Goal: Task Accomplishment & Management: Manage account settings

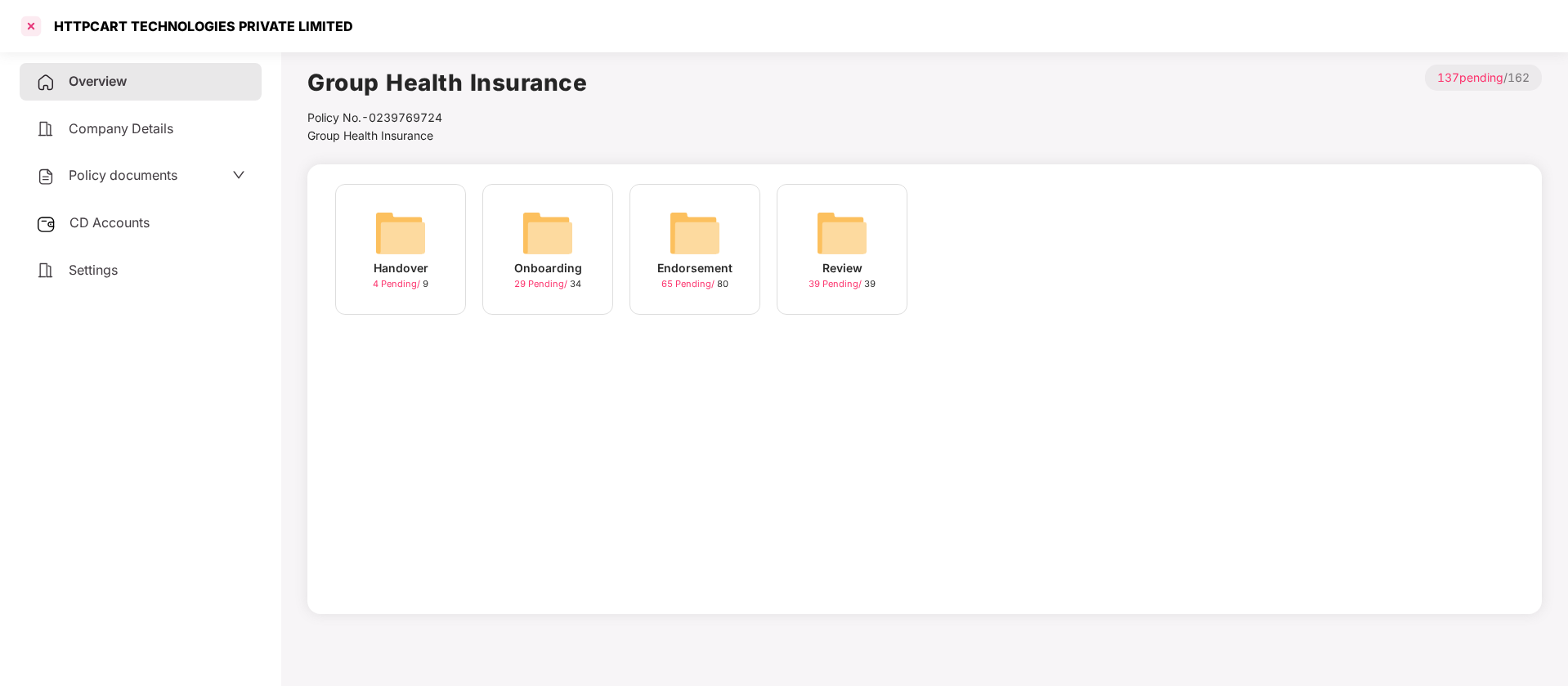
click at [36, 33] on div at bounding box center [31, 26] width 26 height 26
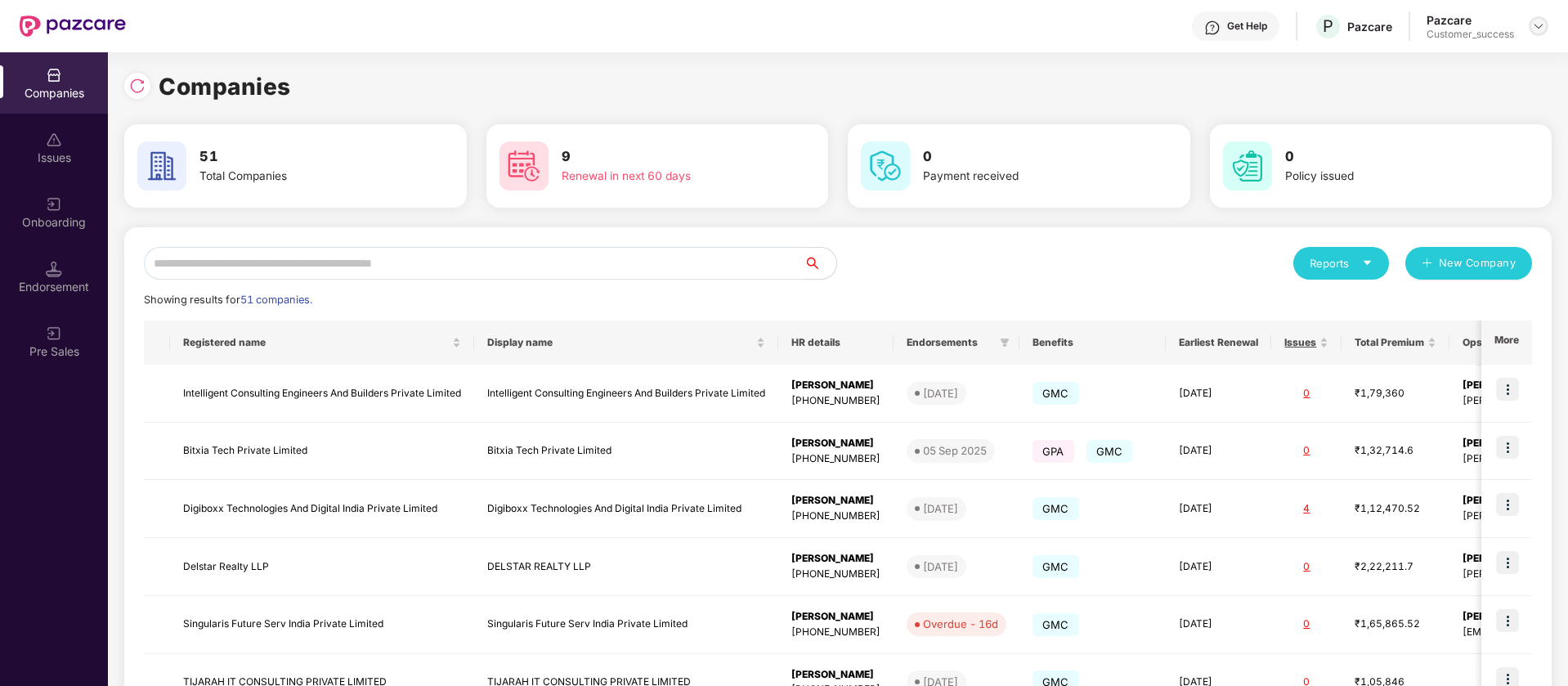
click at [1543, 29] on img at bounding box center [1538, 25] width 13 height 13
click at [1421, 94] on div "Switch Partner" at bounding box center [1463, 97] width 212 height 31
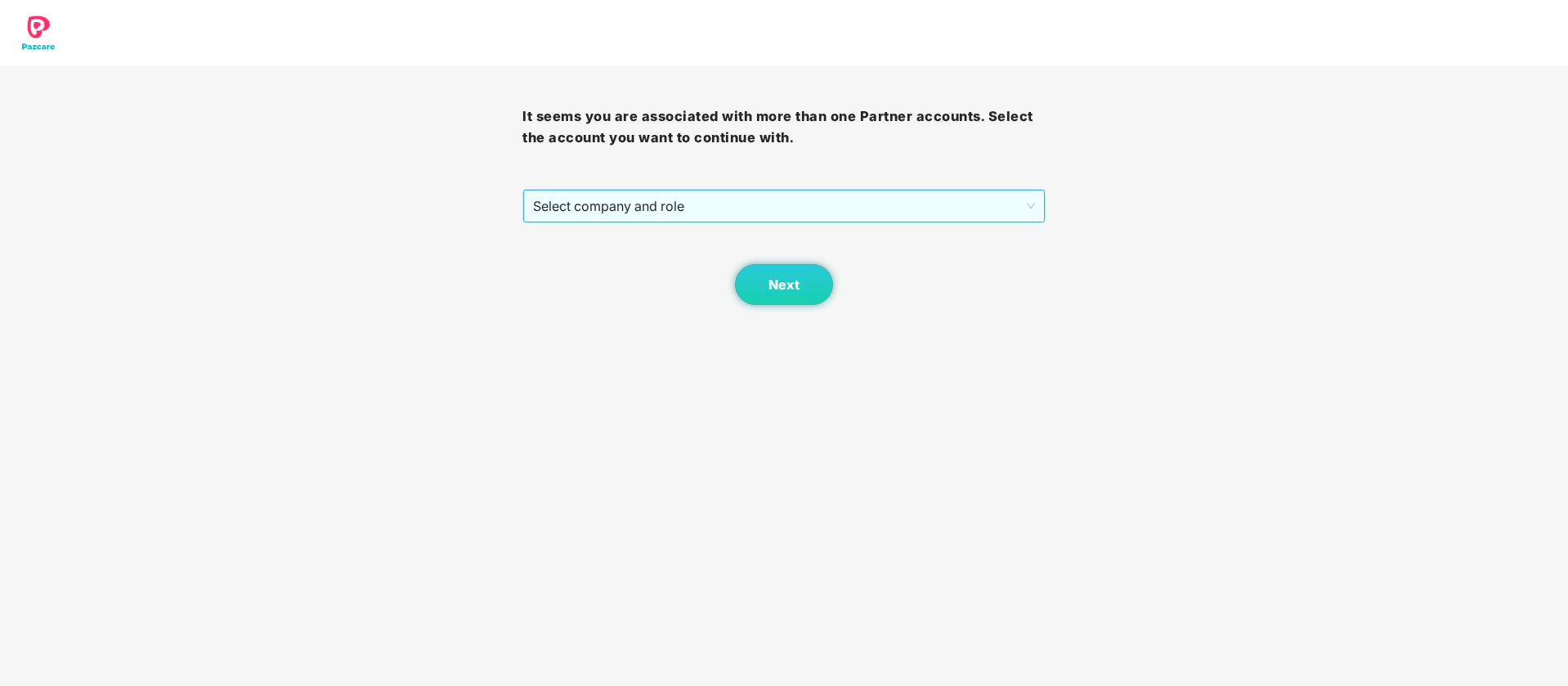
click at [641, 218] on span "Select company and role" at bounding box center [783, 206] width 501 height 31
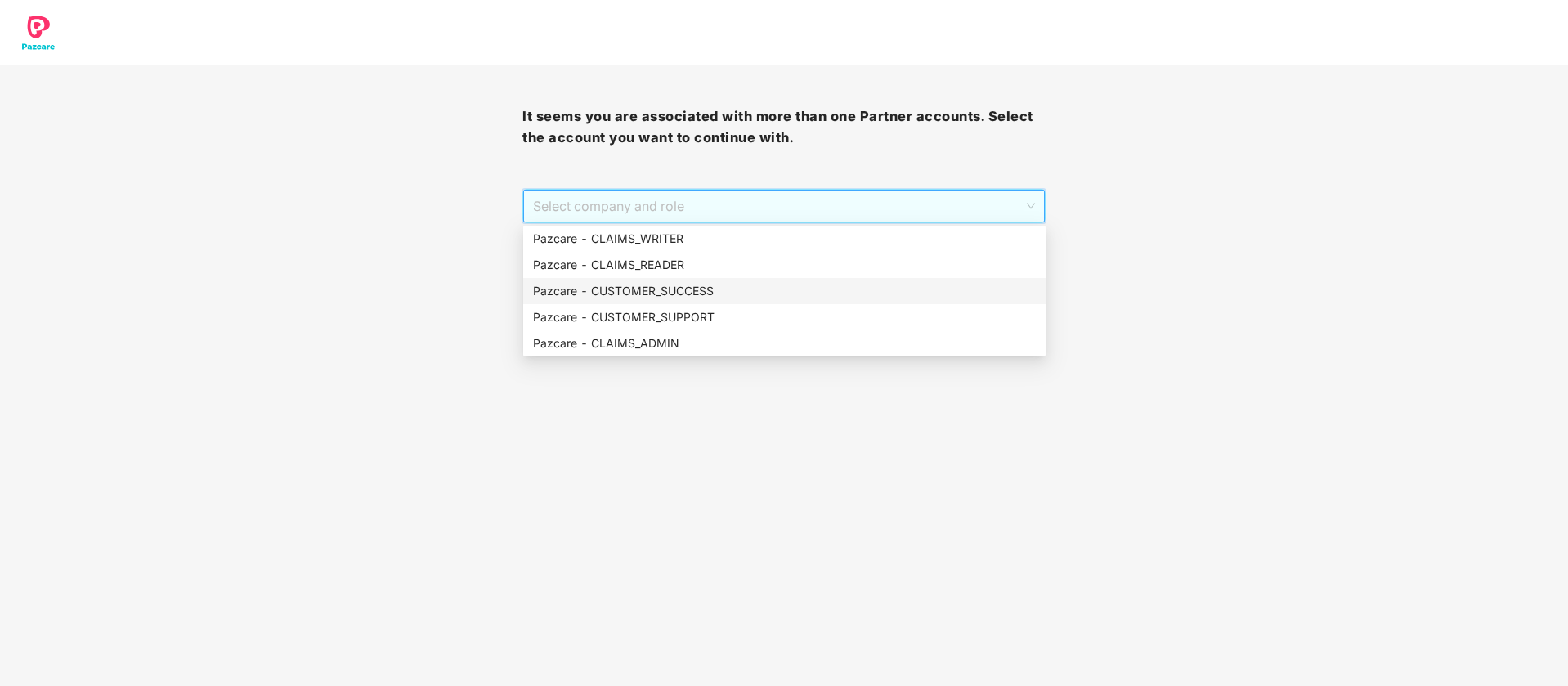
click at [618, 288] on div "Pazcare - CUSTOMER_SUCCESS" at bounding box center [784, 291] width 503 height 18
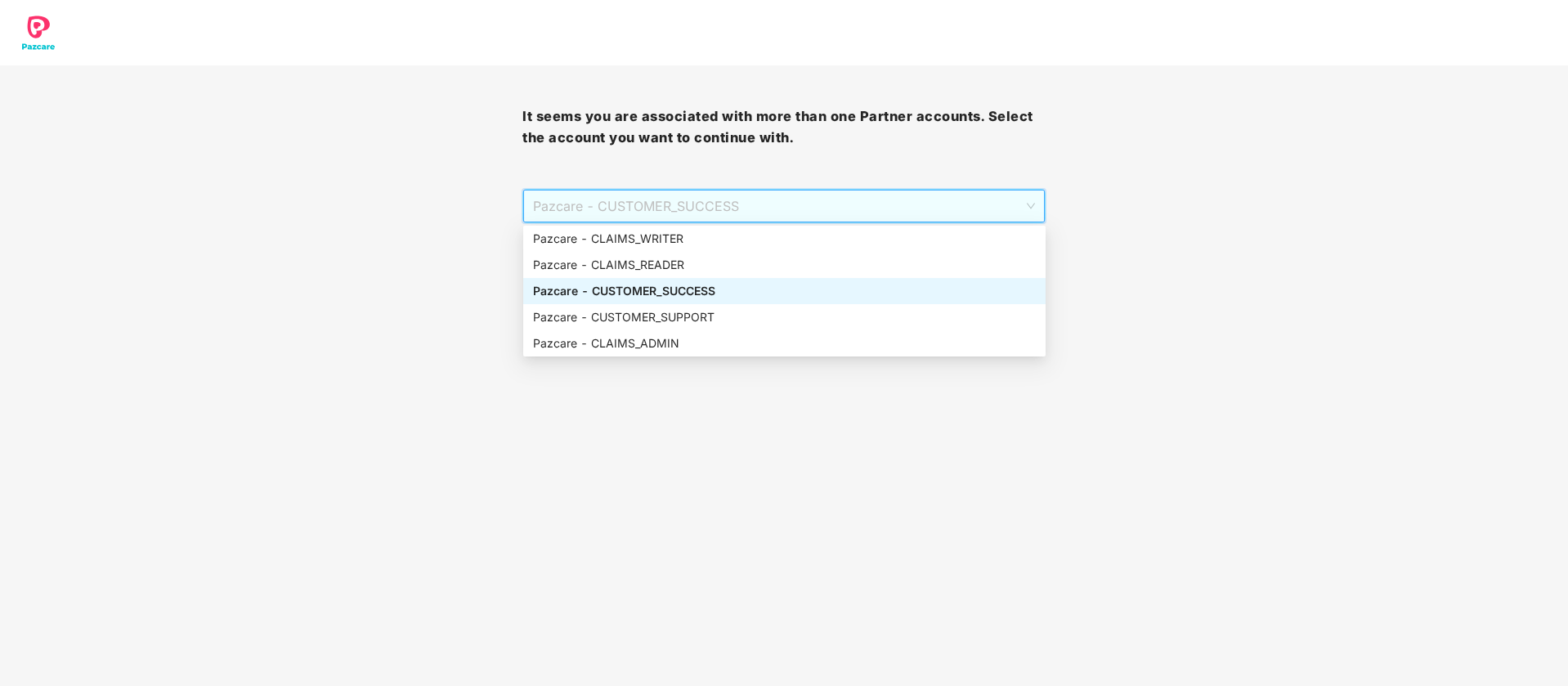
click at [724, 192] on span "Pazcare - CUSTOMER_SUCCESS" at bounding box center [783, 206] width 501 height 31
click at [738, 324] on div "Pazcare - CUSTOMER_SUPPORT" at bounding box center [784, 317] width 503 height 18
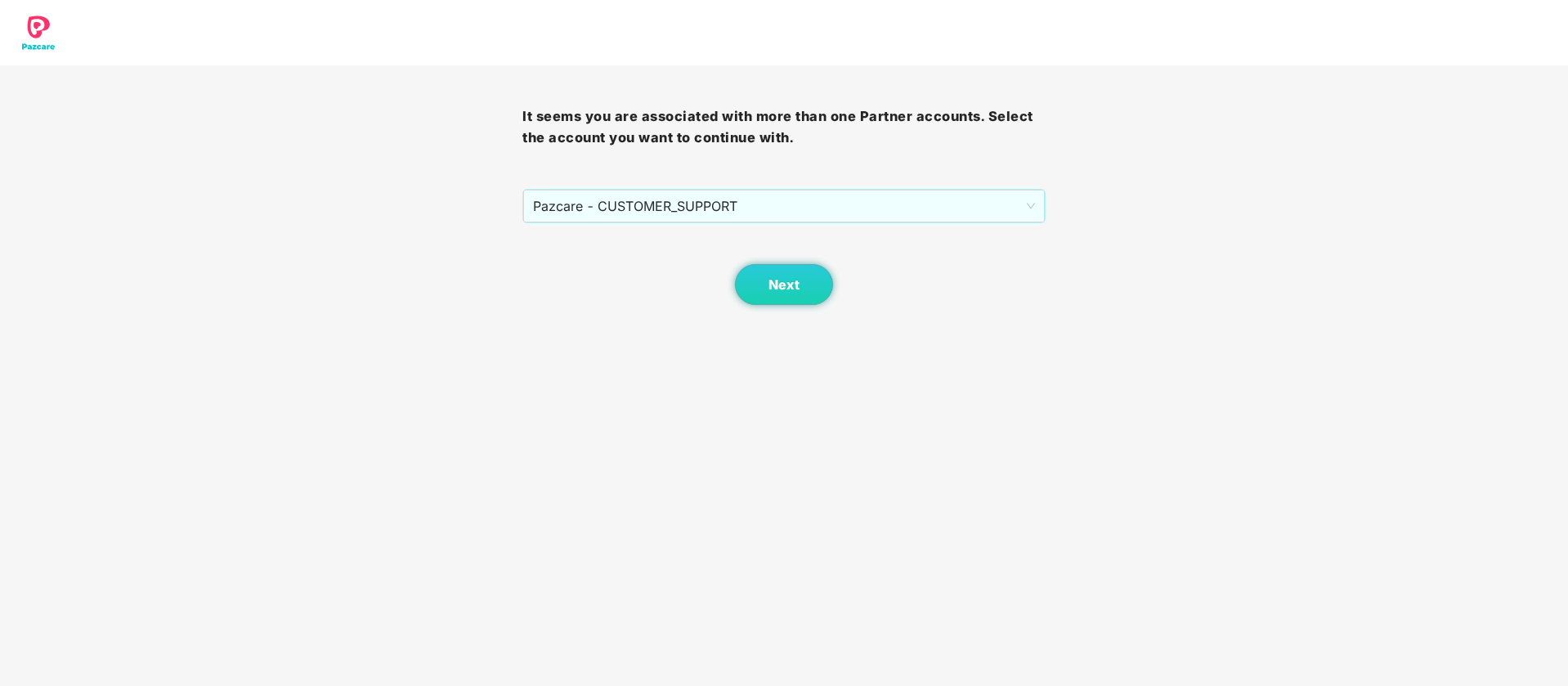
click at [762, 315] on body "It seems you are associated with more than one Partner accounts. Select the acc…" at bounding box center [784, 343] width 1568 height 686
click at [774, 282] on span "Next" at bounding box center [784, 285] width 31 height 16
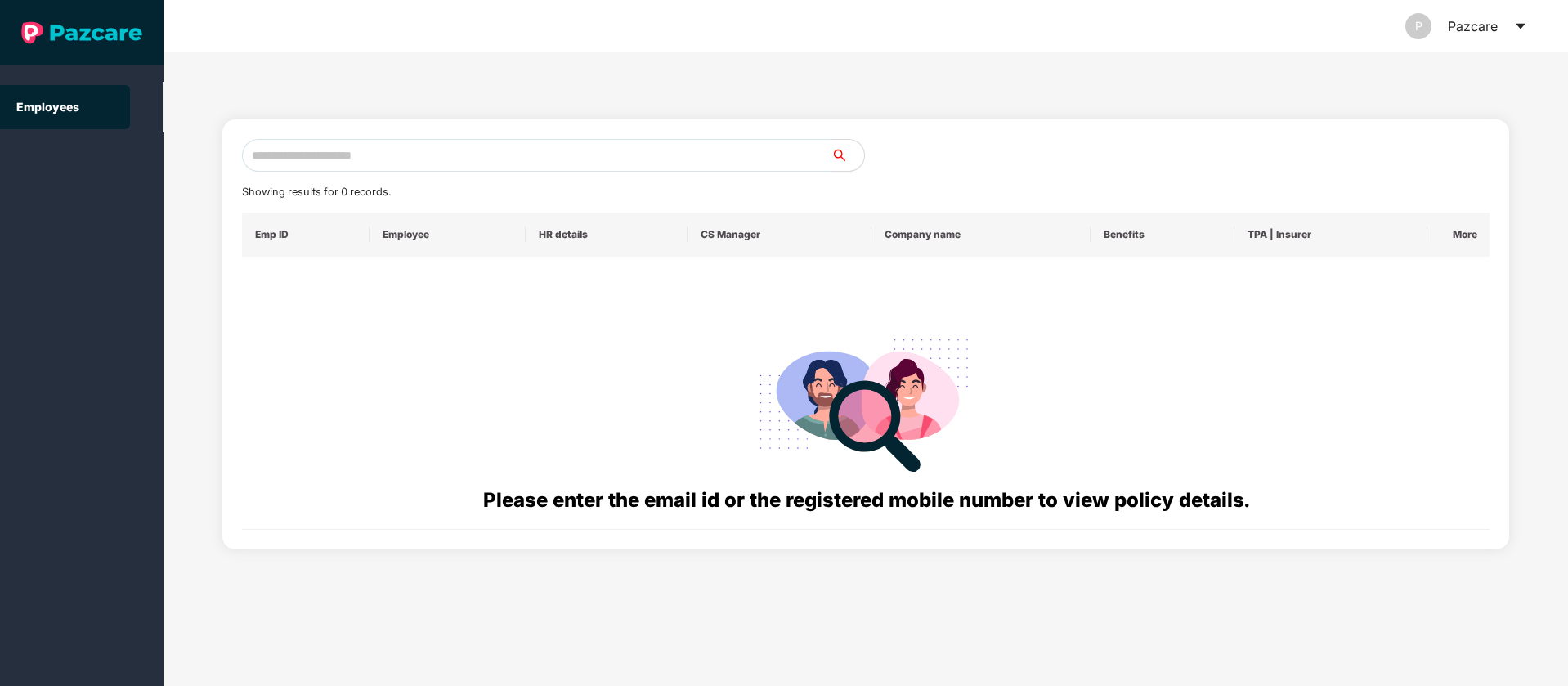
click at [336, 149] on input "text" at bounding box center [537, 155] width 589 height 32
paste input "**********"
click at [295, 161] on input "**********" at bounding box center [537, 155] width 589 height 32
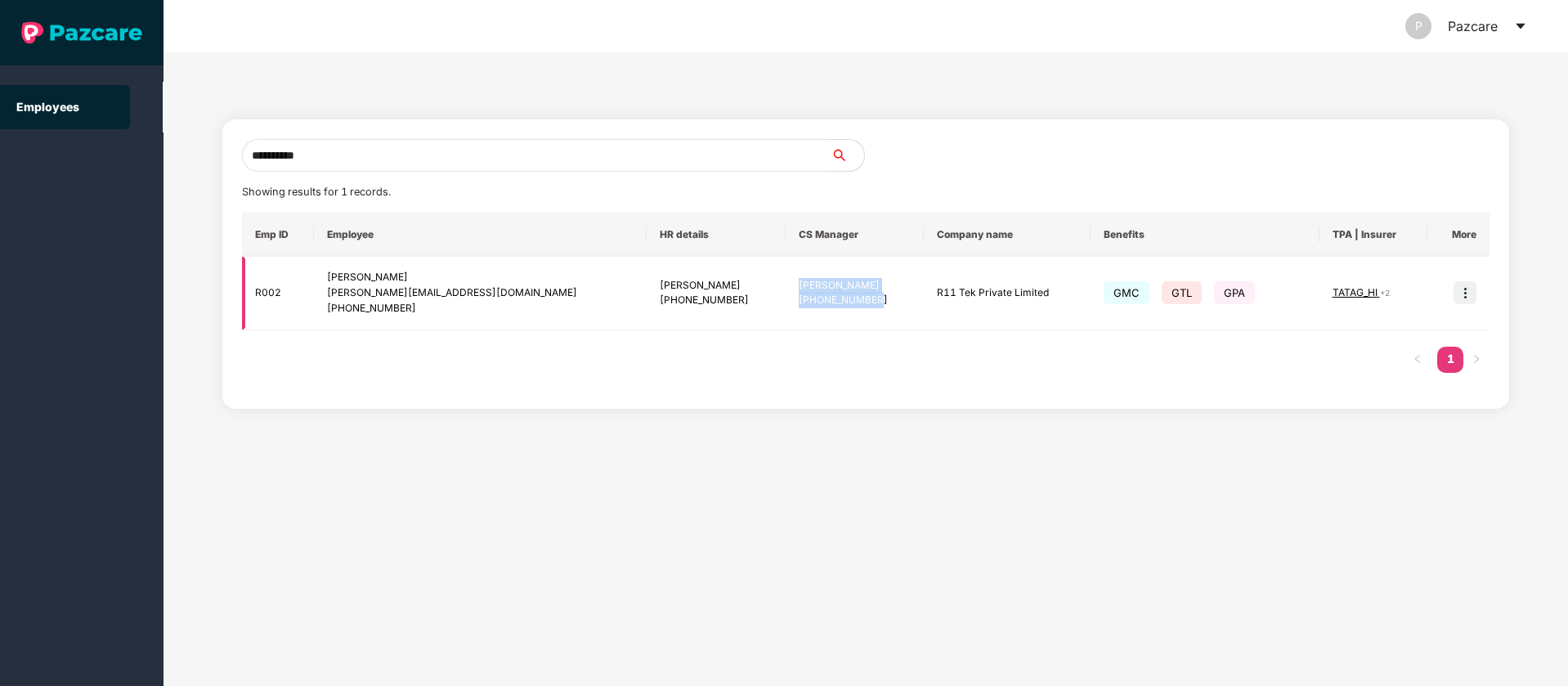
drag, startPoint x: 796, startPoint y: 301, endPoint x: 718, endPoint y: 283, distance: 80.0
click at [799, 283] on div "Rajul Gupta +917456860511" at bounding box center [855, 294] width 113 height 31
copy div "Rajul Gupta +917456860511"
drag, startPoint x: 448, startPoint y: 134, endPoint x: 232, endPoint y: 199, distance: 225.6
click at [176, 184] on div "**********" at bounding box center [865, 369] width 1405 height 634
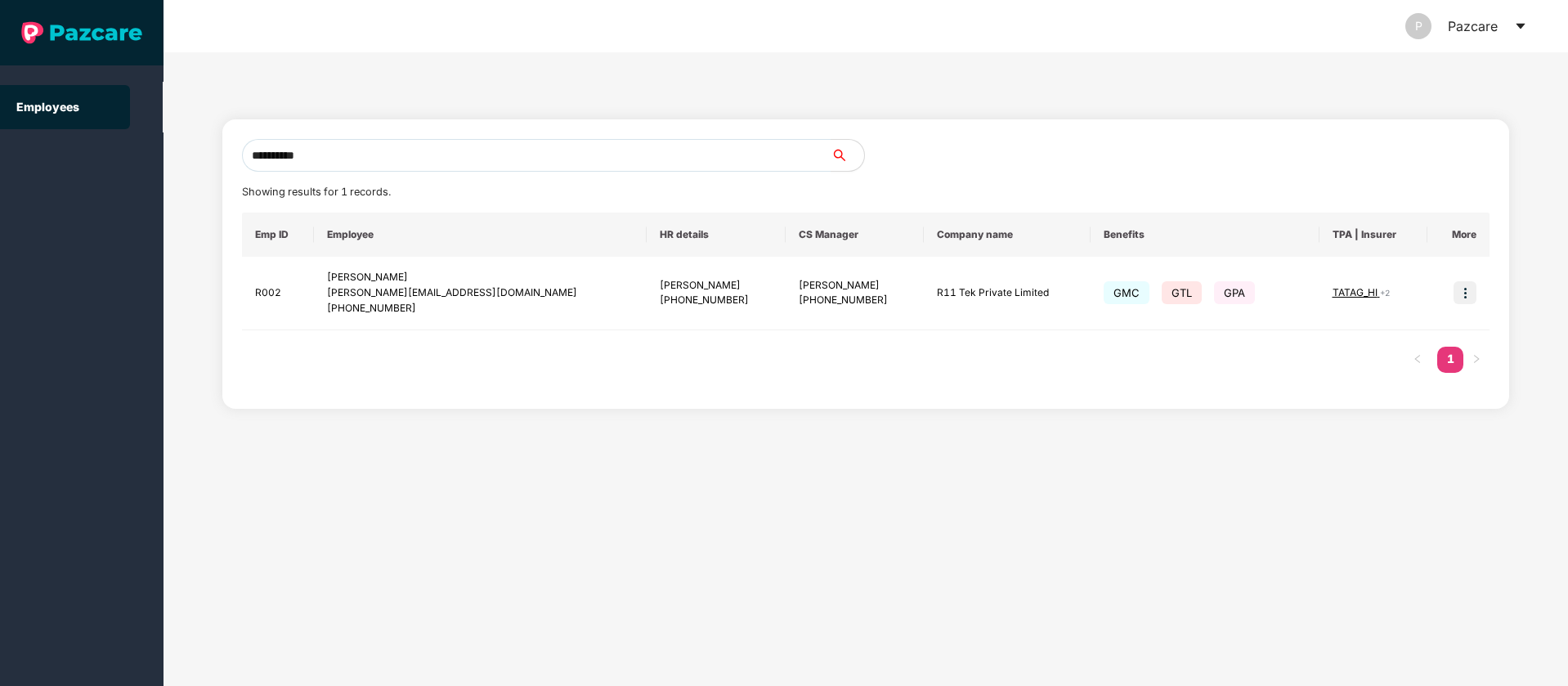
click at [484, 176] on div "**********" at bounding box center [866, 264] width 1248 height 250
click at [482, 158] on input "**********" at bounding box center [537, 155] width 589 height 32
paste input "**********"
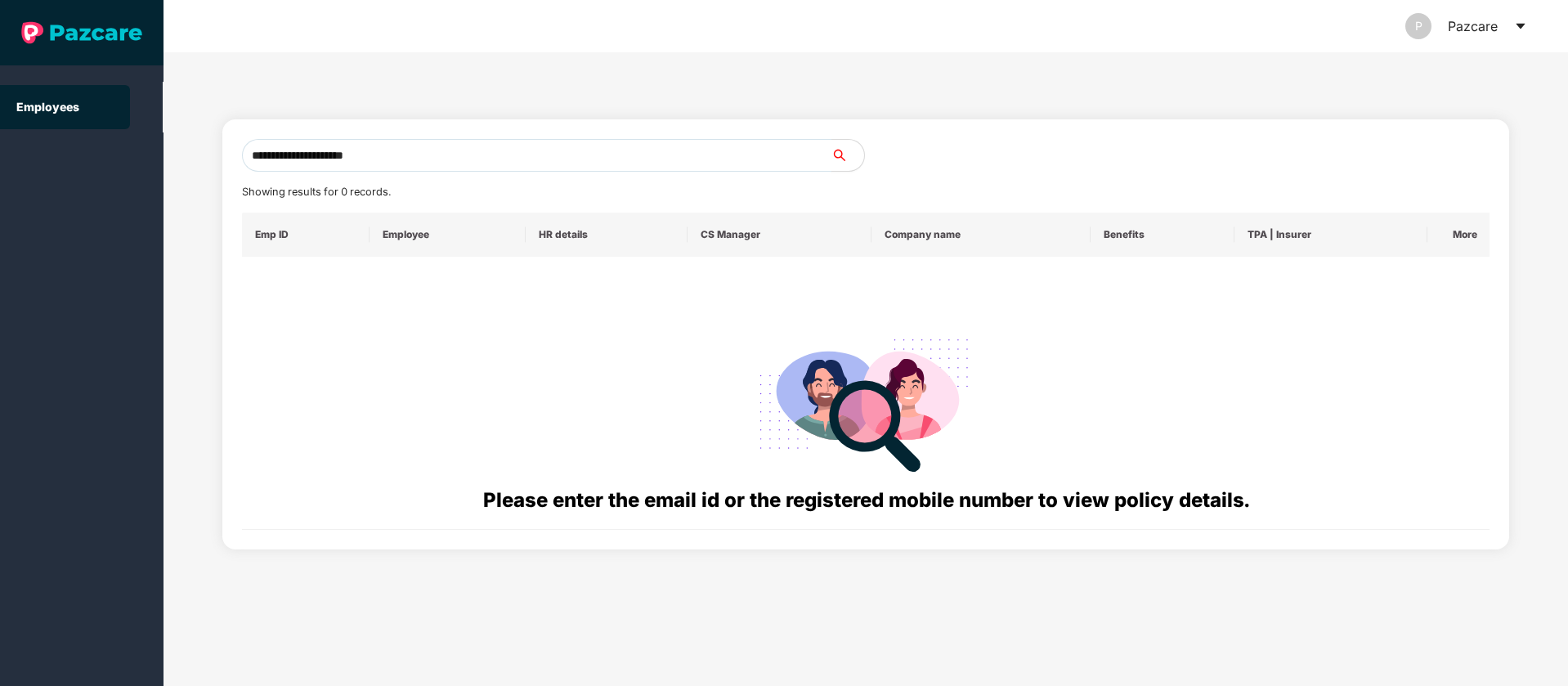
drag, startPoint x: 440, startPoint y: 153, endPoint x: 23, endPoint y: 163, distance: 417.1
click at [0, 156] on section "**********" at bounding box center [784, 343] width 1568 height 686
paste input "text"
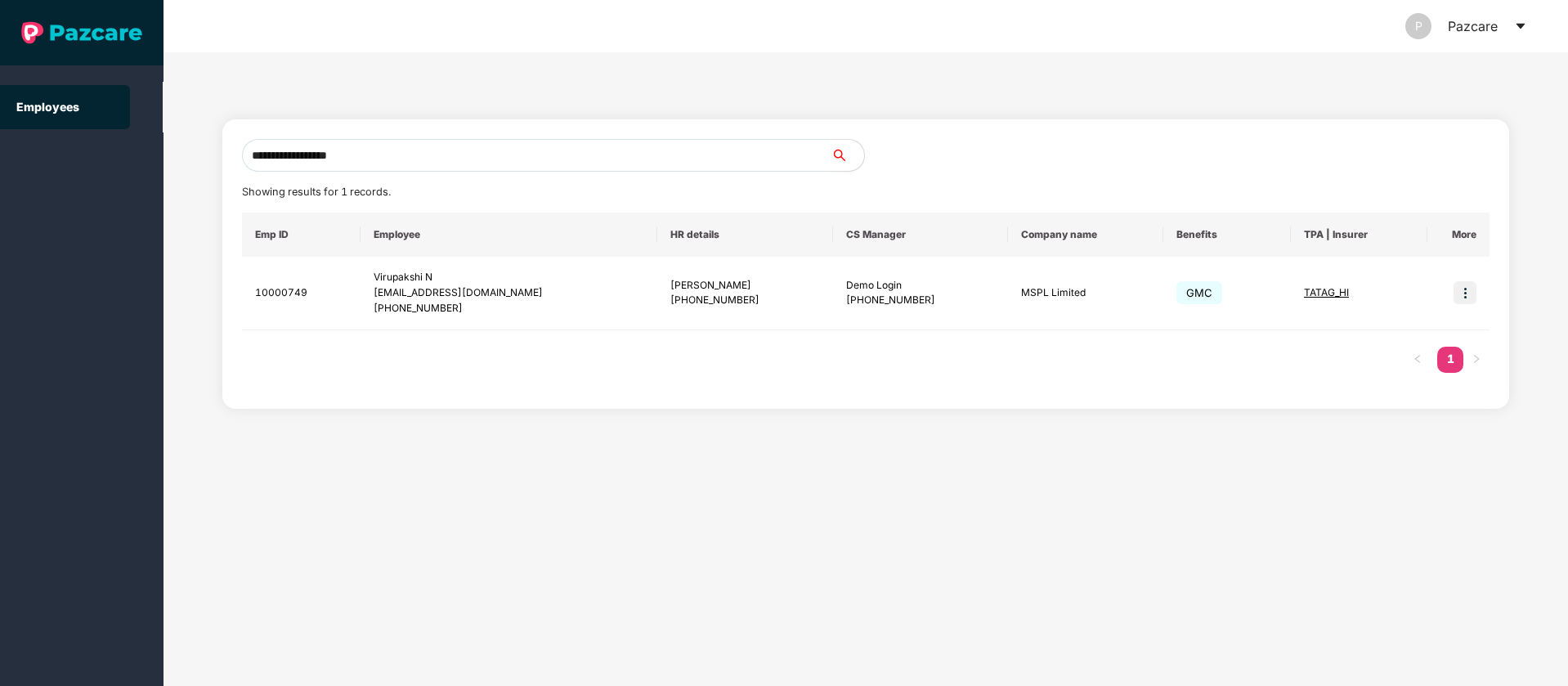
type input "**********"
click at [1518, 25] on icon "caret-down" at bounding box center [1520, 26] width 9 height 6
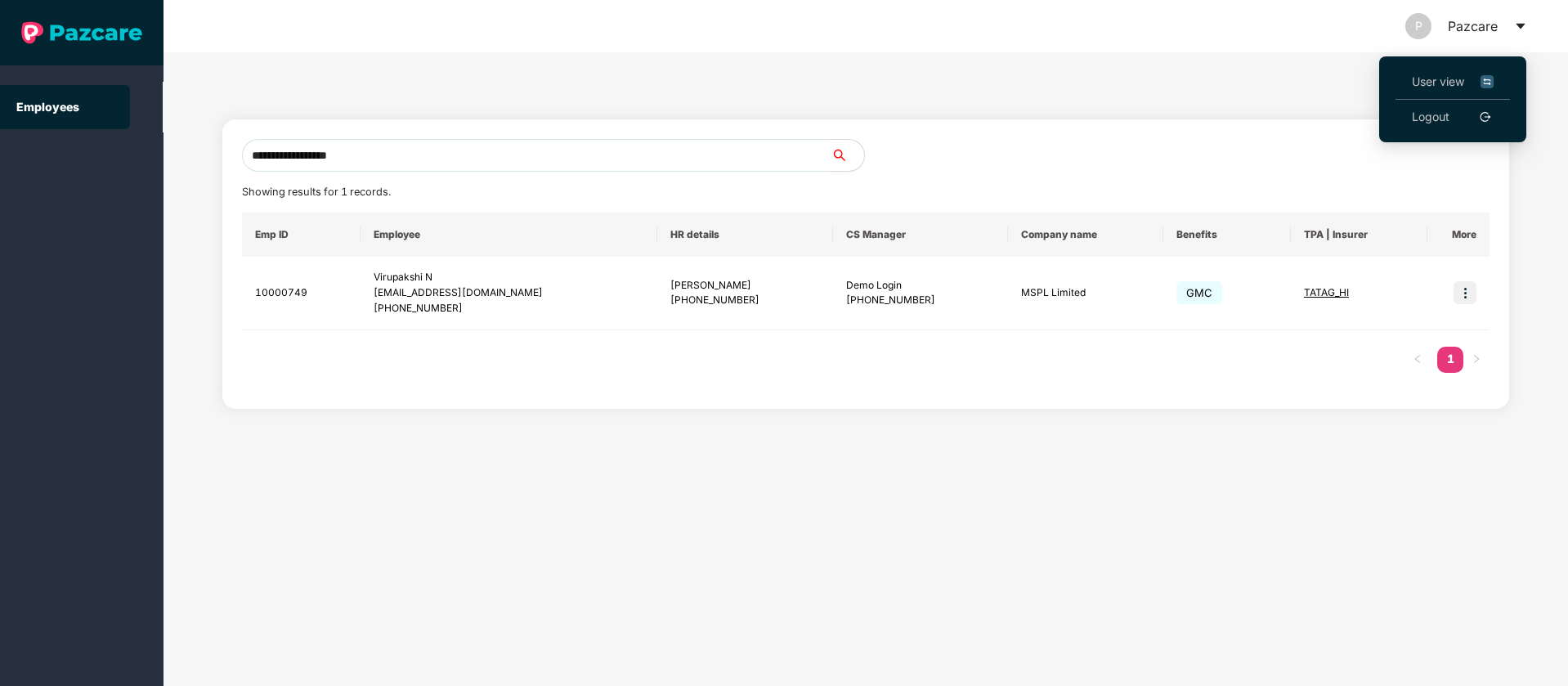
click at [1488, 81] on img at bounding box center [1487, 81] width 13 height 18
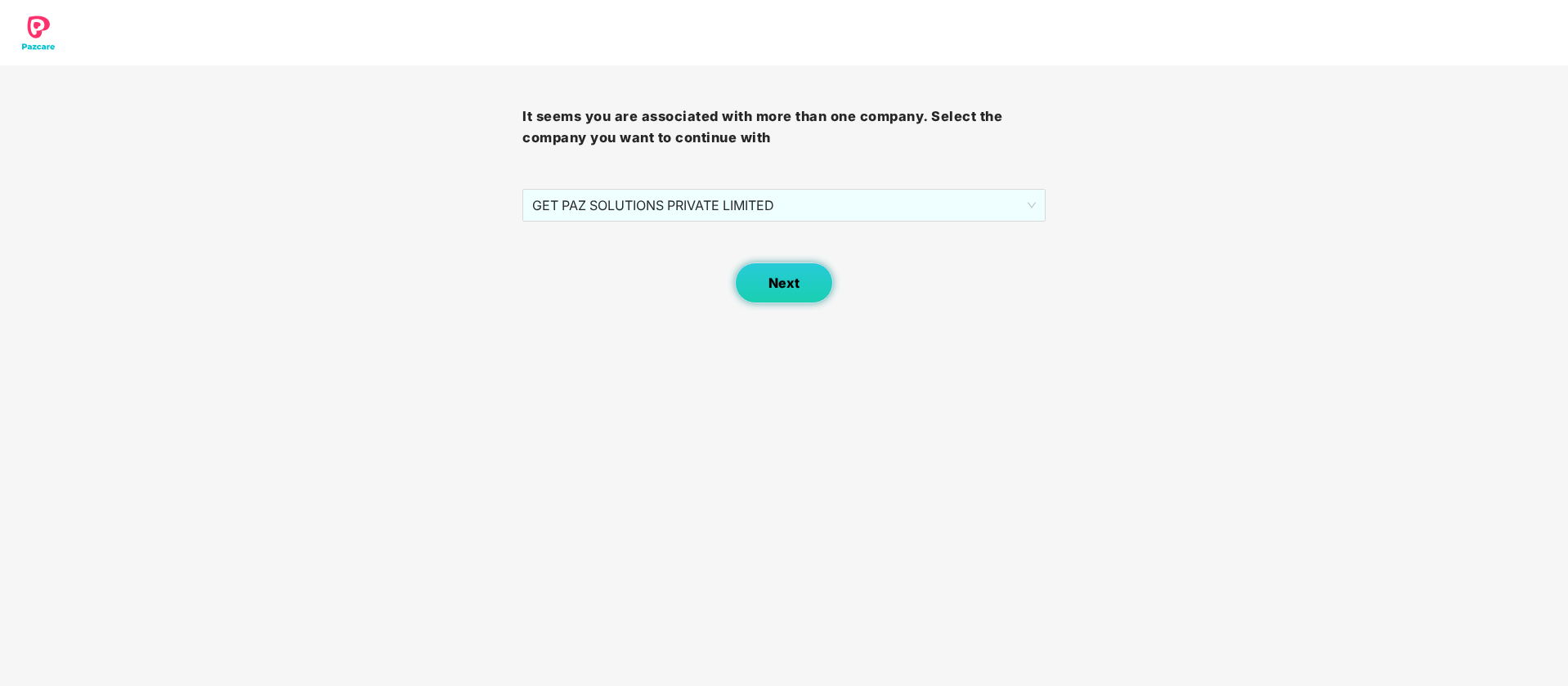
click at [760, 280] on button "Next" at bounding box center [784, 282] width 98 height 41
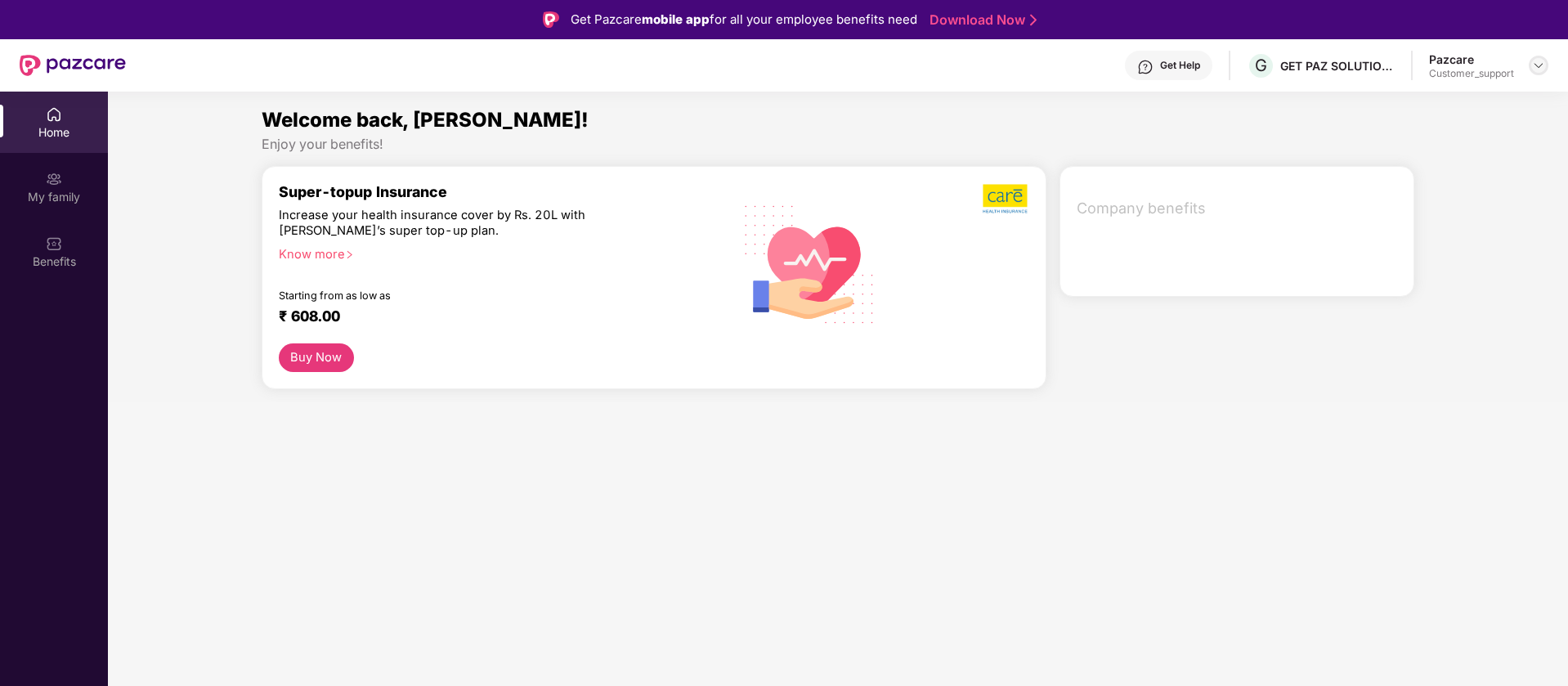
click at [1541, 66] on img at bounding box center [1538, 65] width 13 height 13
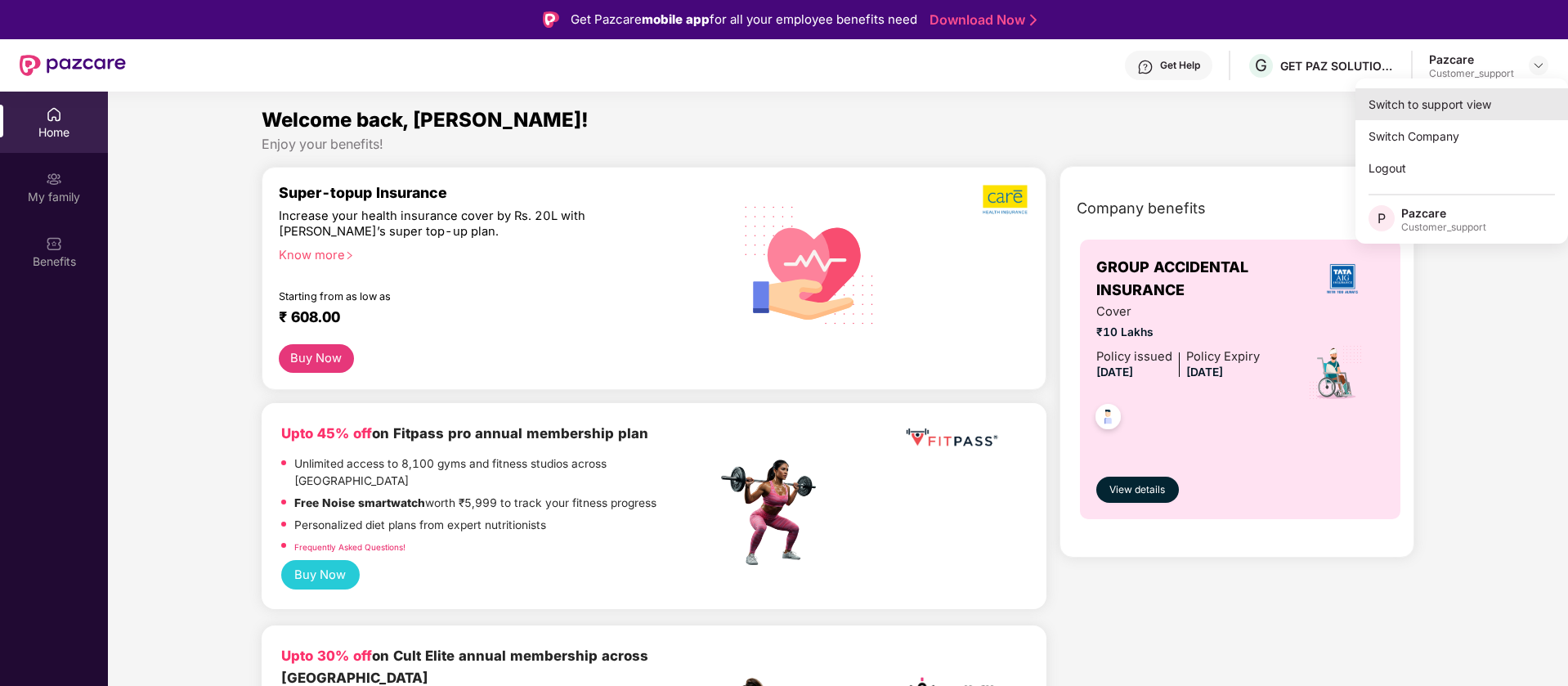
click at [1412, 97] on div "Switch to support view" at bounding box center [1461, 104] width 212 height 31
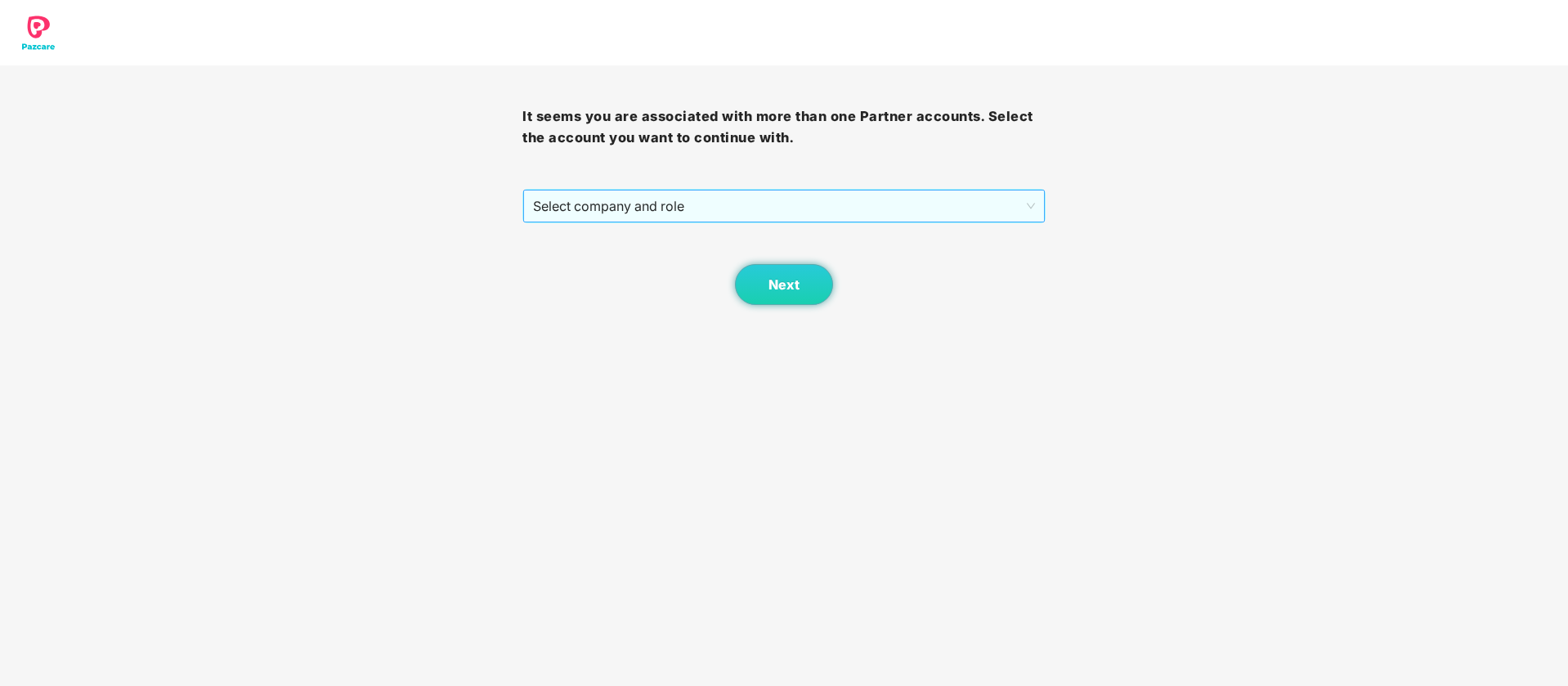
click at [809, 209] on span "Select company and role" at bounding box center [783, 206] width 501 height 31
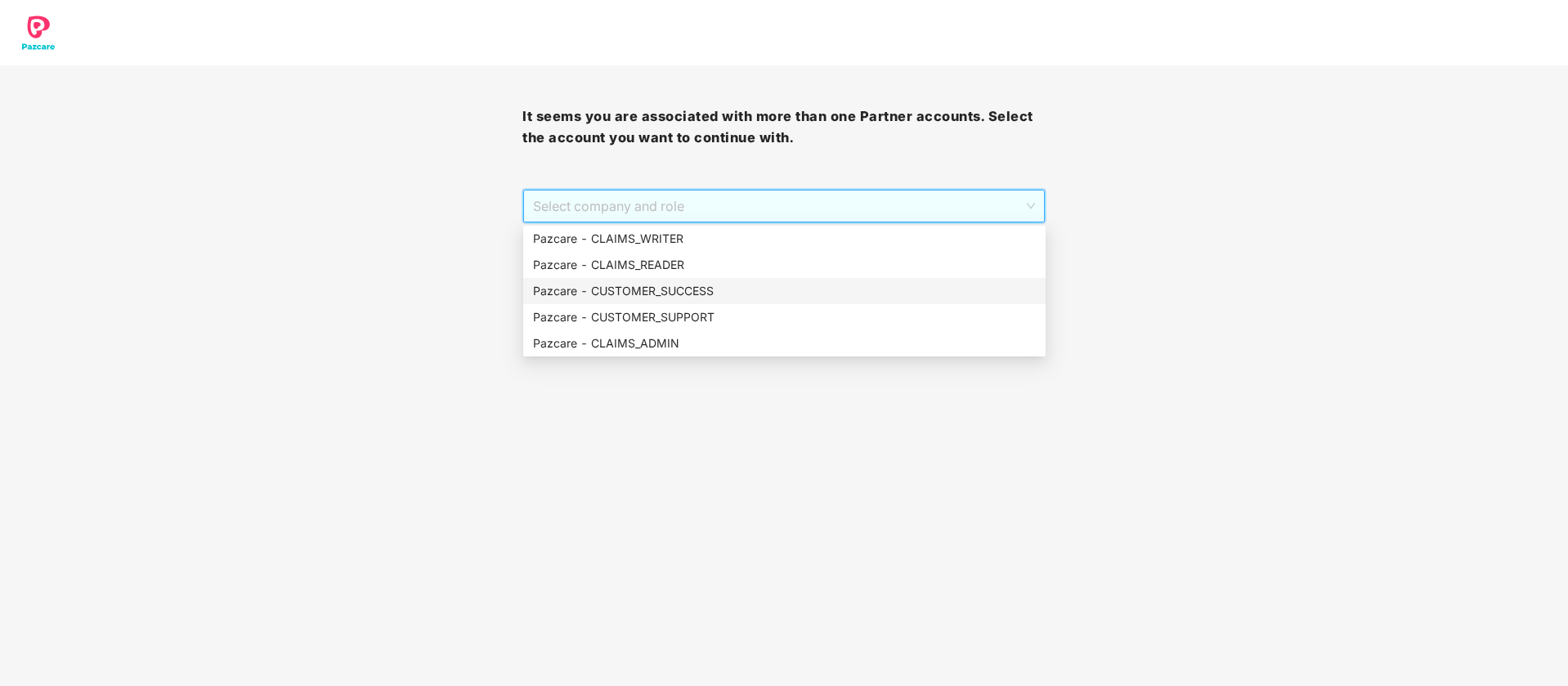
click at [672, 284] on div "Pazcare - CUSTOMER_SUCCESS" at bounding box center [784, 291] width 503 height 18
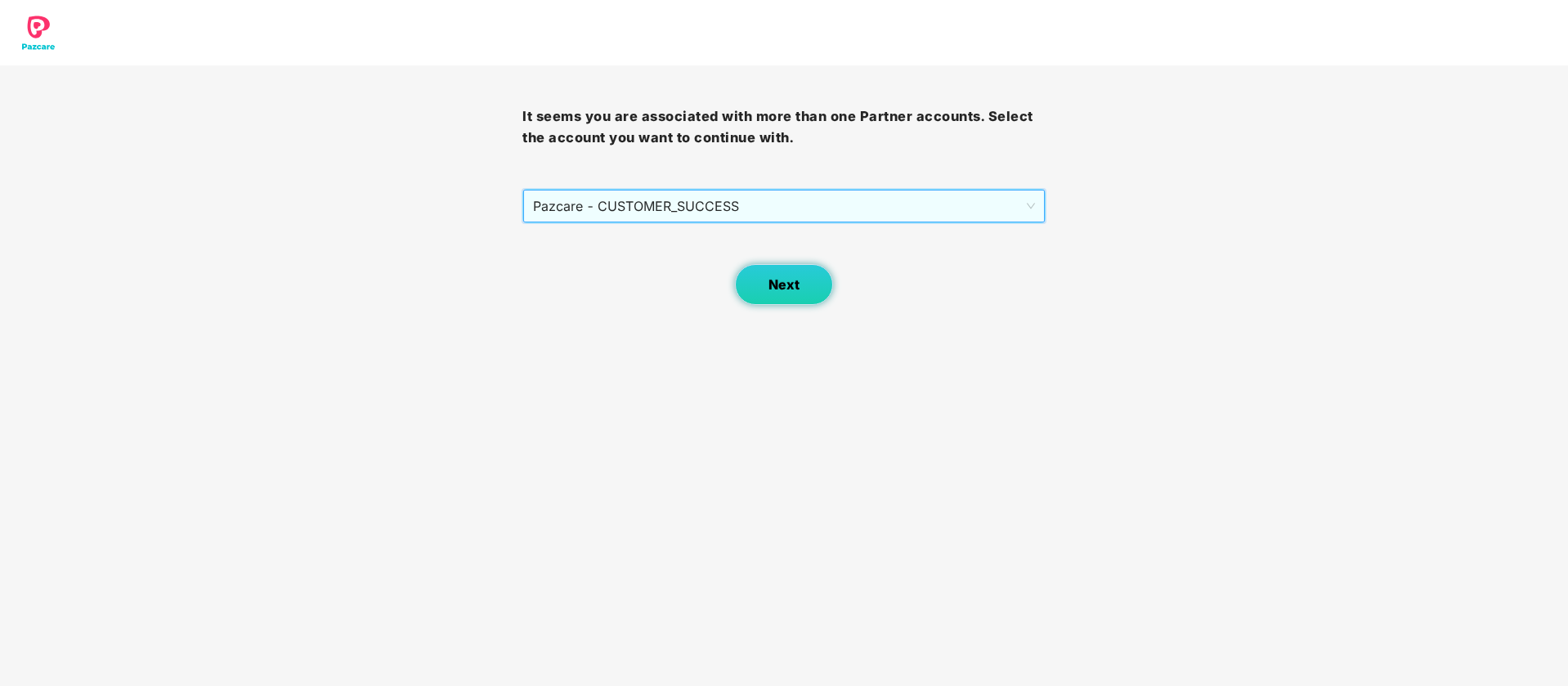
click at [801, 296] on button "Next" at bounding box center [784, 284] width 98 height 41
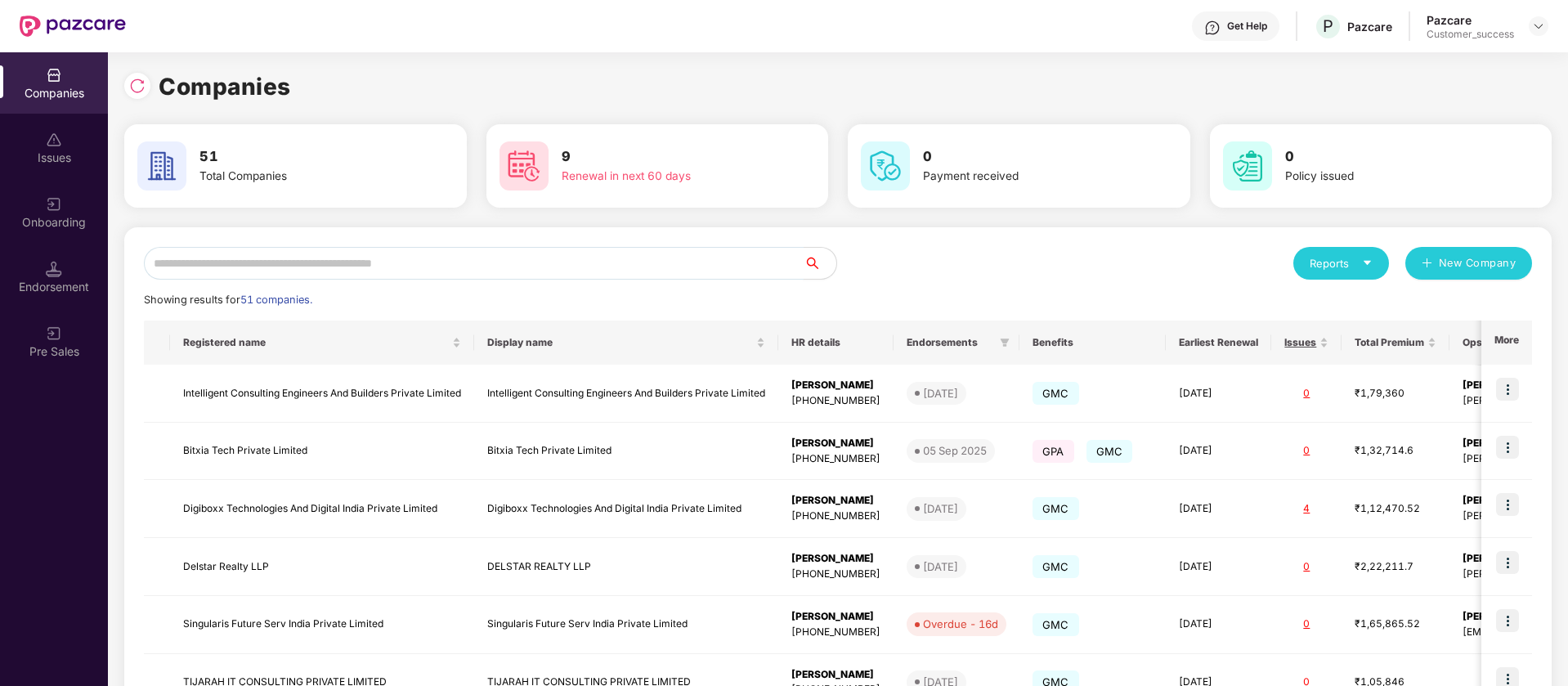
click at [323, 269] on input "text" at bounding box center [474, 262] width 660 height 32
paste input "**********"
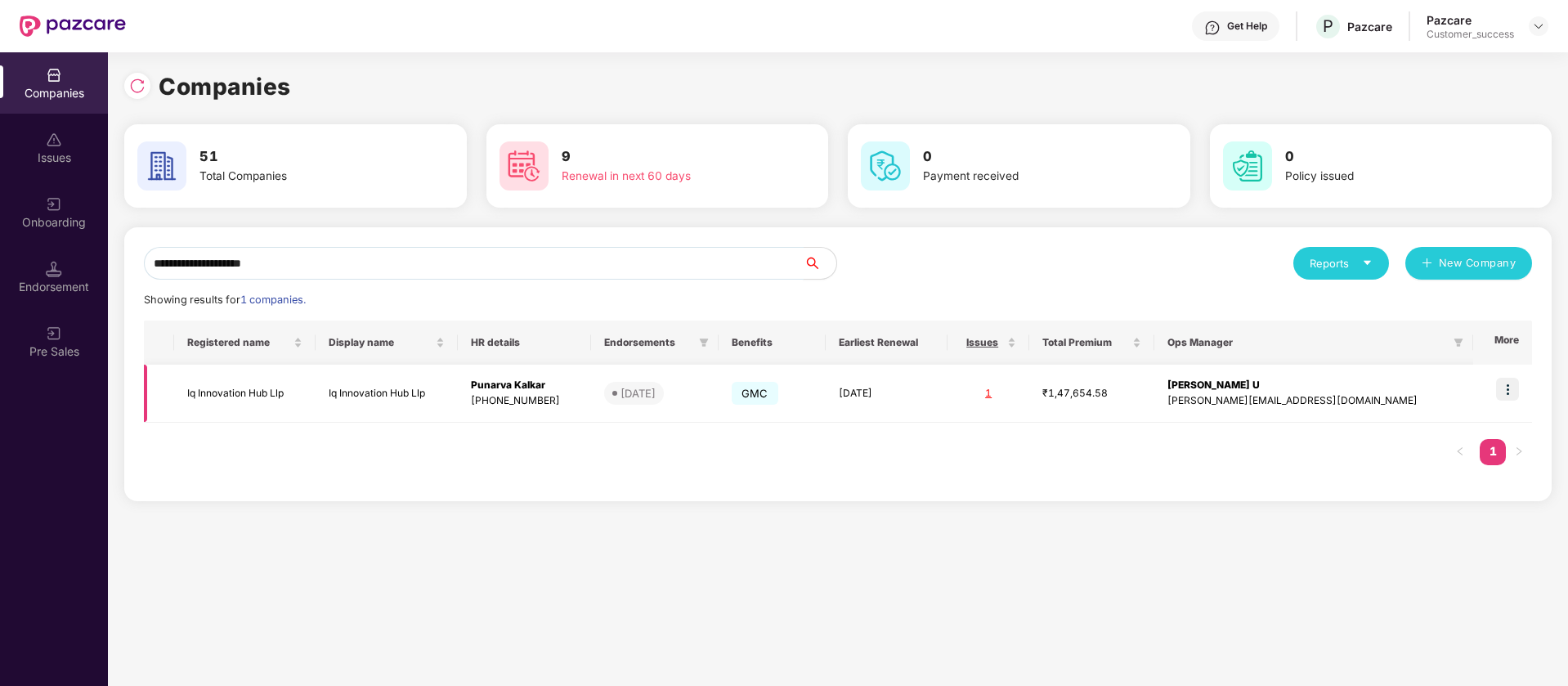
type input "**********"
click at [1509, 387] on img at bounding box center [1508, 389] width 23 height 23
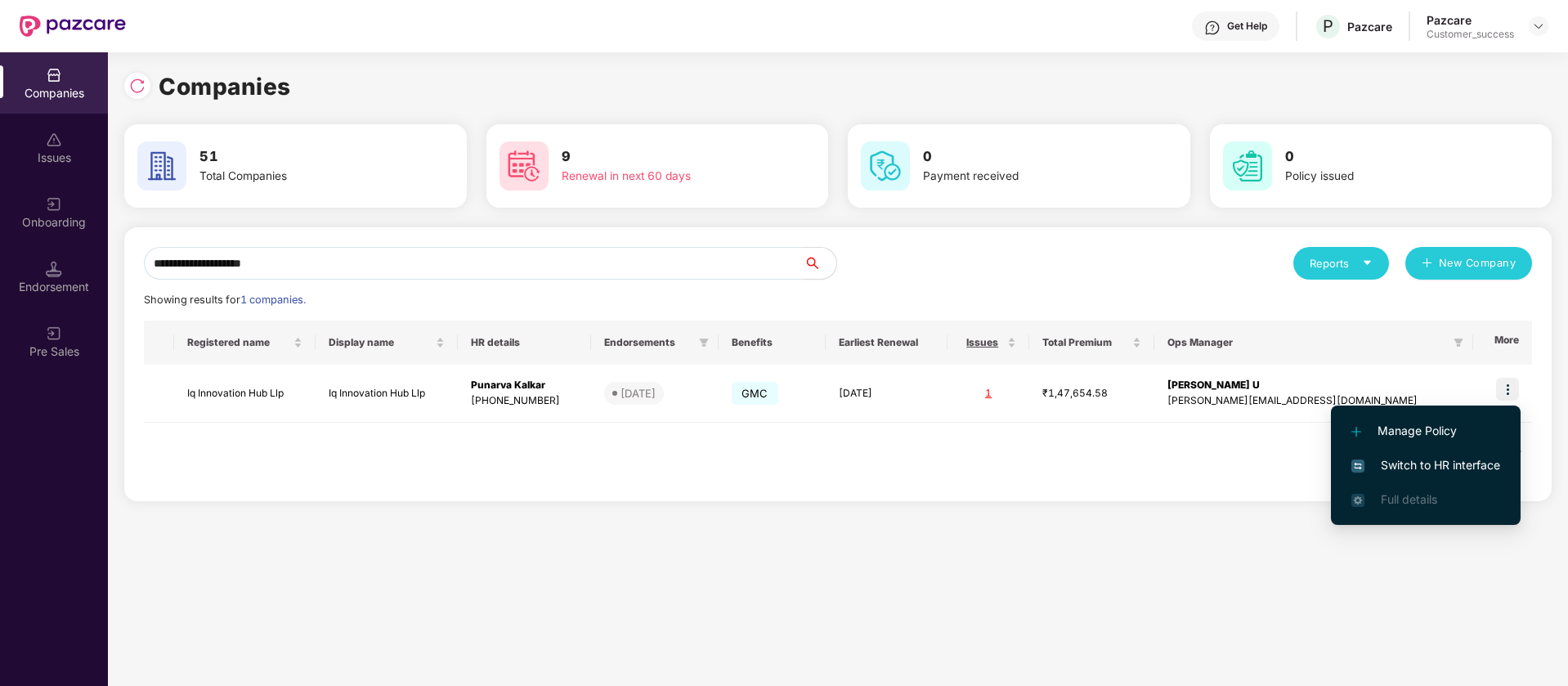
click at [1467, 470] on span "Switch to HR interface" at bounding box center [1426, 465] width 149 height 18
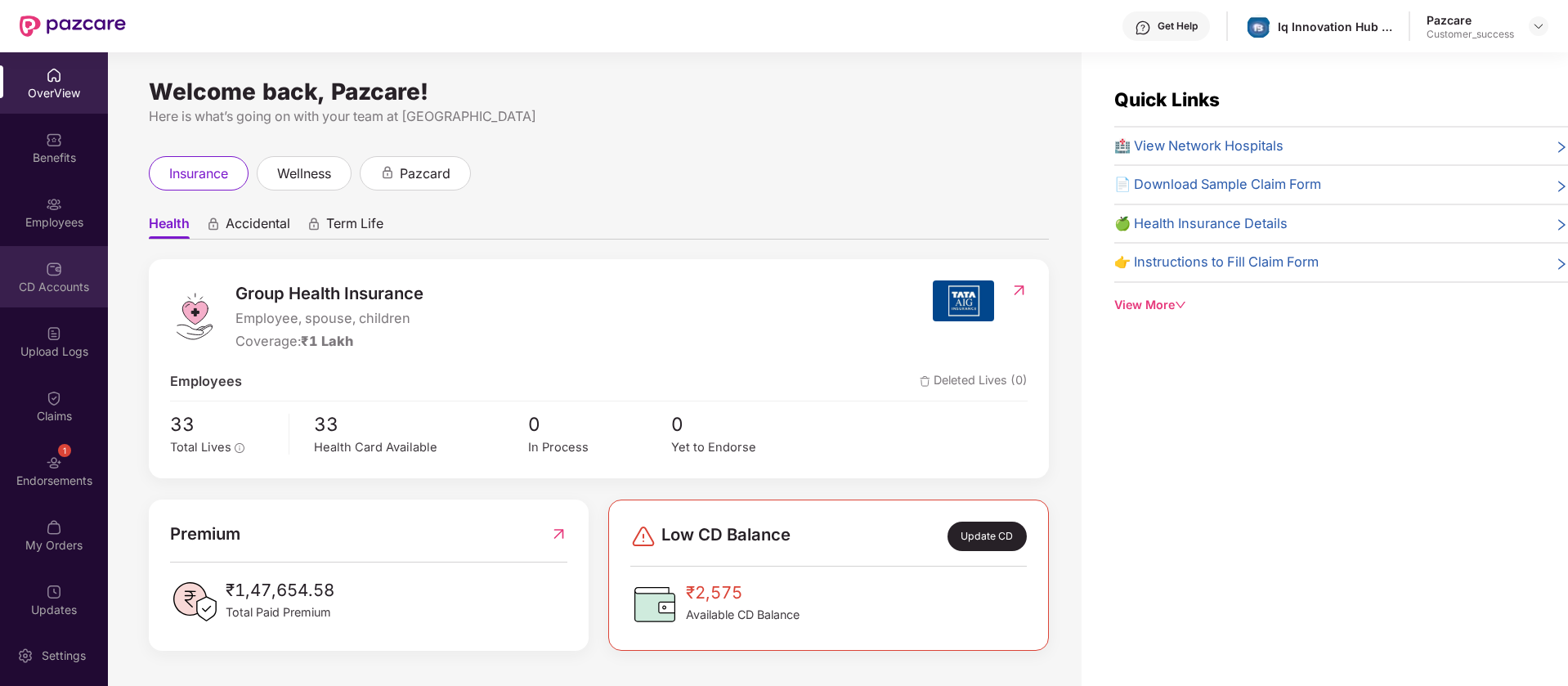
click at [47, 276] on img at bounding box center [53, 268] width 17 height 17
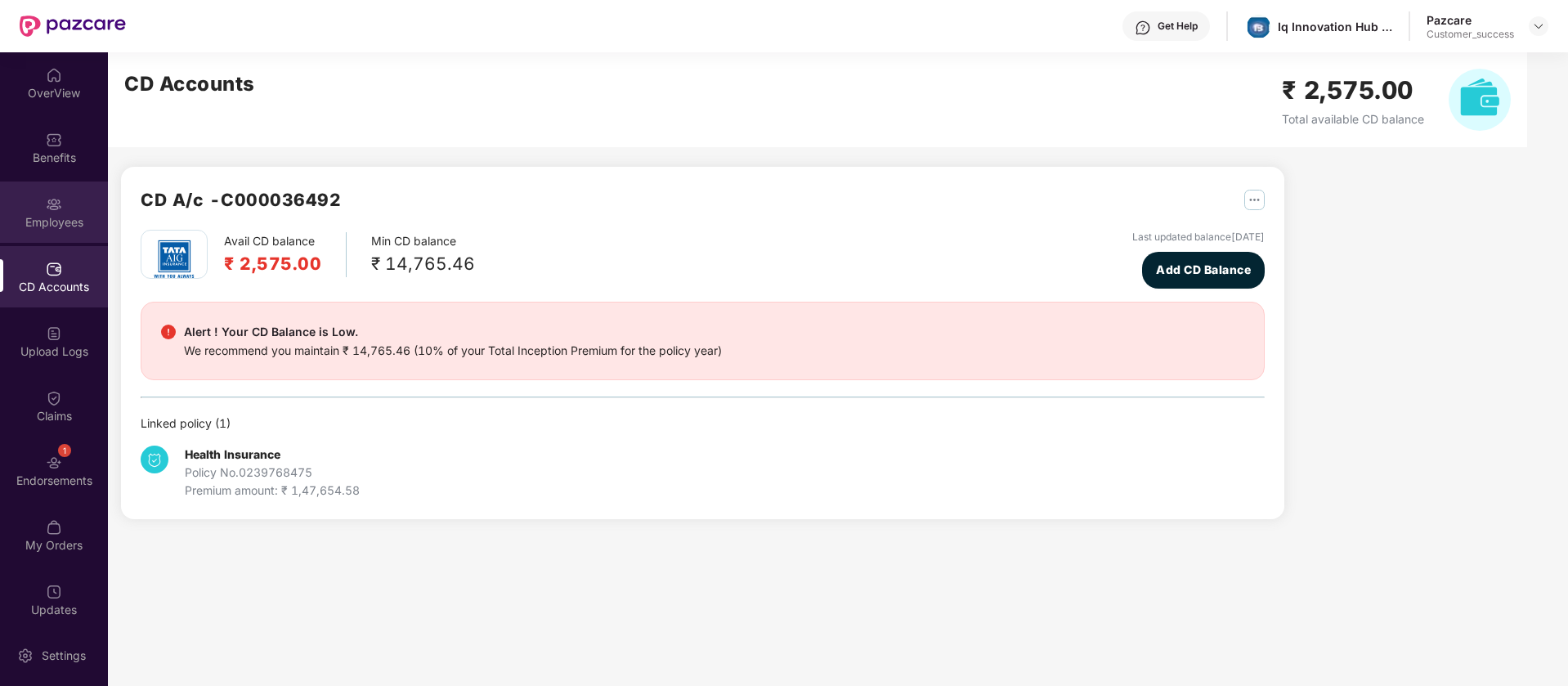
click at [48, 211] on img at bounding box center [53, 204] width 17 height 17
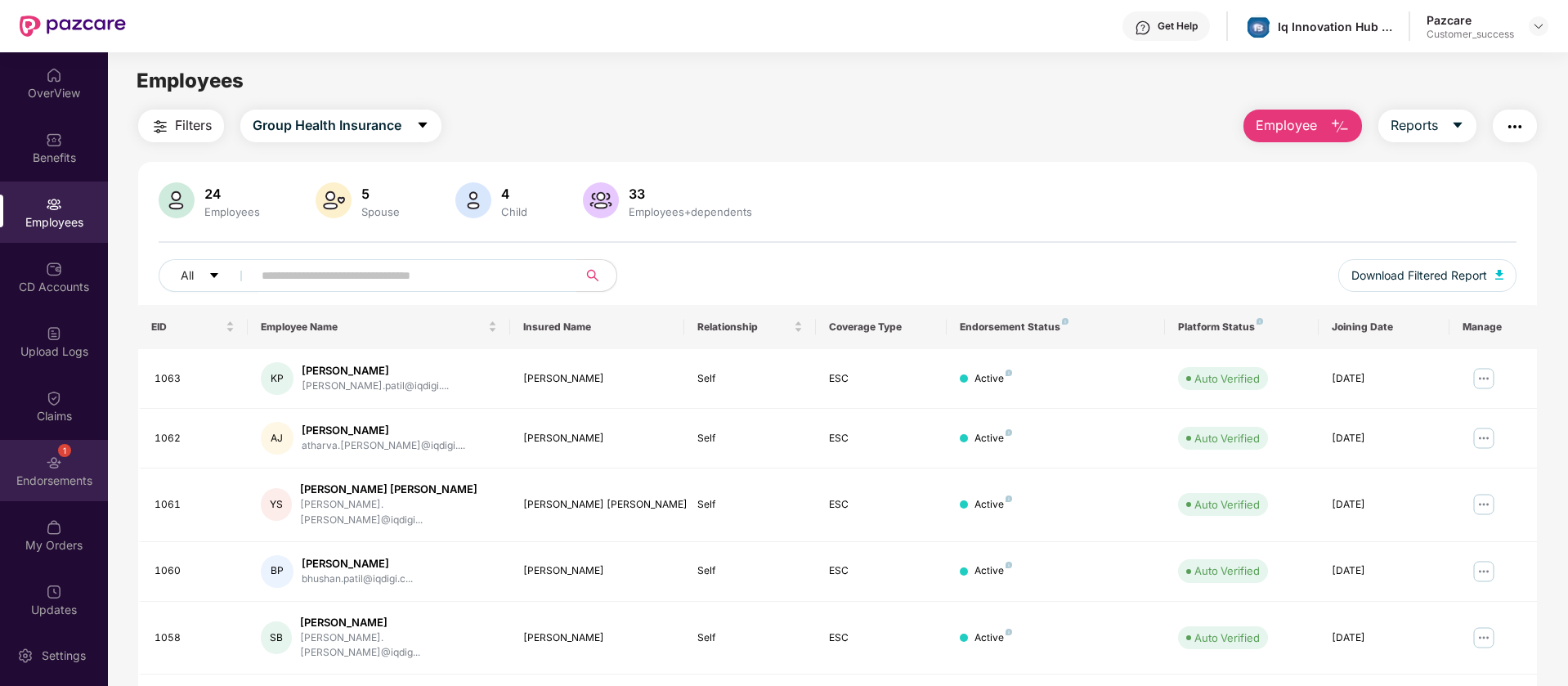
click at [46, 492] on div "1 Endorsements" at bounding box center [53, 470] width 108 height 61
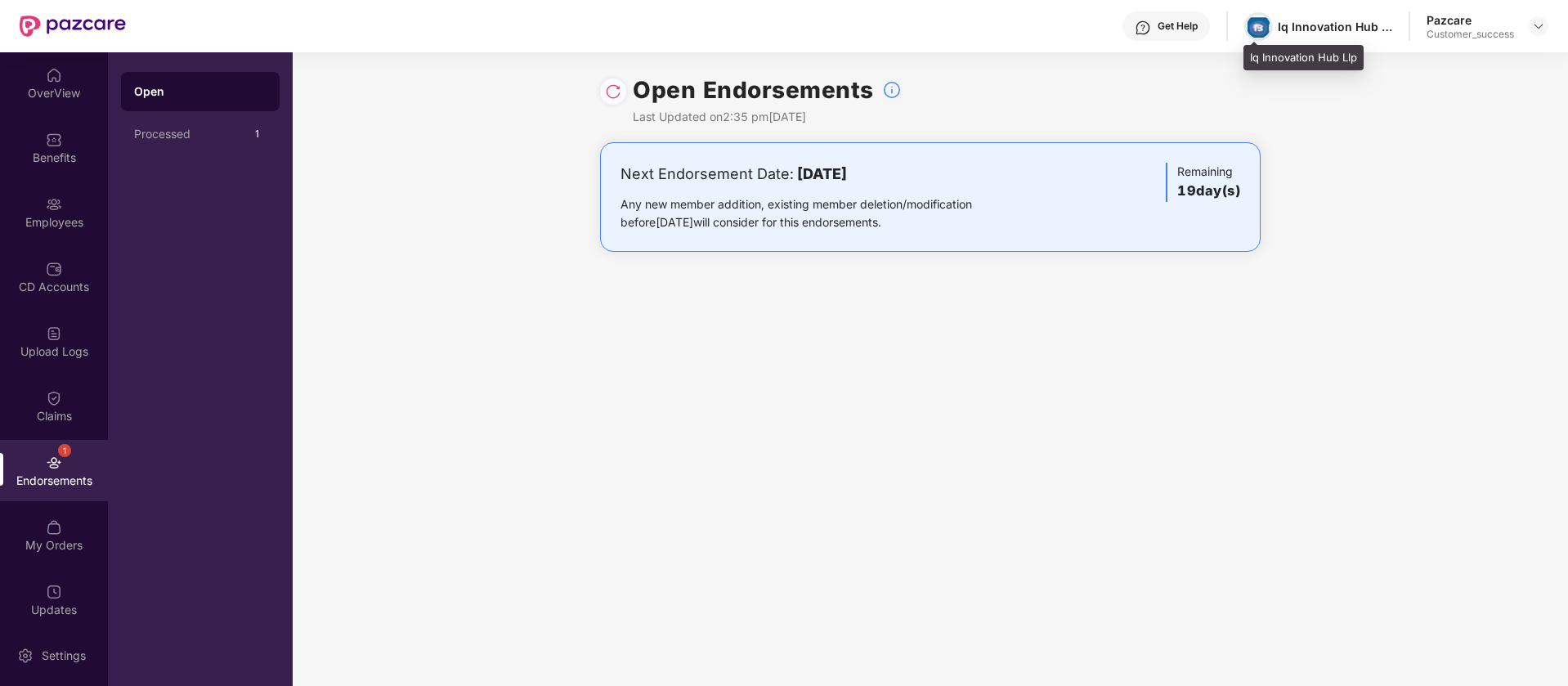
click at [1259, 37] on img at bounding box center [1258, 26] width 22 height 22
click at [1301, 20] on div "Iq Innovation Hub Llp" at bounding box center [1335, 27] width 114 height 16
click at [45, 143] on img at bounding box center [53, 140] width 17 height 17
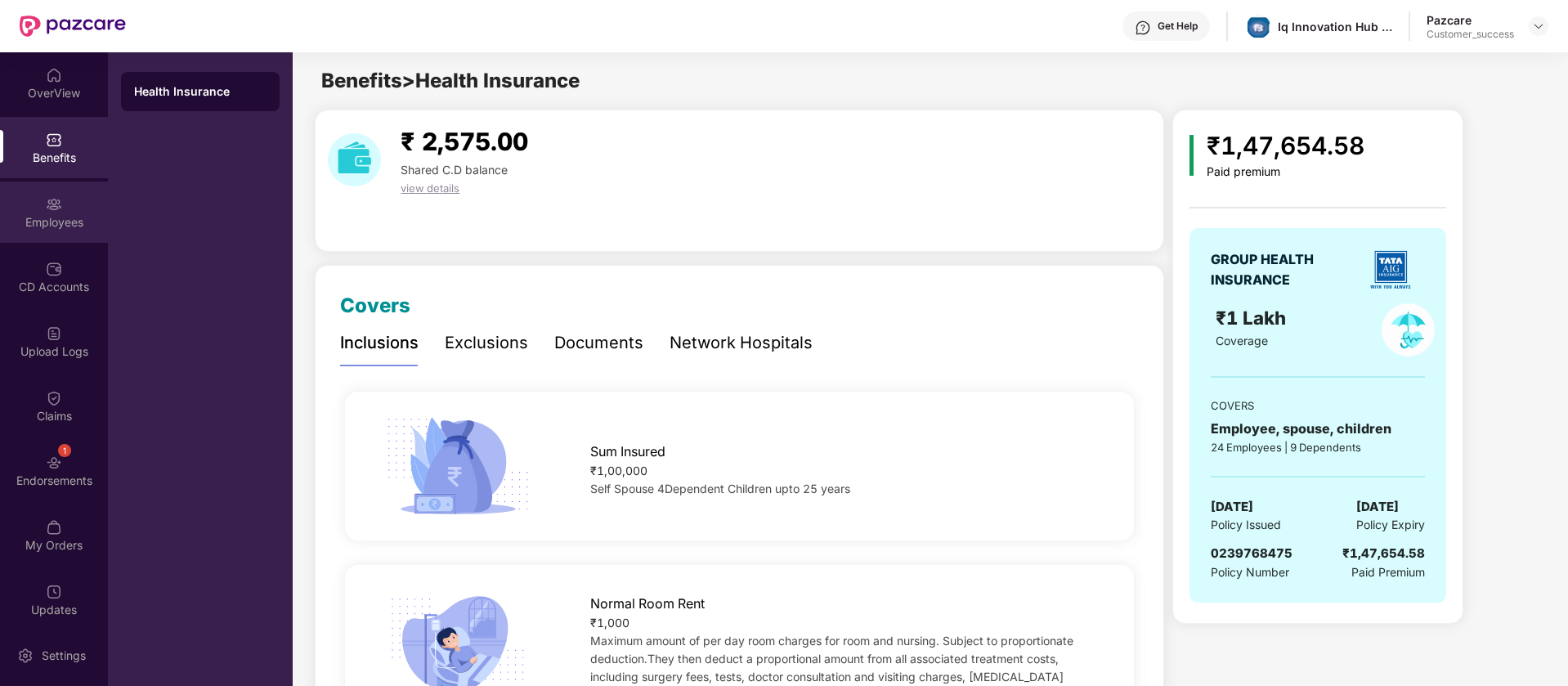
click at [74, 236] on div "Employees" at bounding box center [53, 212] width 108 height 61
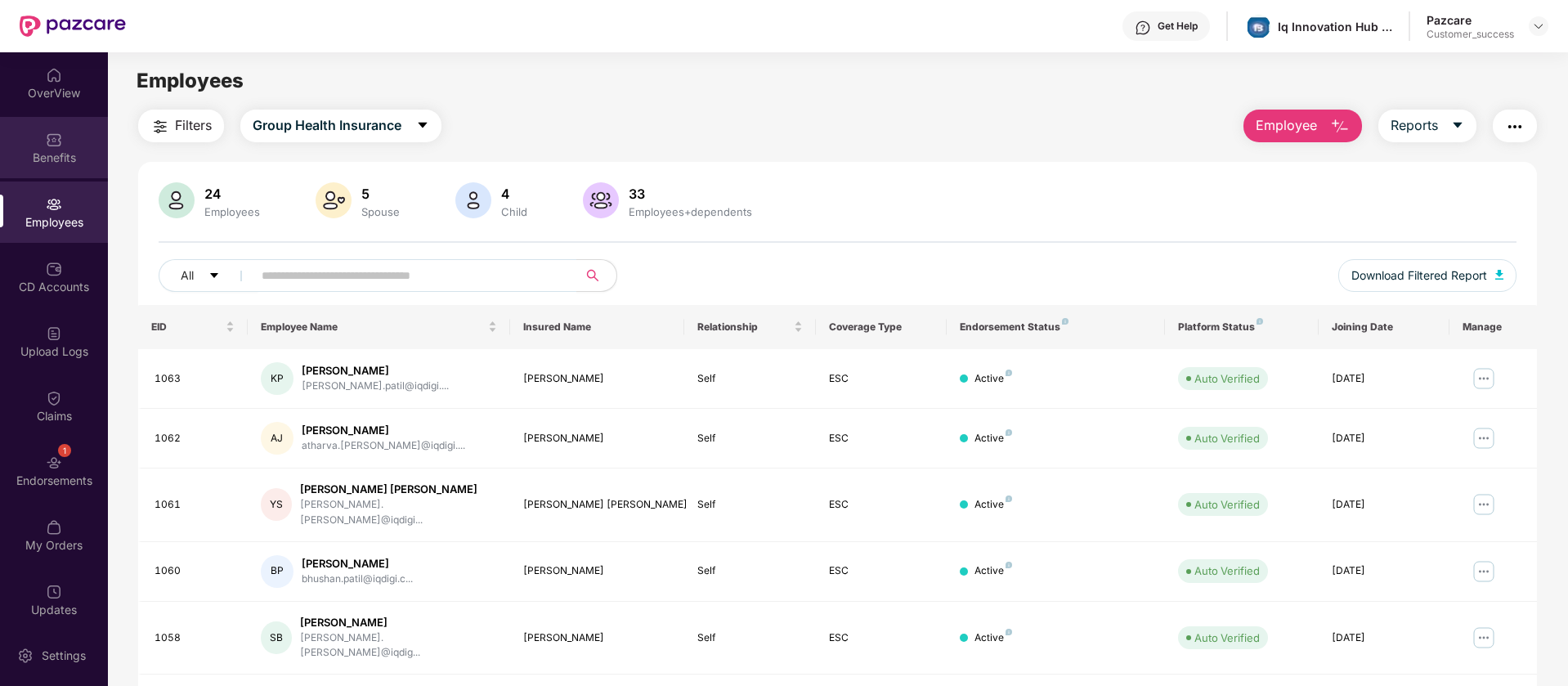
click at [68, 146] on div "Benefits" at bounding box center [53, 148] width 108 height 61
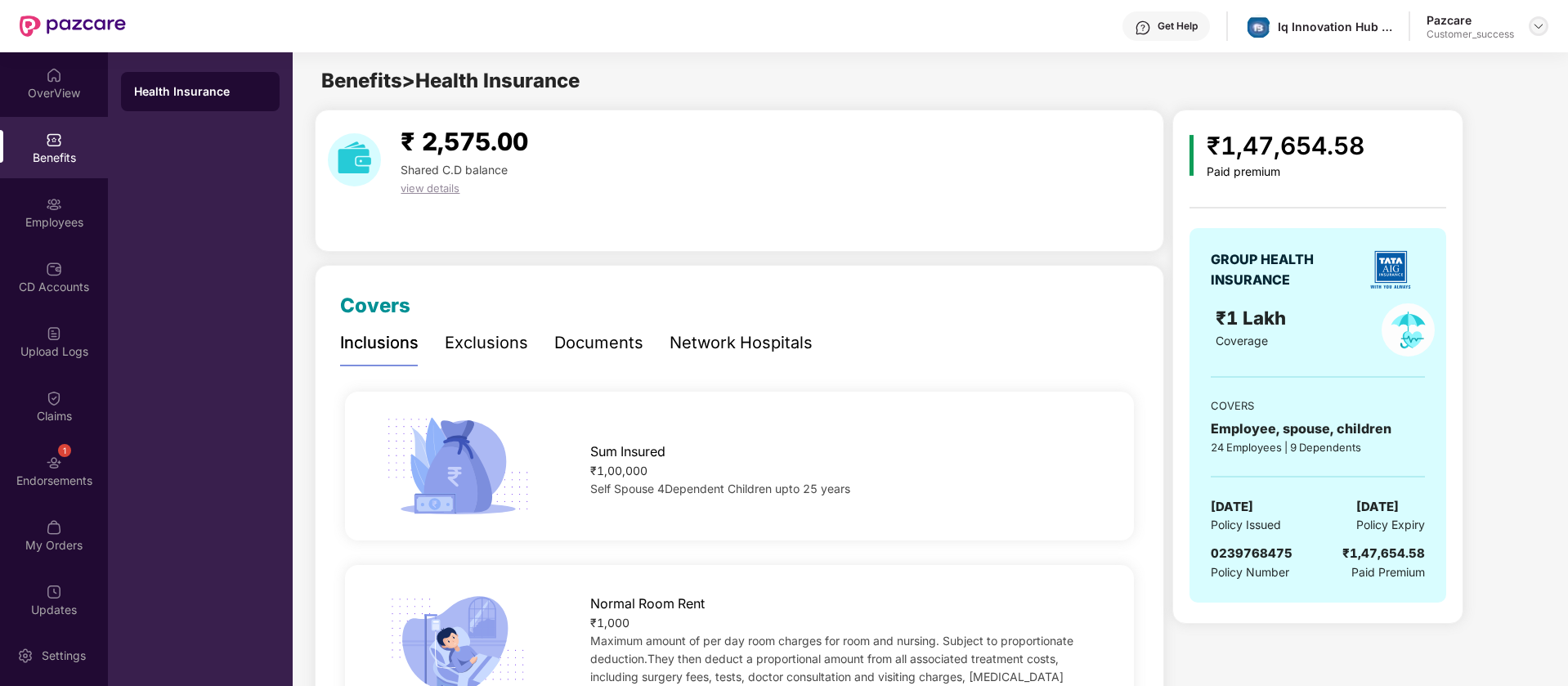
click at [1537, 24] on img at bounding box center [1538, 25] width 13 height 13
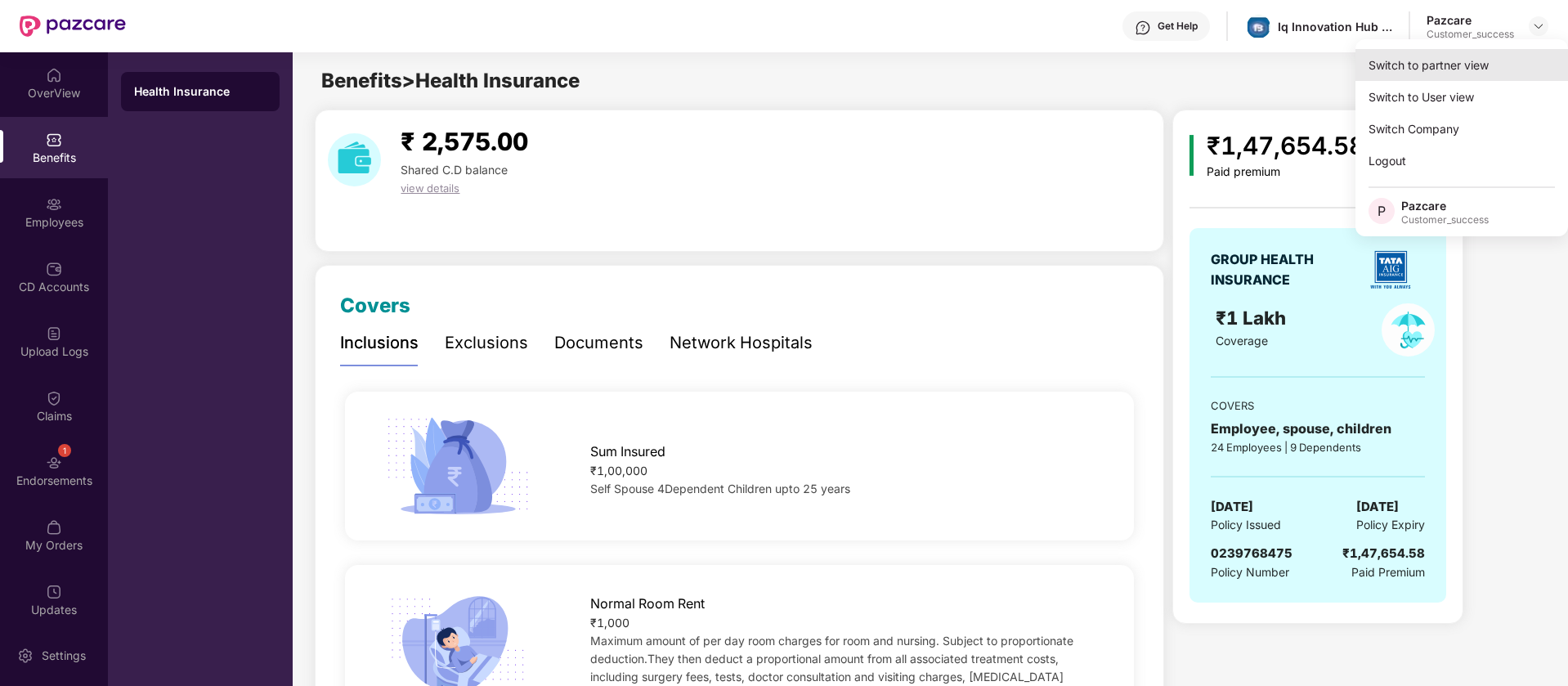
click at [1504, 65] on div "Switch to partner view" at bounding box center [1461, 65] width 212 height 31
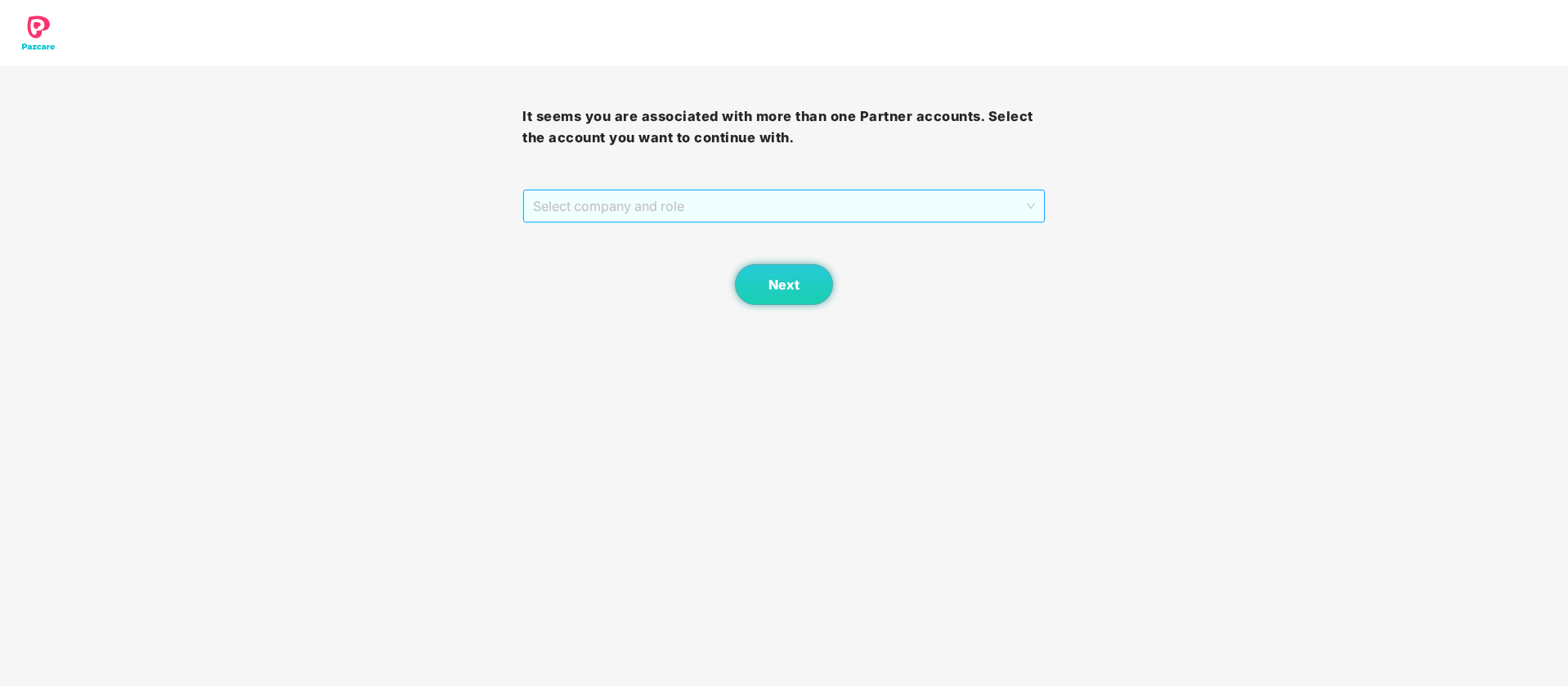
click at [696, 209] on span "Select company and role" at bounding box center [783, 206] width 501 height 31
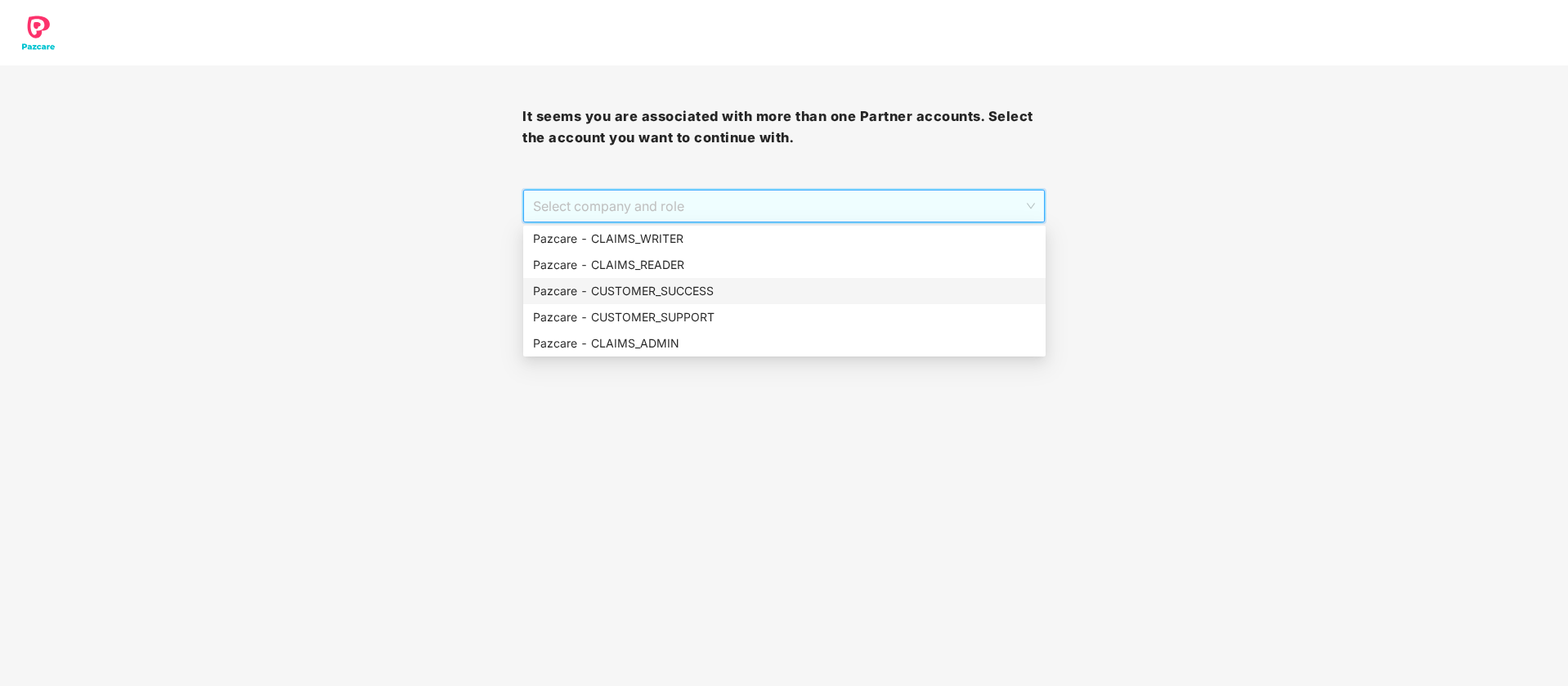
click at [690, 294] on div "Pazcare - CUSTOMER_SUCCESS" at bounding box center [784, 291] width 503 height 18
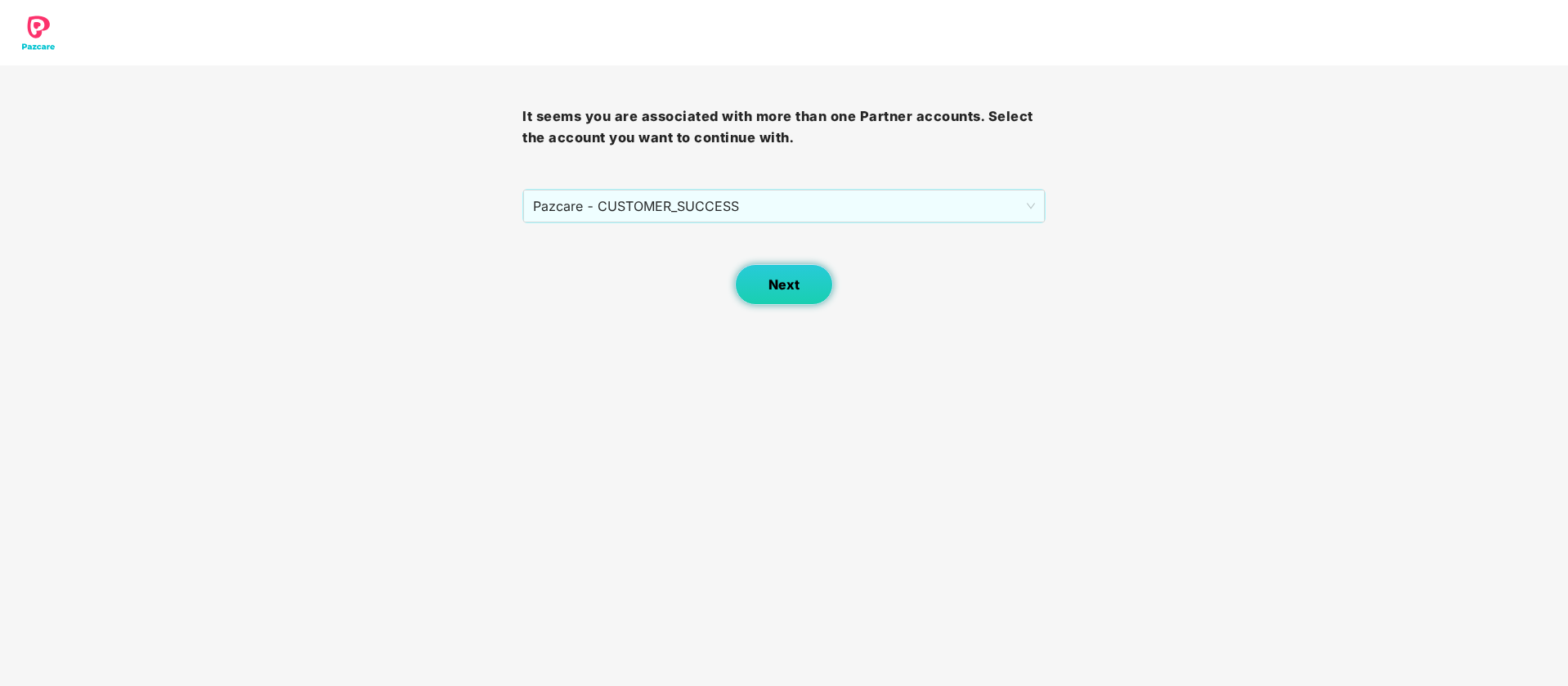
click at [780, 296] on button "Next" at bounding box center [784, 284] width 98 height 41
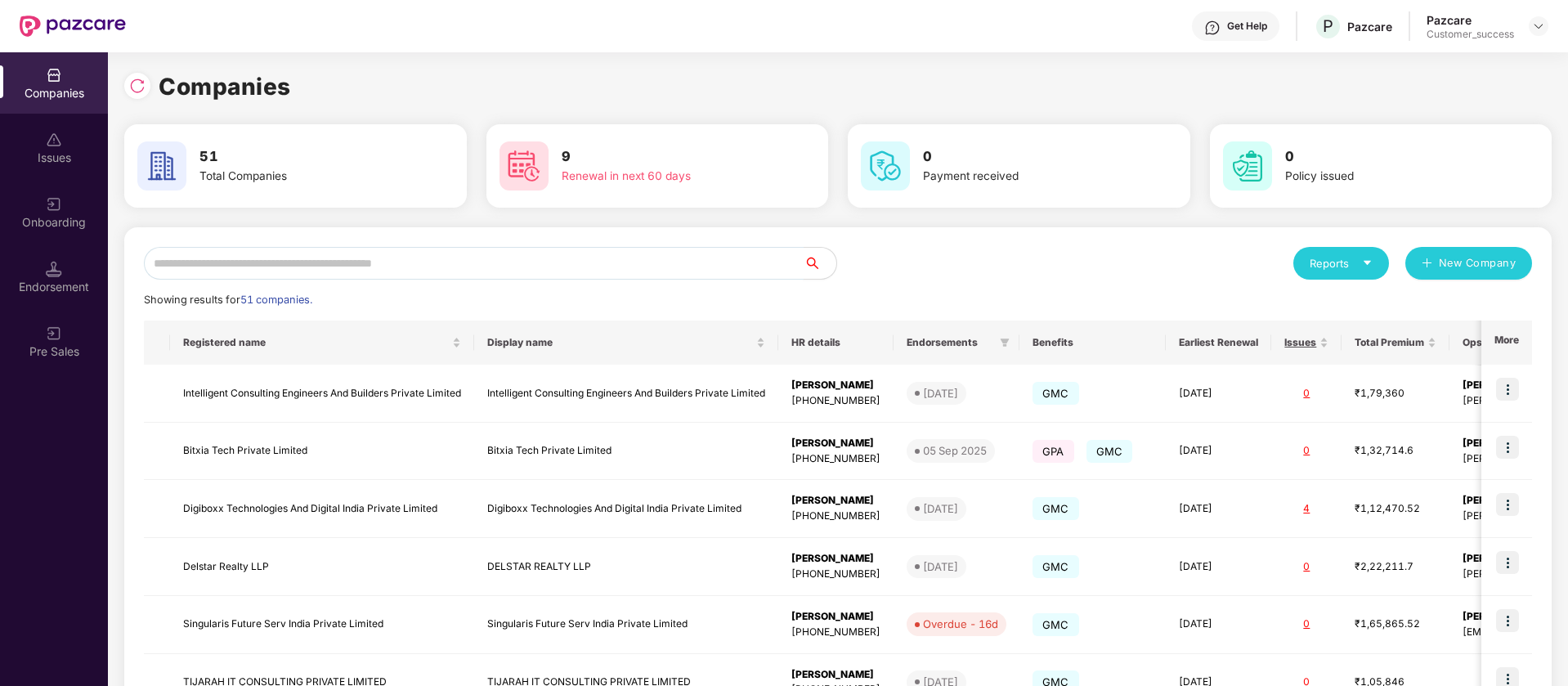
click at [294, 268] on input "text" at bounding box center [474, 262] width 660 height 32
click at [135, 84] on img at bounding box center [137, 86] width 17 height 17
click at [300, 260] on input "text" at bounding box center [474, 262] width 660 height 32
paste input "*******"
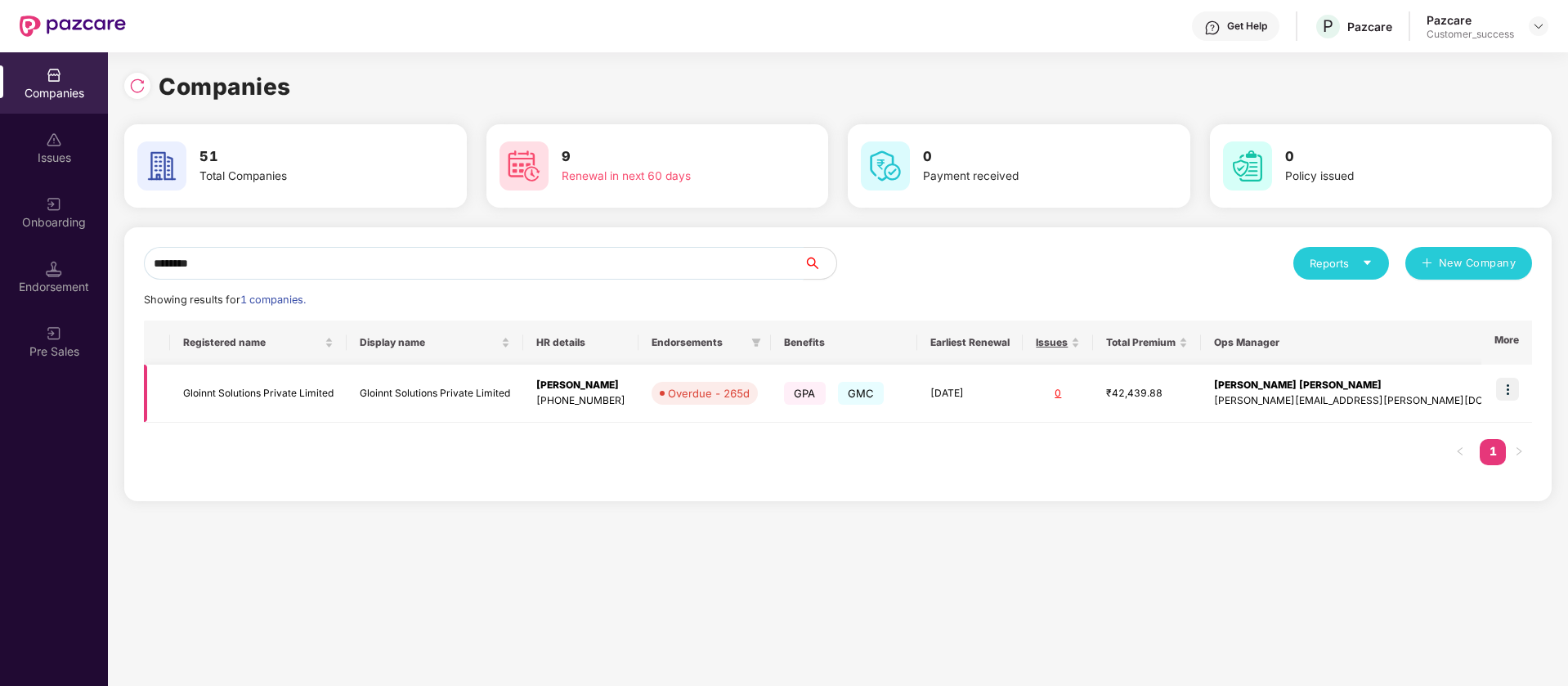
type input "*******"
click at [1513, 390] on img at bounding box center [1508, 389] width 23 height 23
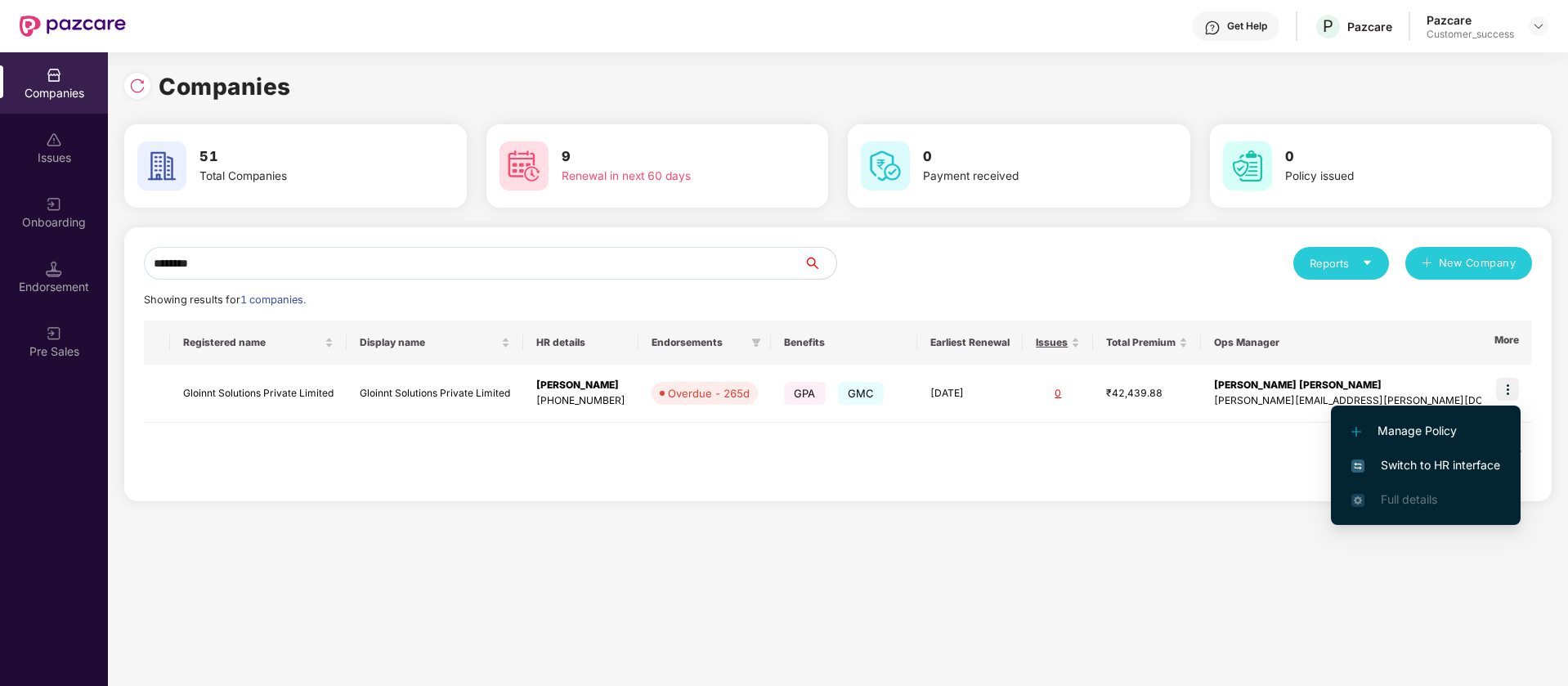
click at [1478, 468] on span "Switch to HR interface" at bounding box center [1426, 465] width 149 height 18
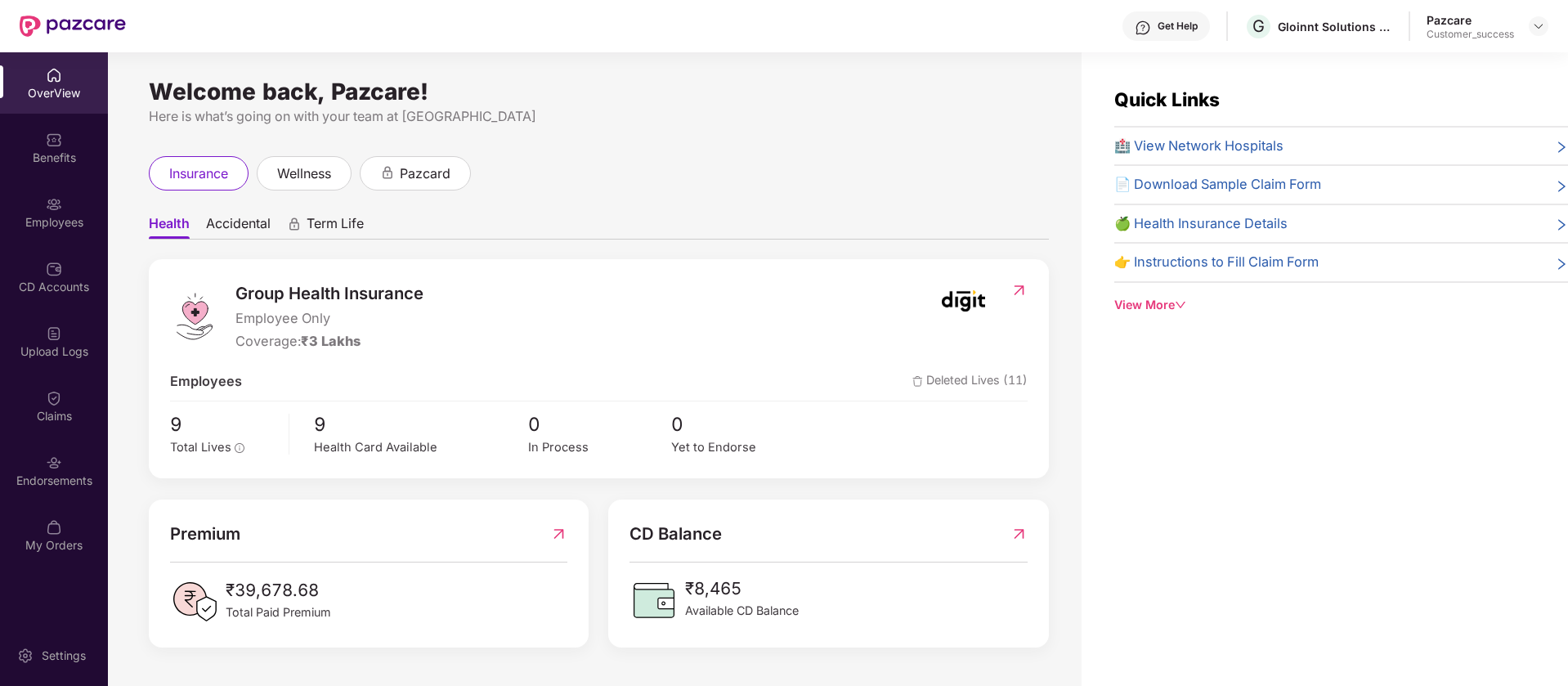
click at [42, 261] on div "CD Accounts" at bounding box center [53, 277] width 108 height 61
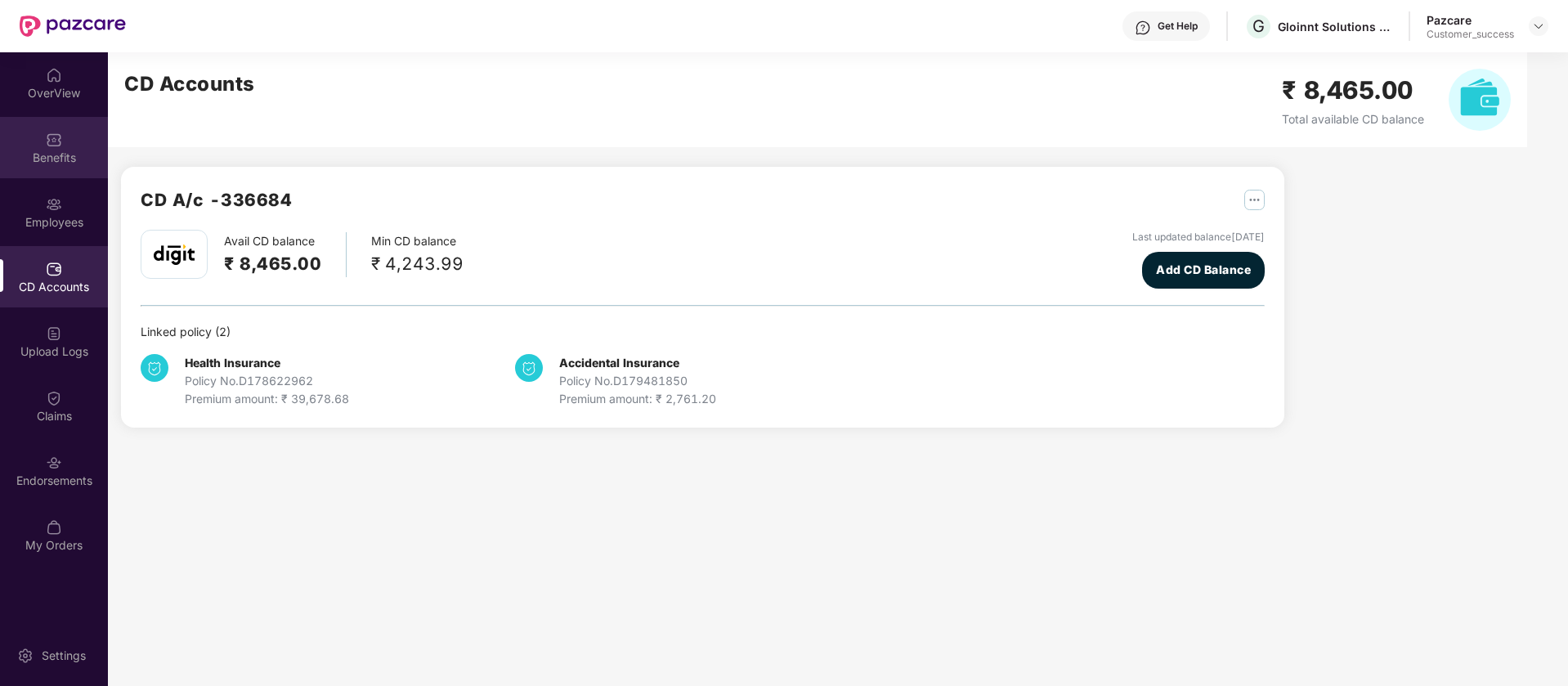
click at [59, 165] on div "Benefits" at bounding box center [53, 148] width 108 height 61
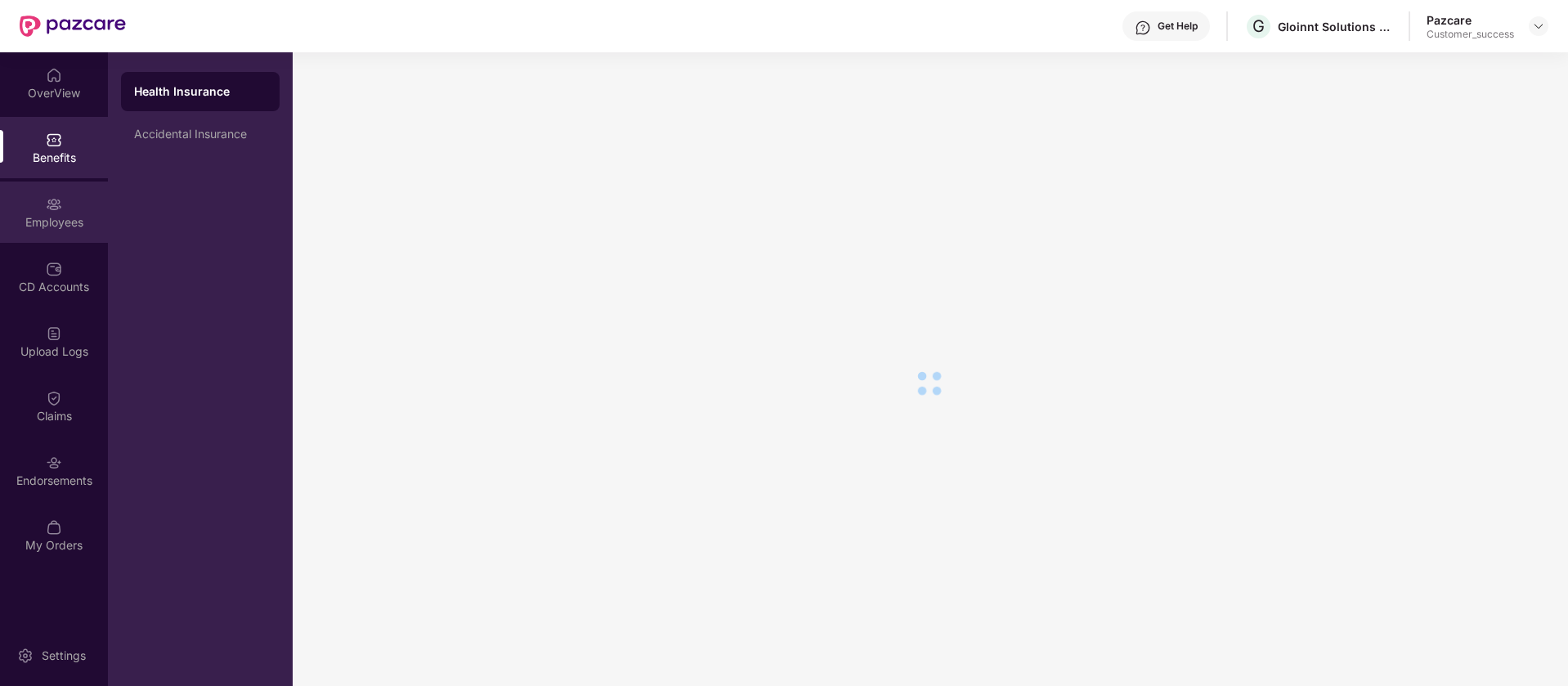
click at [72, 227] on div "Employees" at bounding box center [53, 222] width 108 height 17
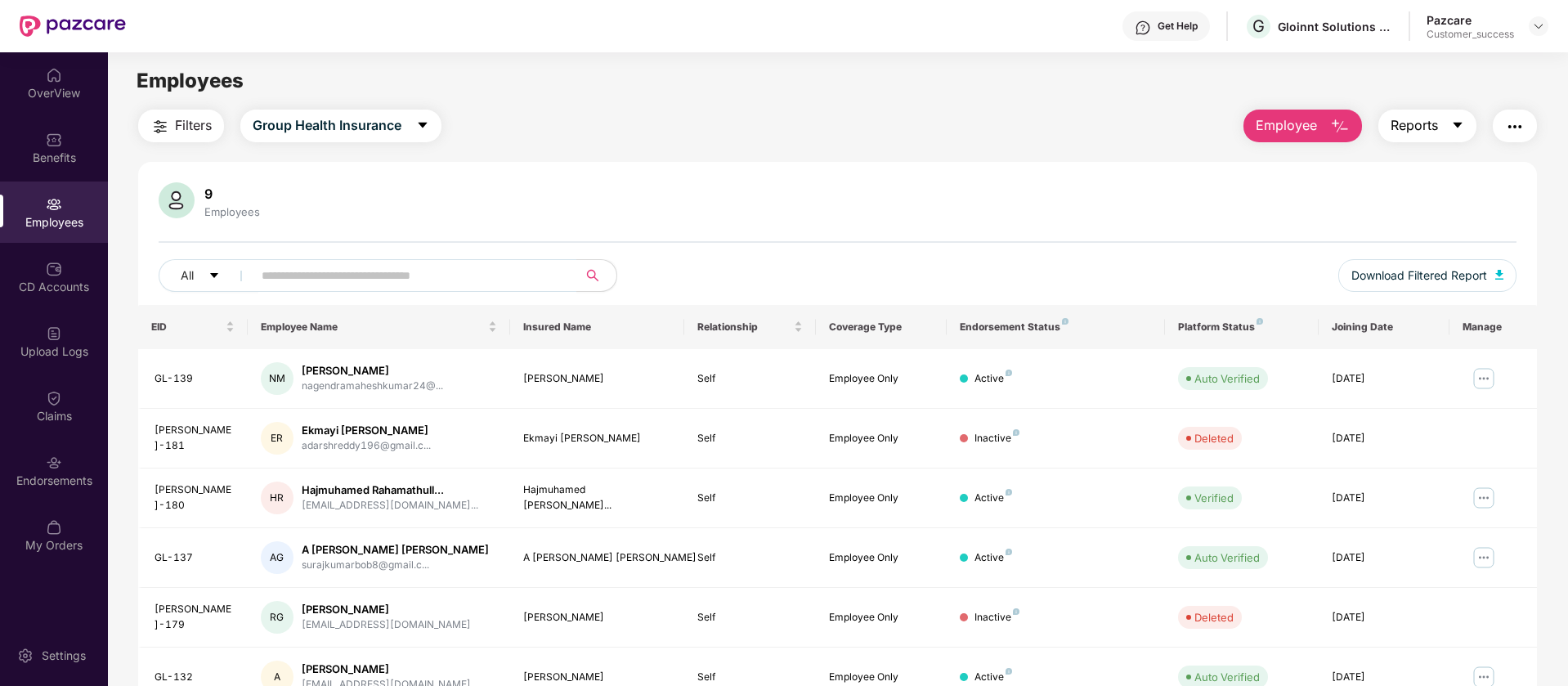
click at [1445, 125] on button "Reports" at bounding box center [1427, 125] width 98 height 32
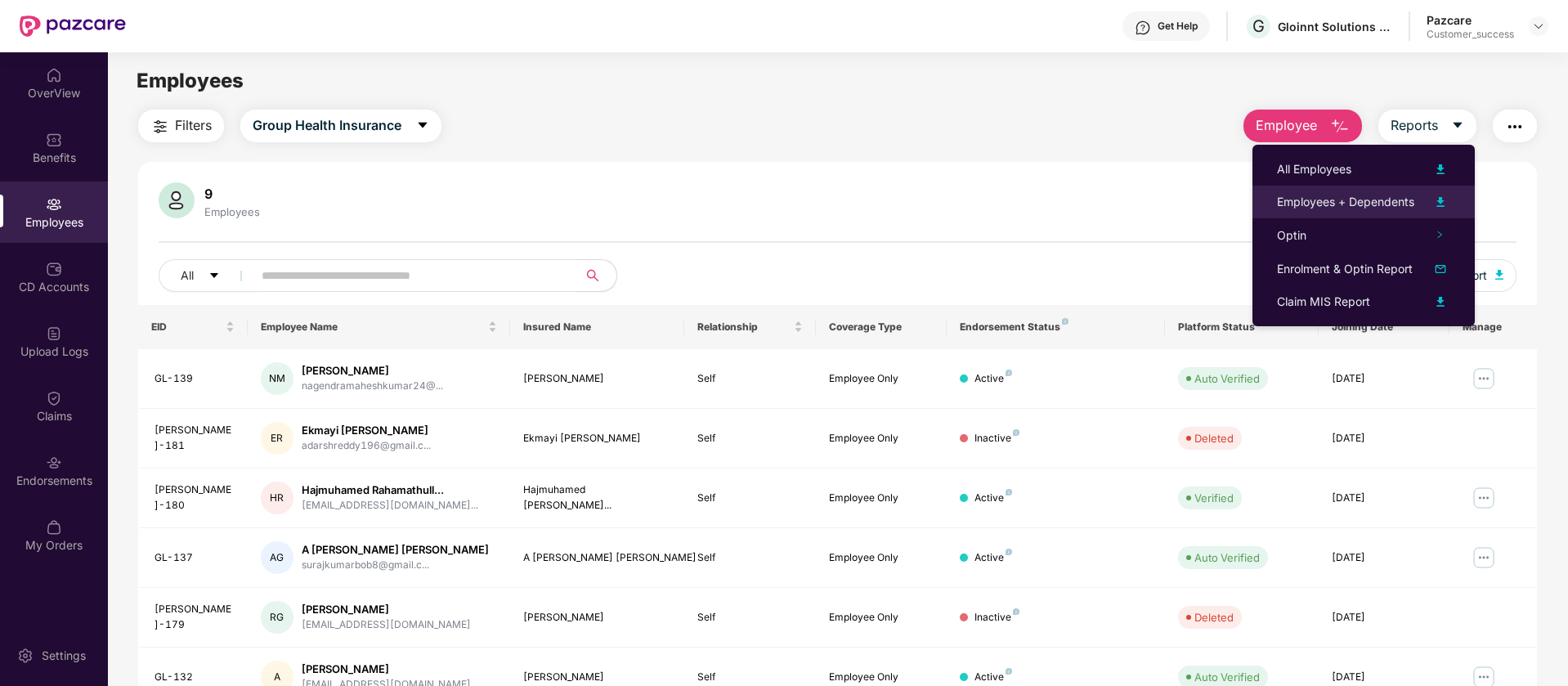
click at [1443, 204] on img at bounding box center [1440, 202] width 19 height 19
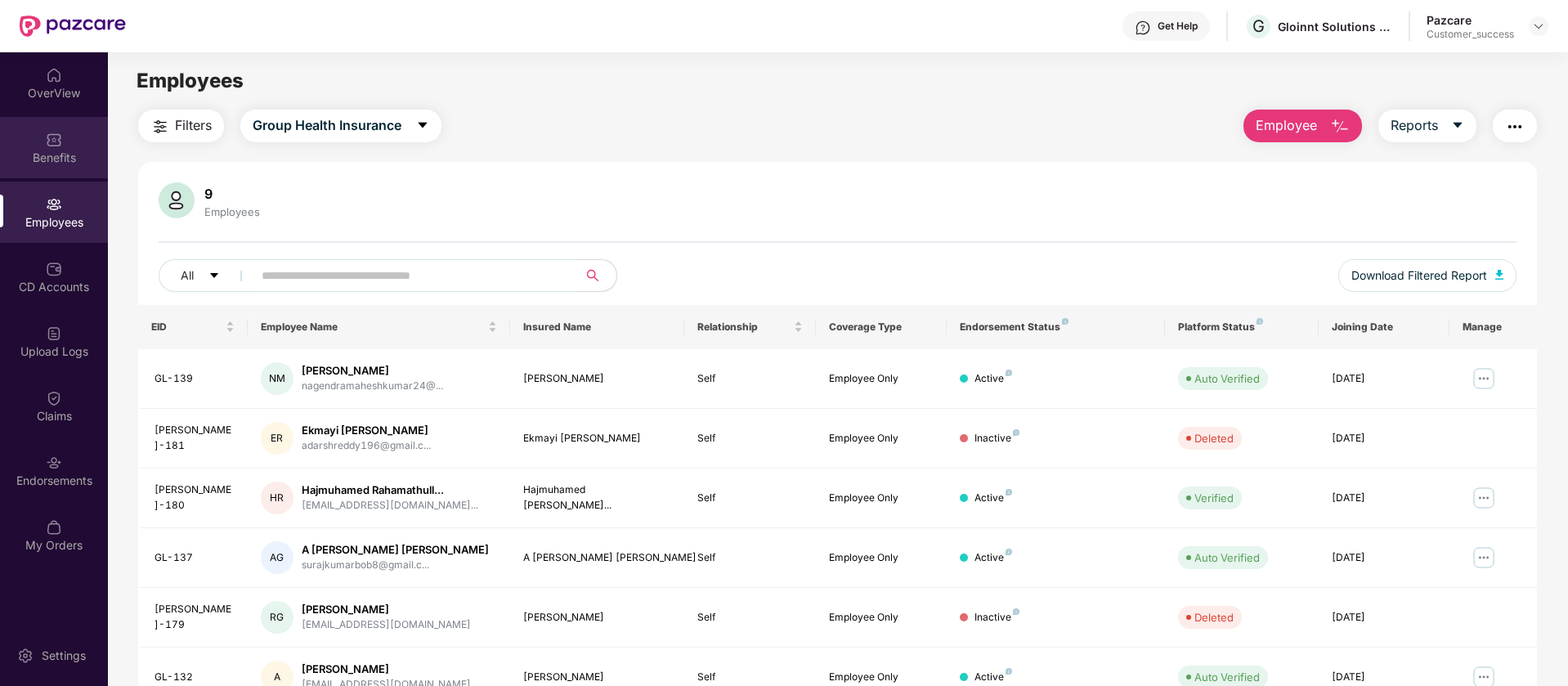
click at [69, 135] on div "Benefits" at bounding box center [53, 148] width 108 height 61
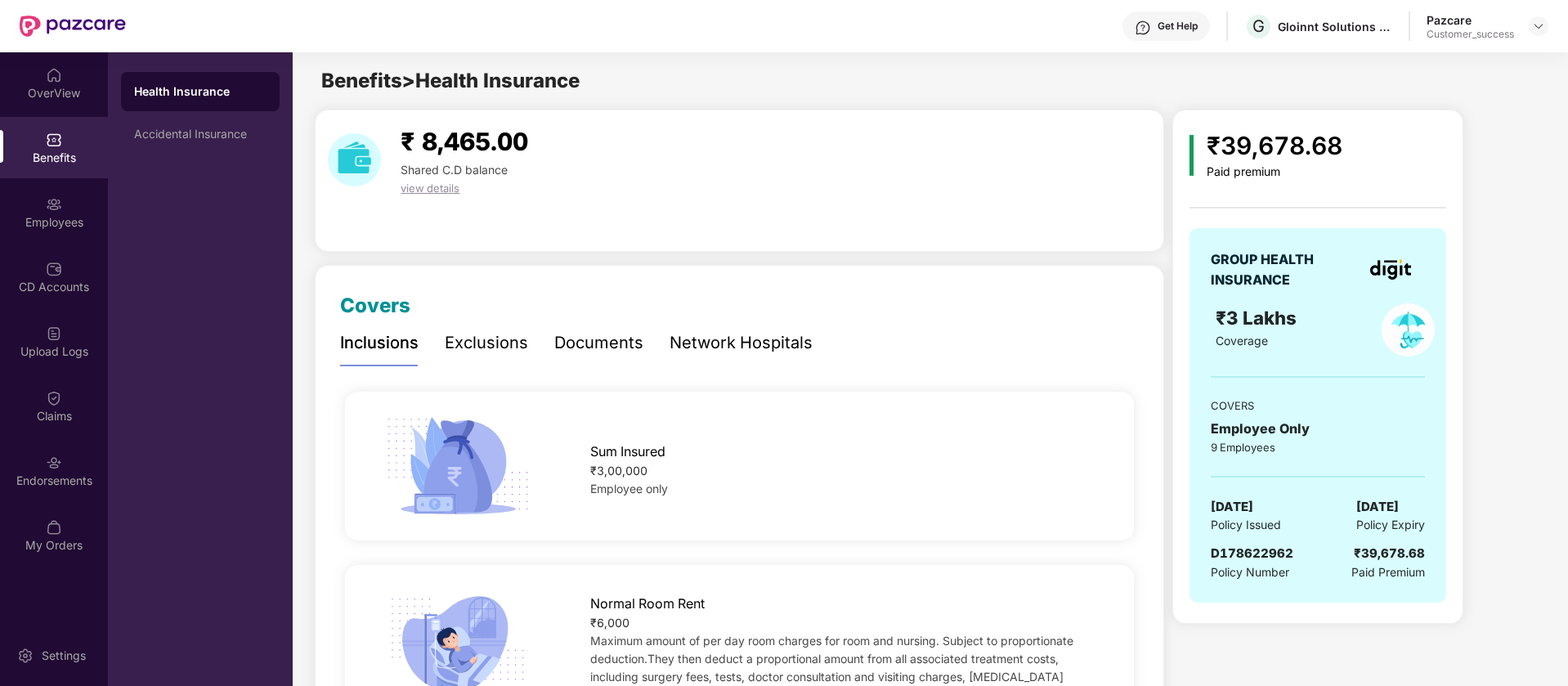
click at [575, 340] on div "Documents" at bounding box center [599, 343] width 89 height 25
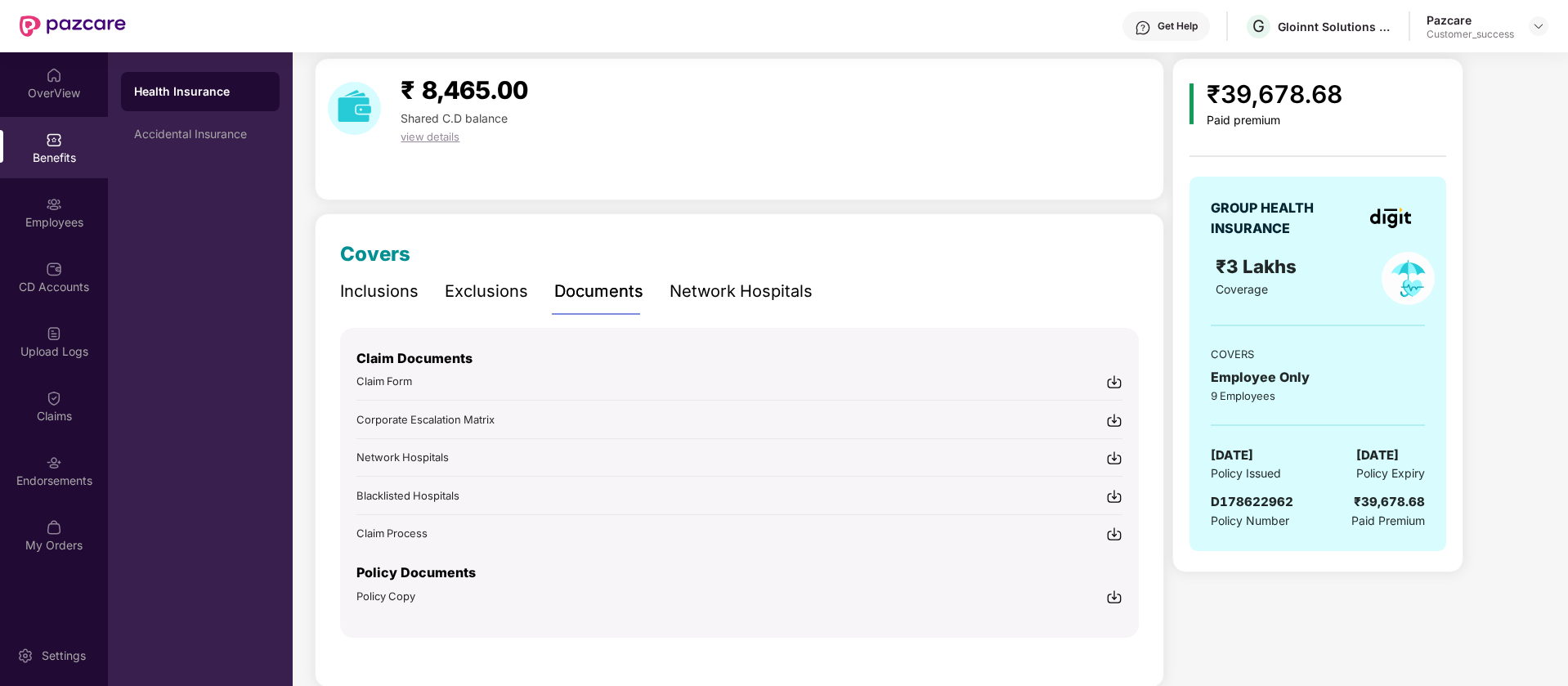
scroll to position [80, 0]
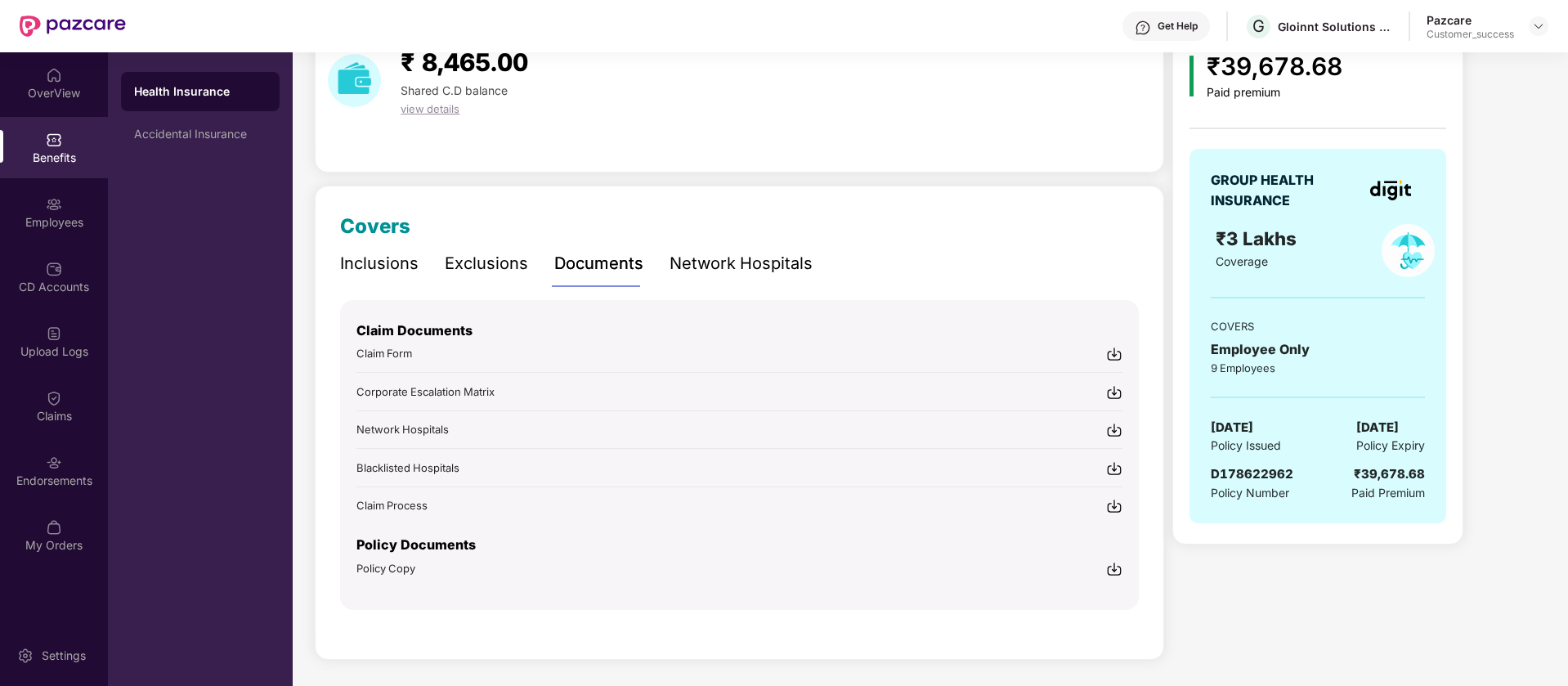
click at [1119, 568] on img at bounding box center [1114, 569] width 17 height 17
click at [1544, 20] on img at bounding box center [1538, 25] width 13 height 13
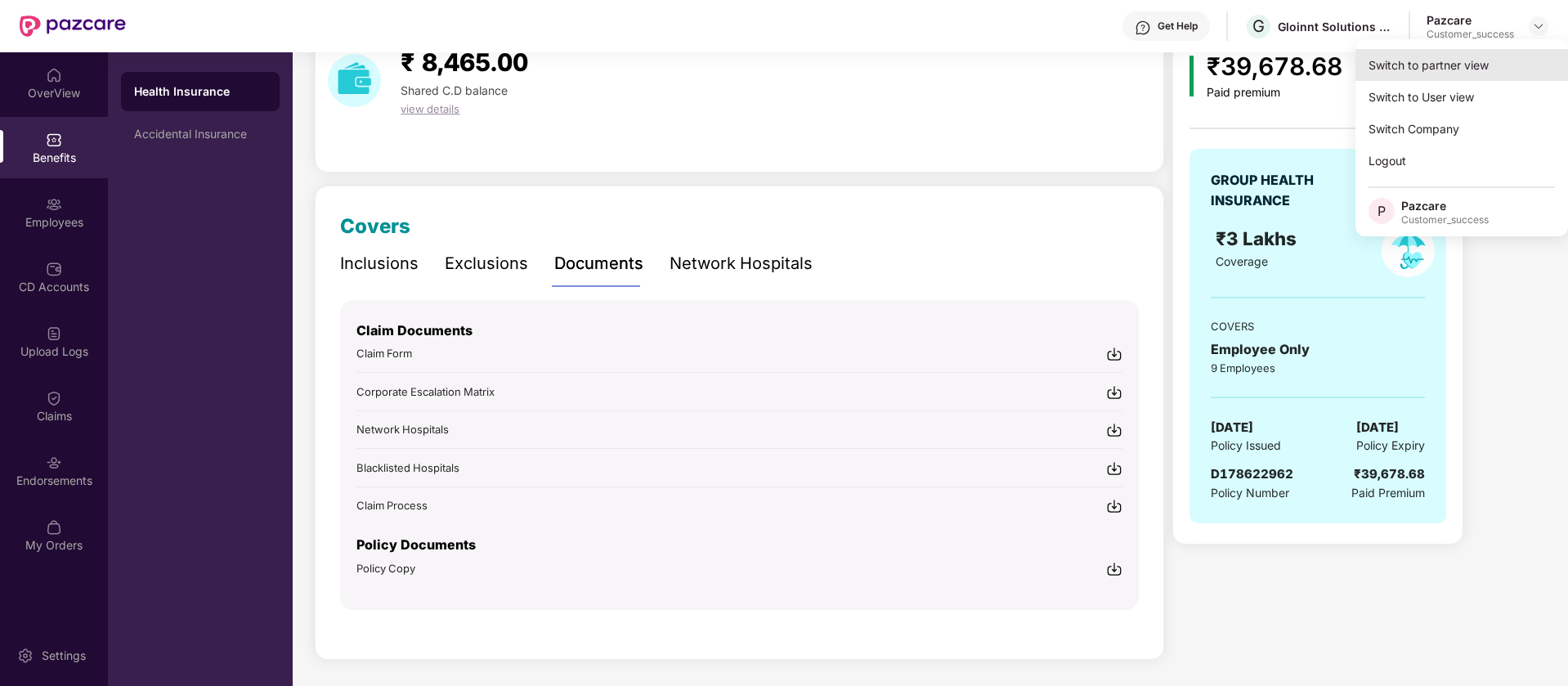
click at [1488, 66] on div "Switch to partner view" at bounding box center [1461, 65] width 212 height 31
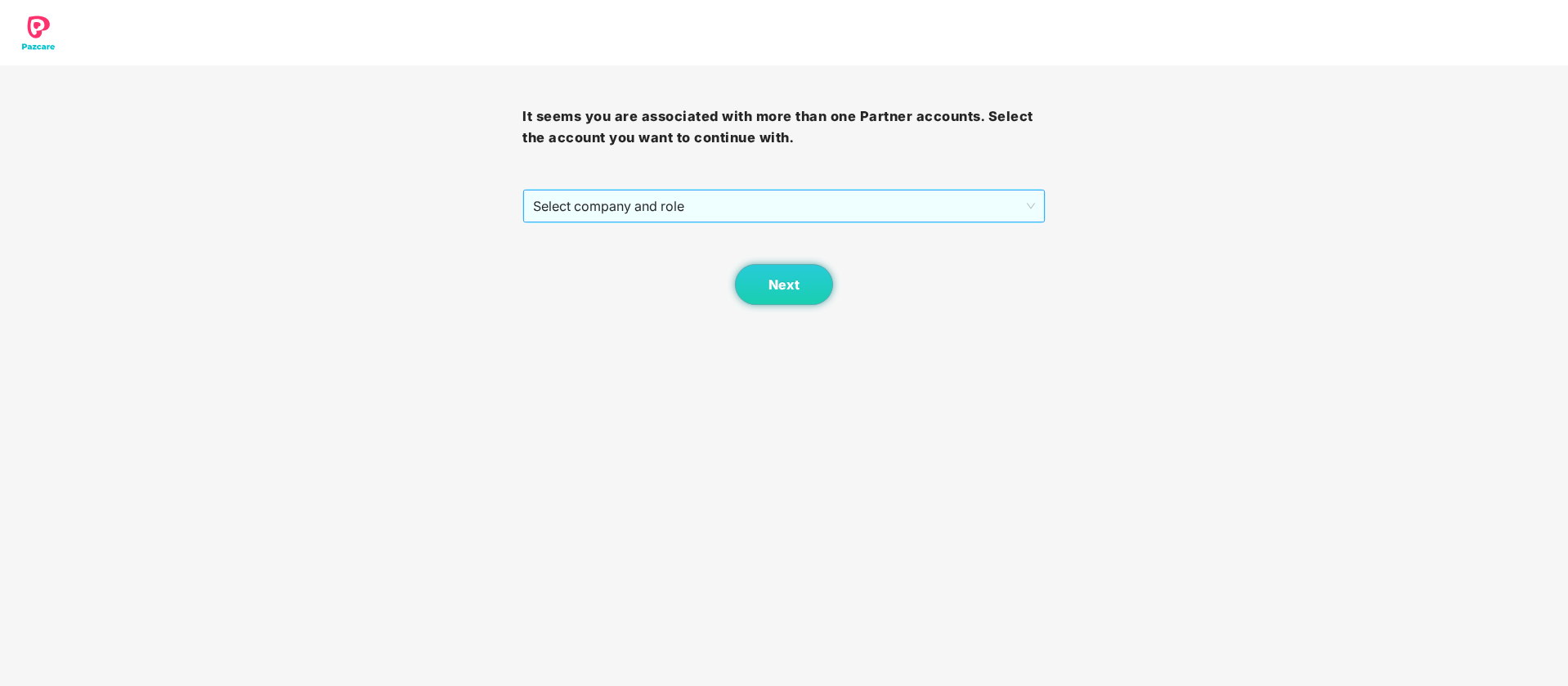
click at [926, 193] on span "Select company and role" at bounding box center [783, 206] width 501 height 31
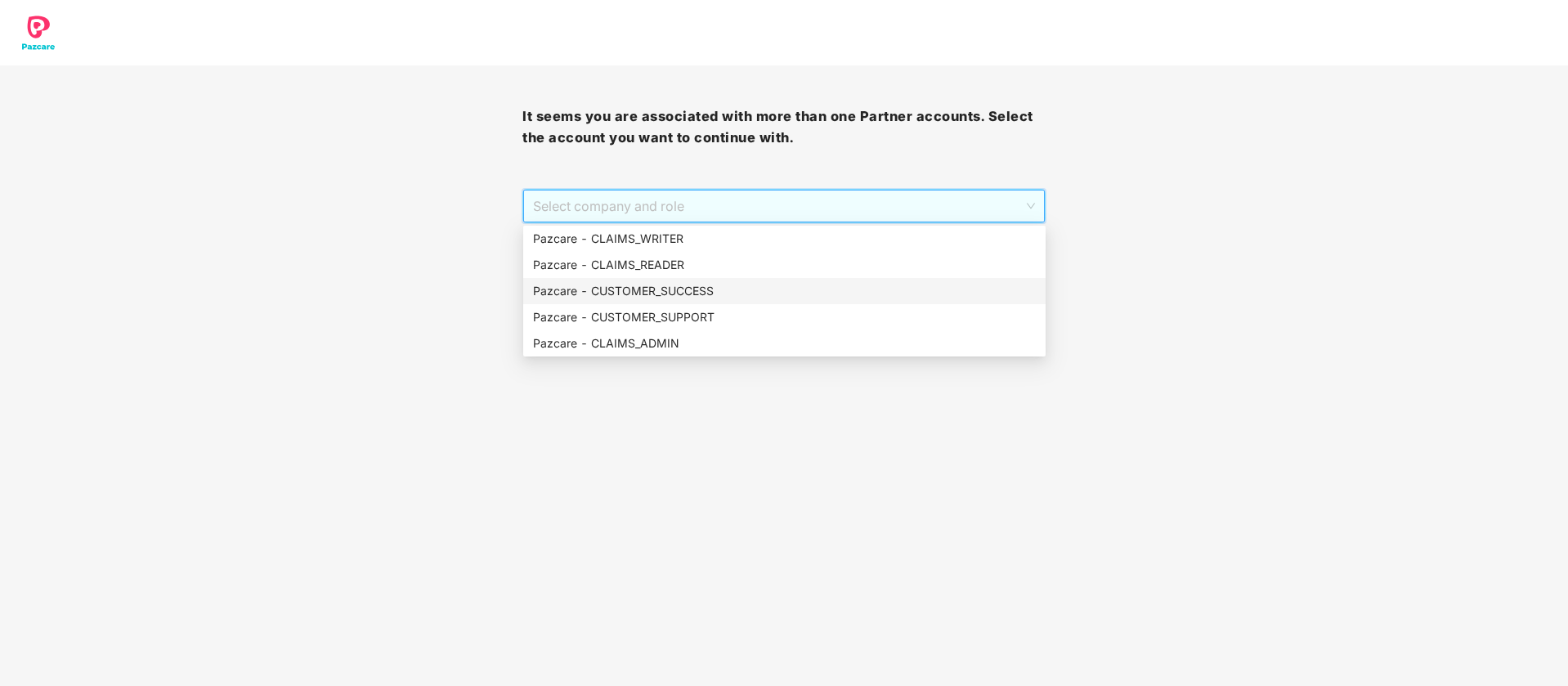
click at [749, 286] on div "Pazcare - CUSTOMER_SUCCESS" at bounding box center [784, 291] width 503 height 18
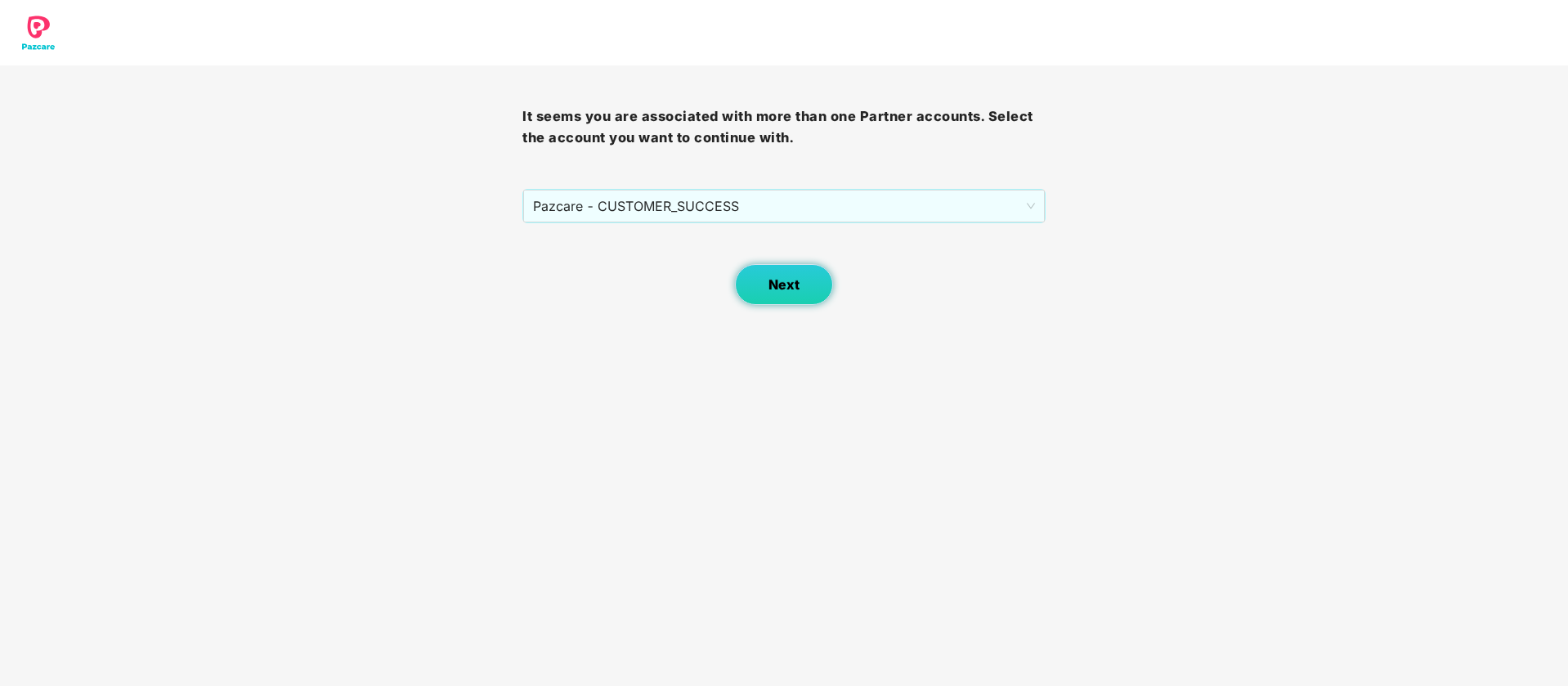
click at [749, 286] on button "Next" at bounding box center [784, 284] width 98 height 41
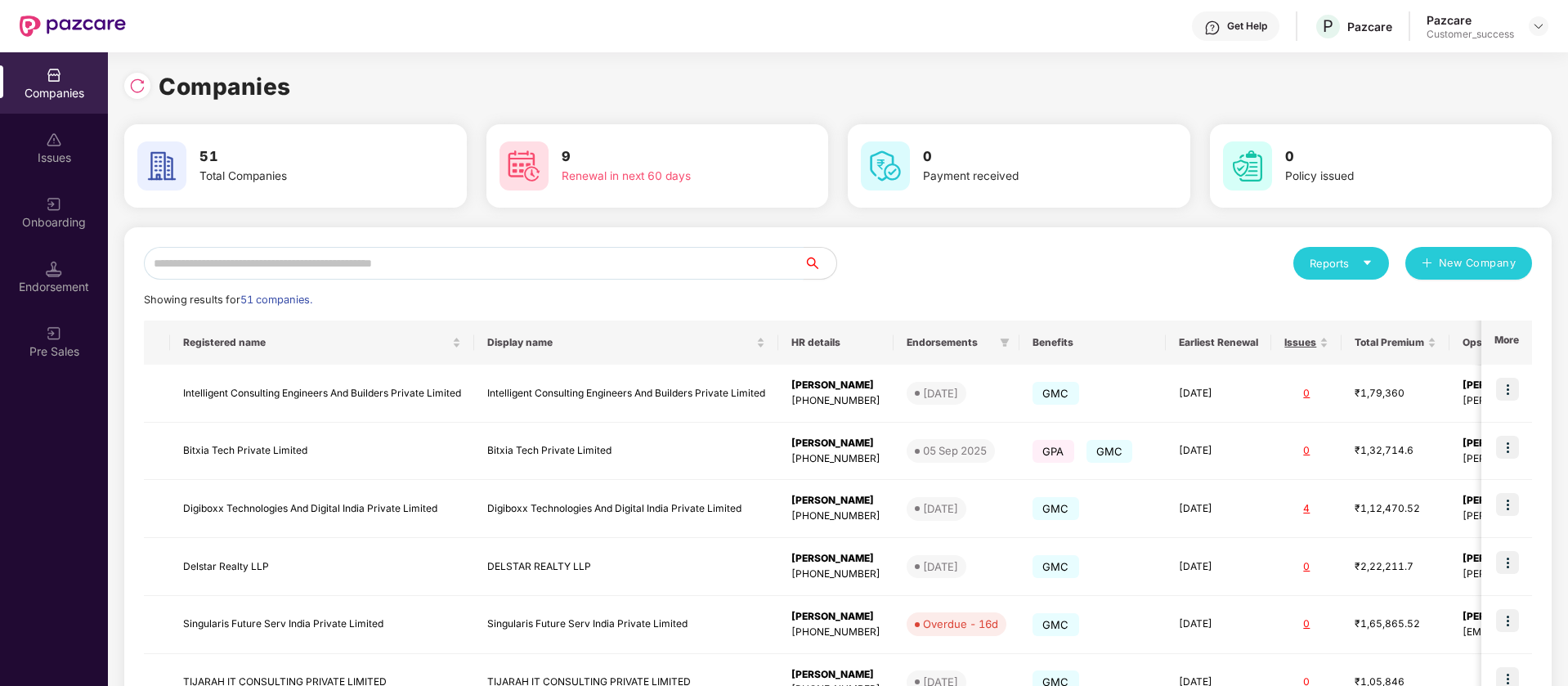
click at [307, 263] on input "text" at bounding box center [474, 262] width 660 height 32
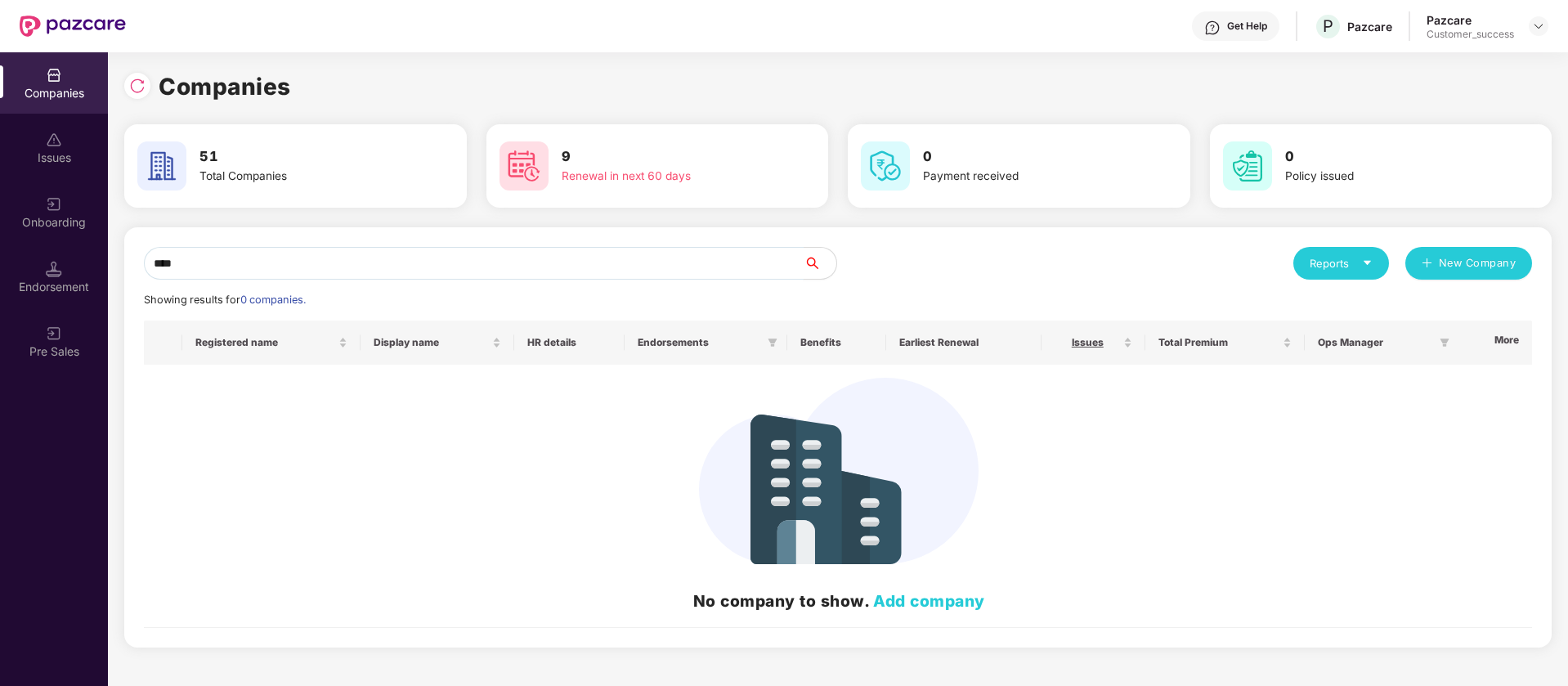
type input "***"
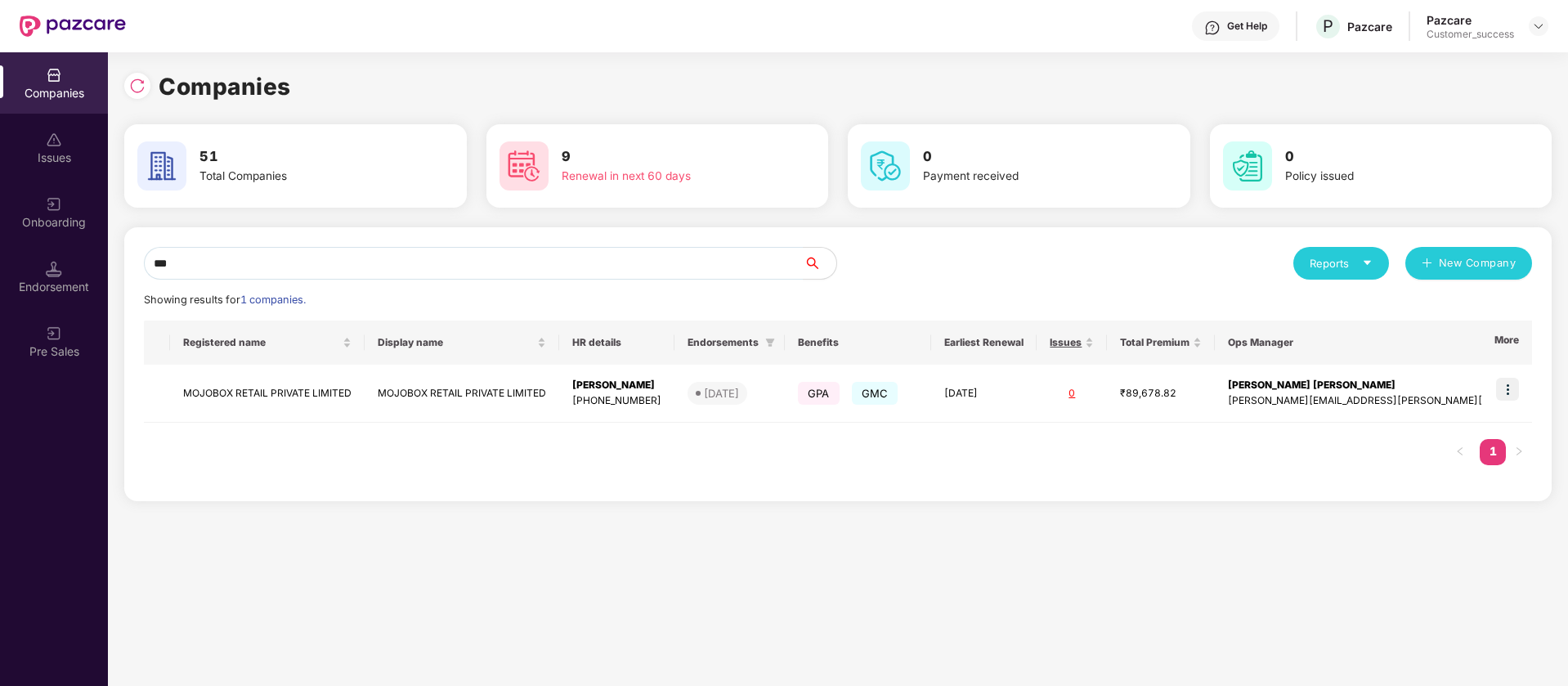
click at [17, 203] on div "Onboarding" at bounding box center [53, 212] width 108 height 61
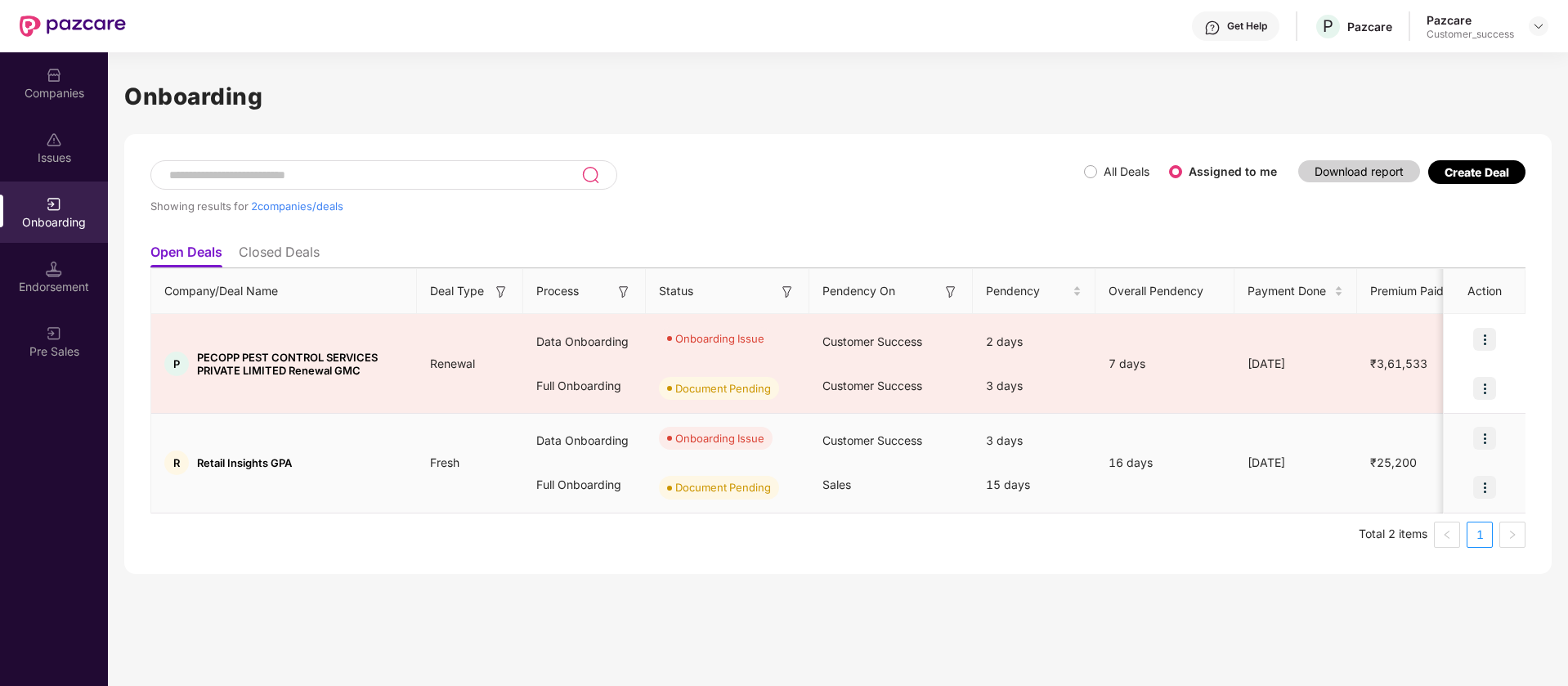
click at [1487, 435] on img at bounding box center [1485, 438] width 23 height 23
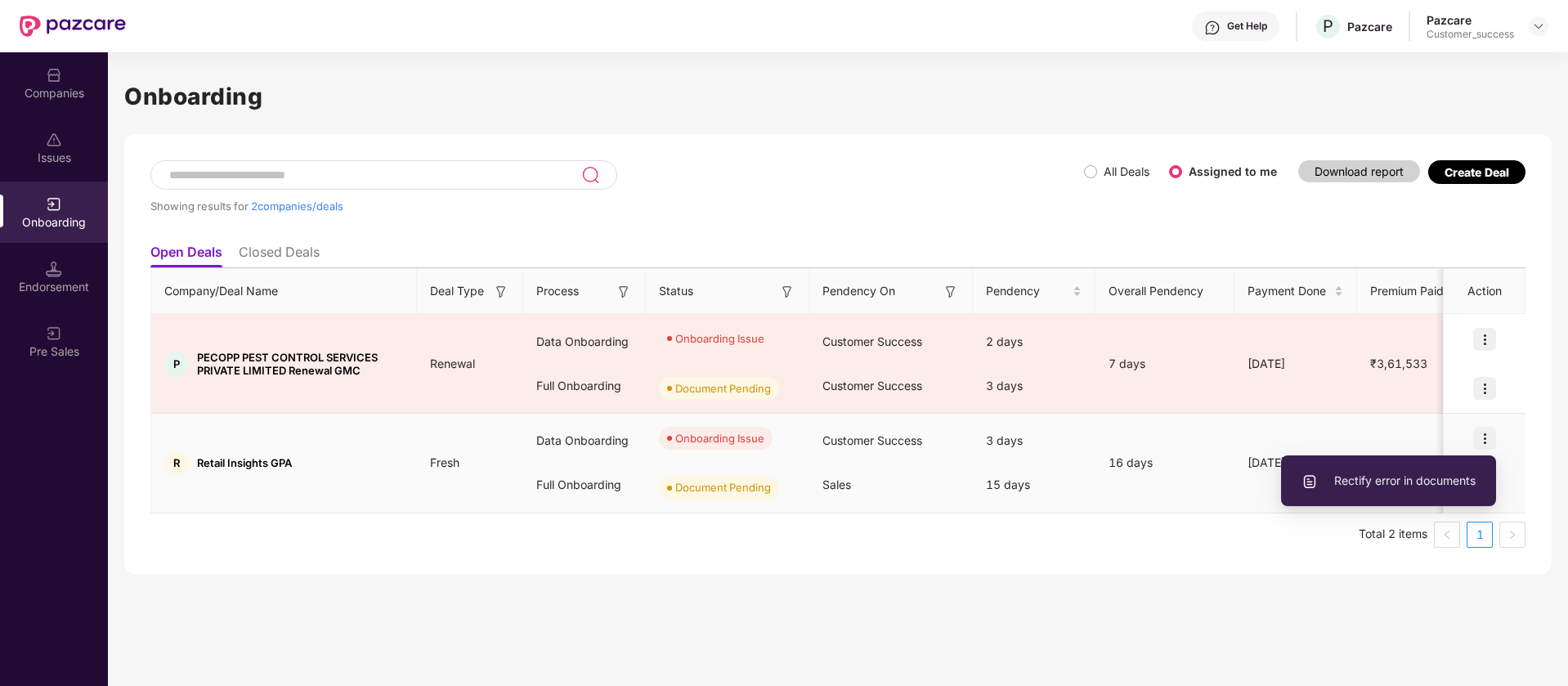
click at [1423, 485] on span "Rectify error in documents" at bounding box center [1388, 481] width 174 height 18
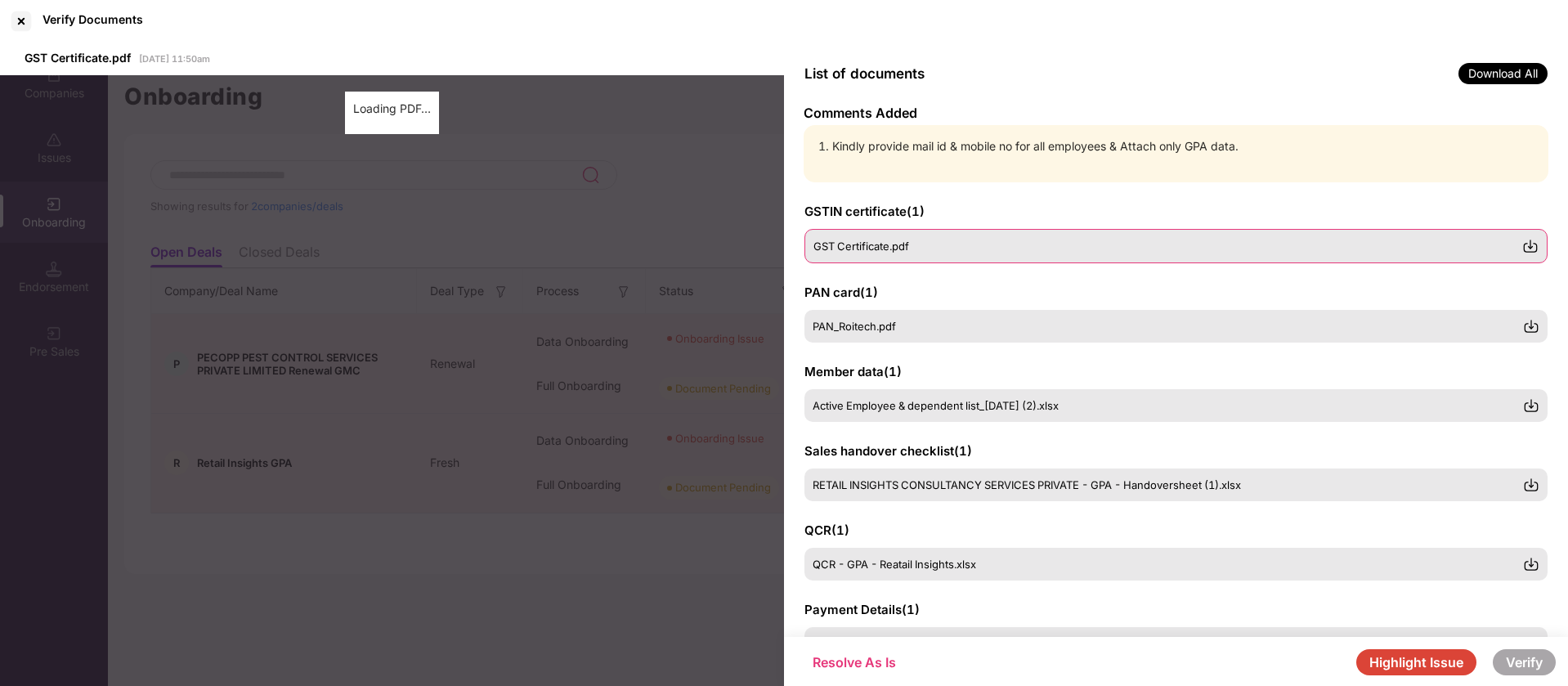
click at [931, 246] on div "GST Certificate.pdf" at bounding box center [1168, 246] width 709 height 13
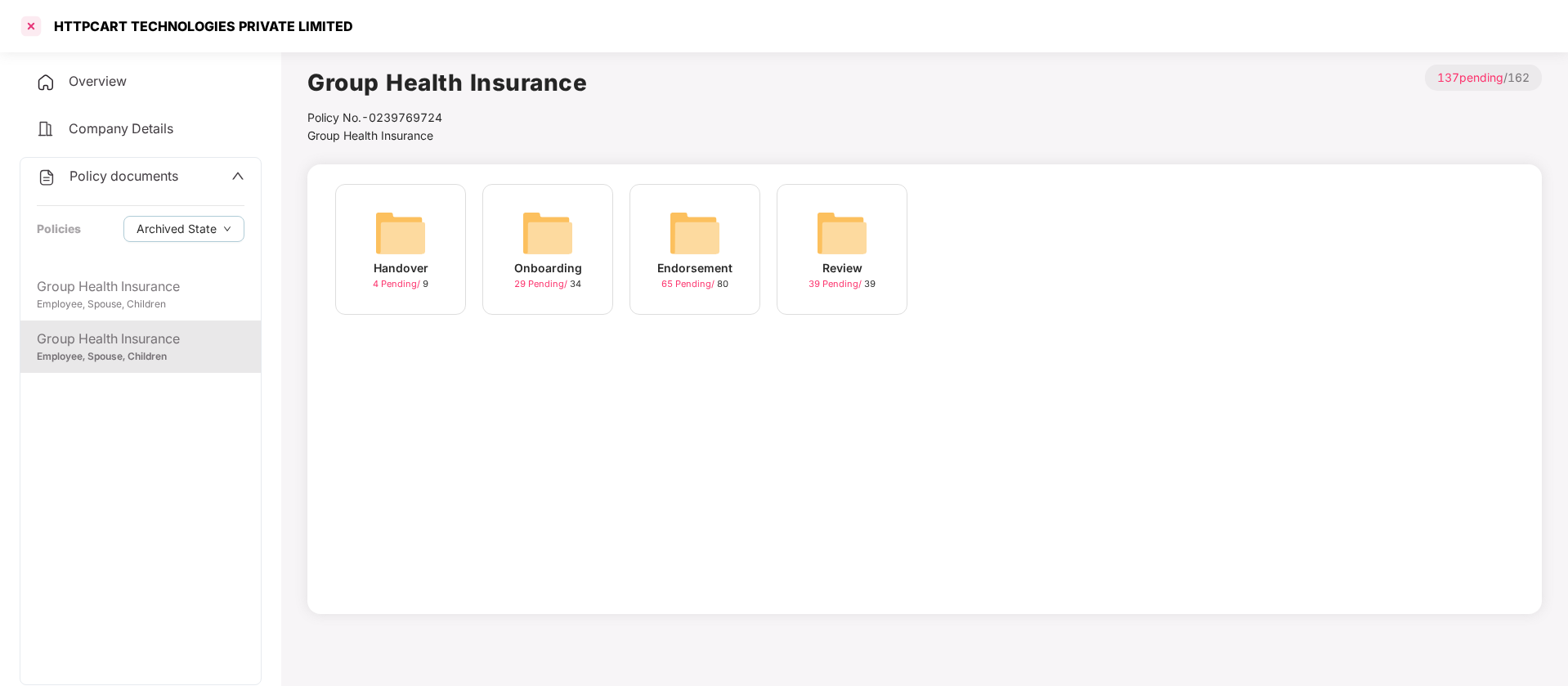
click at [31, 28] on div at bounding box center [31, 26] width 26 height 26
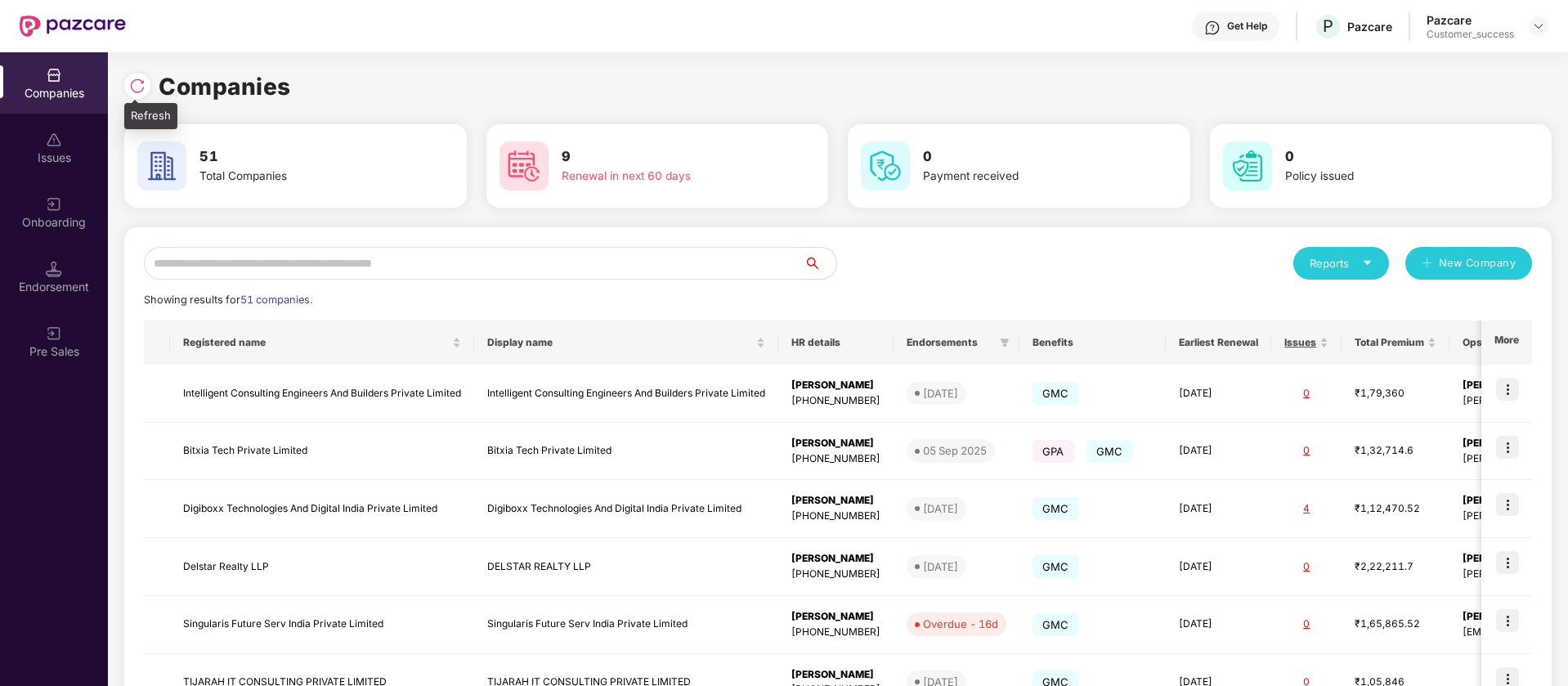
click at [134, 95] on div at bounding box center [137, 86] width 26 height 26
click at [356, 270] on input "text" at bounding box center [474, 262] width 660 height 32
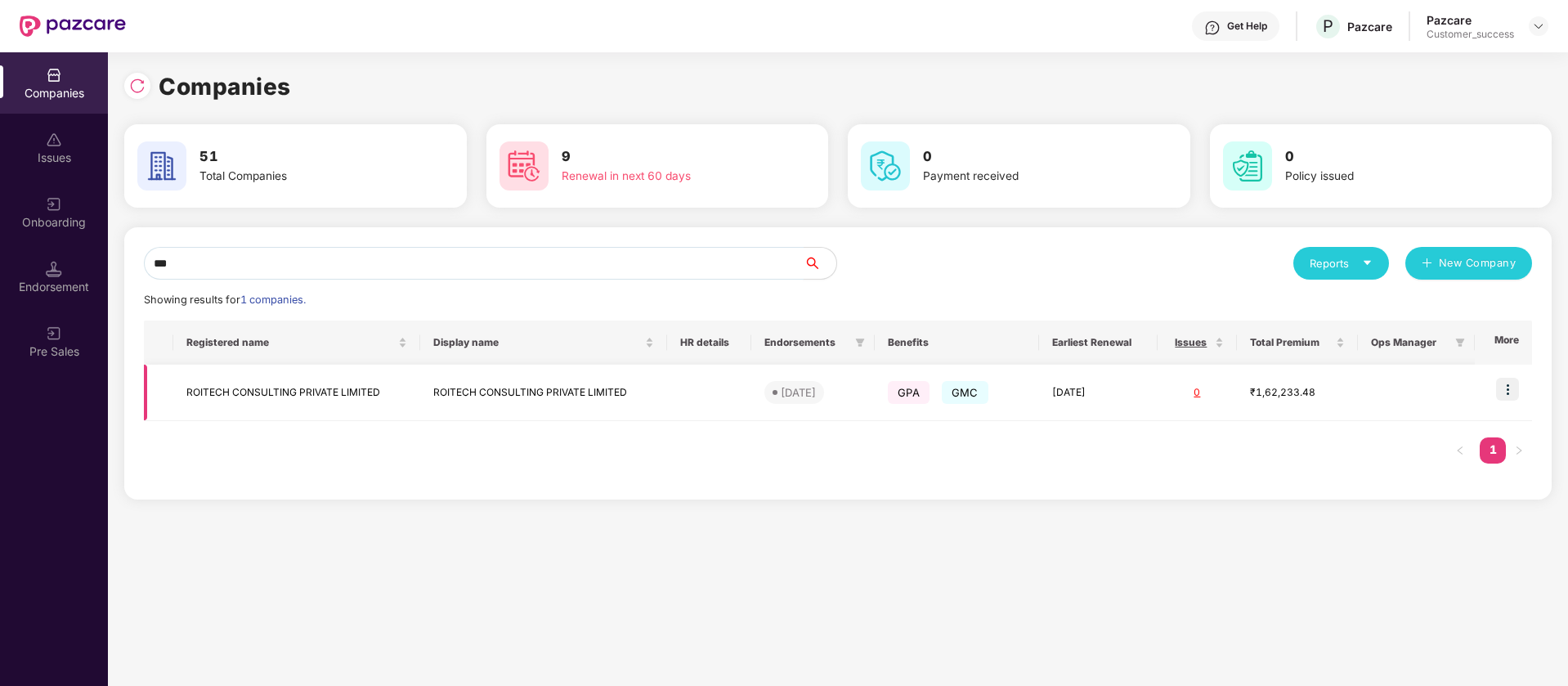
type input "***"
click at [1509, 389] on img at bounding box center [1508, 389] width 23 height 23
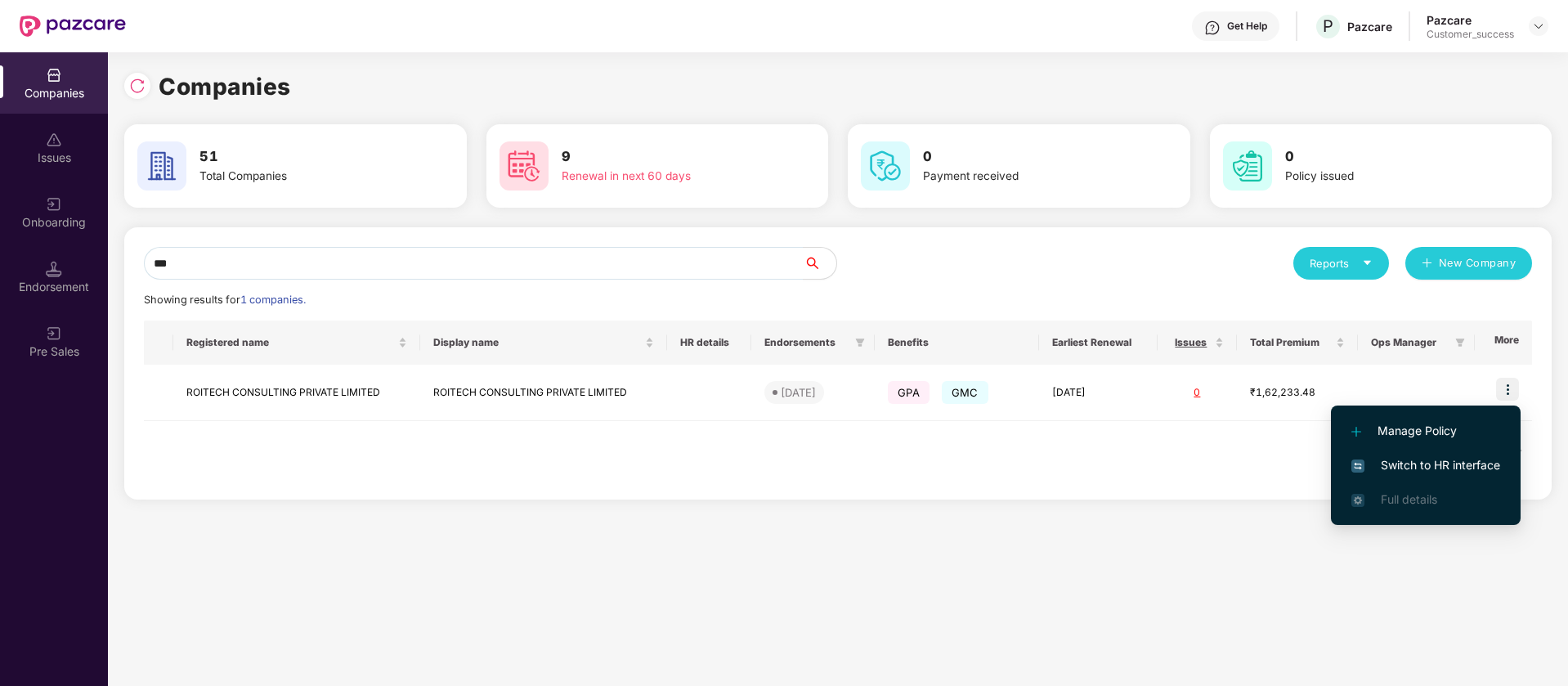
click at [1480, 462] on span "Switch to HR interface" at bounding box center [1426, 465] width 149 height 18
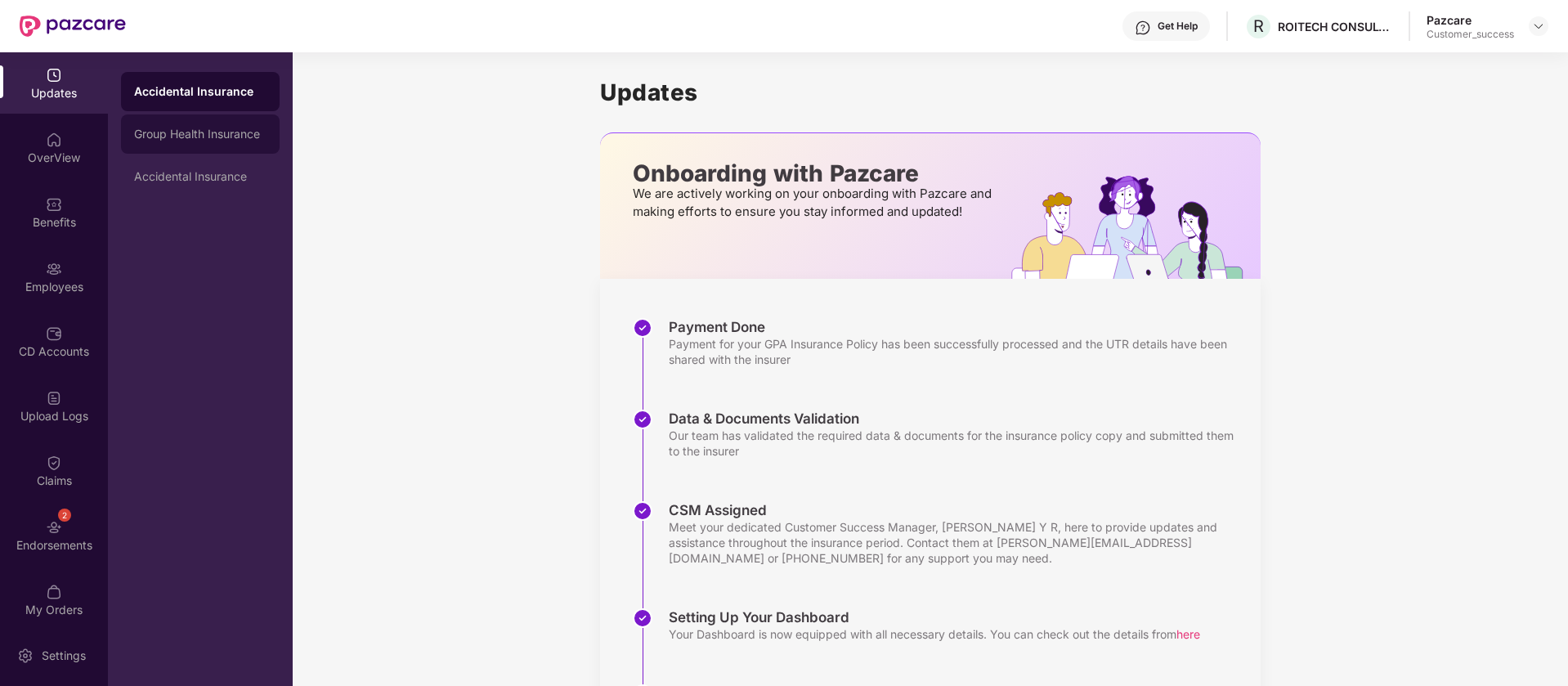
click at [209, 131] on div "Group Health Insurance" at bounding box center [200, 134] width 133 height 13
click at [202, 171] on div "Accidental Insurance" at bounding box center [200, 177] width 133 height 13
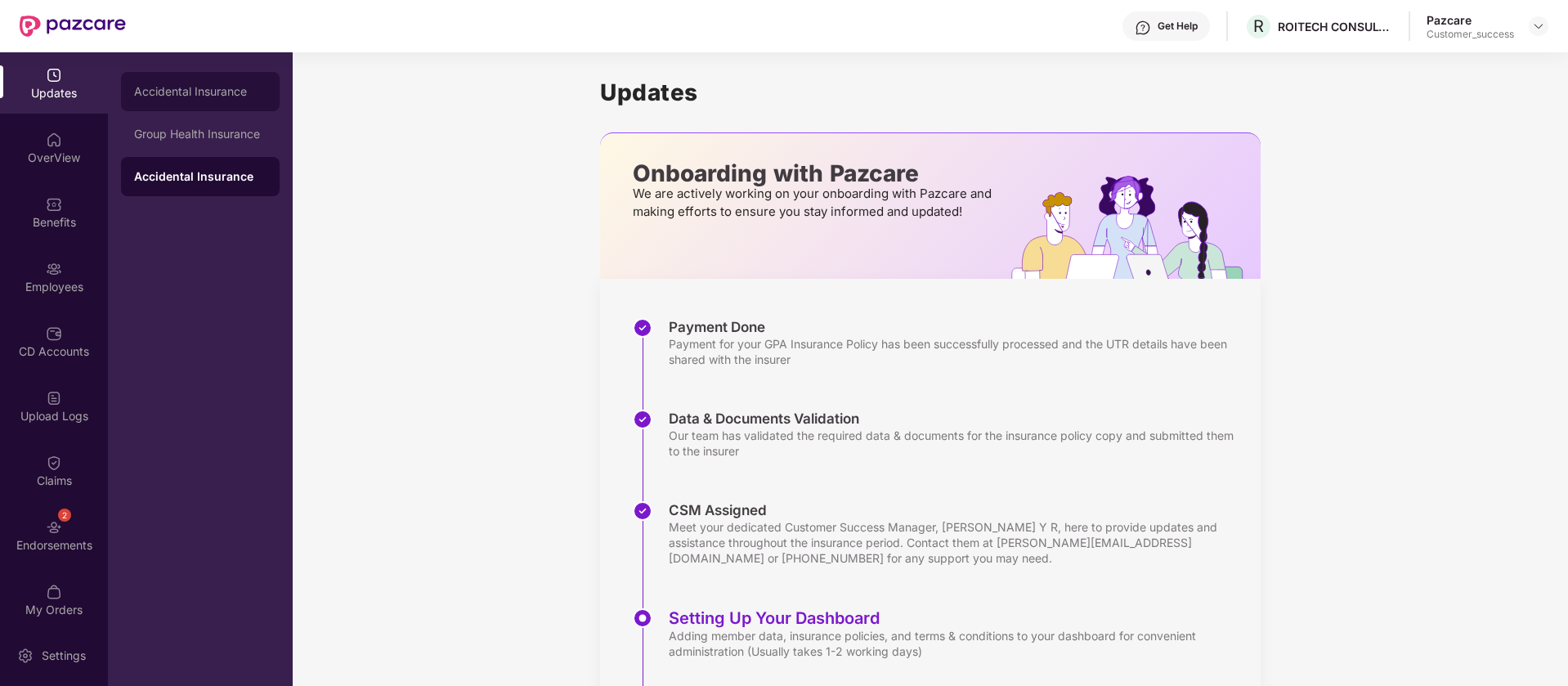
click at [240, 85] on div "Accidental Insurance" at bounding box center [200, 91] width 133 height 13
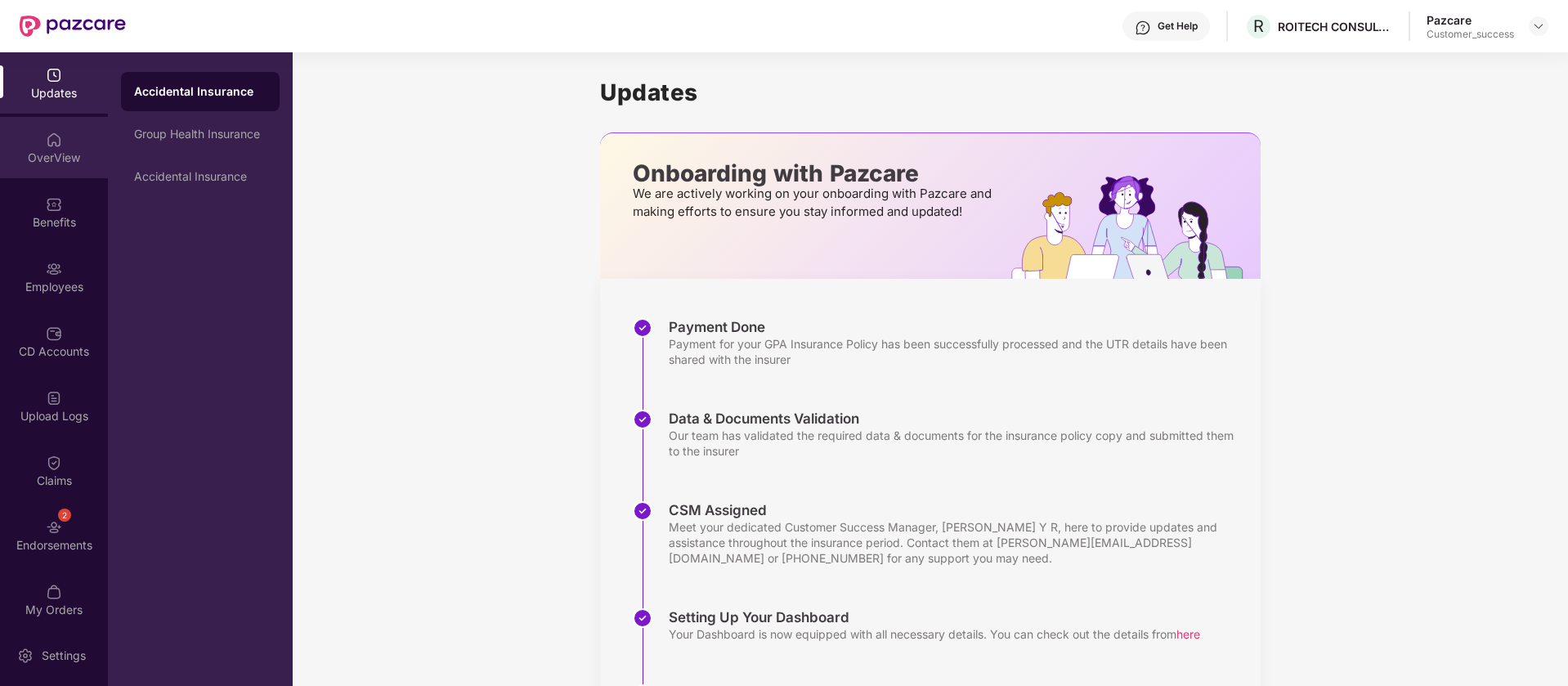
click at [88, 154] on div "OverView" at bounding box center [53, 157] width 108 height 17
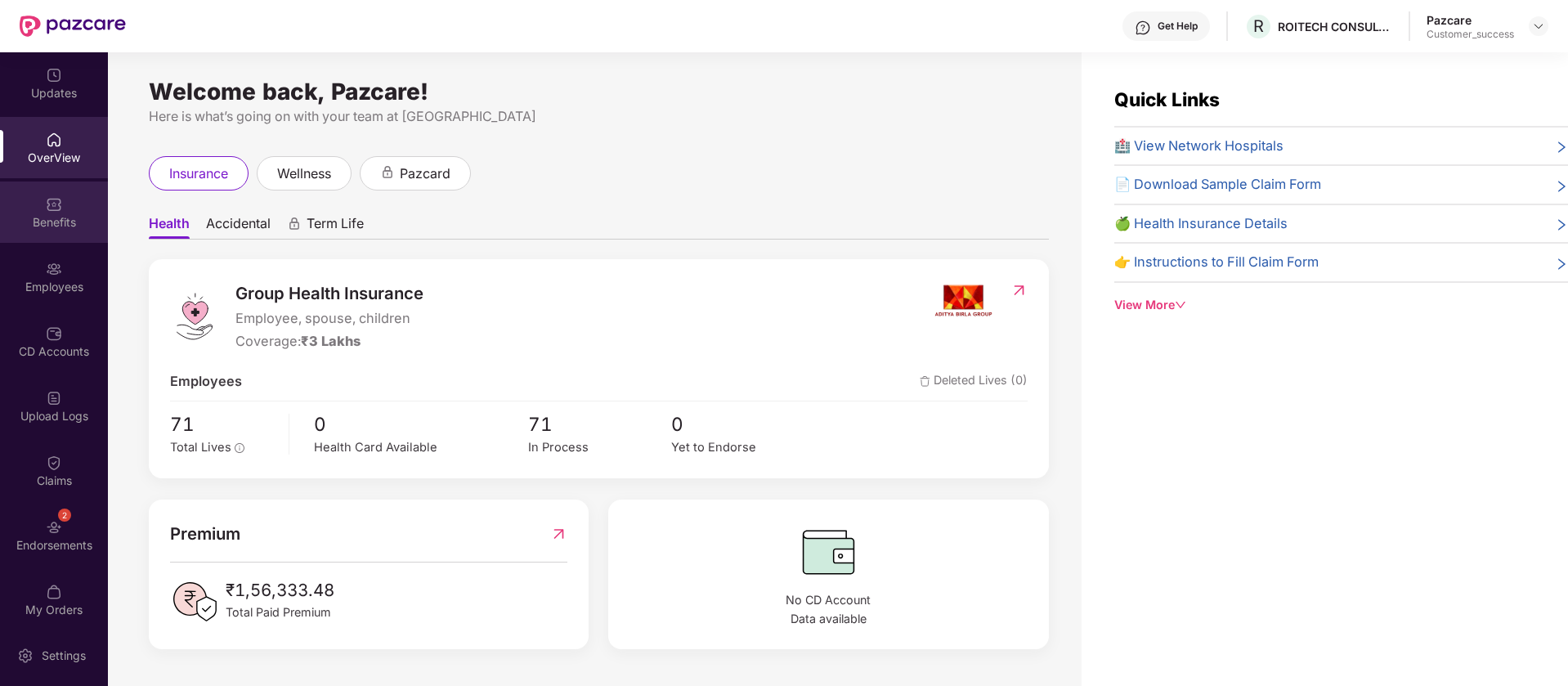
click at [45, 189] on div "Benefits" at bounding box center [53, 212] width 108 height 61
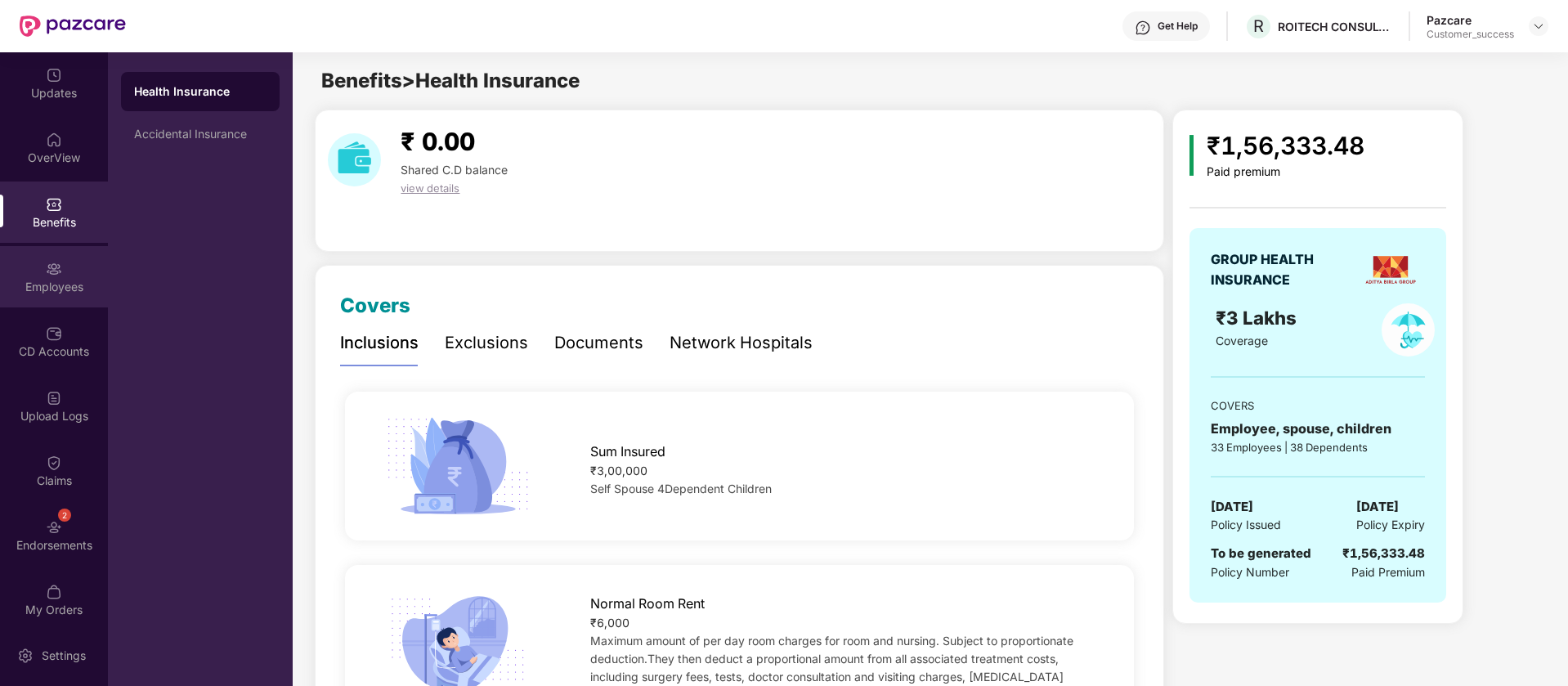
click at [49, 295] on div "Employees" at bounding box center [53, 277] width 108 height 61
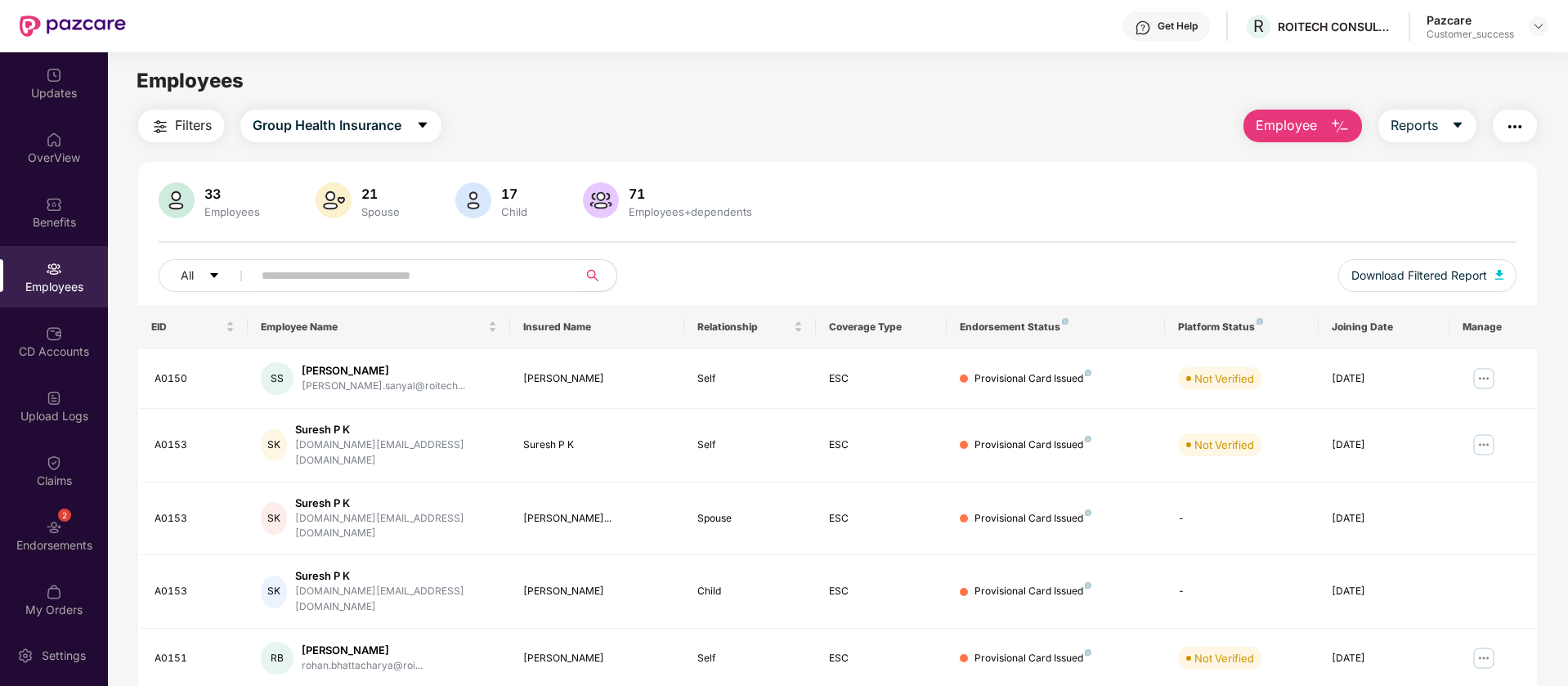
click at [266, 284] on input "text" at bounding box center [408, 275] width 294 height 24
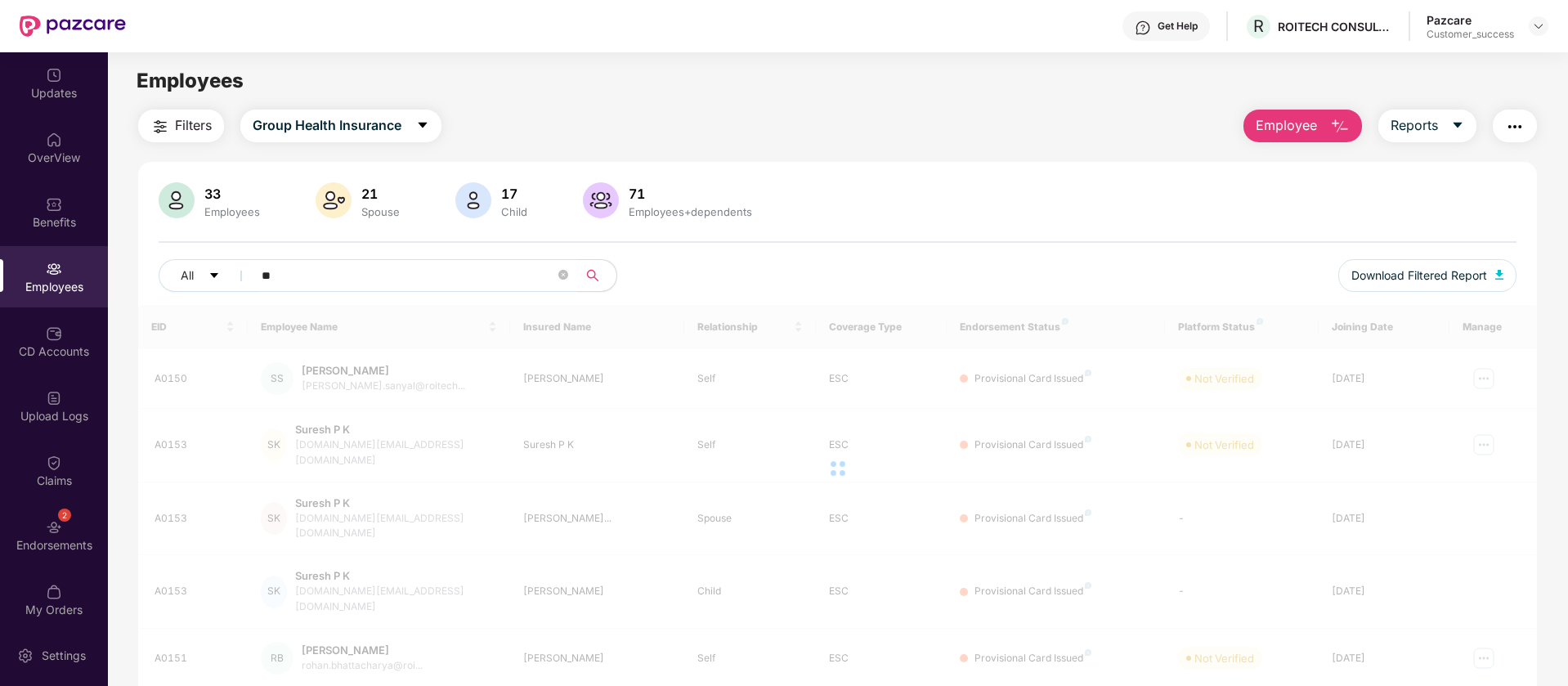
type input "*"
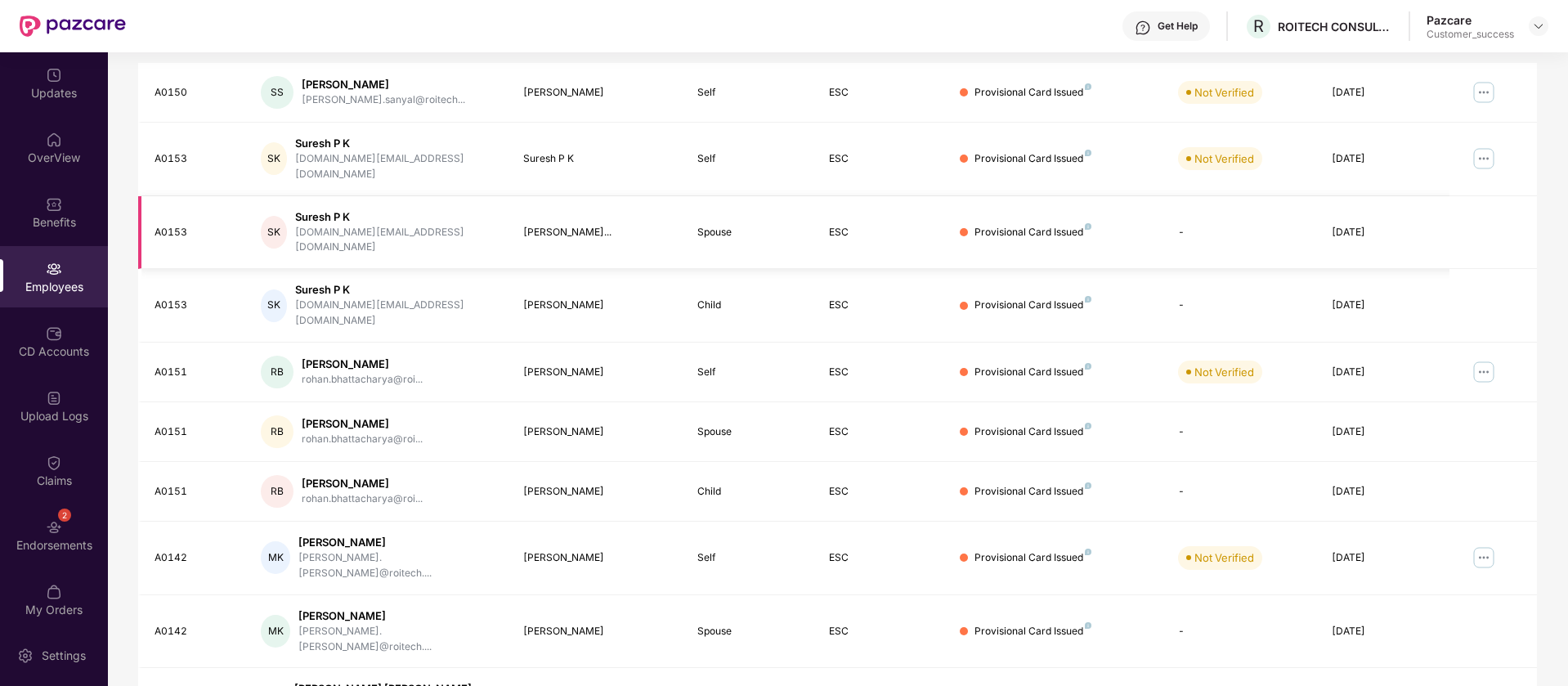
scroll to position [319, 0]
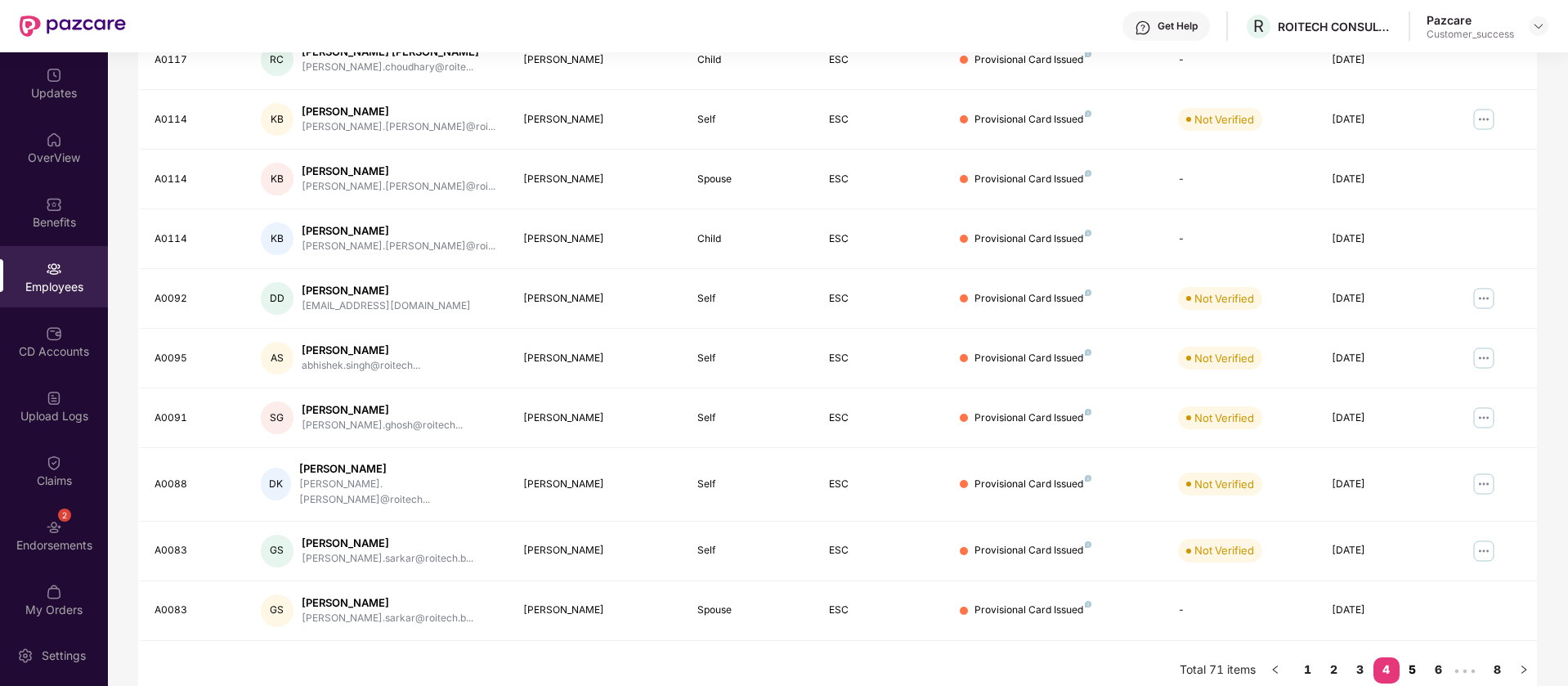
click at [1419, 657] on link "5" at bounding box center [1412, 669] width 26 height 24
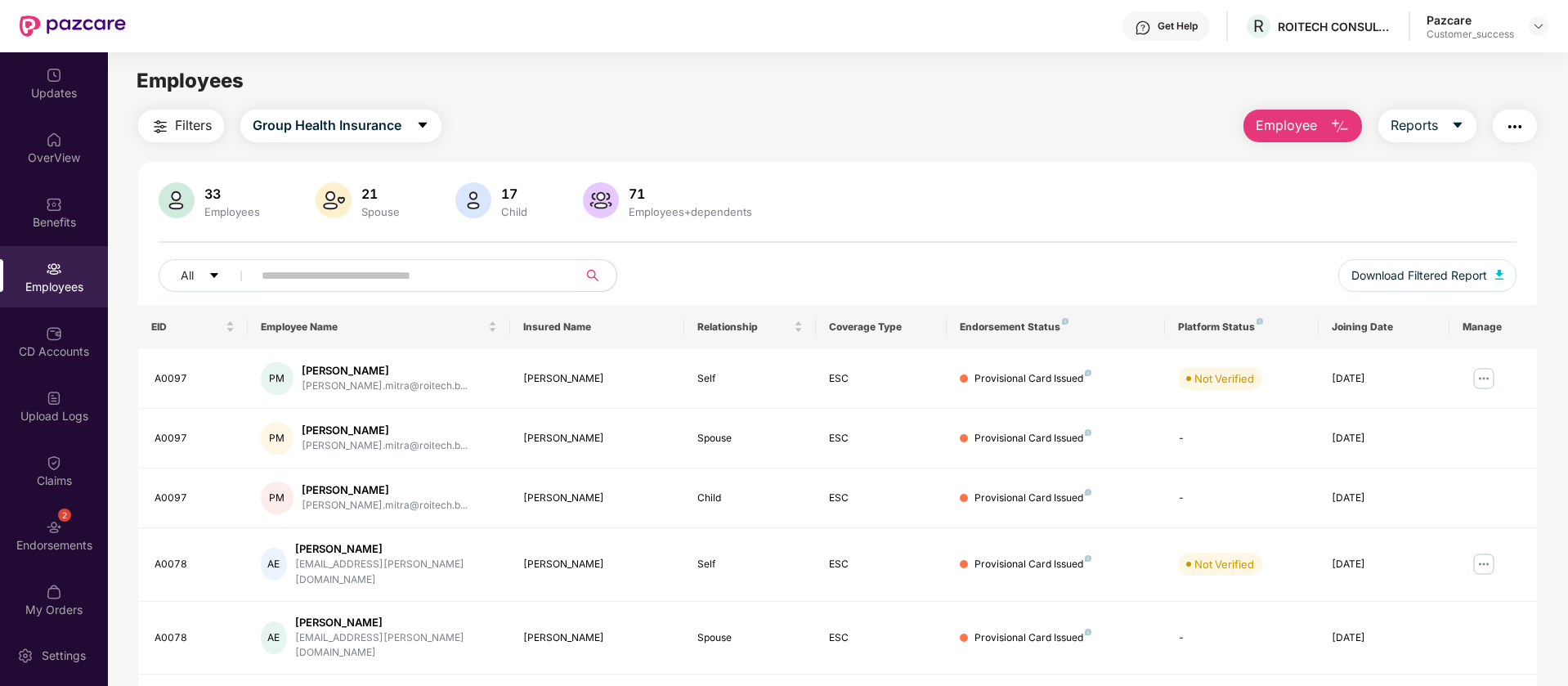
scroll to position [204, 0]
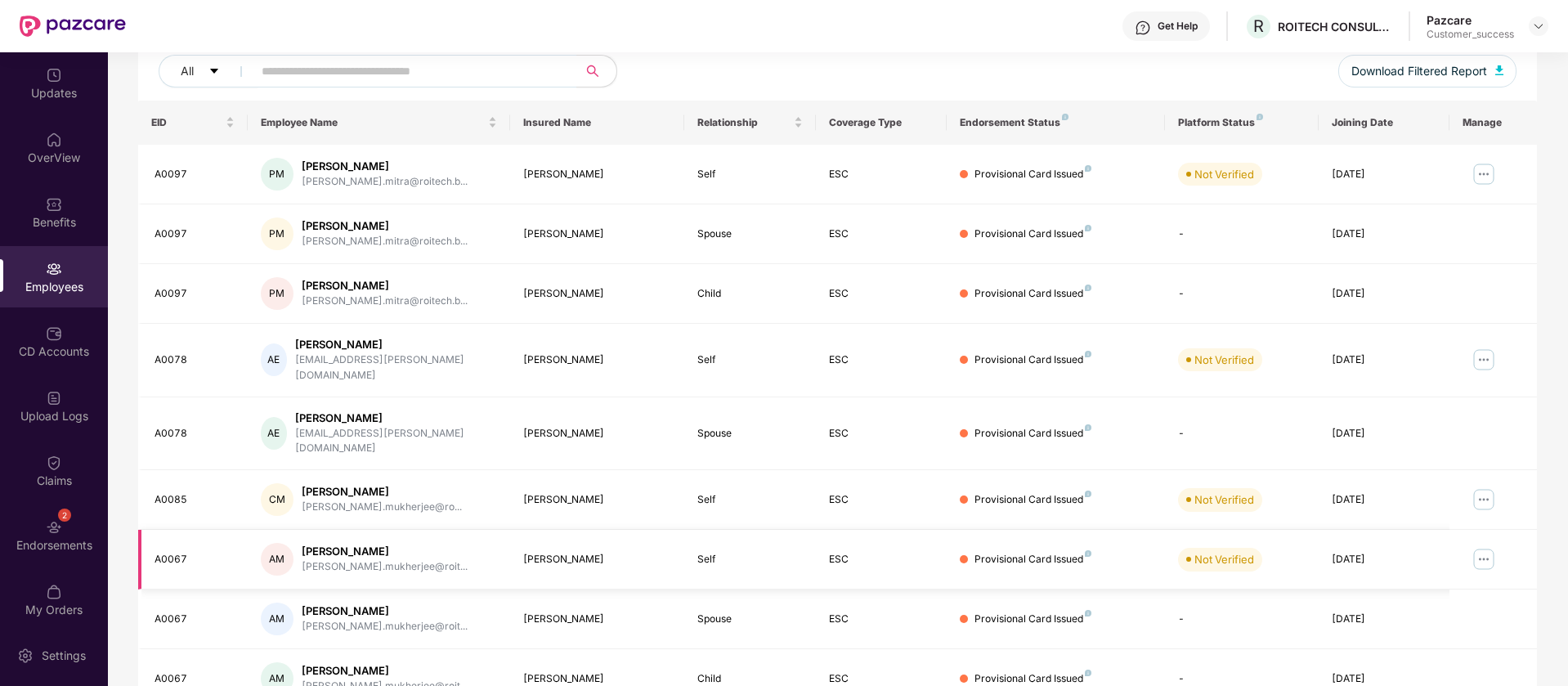
click at [1481, 546] on img at bounding box center [1484, 559] width 26 height 26
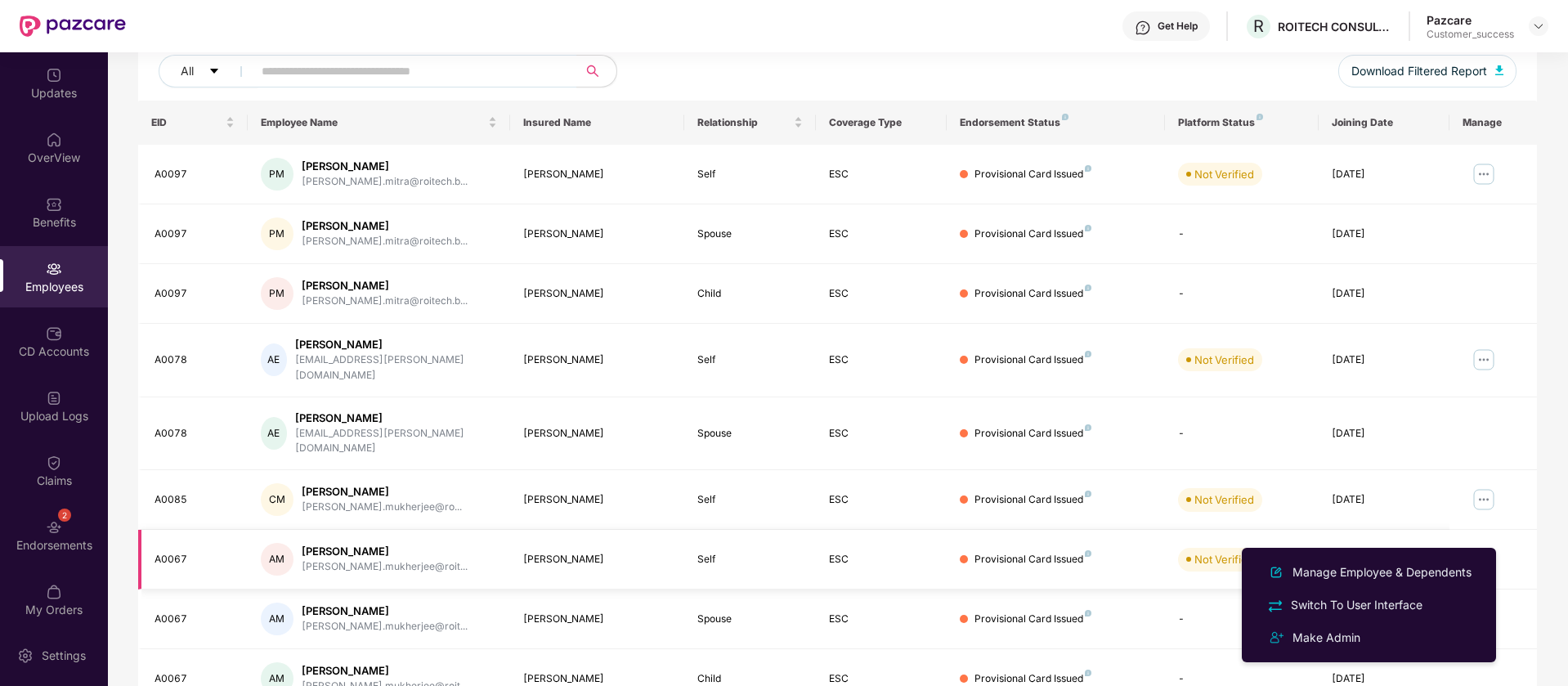
click at [1513, 530] on td at bounding box center [1493, 559] width 87 height 59
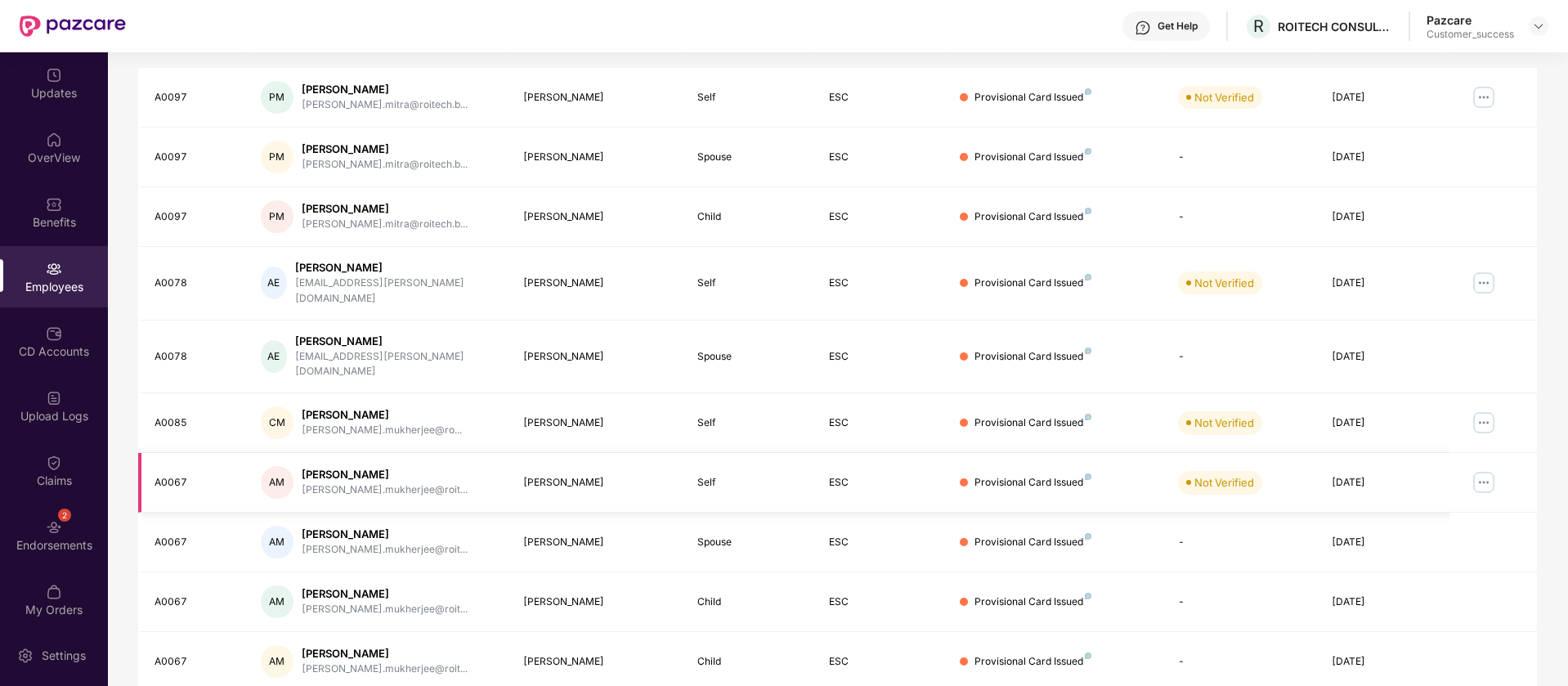
scroll to position [319, 0]
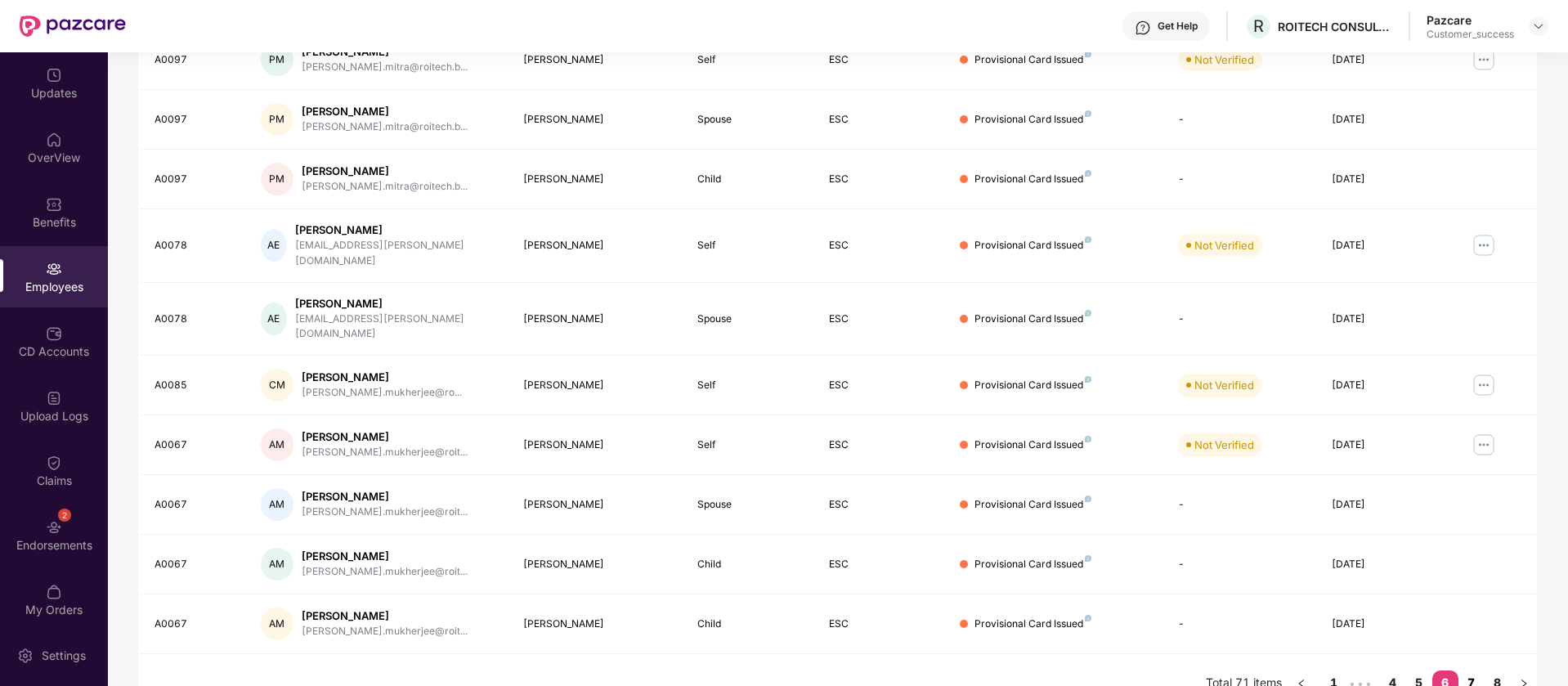
click at [1472, 670] on link "7" at bounding box center [1472, 683] width 26 height 24
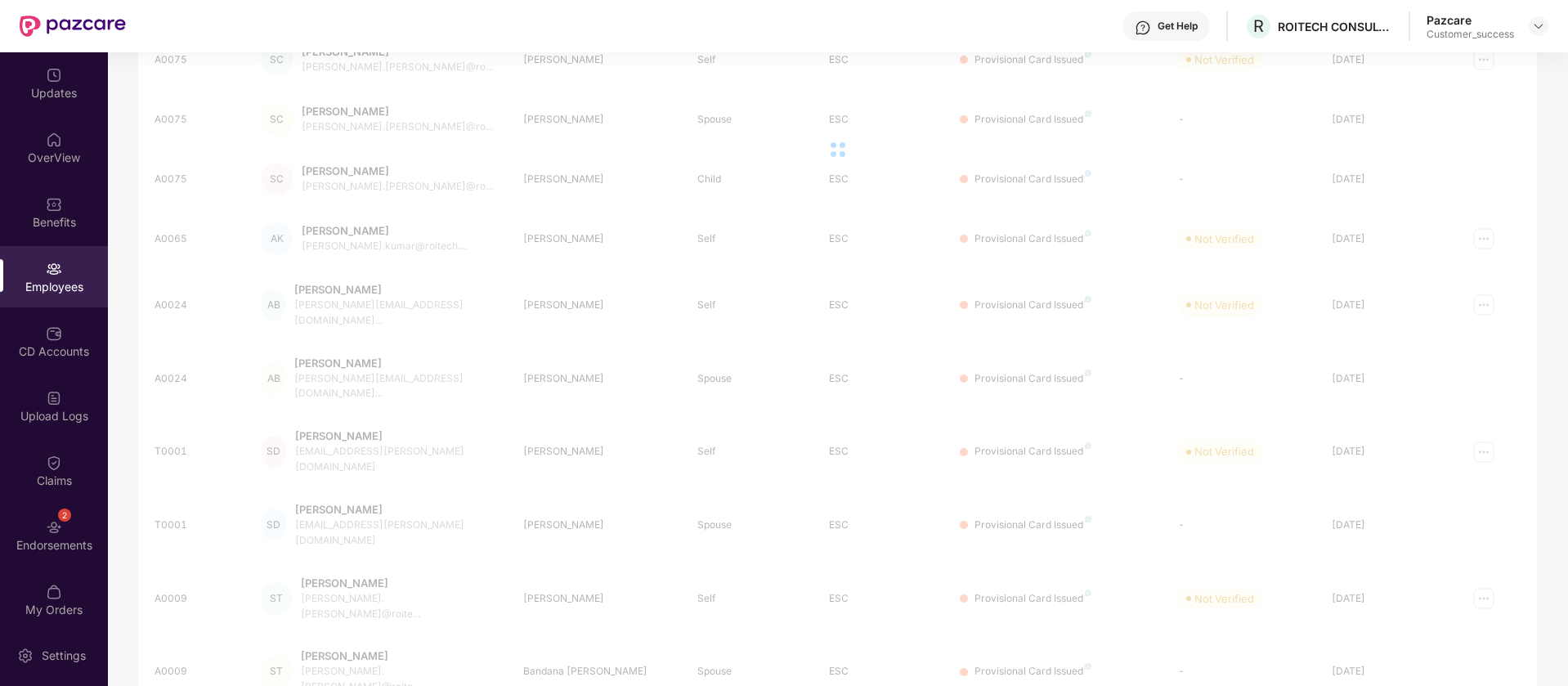
scroll to position [52, 0]
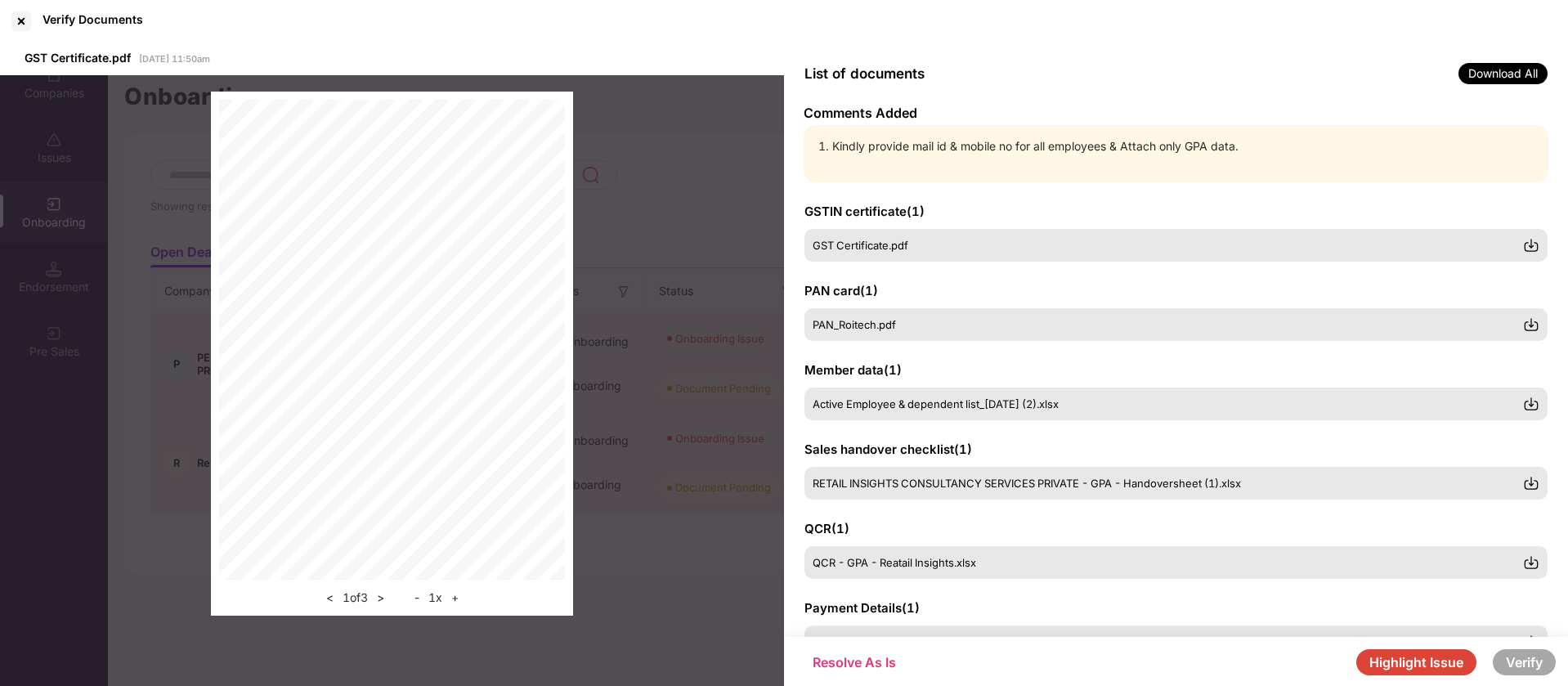
click at [20, 19] on div at bounding box center [21, 21] width 26 height 26
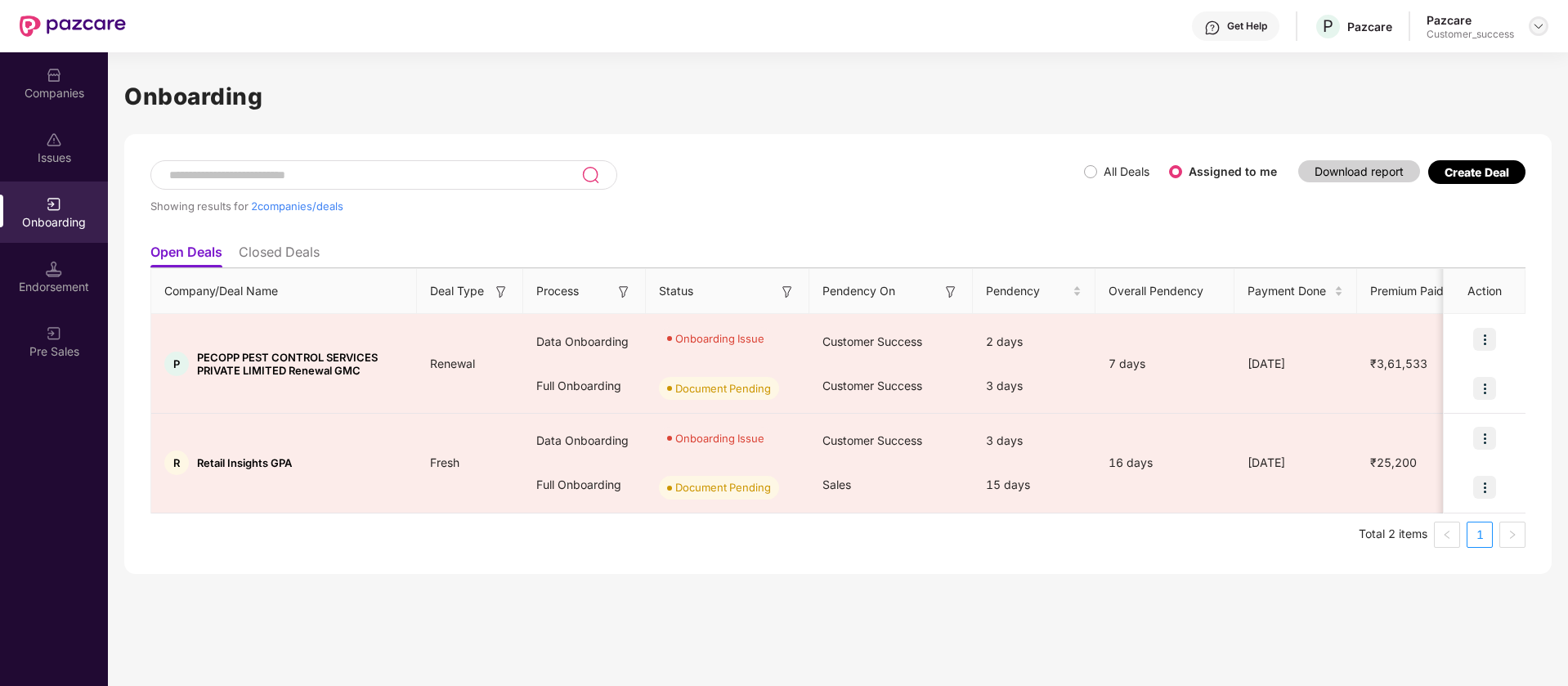
click at [1543, 24] on img at bounding box center [1538, 25] width 13 height 13
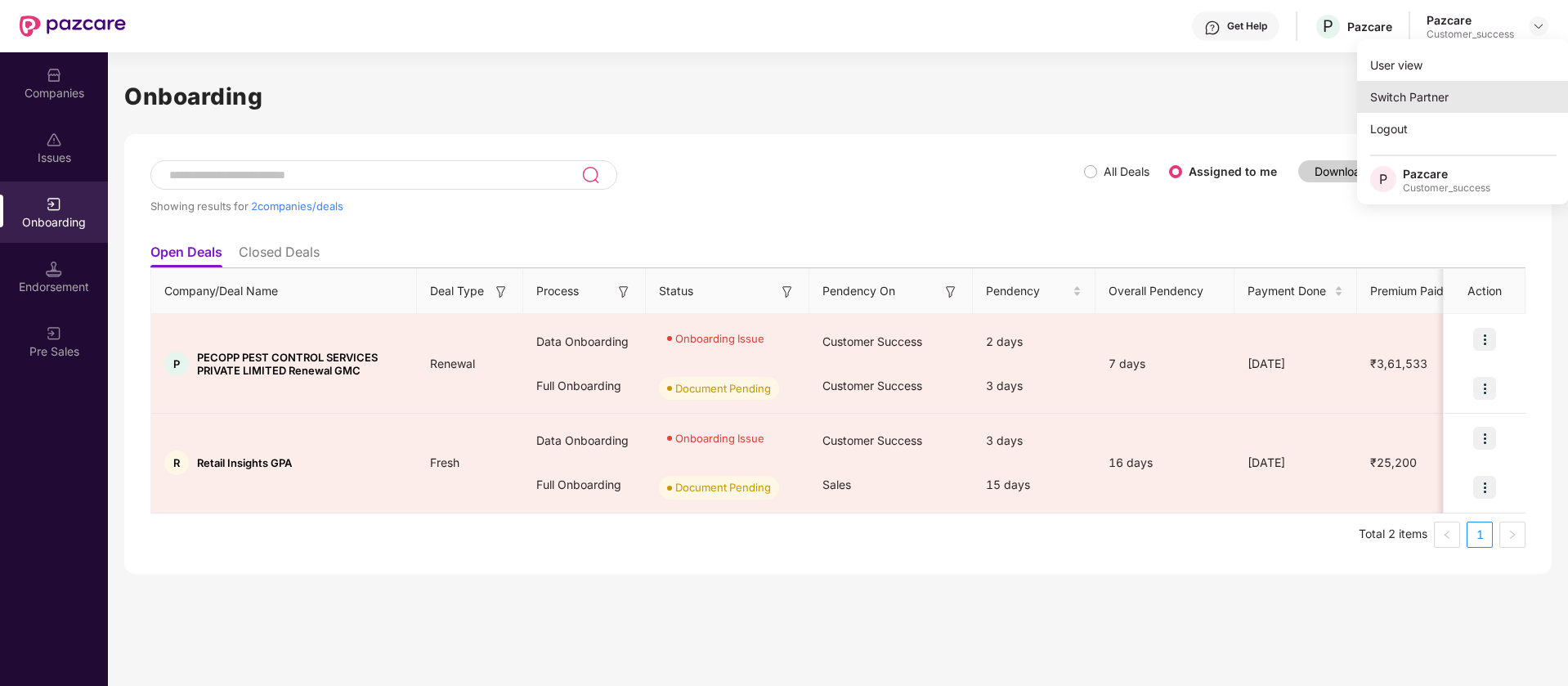
click at [1467, 100] on div "Switch Partner" at bounding box center [1463, 97] width 212 height 31
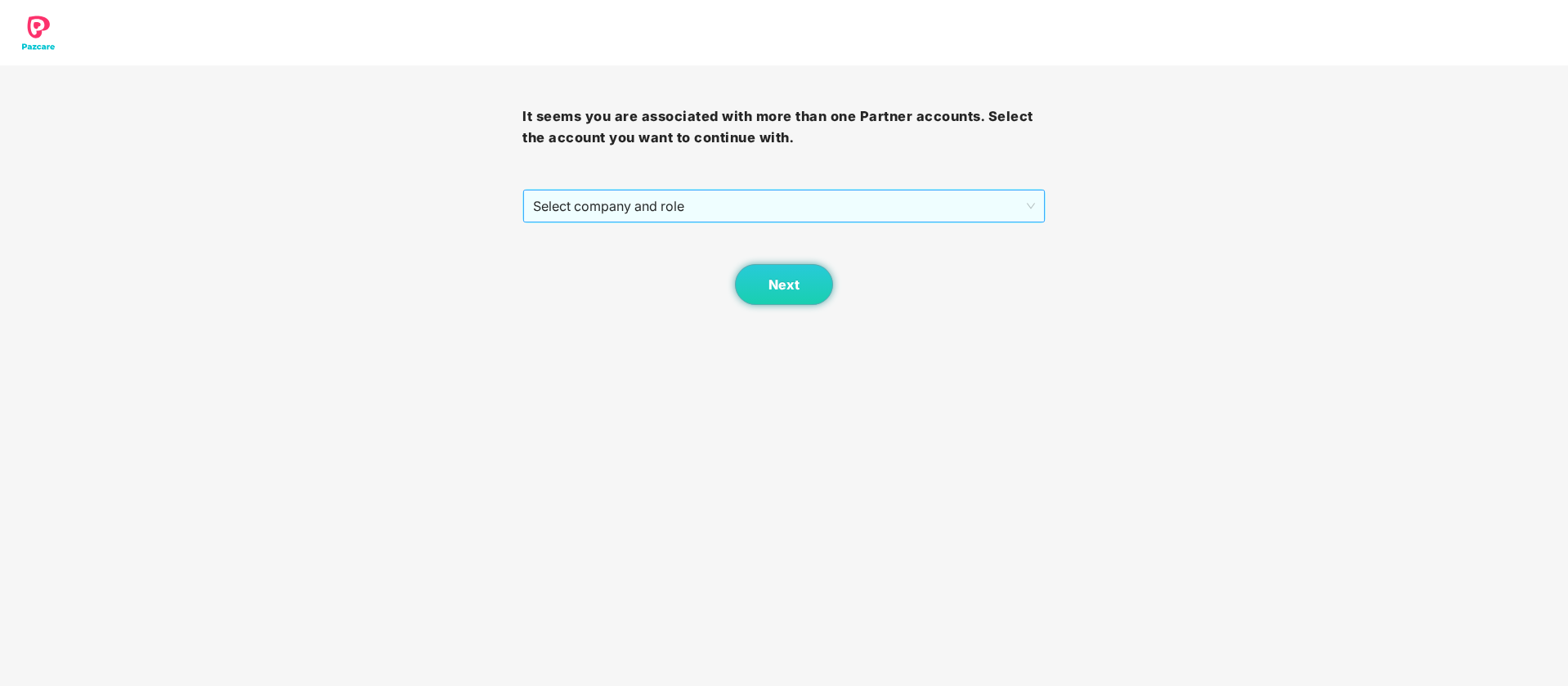
click at [854, 218] on span "Select company and role" at bounding box center [783, 206] width 501 height 31
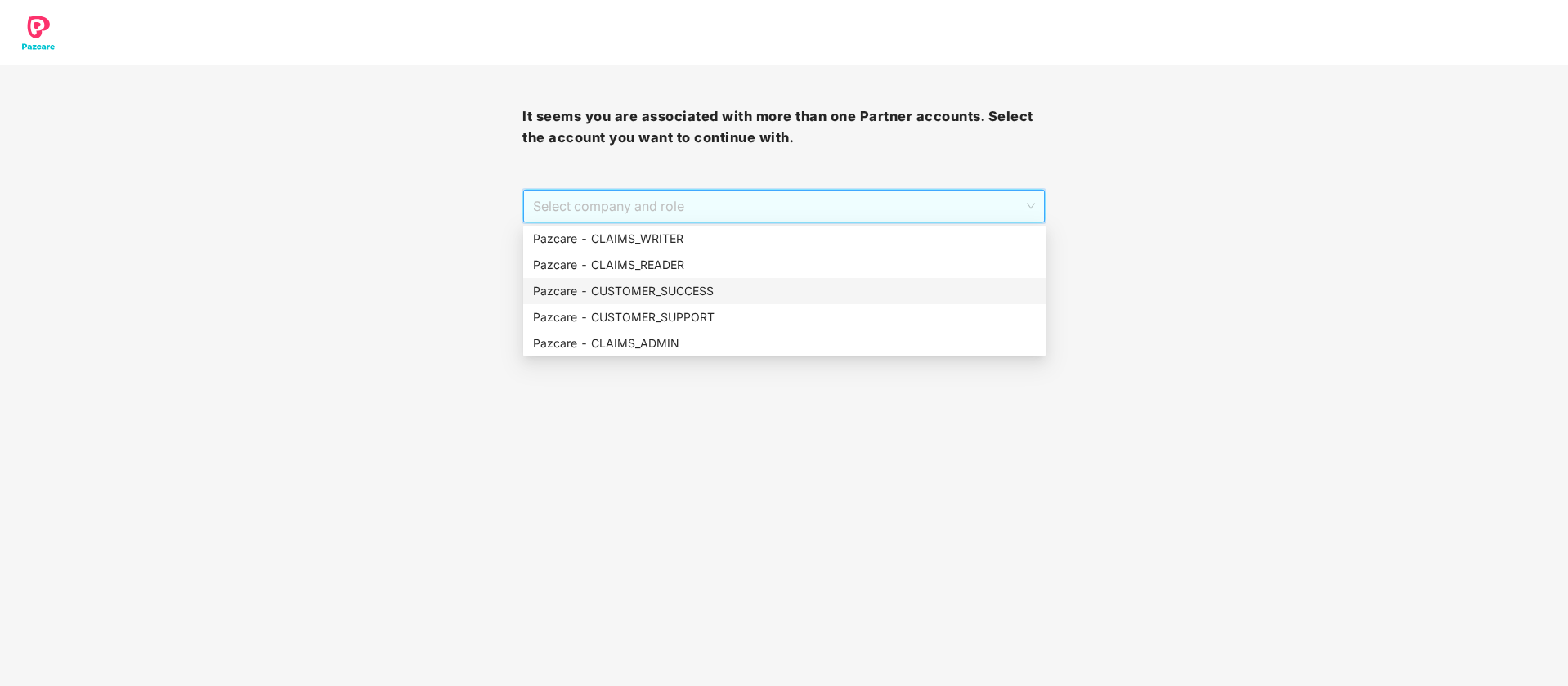
click at [704, 294] on div "Pazcare - CUSTOMER_SUCCESS" at bounding box center [784, 291] width 503 height 18
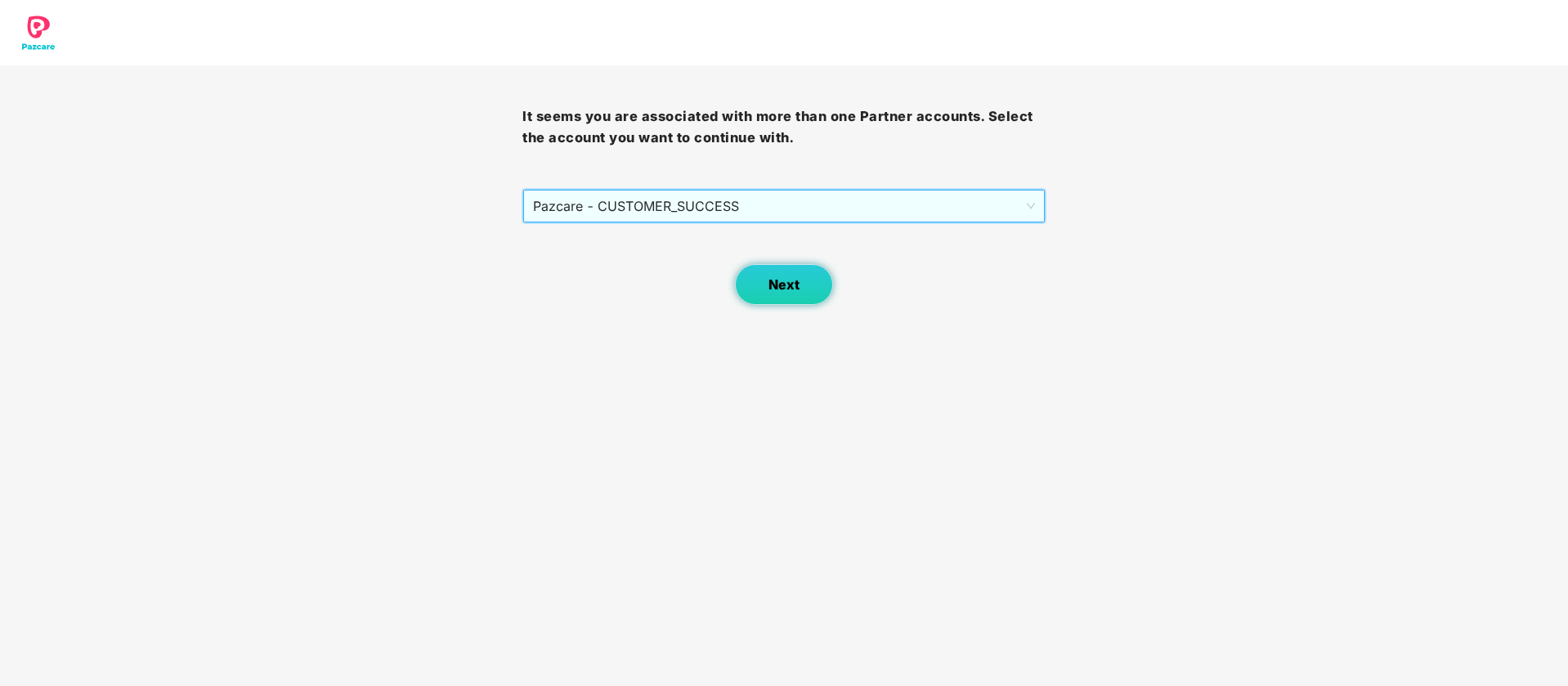
click at [781, 277] on span "Next" at bounding box center [784, 285] width 31 height 16
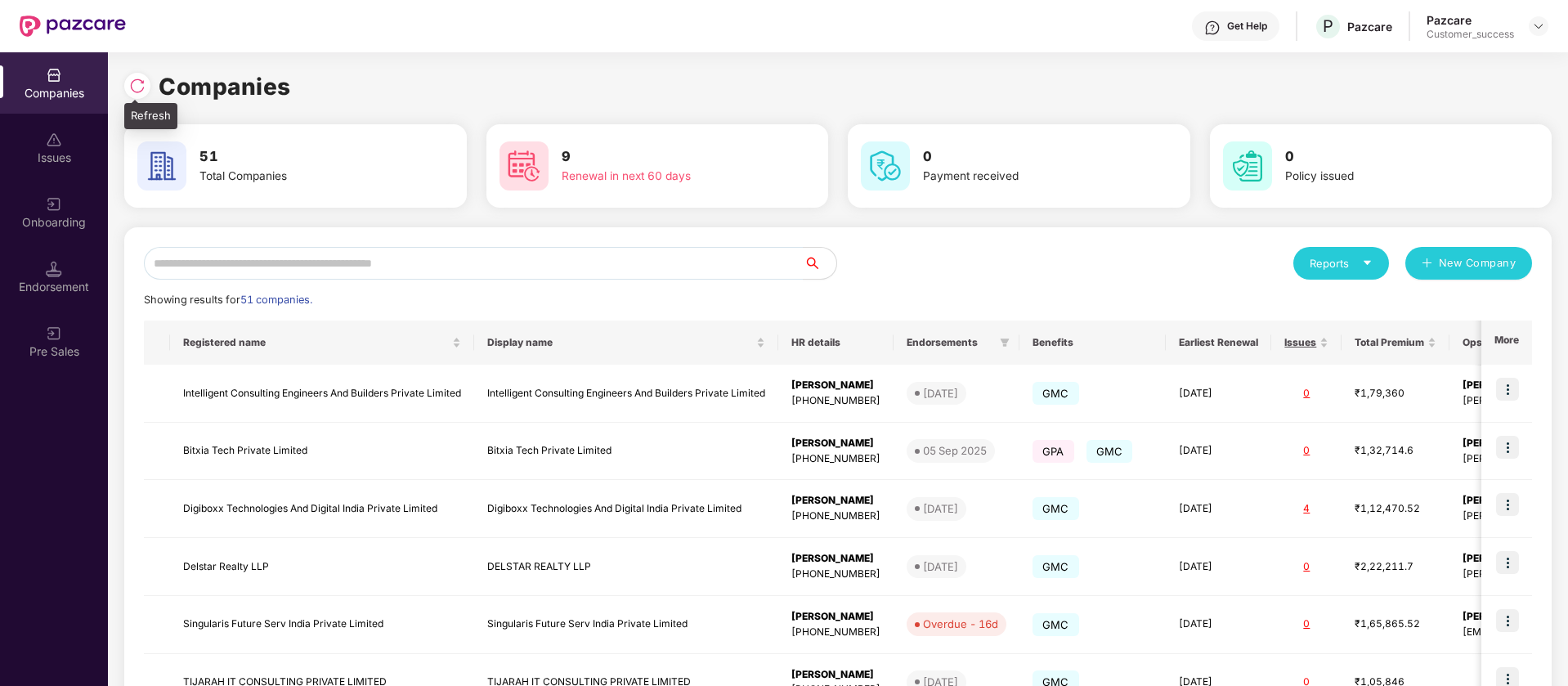
click at [145, 86] on img at bounding box center [137, 86] width 17 height 17
click at [679, 261] on input "text" at bounding box center [474, 262] width 660 height 32
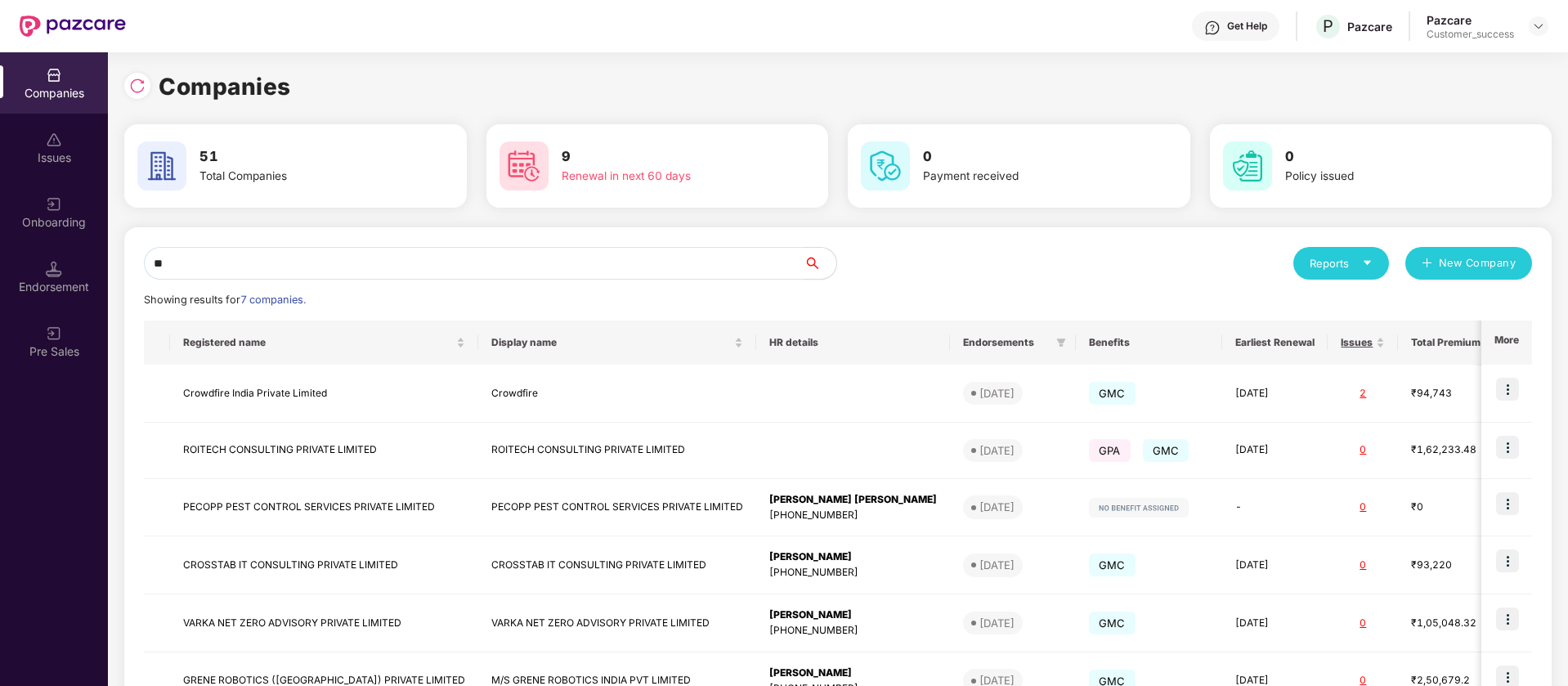
type input "*"
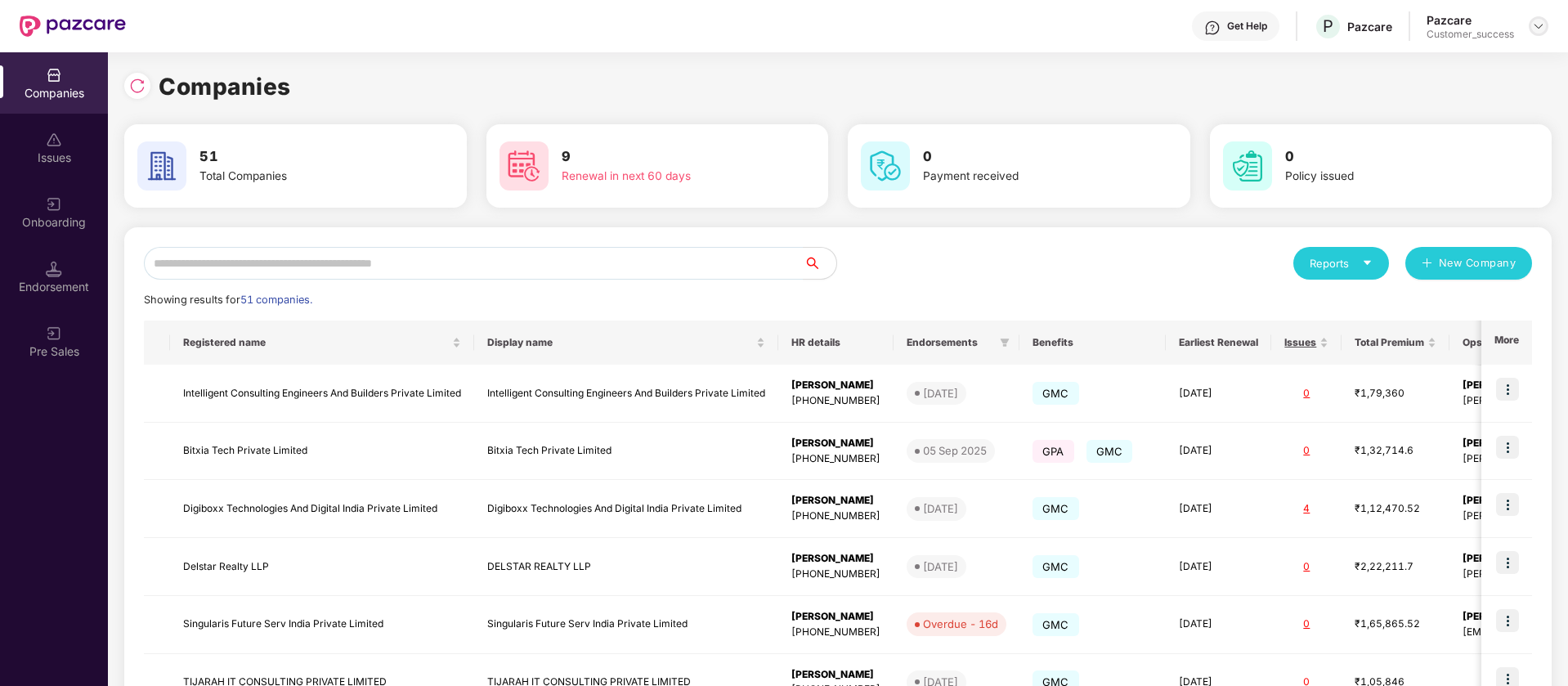
click at [1538, 24] on img at bounding box center [1538, 25] width 13 height 13
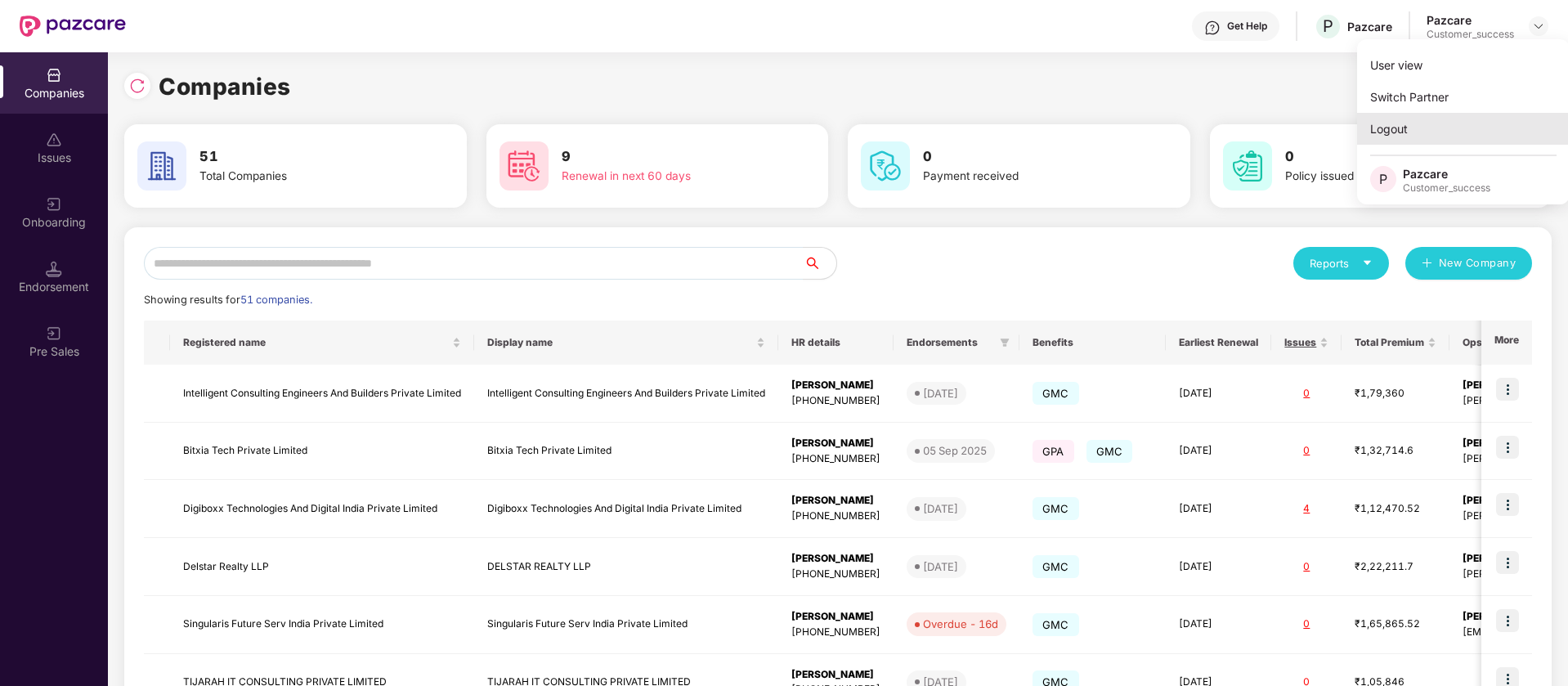
click at [1405, 129] on div "Logout" at bounding box center [1463, 128] width 212 height 31
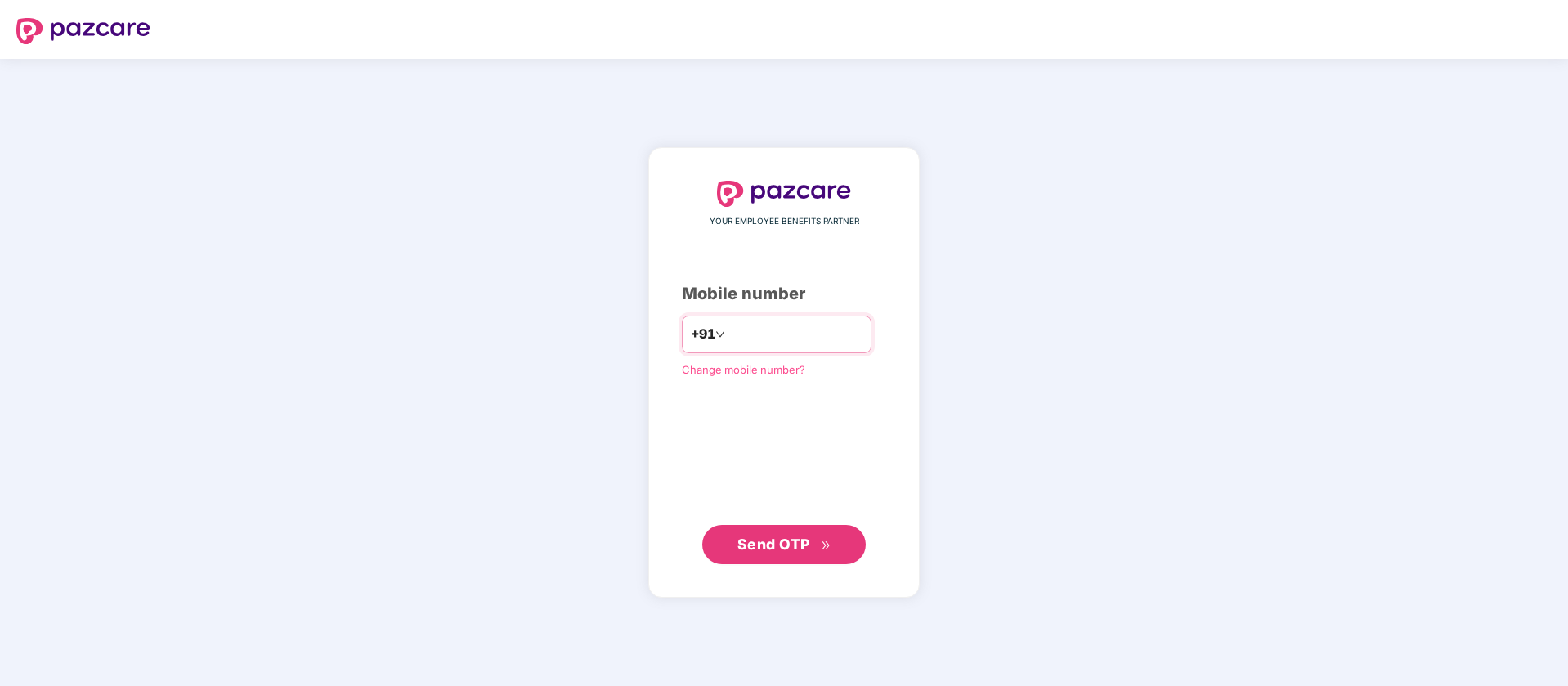
click at [804, 338] on input "number" at bounding box center [794, 335] width 134 height 26
type input "**********"
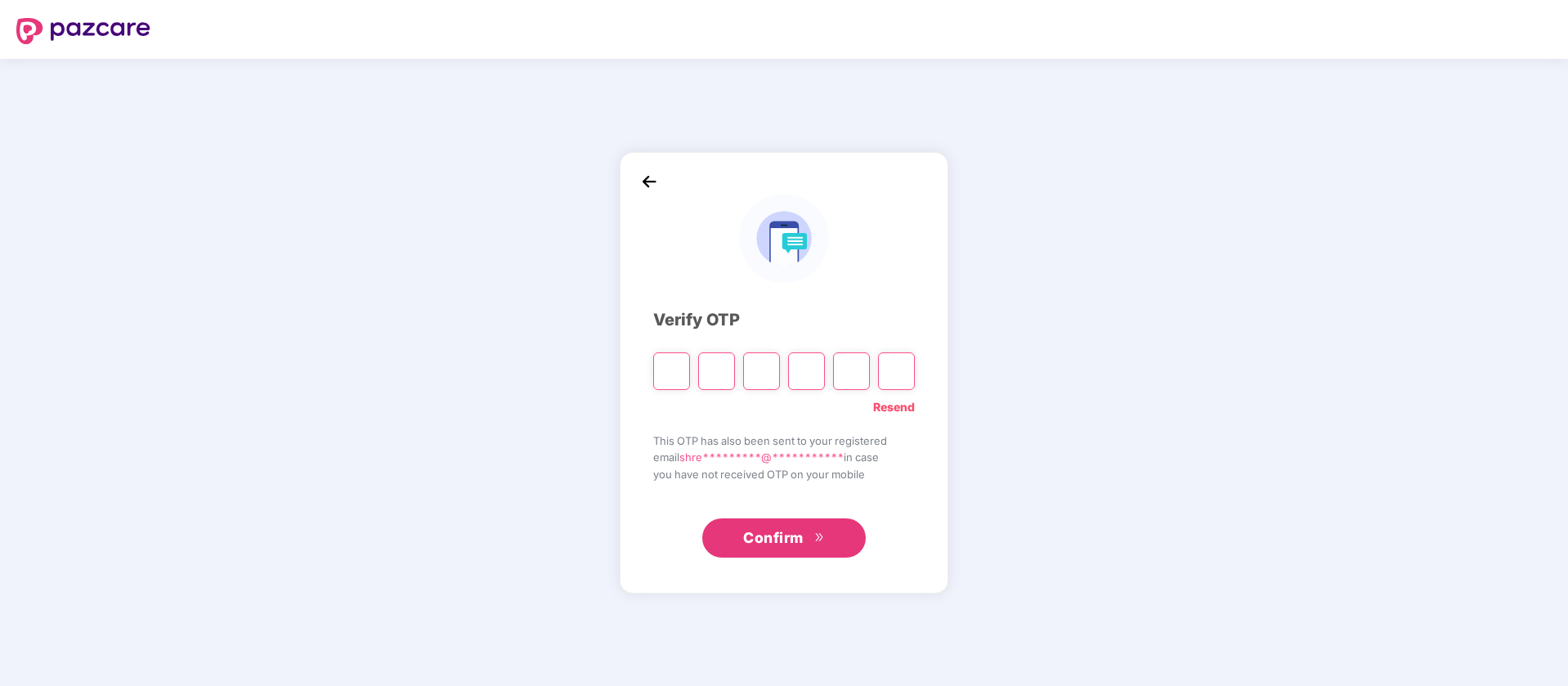
type input "*"
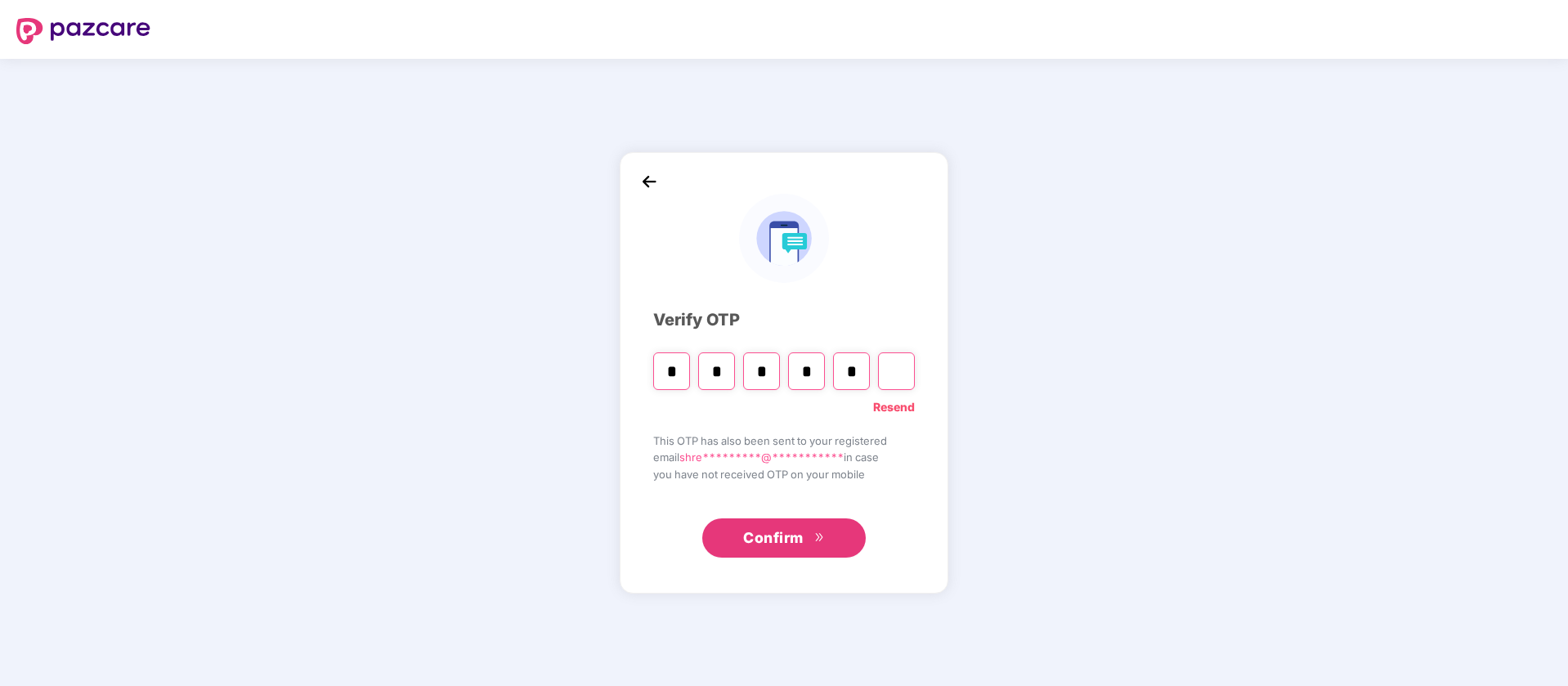
type input "*"
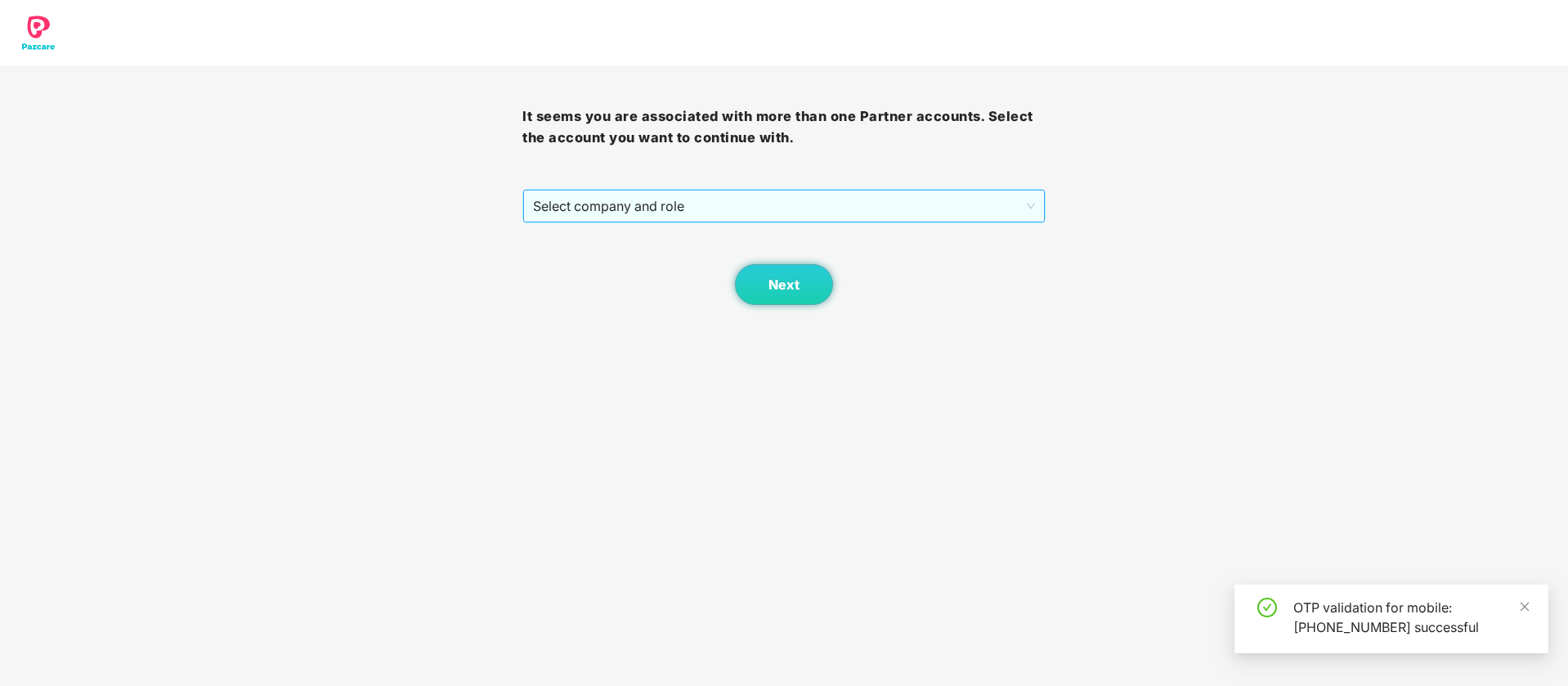
click at [755, 202] on span "Select company and role" at bounding box center [783, 206] width 501 height 31
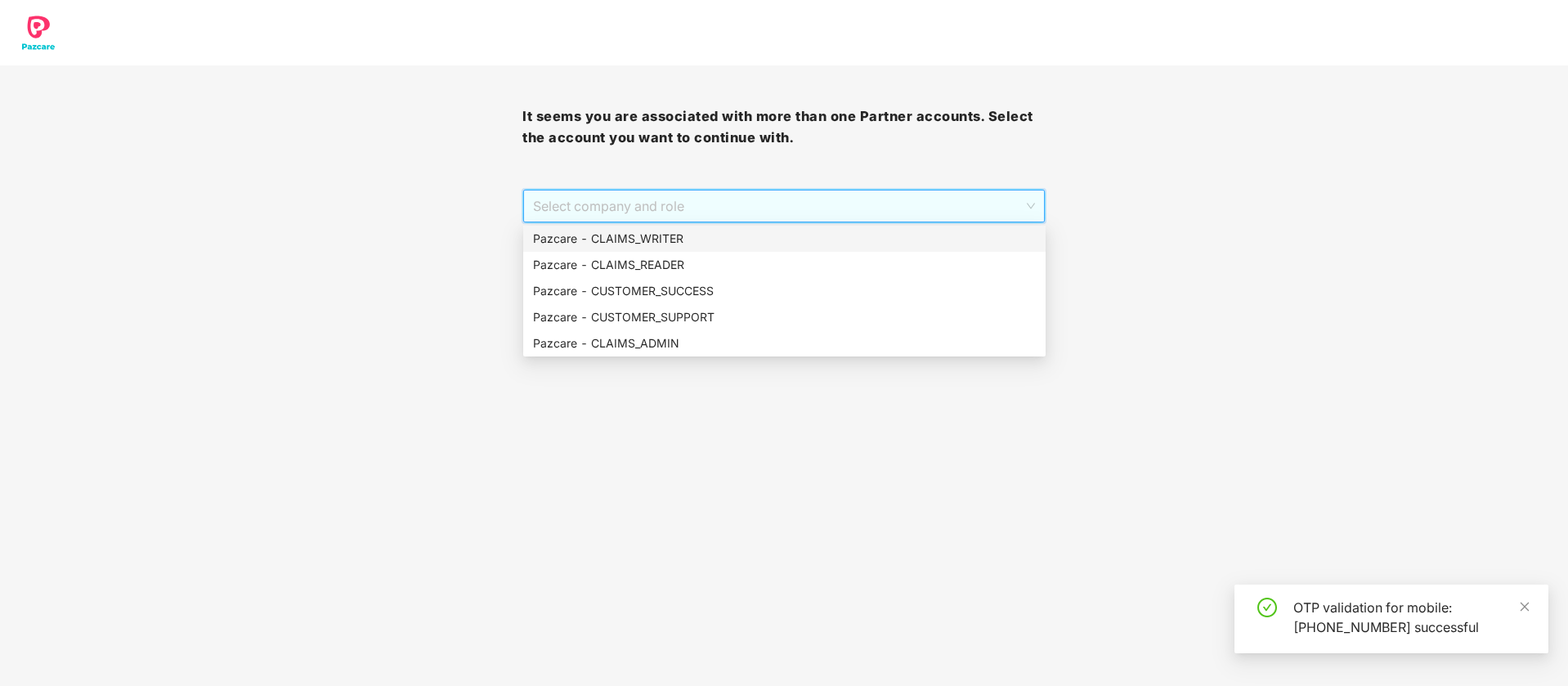
click at [402, 197] on div "It seems you are associated with more than one Partner accounts. Select the acc…" at bounding box center [784, 152] width 1568 height 305
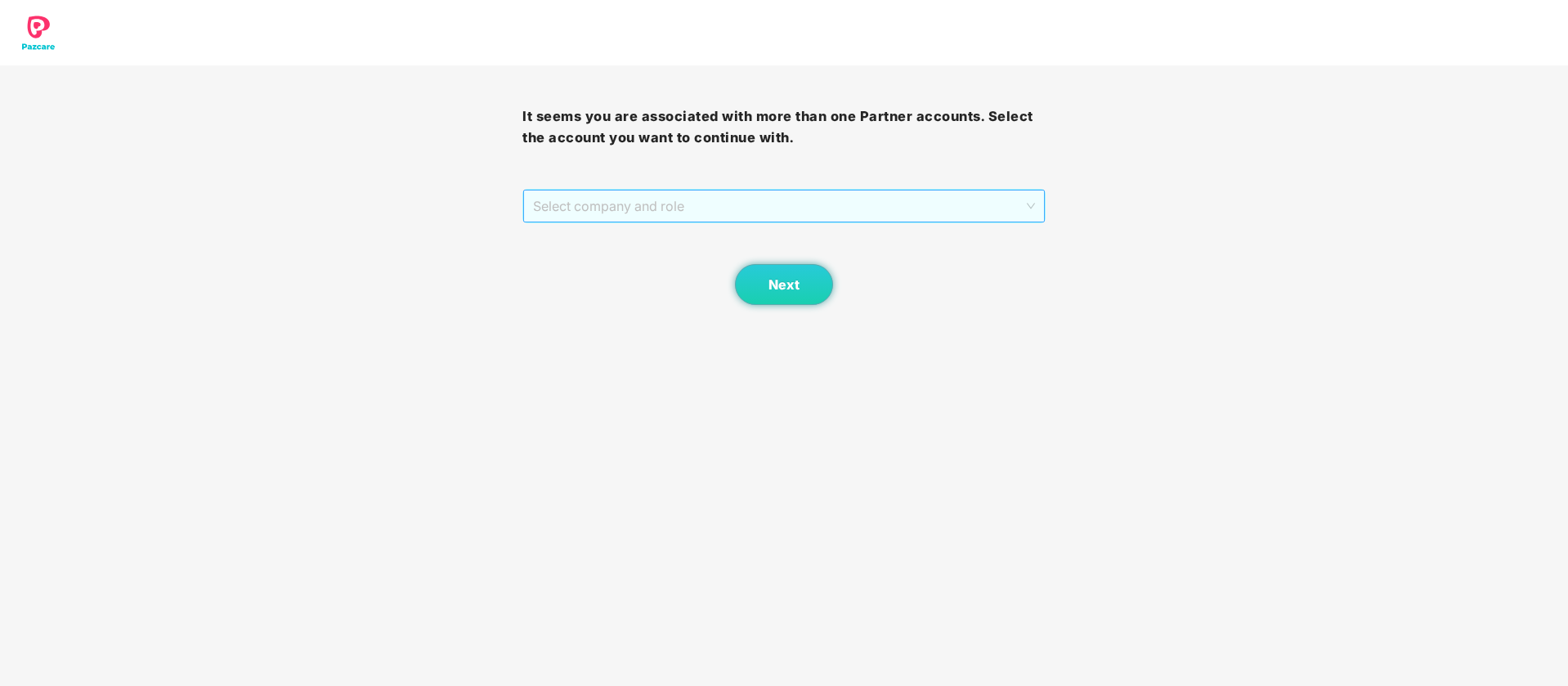
click at [585, 211] on span "Select company and role" at bounding box center [783, 206] width 501 height 31
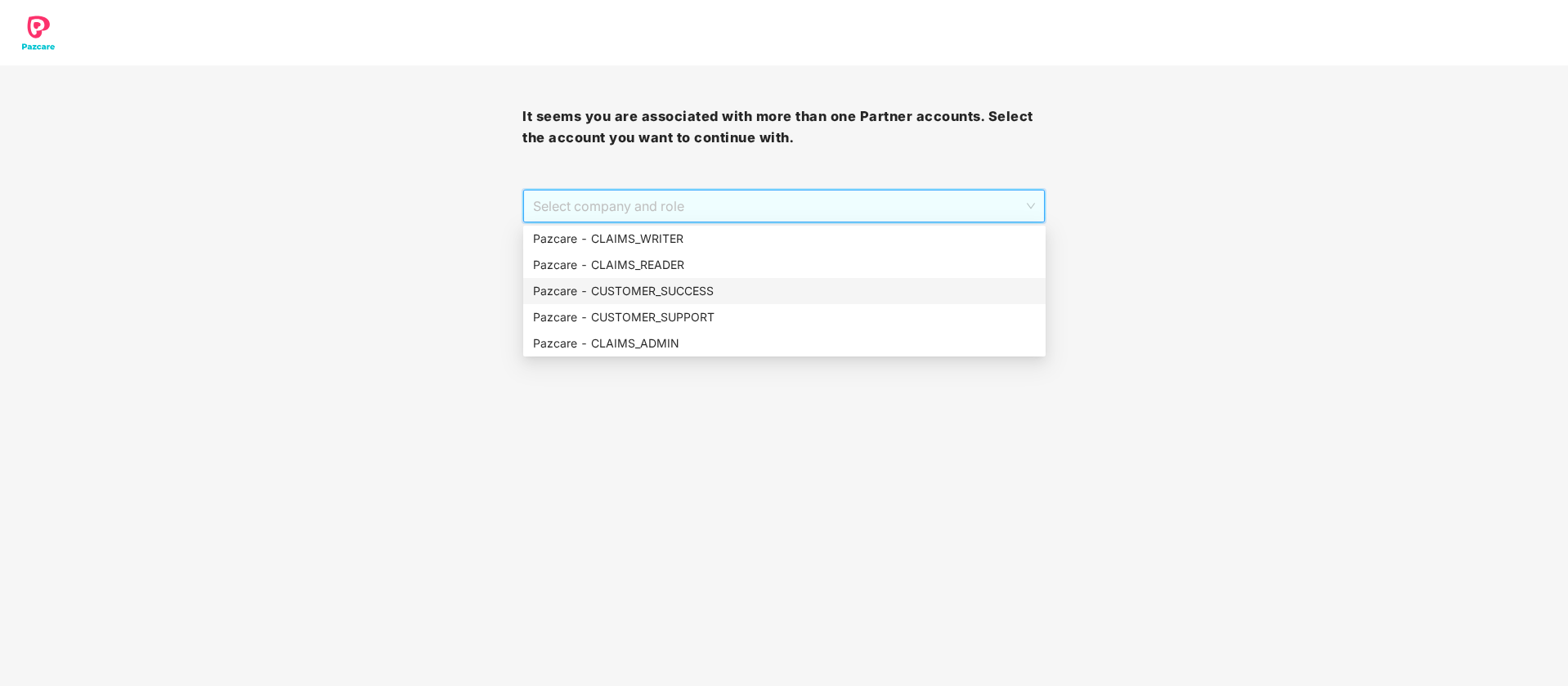
click at [676, 288] on div "Pazcare - CUSTOMER_SUCCESS" at bounding box center [784, 291] width 503 height 18
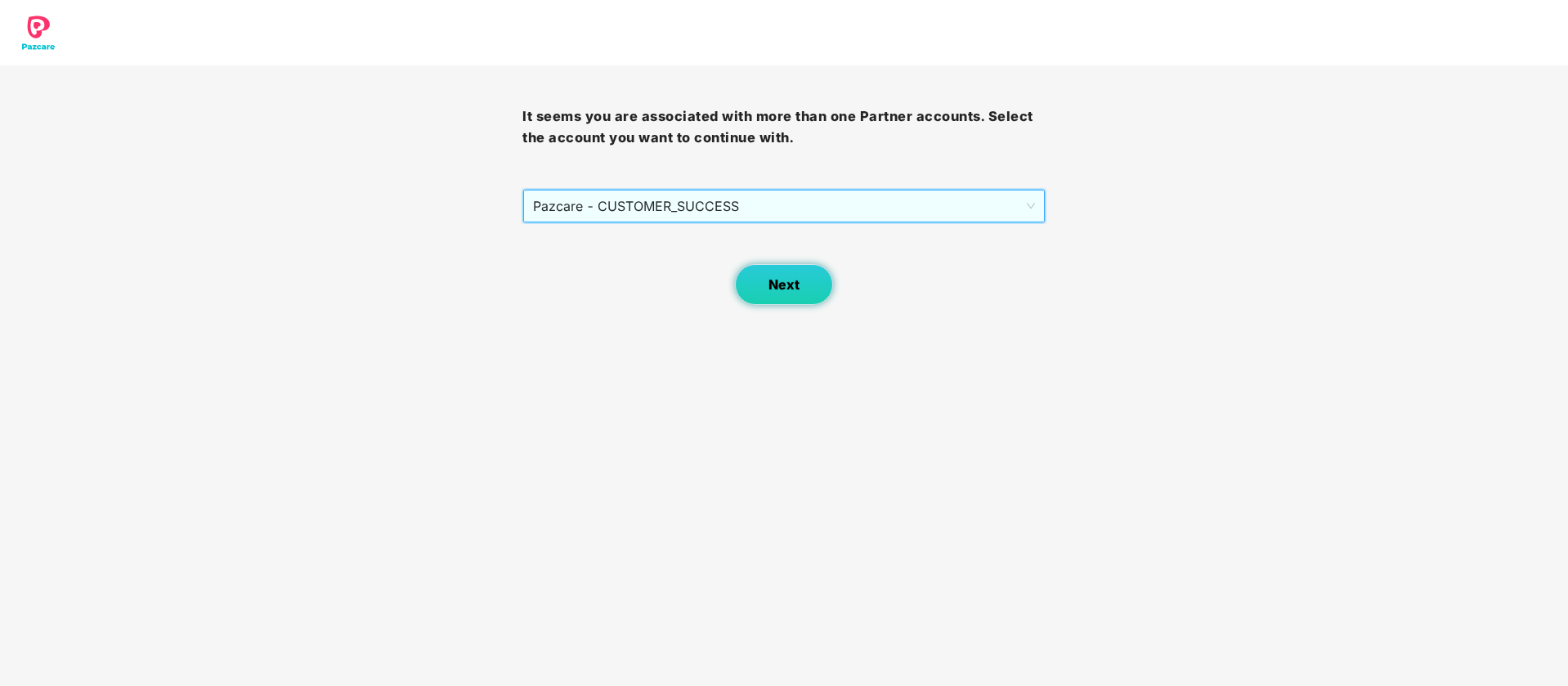
click at [777, 277] on span "Next" at bounding box center [784, 285] width 31 height 16
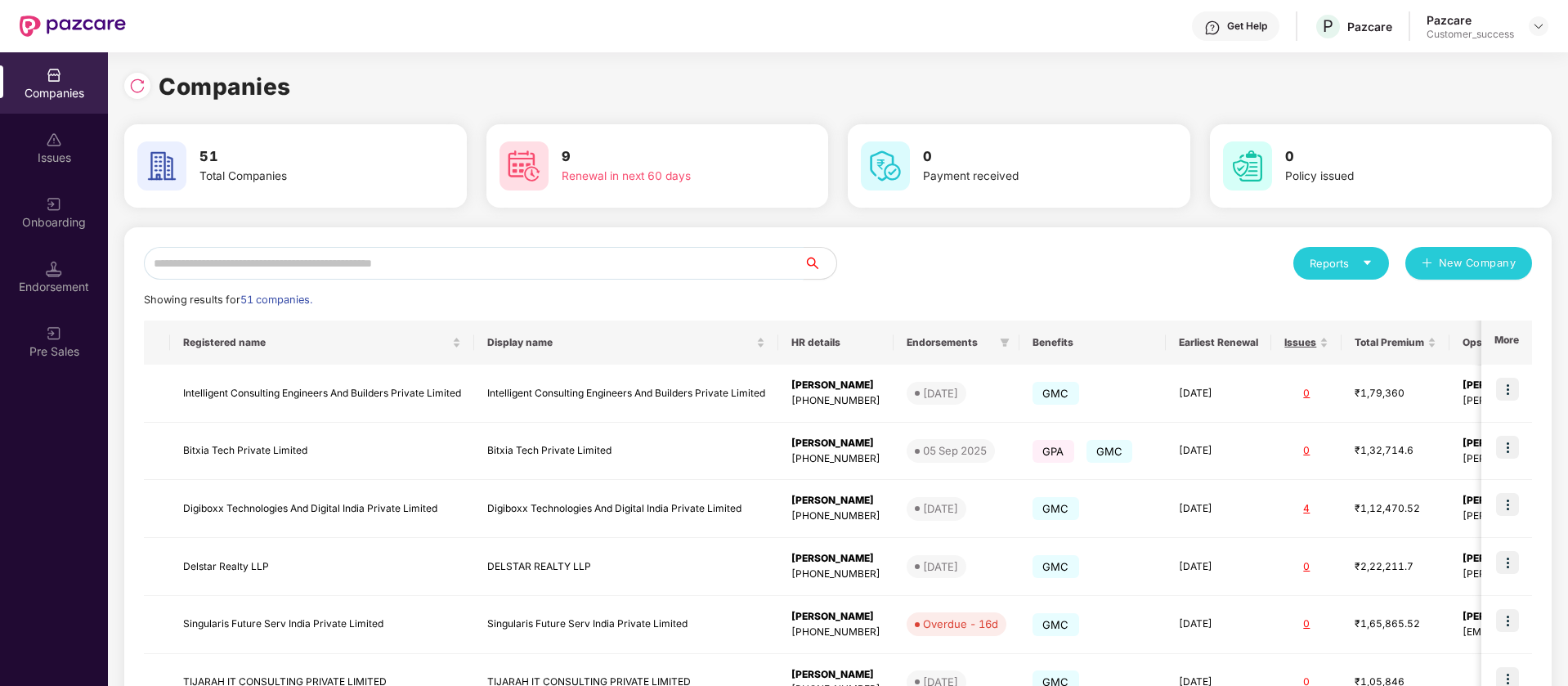
click at [271, 266] on input "text" at bounding box center [474, 262] width 660 height 32
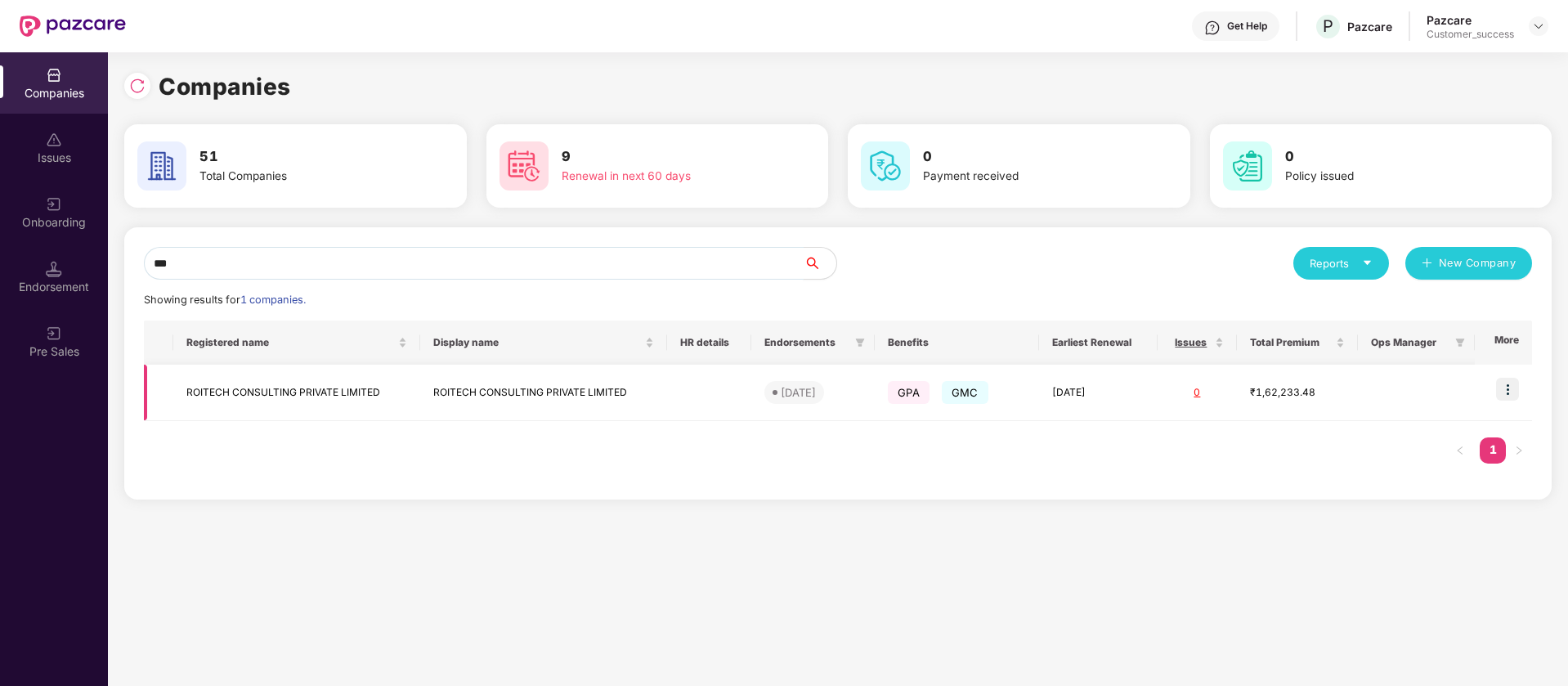
type input "***"
click at [1509, 393] on img at bounding box center [1508, 389] width 23 height 23
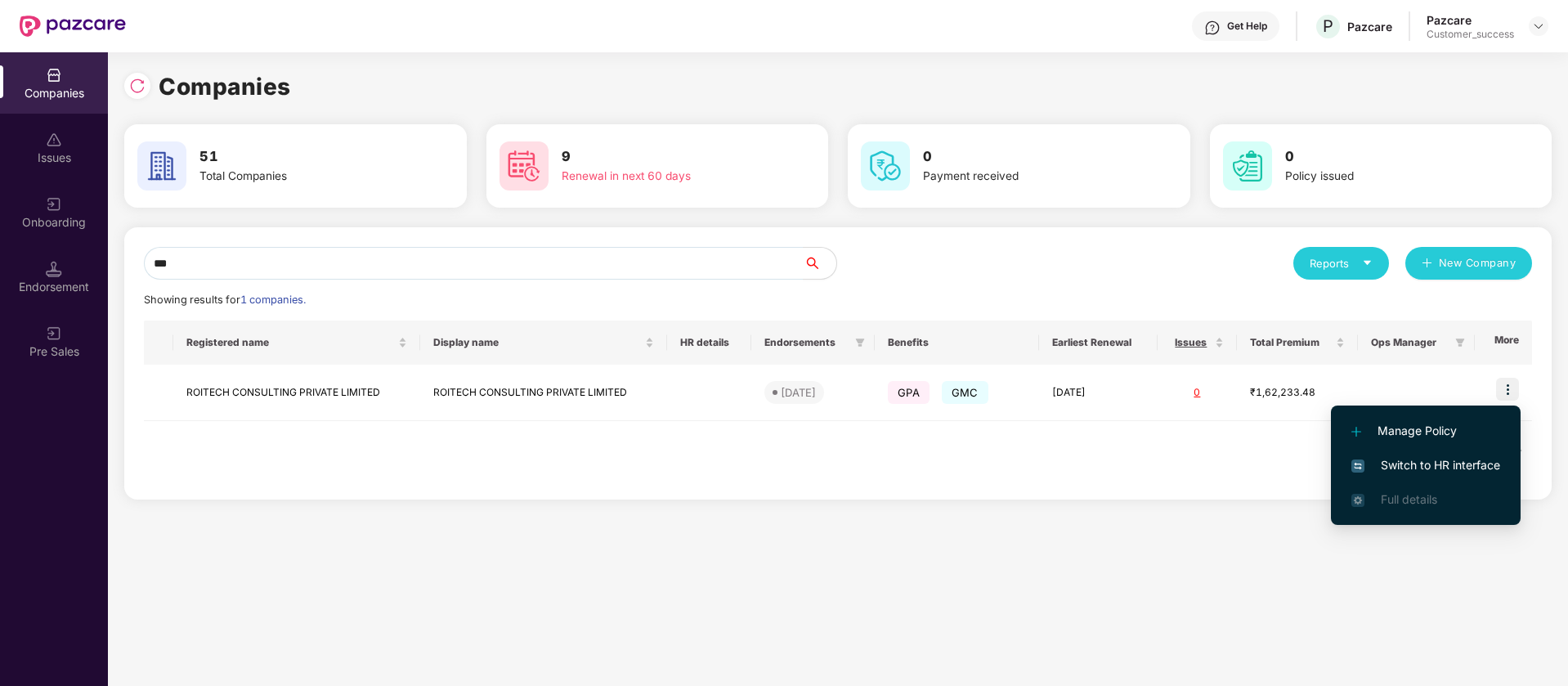
click at [1434, 471] on span "Switch to HR interface" at bounding box center [1426, 465] width 149 height 18
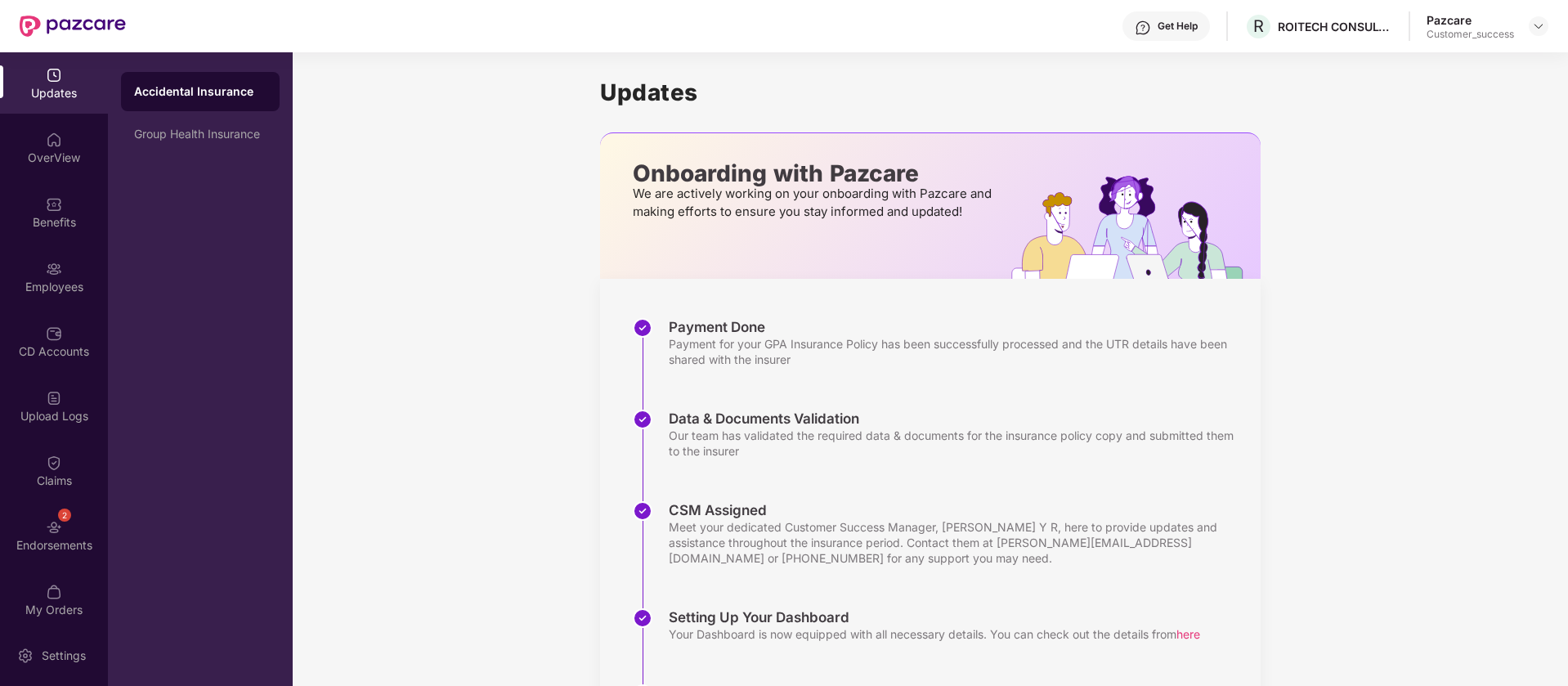
click at [41, 94] on div "Updates" at bounding box center [53, 93] width 108 height 17
click at [54, 156] on div "OverView" at bounding box center [53, 157] width 108 height 17
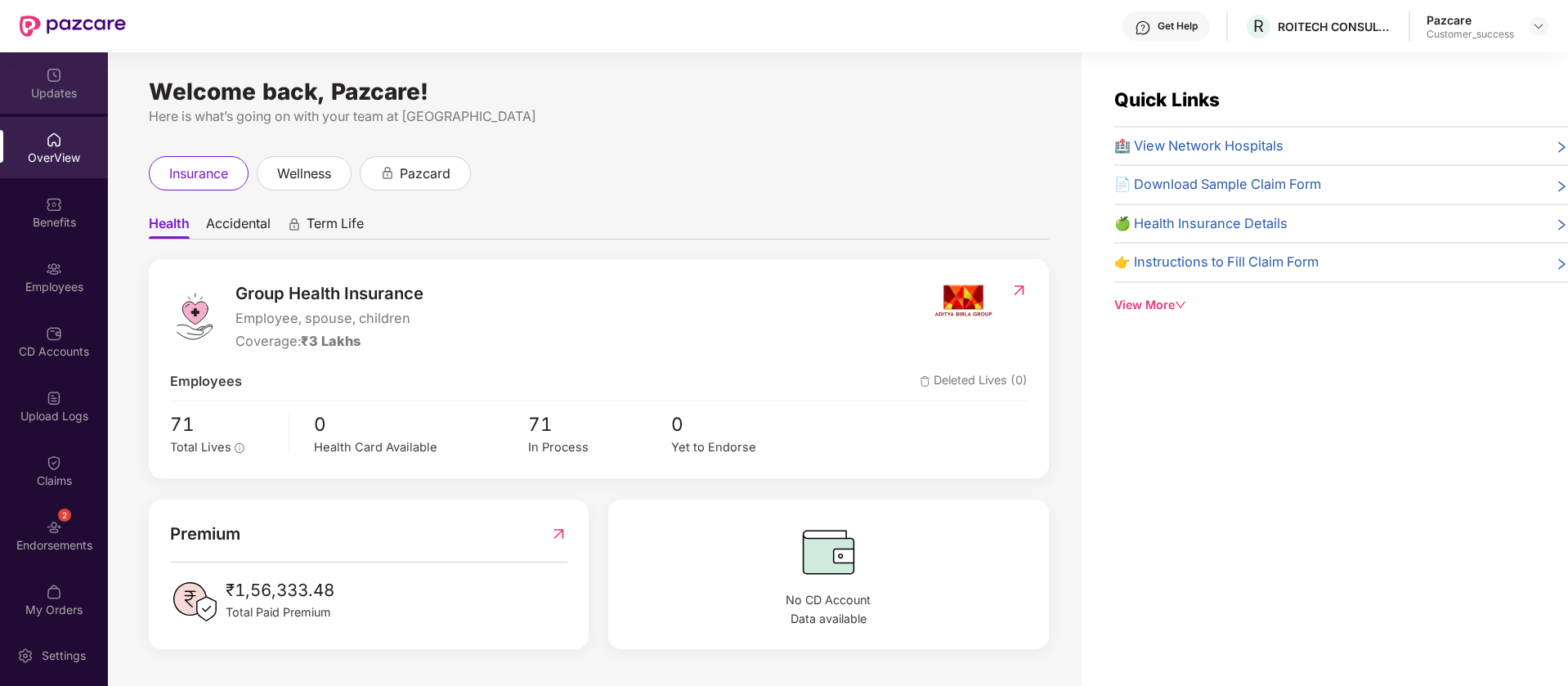
click at [47, 80] on img at bounding box center [53, 75] width 17 height 17
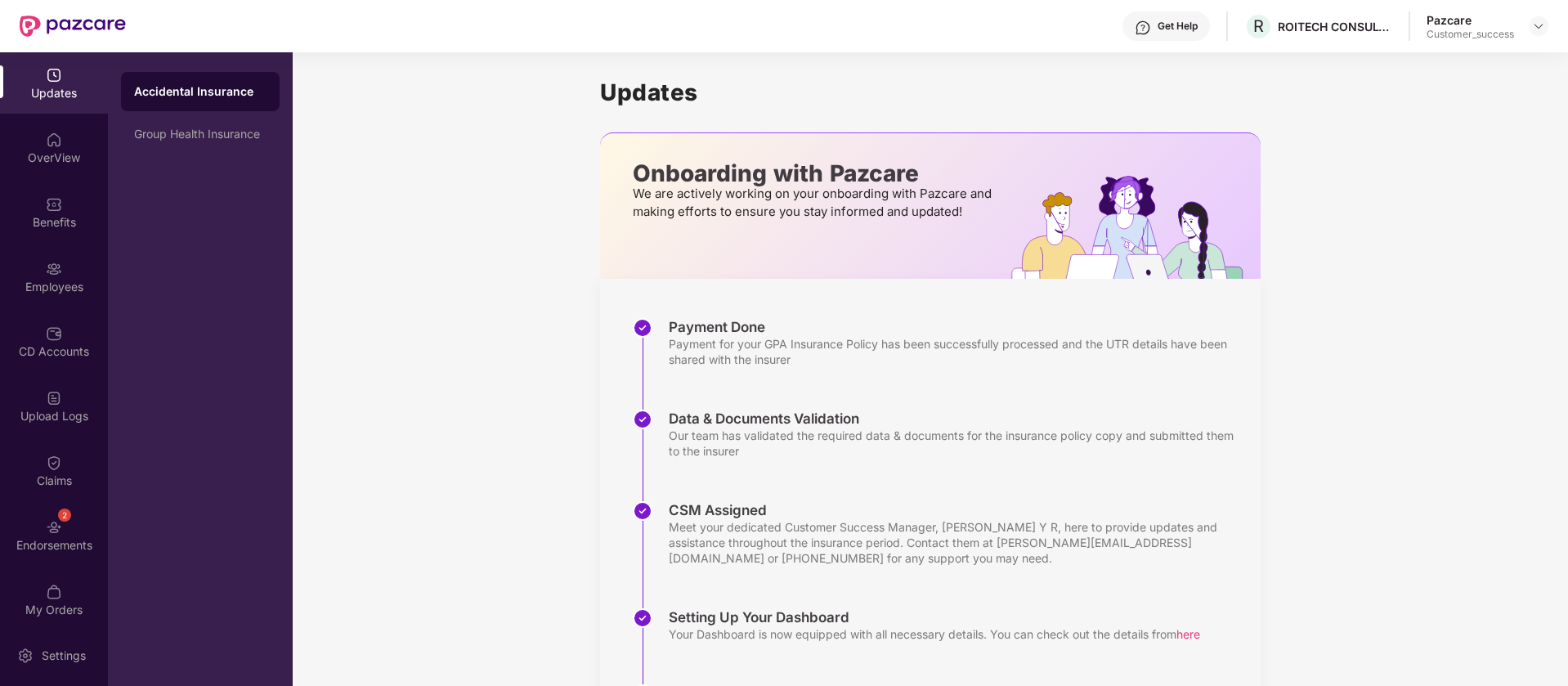
scroll to position [107, 0]
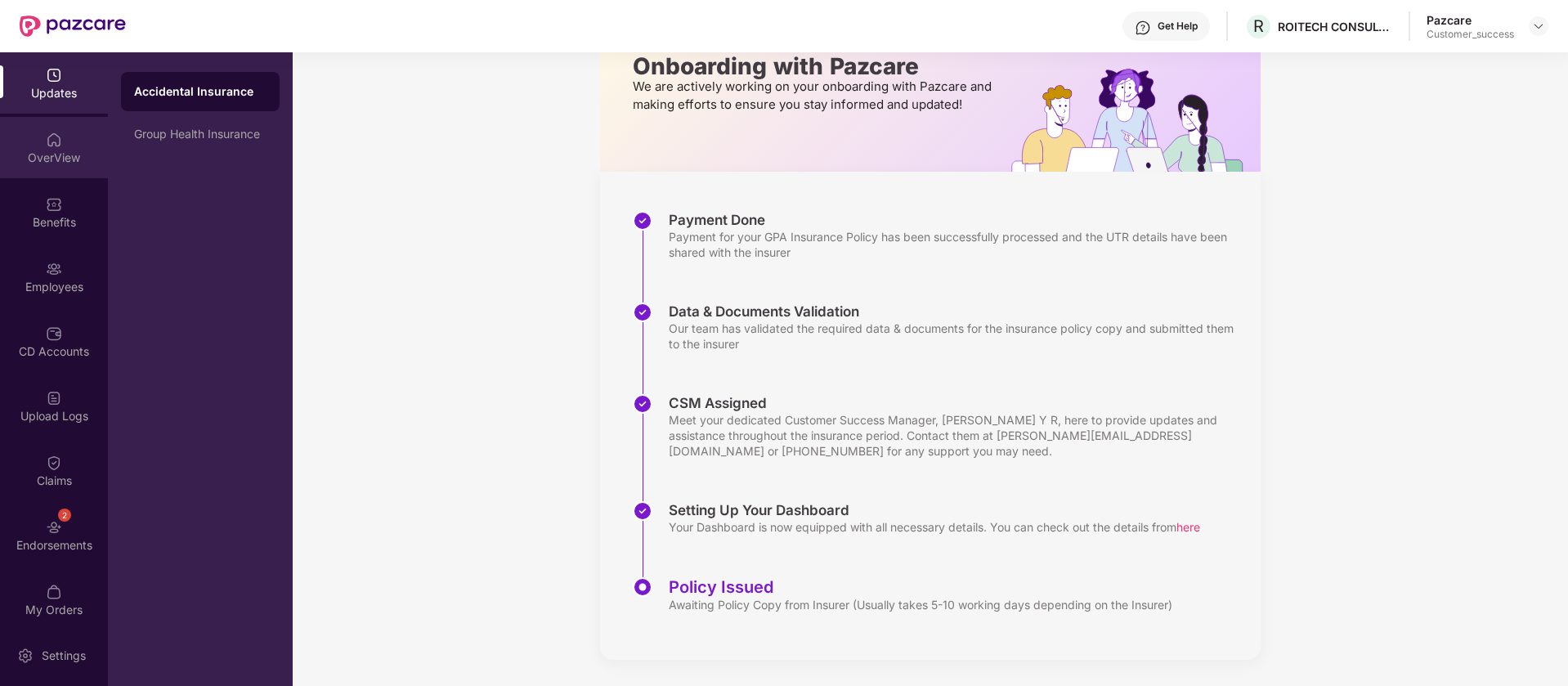
click at [72, 138] on div "OverView" at bounding box center [53, 148] width 108 height 61
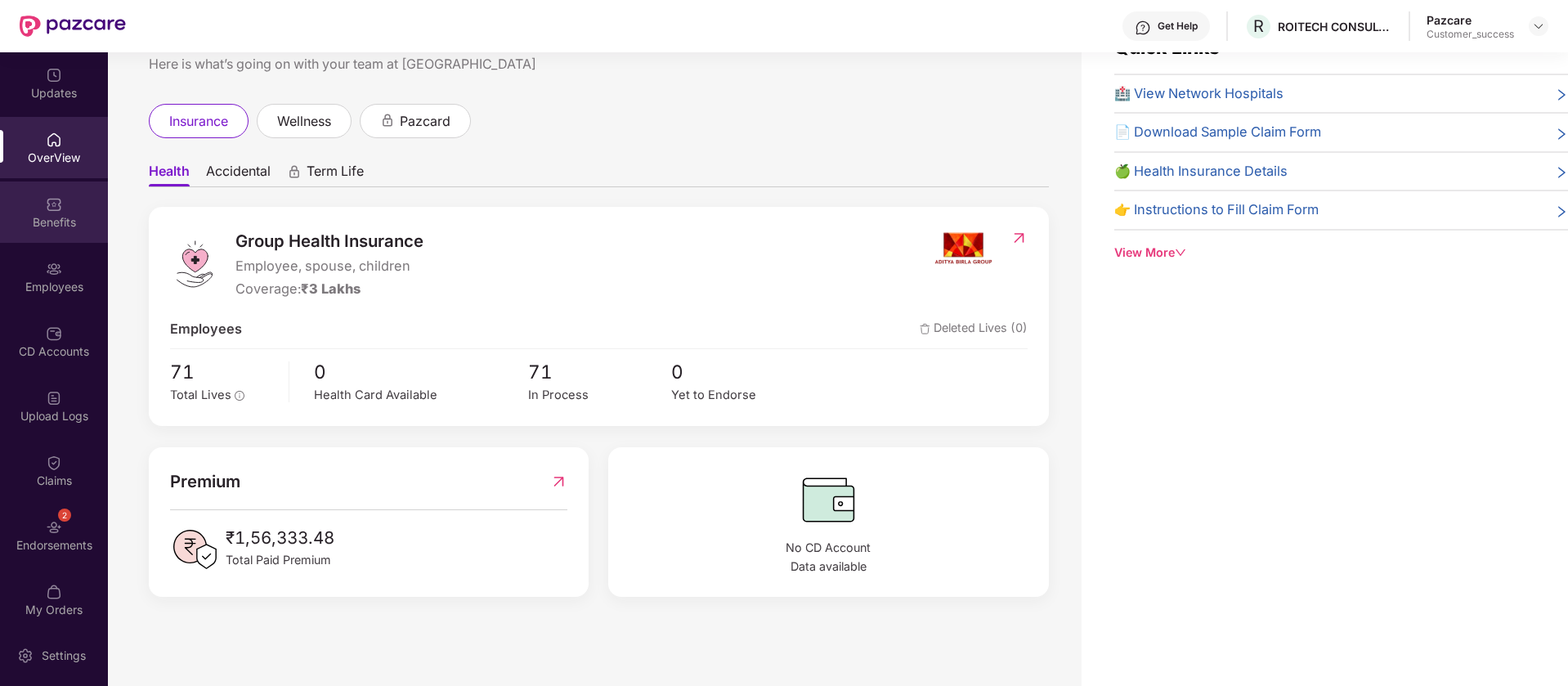
click at [45, 204] on img at bounding box center [53, 204] width 17 height 17
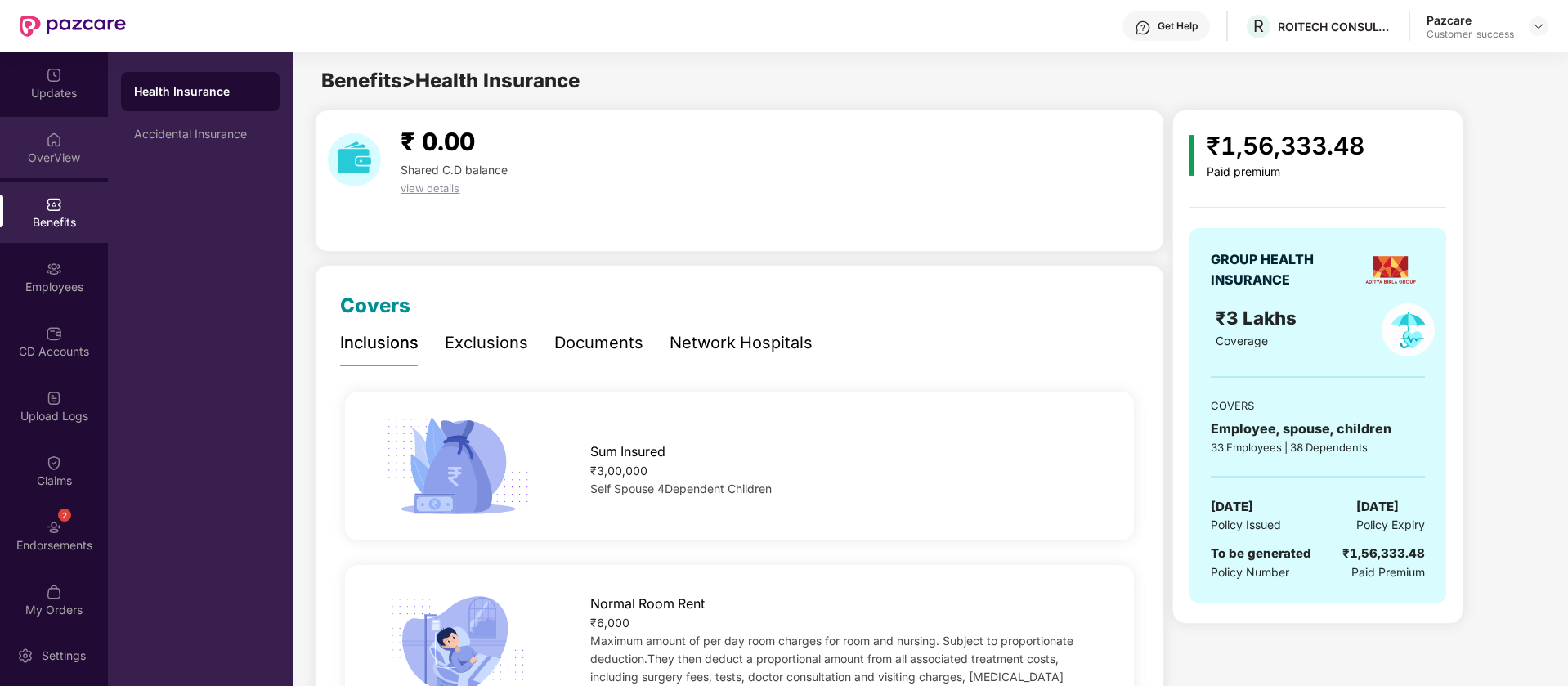
click at [52, 151] on div "OverView" at bounding box center [53, 157] width 108 height 17
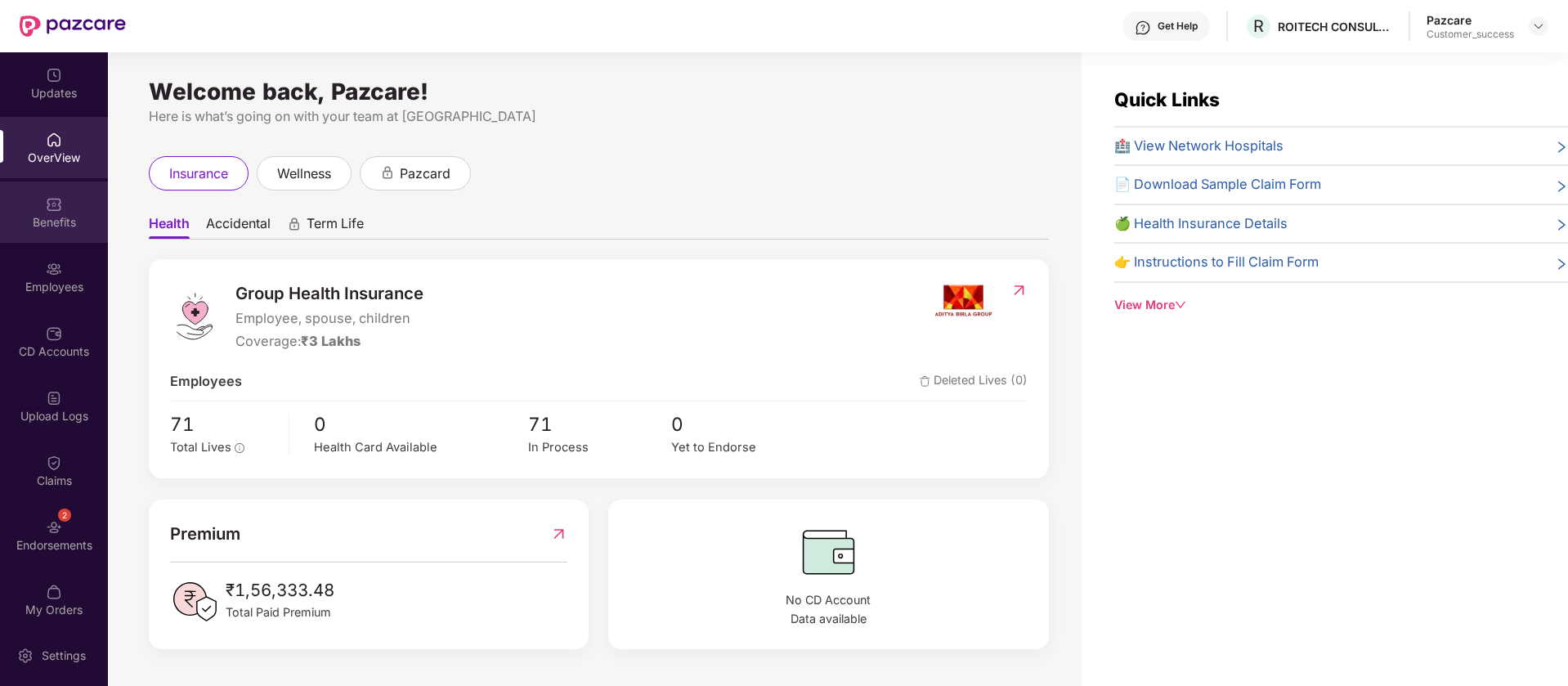
click at [73, 202] on div "Benefits" at bounding box center [53, 212] width 108 height 61
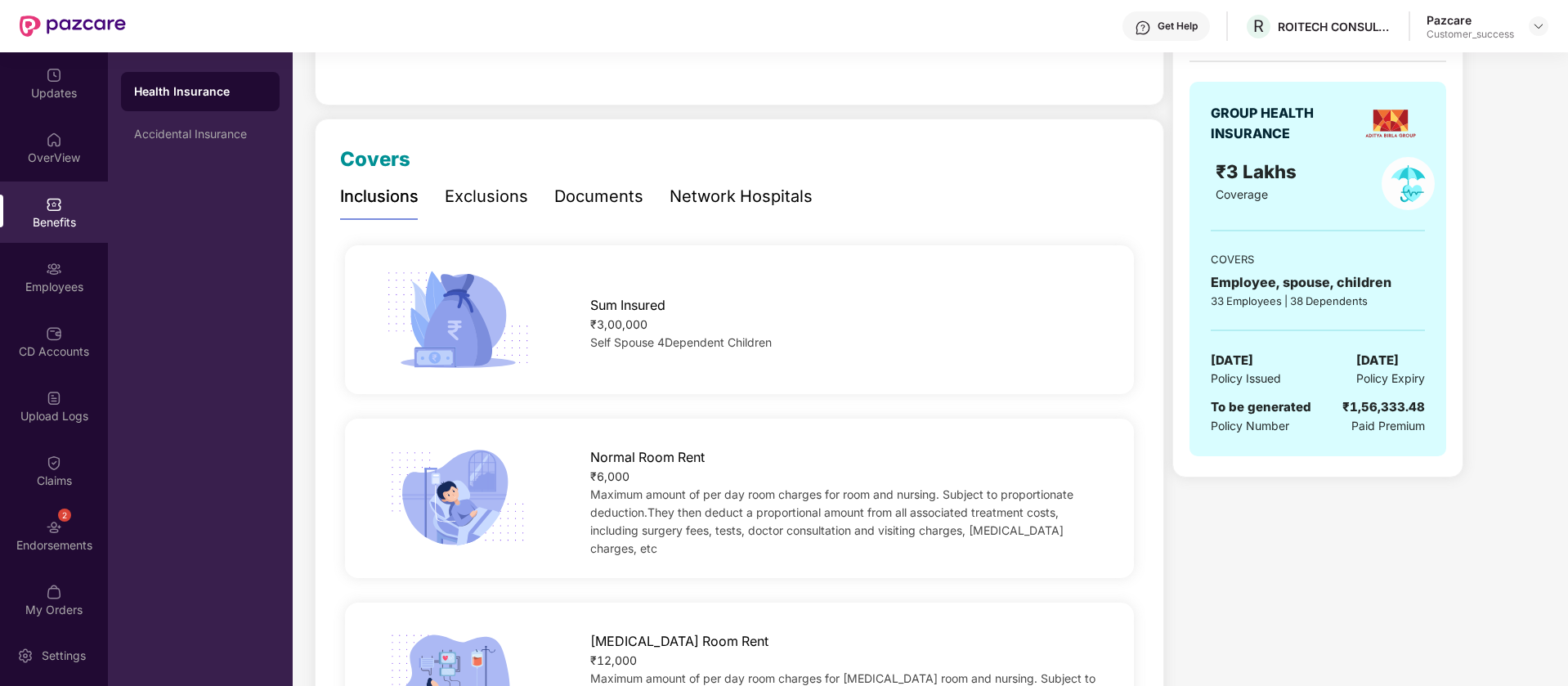
scroll to position [191, 0]
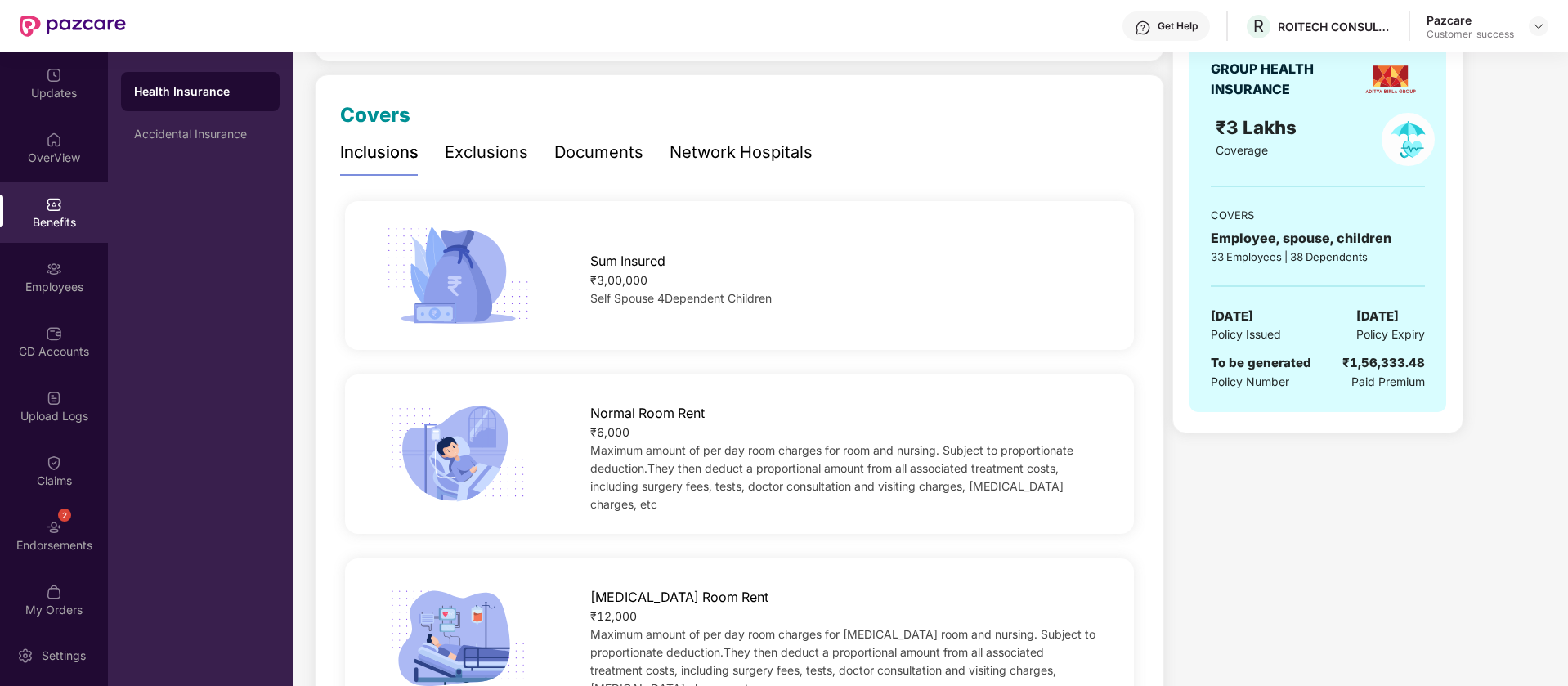
click at [713, 156] on div "Network Hospitals" at bounding box center [741, 152] width 143 height 25
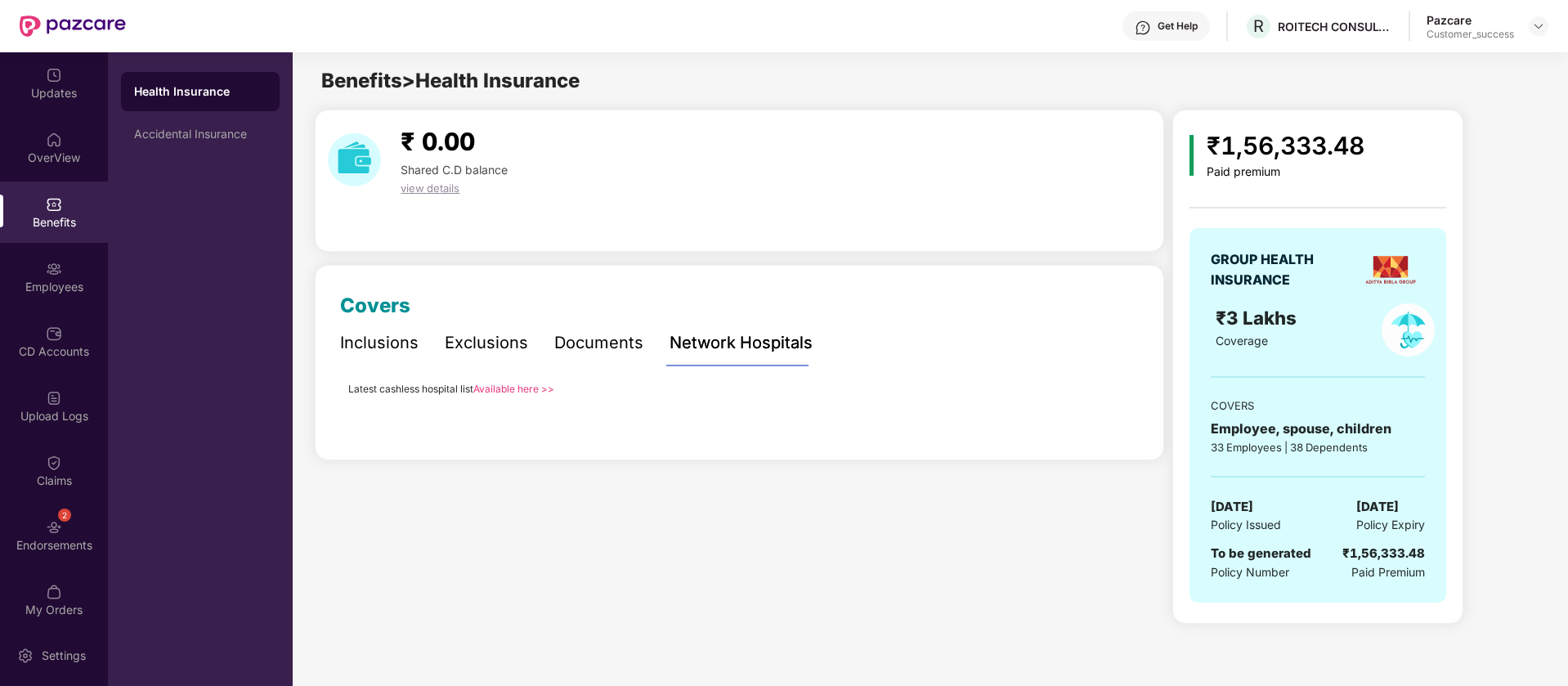
scroll to position [0, 0]
click at [560, 350] on div "Documents" at bounding box center [599, 343] width 89 height 25
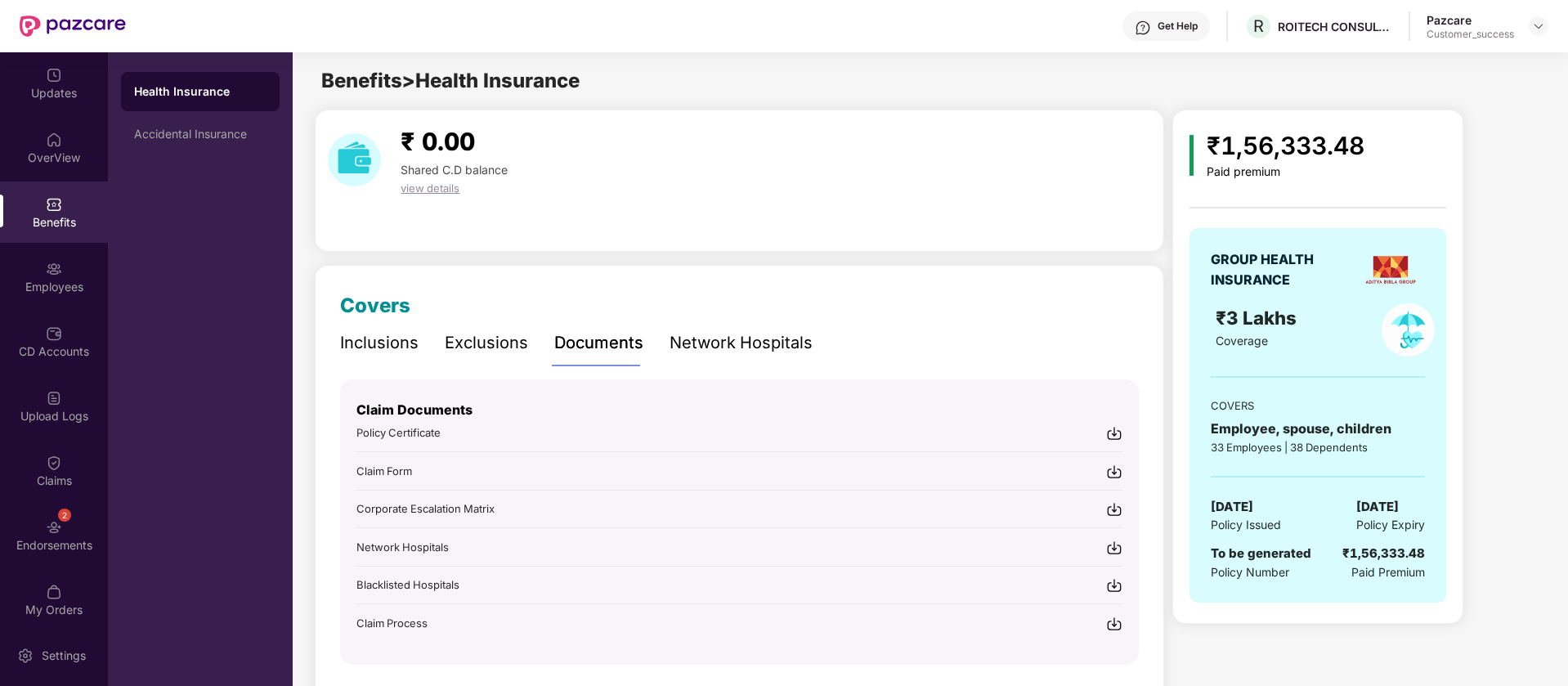
click at [716, 347] on div "Network Hospitals" at bounding box center [741, 343] width 143 height 25
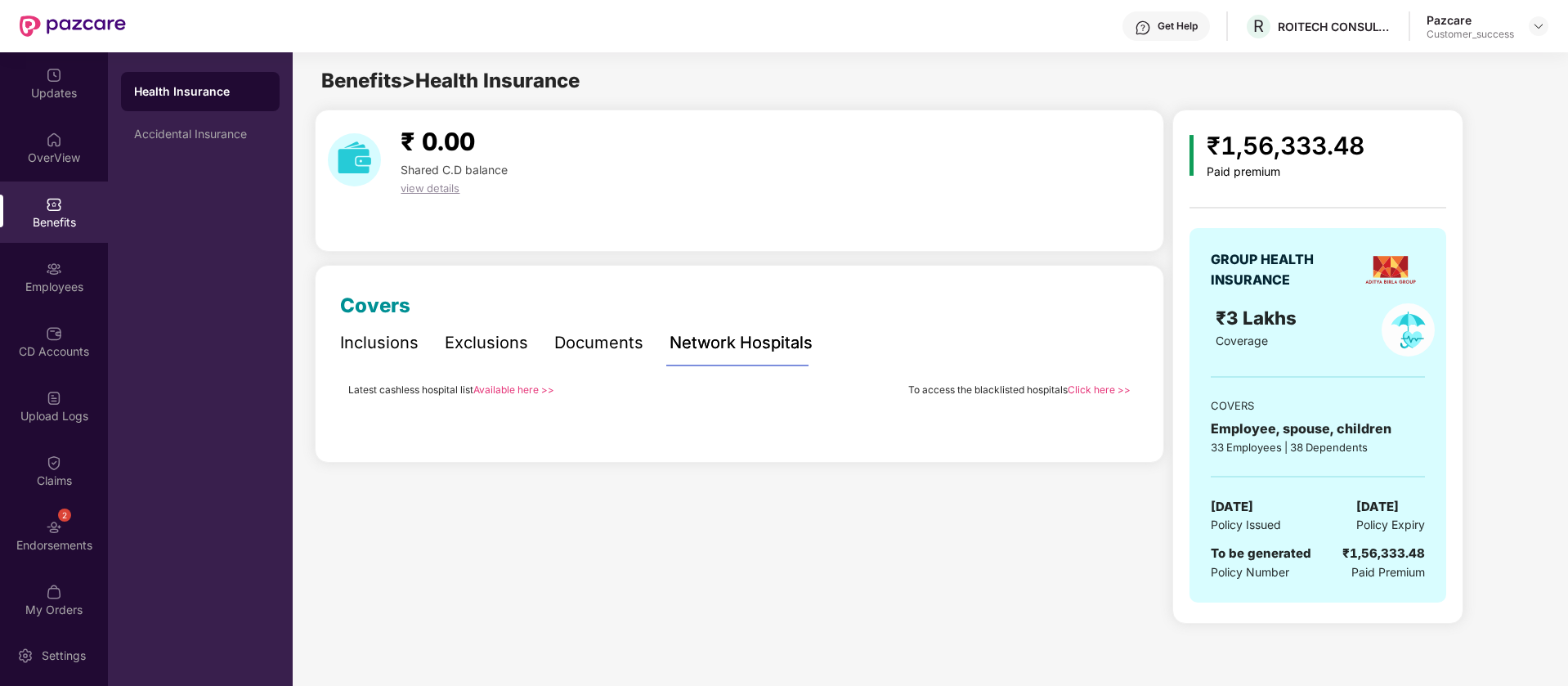
click at [524, 392] on link "Available here >>" at bounding box center [514, 390] width 81 height 12
click at [1108, 390] on link "Click here >>" at bounding box center [1100, 390] width 63 height 12
click at [337, 343] on div "Covers Inclusions Exclusions Documents Network Hospitals Sum Insured ₹3,00,000 …" at bounding box center [739, 364] width 850 height 197
click at [364, 341] on div "Inclusions" at bounding box center [379, 343] width 79 height 25
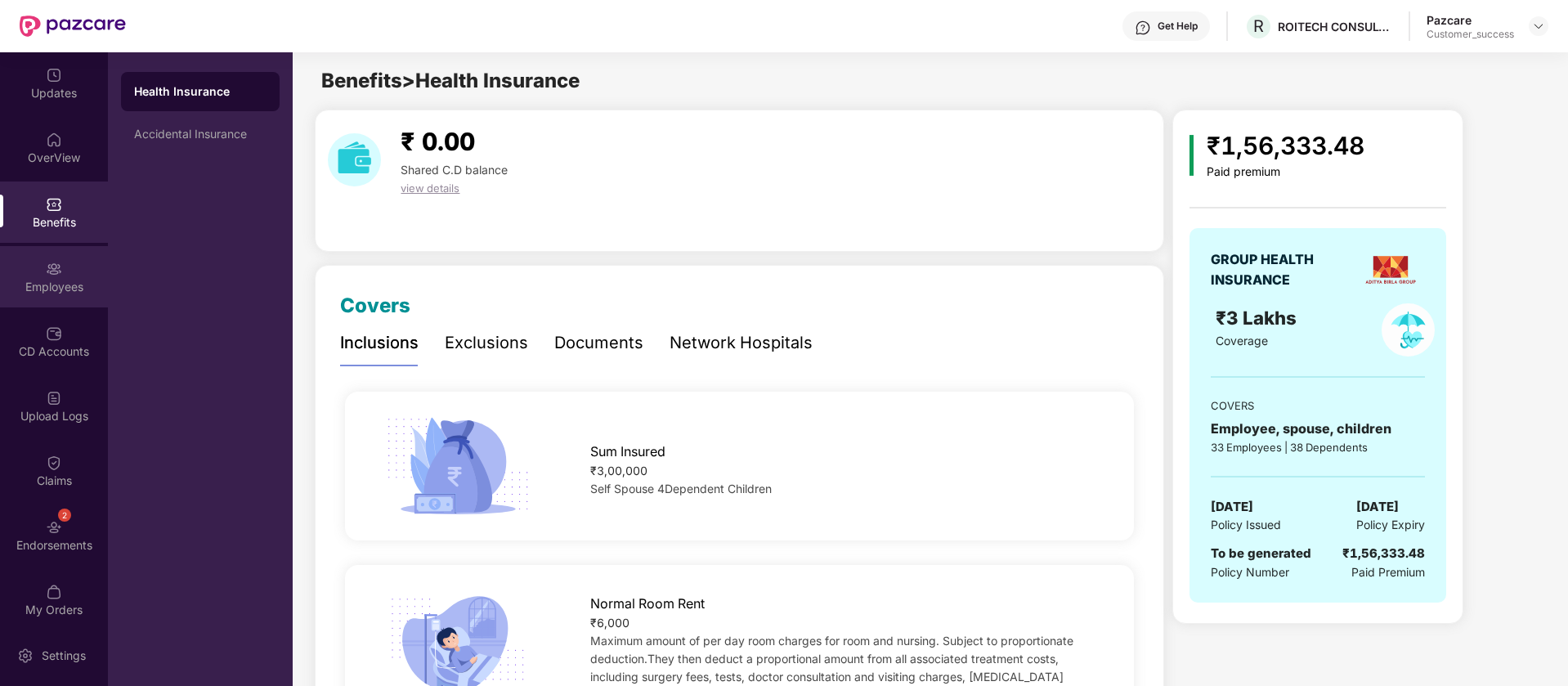
click at [69, 300] on div "Employees" at bounding box center [53, 277] width 108 height 61
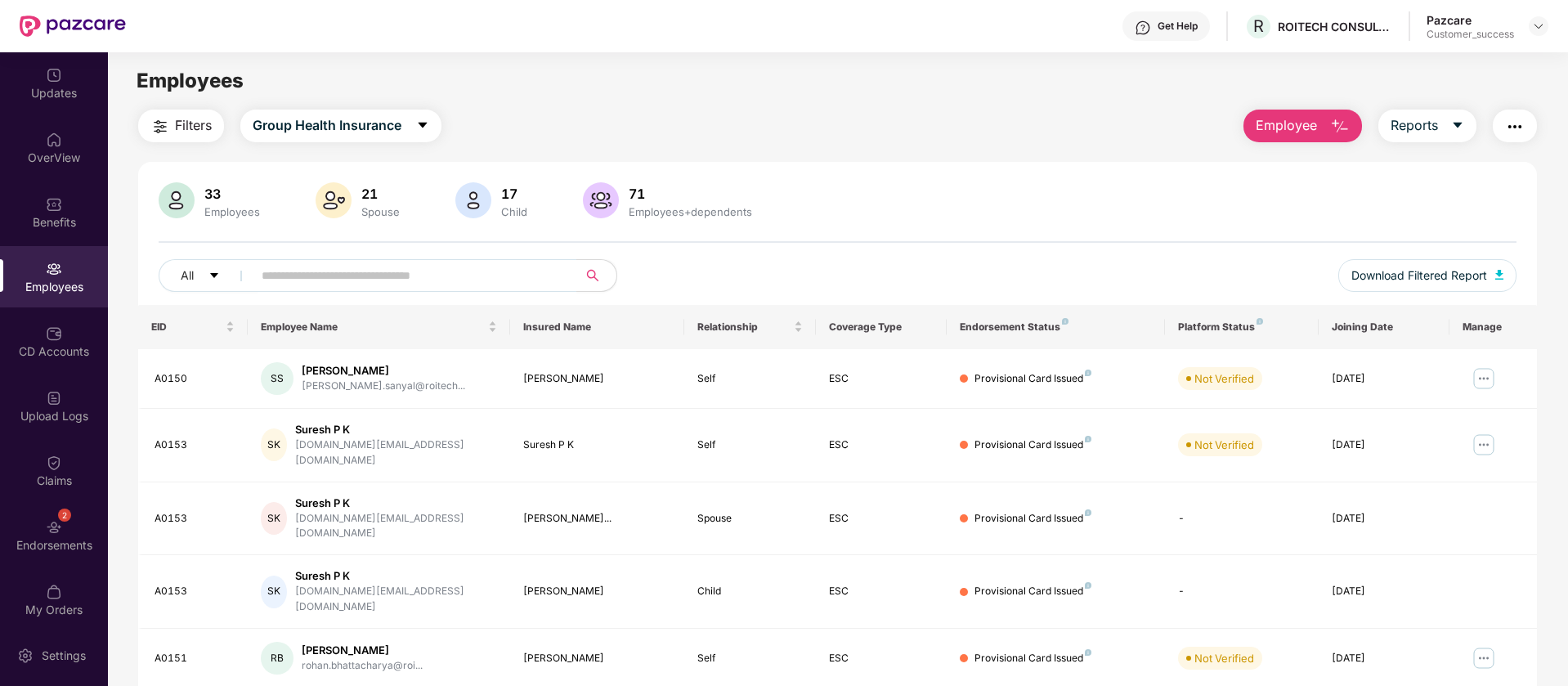
click at [1284, 129] on span "Employee" at bounding box center [1287, 125] width 61 height 20
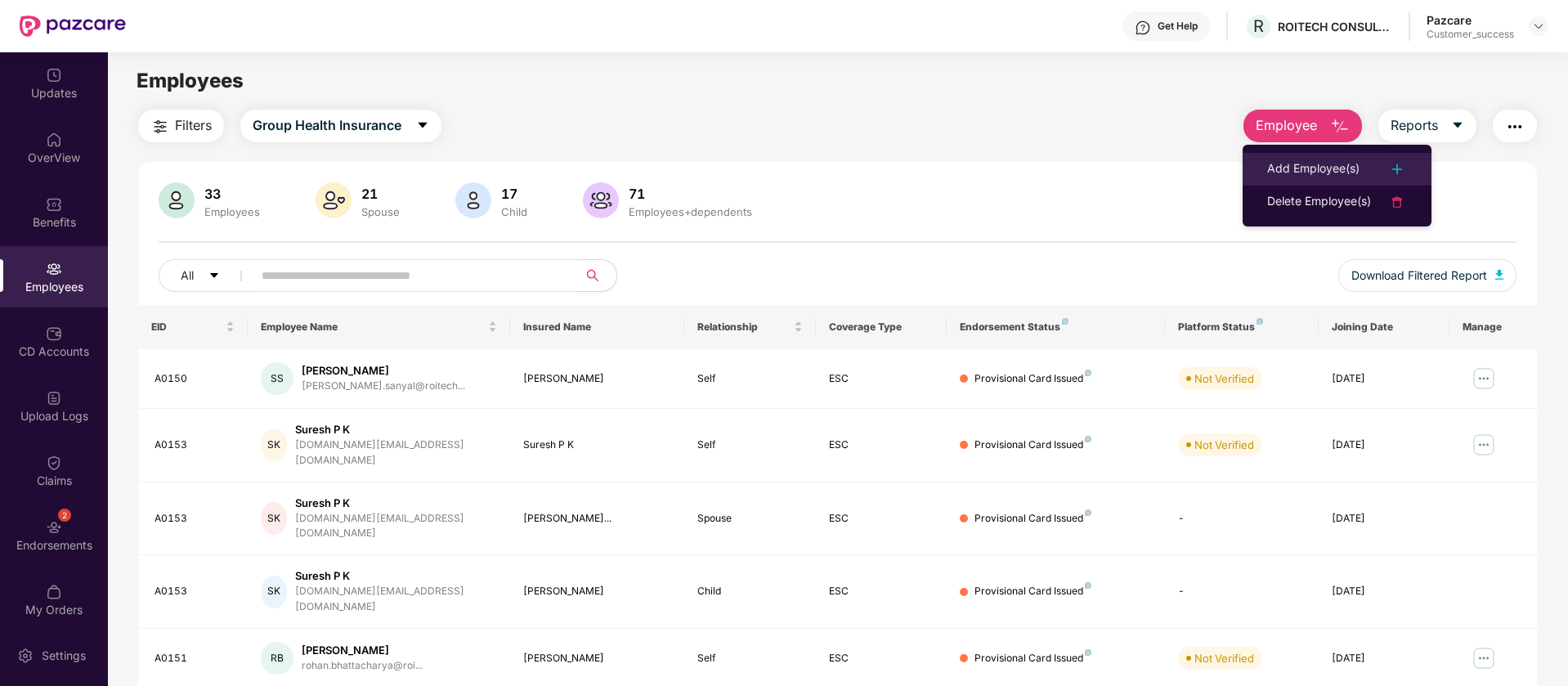
click at [1322, 163] on div "Add Employee(s)" at bounding box center [1314, 169] width 93 height 19
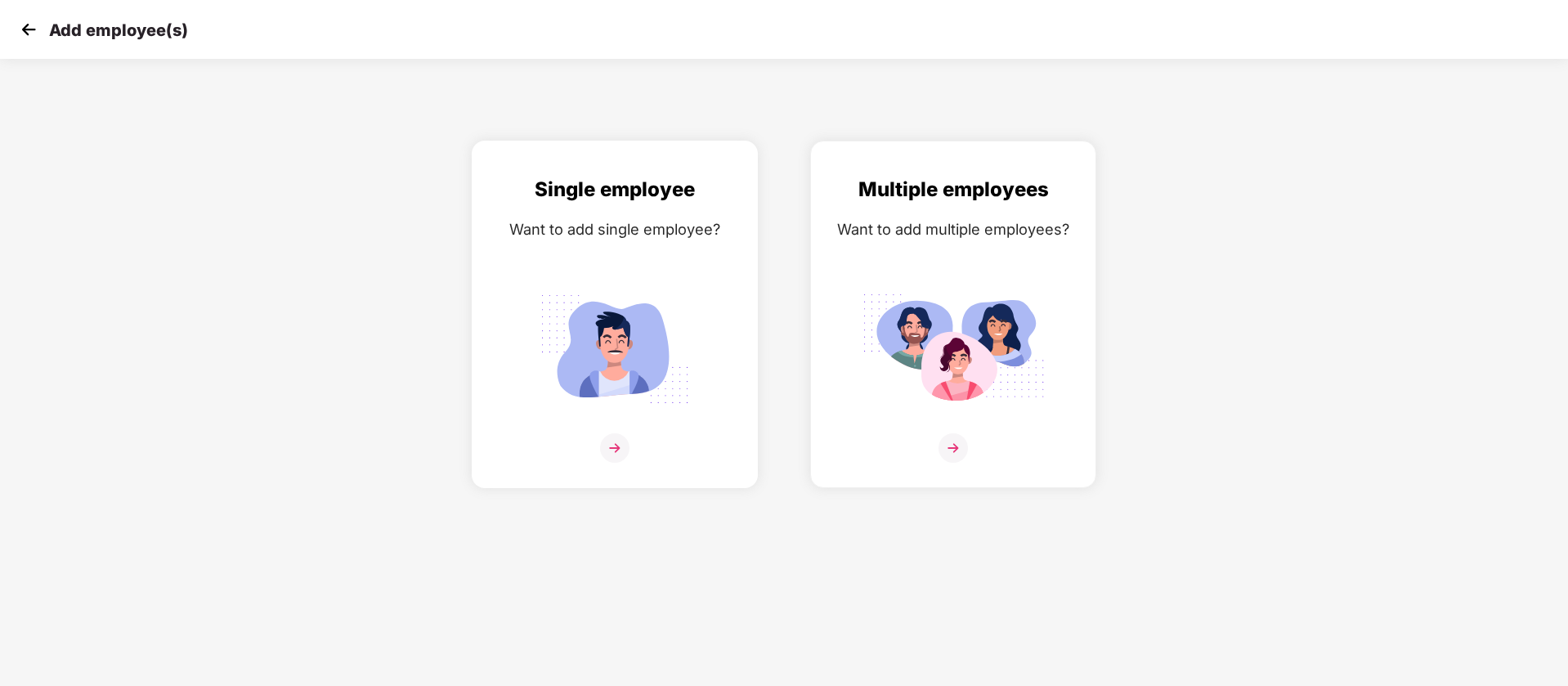
click at [659, 261] on div "Single employee Want to add single employee?" at bounding box center [614, 329] width 252 height 309
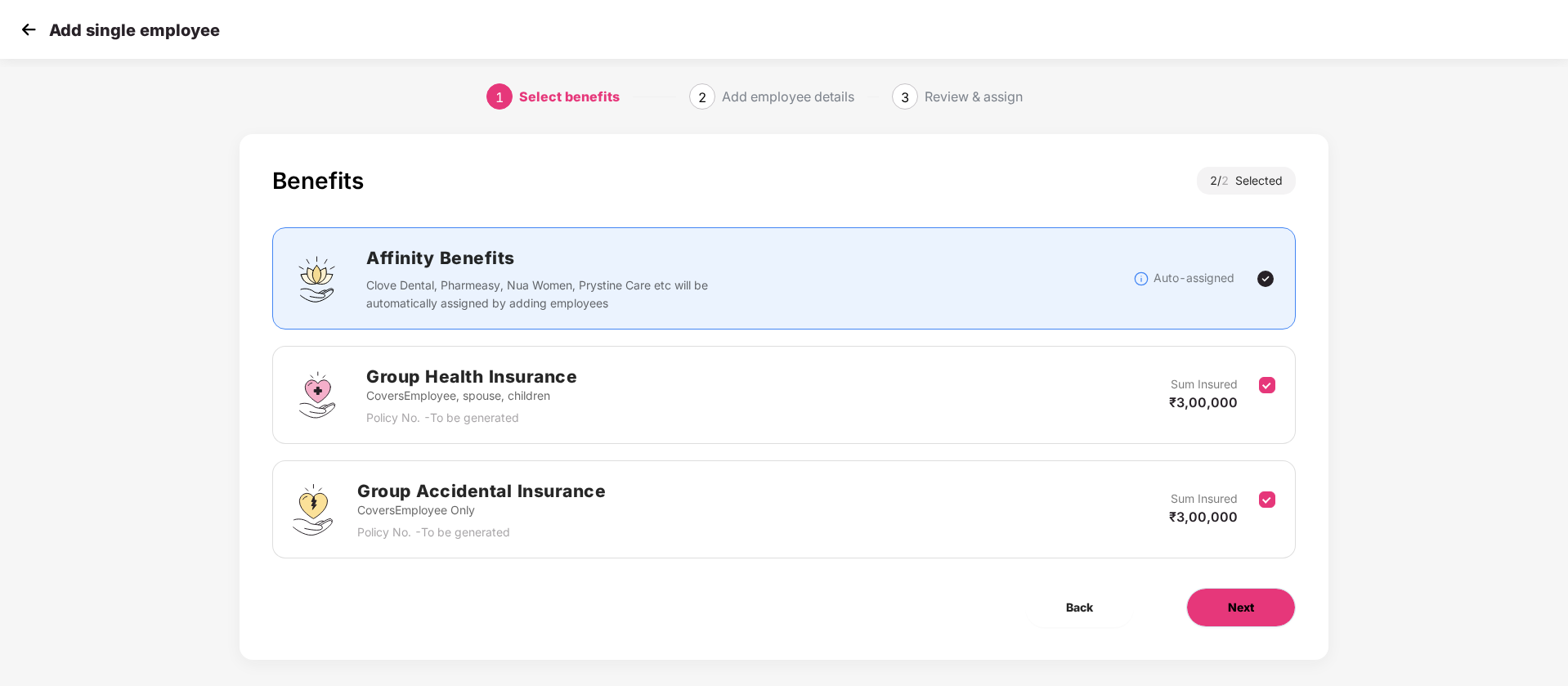
click at [1254, 607] on button "Next" at bounding box center [1240, 607] width 109 height 39
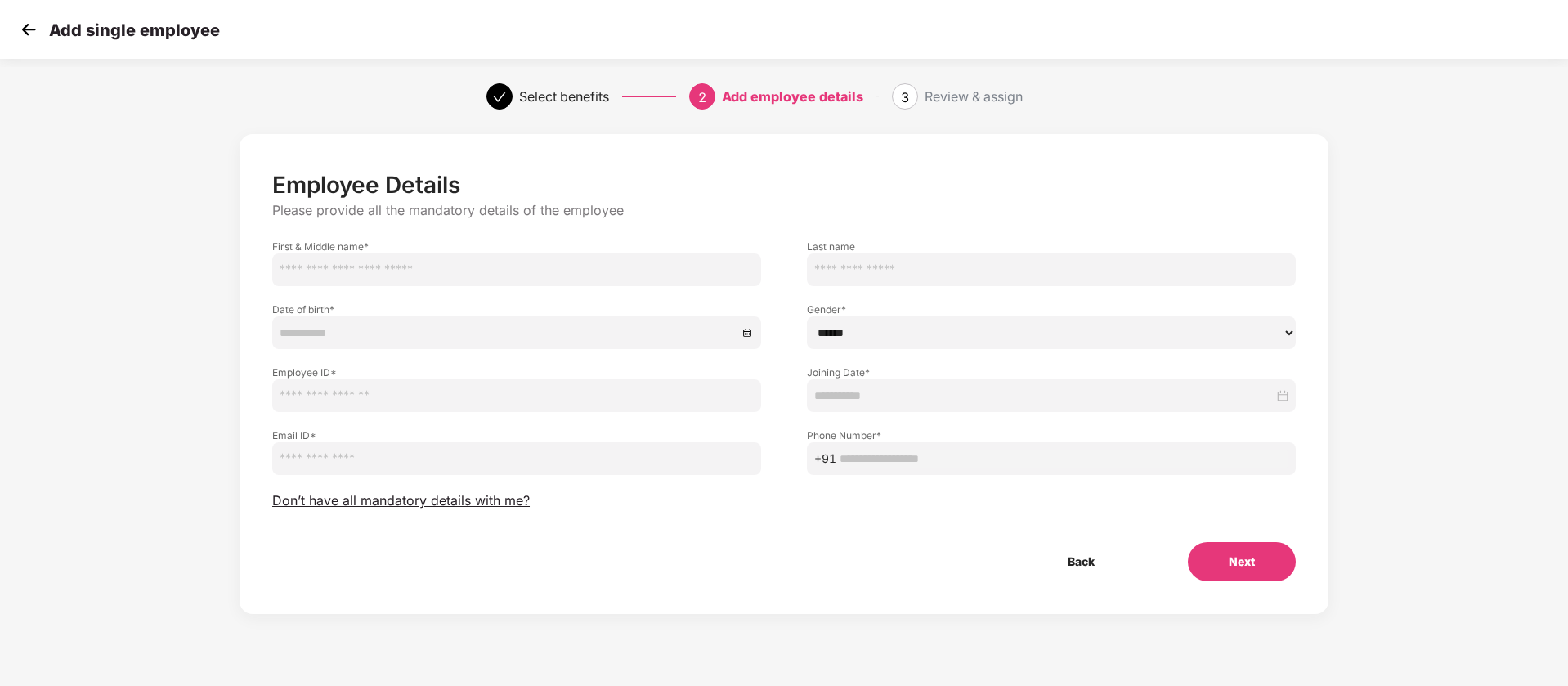
click at [451, 258] on input "text" at bounding box center [516, 269] width 489 height 32
click at [24, 32] on img at bounding box center [29, 30] width 24 height 24
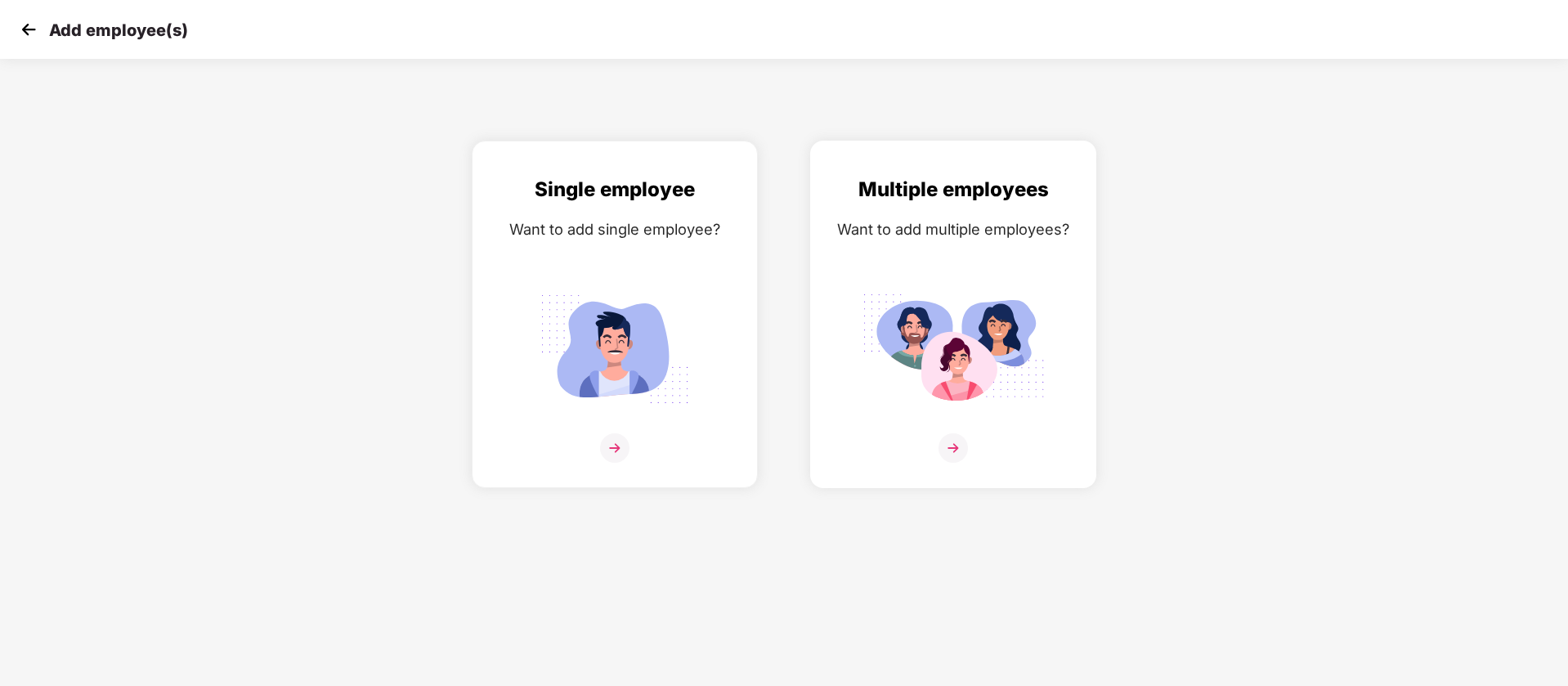
click at [903, 256] on div "Multiple employees Want to add multiple employees?" at bounding box center [954, 329] width 252 height 309
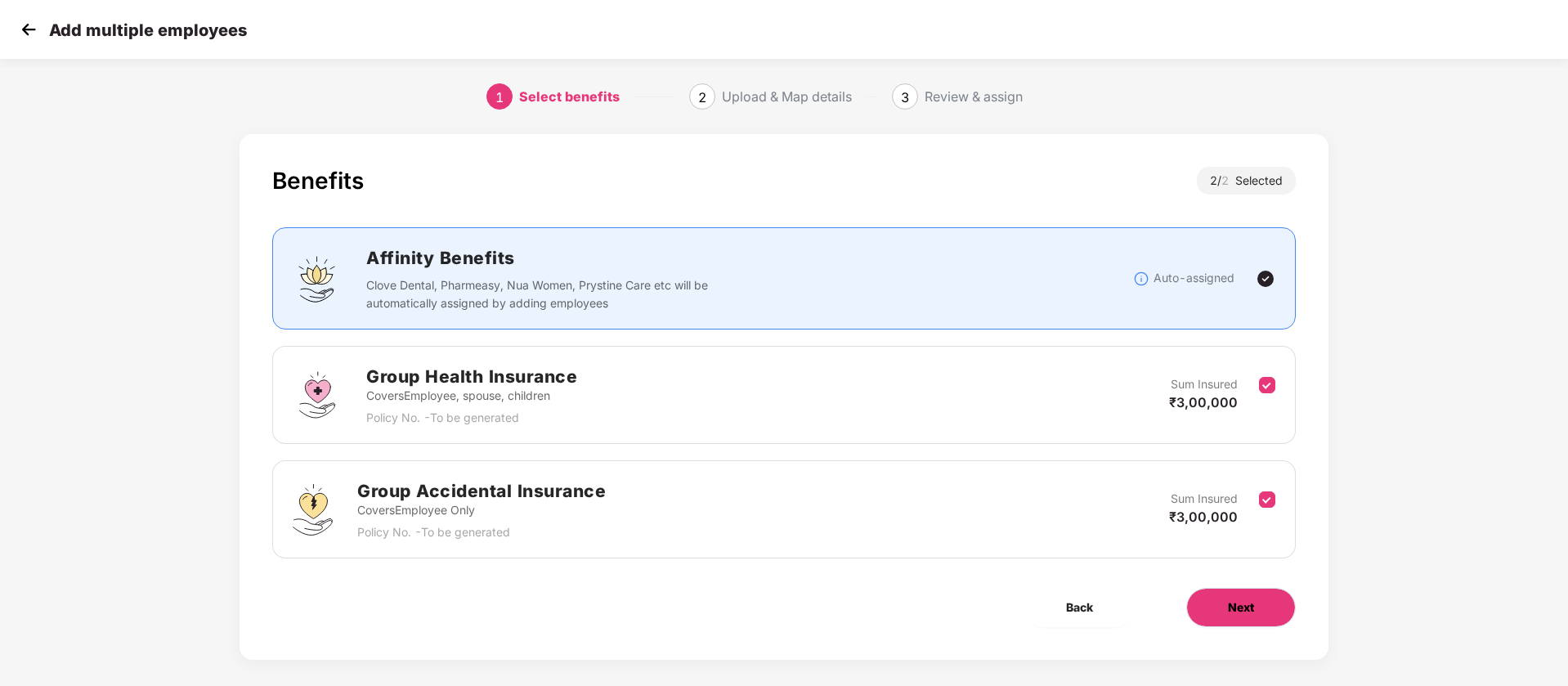
click at [1262, 620] on button "Next" at bounding box center [1240, 607] width 109 height 39
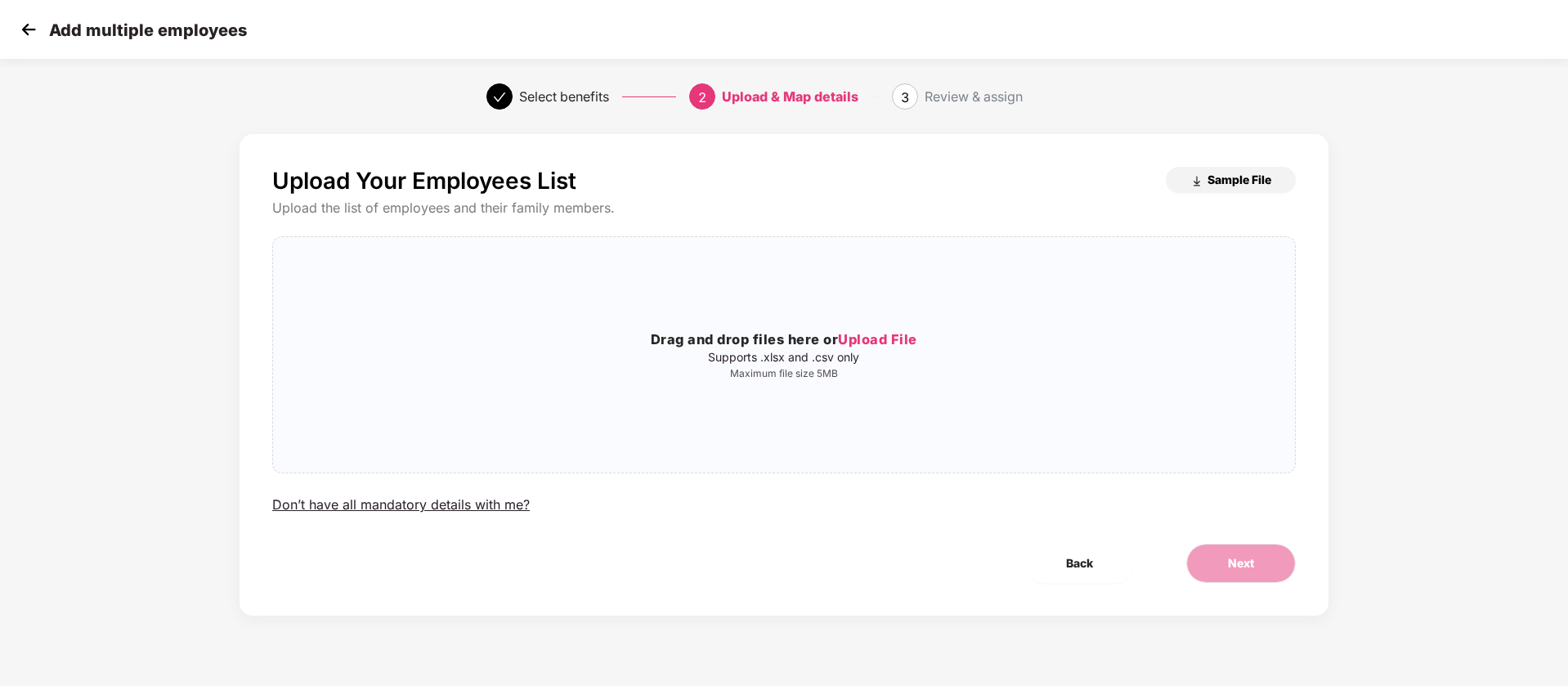
click at [1210, 178] on span "Sample File" at bounding box center [1239, 179] width 64 height 16
click at [29, 26] on img at bounding box center [29, 30] width 24 height 24
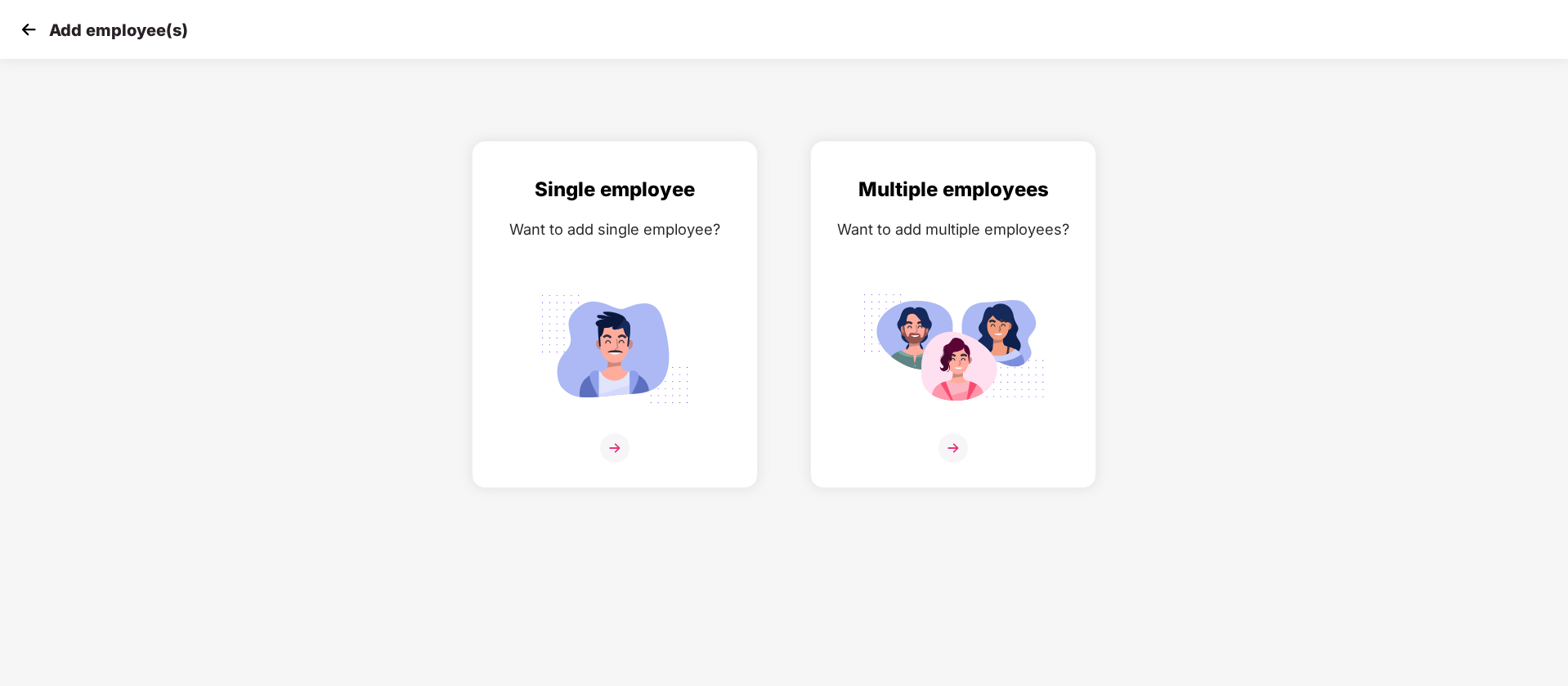
click at [31, 23] on img at bounding box center [29, 30] width 24 height 24
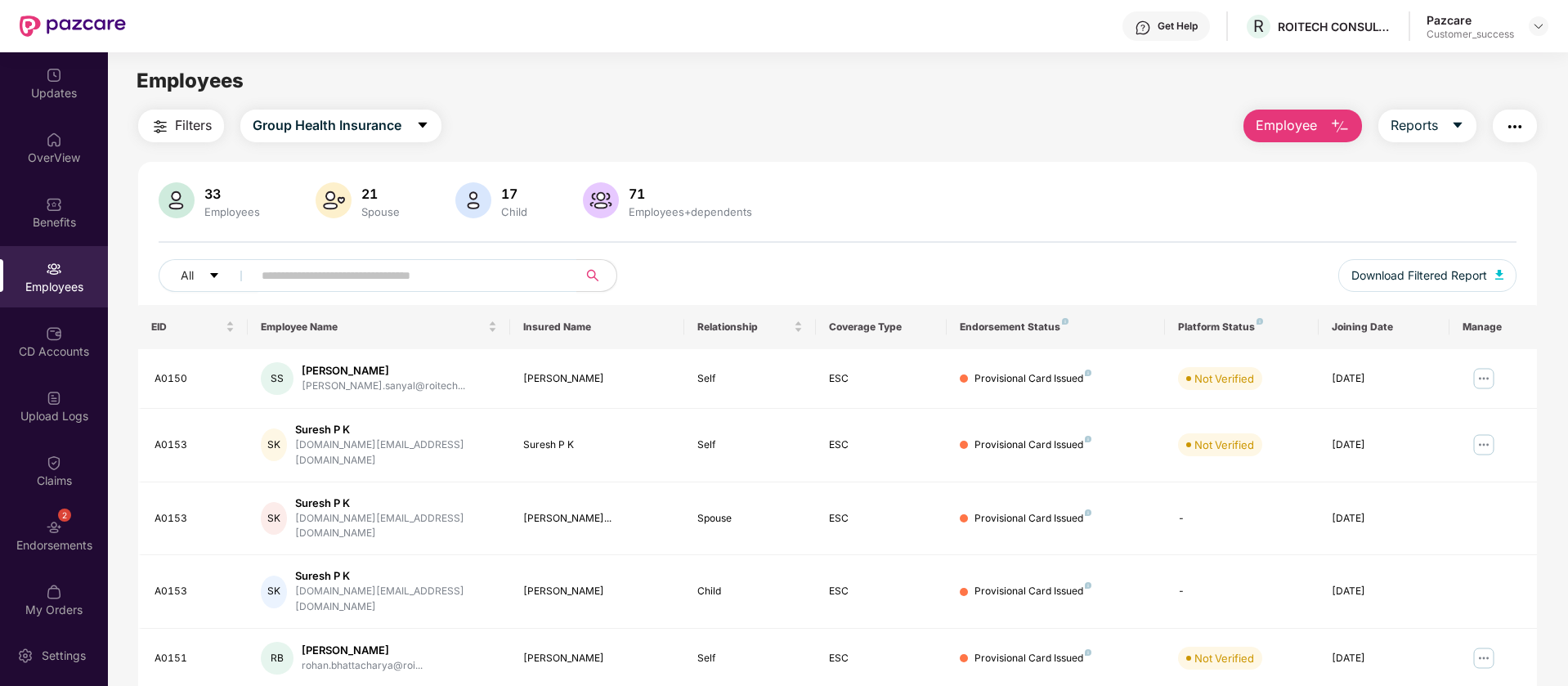
click at [1270, 129] on span "Employee" at bounding box center [1287, 125] width 61 height 20
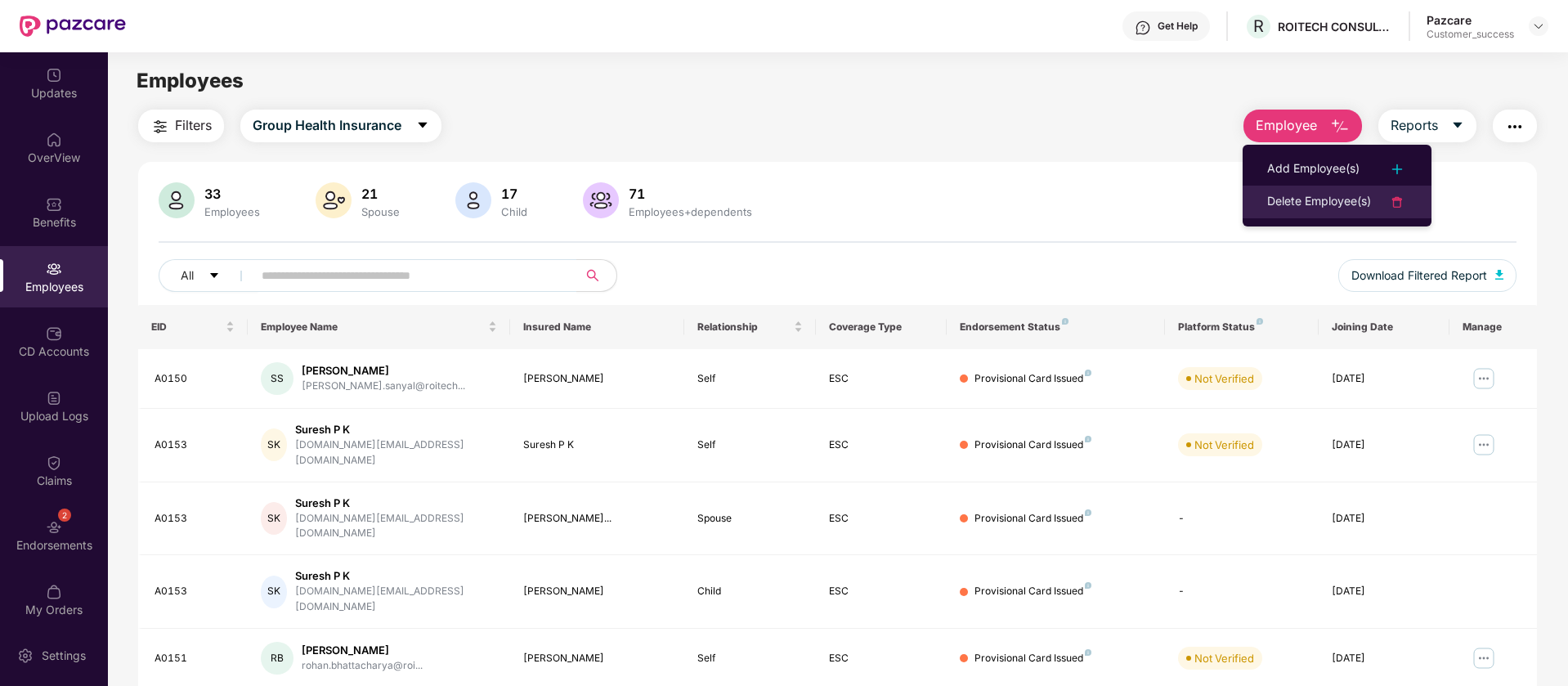
click at [1329, 201] on div "Delete Employee(s)" at bounding box center [1319, 202] width 104 height 19
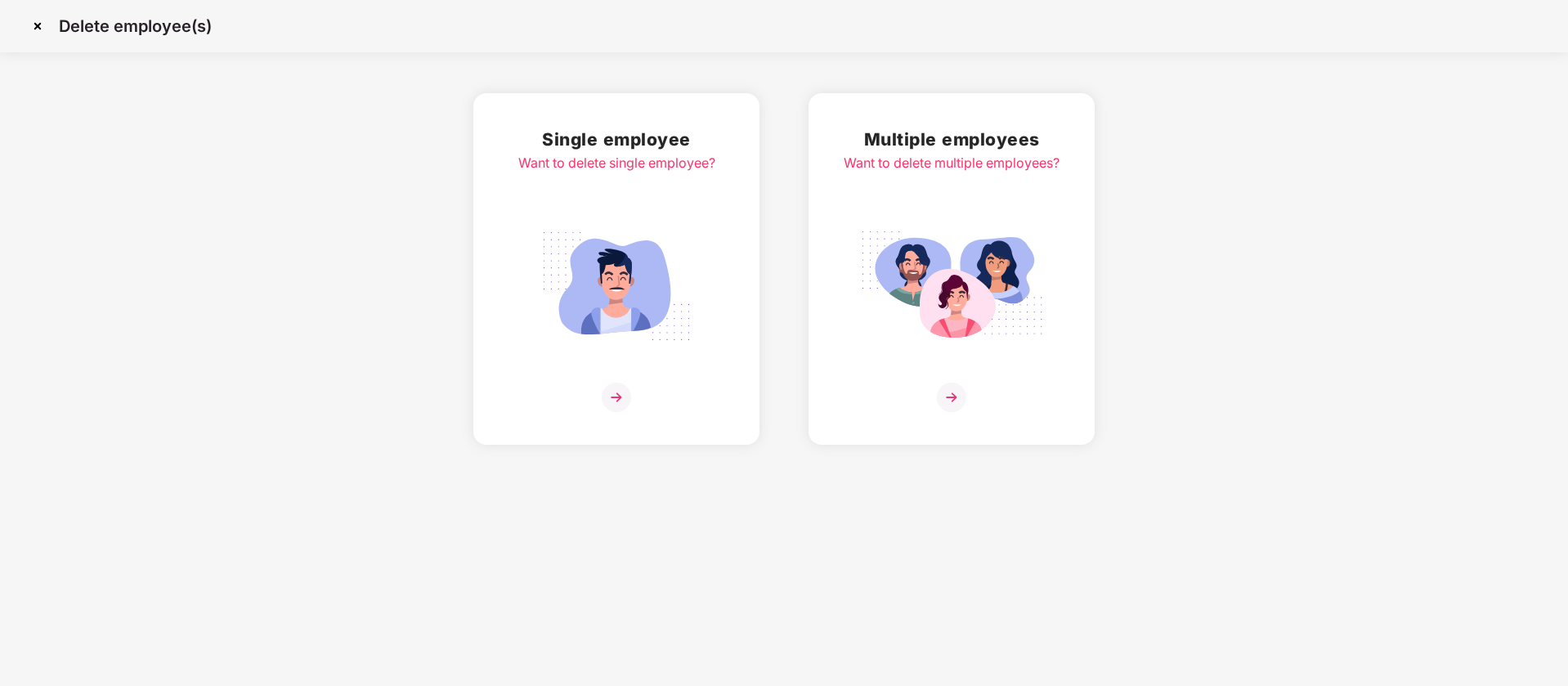
click at [655, 185] on div "Single employee Want to delete single employee?" at bounding box center [616, 268] width 197 height 286
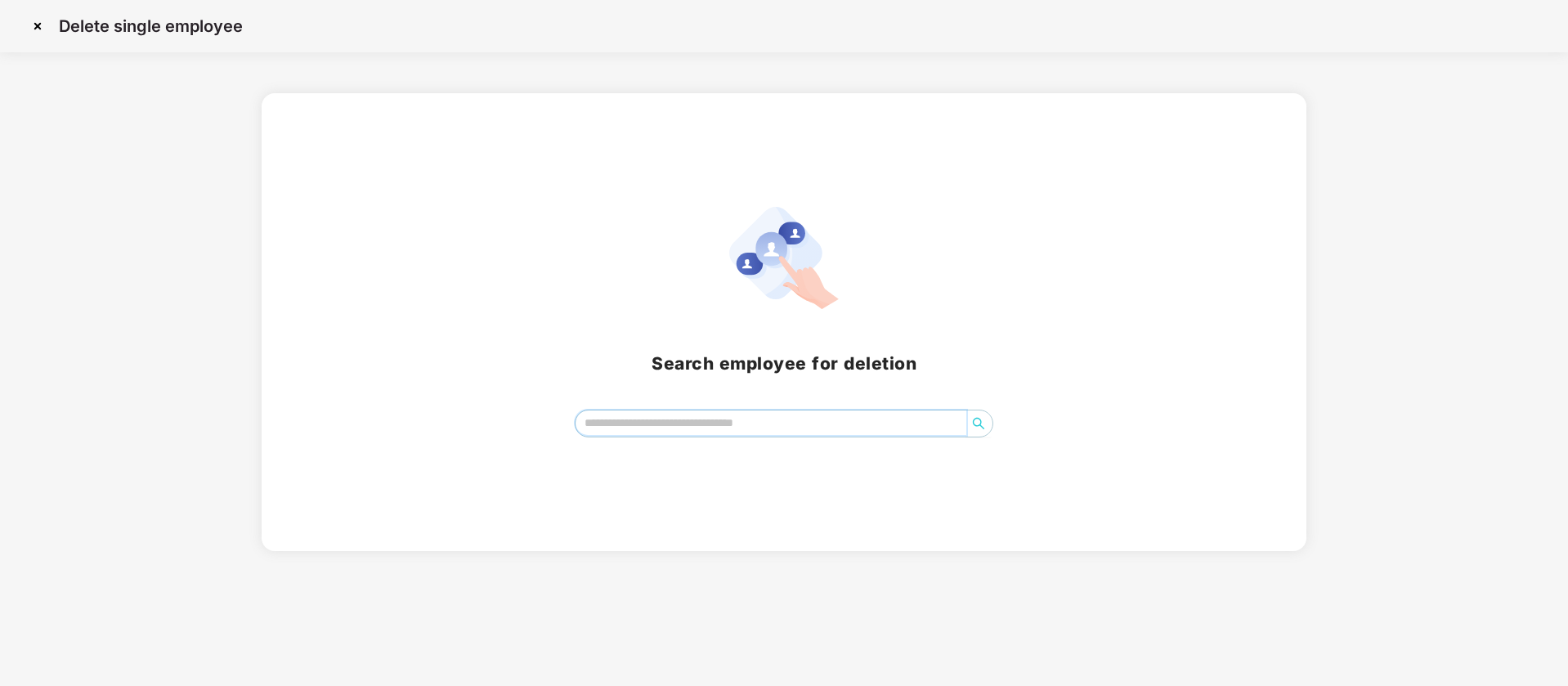
click at [711, 419] on input "search" at bounding box center [772, 423] width 392 height 24
click at [35, 26] on img at bounding box center [38, 26] width 26 height 26
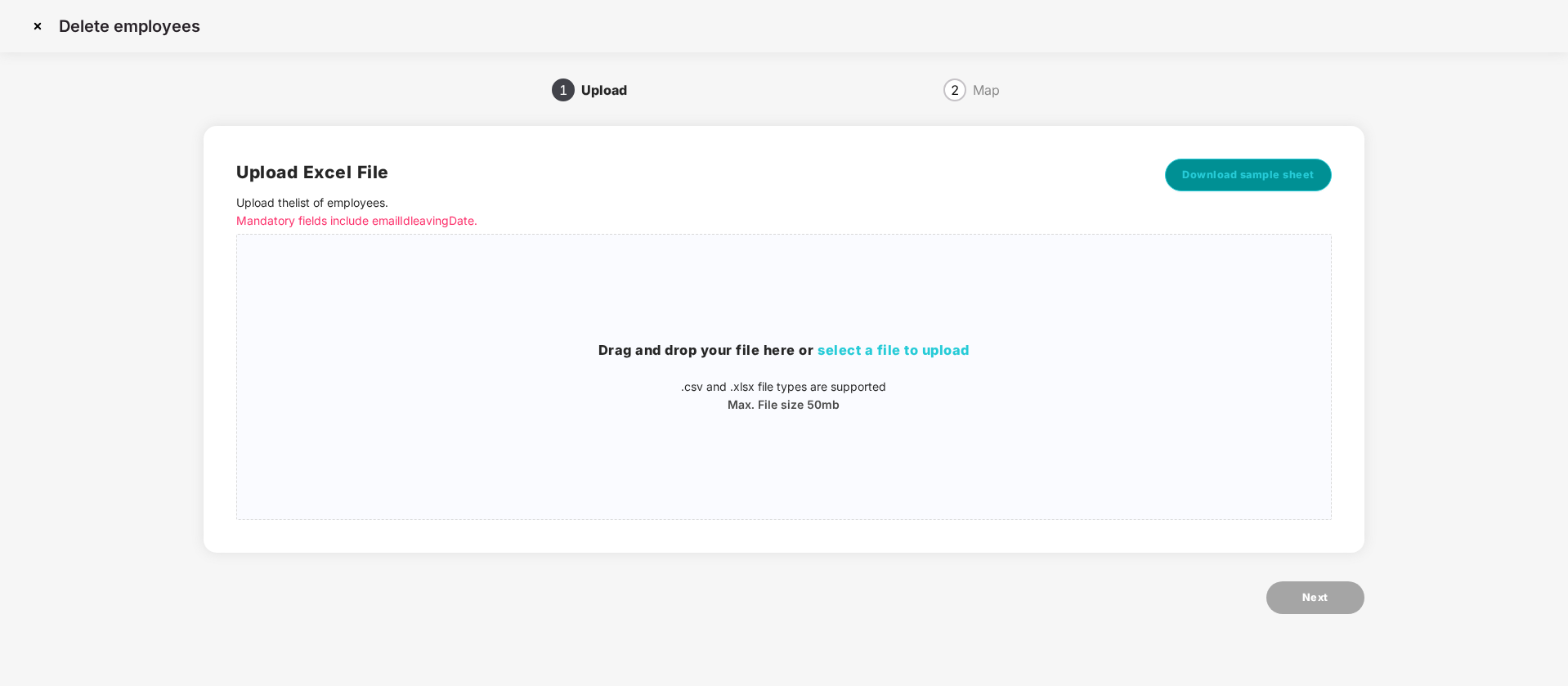
click at [1221, 177] on span "Download sample sheet" at bounding box center [1249, 175] width 133 height 17
click at [33, 21] on img at bounding box center [38, 26] width 26 height 26
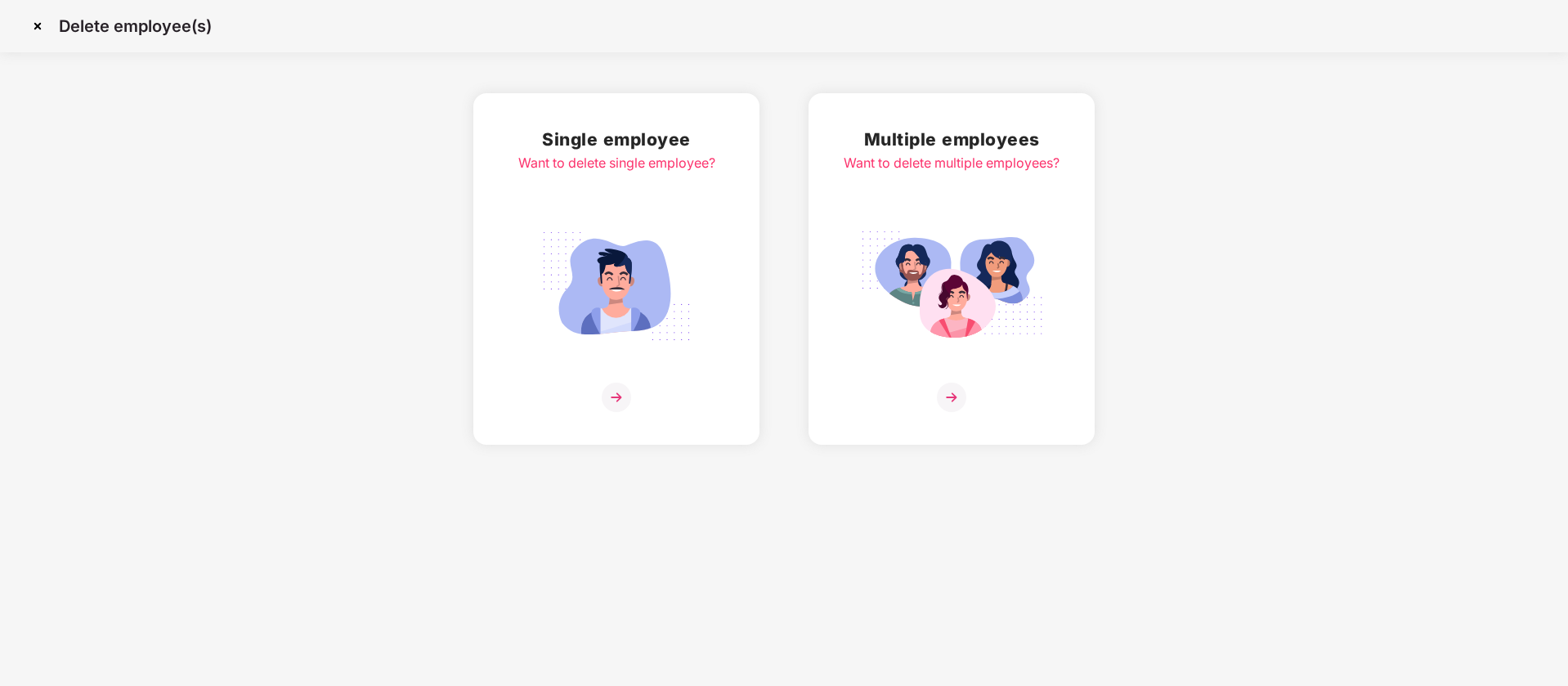
click at [39, 25] on img at bounding box center [38, 26] width 26 height 26
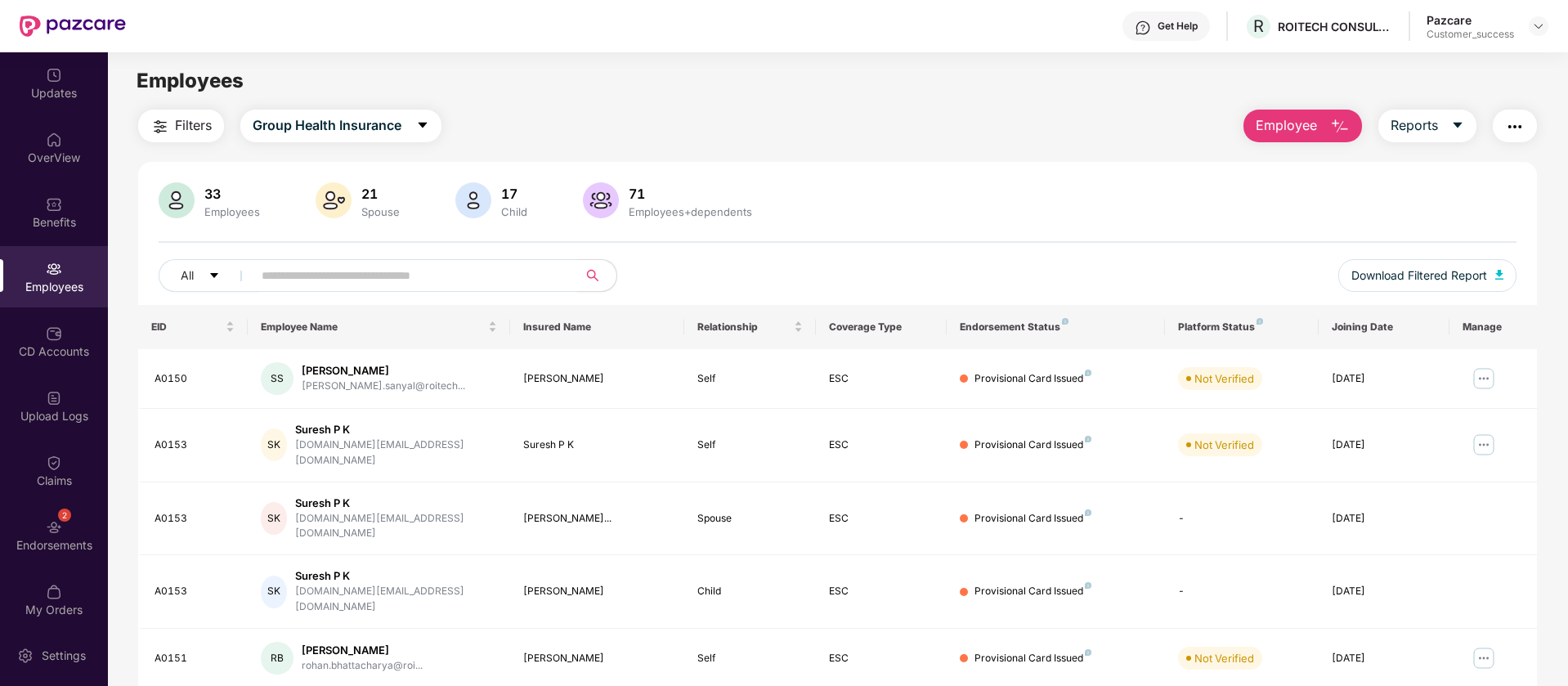
click at [374, 274] on input "text" at bounding box center [408, 275] width 294 height 24
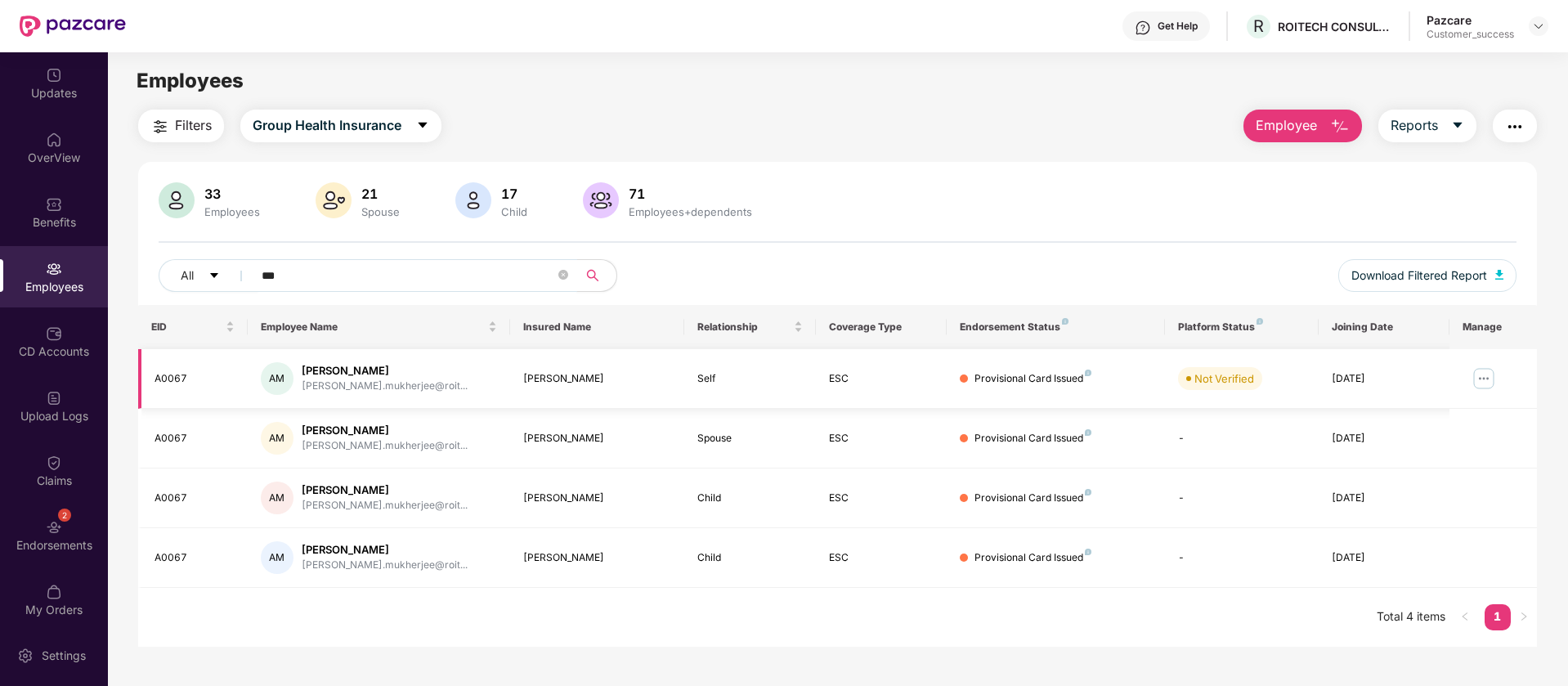
type input "***"
click at [1482, 377] on img at bounding box center [1484, 378] width 26 height 26
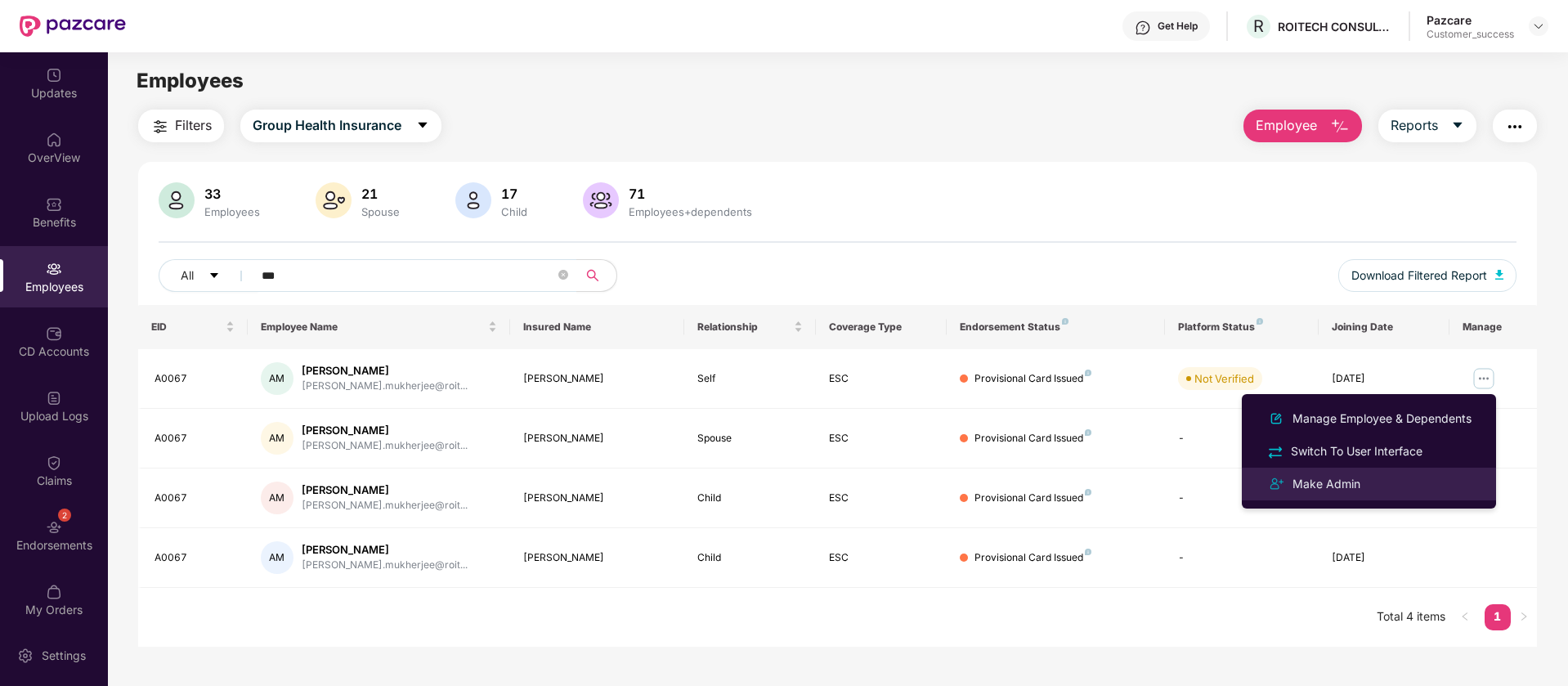
click at [1435, 483] on div "Make Admin" at bounding box center [1369, 484] width 212 height 19
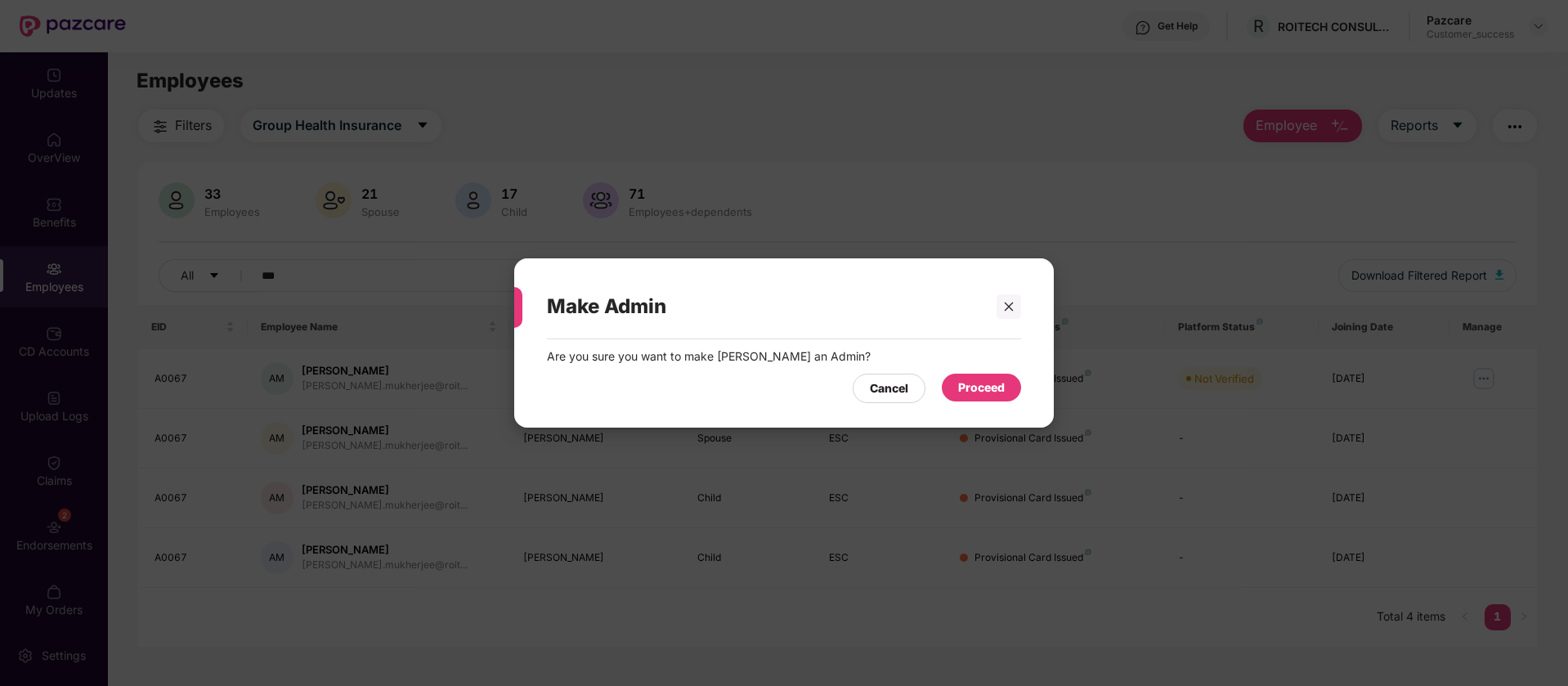
click at [1007, 385] on div "Proceed" at bounding box center [982, 387] width 80 height 28
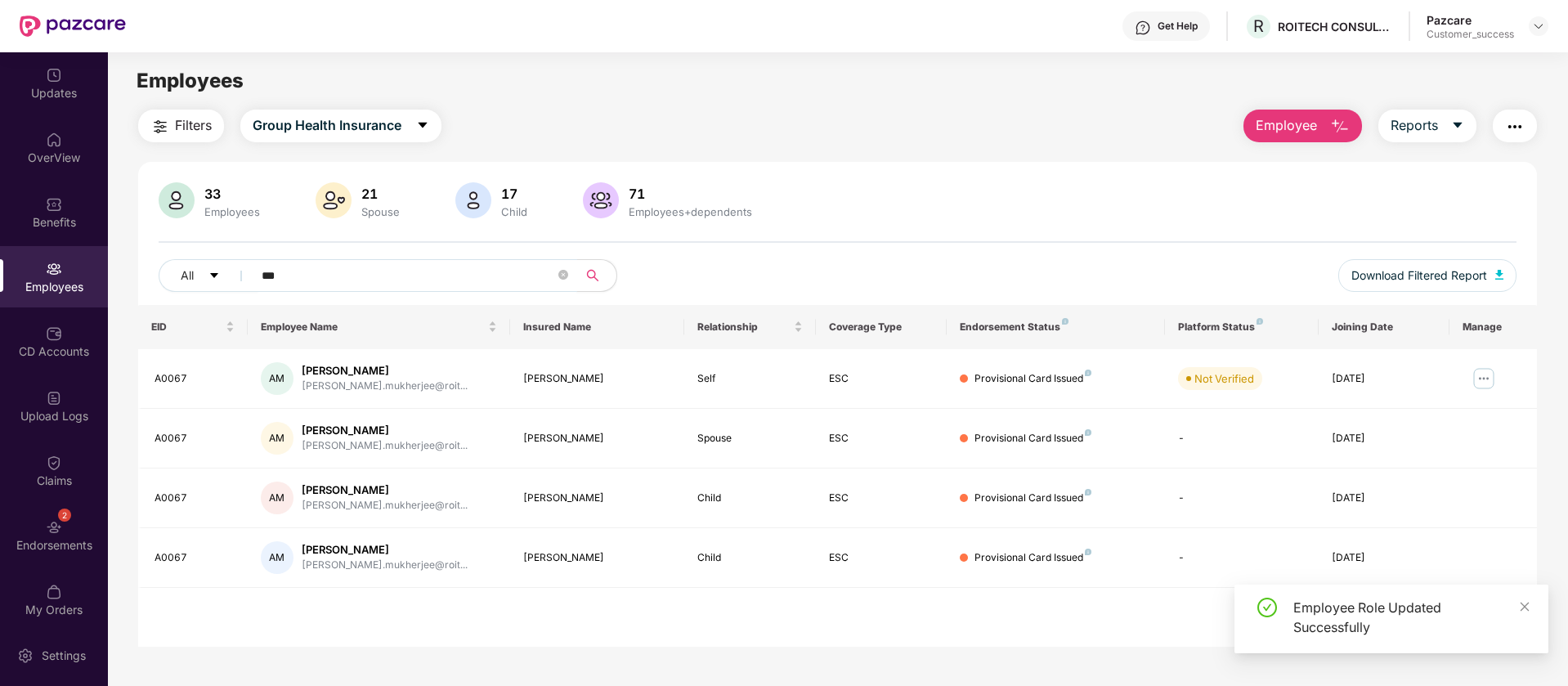
click at [413, 273] on input "***" at bounding box center [408, 275] width 294 height 24
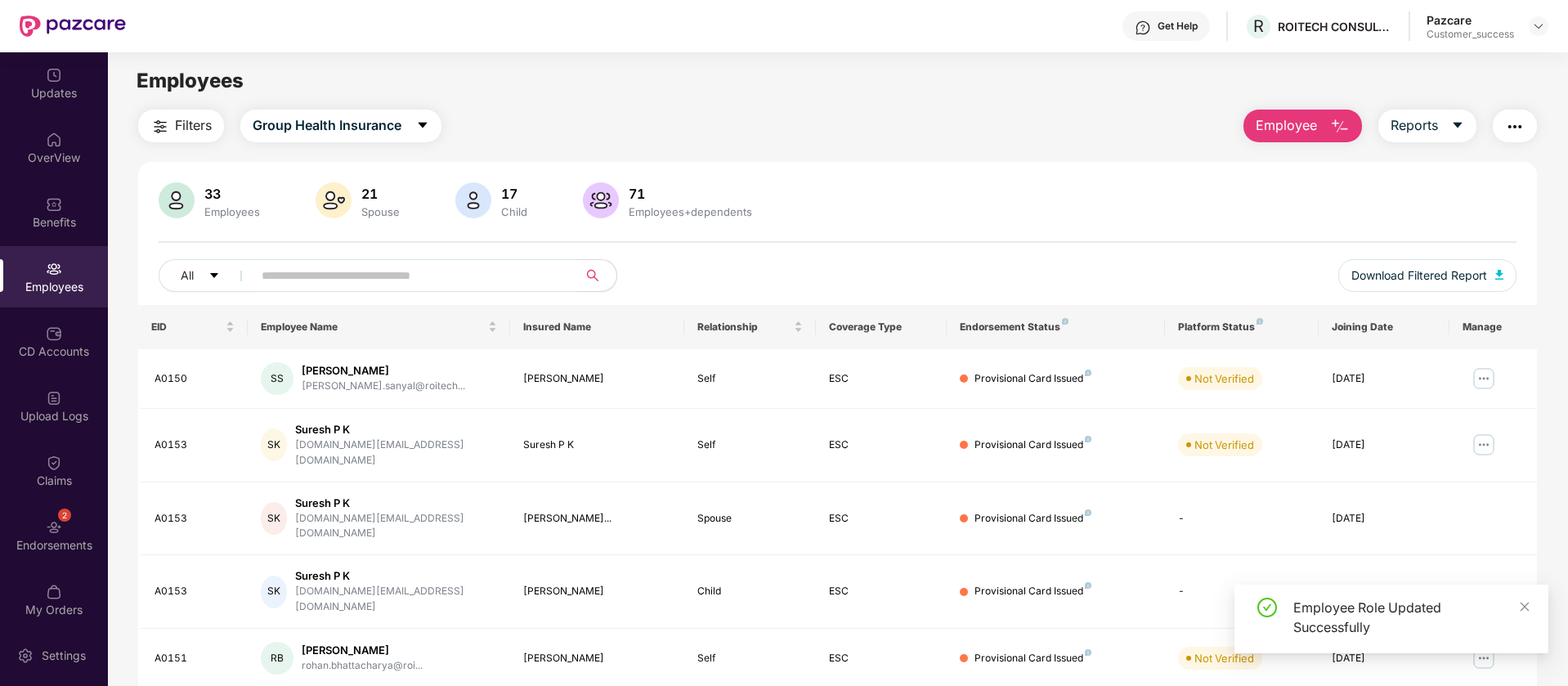
click at [347, 269] on input "text" at bounding box center [408, 275] width 294 height 24
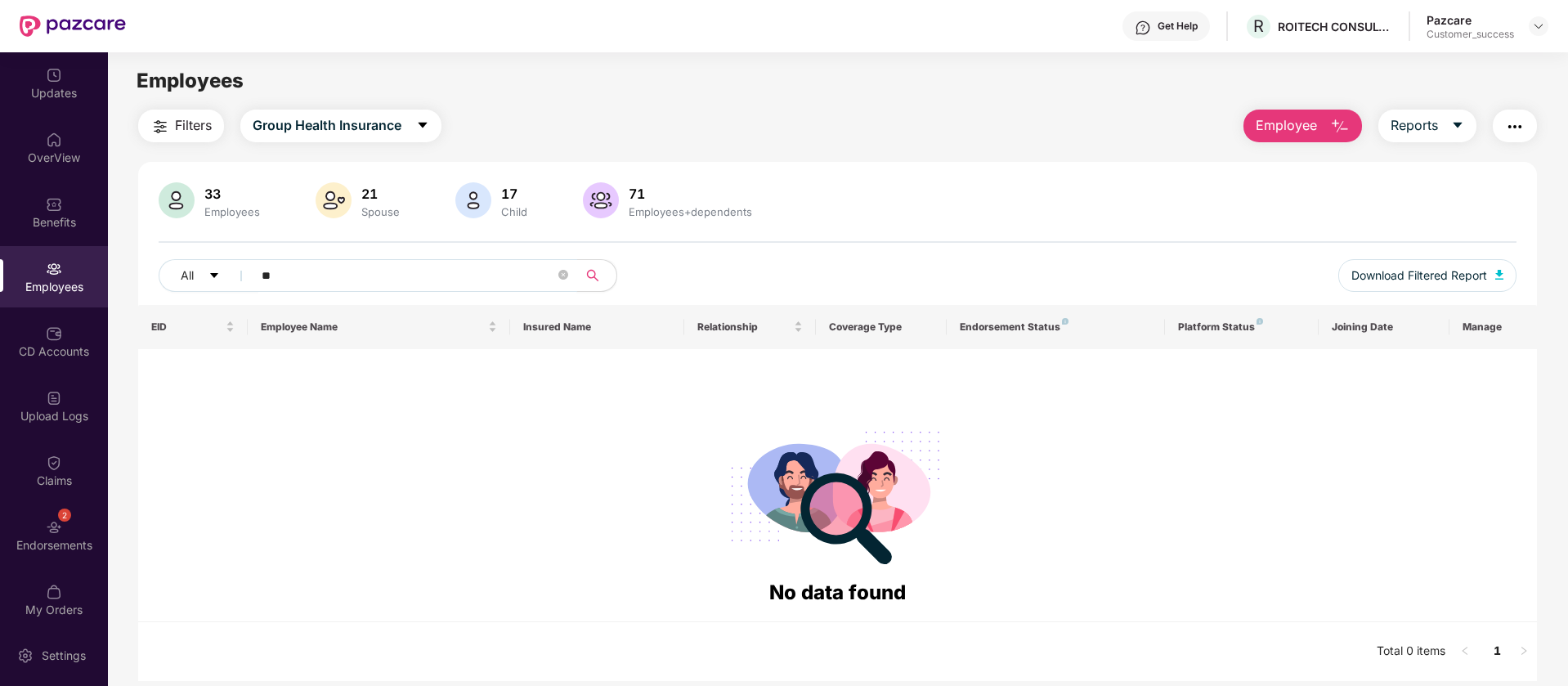
type input "*"
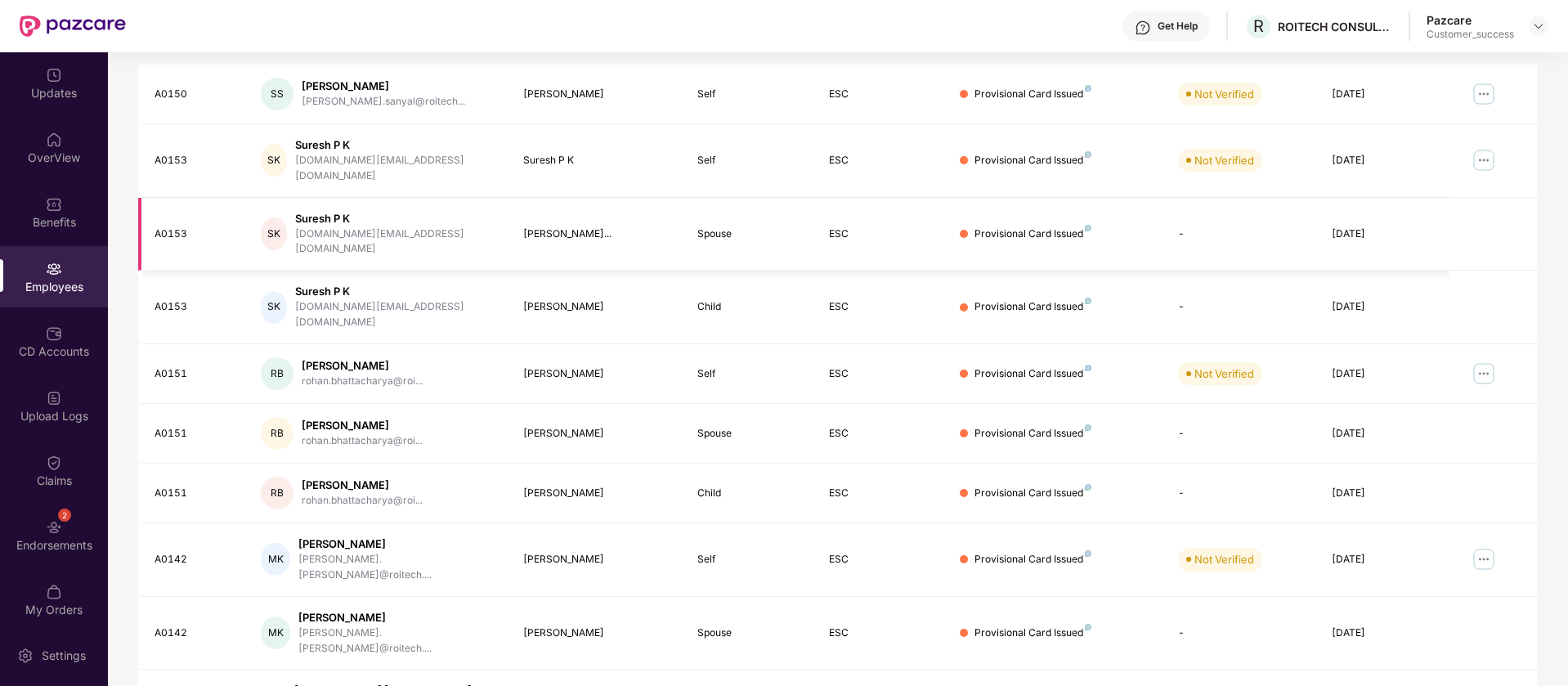
scroll to position [319, 0]
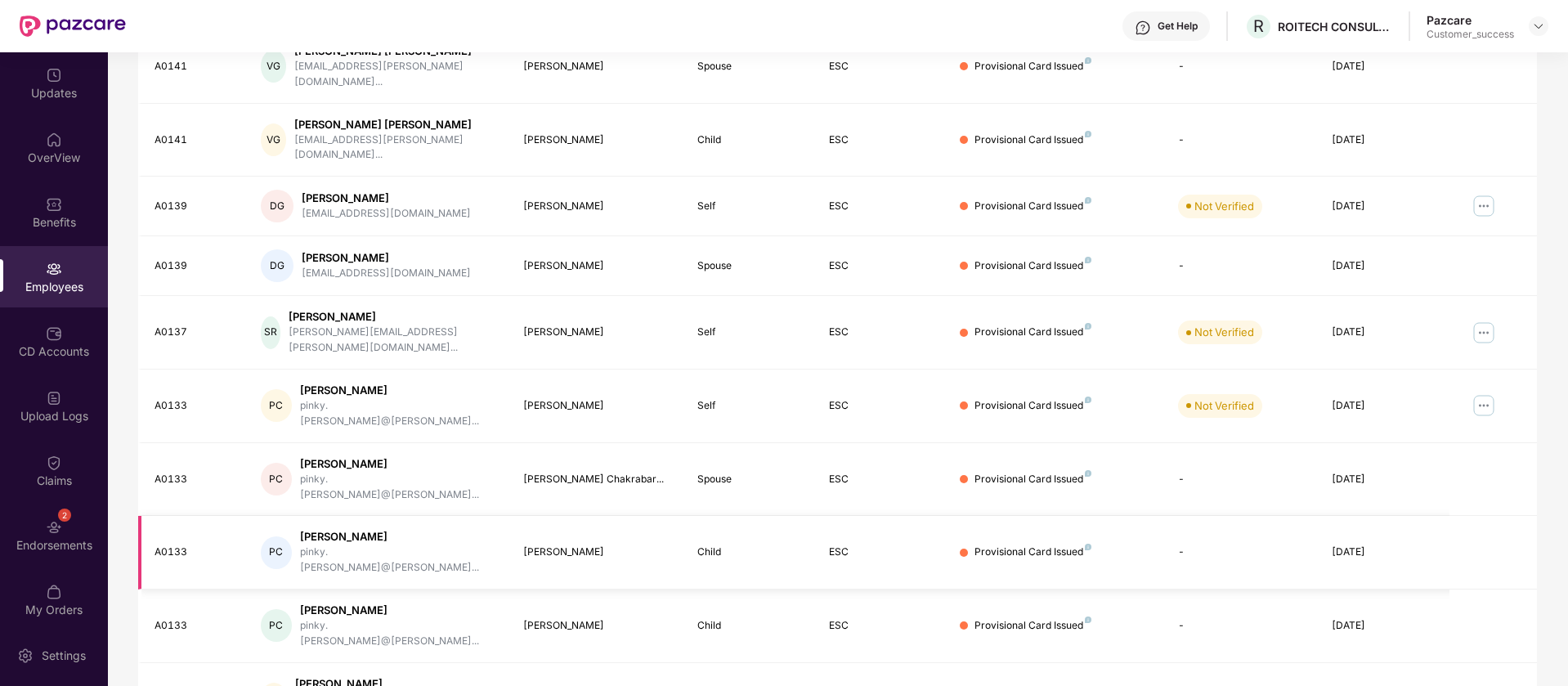
scroll to position [0, 0]
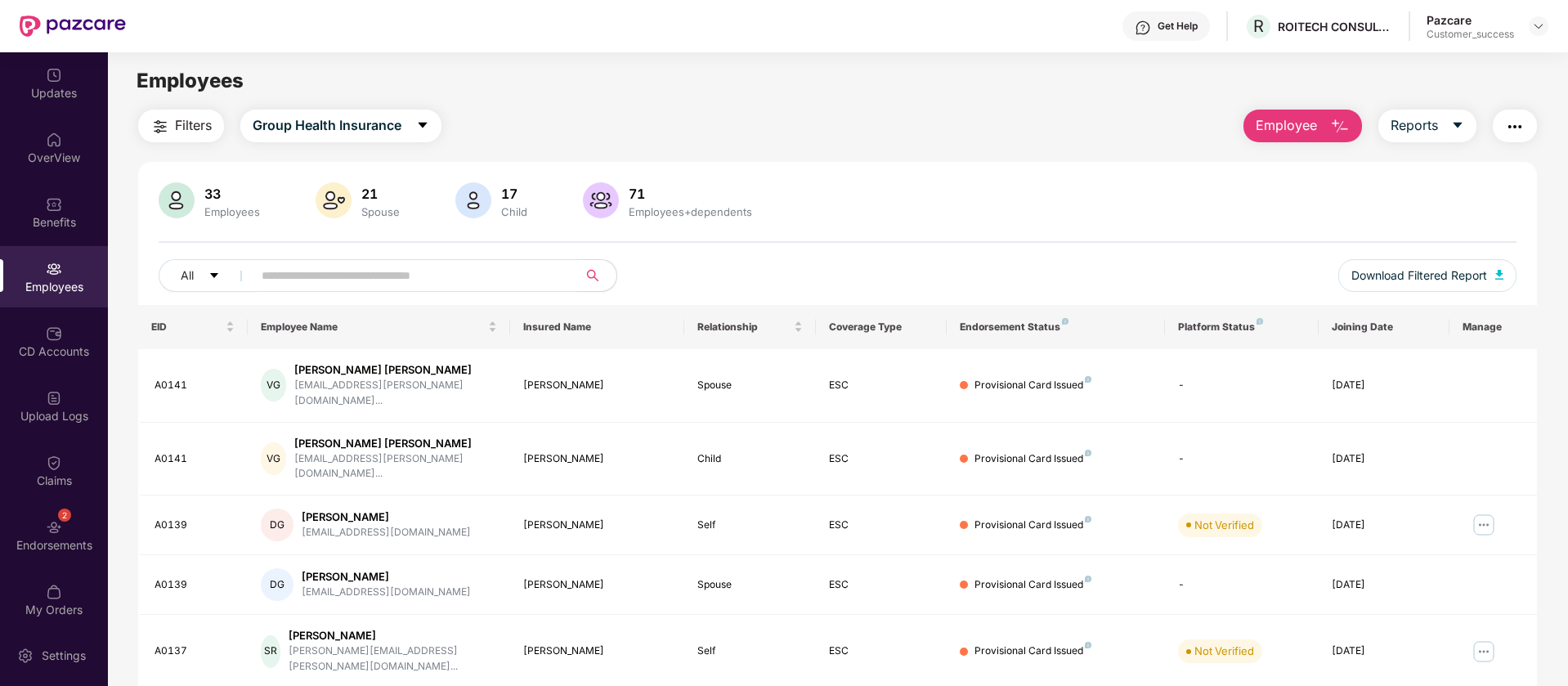
click at [489, 272] on input "text" at bounding box center [408, 275] width 294 height 24
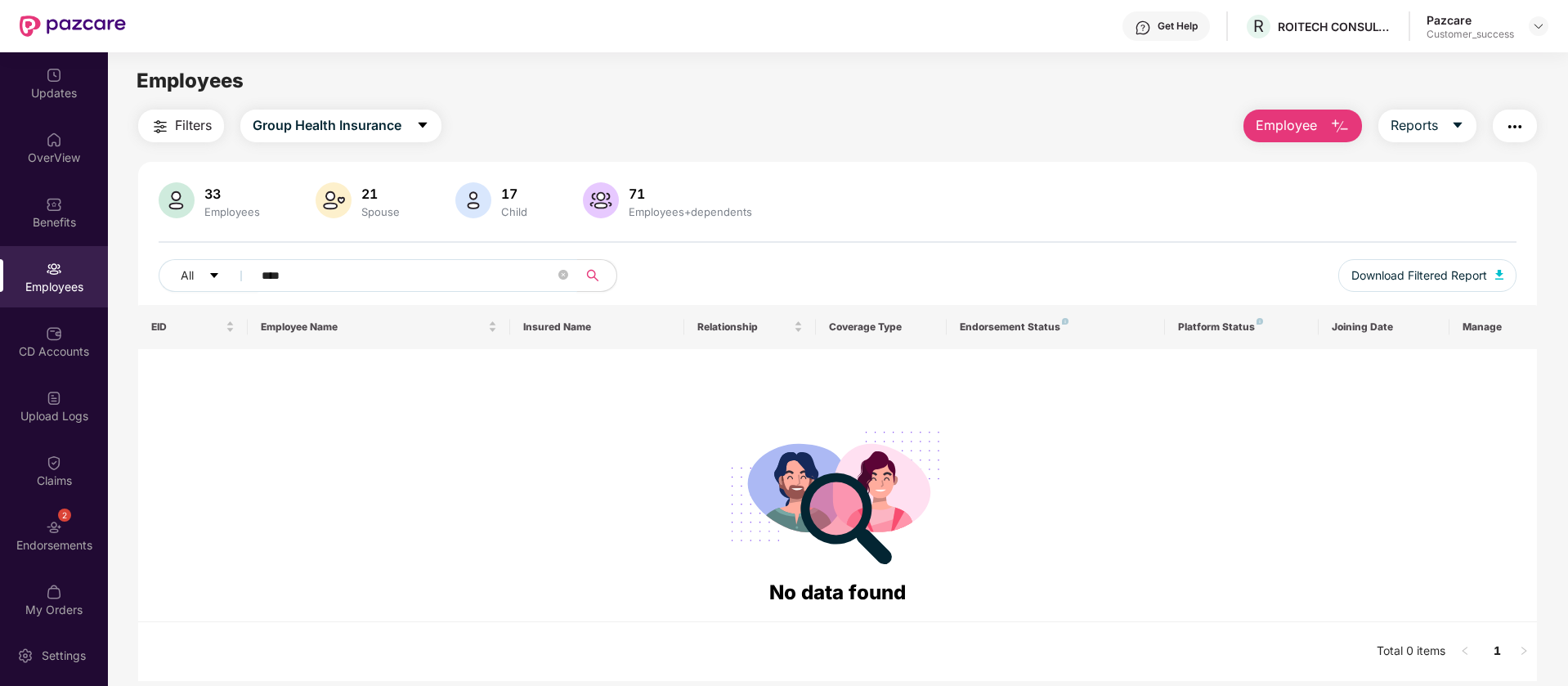
type input "*****"
click at [561, 274] on icon "close-circle" at bounding box center [563, 274] width 10 height 10
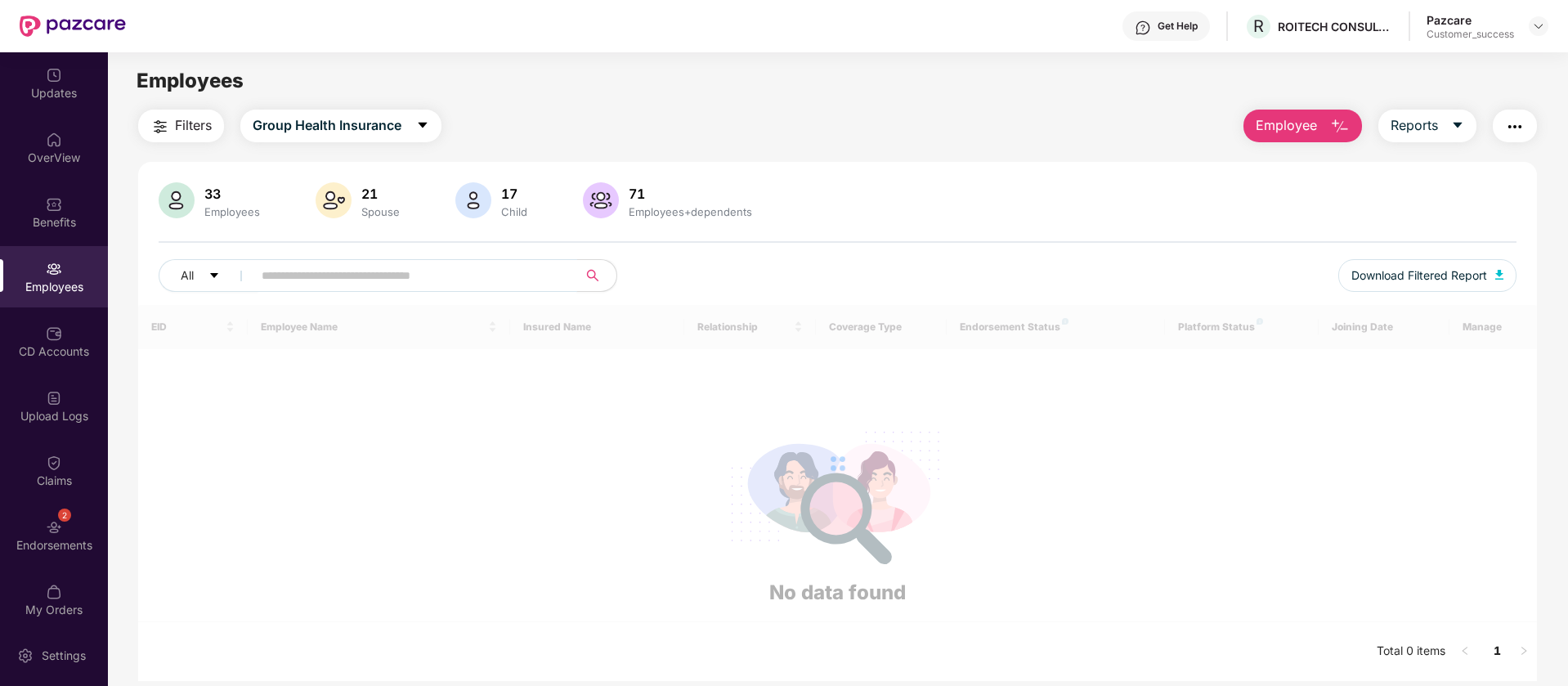
click at [461, 272] on input "text" at bounding box center [408, 275] width 294 height 24
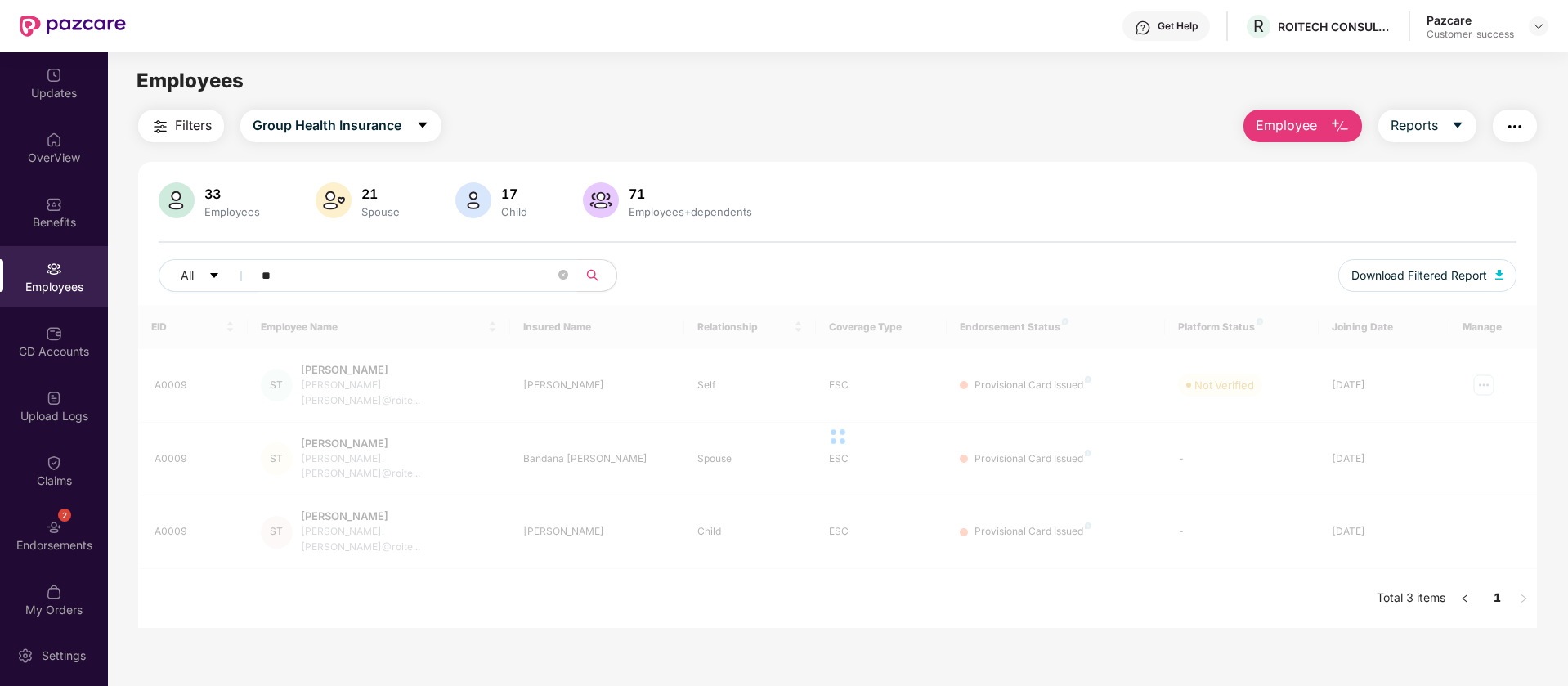
type input "*"
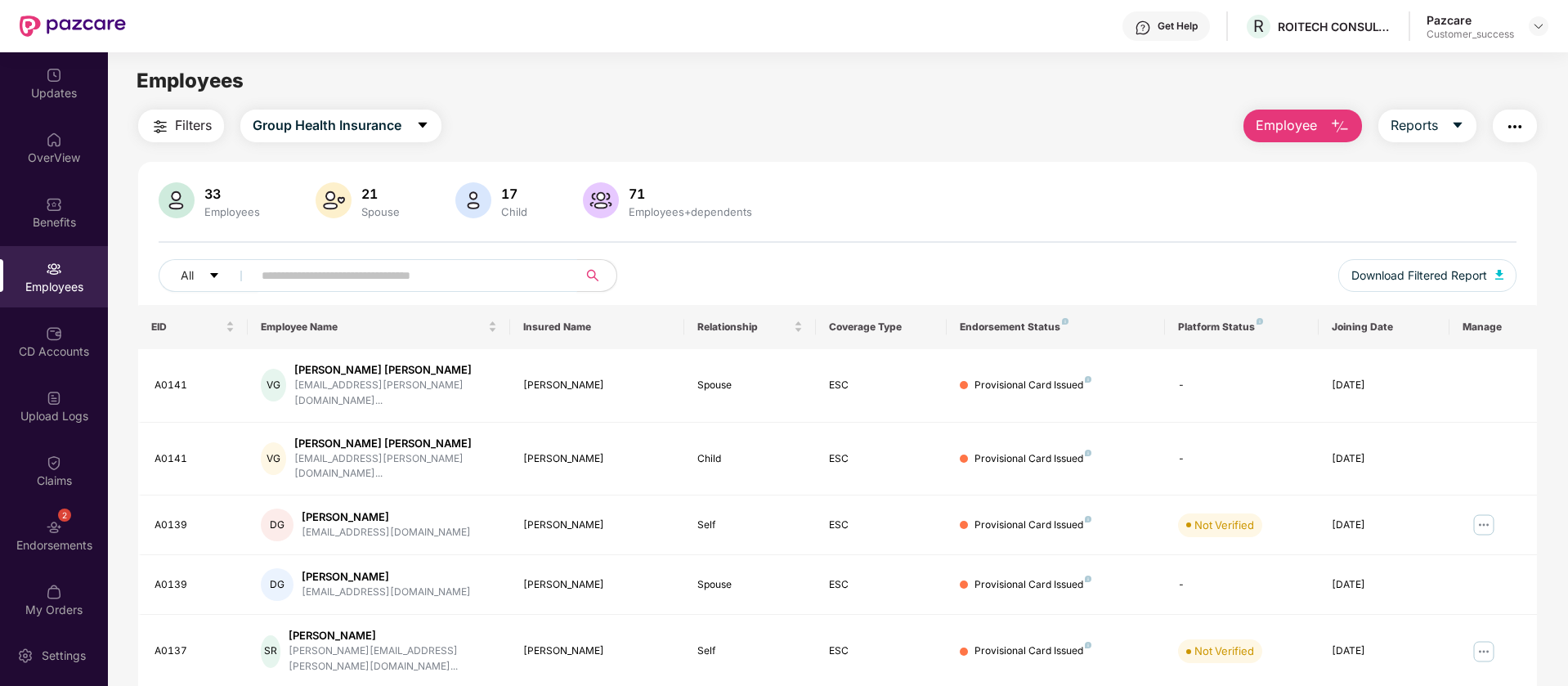
click at [669, 269] on div "All" at bounding box center [554, 275] width 792 height 32
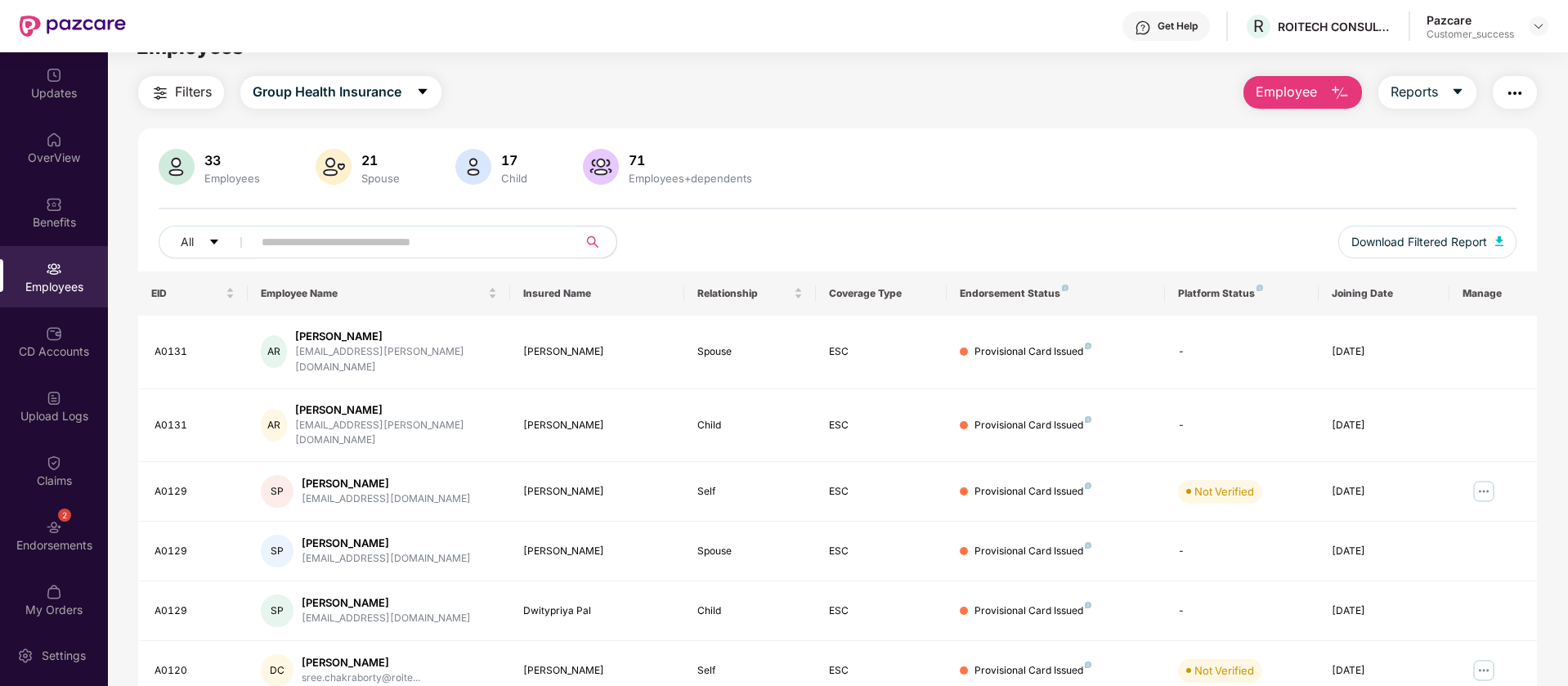
scroll to position [31, 0]
click at [779, 245] on div "All" at bounding box center [554, 243] width 792 height 32
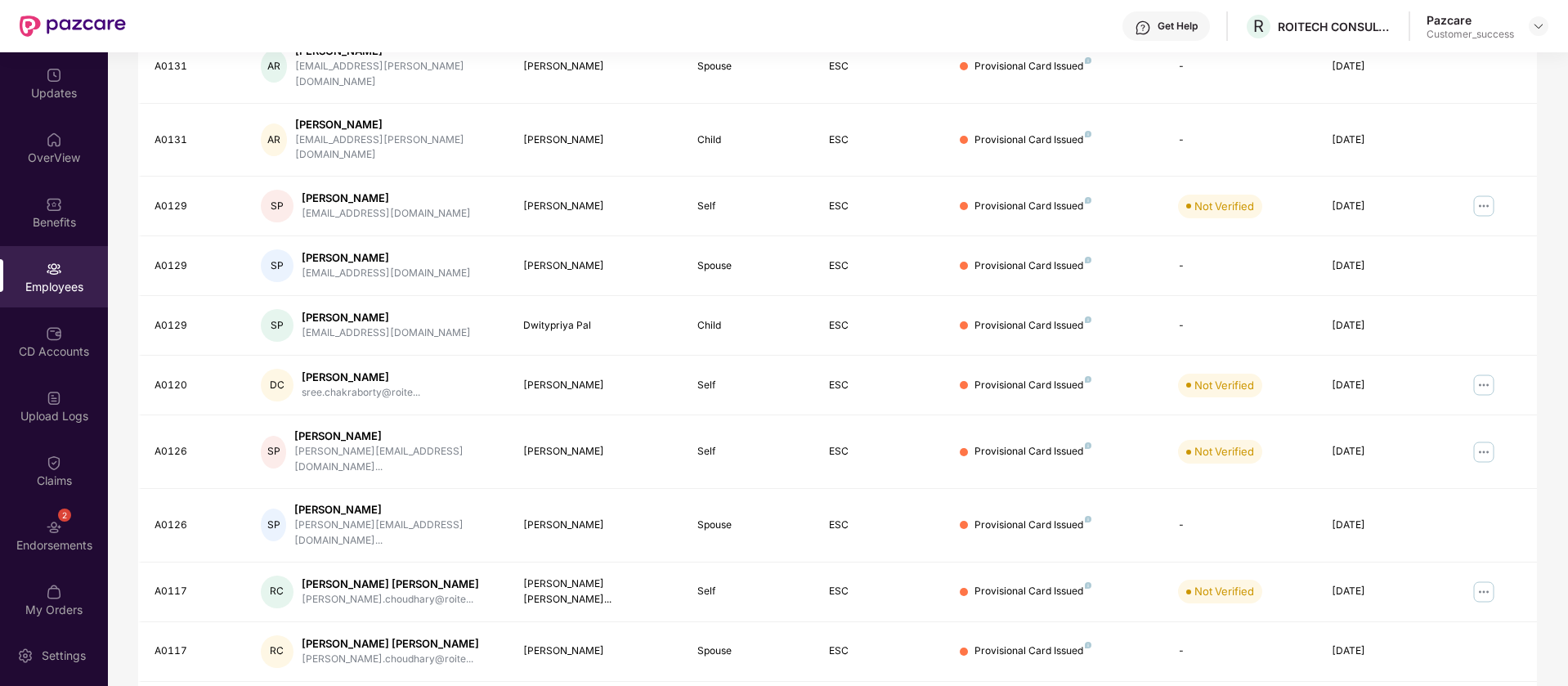
scroll to position [0, 0]
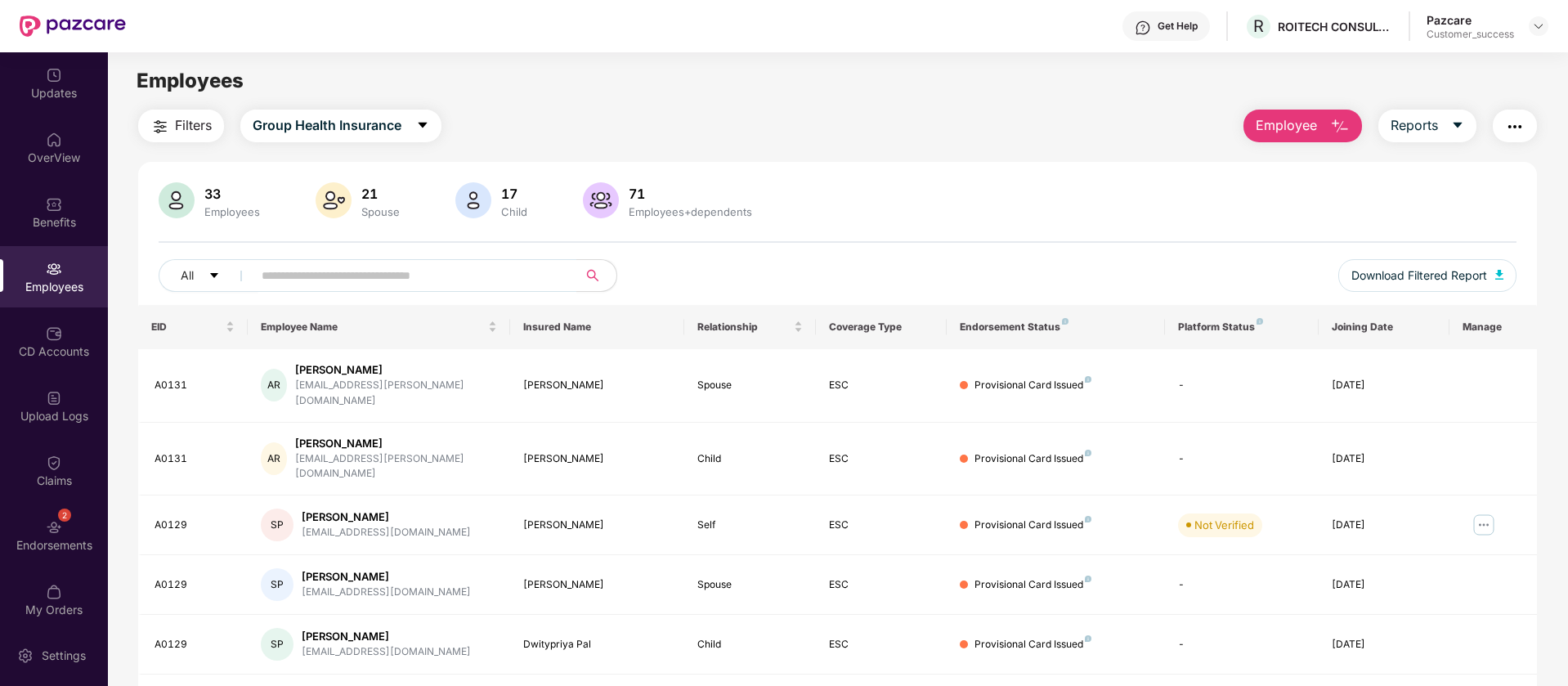
click at [1500, 124] on button "button" at bounding box center [1515, 125] width 45 height 32
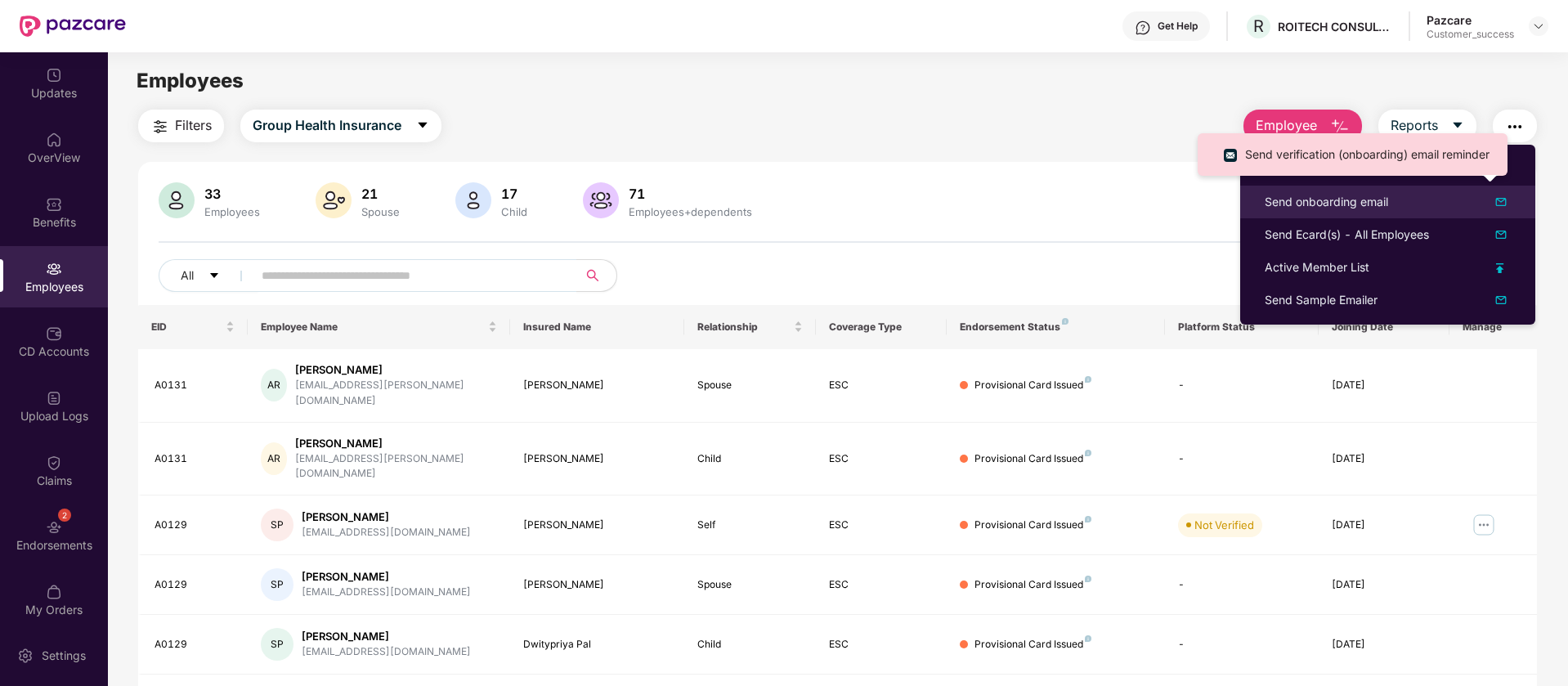
click at [1298, 198] on div "Send onboarding email" at bounding box center [1326, 202] width 123 height 18
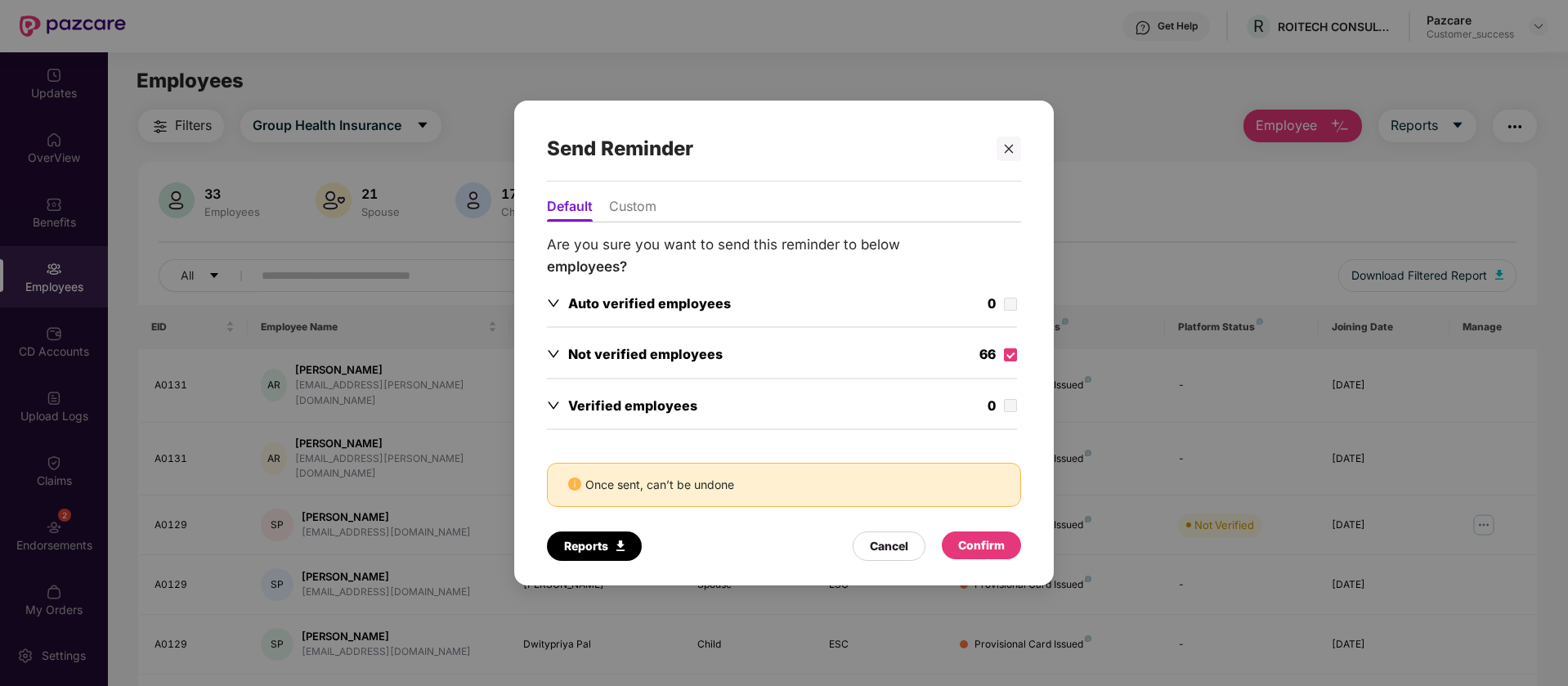
click at [982, 547] on div "Confirm" at bounding box center [981, 545] width 46 height 18
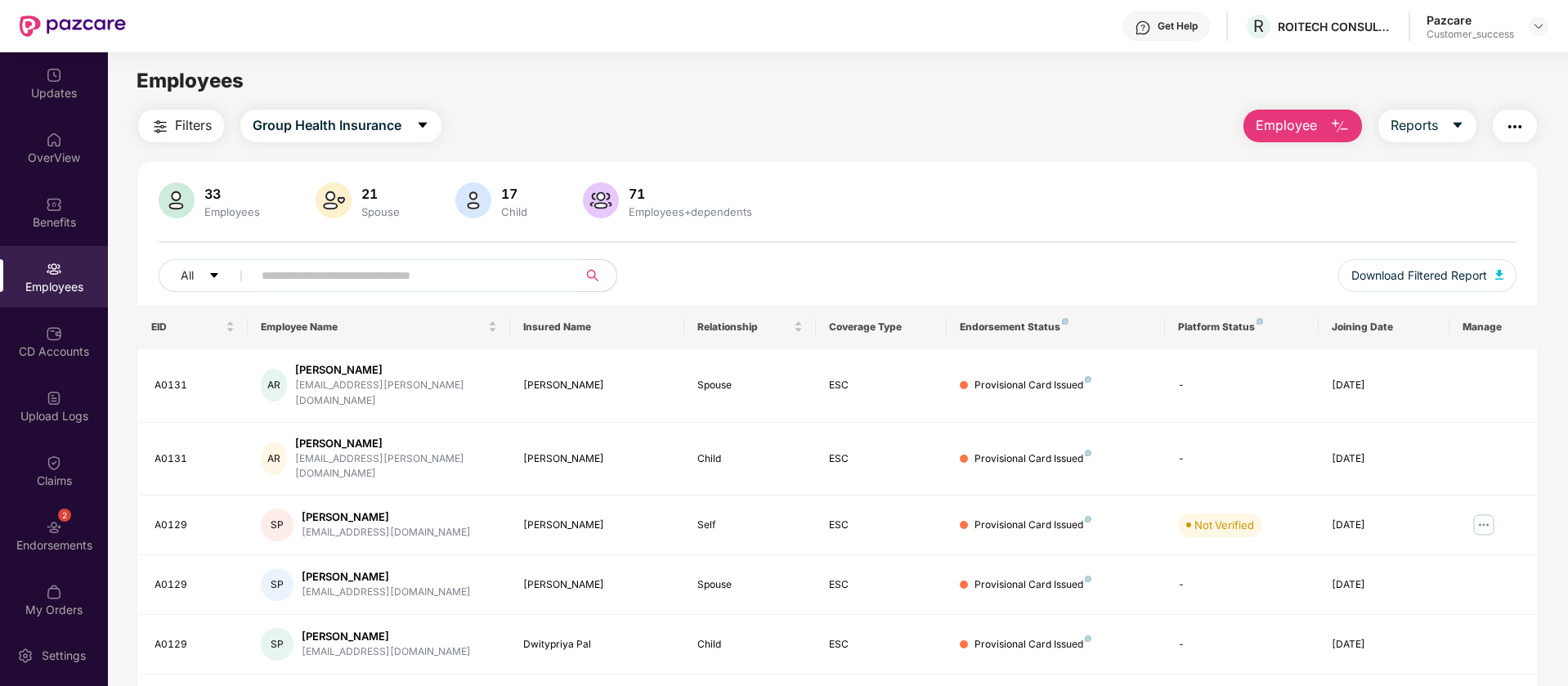
click at [1266, 132] on span "Employee" at bounding box center [1287, 125] width 61 height 20
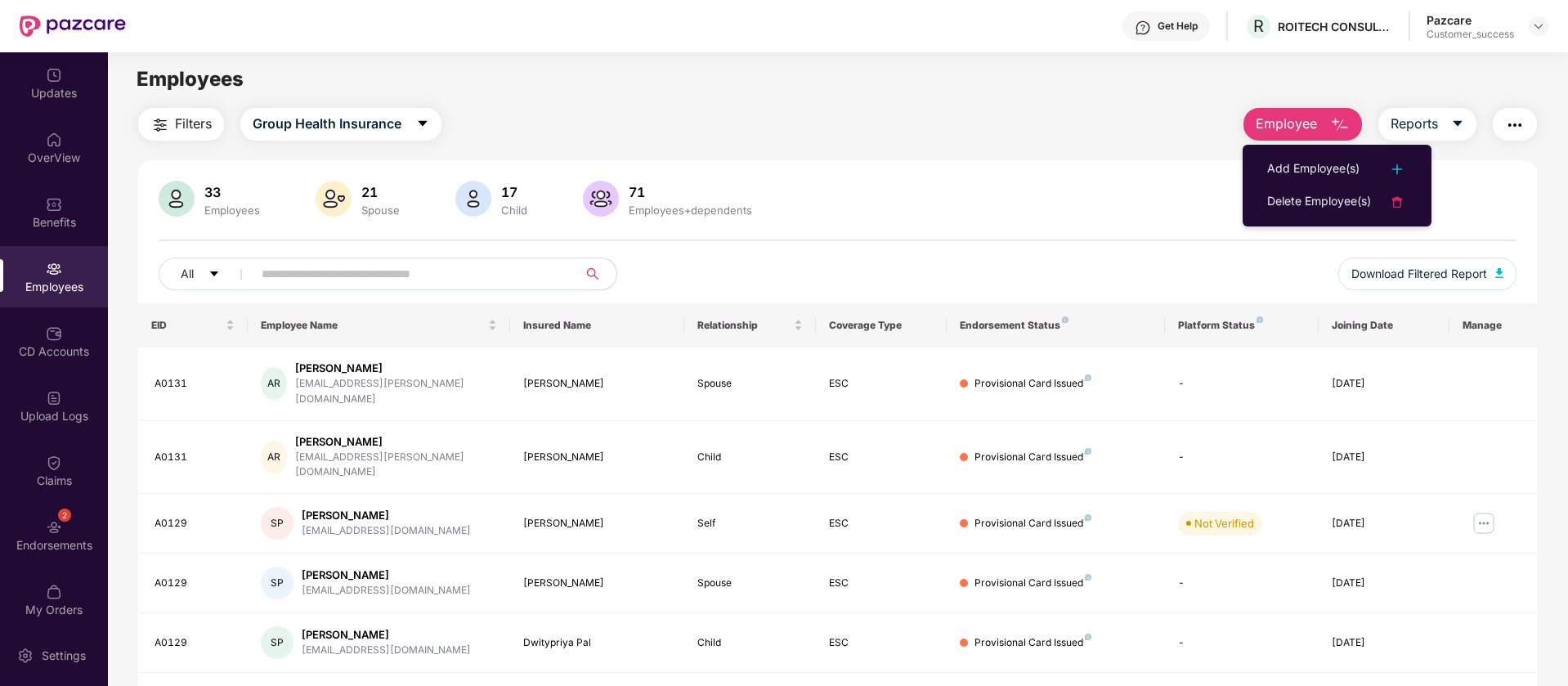
scroll to position [3, 0]
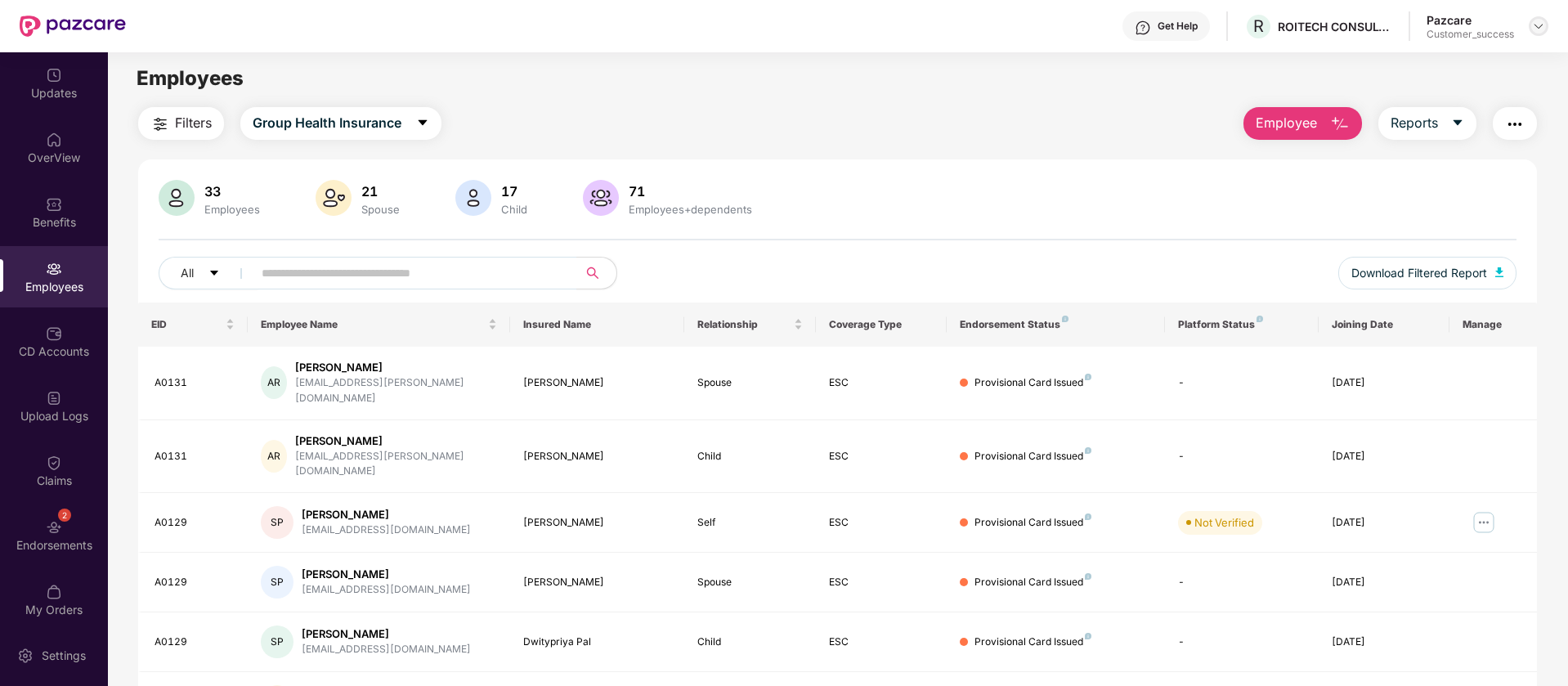
click at [1538, 24] on img at bounding box center [1538, 25] width 13 height 13
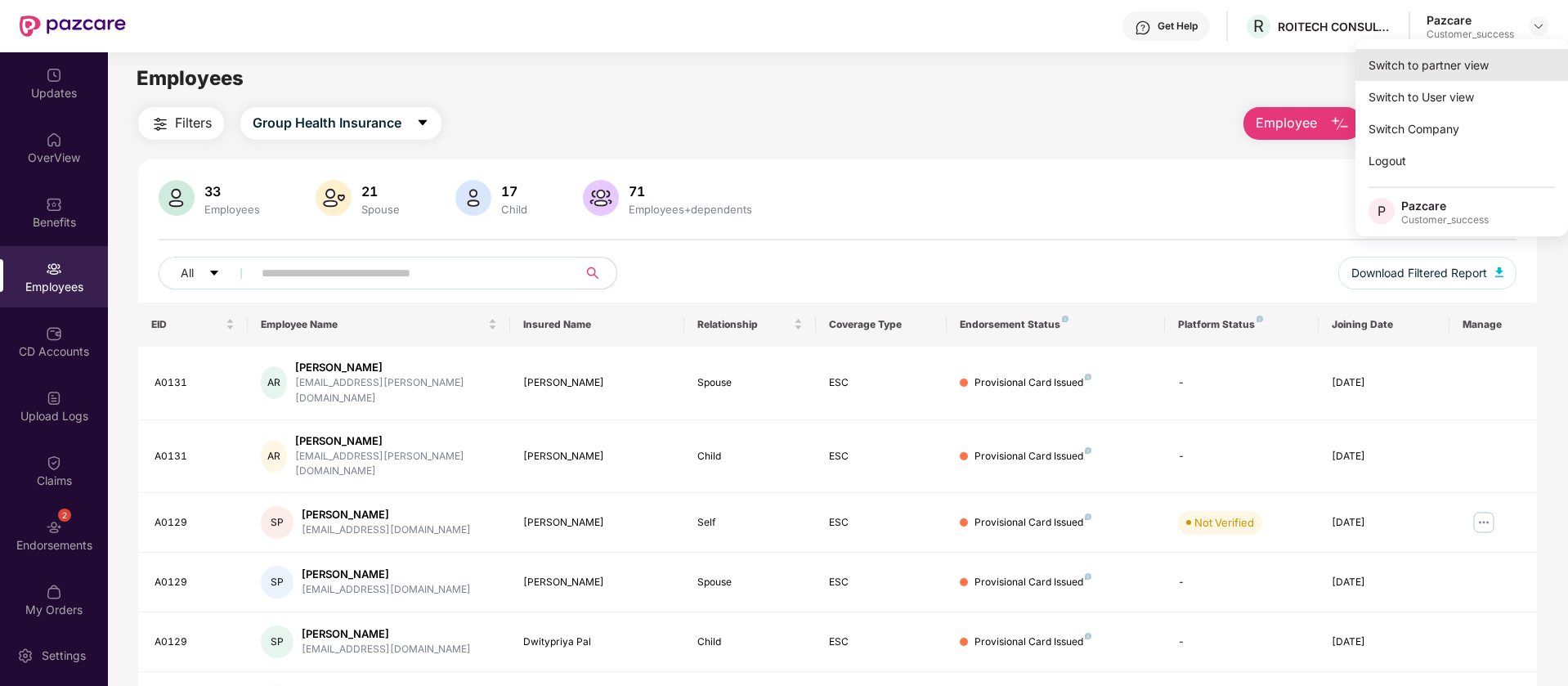
click at [1480, 64] on div "Switch to partner view" at bounding box center [1461, 65] width 212 height 31
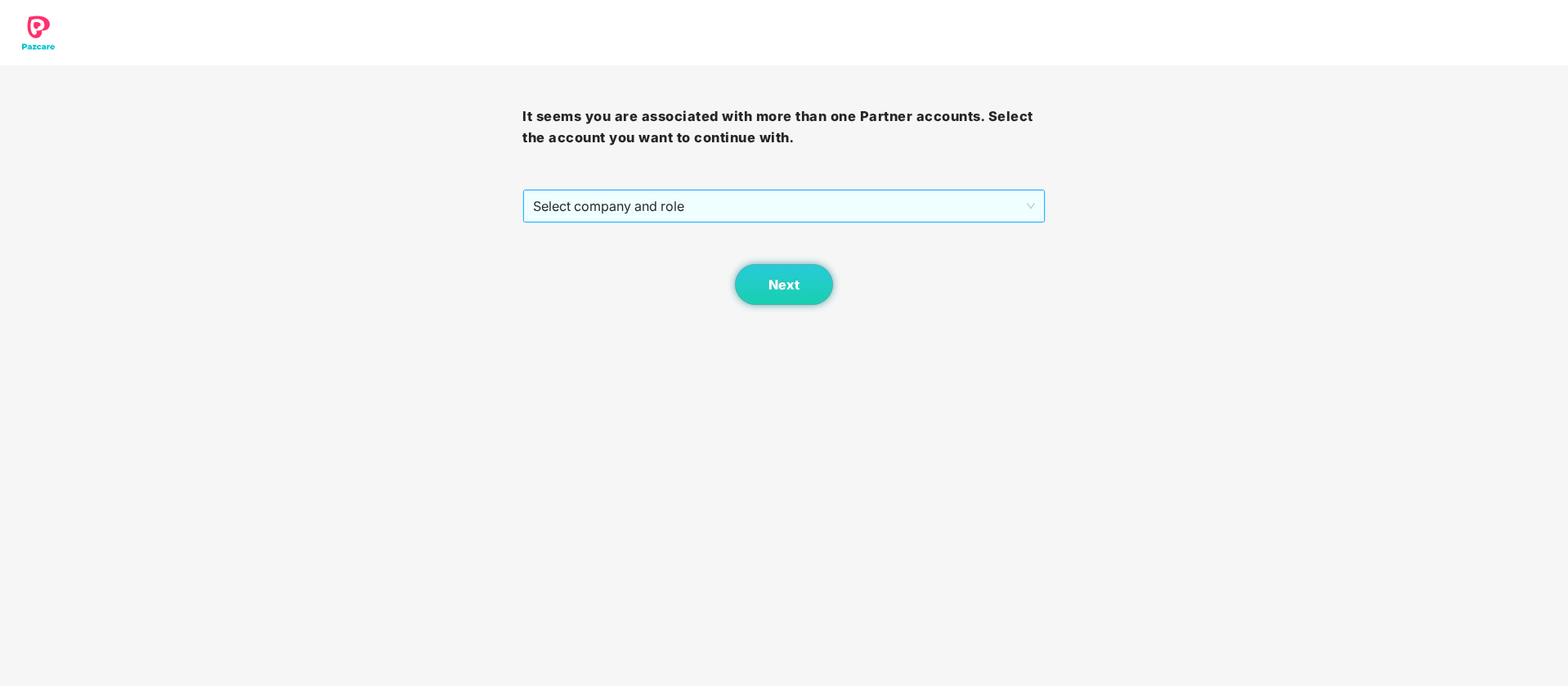
click at [850, 195] on span "Select company and role" at bounding box center [783, 206] width 501 height 31
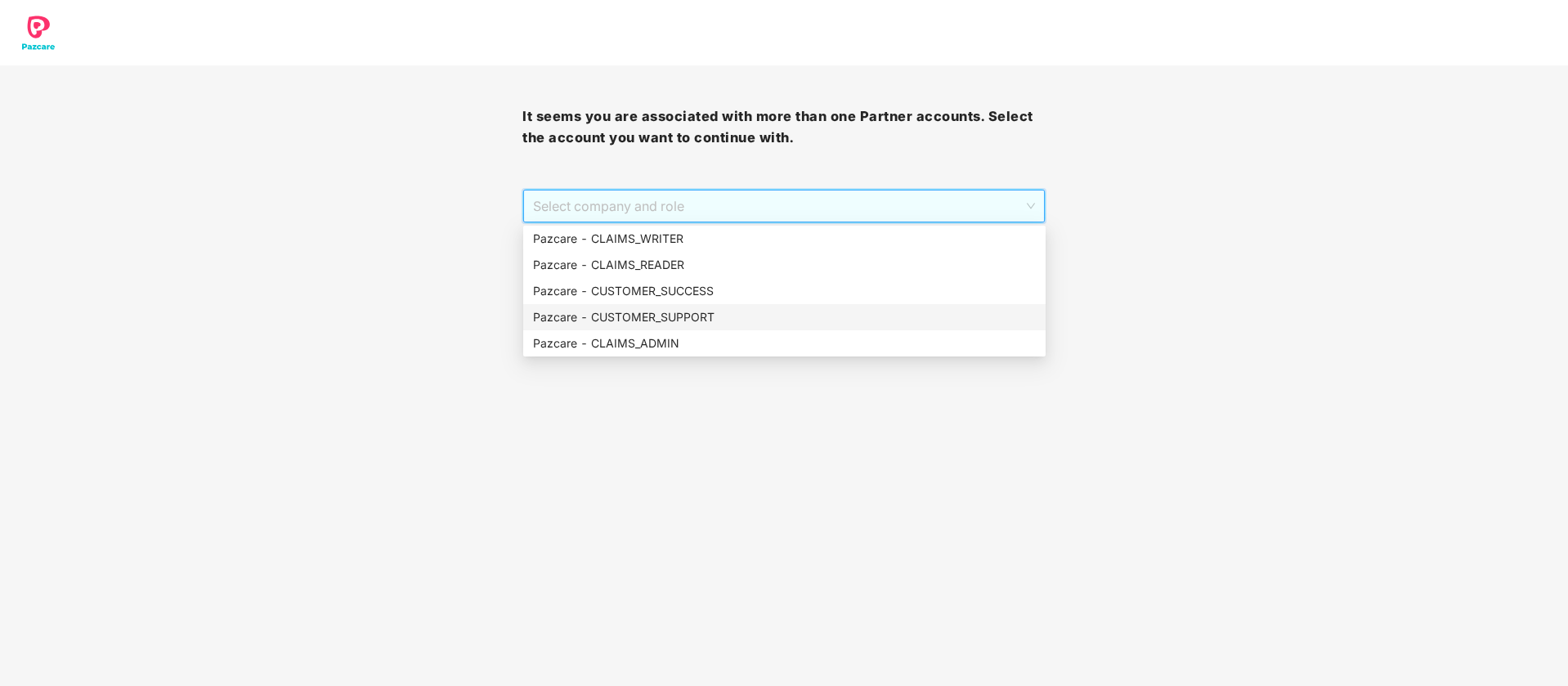
click at [723, 309] on div "Pazcare - CUSTOMER_SUPPORT" at bounding box center [784, 317] width 503 height 18
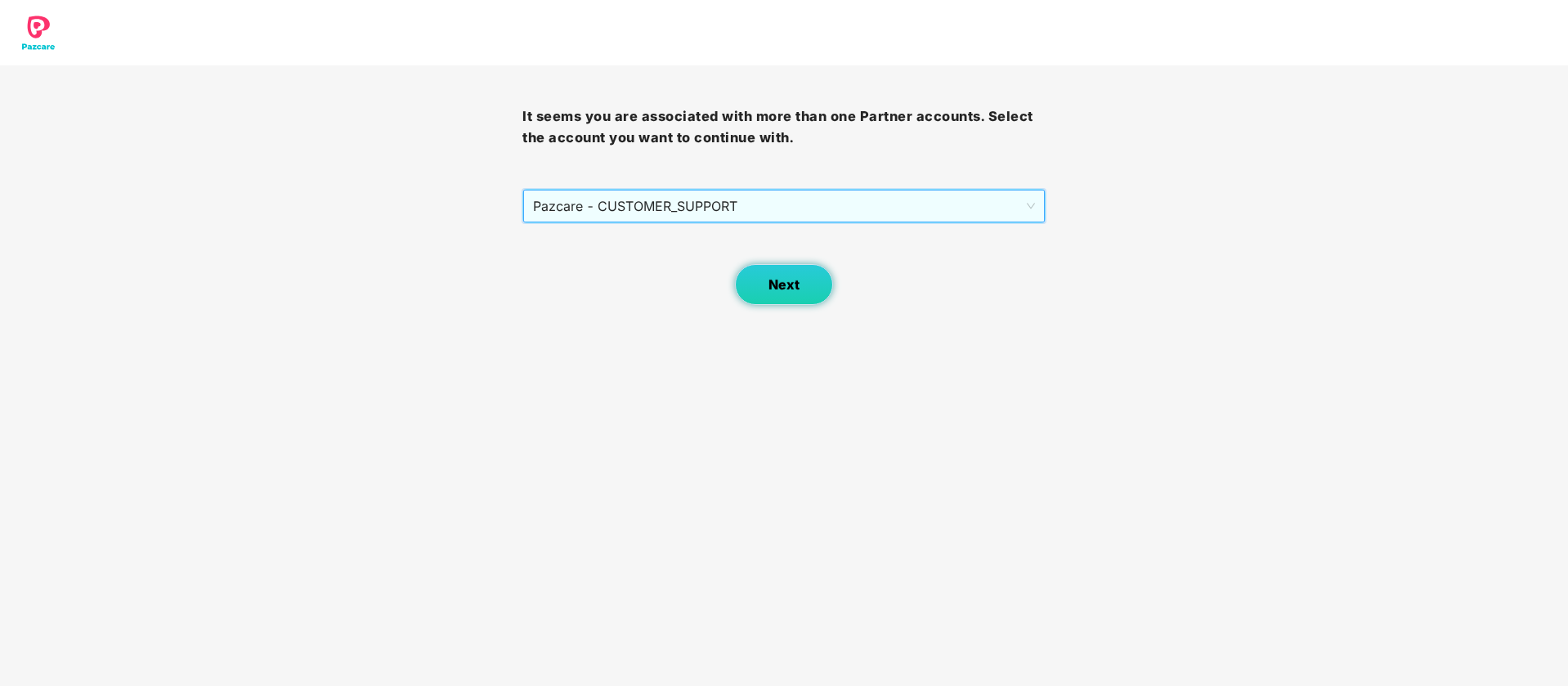
click at [783, 290] on span "Next" at bounding box center [784, 285] width 31 height 16
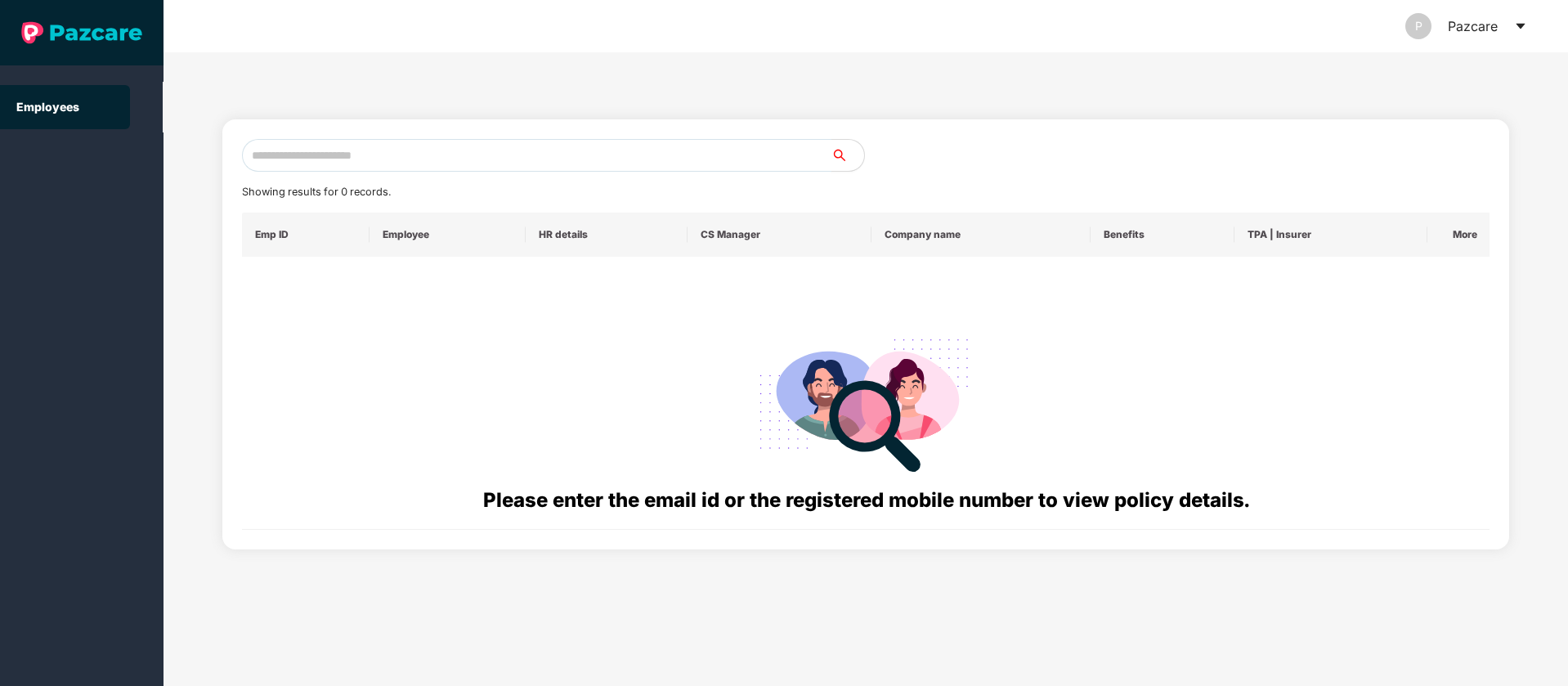
click at [410, 154] on input "text" at bounding box center [537, 155] width 589 height 32
paste input "**********"
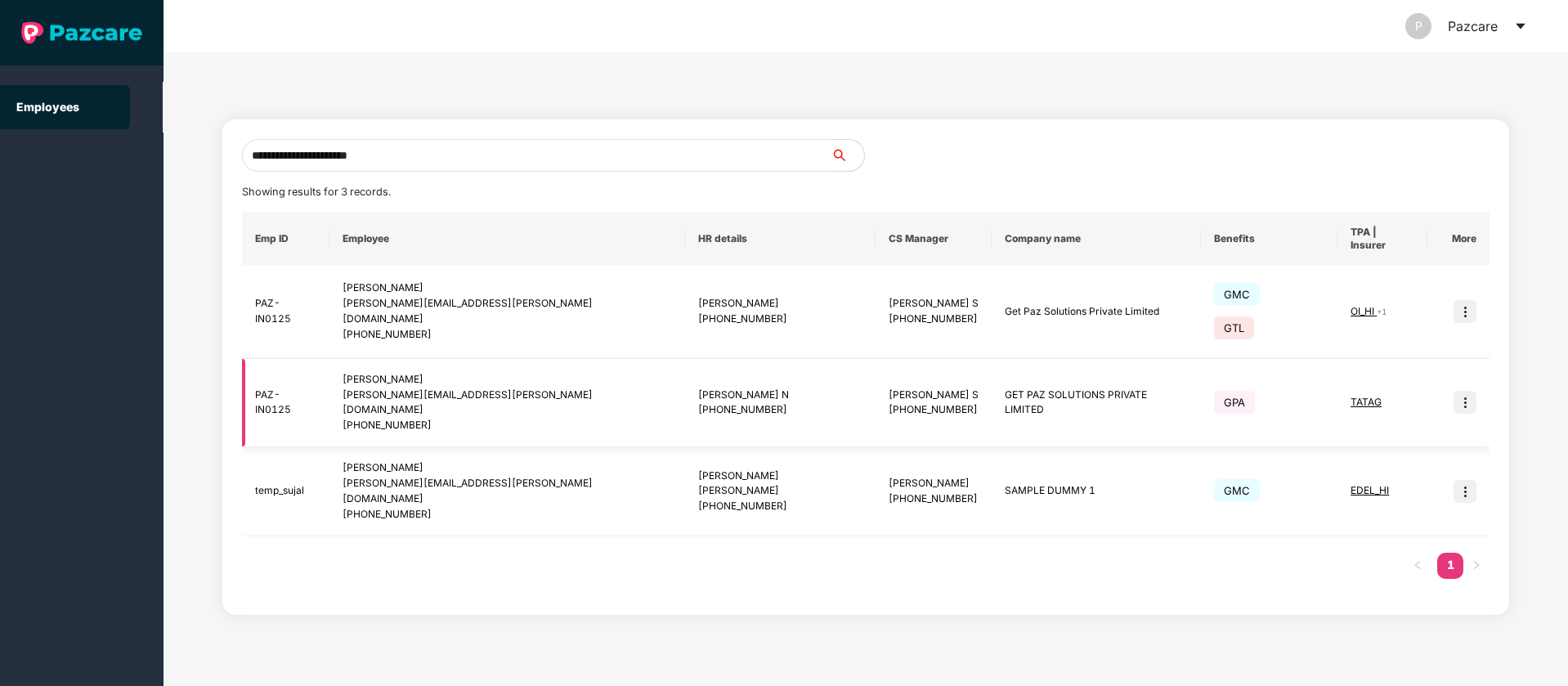
type input "**********"
click at [1521, 26] on icon "caret-down" at bounding box center [1520, 26] width 9 height 6
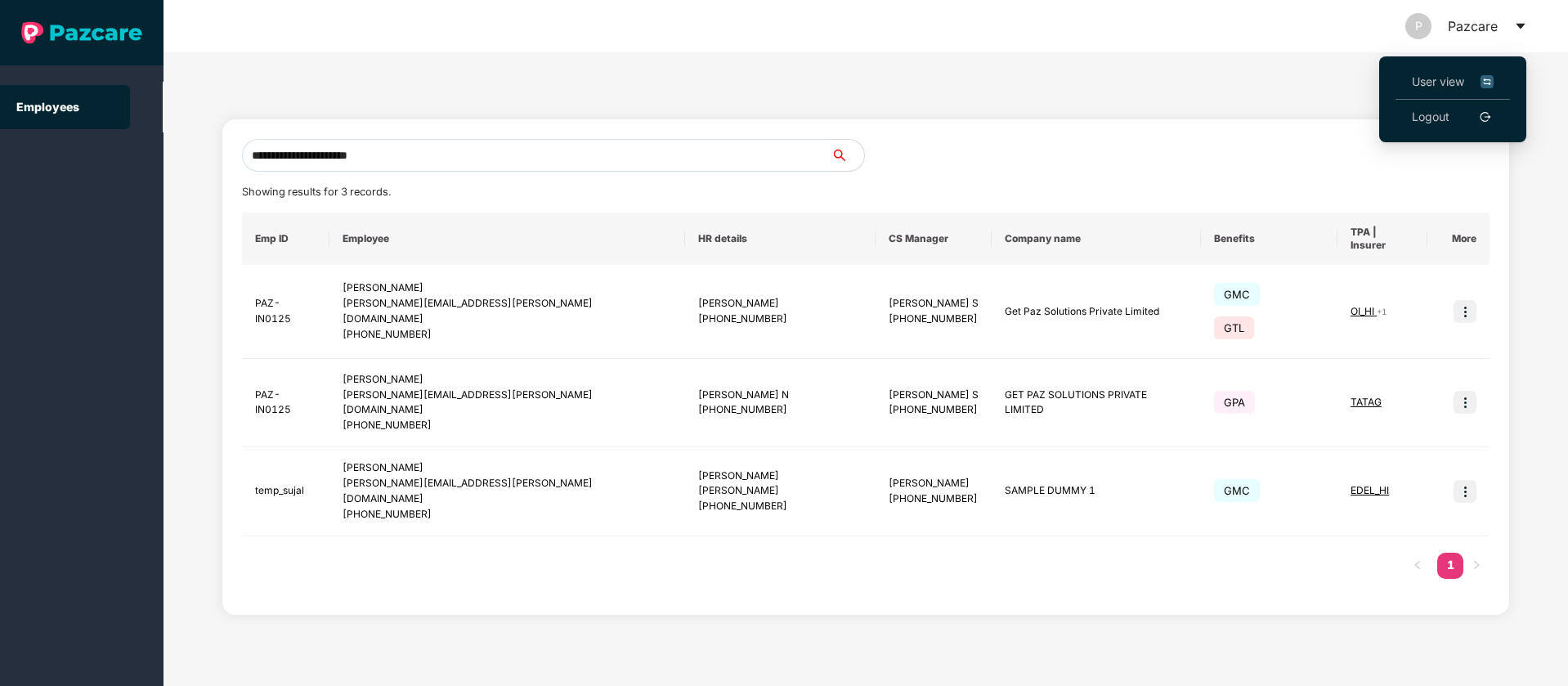
click at [1491, 83] on img at bounding box center [1487, 81] width 13 height 18
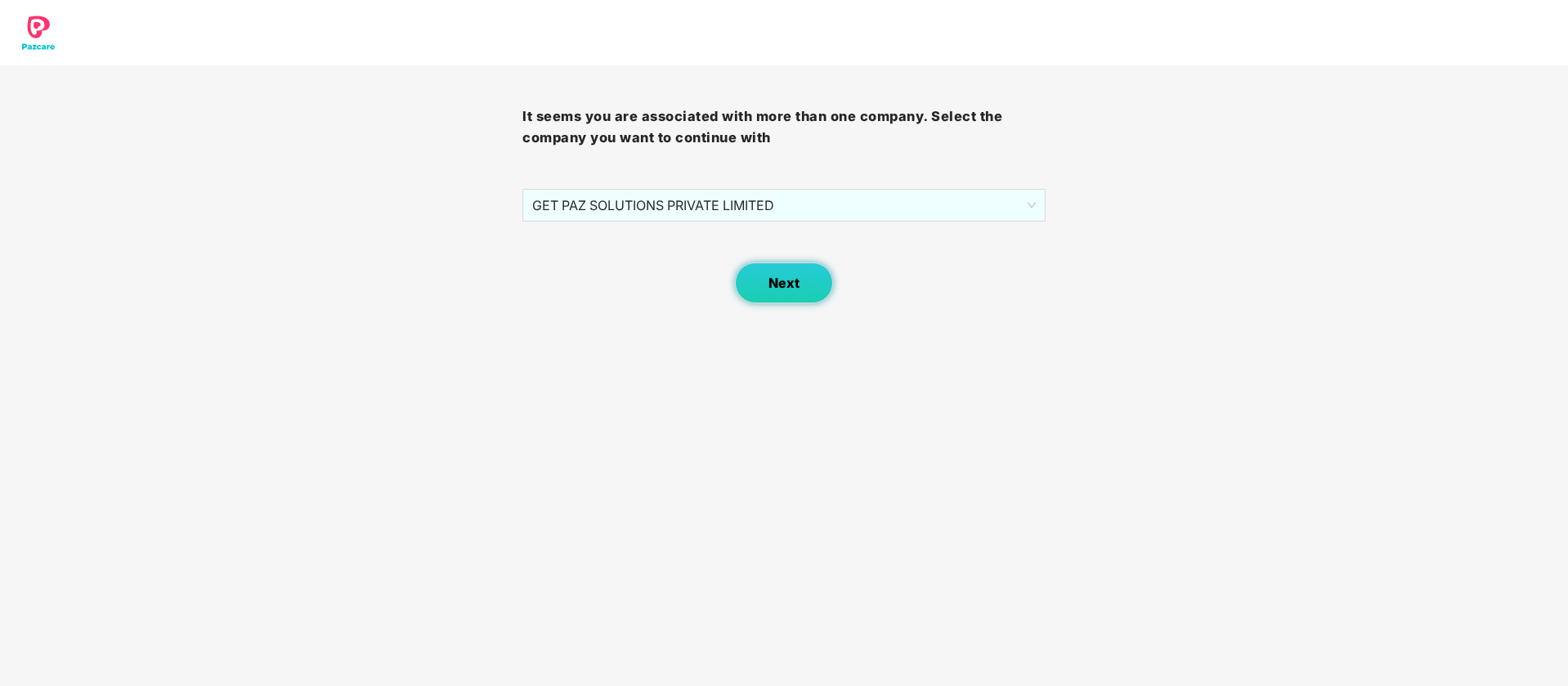
click at [785, 295] on button "Next" at bounding box center [784, 282] width 98 height 41
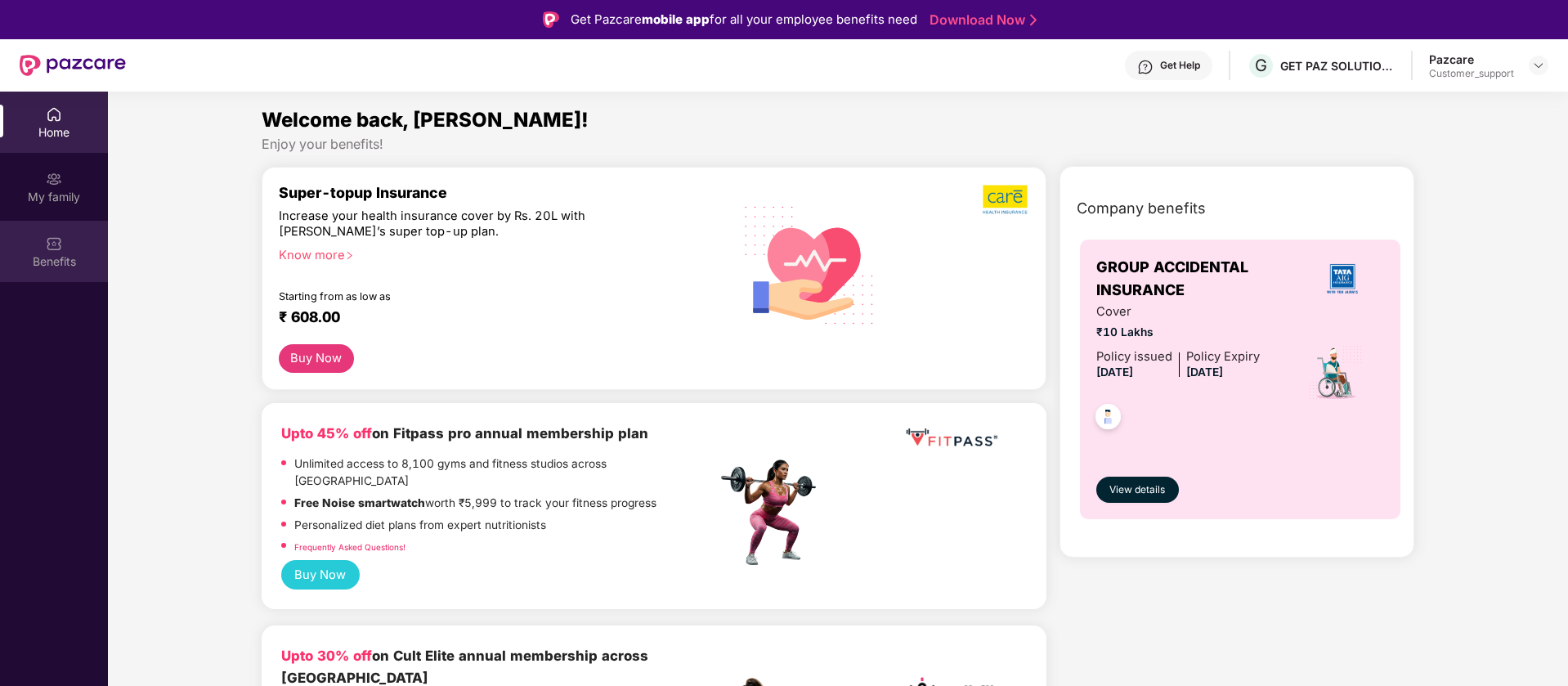
click at [59, 260] on div "Benefits" at bounding box center [53, 261] width 108 height 17
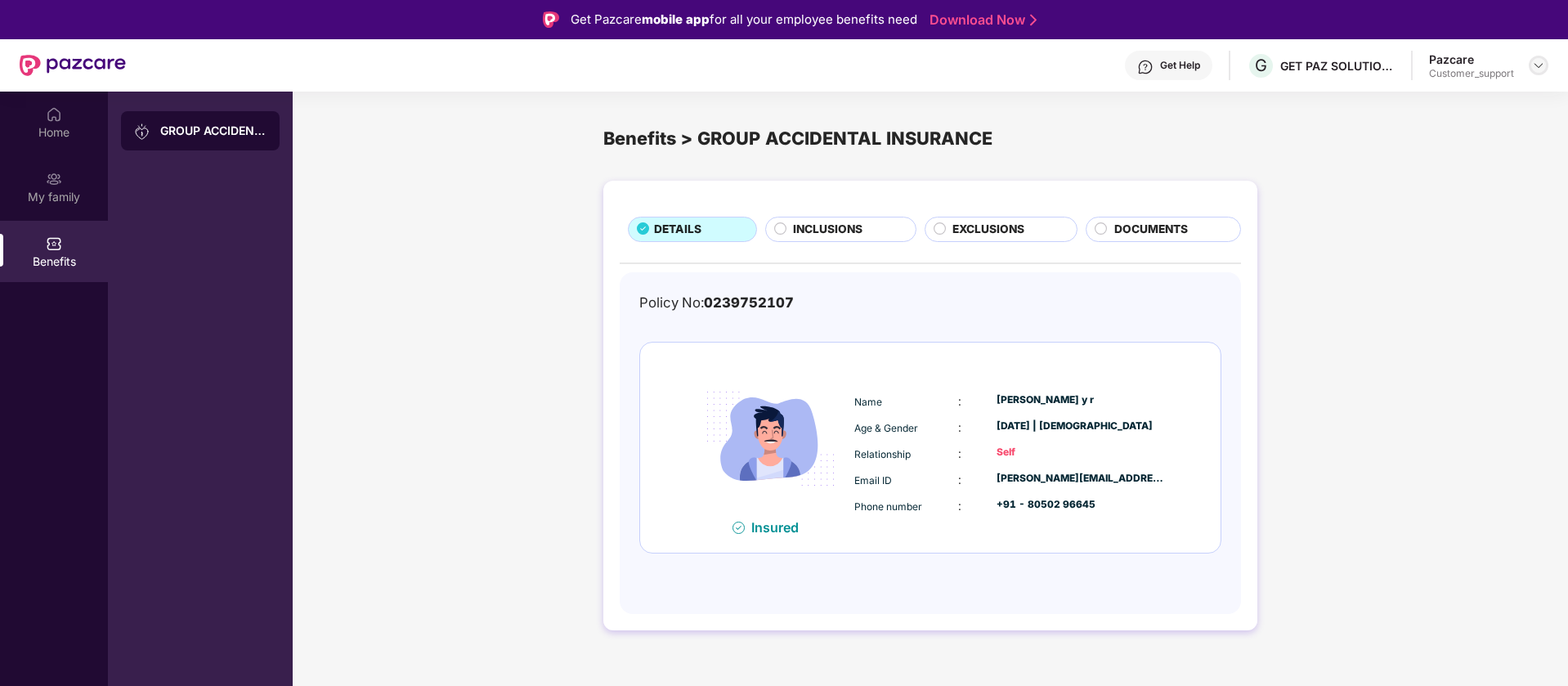
click at [1544, 66] on img at bounding box center [1538, 65] width 13 height 13
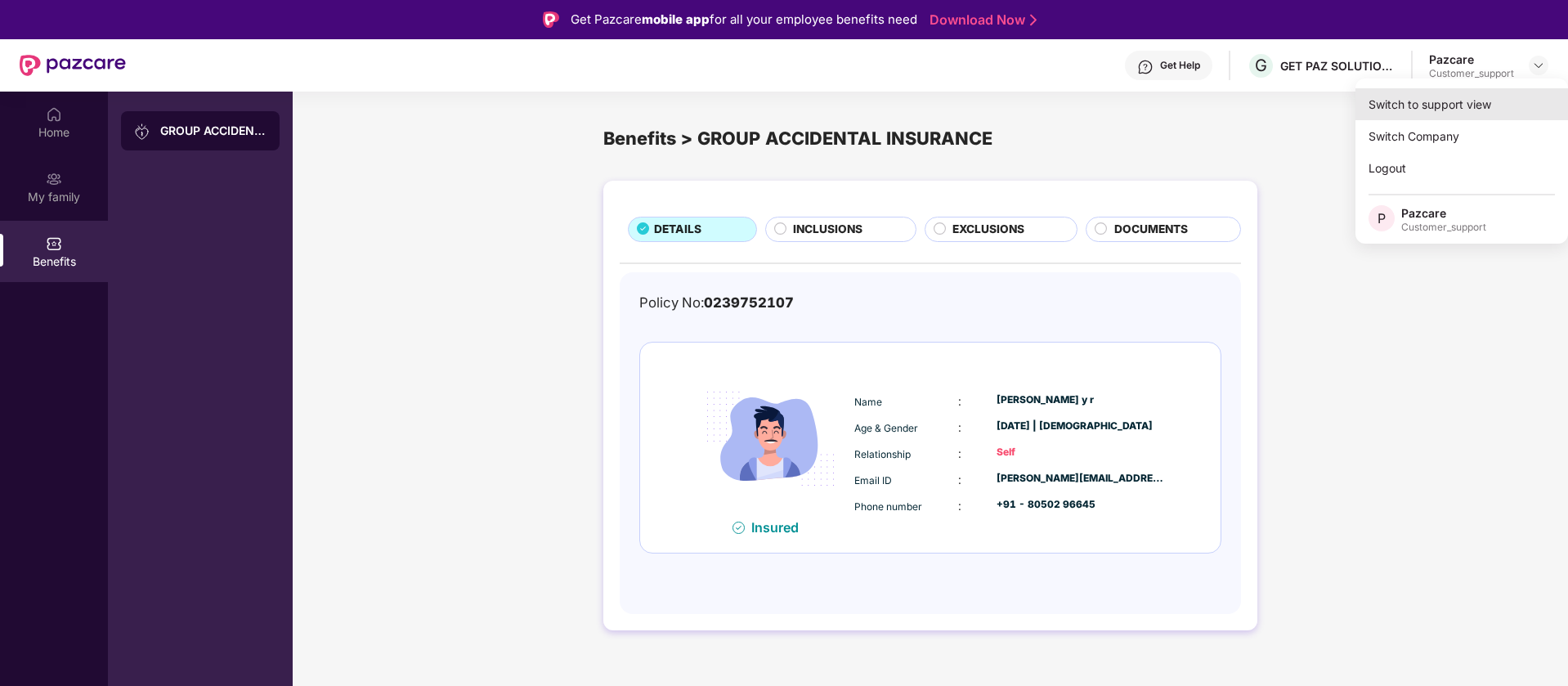
click at [1481, 106] on div "Switch to support view" at bounding box center [1461, 104] width 212 height 31
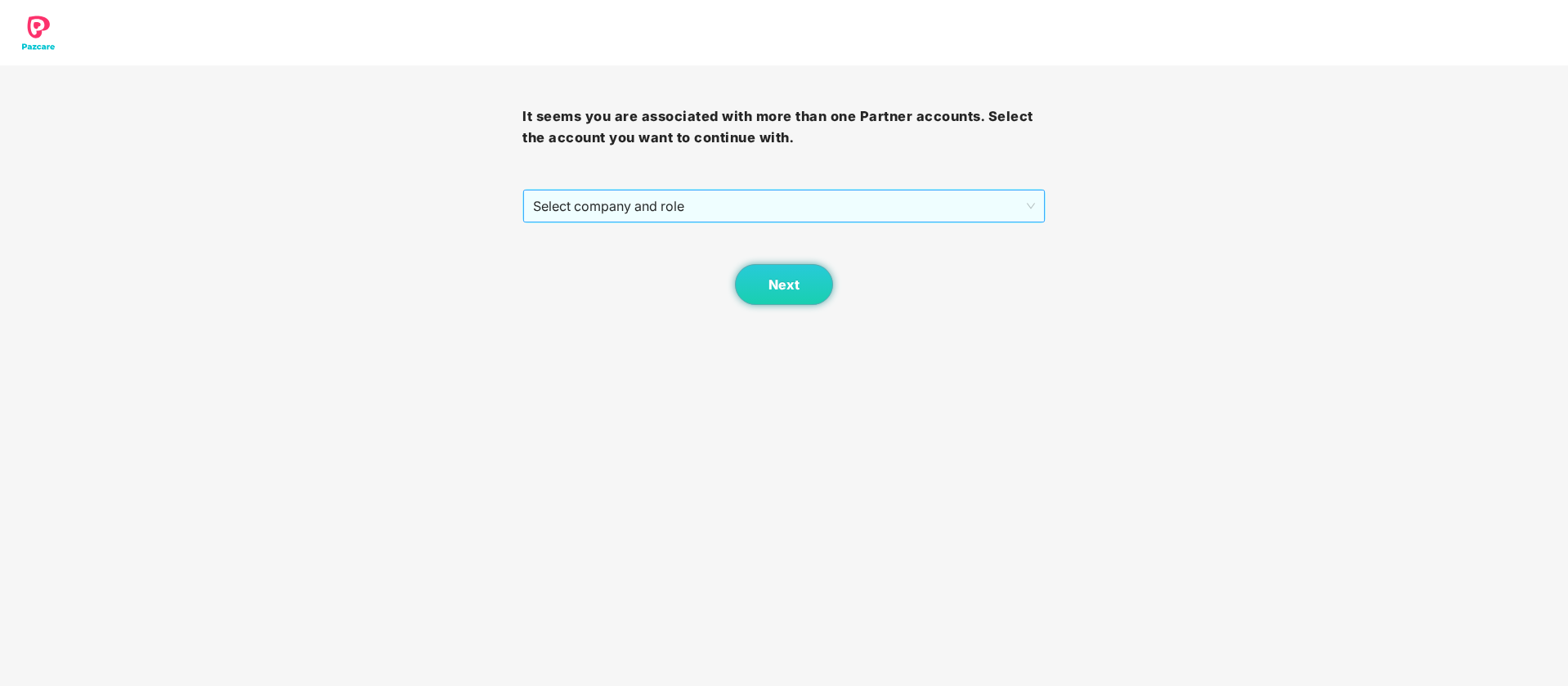
click at [939, 192] on span "Select company and role" at bounding box center [783, 206] width 501 height 31
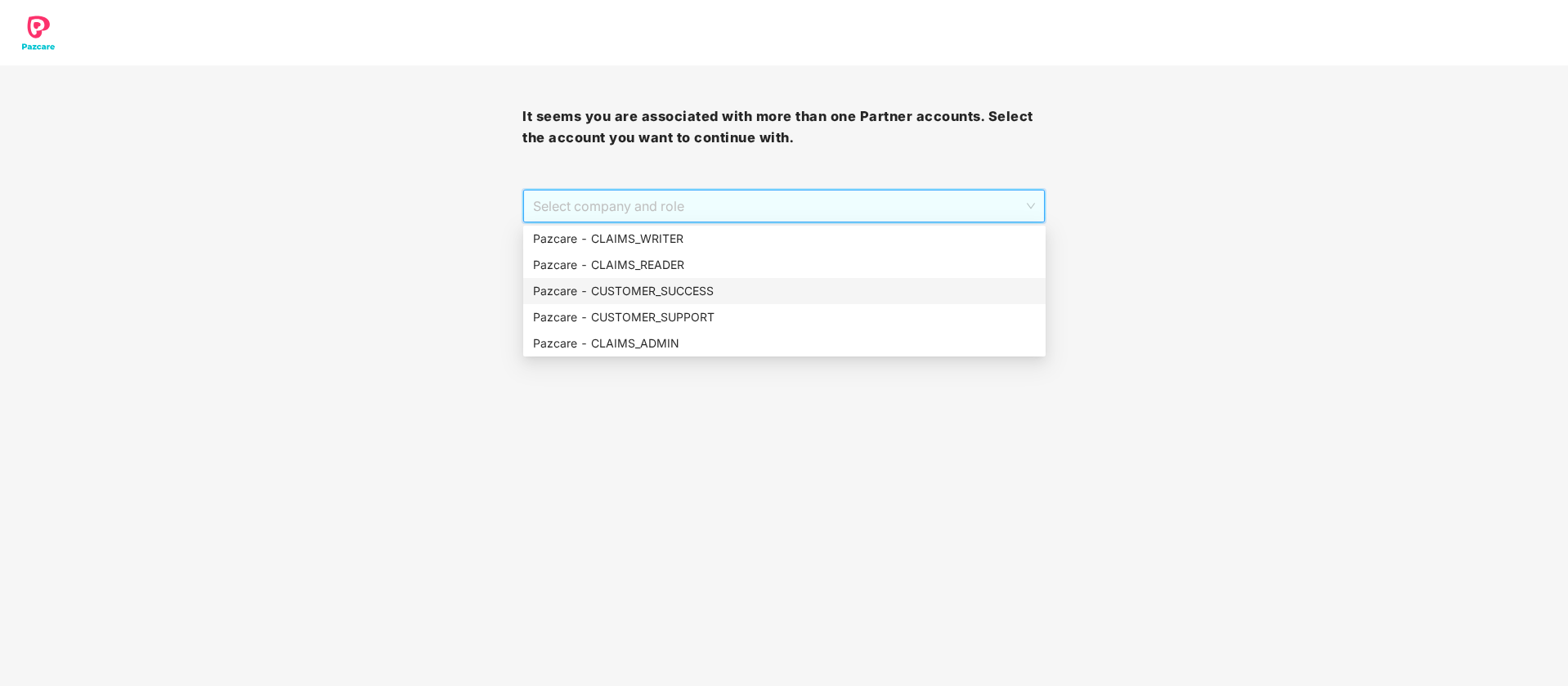
click at [717, 292] on div "Pazcare - CUSTOMER_SUCCESS" at bounding box center [784, 291] width 503 height 18
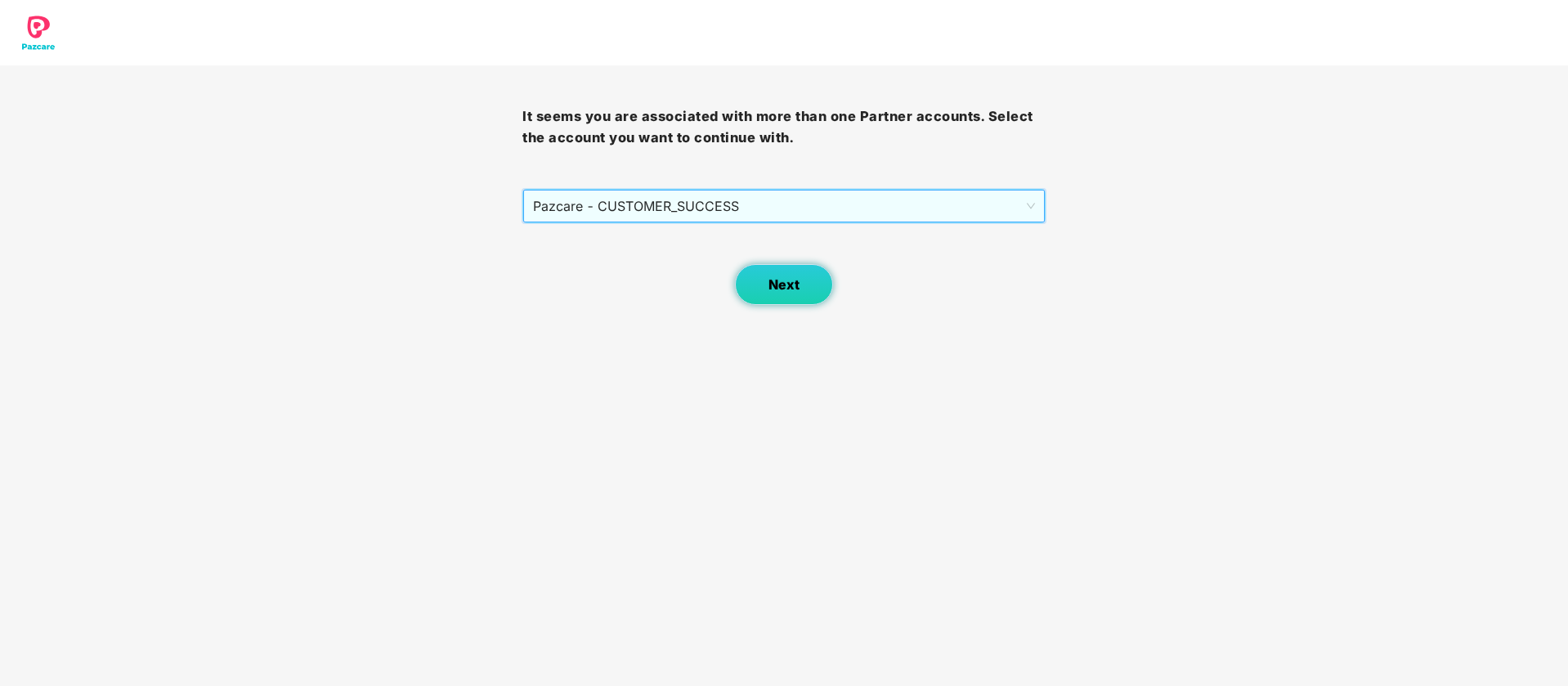
click at [785, 292] on span "Next" at bounding box center [784, 285] width 31 height 16
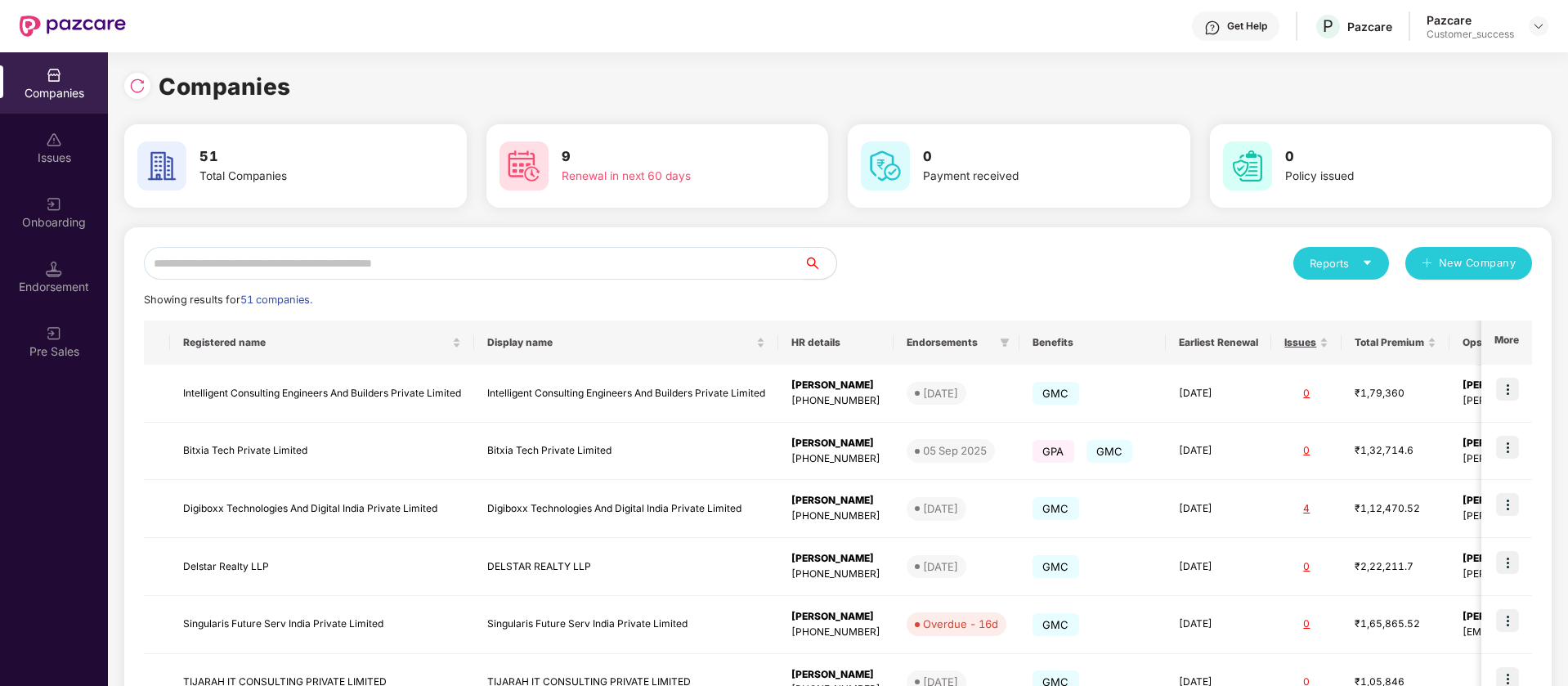
click at [255, 260] on input "text" at bounding box center [474, 262] width 660 height 32
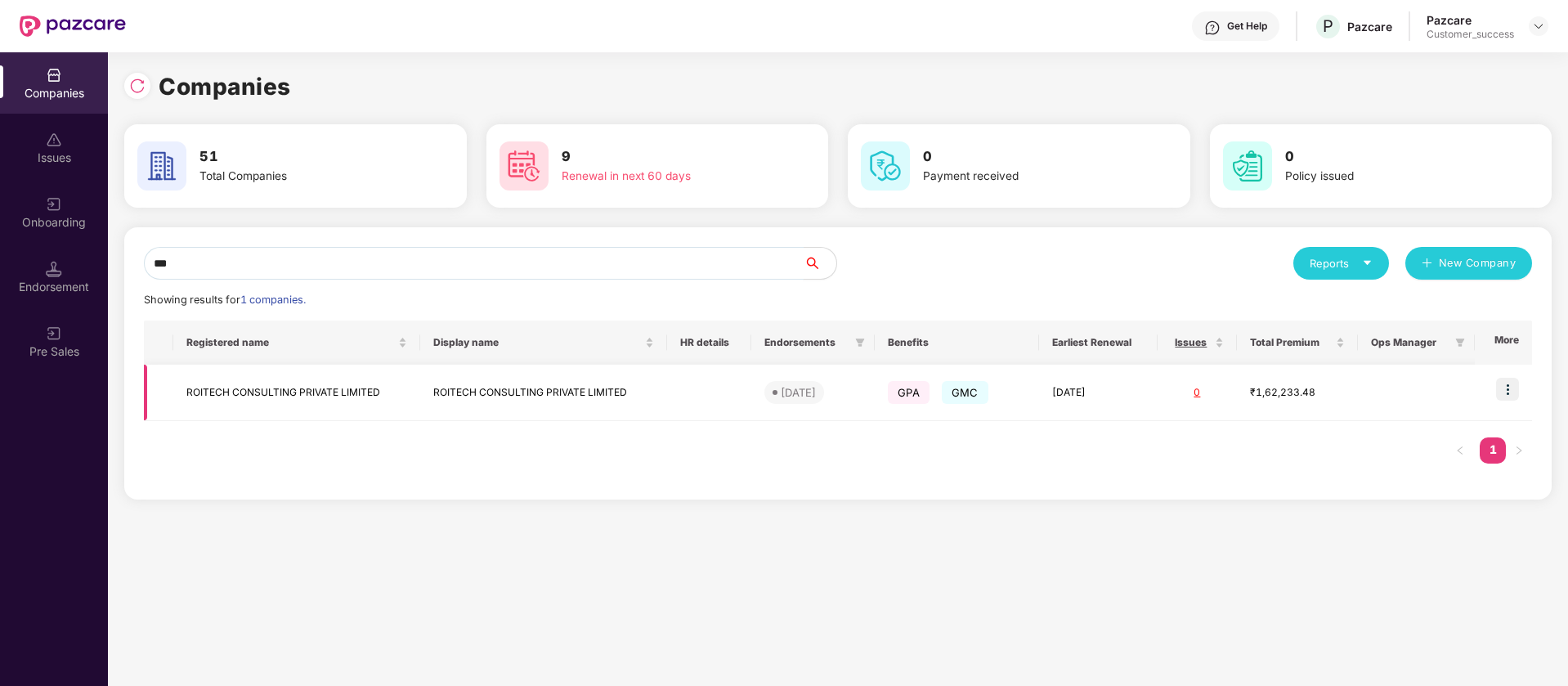
type input "***"
click at [1511, 386] on img at bounding box center [1508, 389] width 23 height 23
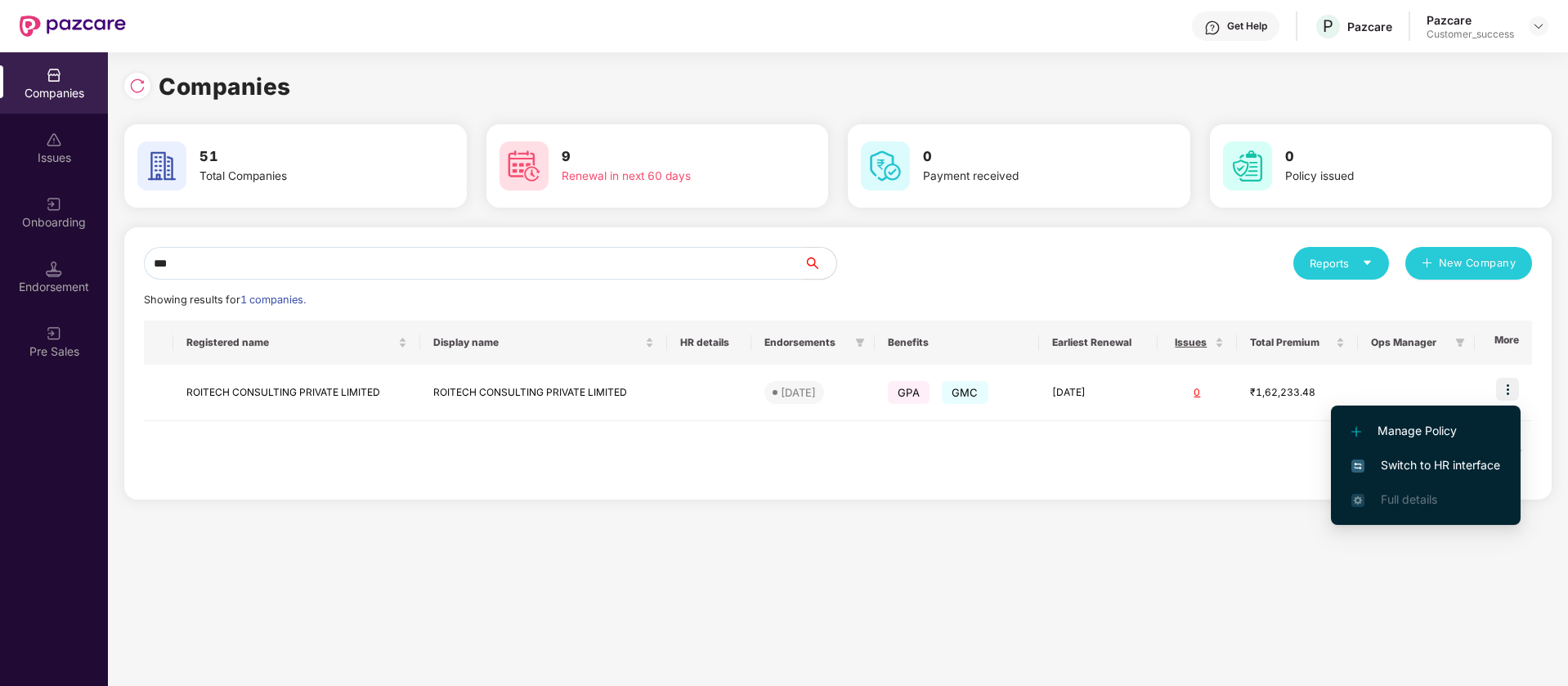
click at [1481, 465] on span "Switch to HR interface" at bounding box center [1426, 465] width 149 height 18
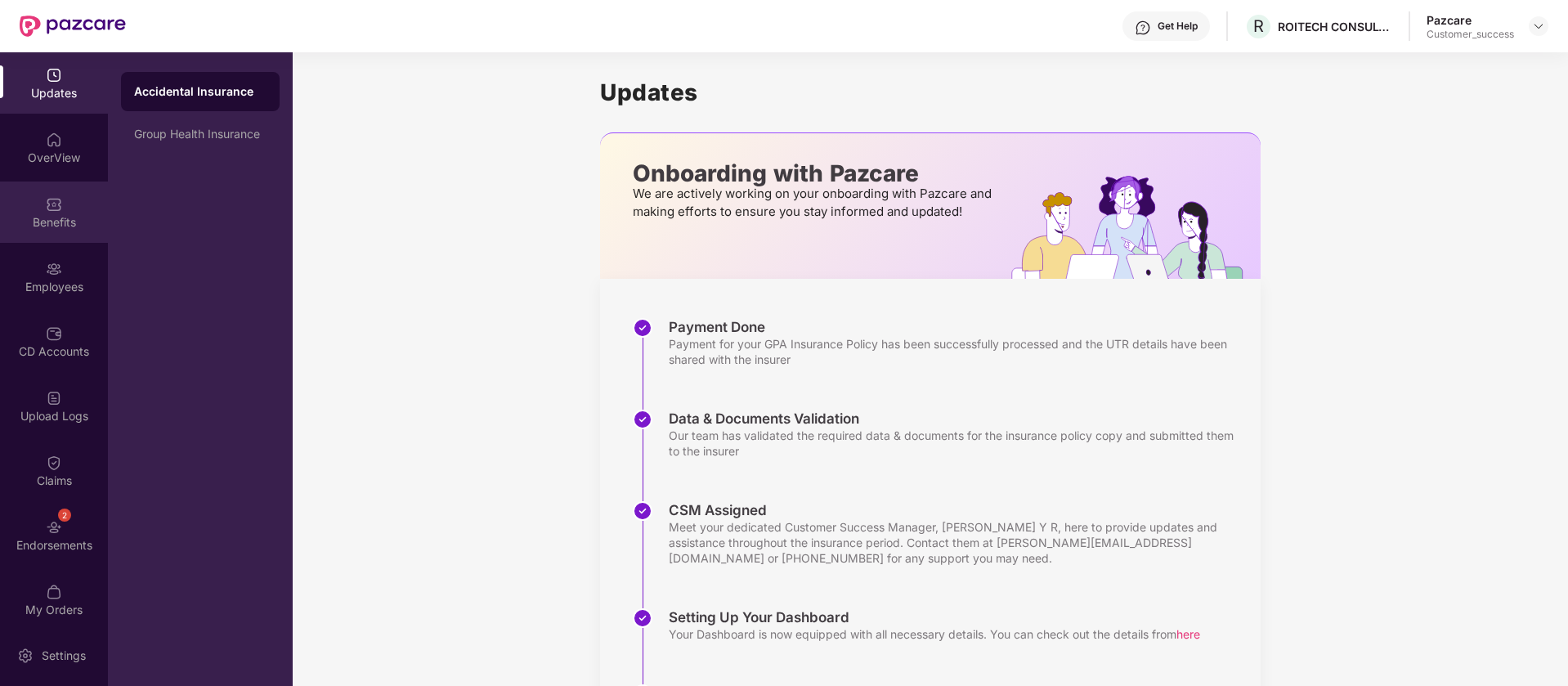
click at [68, 204] on div "Benefits" at bounding box center [53, 212] width 108 height 61
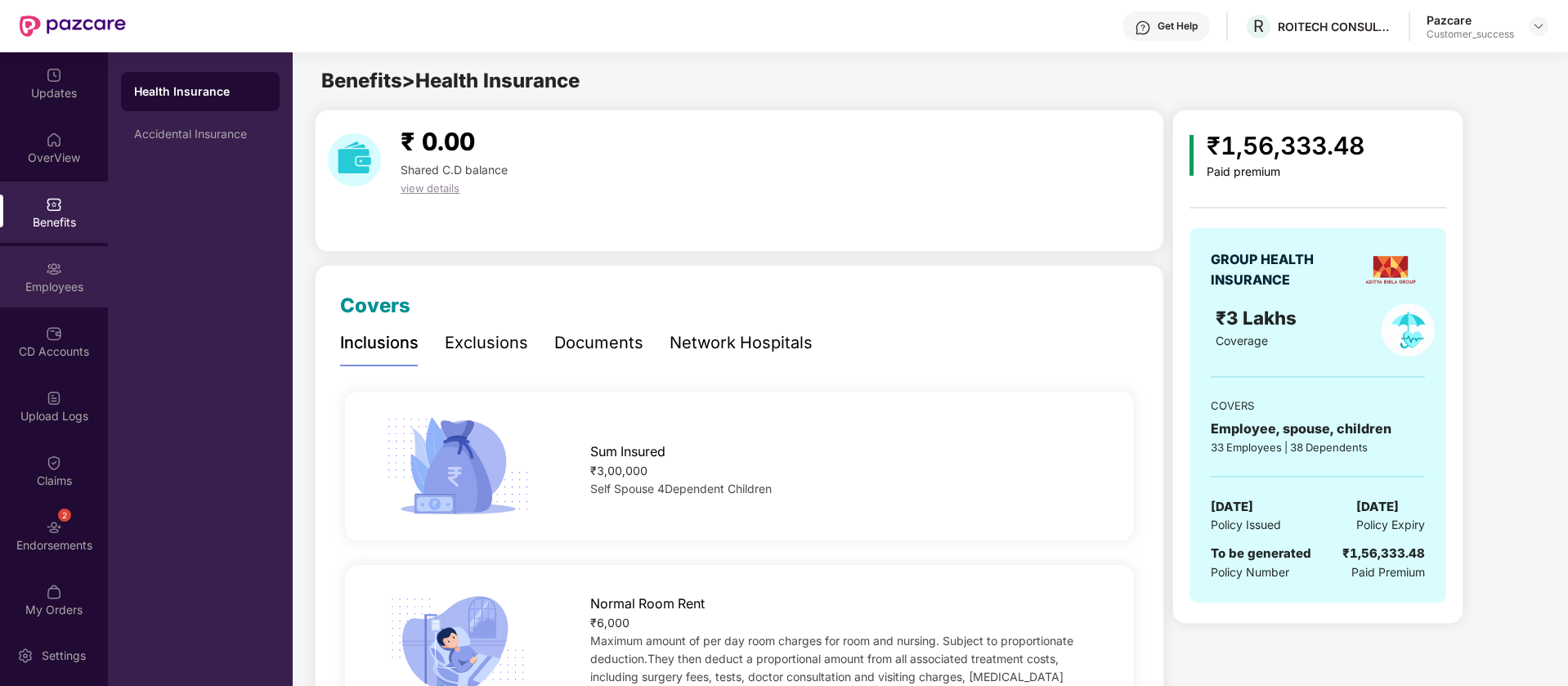
click at [60, 290] on div "Employees" at bounding box center [53, 287] width 108 height 17
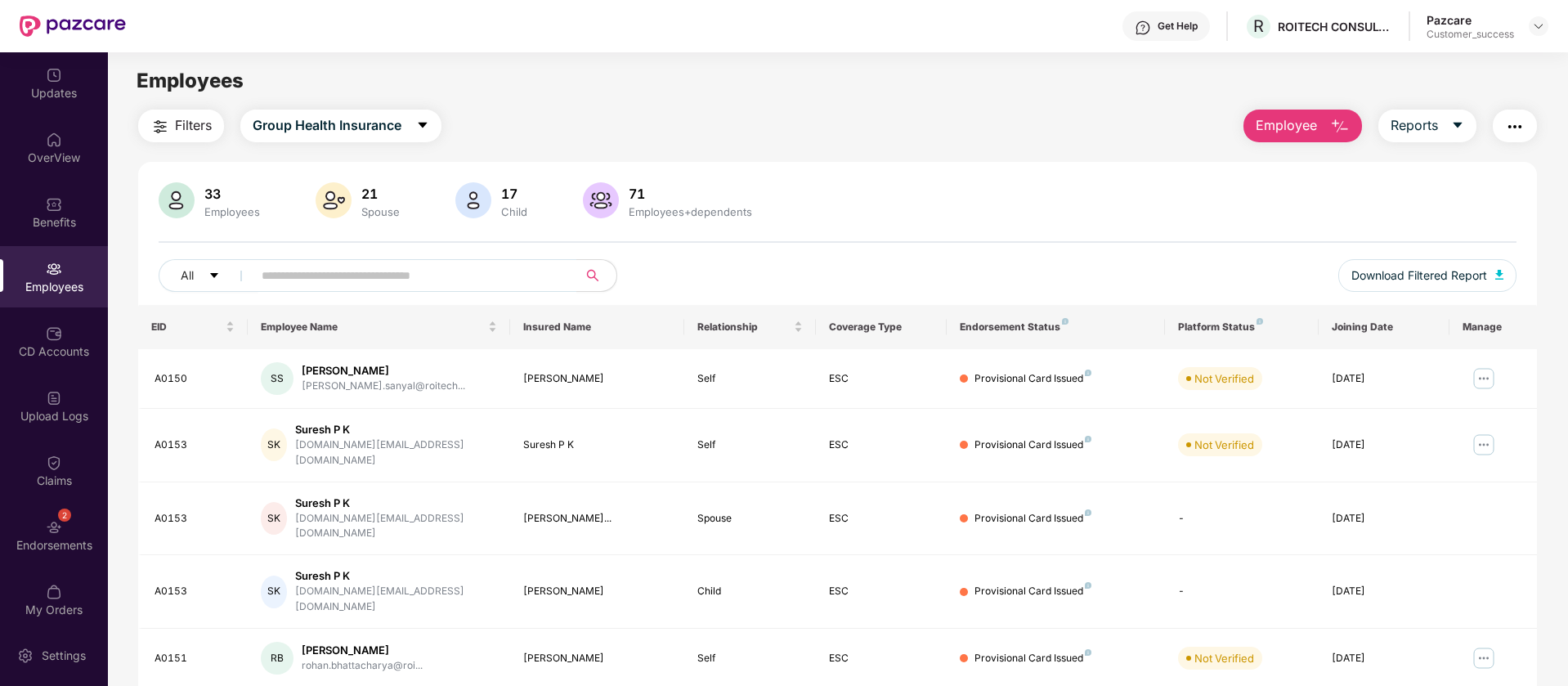
click at [1522, 122] on img "button" at bounding box center [1515, 127] width 19 height 19
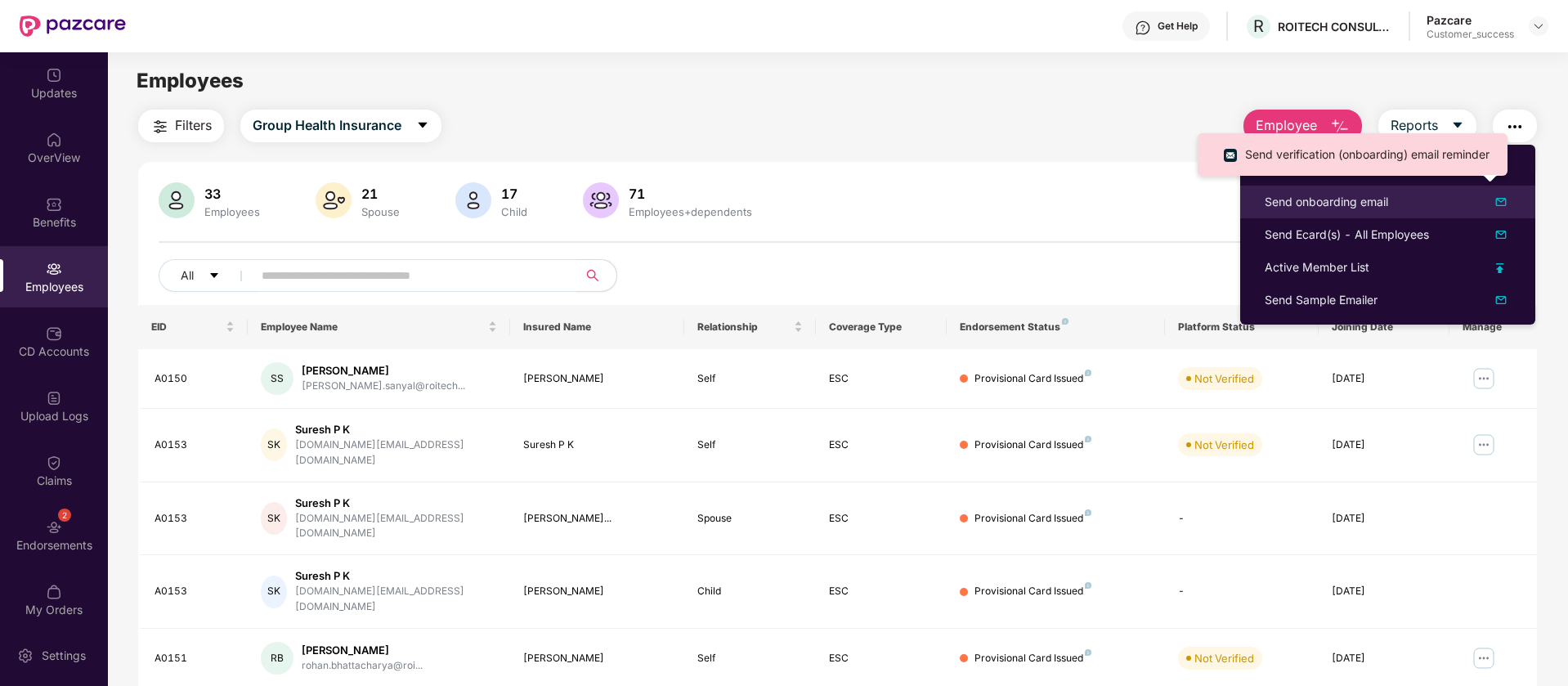
click at [1500, 204] on img at bounding box center [1501, 202] width 19 height 19
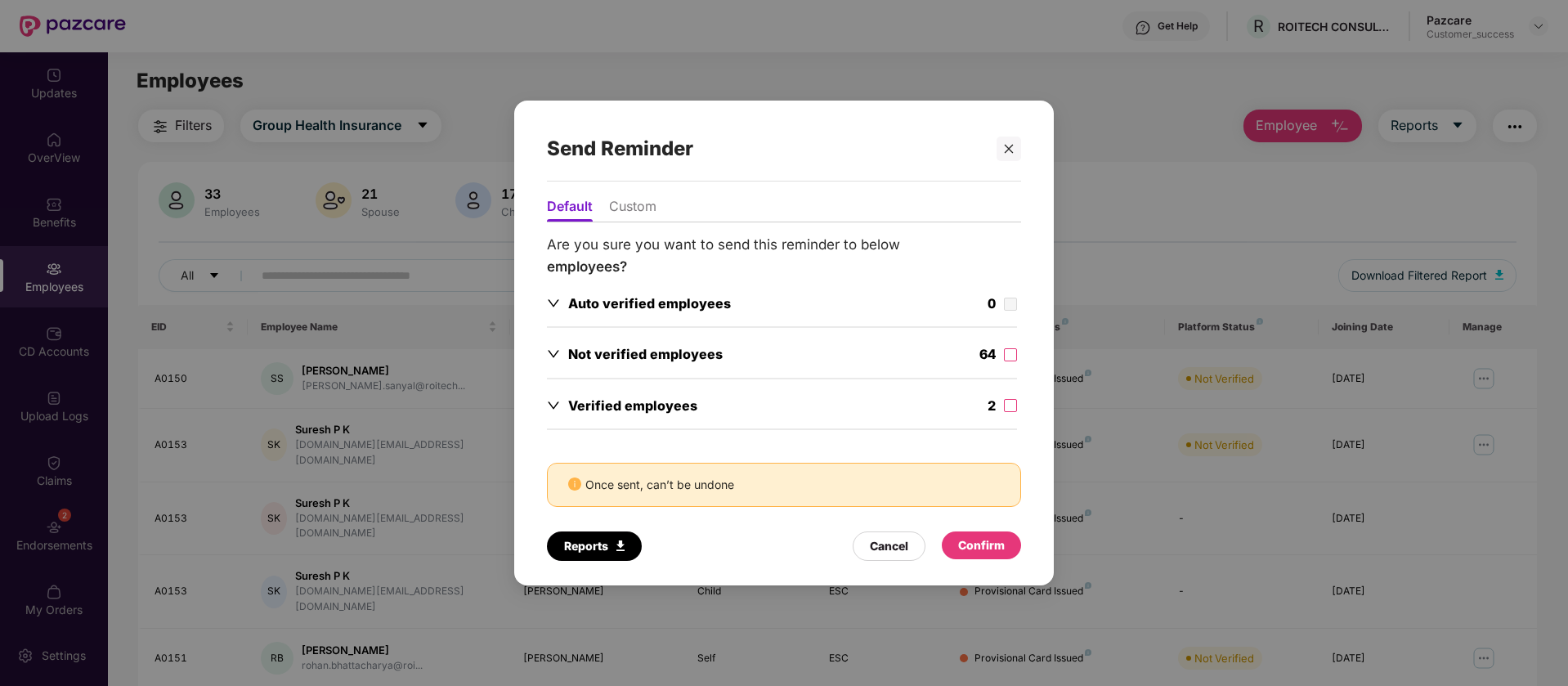
click at [634, 204] on li "Custom" at bounding box center [633, 209] width 47 height 24
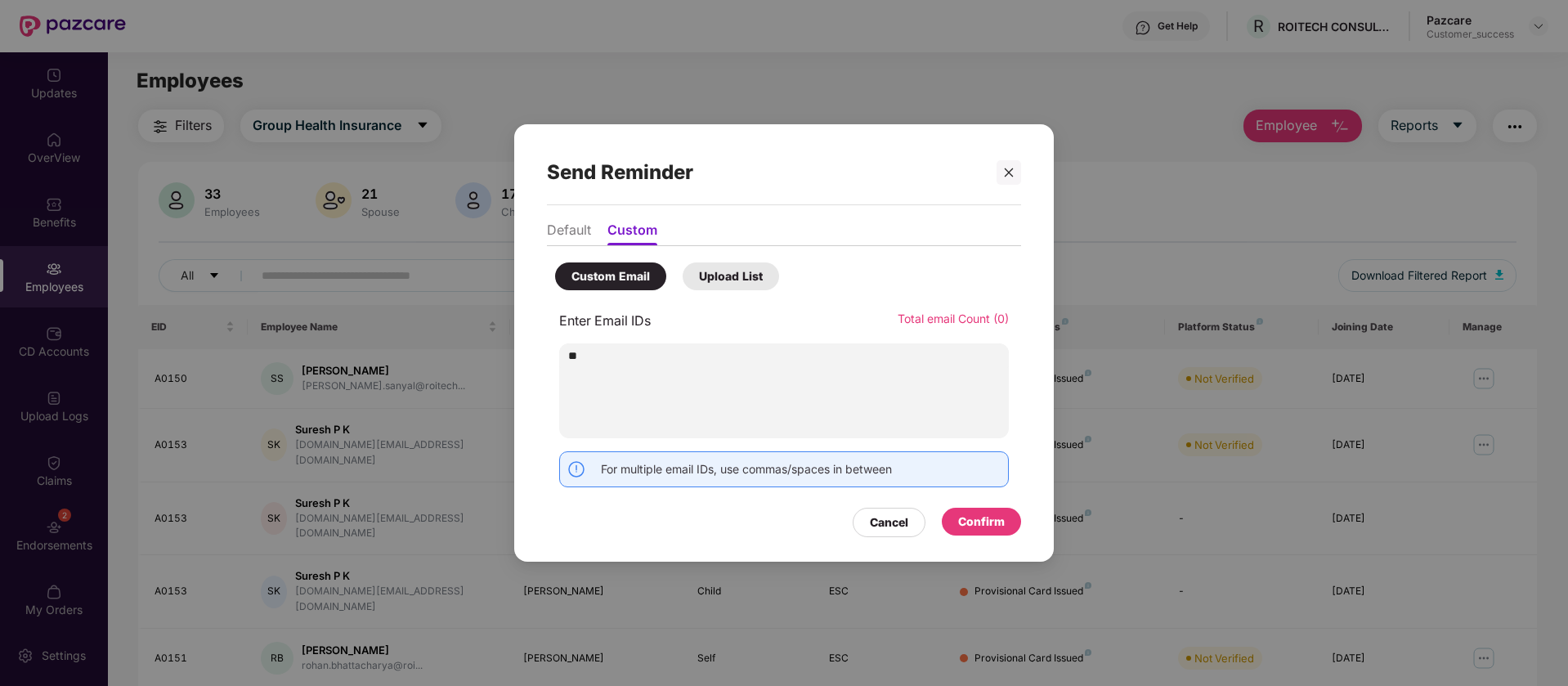
type input "*"
click at [1009, 173] on icon "close" at bounding box center [1009, 172] width 9 height 9
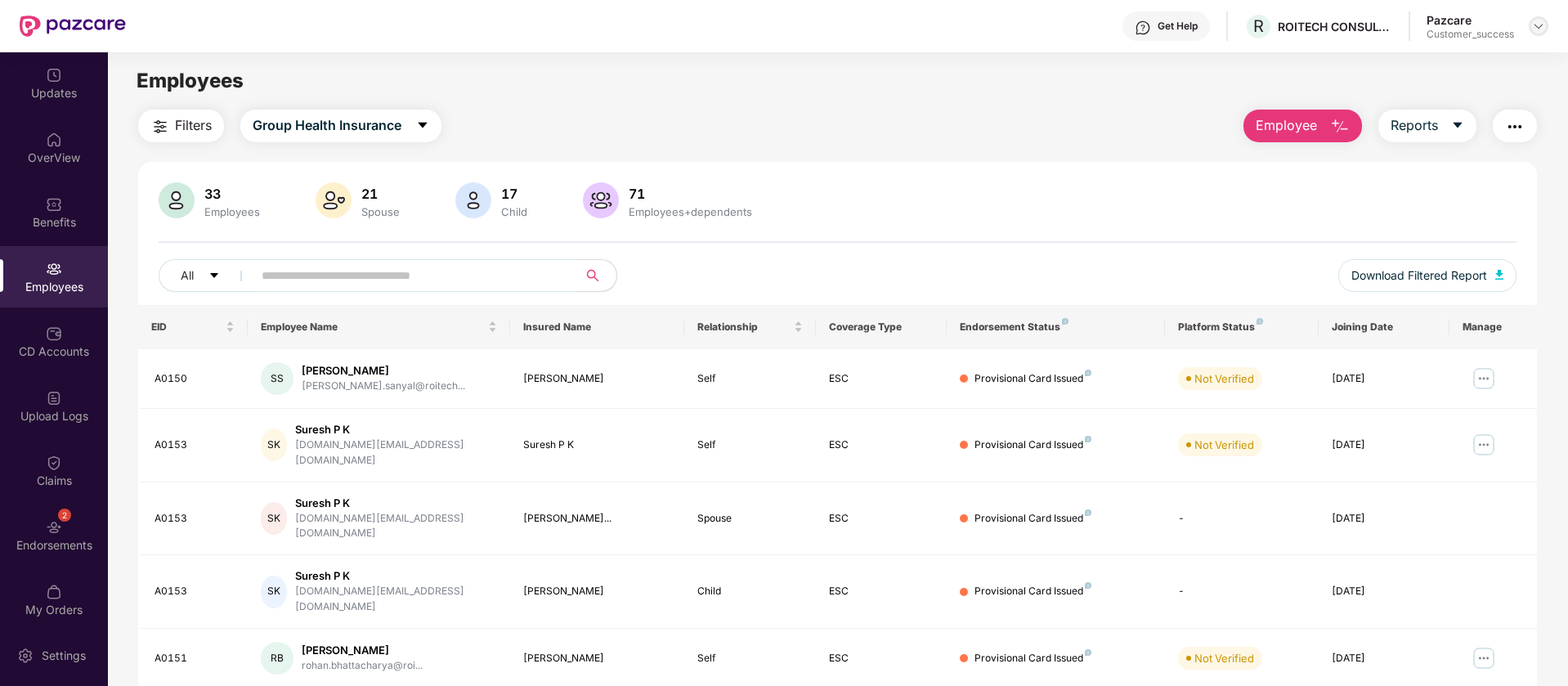
click at [1541, 24] on img at bounding box center [1538, 25] width 13 height 13
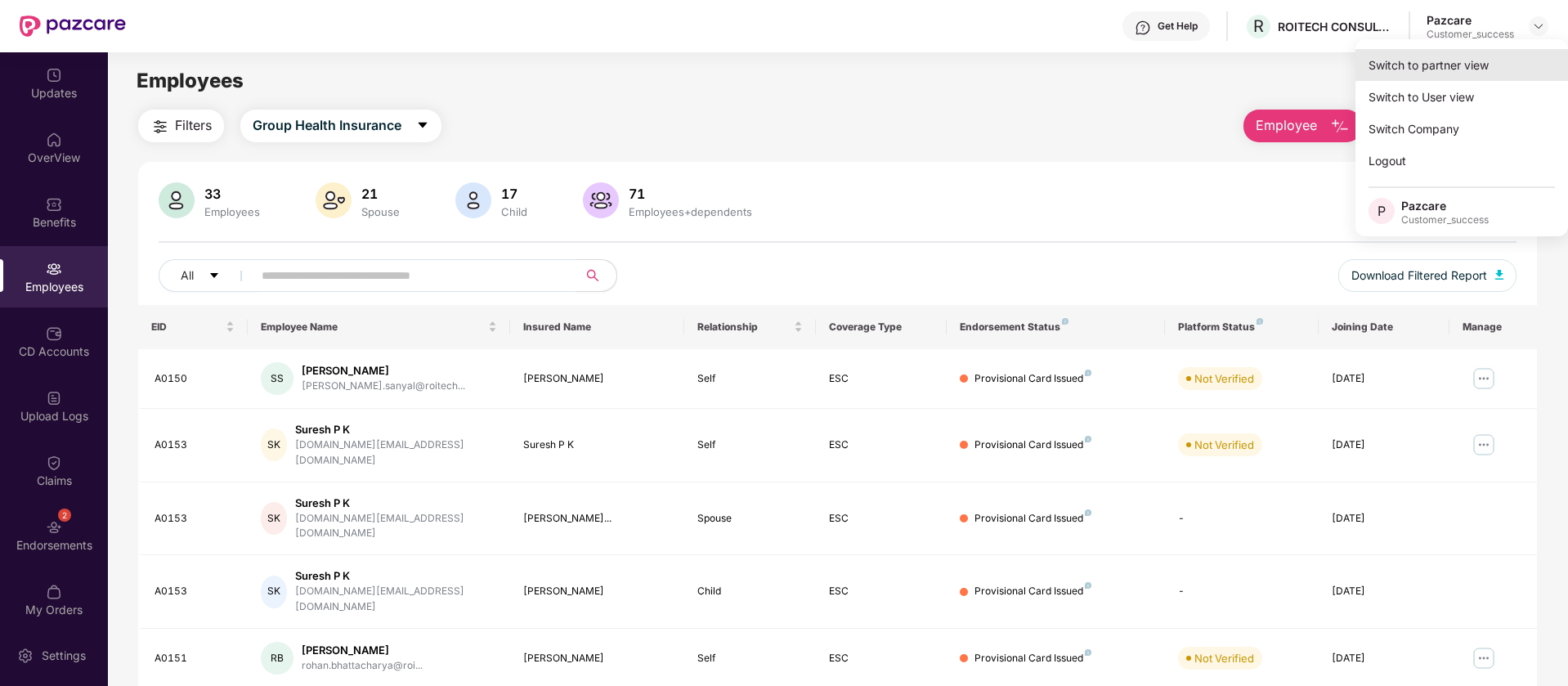
click at [1447, 74] on div "Switch to partner view" at bounding box center [1461, 65] width 212 height 31
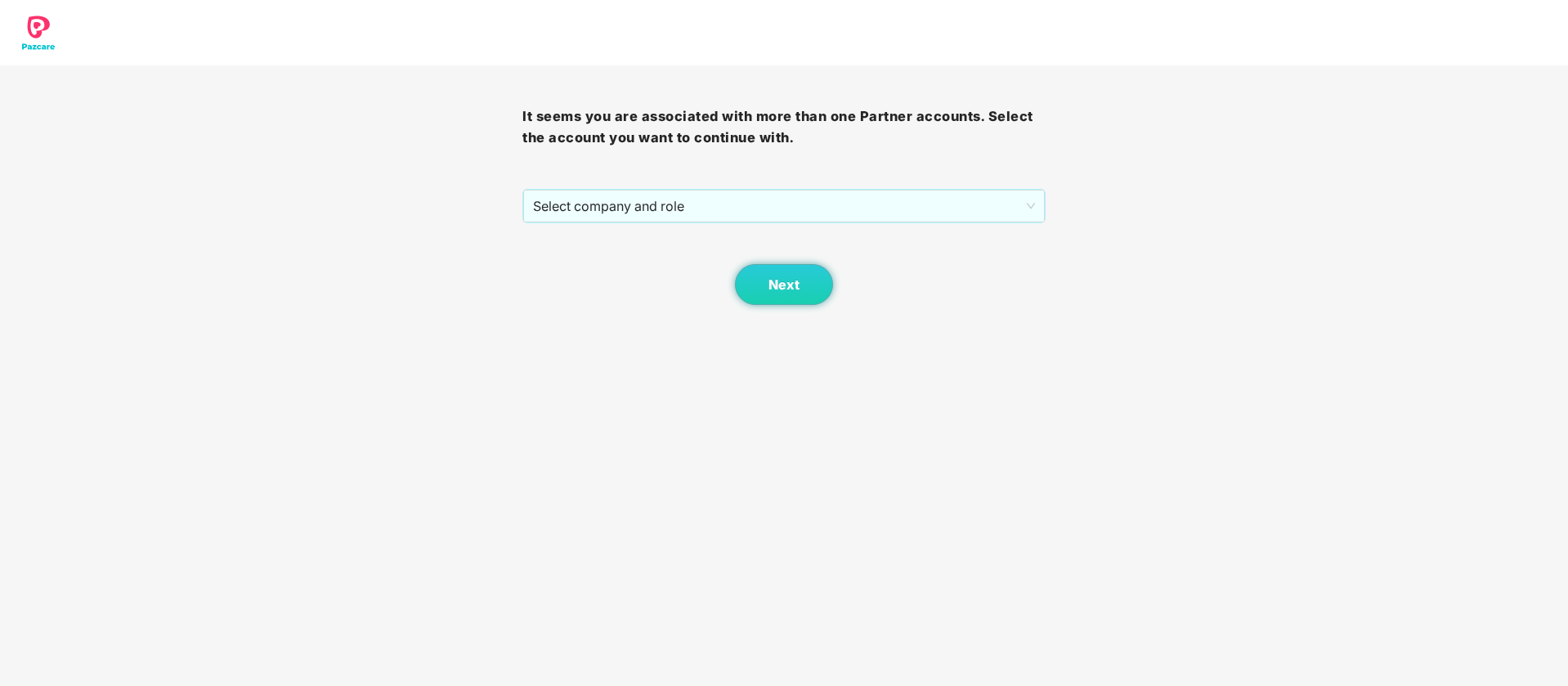
click at [771, 232] on div "Next" at bounding box center [784, 264] width 523 height 82
click at [768, 207] on span "Select company and role" at bounding box center [783, 206] width 501 height 31
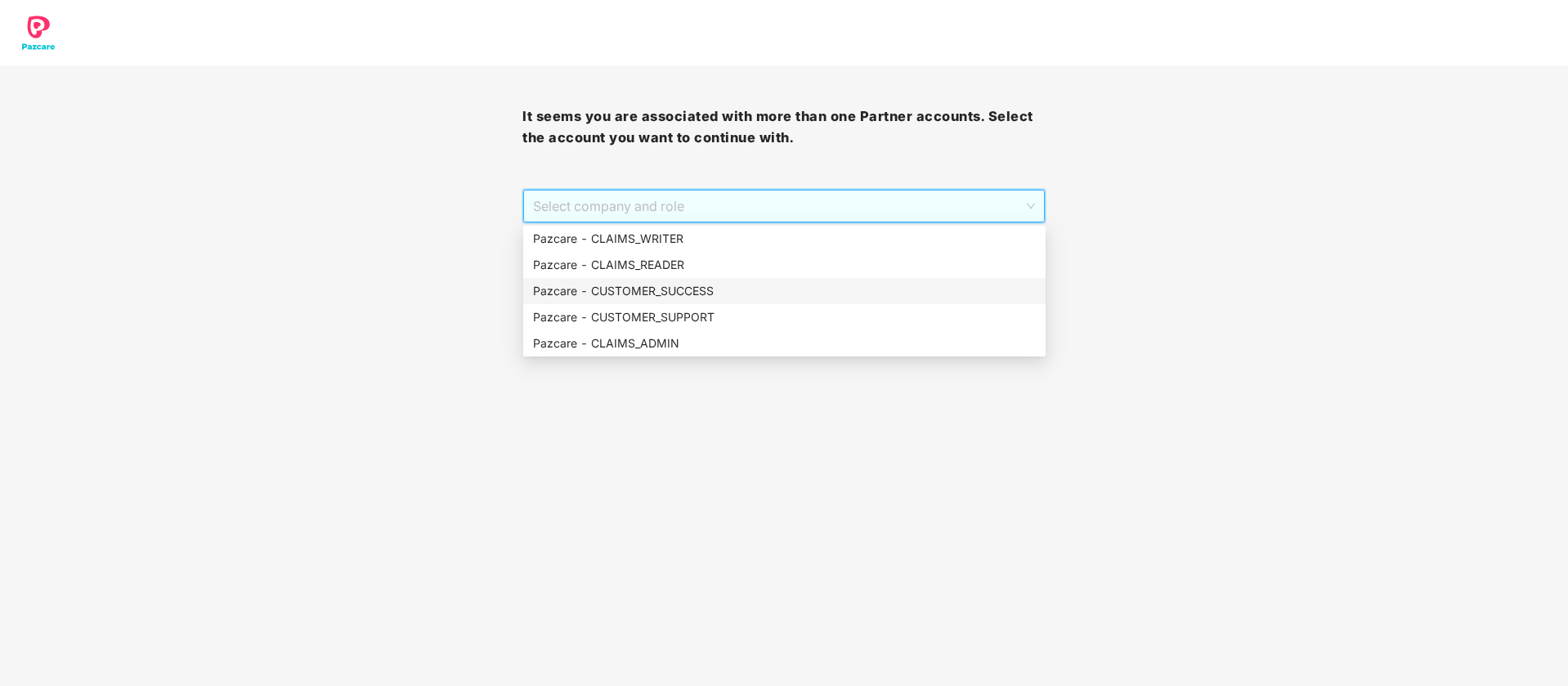
click at [753, 284] on div "Pazcare - CUSTOMER_SUCCESS" at bounding box center [784, 291] width 503 height 18
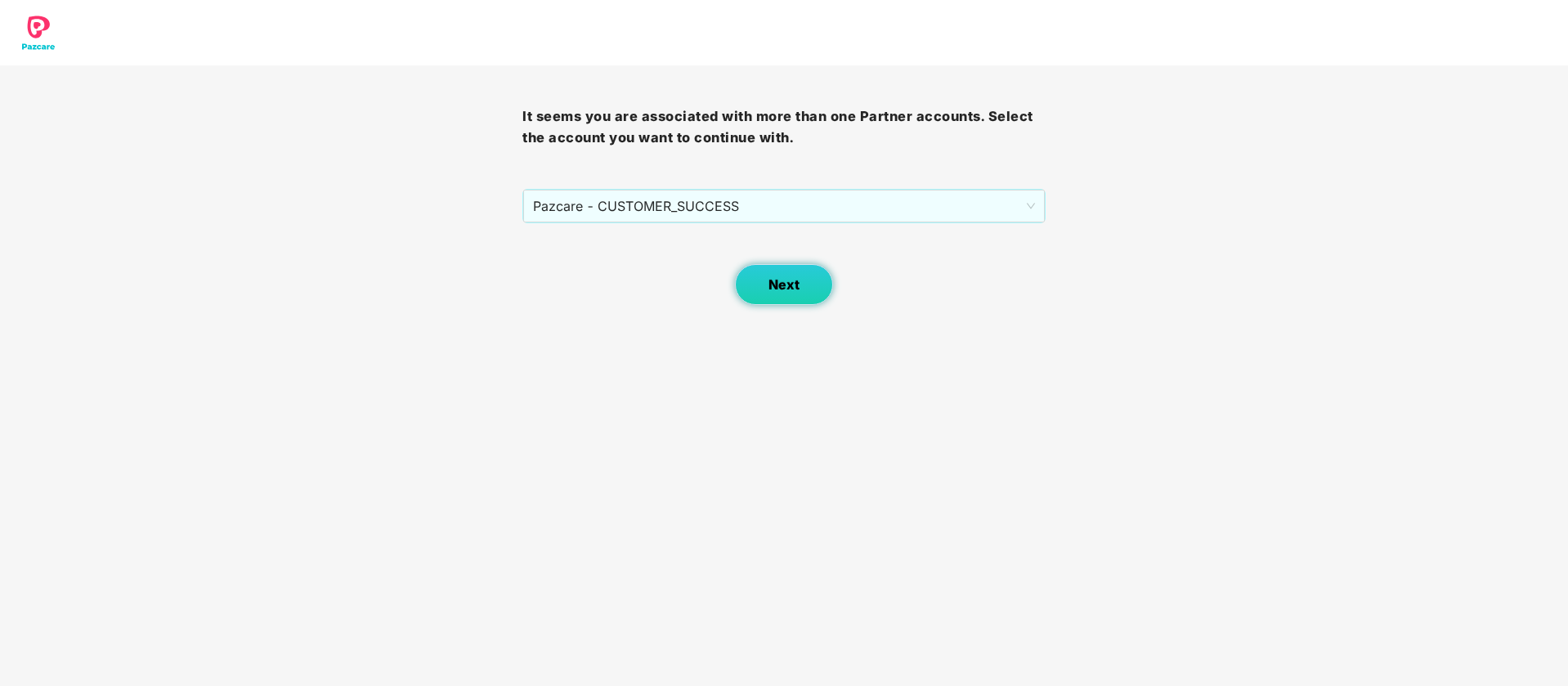
click at [800, 275] on button "Next" at bounding box center [784, 284] width 98 height 41
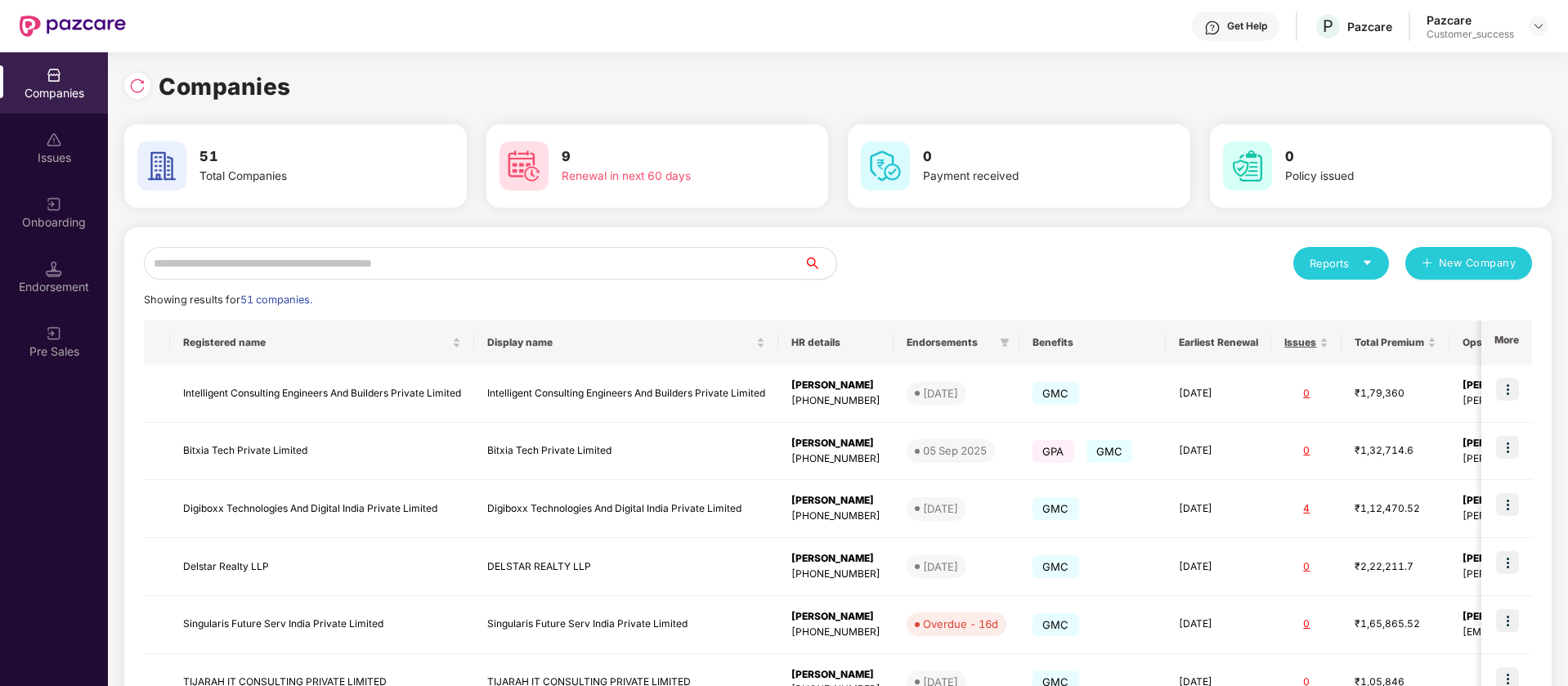
click at [346, 254] on input "text" at bounding box center [474, 262] width 660 height 32
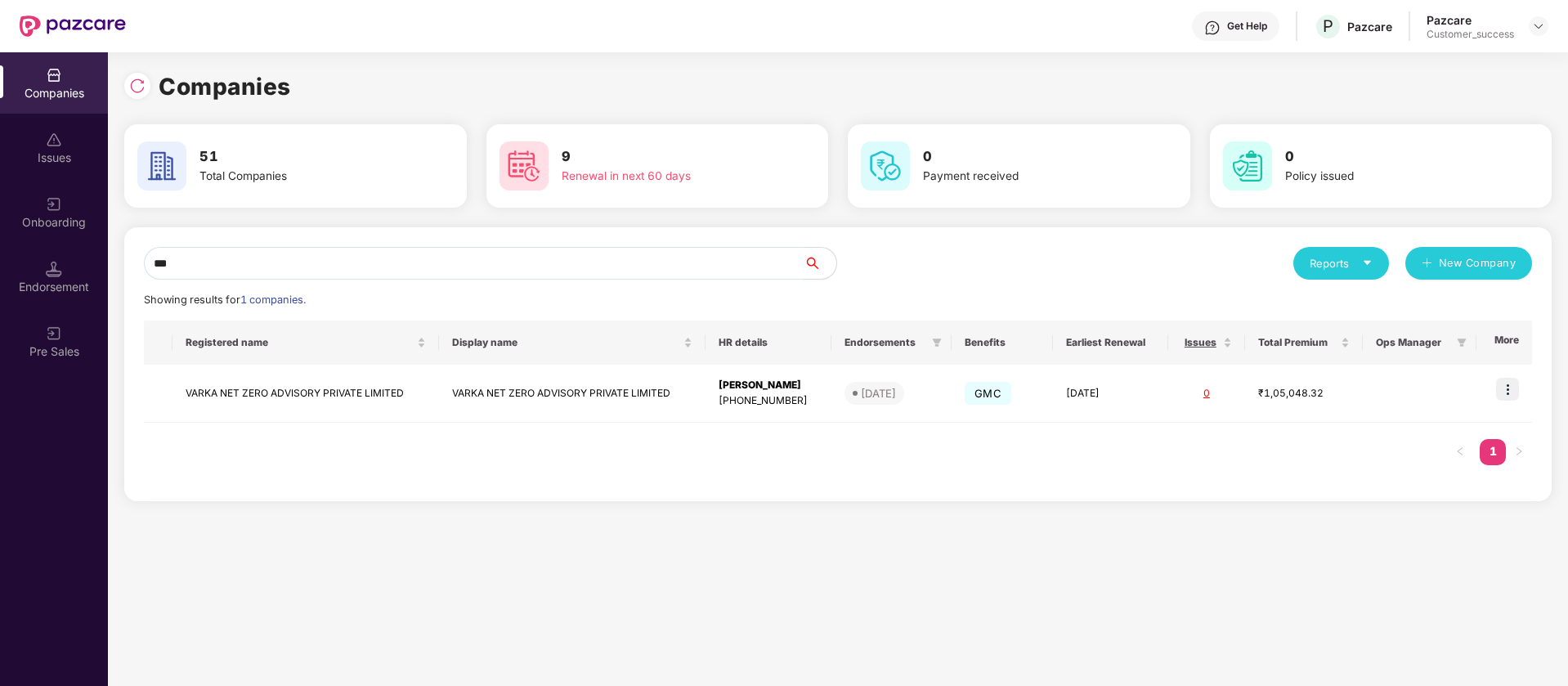
type input "***"
click at [1509, 385] on img at bounding box center [1508, 389] width 23 height 23
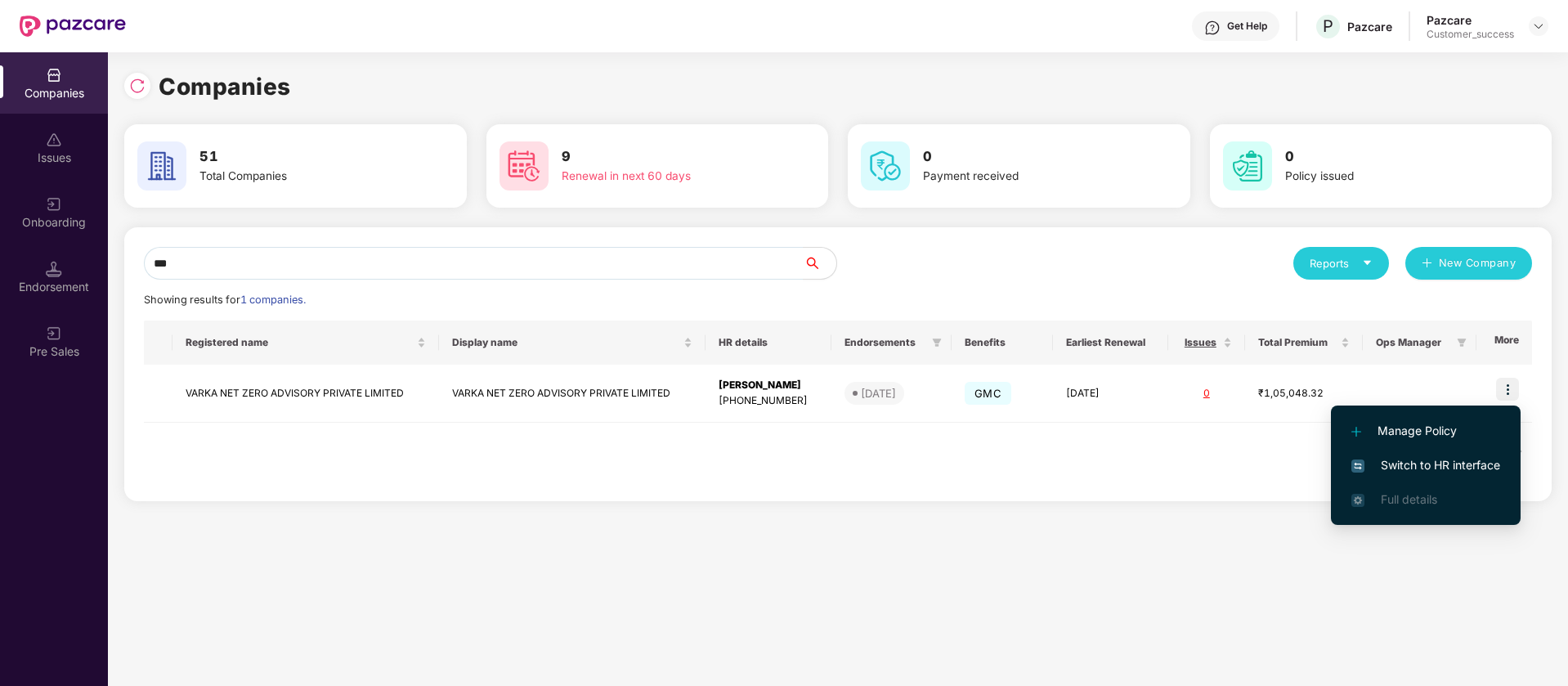
click at [1443, 464] on span "Switch to HR interface" at bounding box center [1426, 465] width 149 height 18
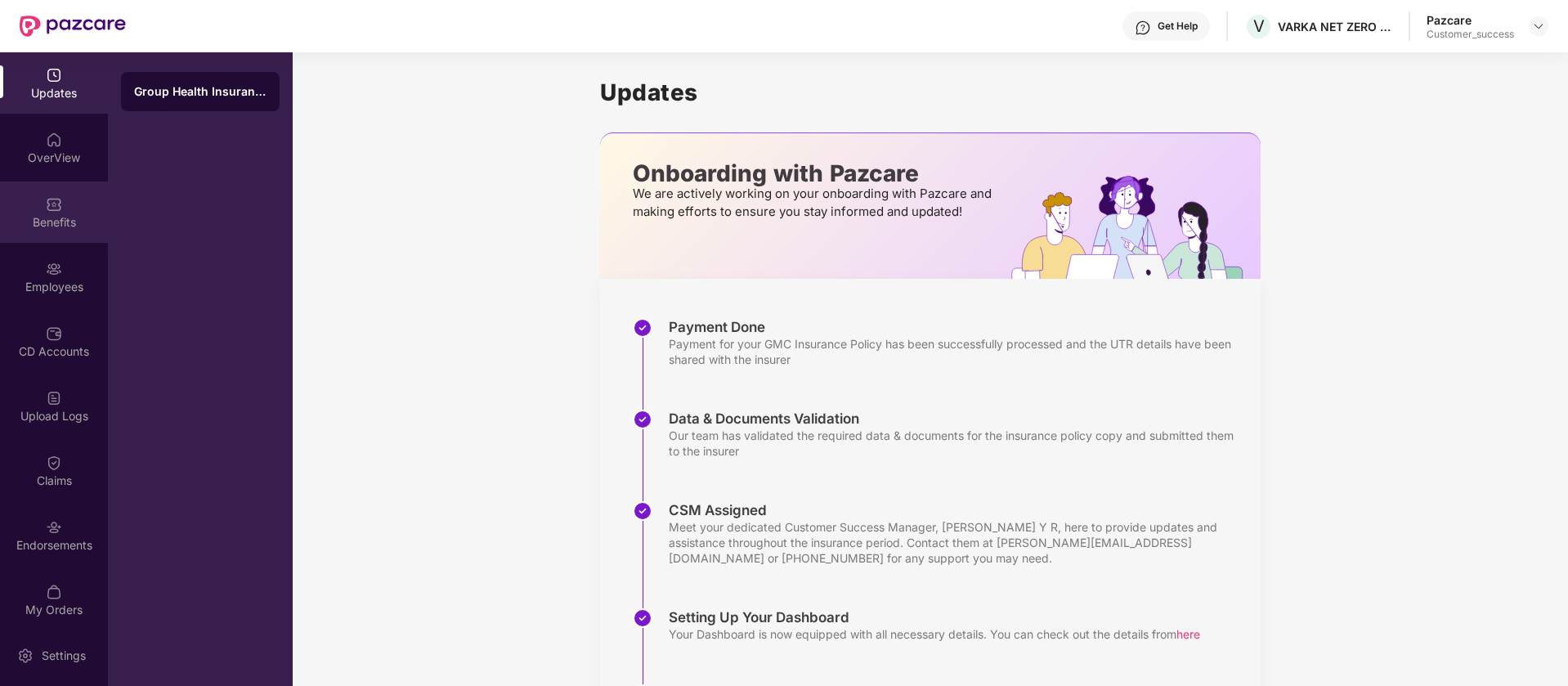
click at [65, 227] on div "Benefits" at bounding box center [53, 222] width 108 height 17
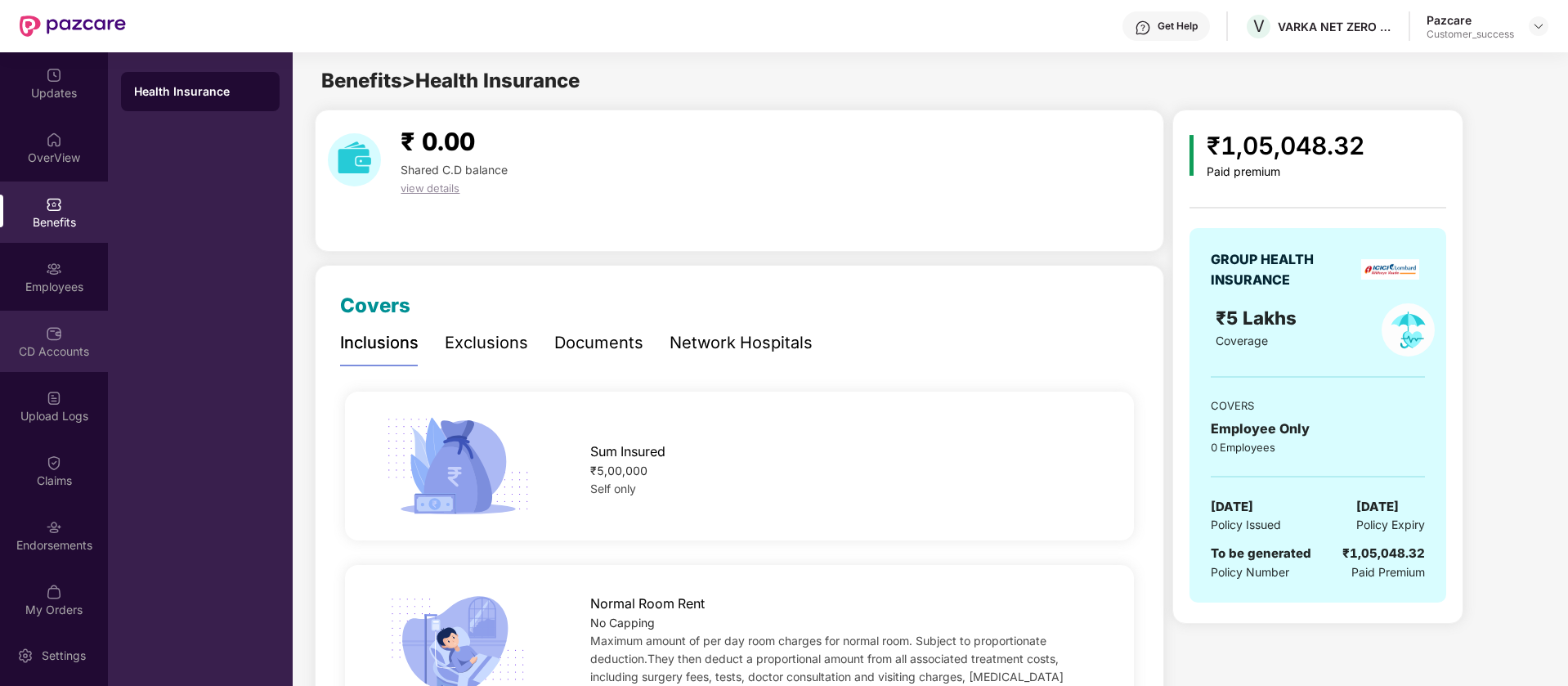
click at [72, 340] on div "CD Accounts" at bounding box center [53, 341] width 108 height 61
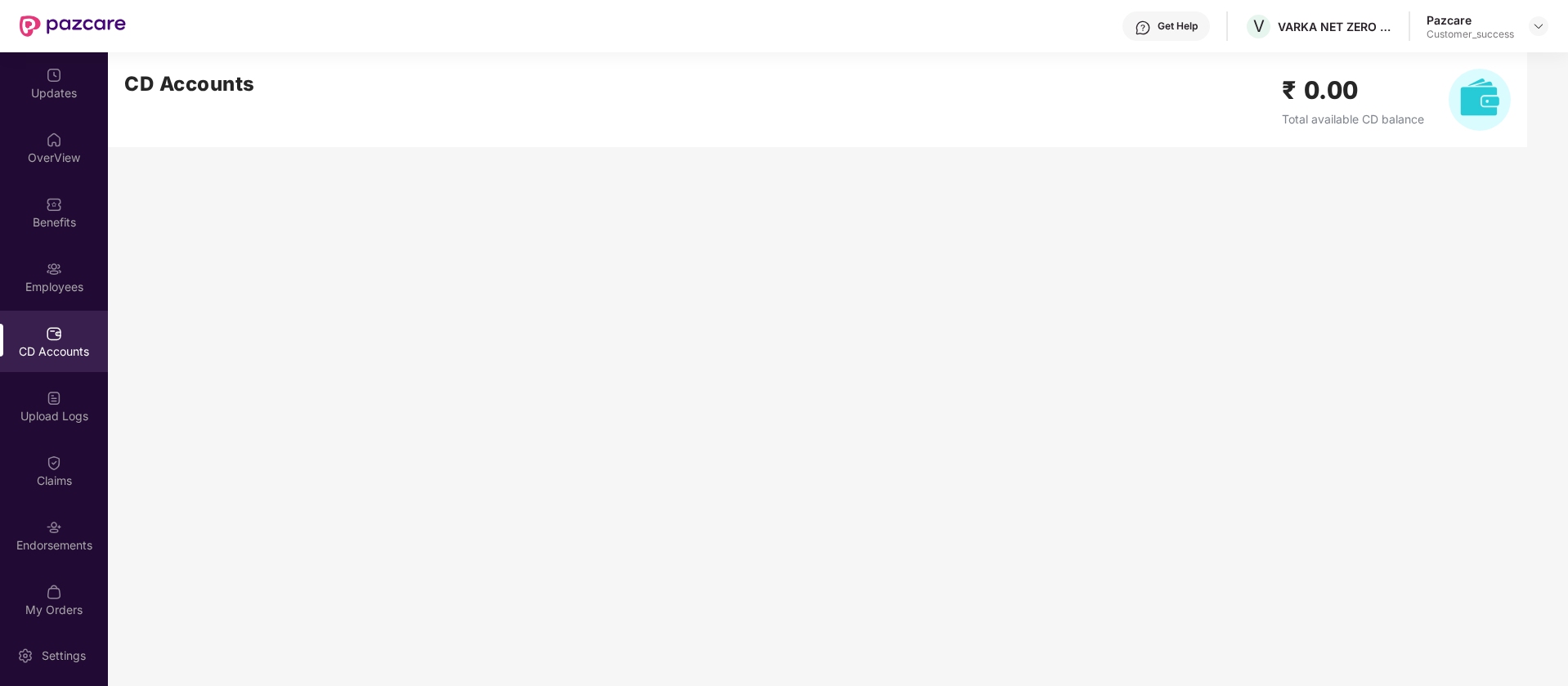
click at [1467, 107] on img at bounding box center [1480, 100] width 62 height 62
click at [1535, 25] on img at bounding box center [1538, 25] width 13 height 13
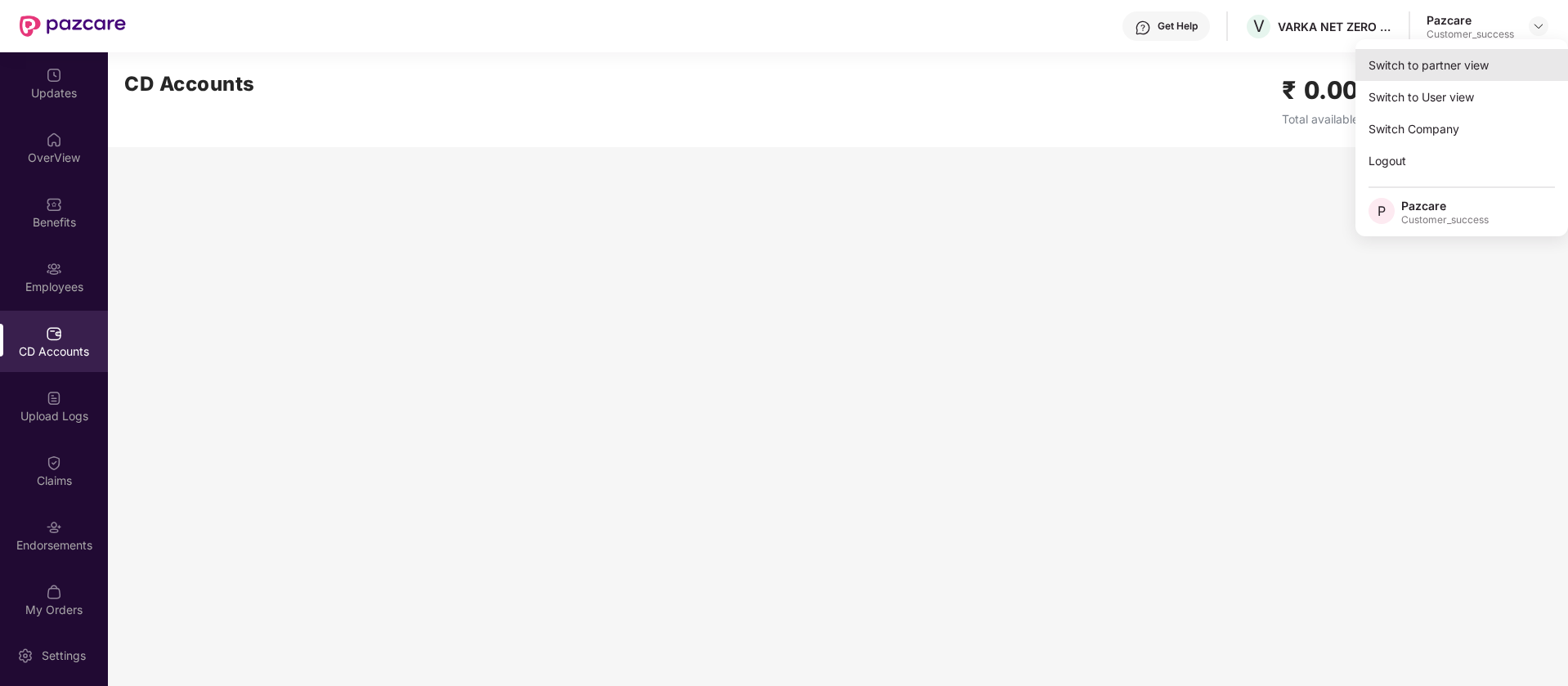
click at [1443, 64] on div "Switch to partner view" at bounding box center [1461, 65] width 212 height 31
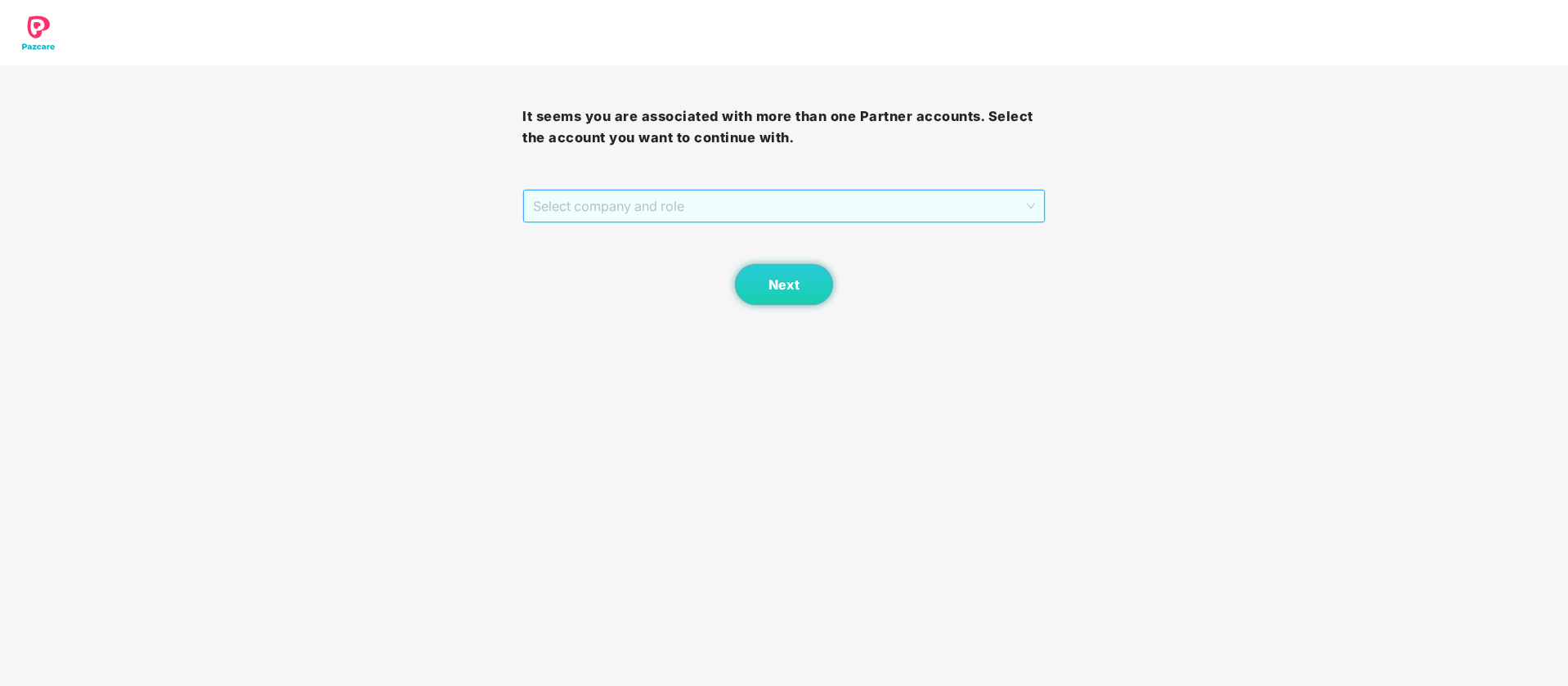
click at [981, 192] on span "Select company and role" at bounding box center [783, 206] width 501 height 31
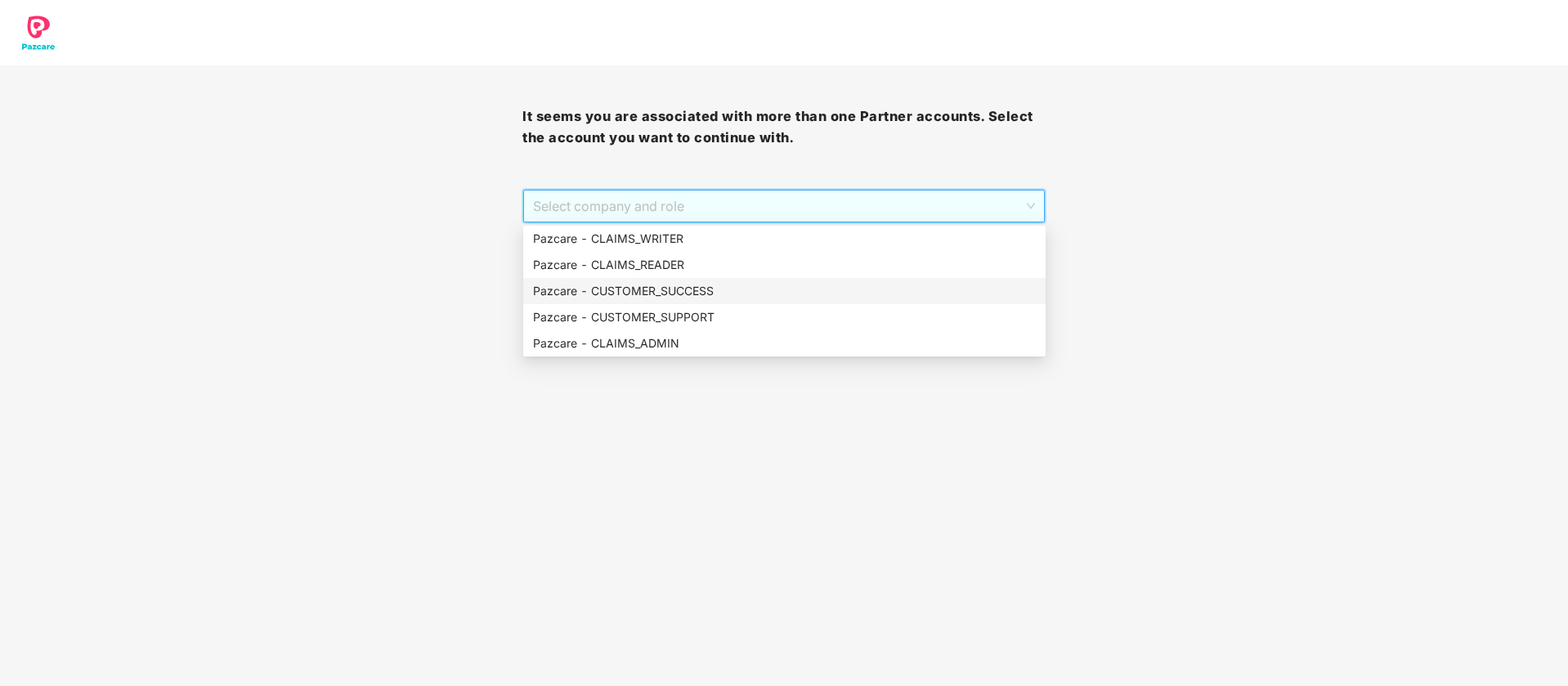
click at [776, 295] on div "Pazcare - CUSTOMER_SUCCESS" at bounding box center [784, 291] width 503 height 18
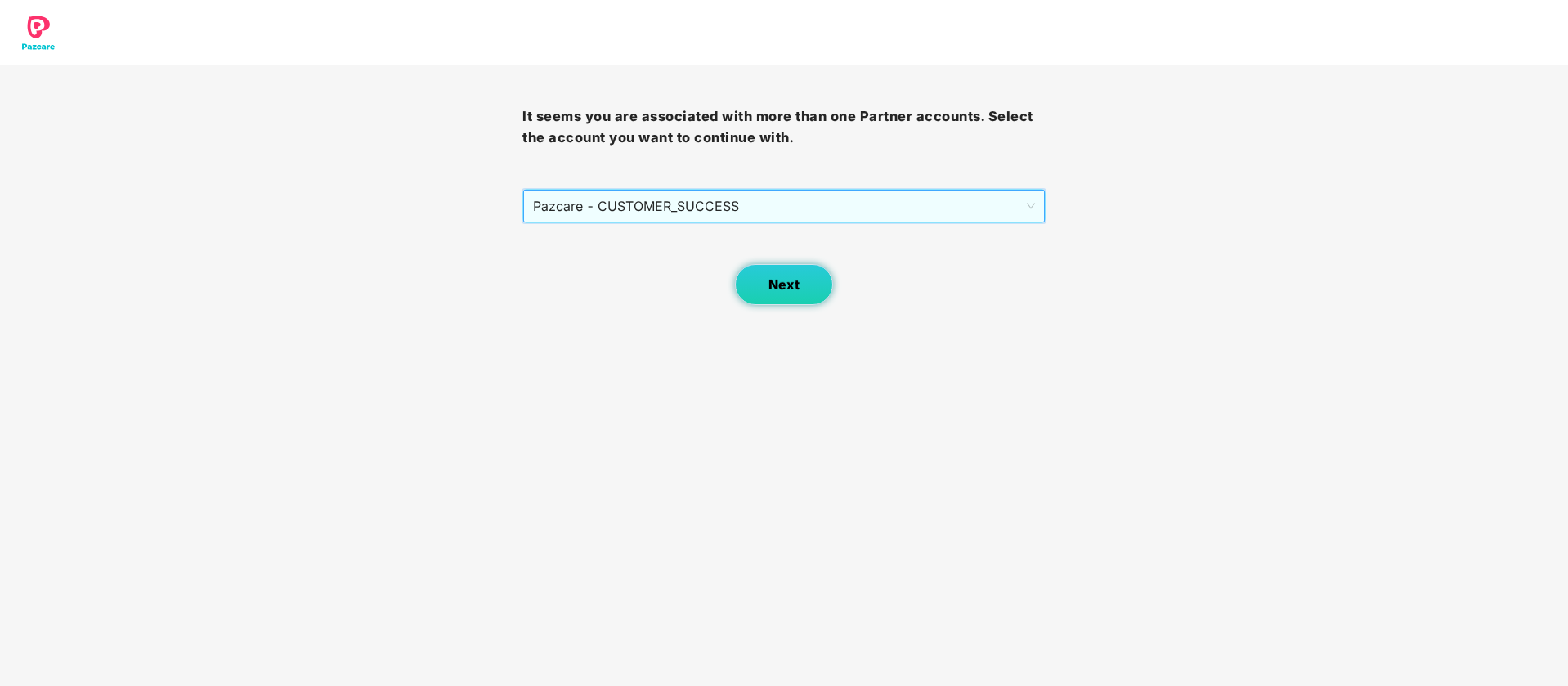
click at [775, 288] on span "Next" at bounding box center [784, 285] width 31 height 16
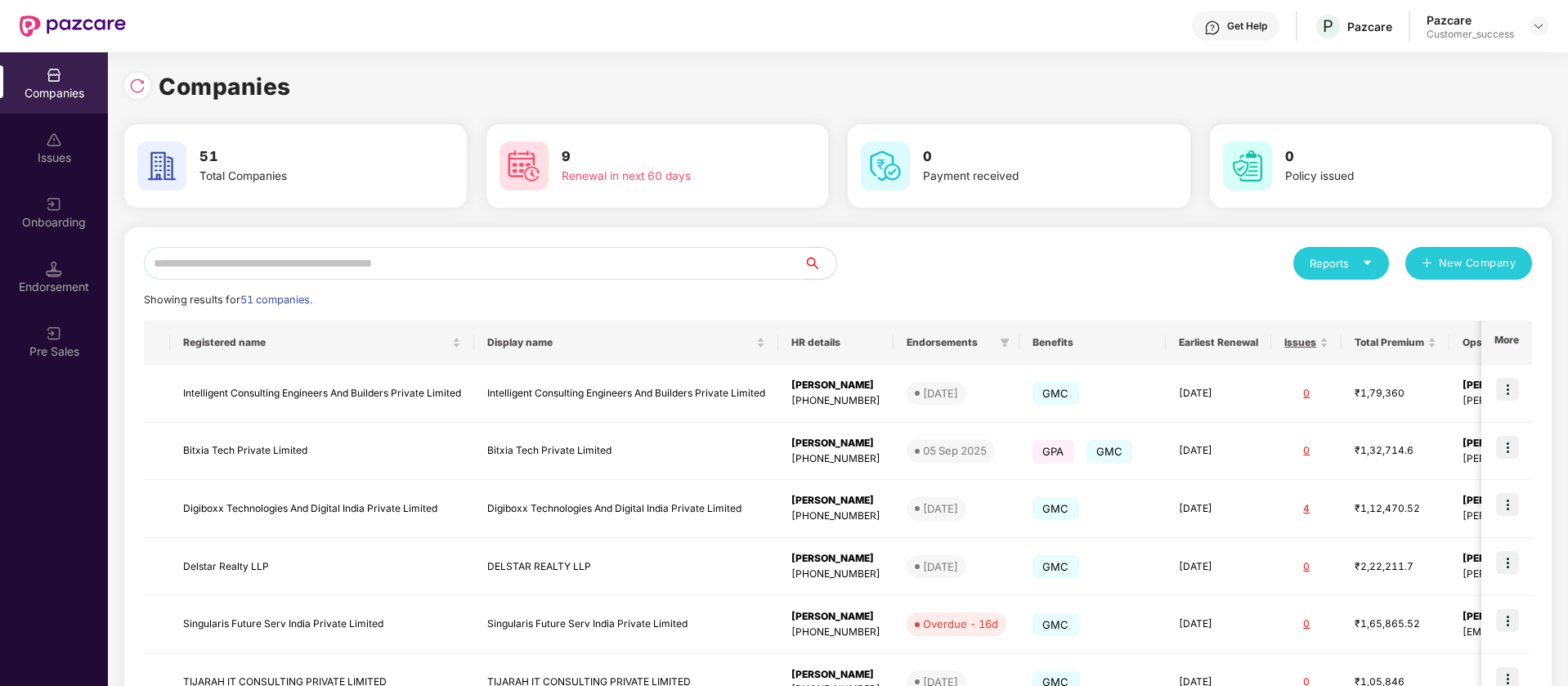
click at [347, 270] on input "text" at bounding box center [474, 262] width 660 height 32
type input "*"
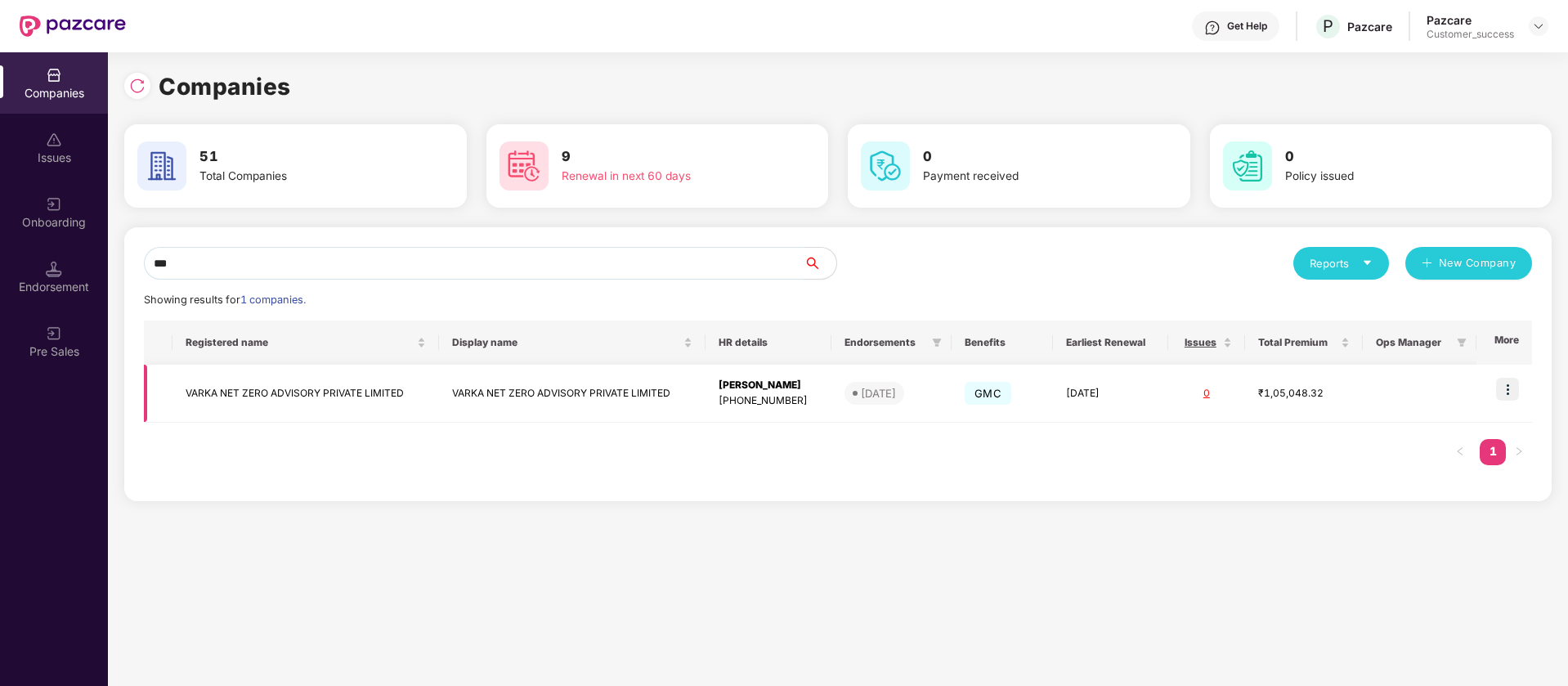
type input "***"
click at [267, 398] on td "VARKA NET ZERO ADVISORY PRIVATE LIMITED" at bounding box center [305, 393] width 267 height 58
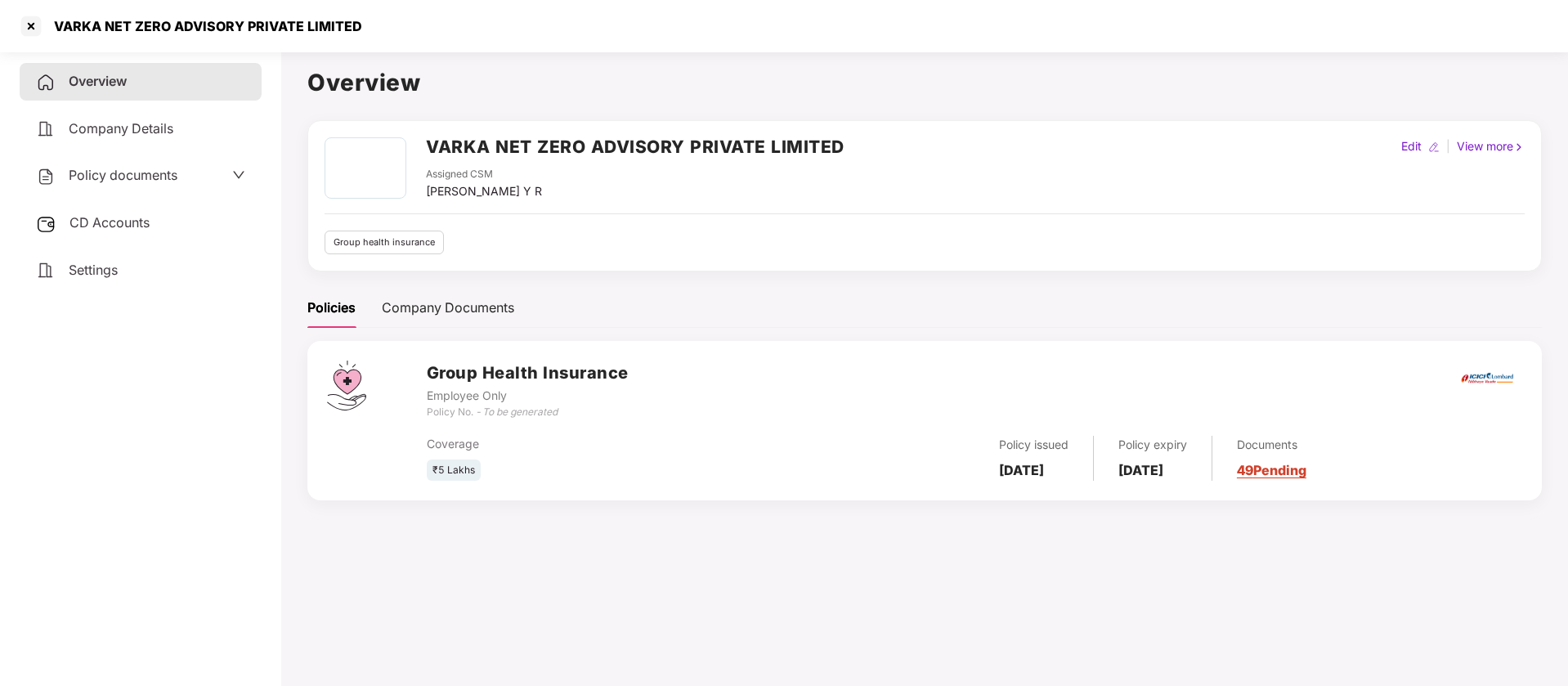
click at [106, 235] on div "CD Accounts" at bounding box center [140, 223] width 242 height 38
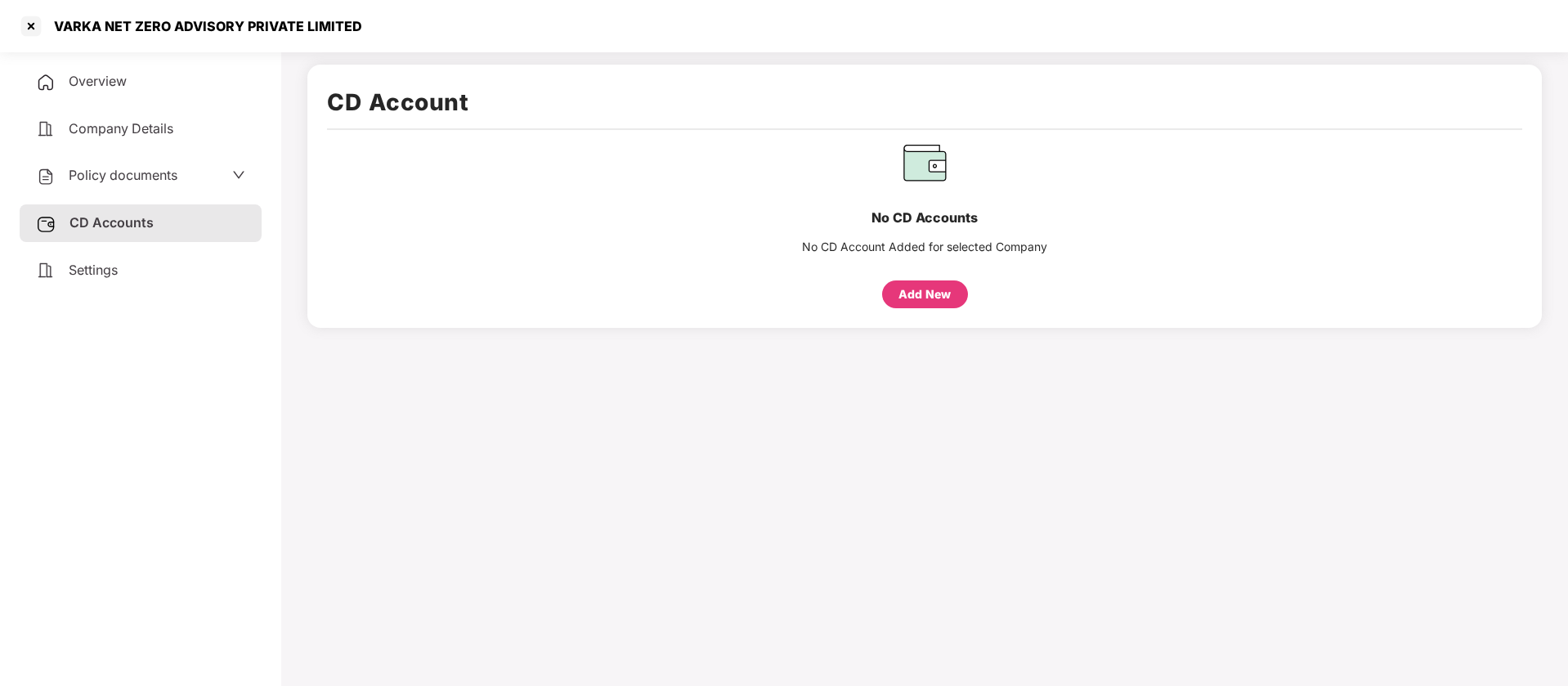
click at [930, 288] on div "Add New" at bounding box center [925, 294] width 52 height 18
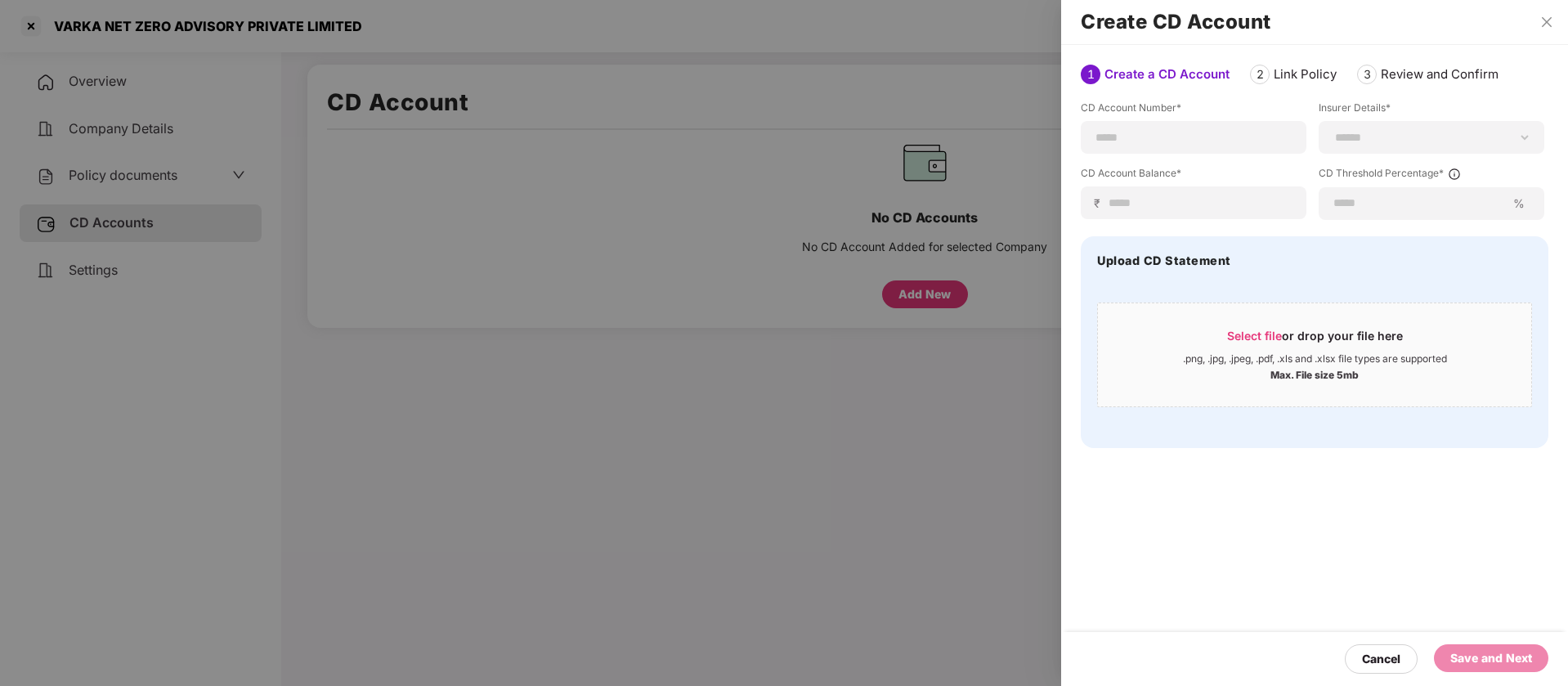
drag, startPoint x: 1152, startPoint y: 142, endPoint x: 1146, endPoint y: 154, distance: 13.4
click at [1146, 154] on div "**********" at bounding box center [1315, 160] width 468 height 120
click at [1144, 142] on input at bounding box center [1194, 138] width 198 height 17
paste input "**********"
type input "**********"
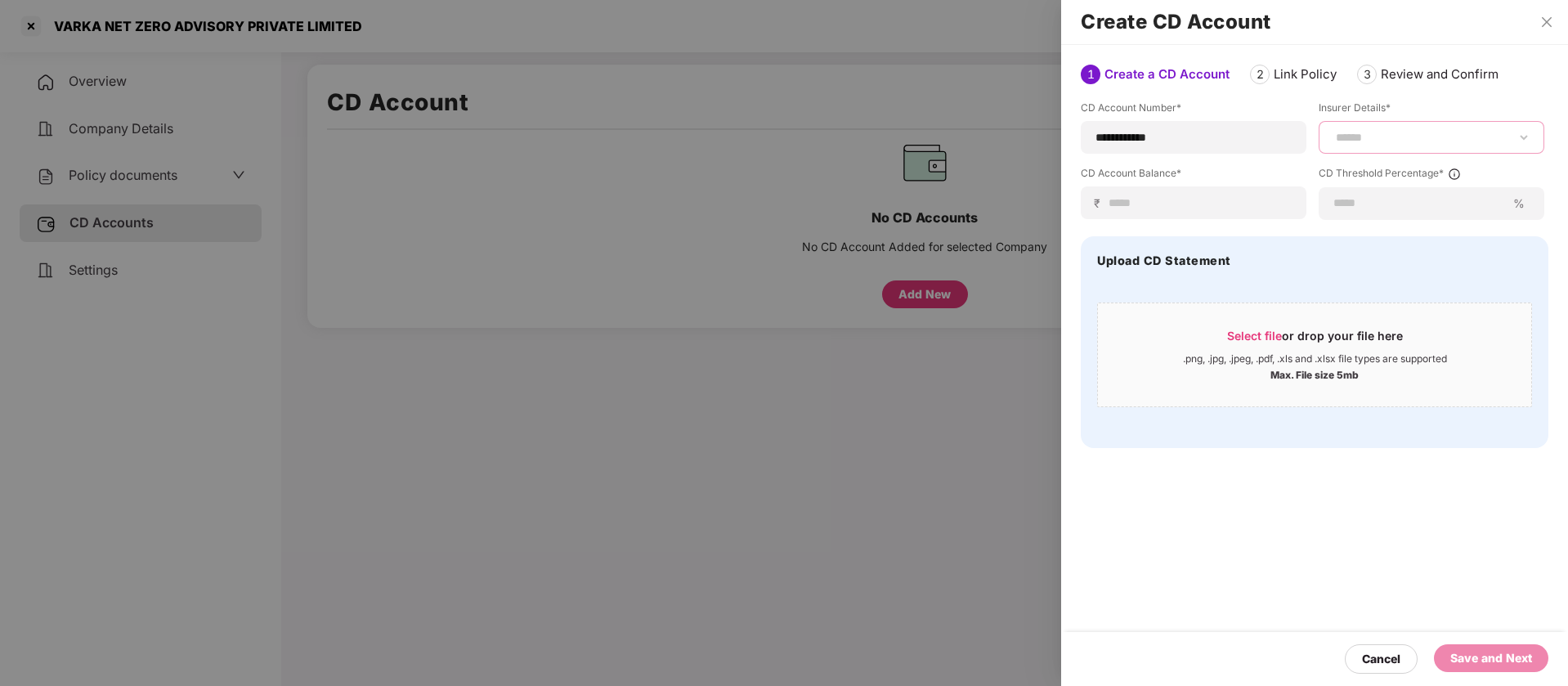
click at [1357, 137] on select "**********" at bounding box center [1432, 137] width 198 height 13
select select "*****"
click at [1333, 144] on select "**********" at bounding box center [1432, 137] width 198 height 13
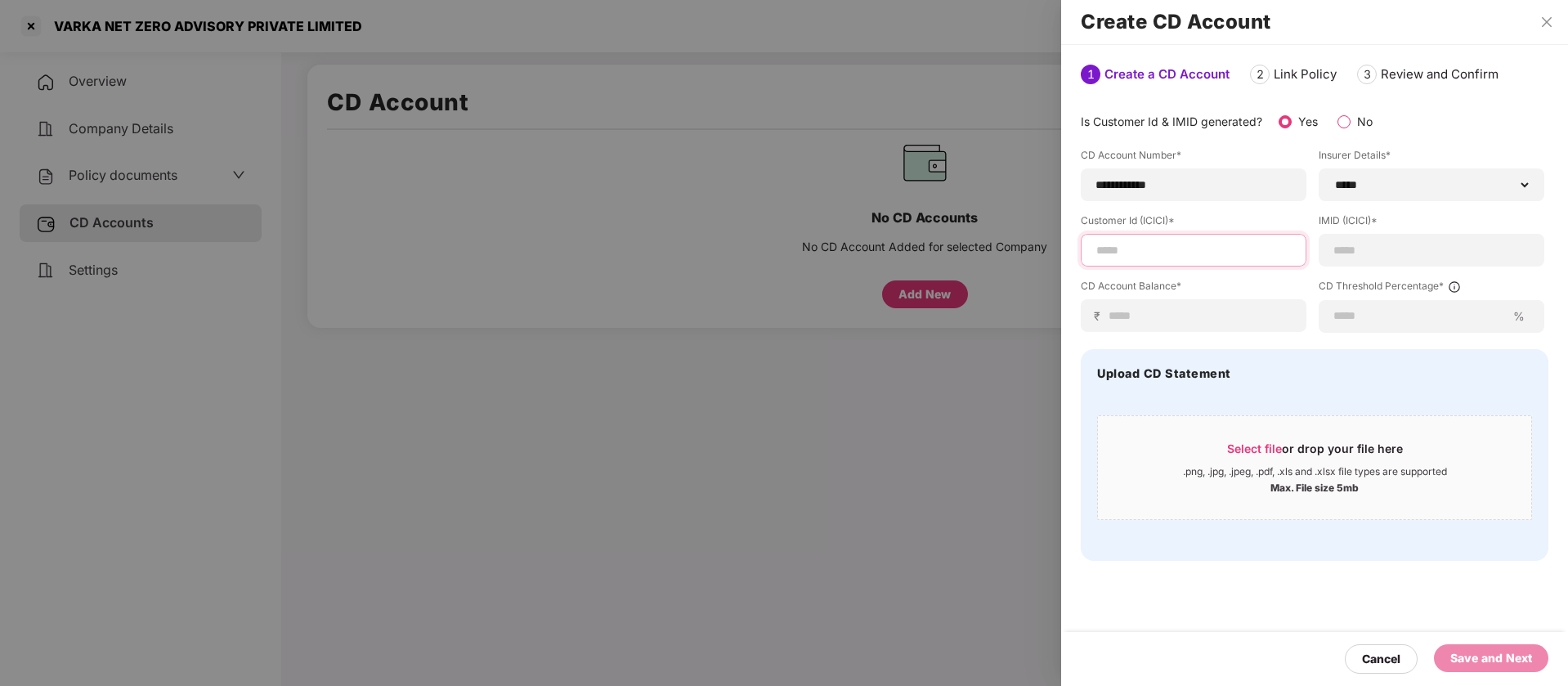
click at [1181, 242] on input at bounding box center [1194, 251] width 198 height 17
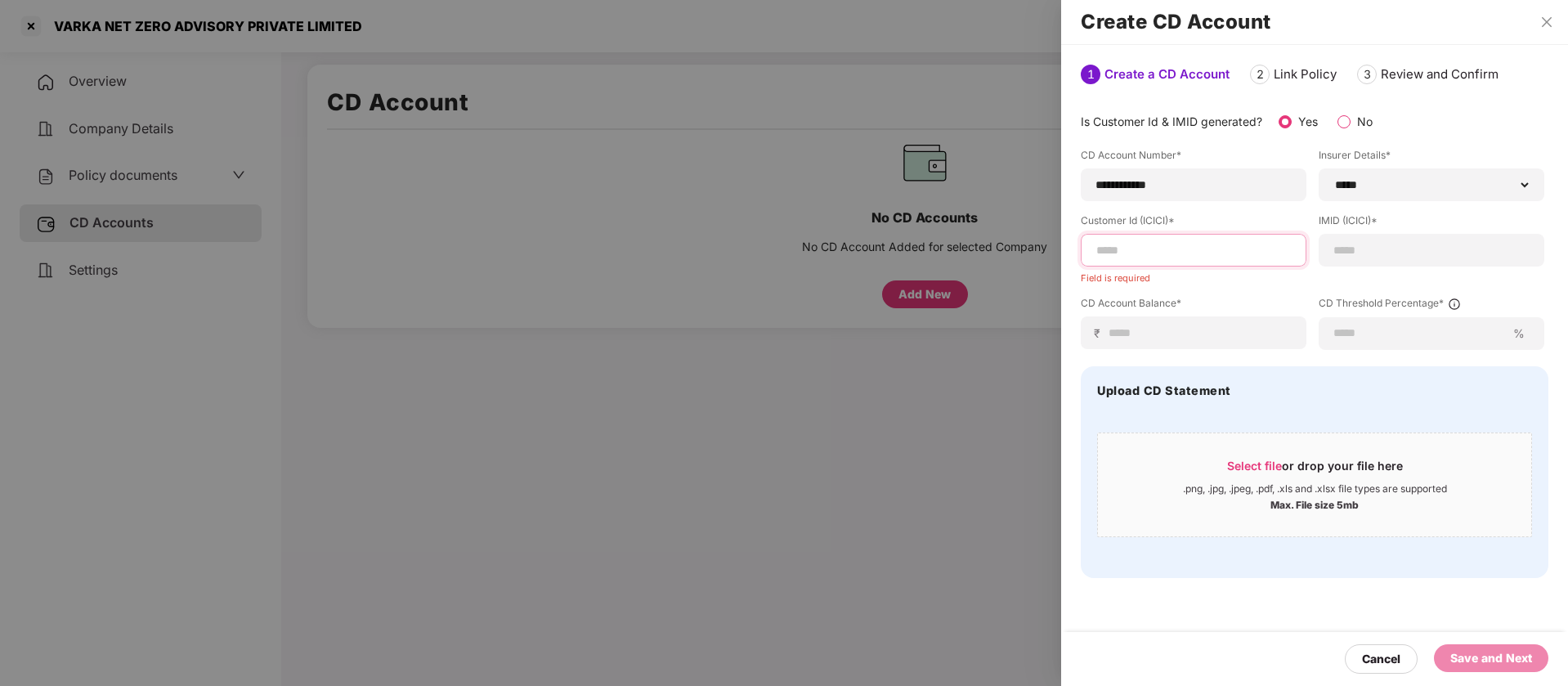
paste input "**********"
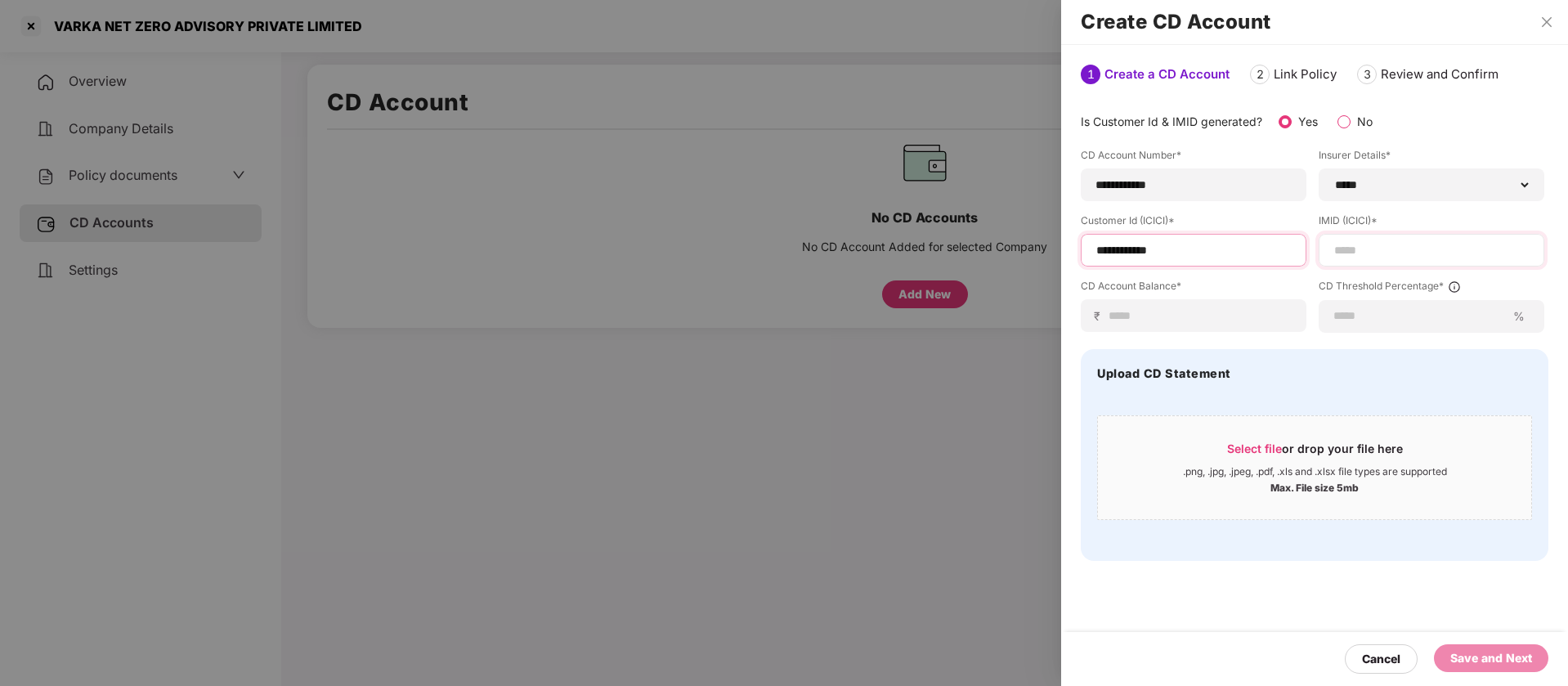
type input "**********"
click at [1402, 254] on input at bounding box center [1432, 251] width 198 height 17
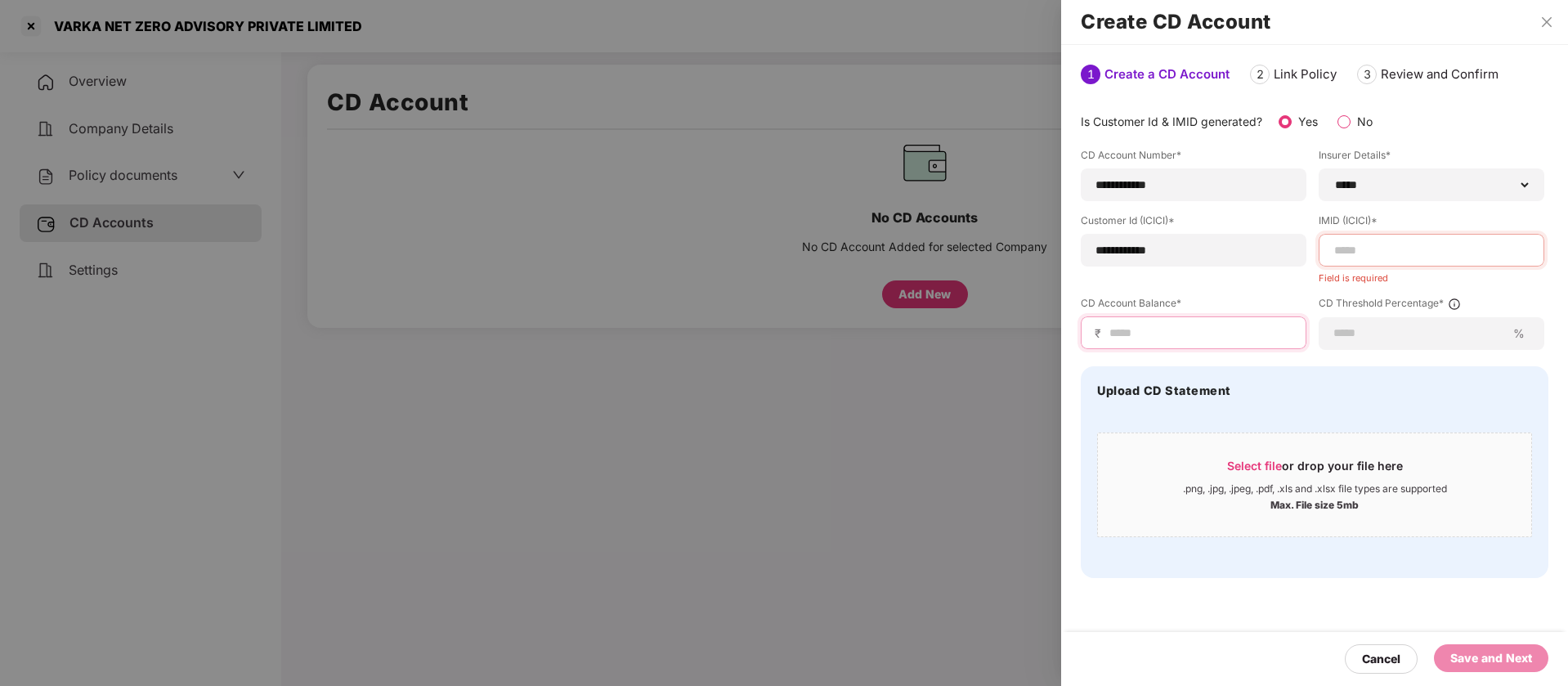
click at [1245, 329] on input at bounding box center [1199, 333] width 184 height 17
click at [1209, 339] on input at bounding box center [1199, 333] width 184 height 17
click at [1351, 336] on input at bounding box center [1419, 333] width 173 height 17
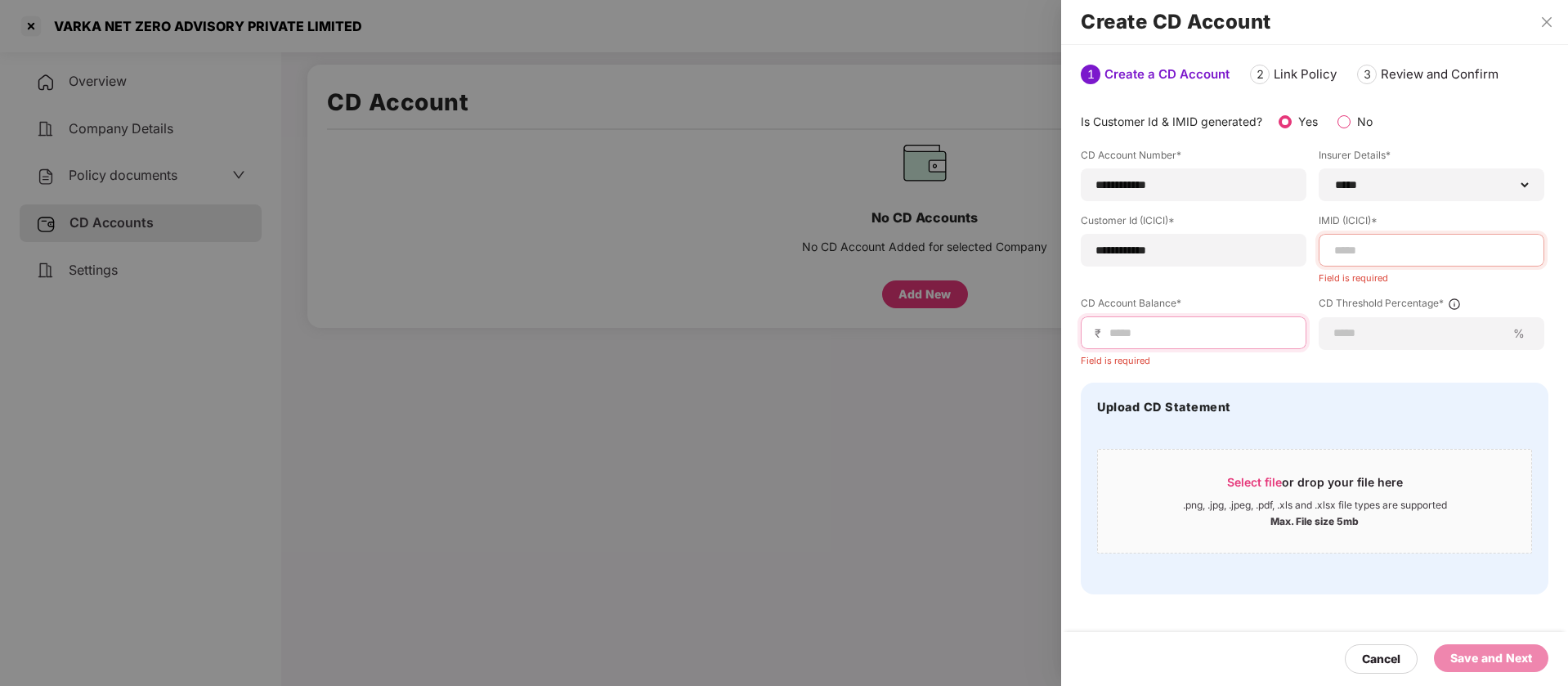
click at [1270, 334] on input at bounding box center [1199, 333] width 184 height 17
type input "*"
click at [1356, 232] on label "IMID (ICICI)*" at bounding box center [1432, 223] width 225 height 20
click at [1360, 253] on input at bounding box center [1432, 251] width 198 height 17
click at [1197, 244] on input "**********" at bounding box center [1194, 251] width 198 height 17
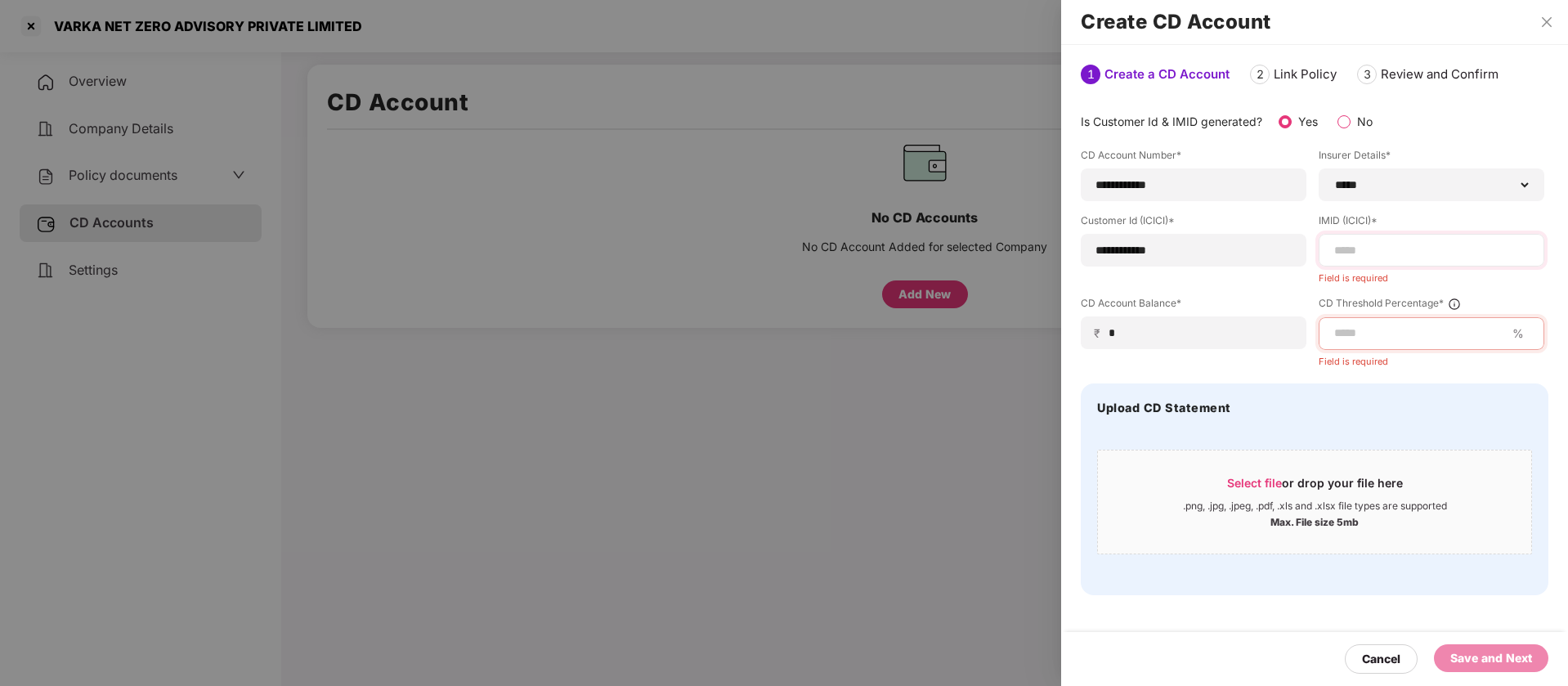
click at [1390, 239] on div at bounding box center [1432, 250] width 225 height 32
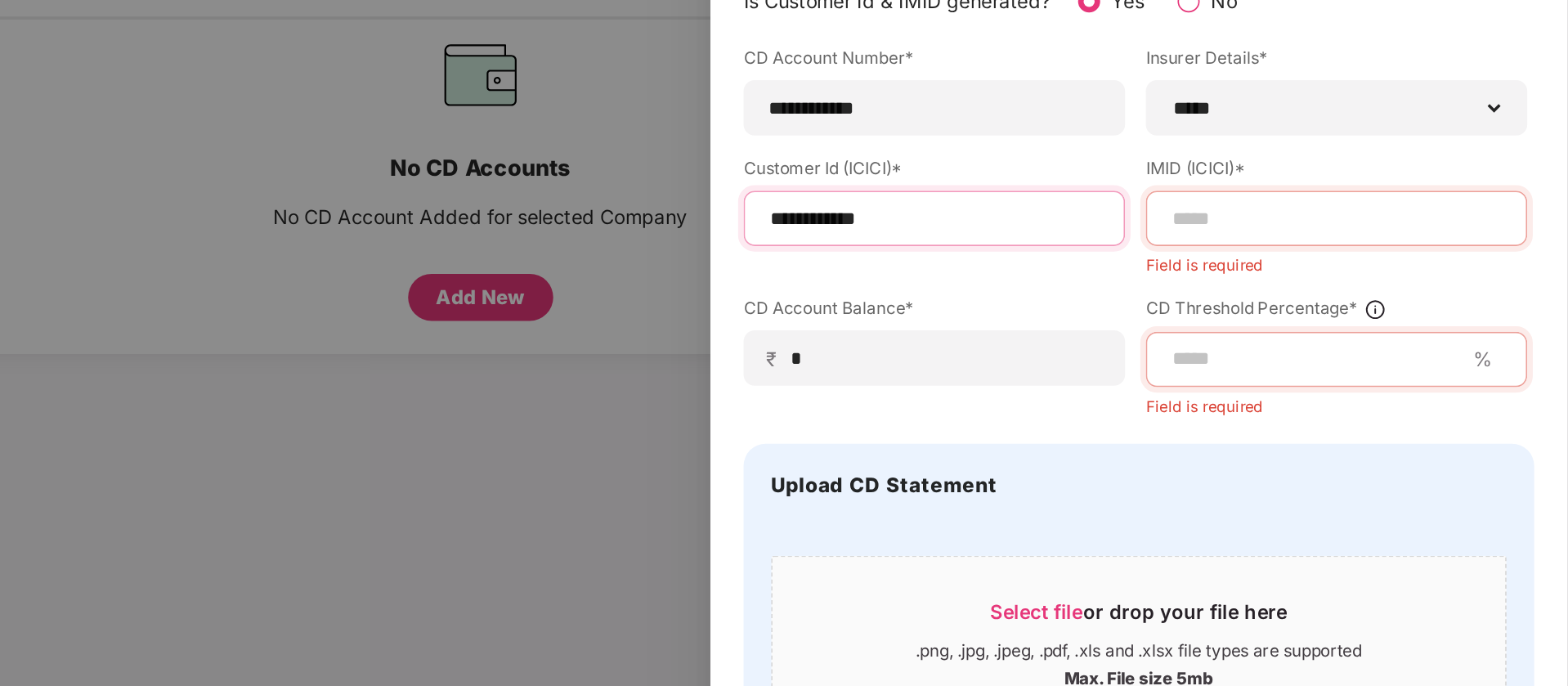
click at [1135, 239] on input "**********" at bounding box center [1194, 248] width 198 height 17
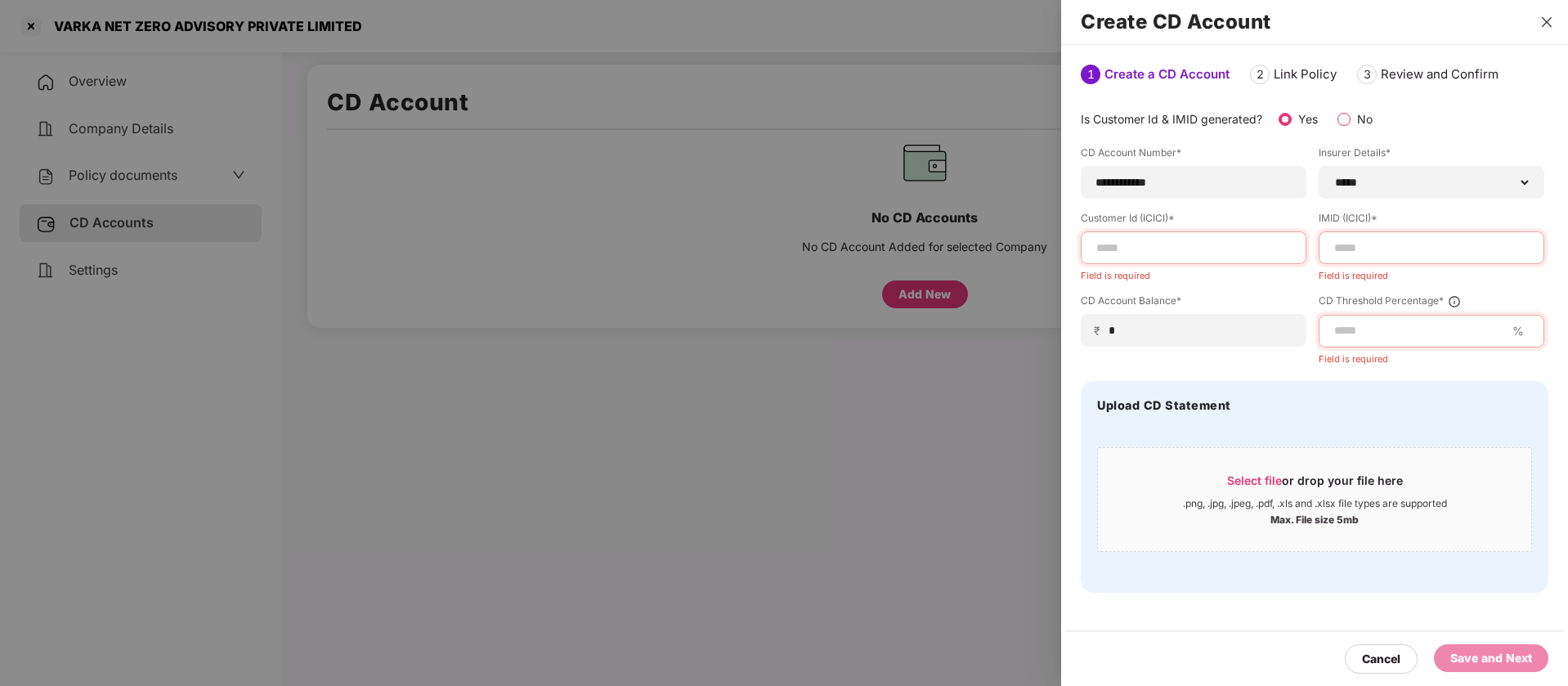
click at [1546, 25] on icon "close" at bounding box center [1546, 22] width 13 height 13
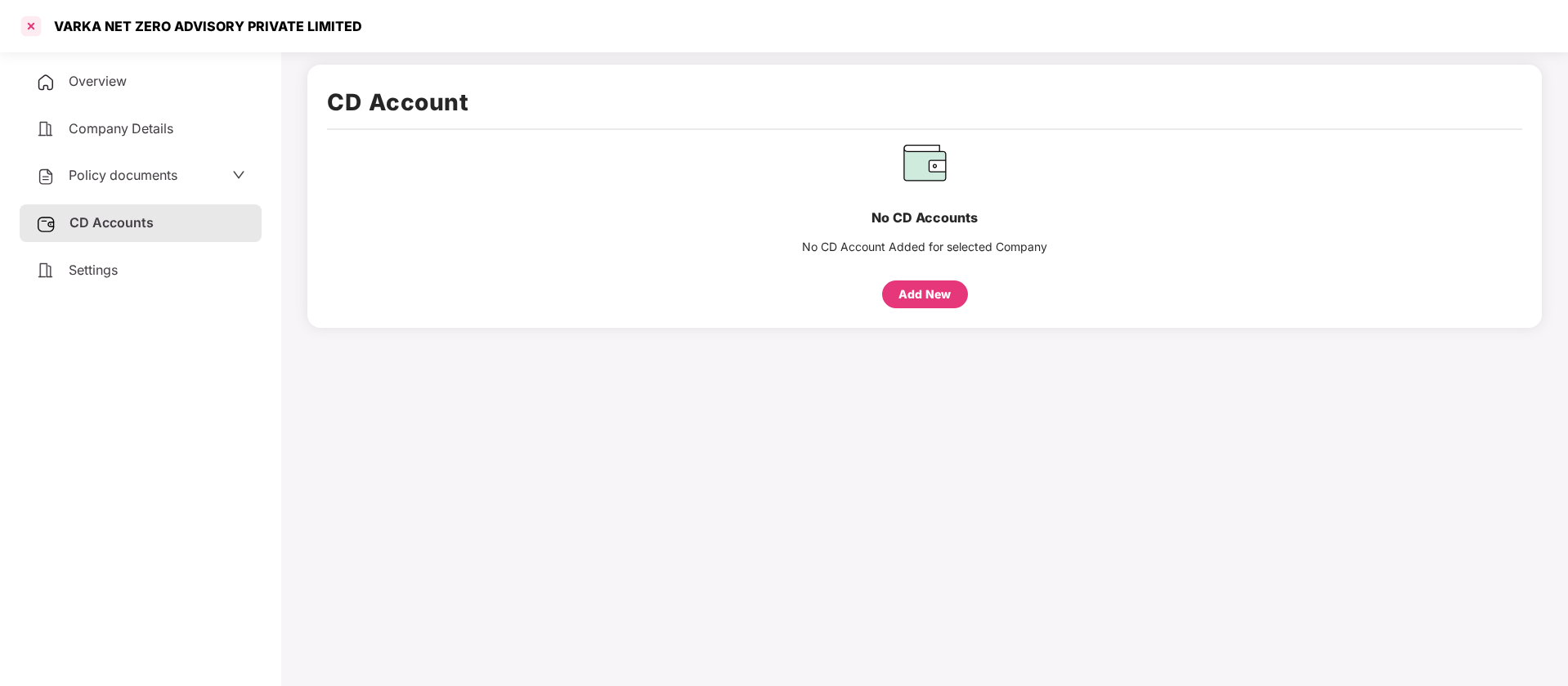
click at [18, 32] on div at bounding box center [31, 26] width 26 height 26
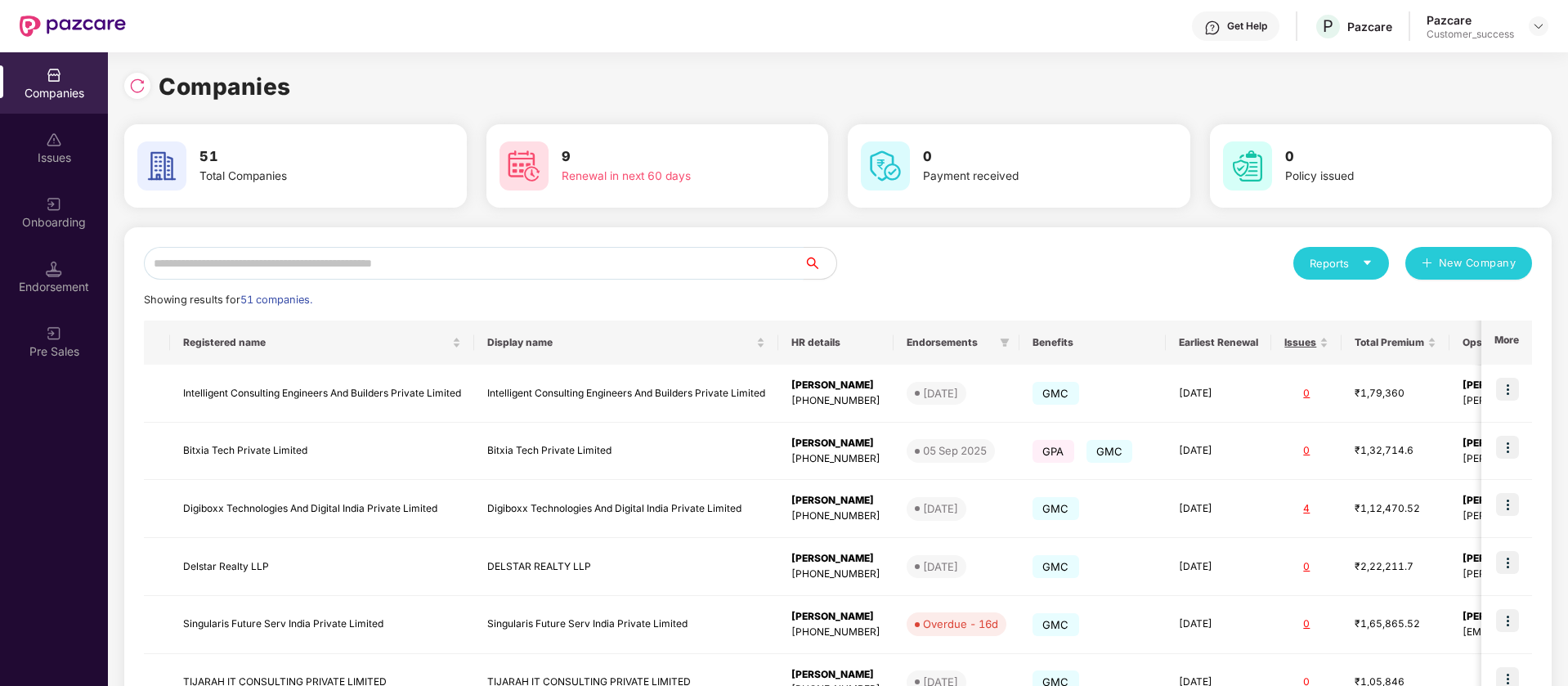
click at [586, 273] on input "text" at bounding box center [474, 262] width 660 height 32
type input "*"
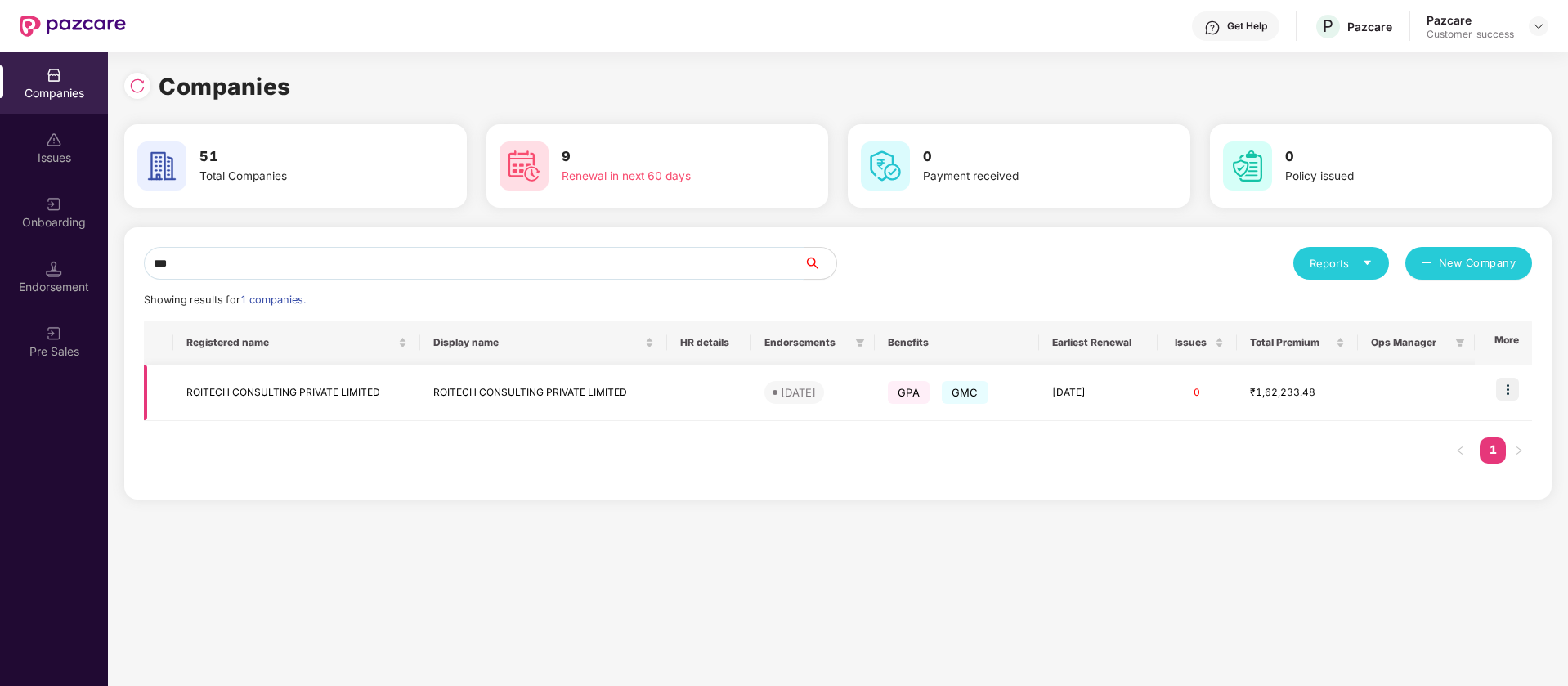
type input "***"
click at [1510, 386] on img at bounding box center [1508, 389] width 23 height 23
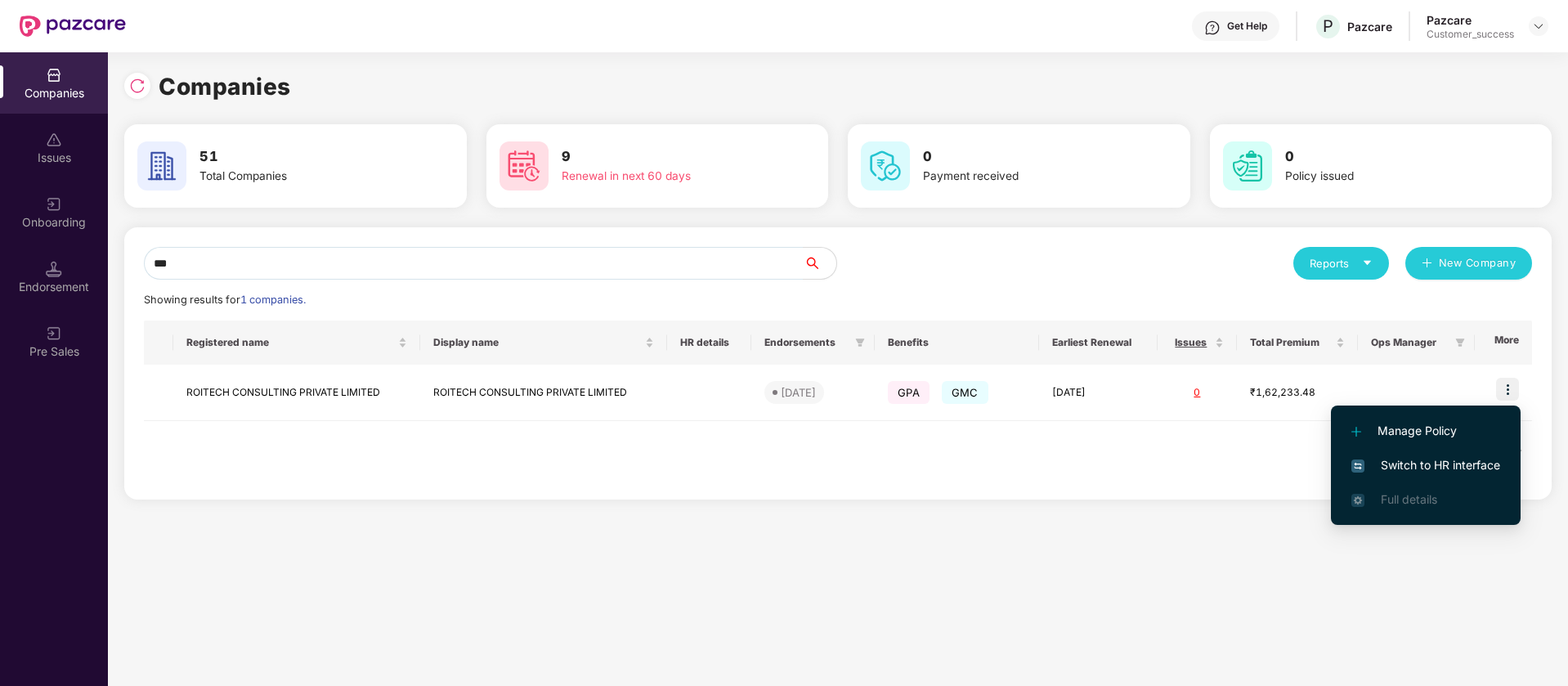
click at [1426, 468] on span "Switch to HR interface" at bounding box center [1426, 465] width 149 height 18
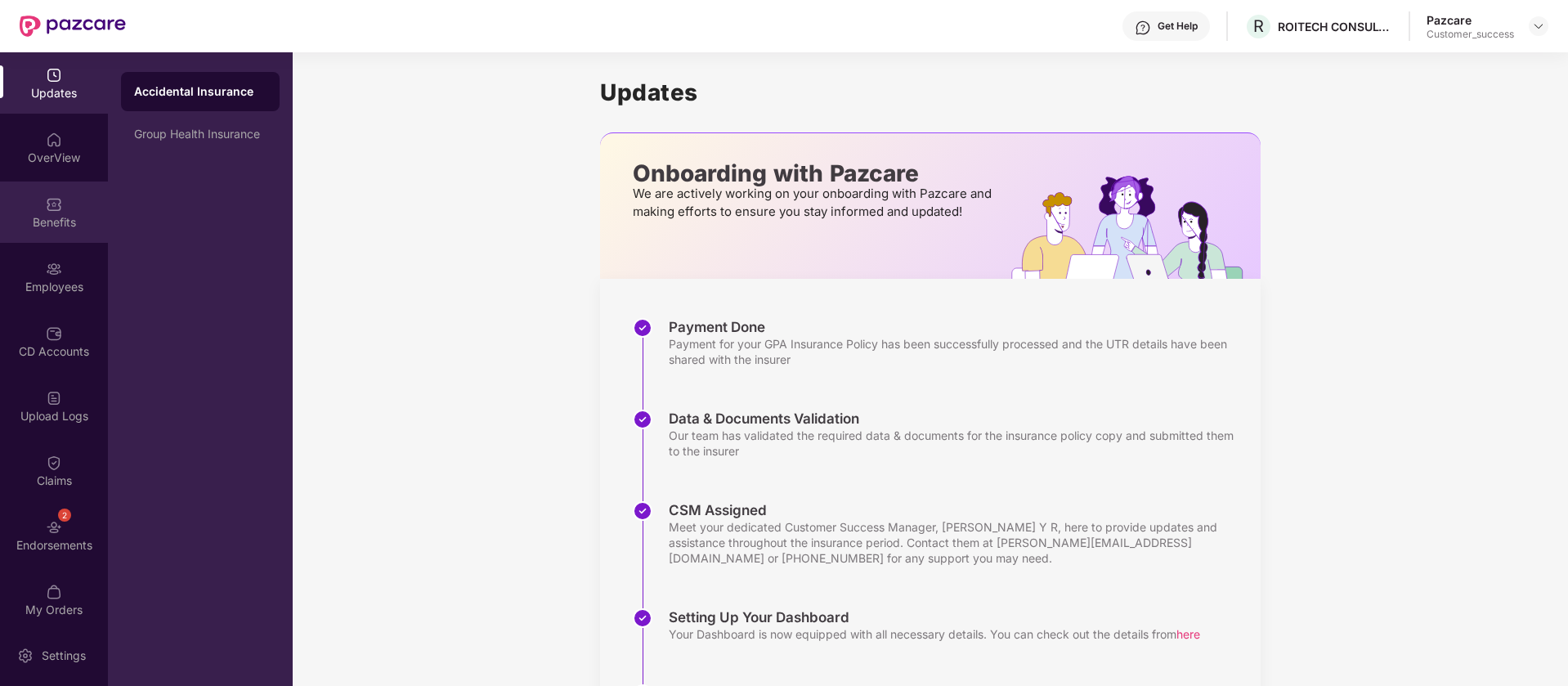
click at [70, 231] on div "Benefits" at bounding box center [53, 212] width 108 height 61
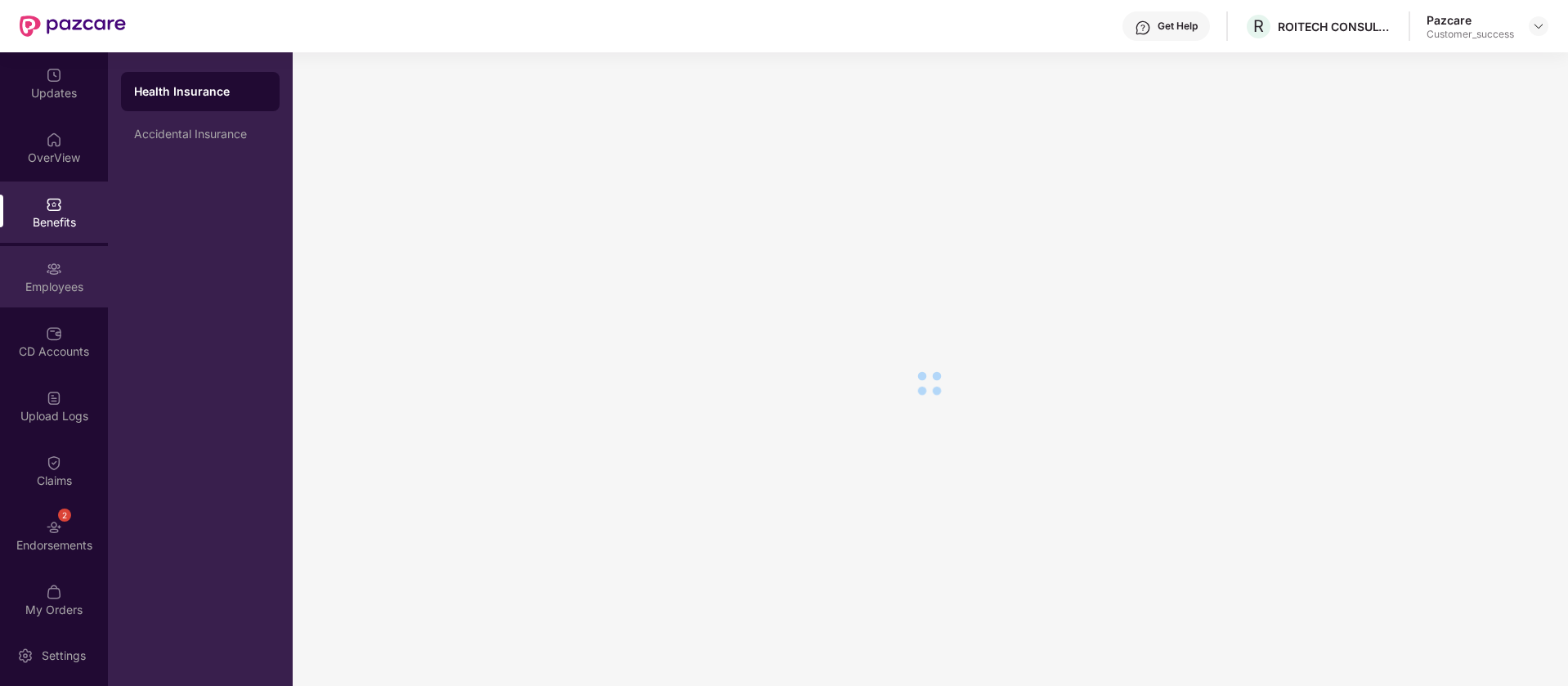
click at [42, 265] on div "Employees" at bounding box center [53, 277] width 108 height 61
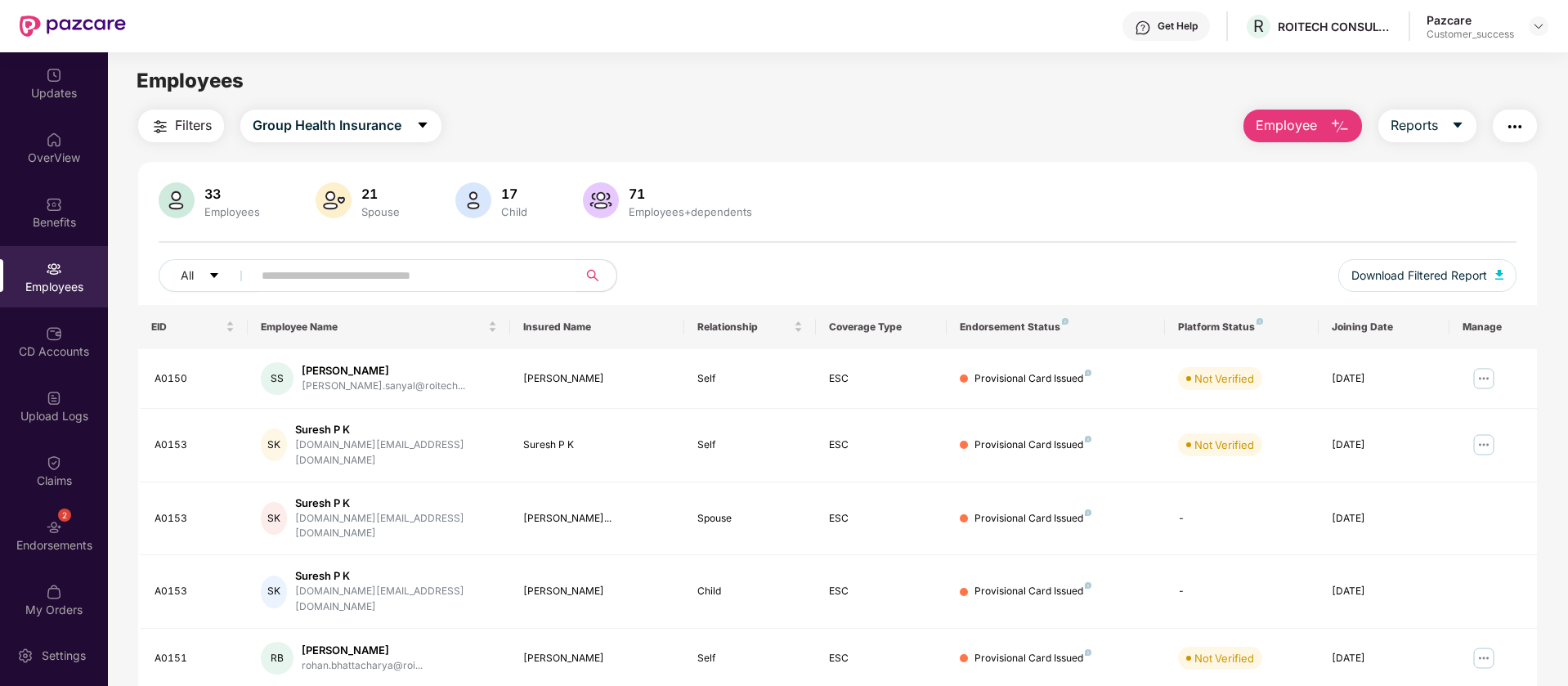
click at [1516, 122] on img "button" at bounding box center [1515, 127] width 19 height 19
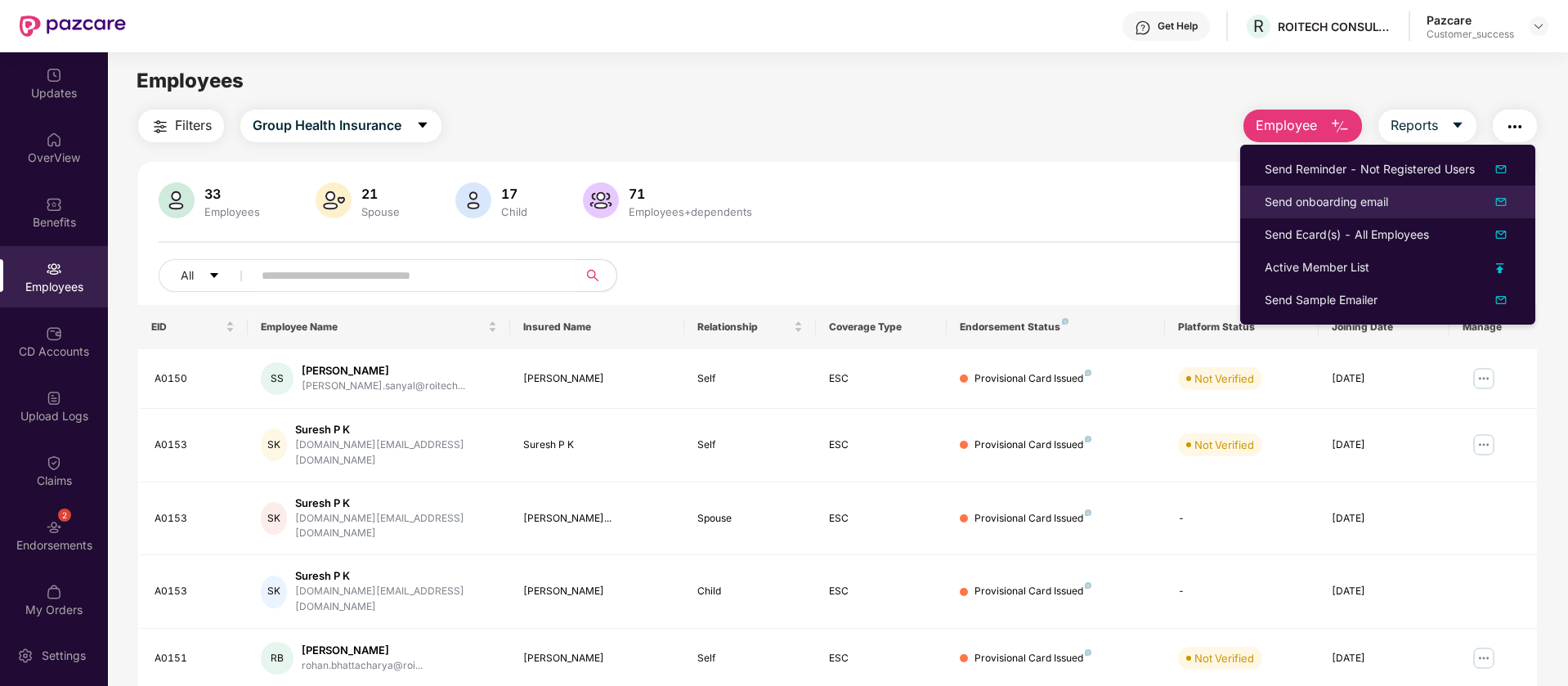
click at [1507, 204] on img at bounding box center [1501, 202] width 19 height 19
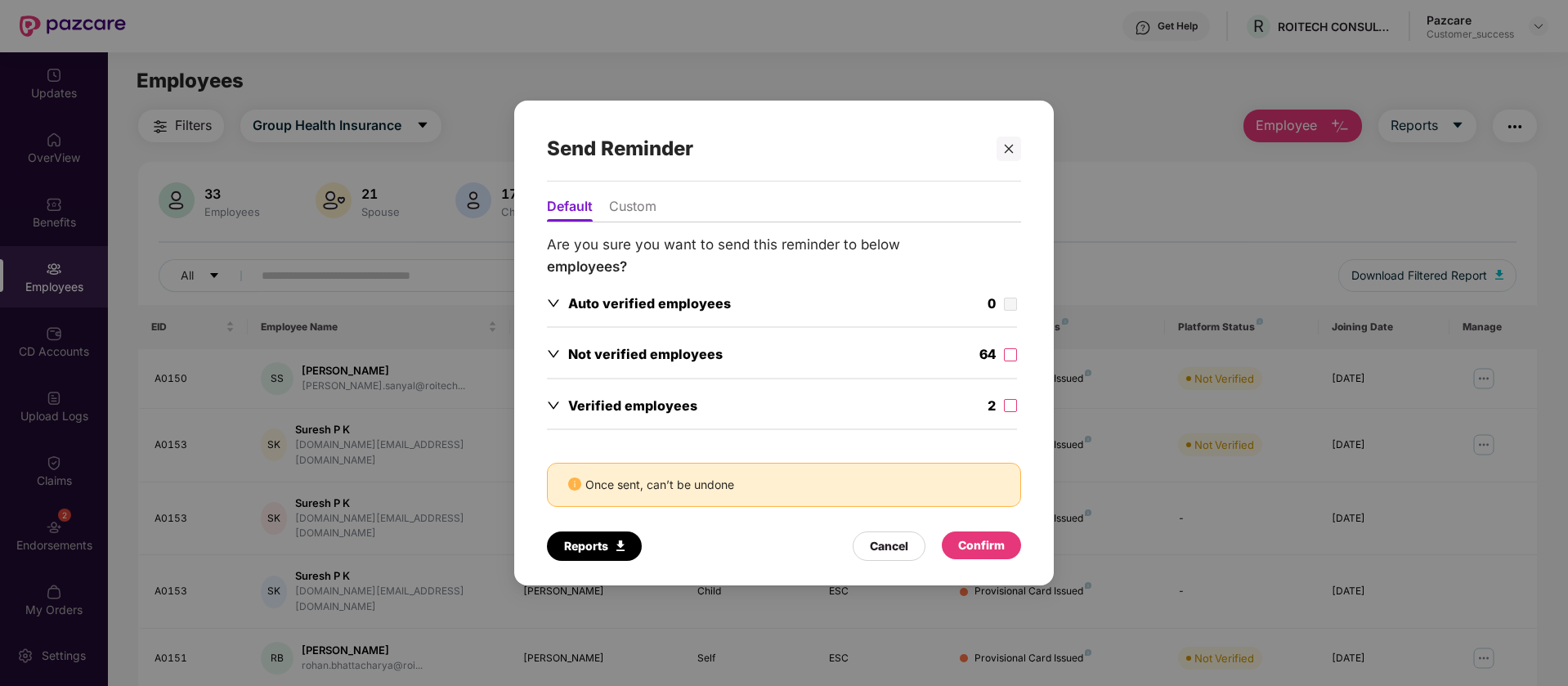
click at [645, 209] on li "Custom" at bounding box center [633, 209] width 47 height 24
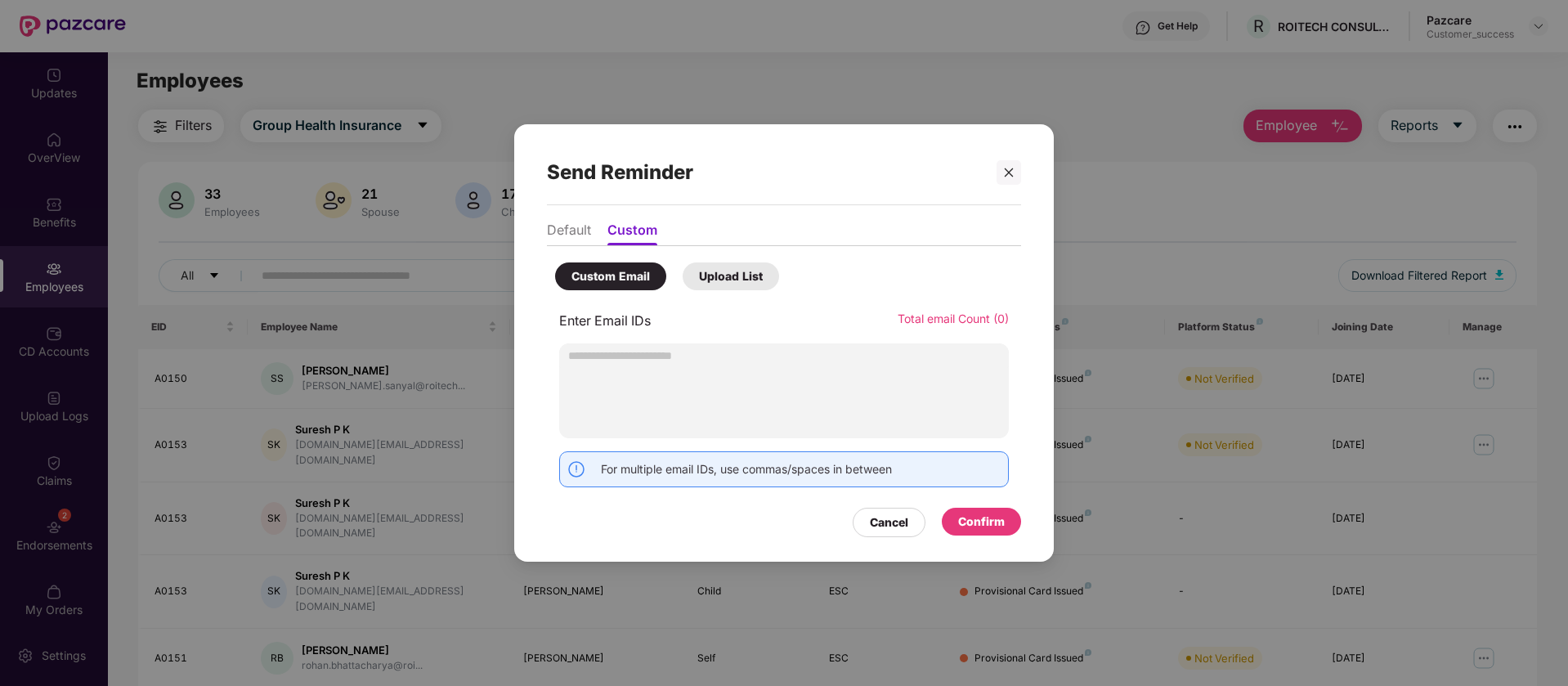
click at [628, 386] on div at bounding box center [784, 391] width 449 height 95
click at [575, 229] on li "Default" at bounding box center [569, 232] width 45 height 24
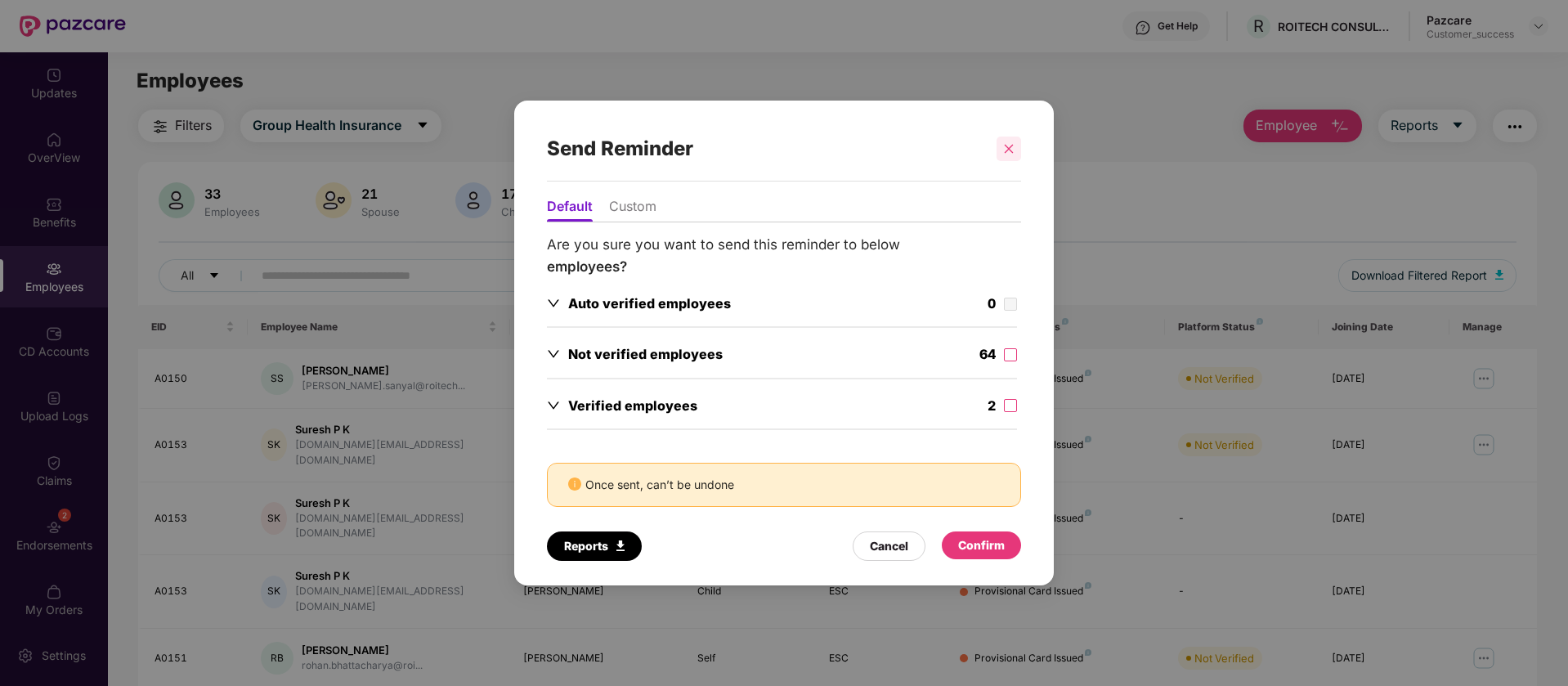
click at [1015, 138] on div at bounding box center [1009, 149] width 24 height 24
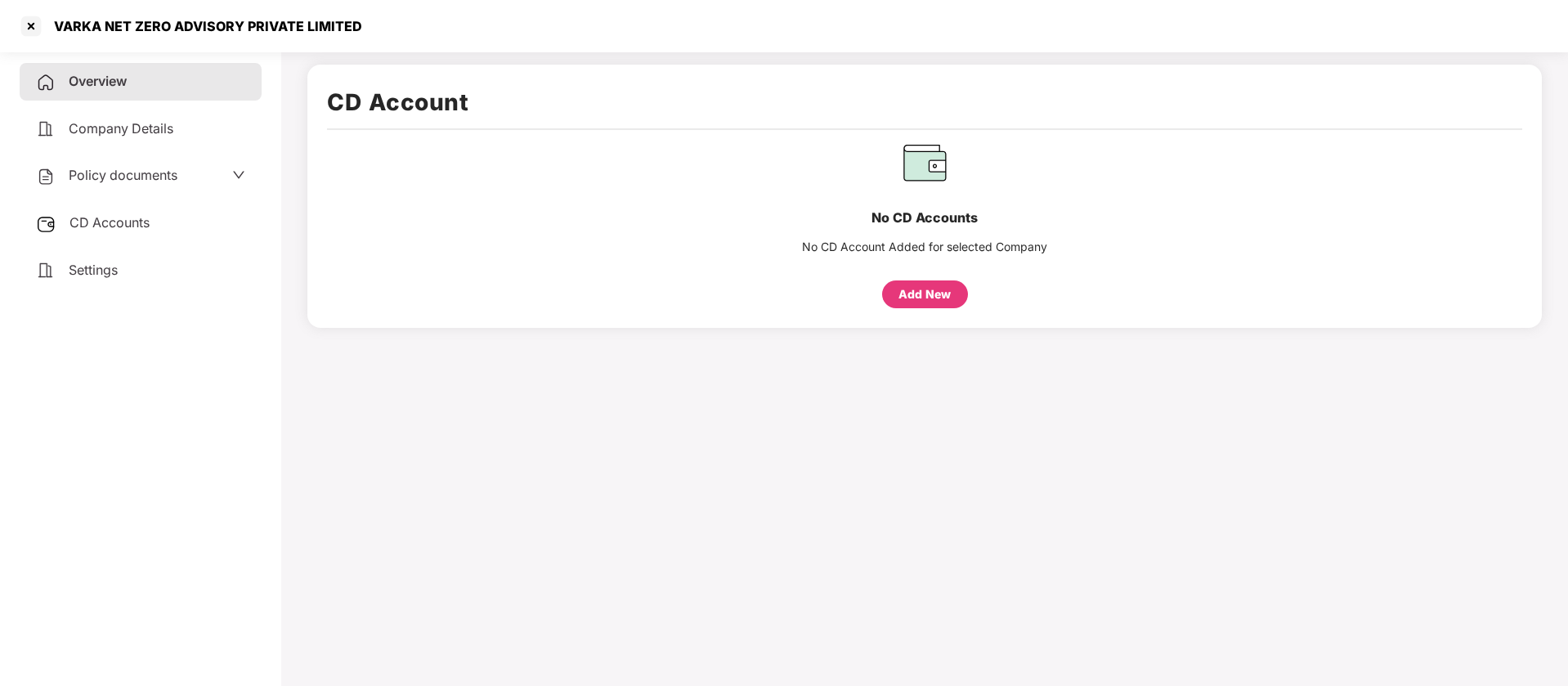
click at [108, 125] on span "Company Details" at bounding box center [121, 128] width 105 height 17
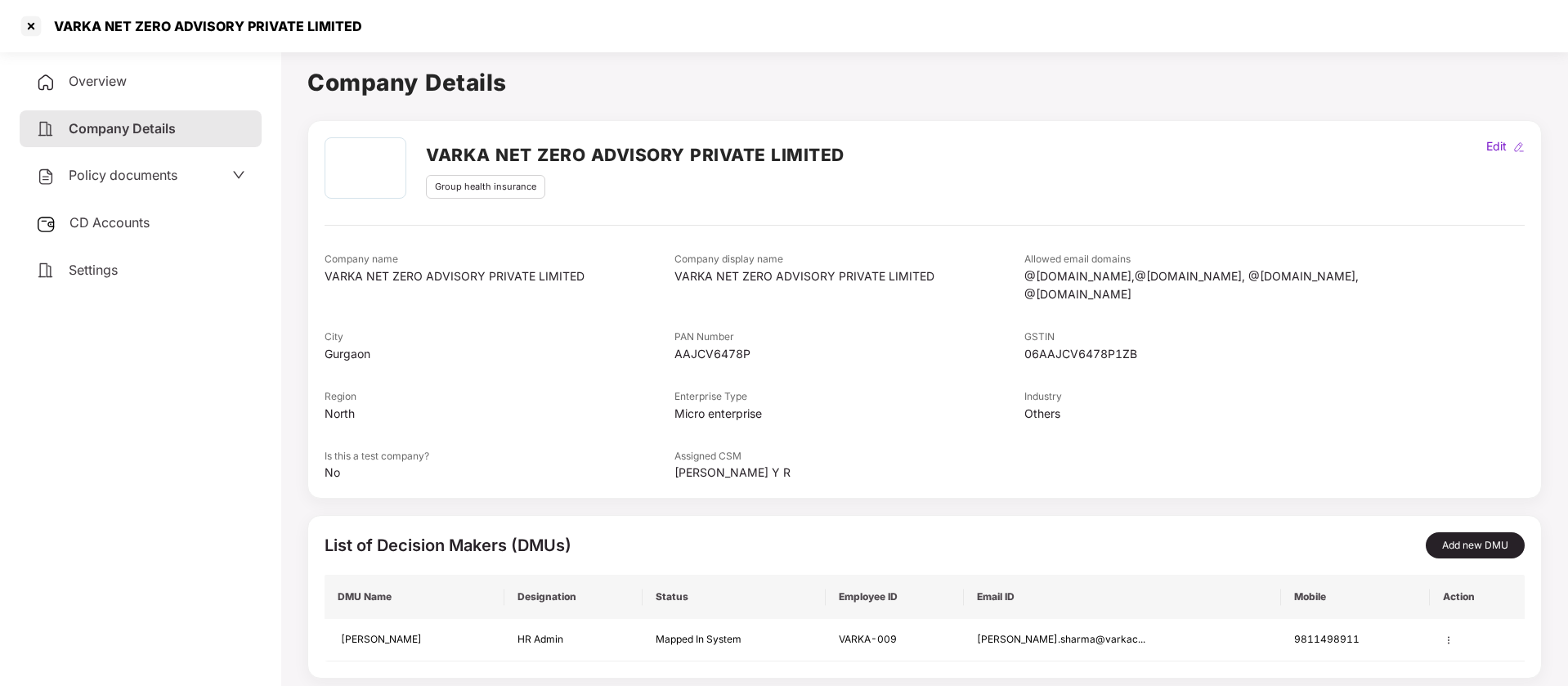
click at [145, 180] on span "Policy documents" at bounding box center [123, 175] width 108 height 17
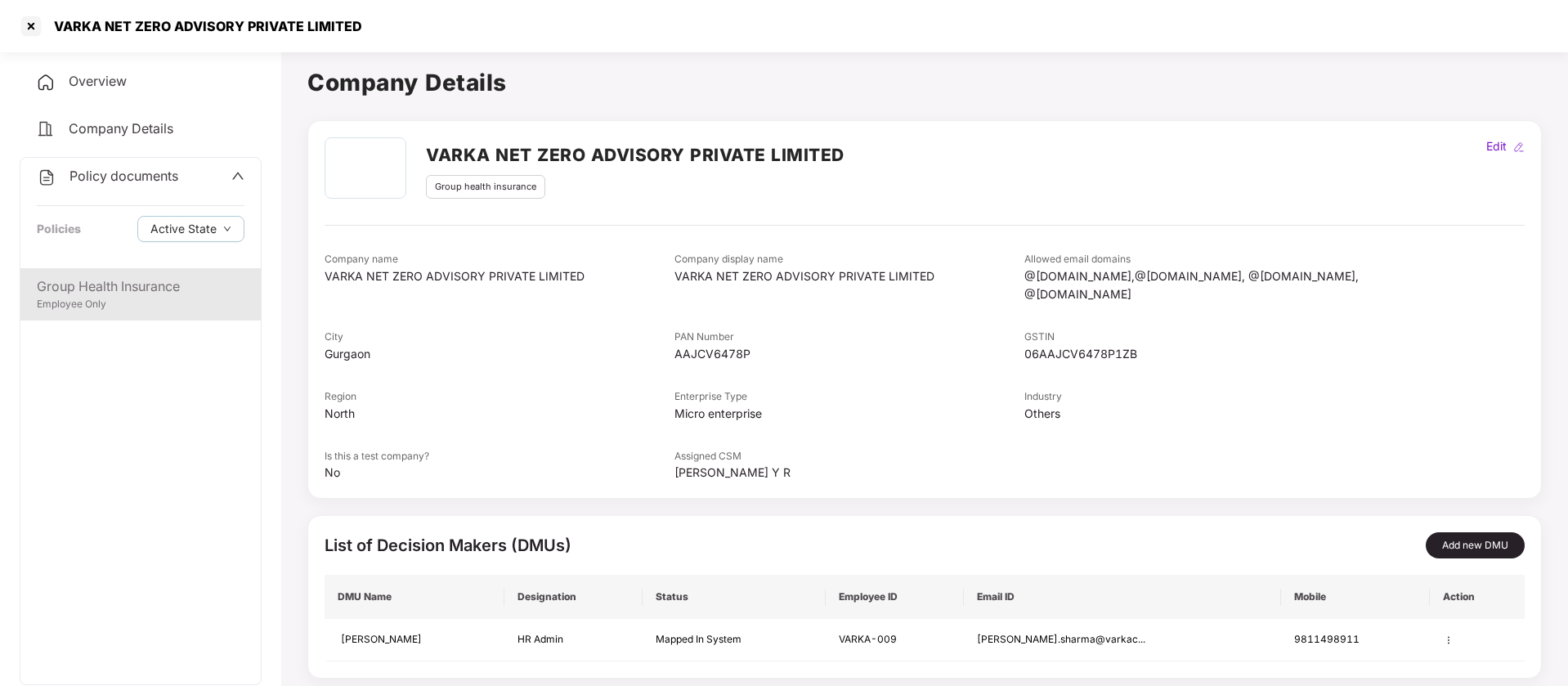
click at [92, 288] on div "Group Health Insurance" at bounding box center [141, 286] width 208 height 20
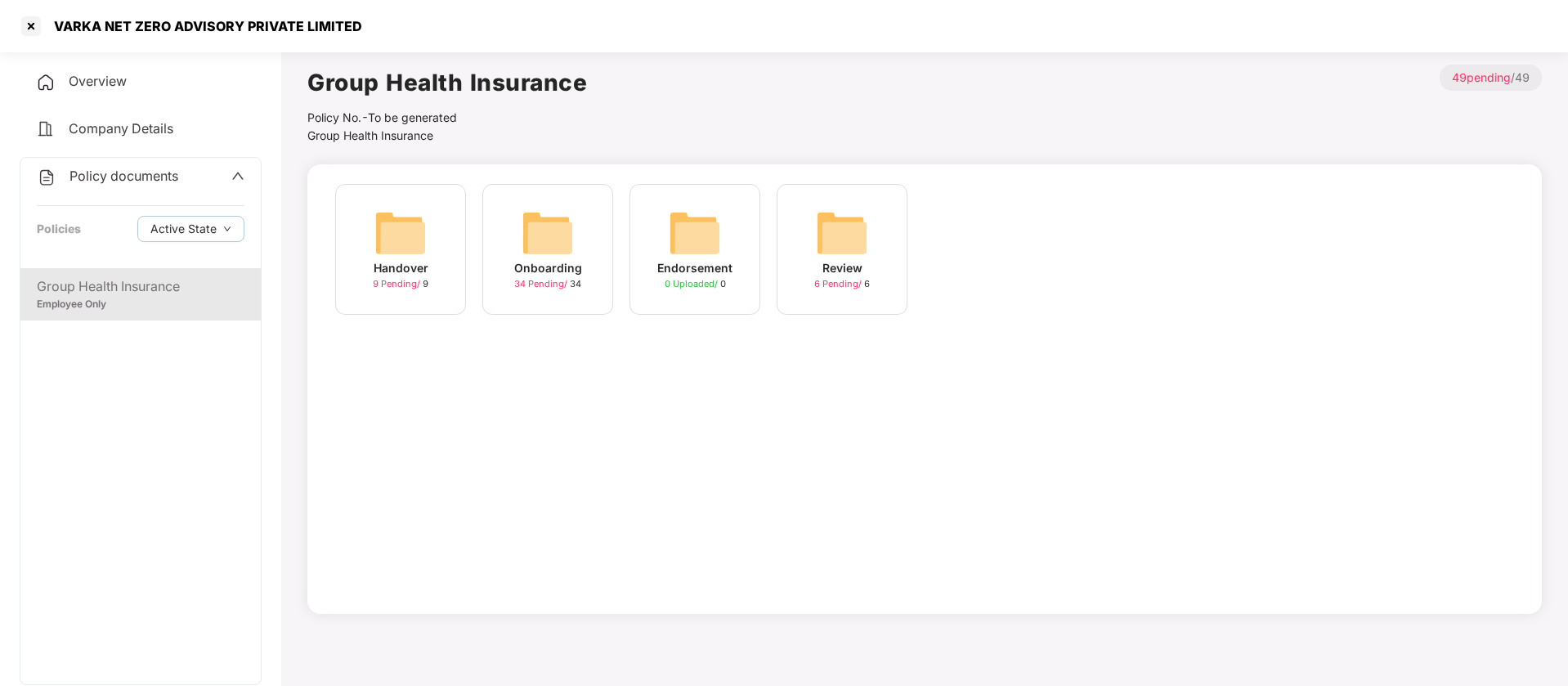
click at [413, 241] on img at bounding box center [400, 233] width 52 height 52
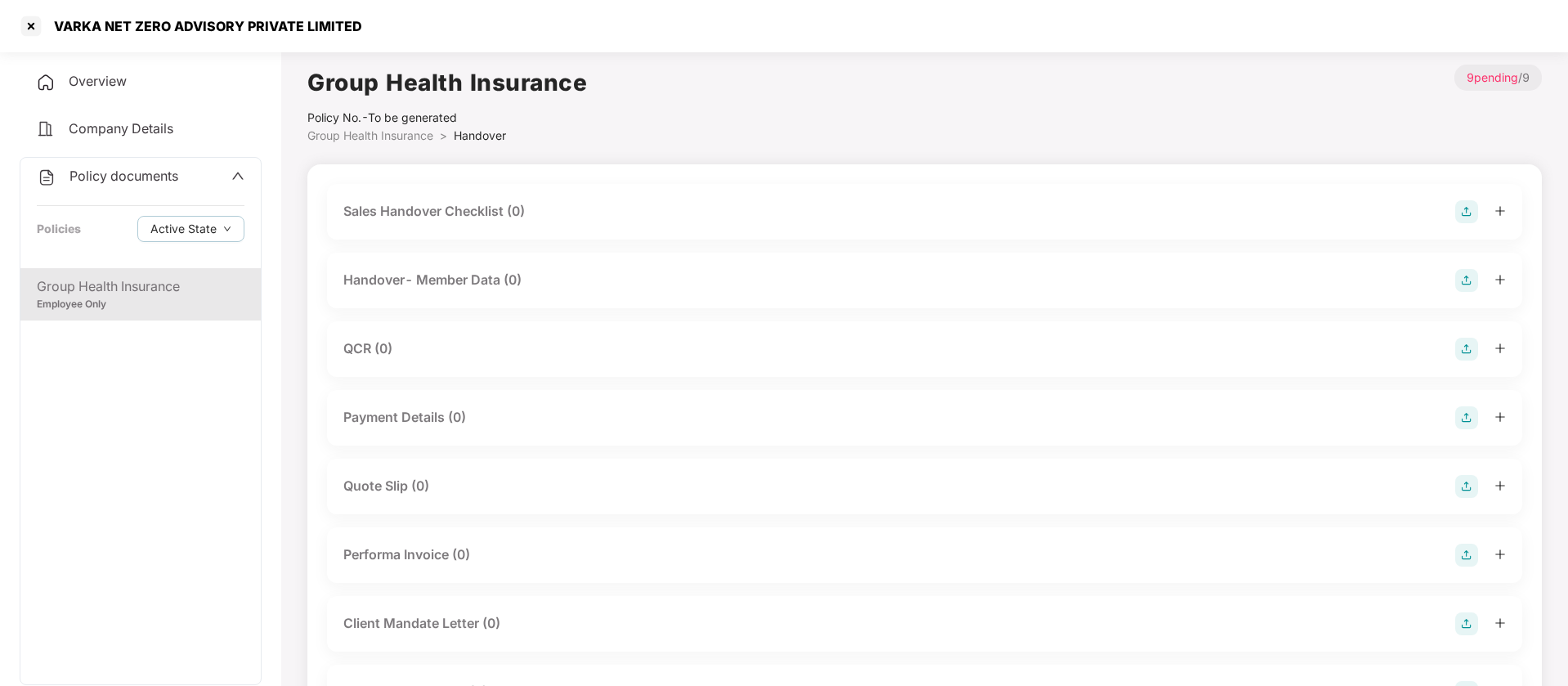
click at [94, 289] on div "Group Health Insurance" at bounding box center [141, 286] width 208 height 20
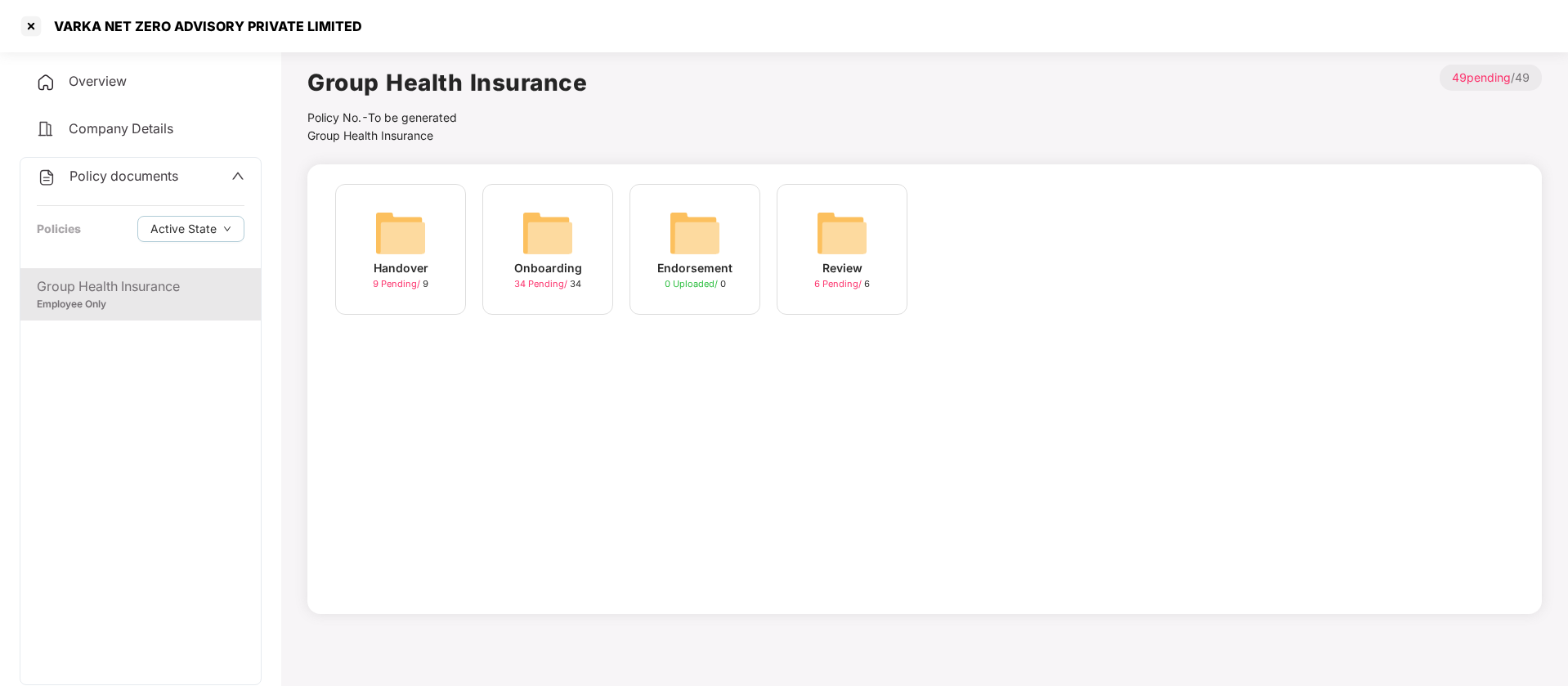
click at [563, 242] on img at bounding box center [548, 233] width 52 height 52
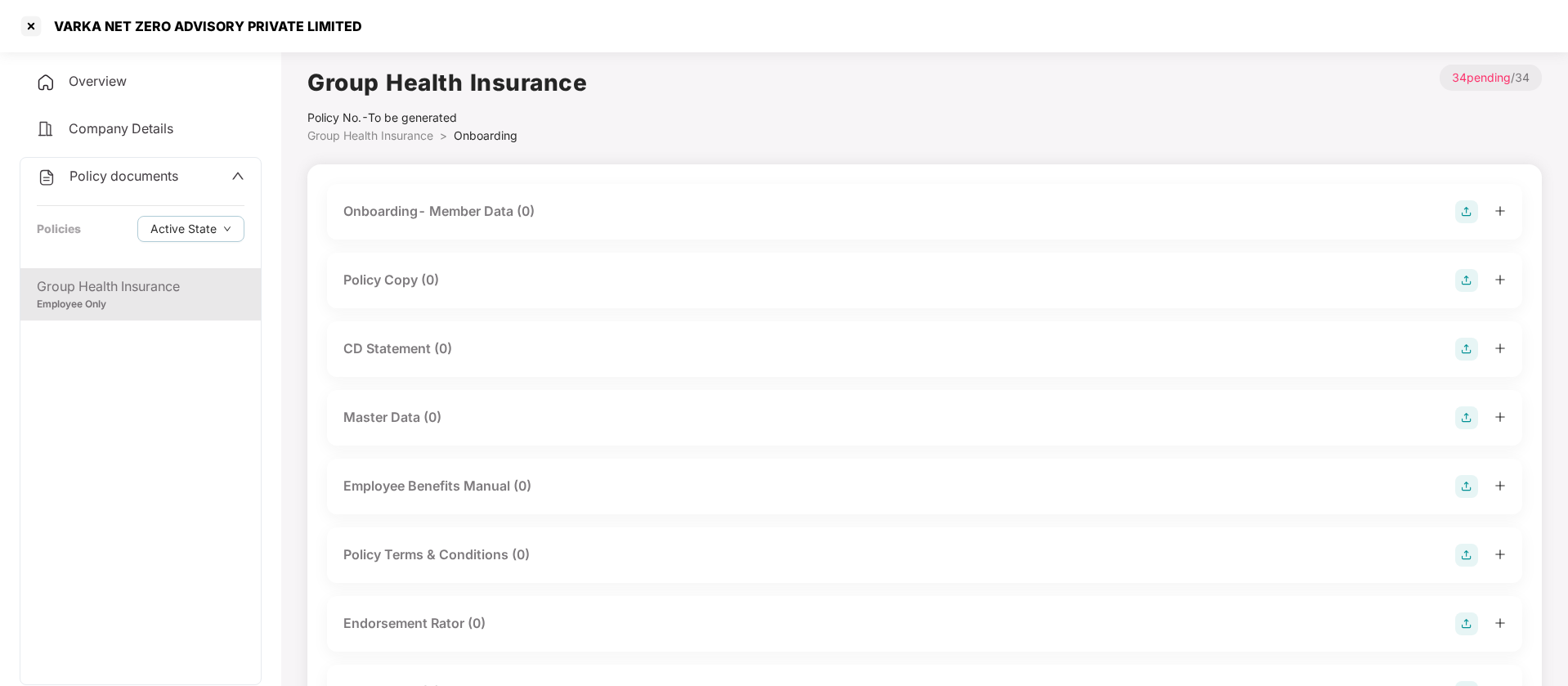
click at [427, 274] on div "Policy Copy (0)" at bounding box center [391, 280] width 95 height 20
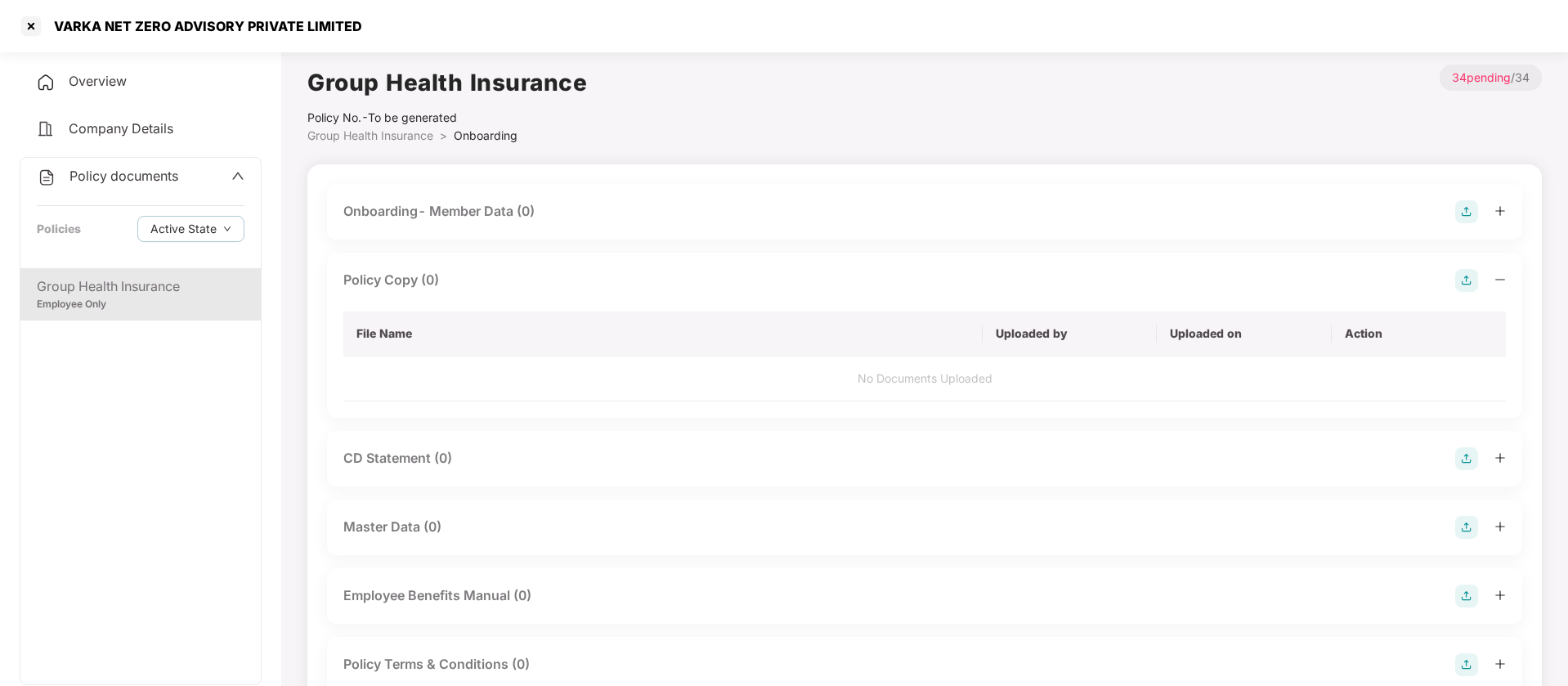
click at [80, 24] on div "VARKA NET ZERO ADVISORY PRIVATE LIMITED" at bounding box center [204, 26] width 318 height 17
drag, startPoint x: 132, startPoint y: 23, endPoint x: 57, endPoint y: 29, distance: 75.2
click at [57, 29] on div "VARKA NET ZERO ADVISORY PRIVATE LIMITED" at bounding box center [204, 26] width 318 height 17
copy div "VARKA NET"
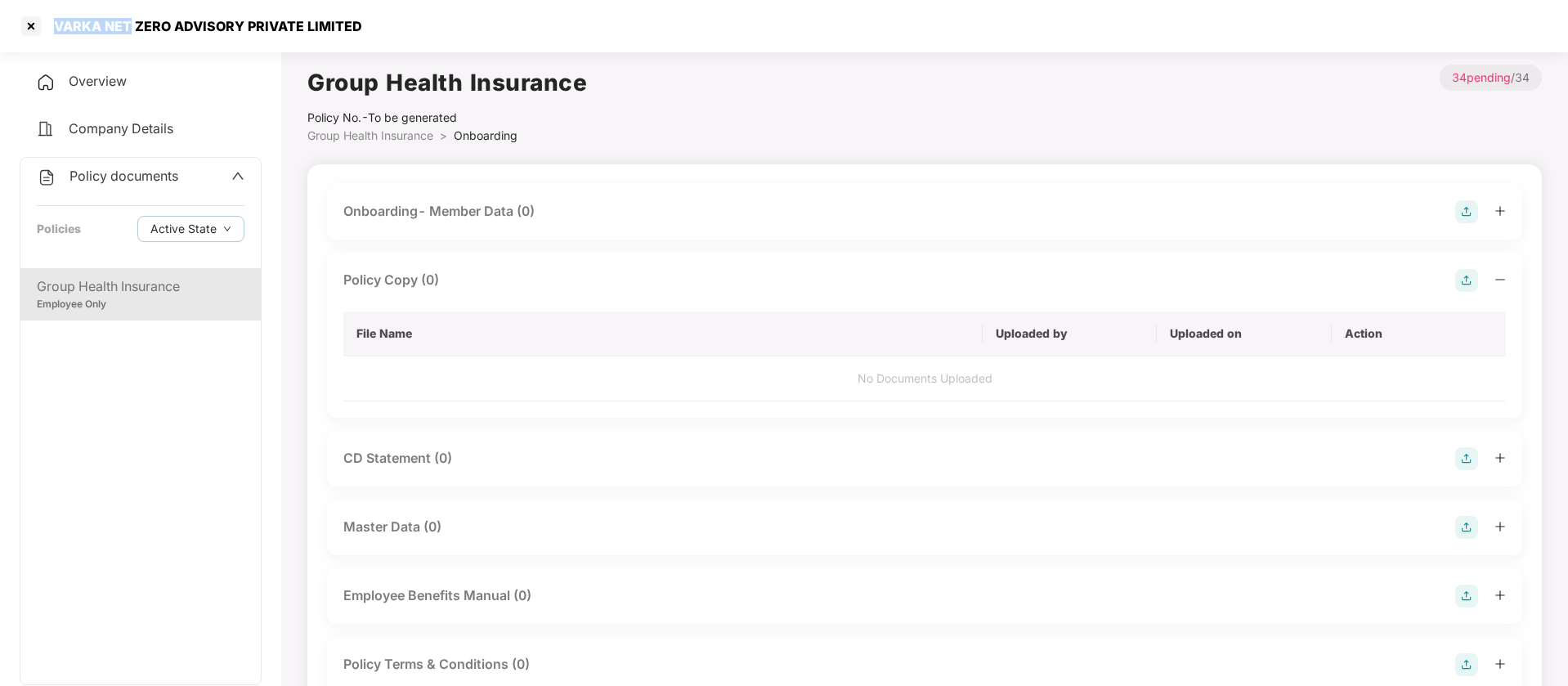
copy div "VARKA NET"
click at [239, 24] on div "VARKA NET ZERO ADVISORY PRIVATE LIMITED" at bounding box center [204, 26] width 318 height 17
drag, startPoint x: 131, startPoint y: 26, endPoint x: 56, endPoint y: 26, distance: 75.0
click at [56, 26] on div "VARKA NET ZERO ADVISORY PRIVATE LIMITED" at bounding box center [204, 26] width 318 height 17
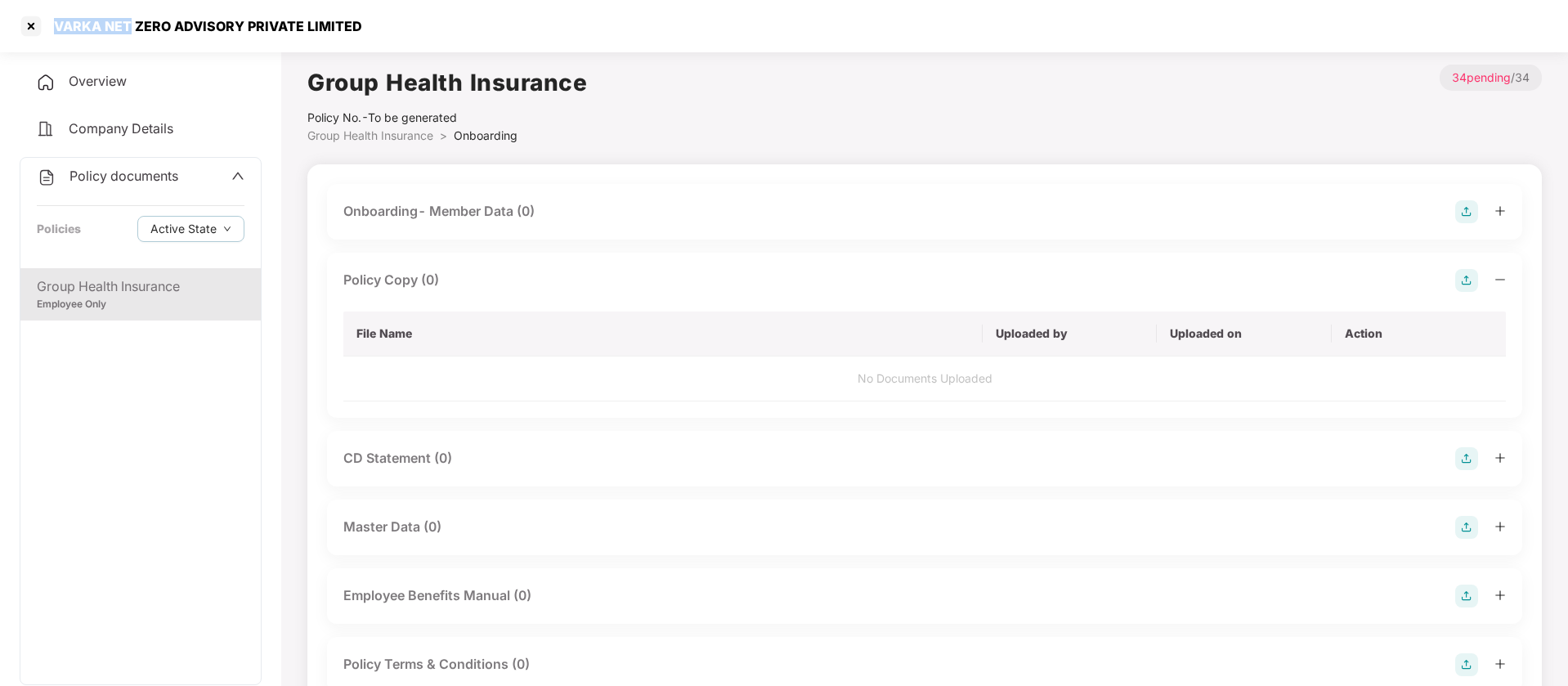
copy div "VARKA NET"
click at [29, 26] on div at bounding box center [31, 26] width 26 height 26
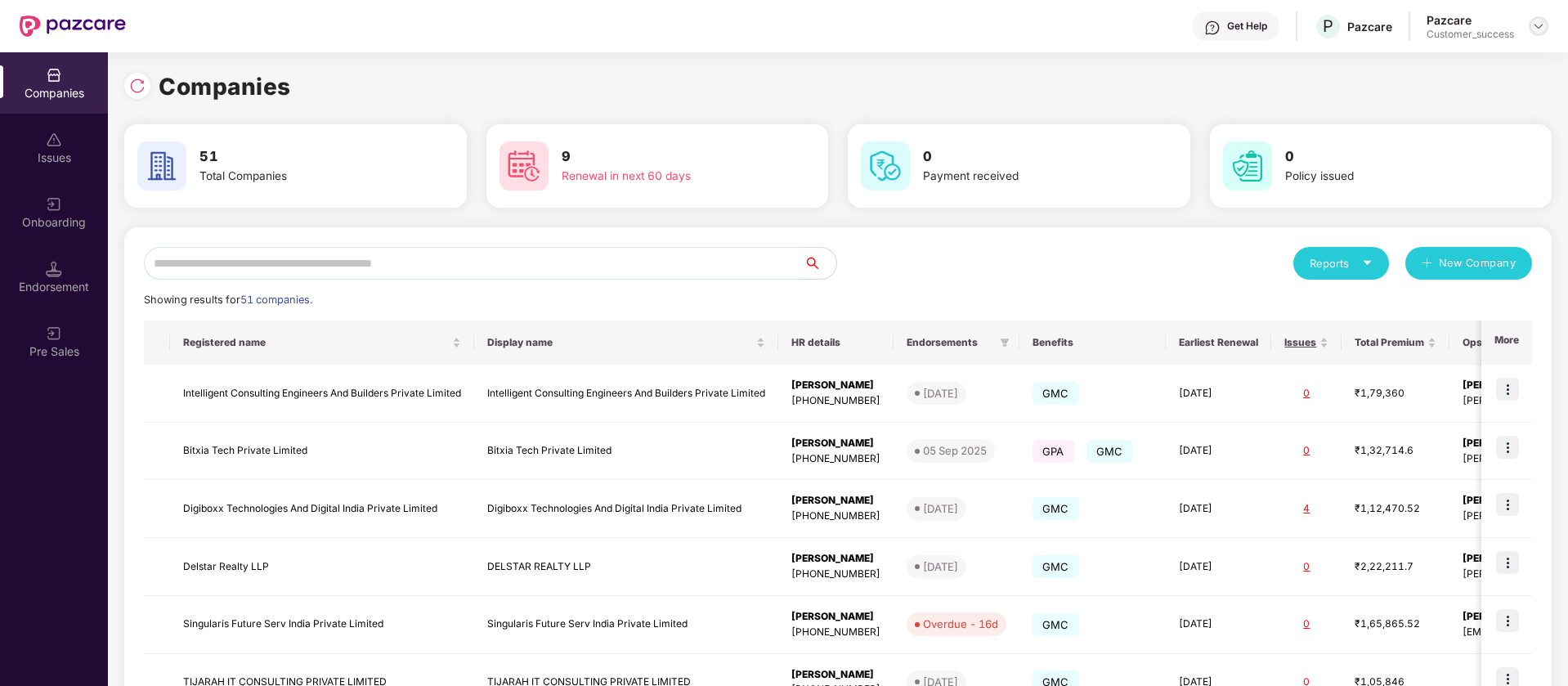
click at [1544, 25] on img at bounding box center [1538, 25] width 13 height 13
click at [1433, 84] on div "Switch Partner" at bounding box center [1463, 97] width 212 height 31
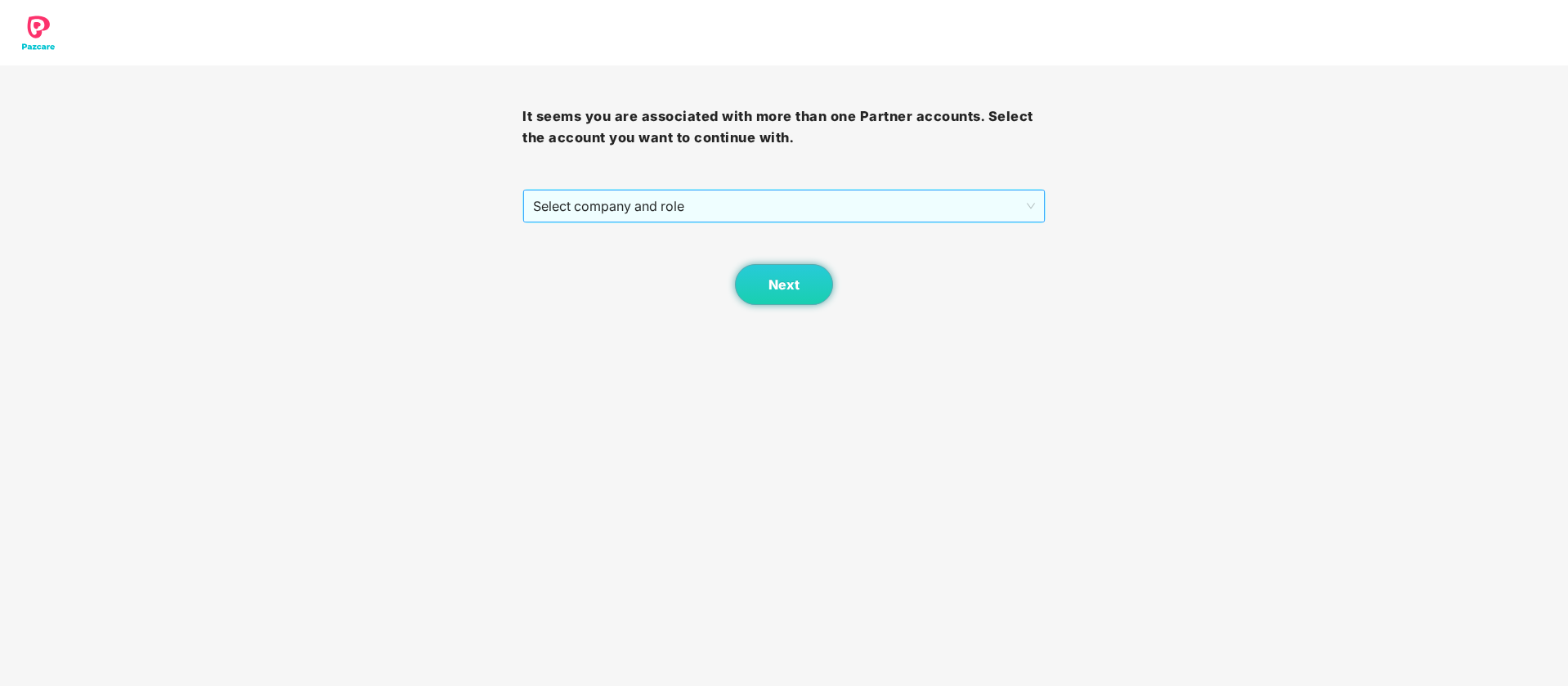
click at [1019, 189] on div "Select company and role" at bounding box center [784, 205] width 523 height 34
click at [756, 201] on span "Select company and role" at bounding box center [783, 206] width 501 height 31
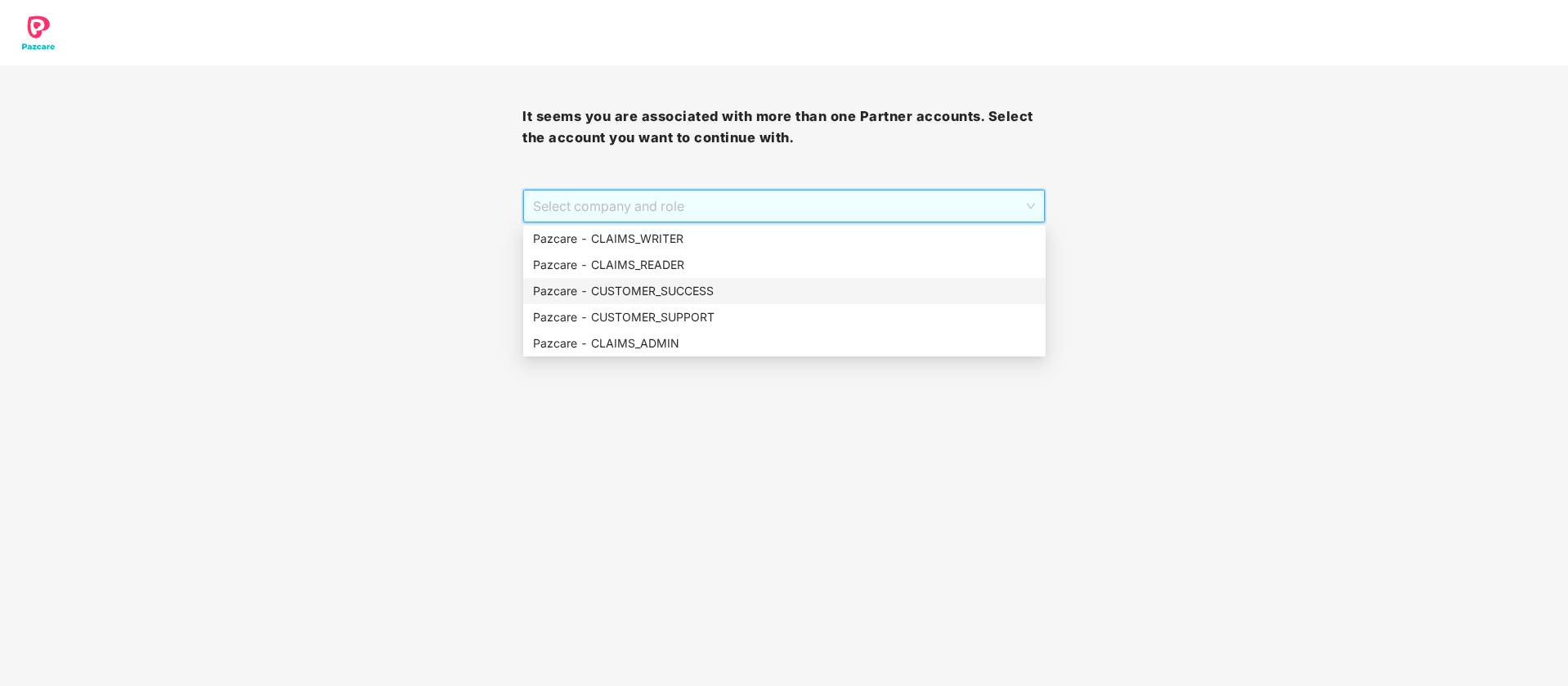
click at [663, 298] on div "Pazcare - CUSTOMER_SUCCESS" at bounding box center [784, 291] width 503 height 18
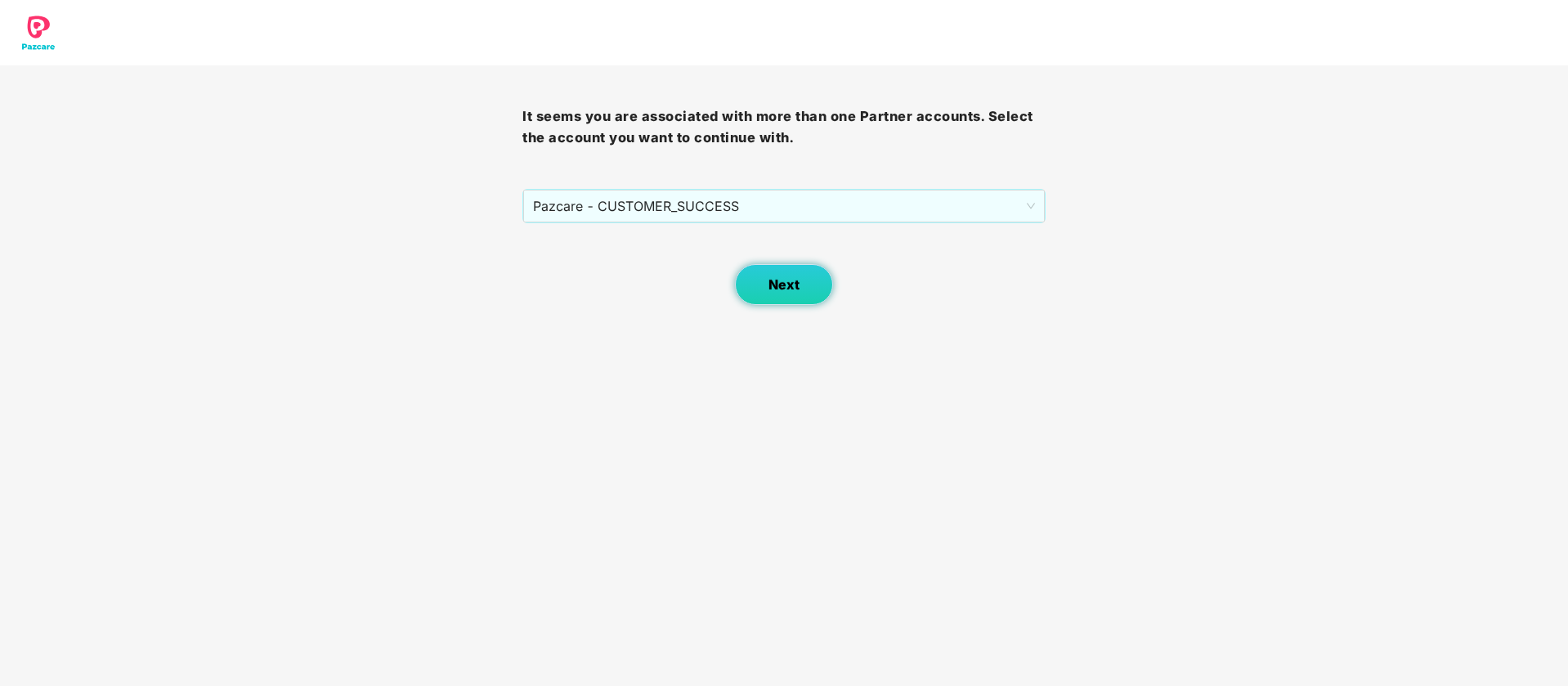
click at [801, 292] on button "Next" at bounding box center [784, 284] width 98 height 41
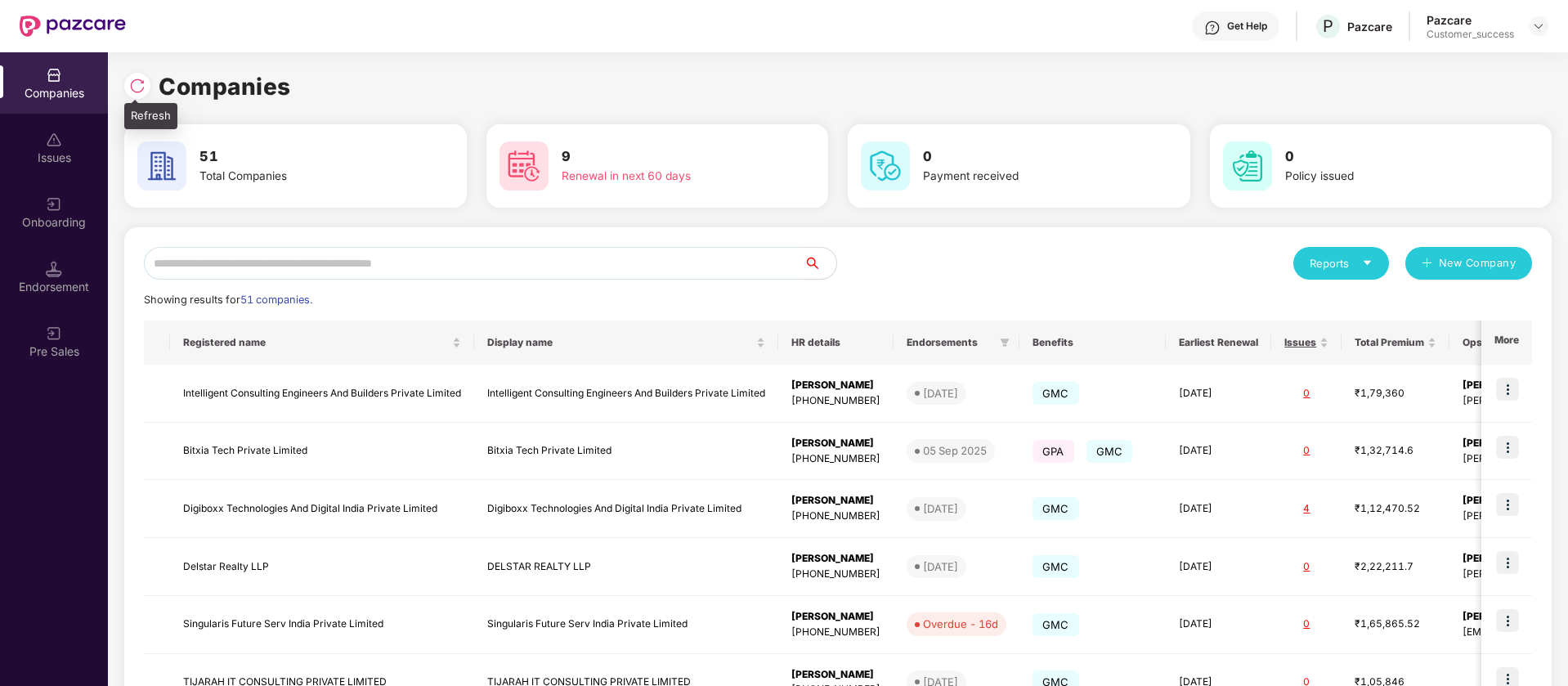
click at [131, 94] on img at bounding box center [137, 86] width 17 height 17
click at [351, 261] on input "text" at bounding box center [474, 262] width 660 height 32
paste input "**********"
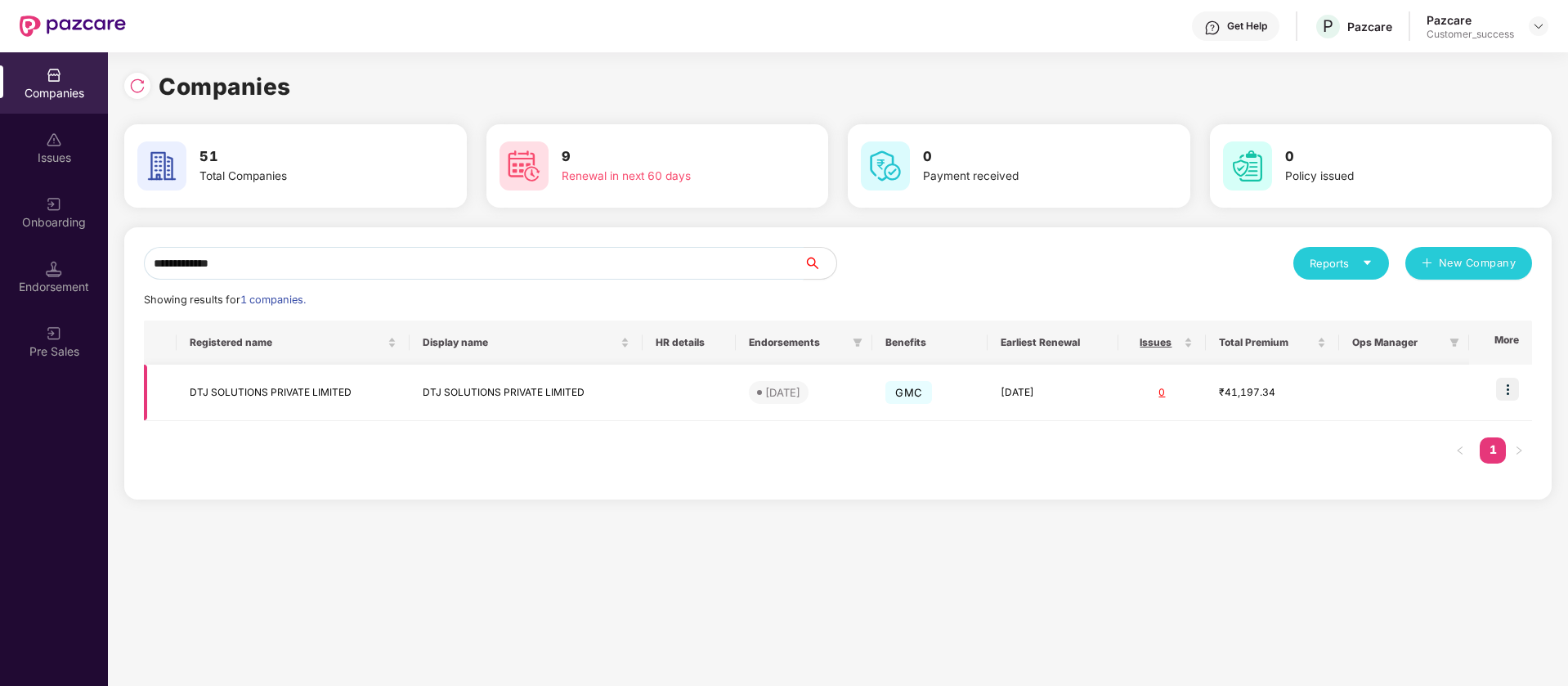
scroll to position [0, 2]
type input "**********"
click at [24, 212] on div "Onboarding" at bounding box center [53, 212] width 108 height 61
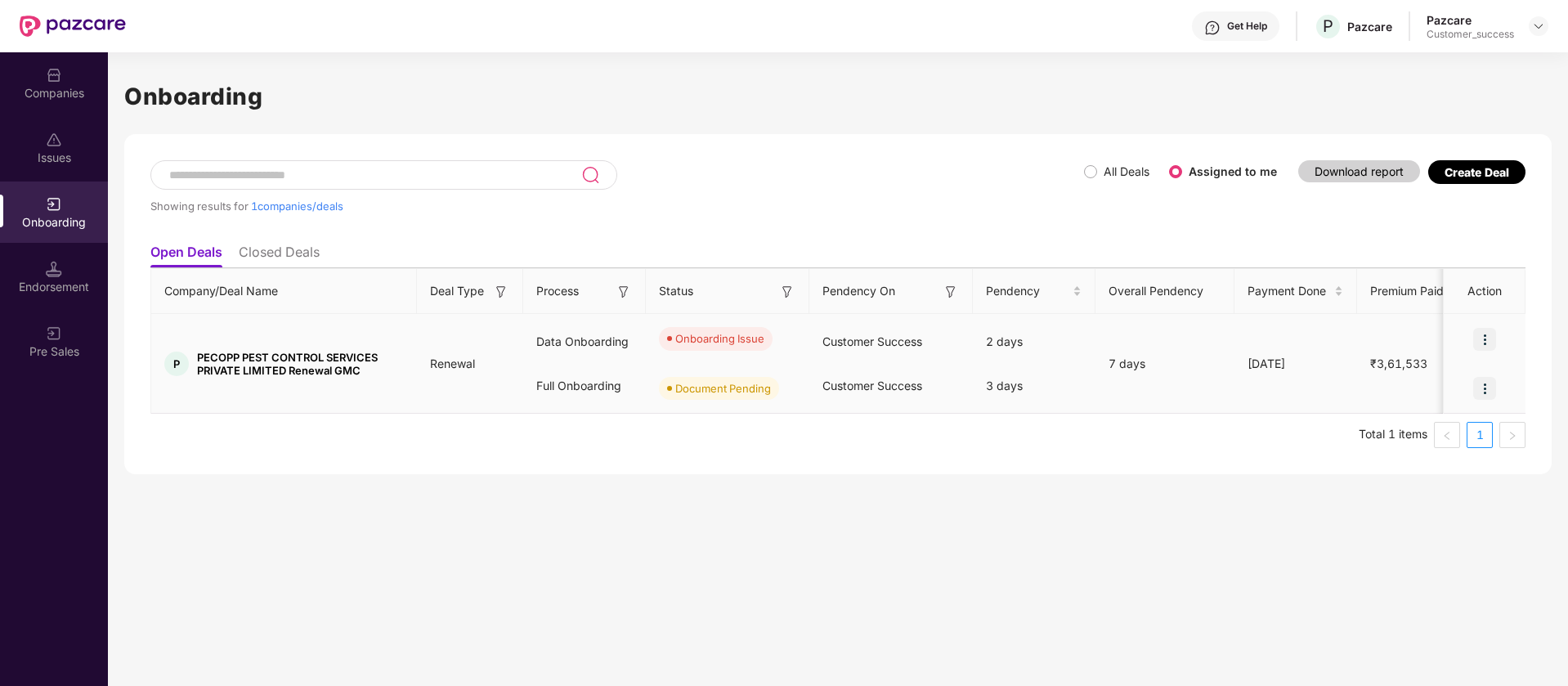
click at [1492, 340] on img at bounding box center [1485, 339] width 23 height 23
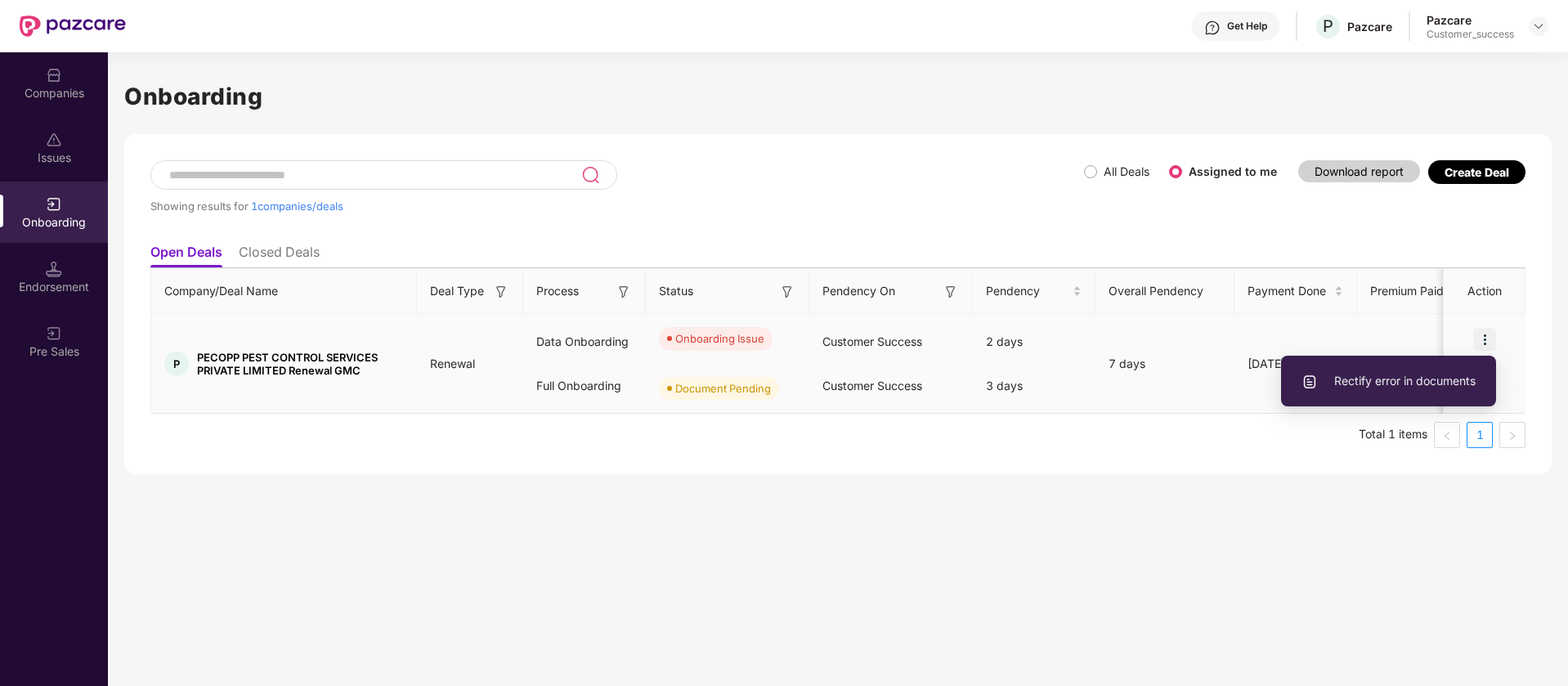
click at [1402, 386] on span "Rectify error in documents" at bounding box center [1388, 381] width 174 height 18
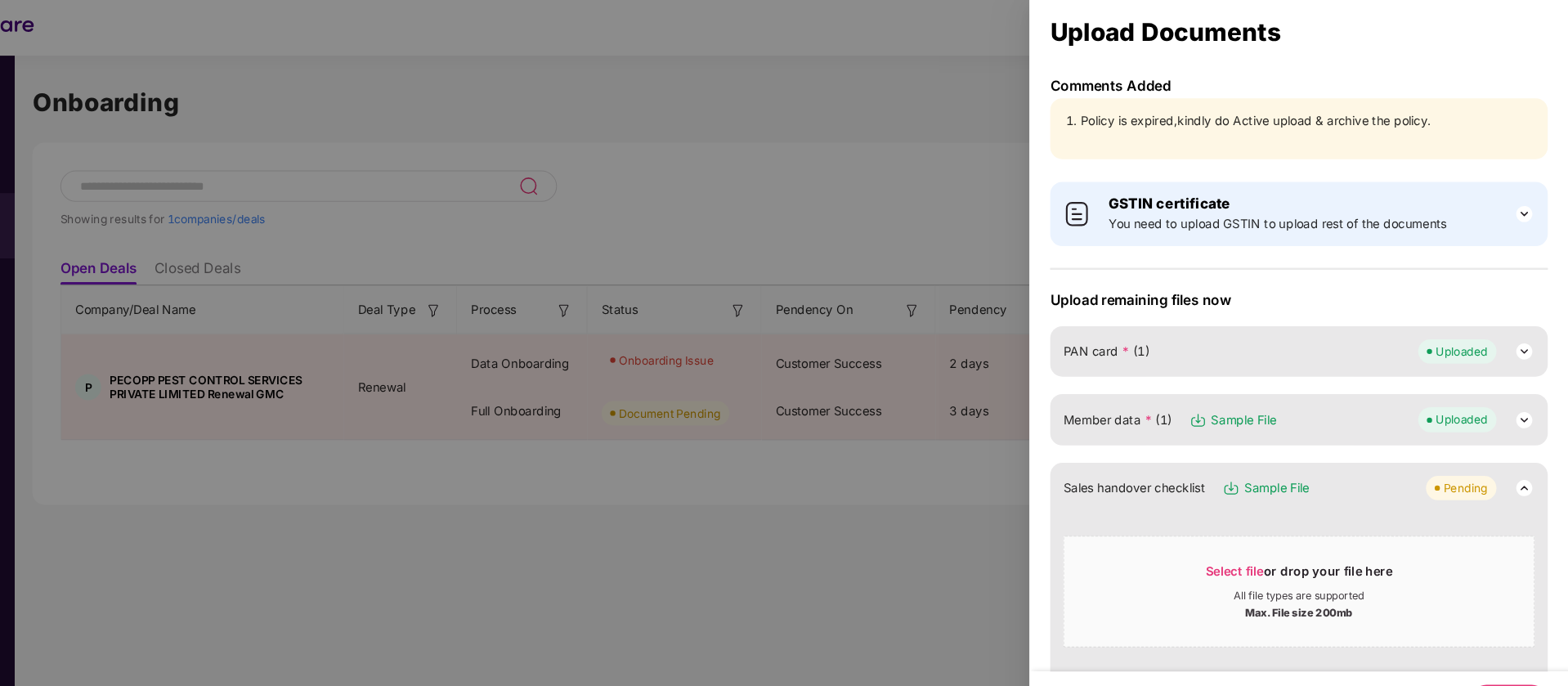
scroll to position [0, 0]
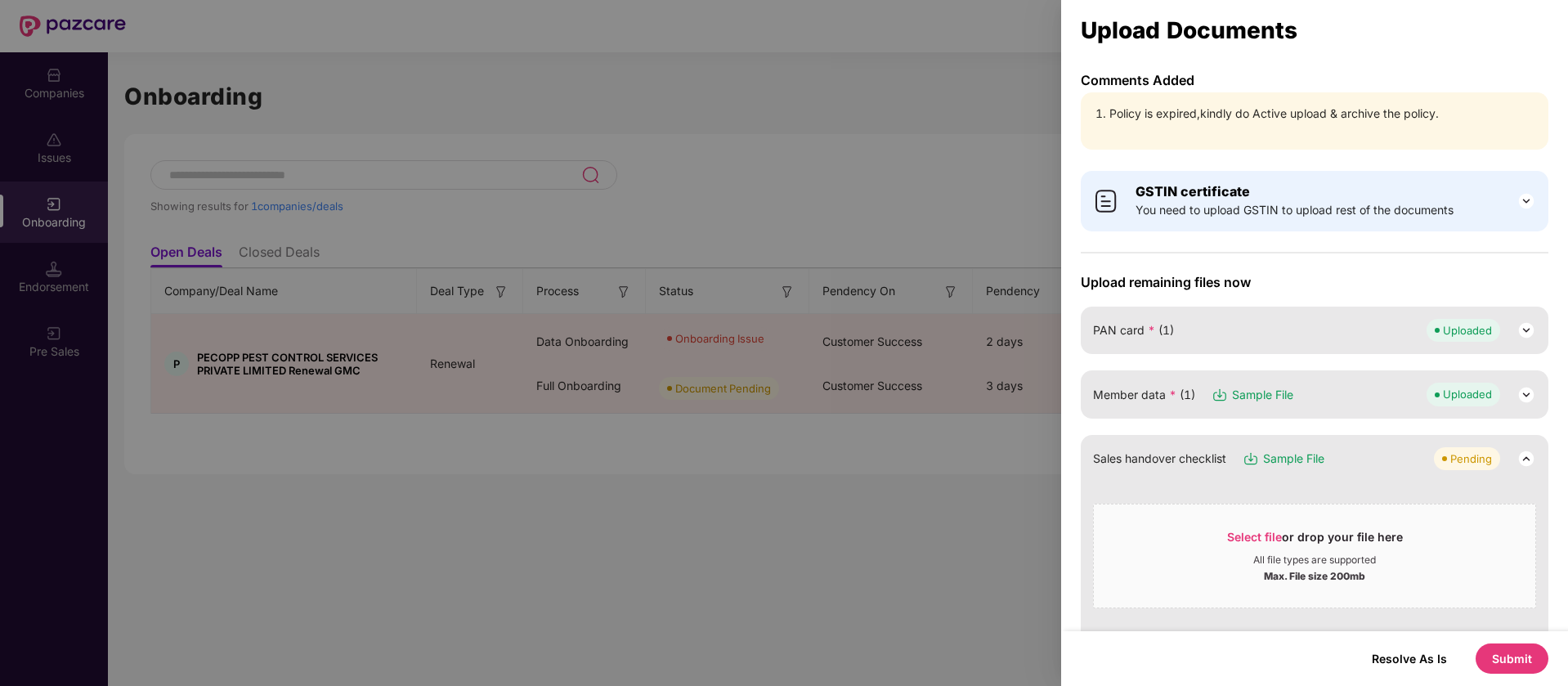
click at [628, 137] on div at bounding box center [784, 343] width 1568 height 686
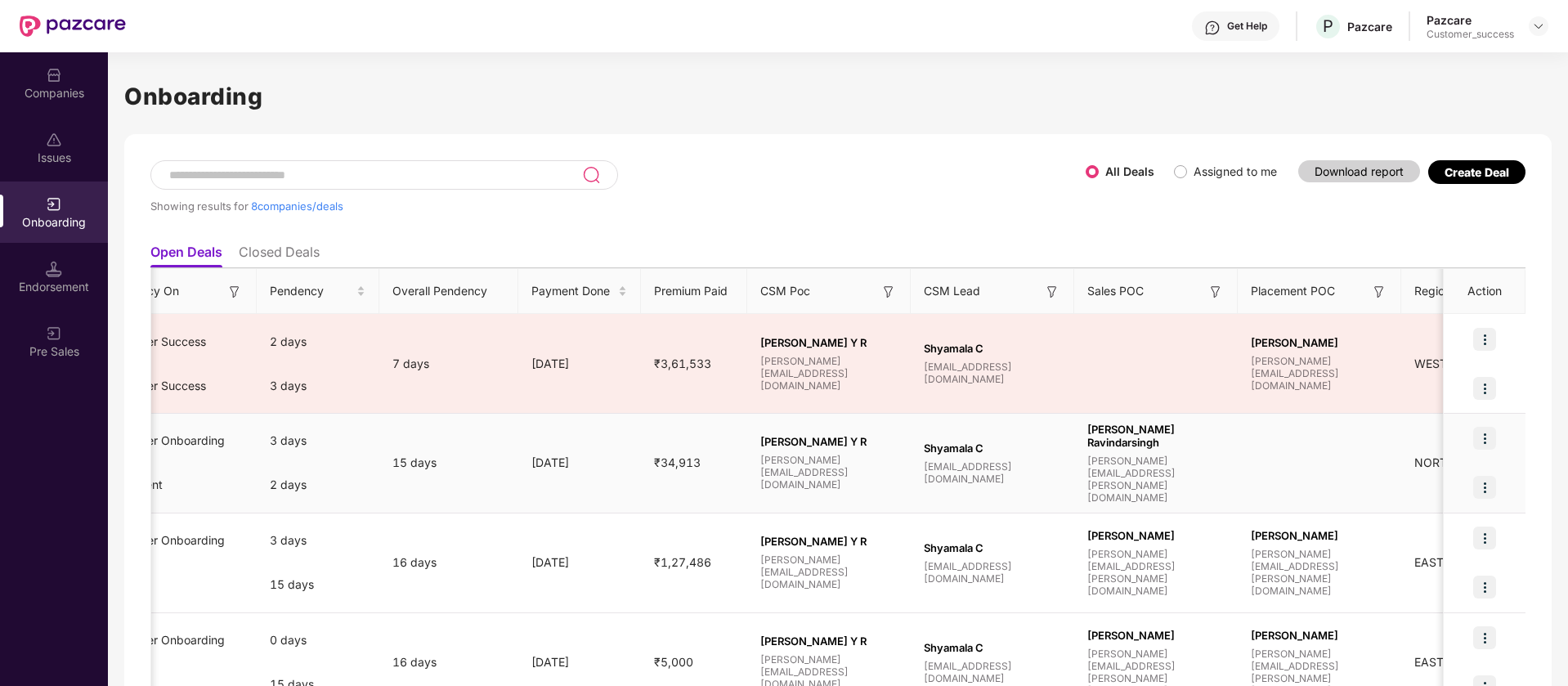
scroll to position [0, 723]
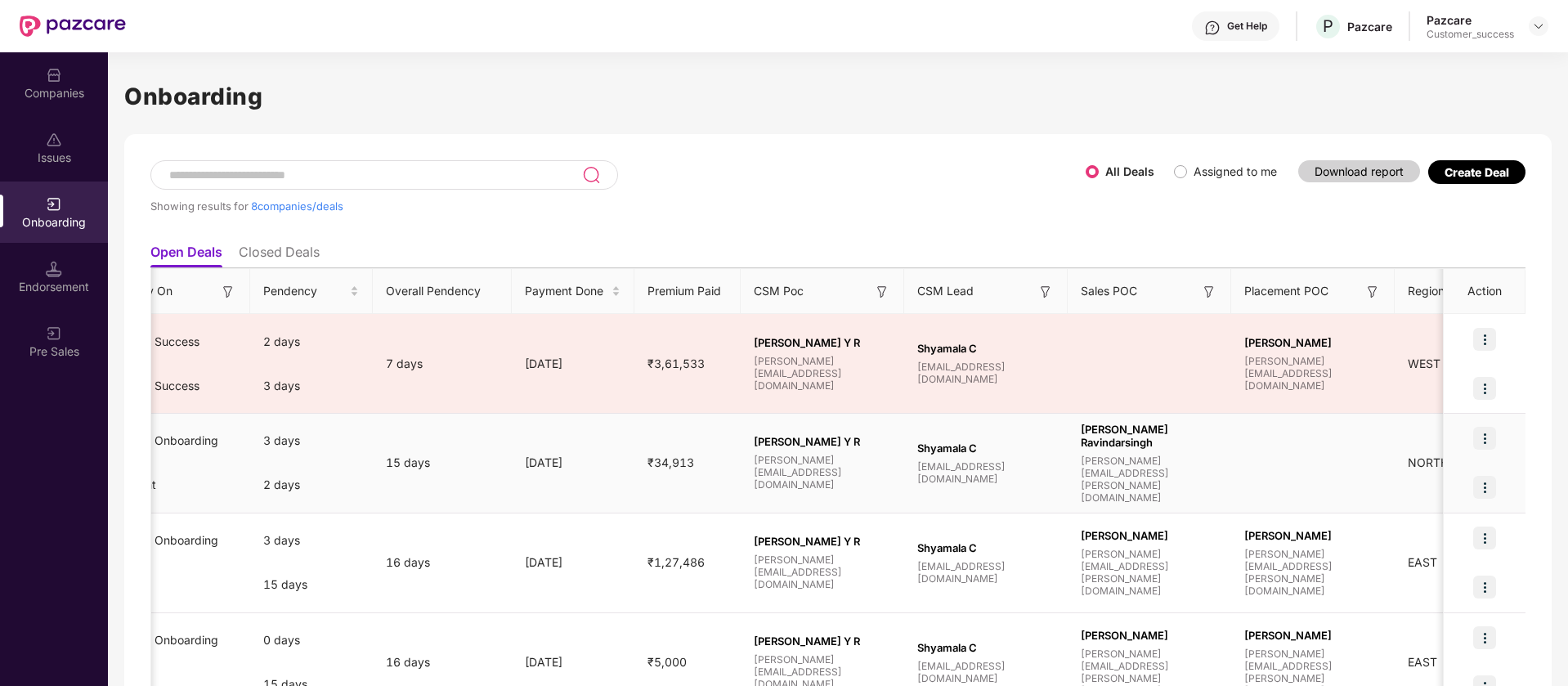
drag, startPoint x: 1168, startPoint y: 455, endPoint x: 1133, endPoint y: 468, distance: 37.3
click at [1133, 468] on div "Sethi Sukhpreet Ravindarsingh sukhpreet.sethi@pazcare.com" at bounding box center [1149, 463] width 137 height 81
click at [1118, 482] on span "sukhpreet.sethi@pazcare.com" at bounding box center [1149, 479] width 137 height 49
click at [1112, 474] on span "sukhpreet.sethi@pazcare.com" at bounding box center [1149, 479] width 137 height 49
click at [1112, 474] on span "[PERSON_NAME][EMAIL_ADDRESS][PERSON_NAME][DOMAIN_NAME]" at bounding box center [1149, 479] width 137 height 49
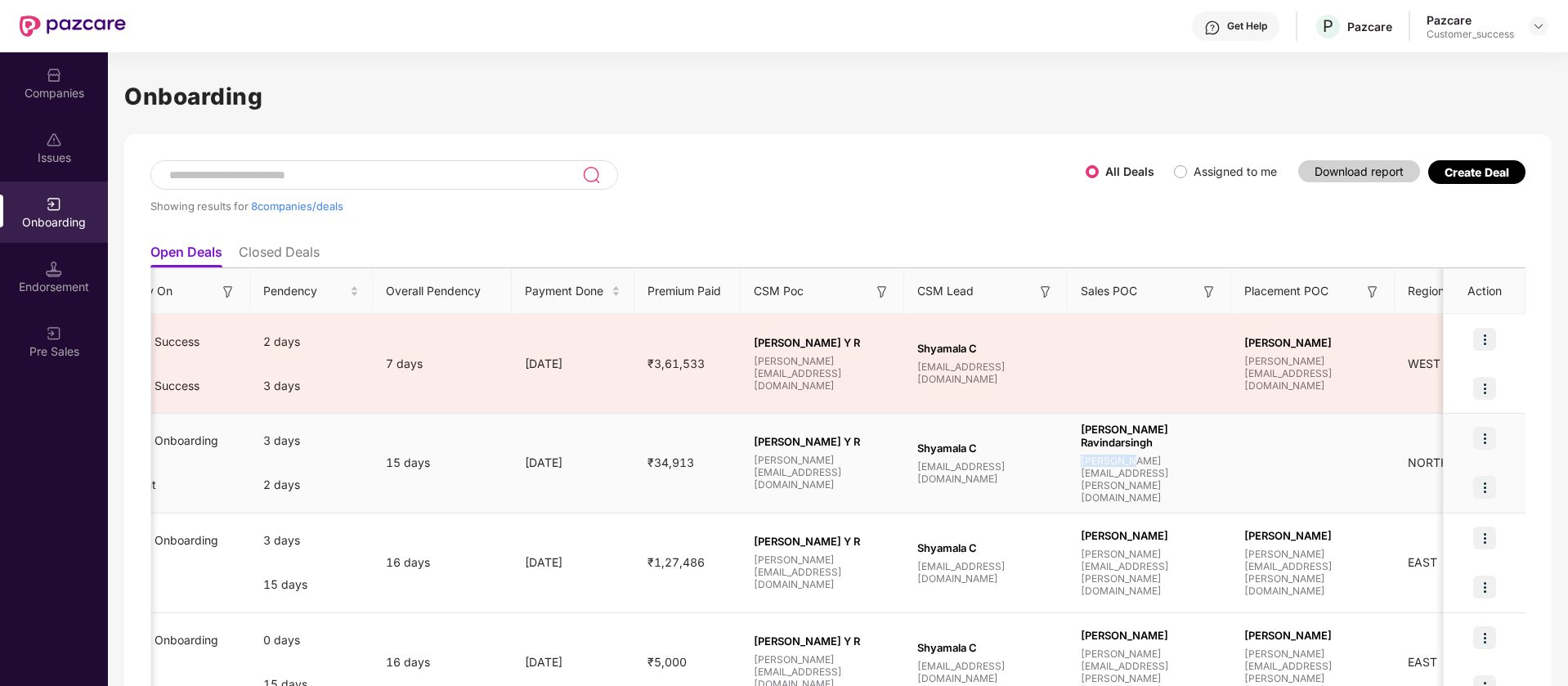
copy span "sukhpreet"
click at [1547, 23] on div at bounding box center [1538, 26] width 19 height 19
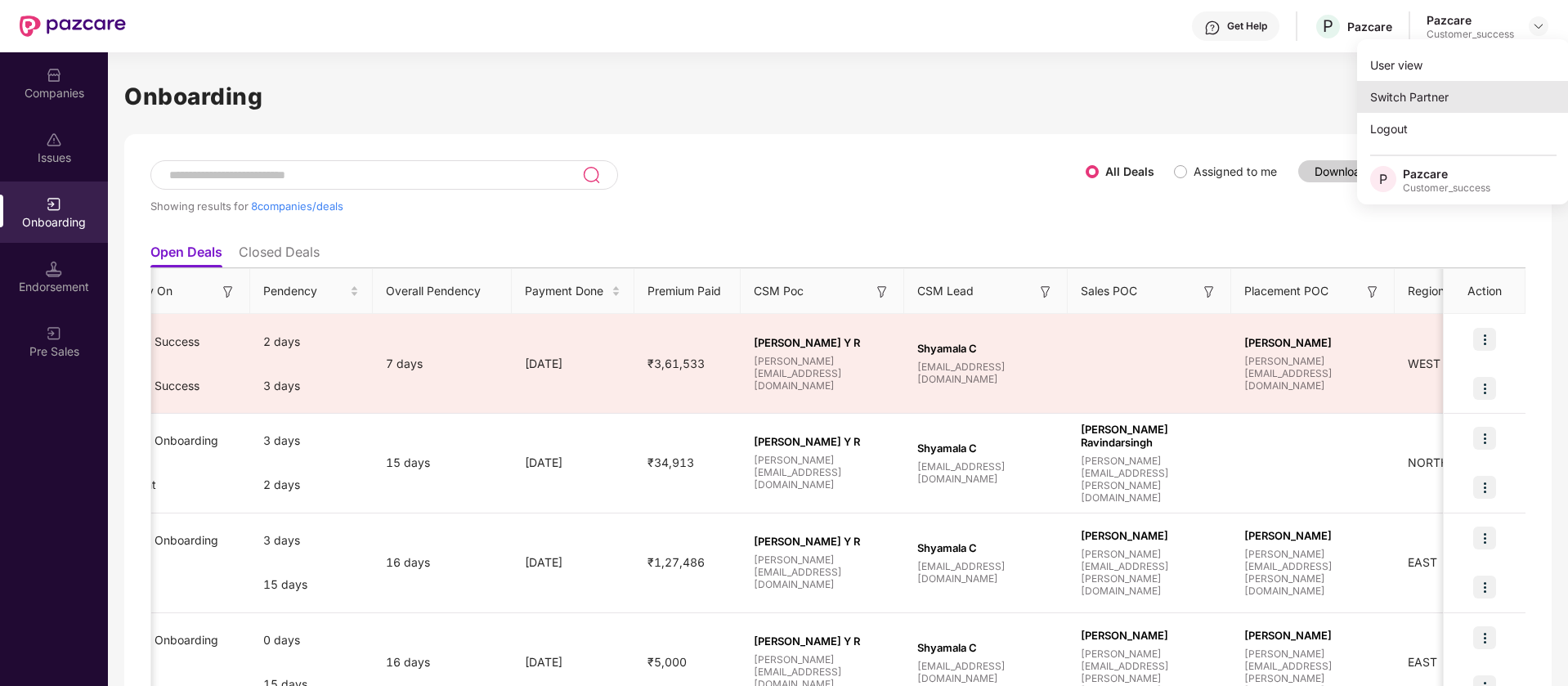
click at [1447, 101] on div "Switch Partner" at bounding box center [1463, 97] width 212 height 31
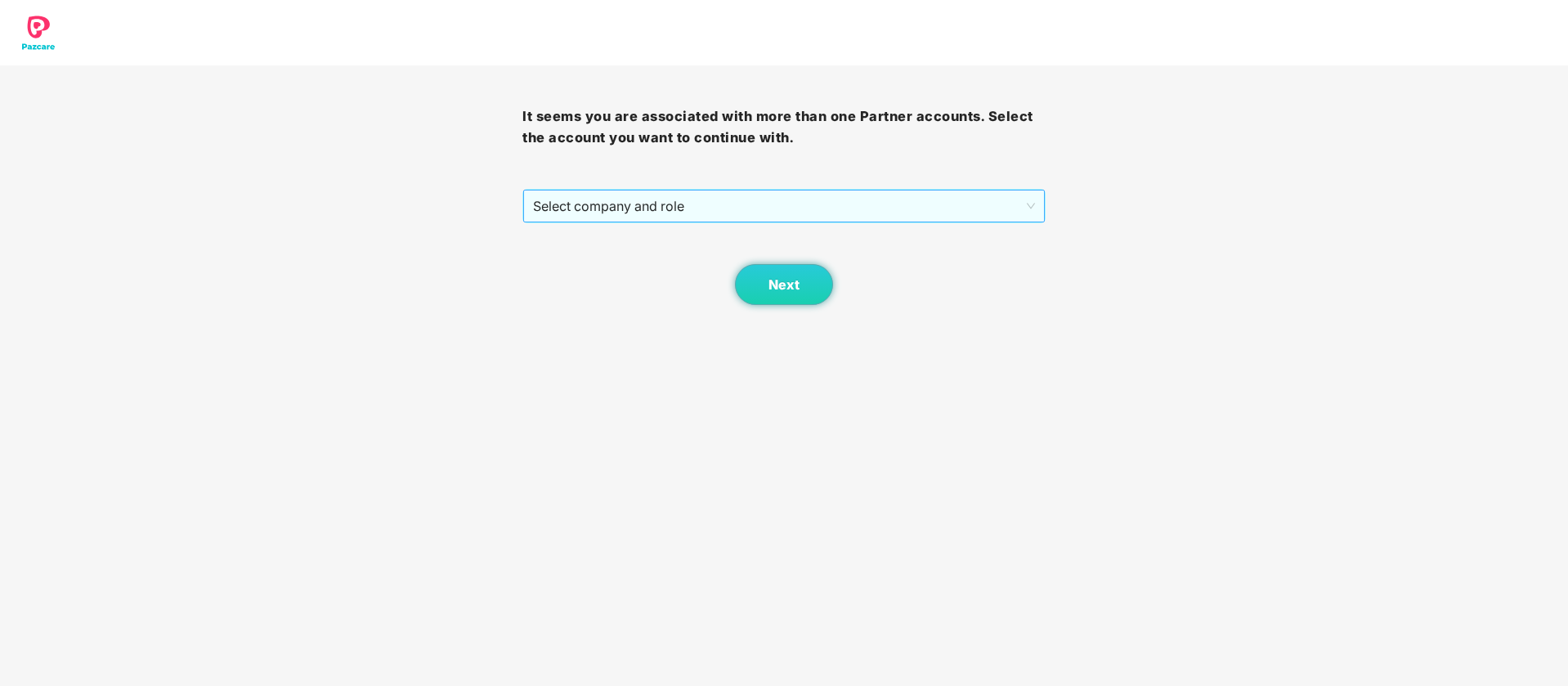
click at [749, 208] on span "Select company and role" at bounding box center [783, 206] width 501 height 31
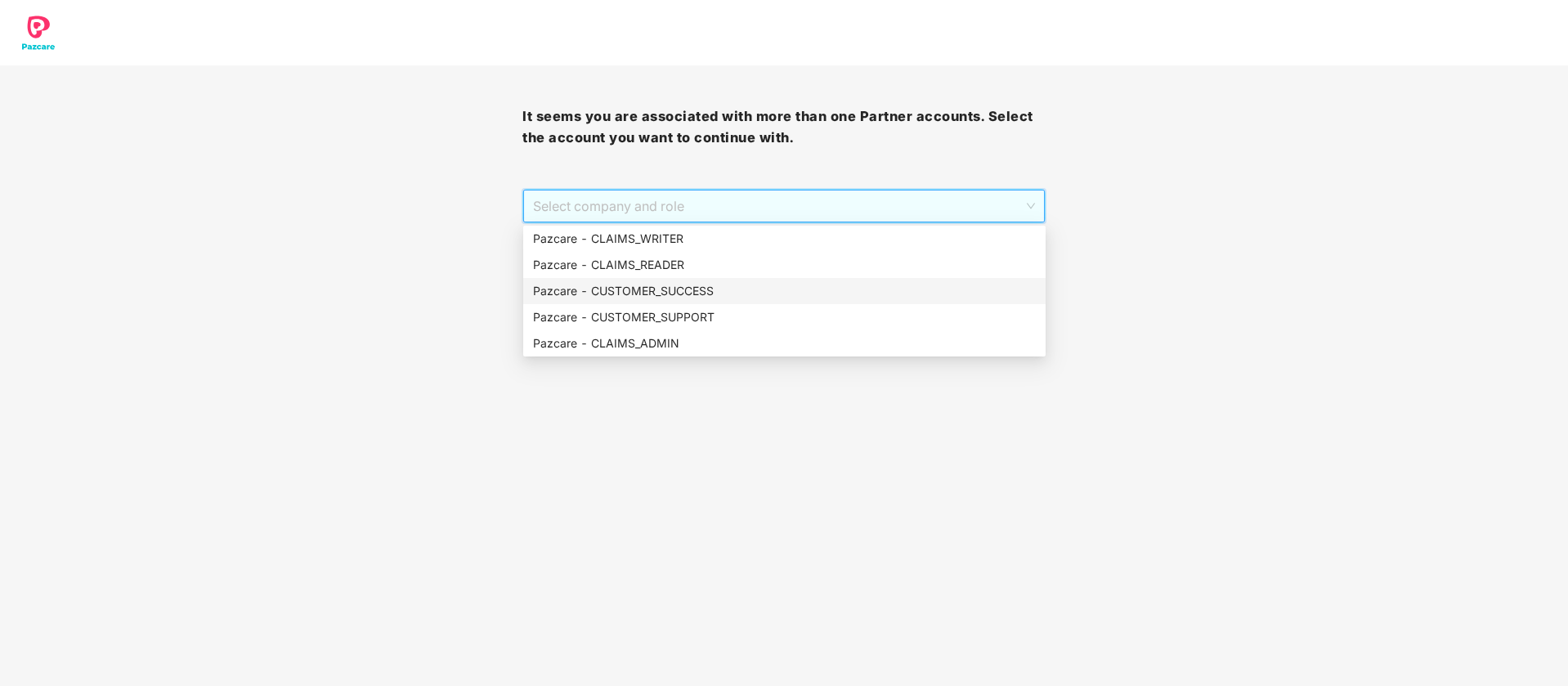
click at [661, 302] on div "Pazcare - CUSTOMER_SUCCESS" at bounding box center [785, 291] width 523 height 26
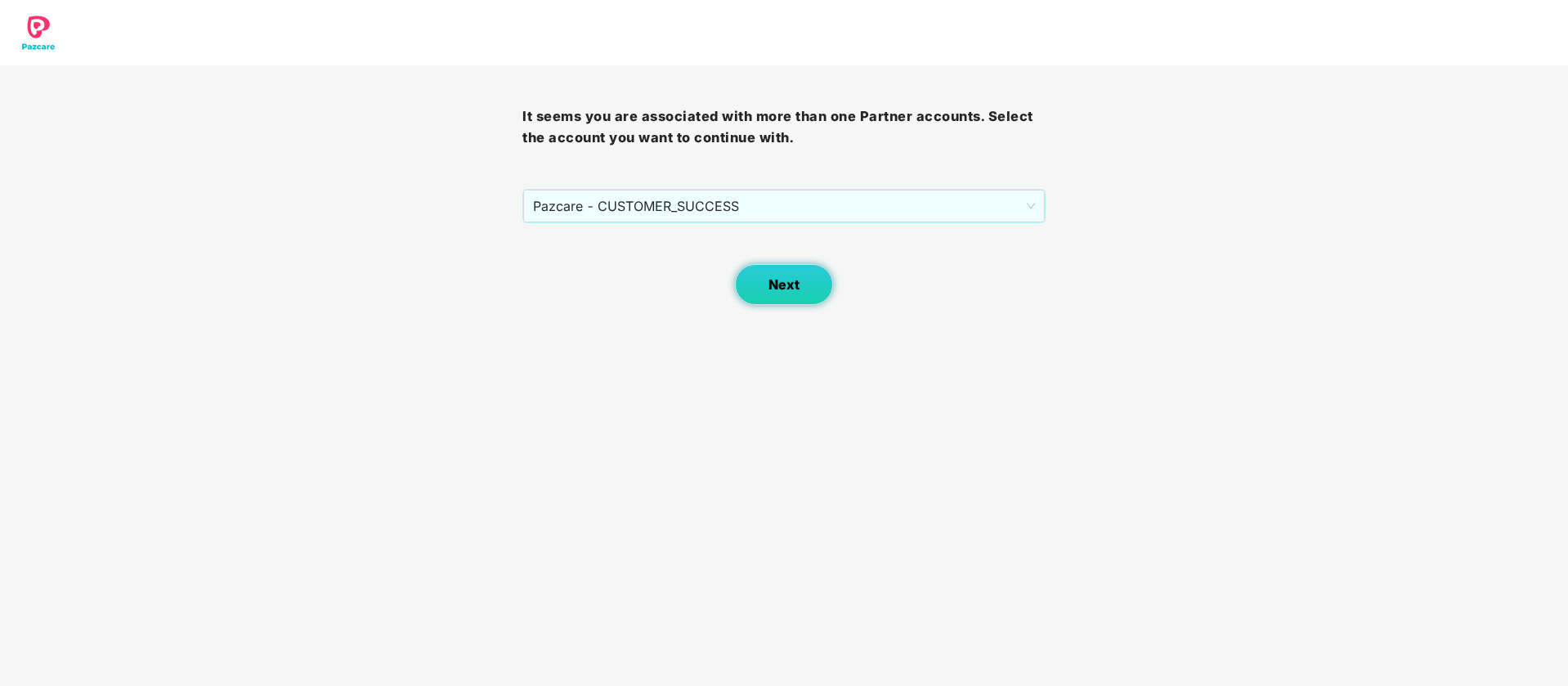
click at [771, 299] on button "Next" at bounding box center [784, 284] width 98 height 41
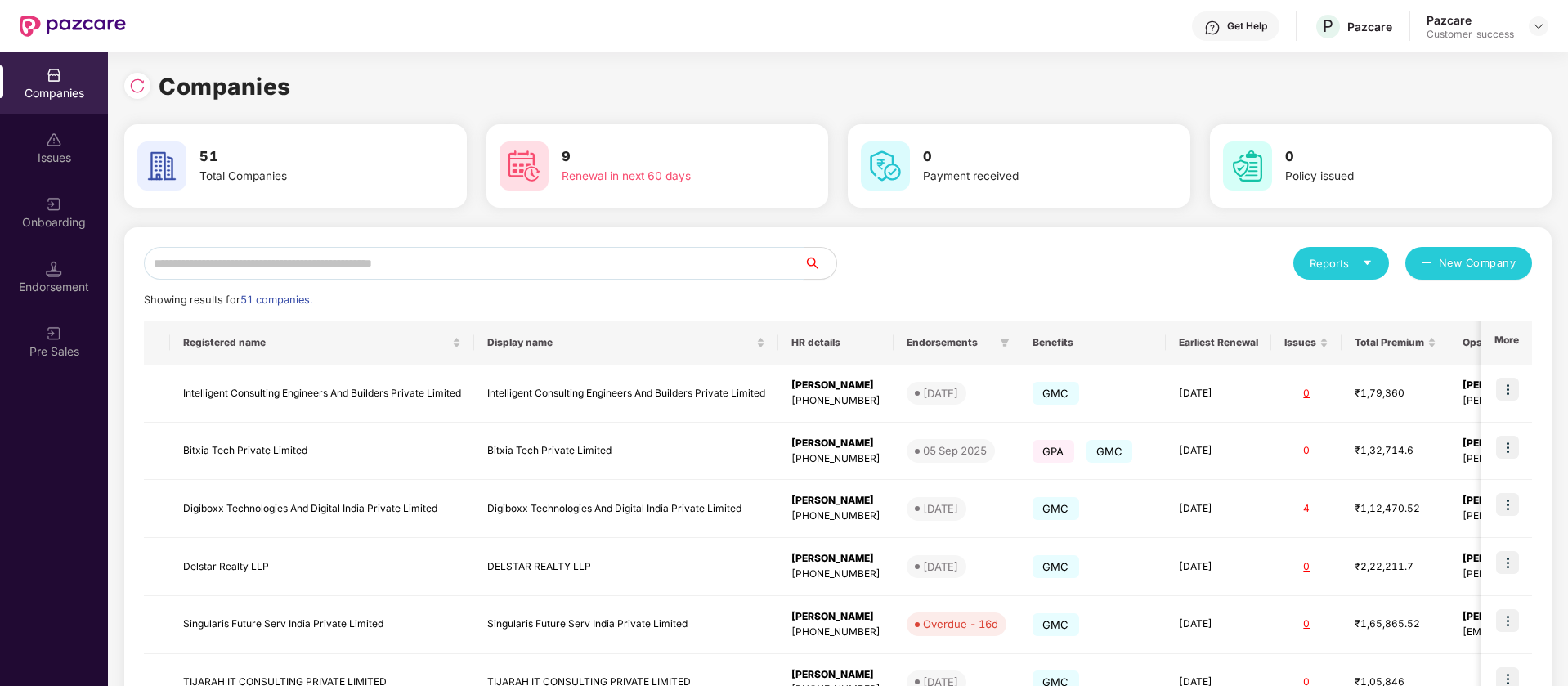
click at [360, 279] on input "text" at bounding box center [474, 262] width 660 height 32
type input "*"
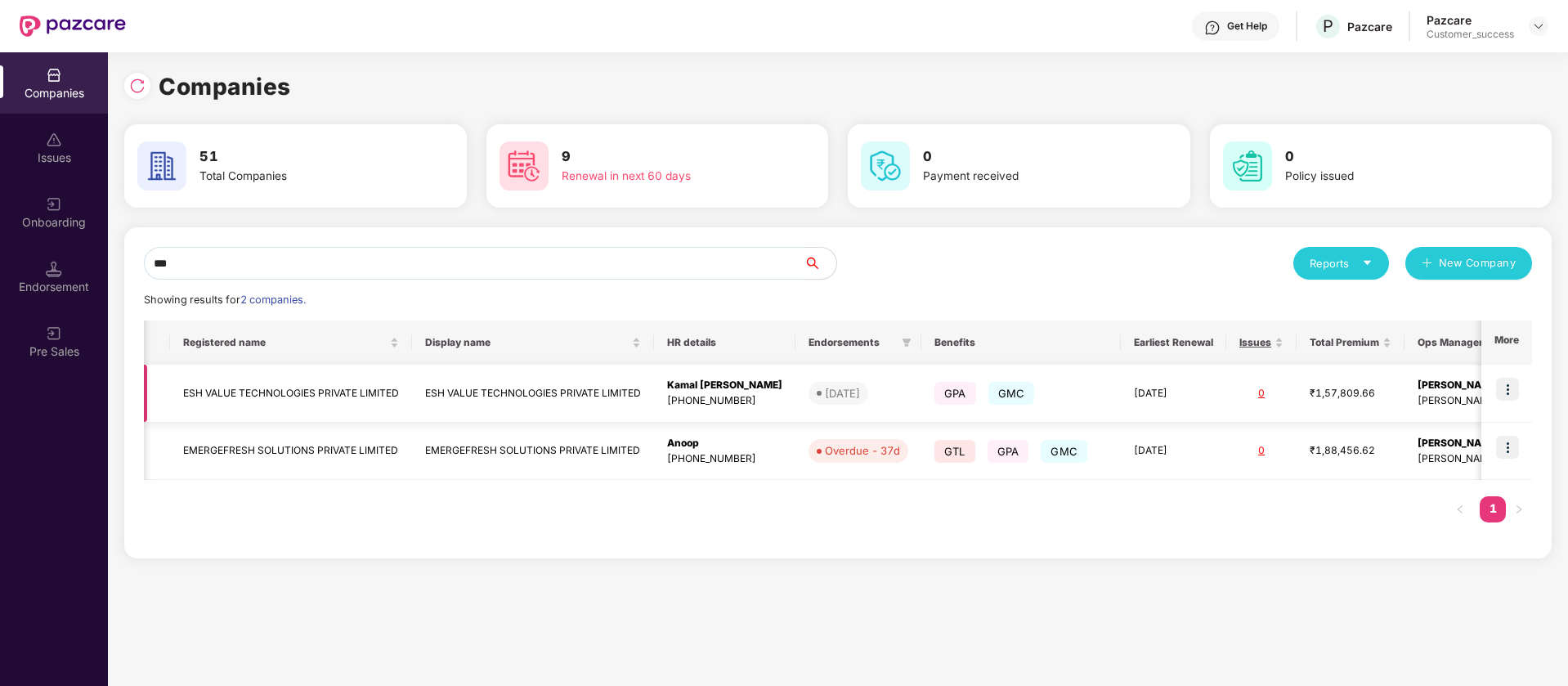
scroll to position [0, 67]
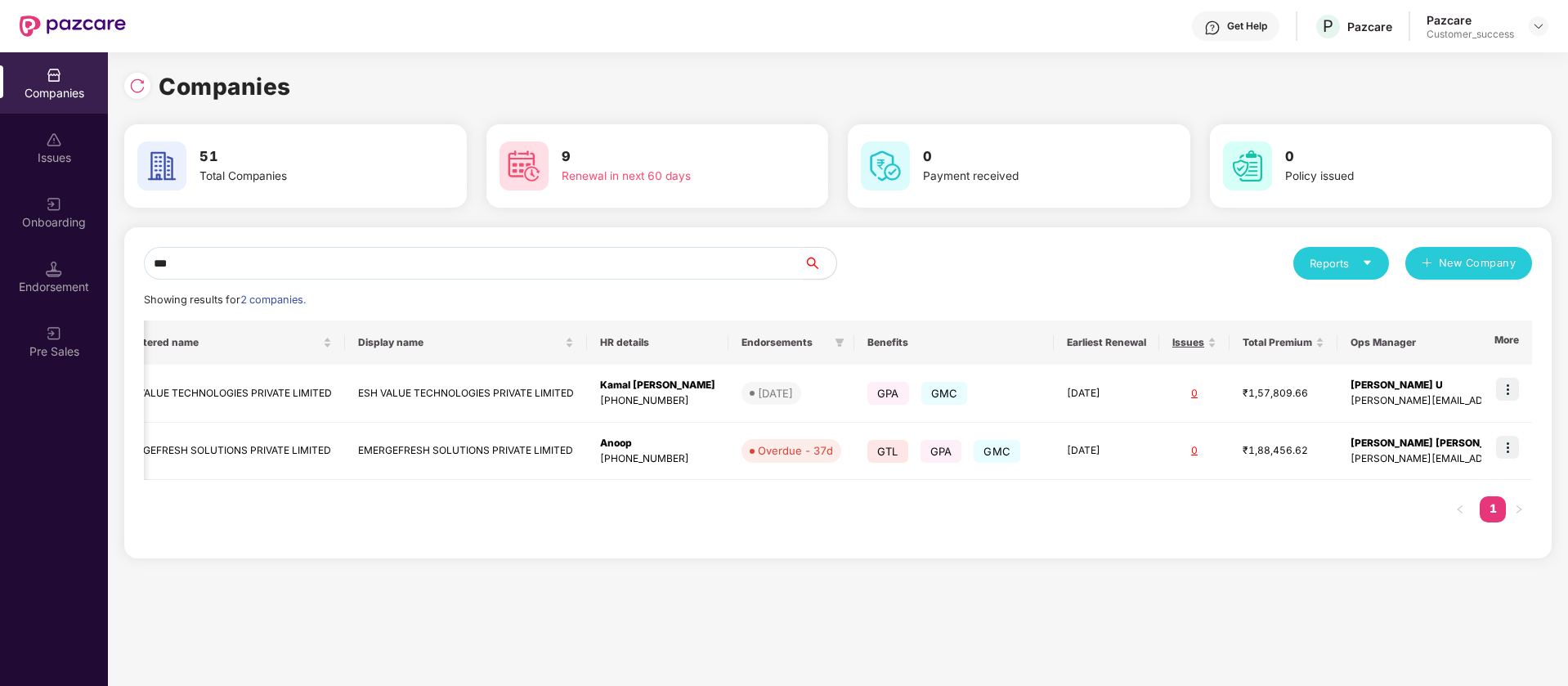
type input "***"
click at [364, 394] on td "ESH VALUE TECHNOLOGIES PRIVATE LIMITED" at bounding box center [466, 393] width 242 height 58
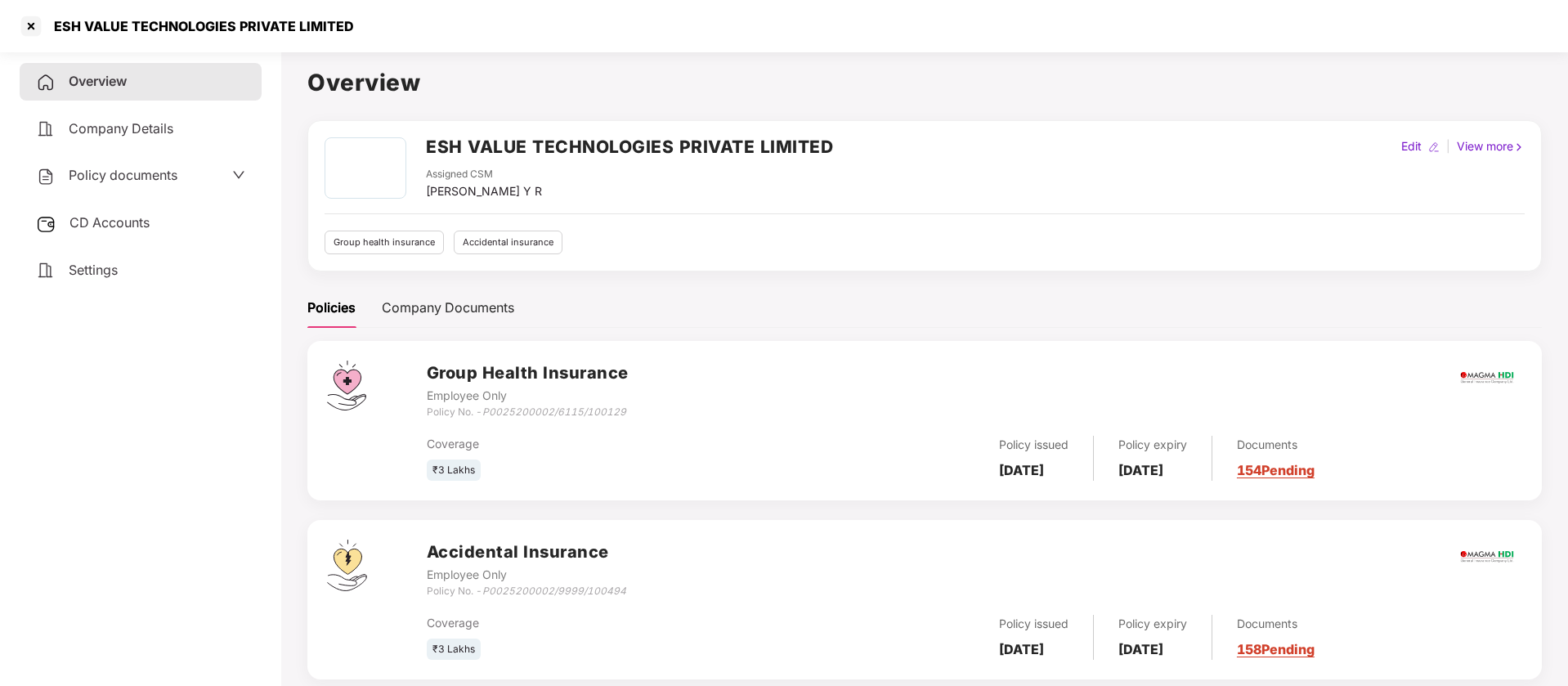
click at [563, 154] on h2 "ESH VALUE TECHNOLOGIES PRIVATE LIMITED" at bounding box center [629, 146] width 407 height 27
copy h2 "ESH VALUE TECHNOLOGIES PRIVATE LIMITED"
click at [290, 26] on div "ESH VALUE TECHNOLOGIES PRIVATE LIMITED" at bounding box center [199, 26] width 310 height 17
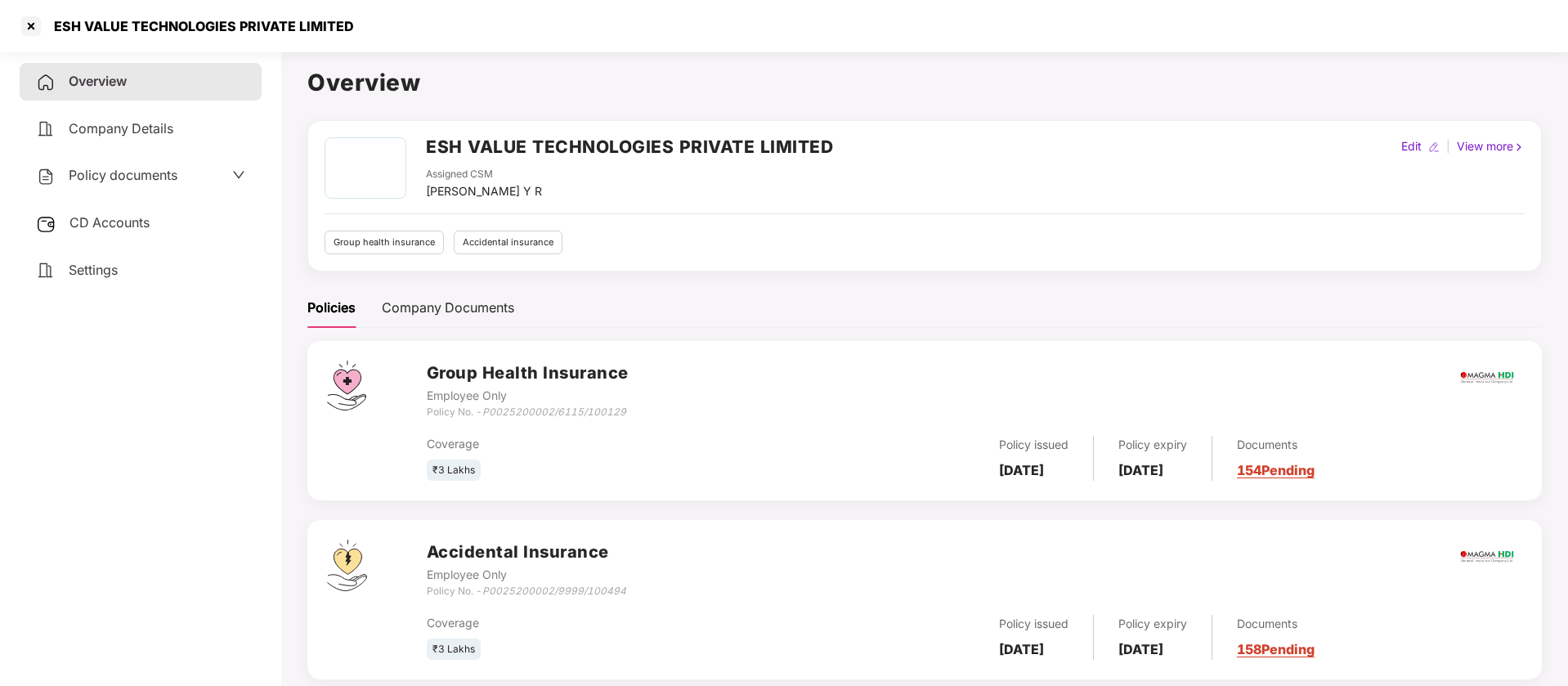
click at [290, 26] on div "ESH VALUE TECHNOLOGIES PRIVATE LIMITED" at bounding box center [199, 26] width 310 height 17
copy div "ESH VALUE TECHNOLOGIES PRIVATE LIMITED"
click at [36, 26] on div at bounding box center [31, 26] width 26 height 26
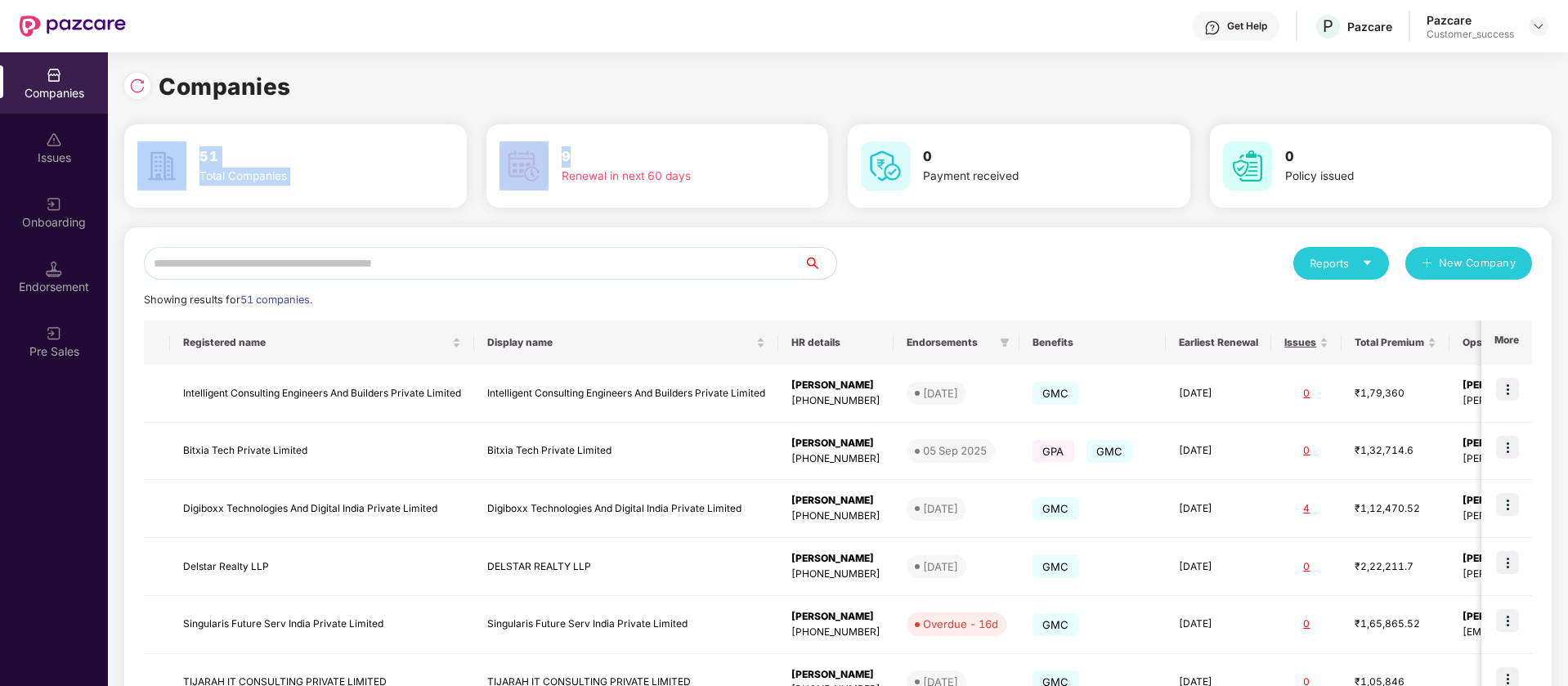
drag, startPoint x: 869, startPoint y: 135, endPoint x: 746, endPoint y: 197, distance: 137.7
click at [746, 197] on div "Companies 51 Total Companies 9 Renewal in next 60 days 0 Payment received 0 Pol…" at bounding box center [837, 551] width 1427 height 966
click at [677, 260] on input "text" at bounding box center [474, 262] width 660 height 32
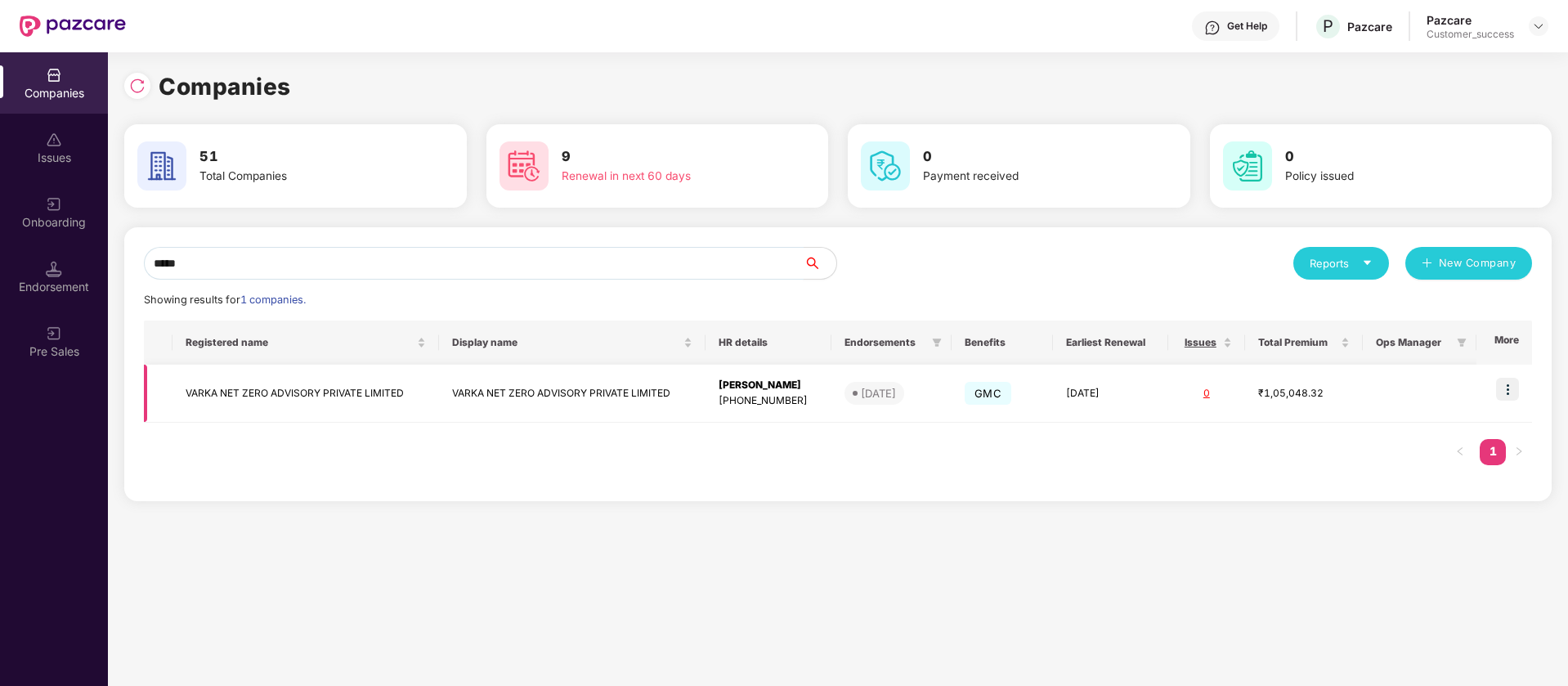
type input "*****"
click at [1512, 387] on img at bounding box center [1508, 389] width 23 height 23
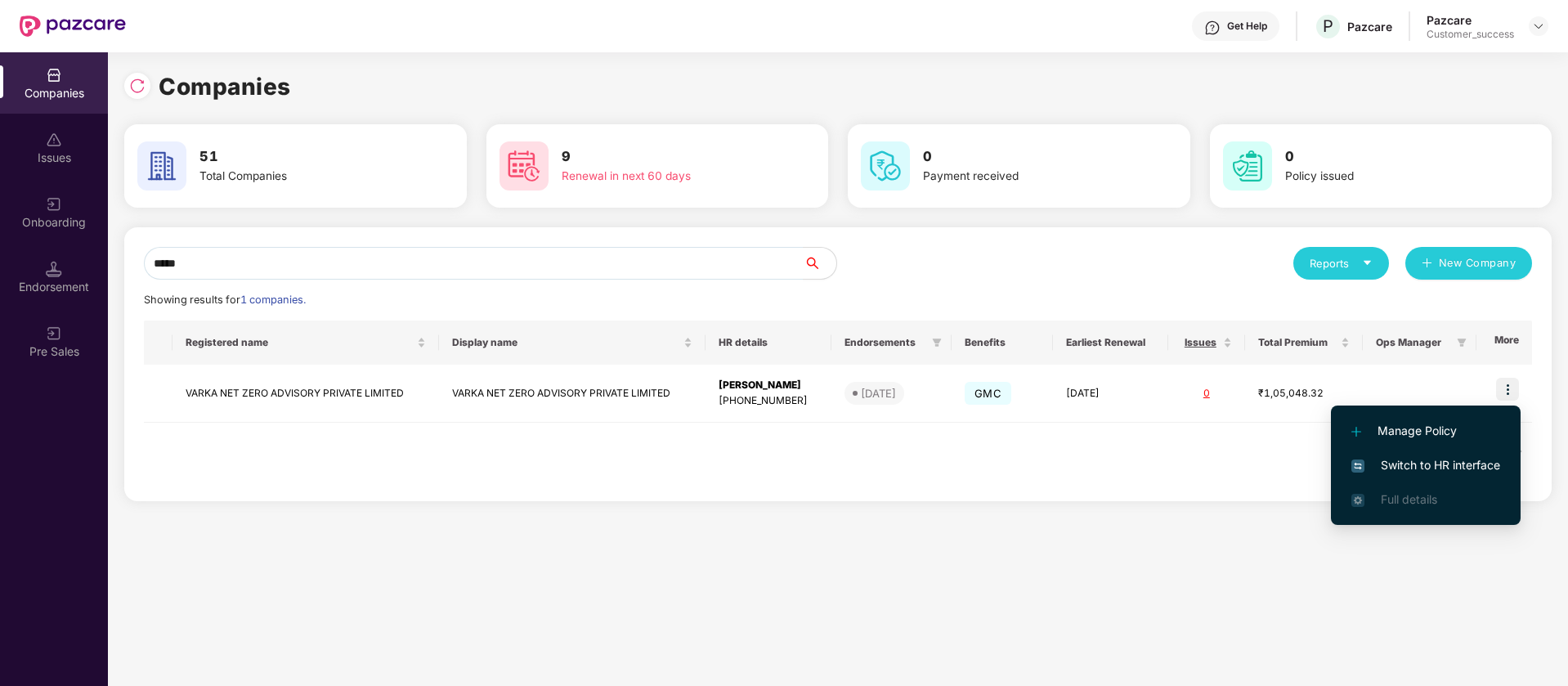
click at [1450, 465] on span "Switch to HR interface" at bounding box center [1426, 465] width 149 height 18
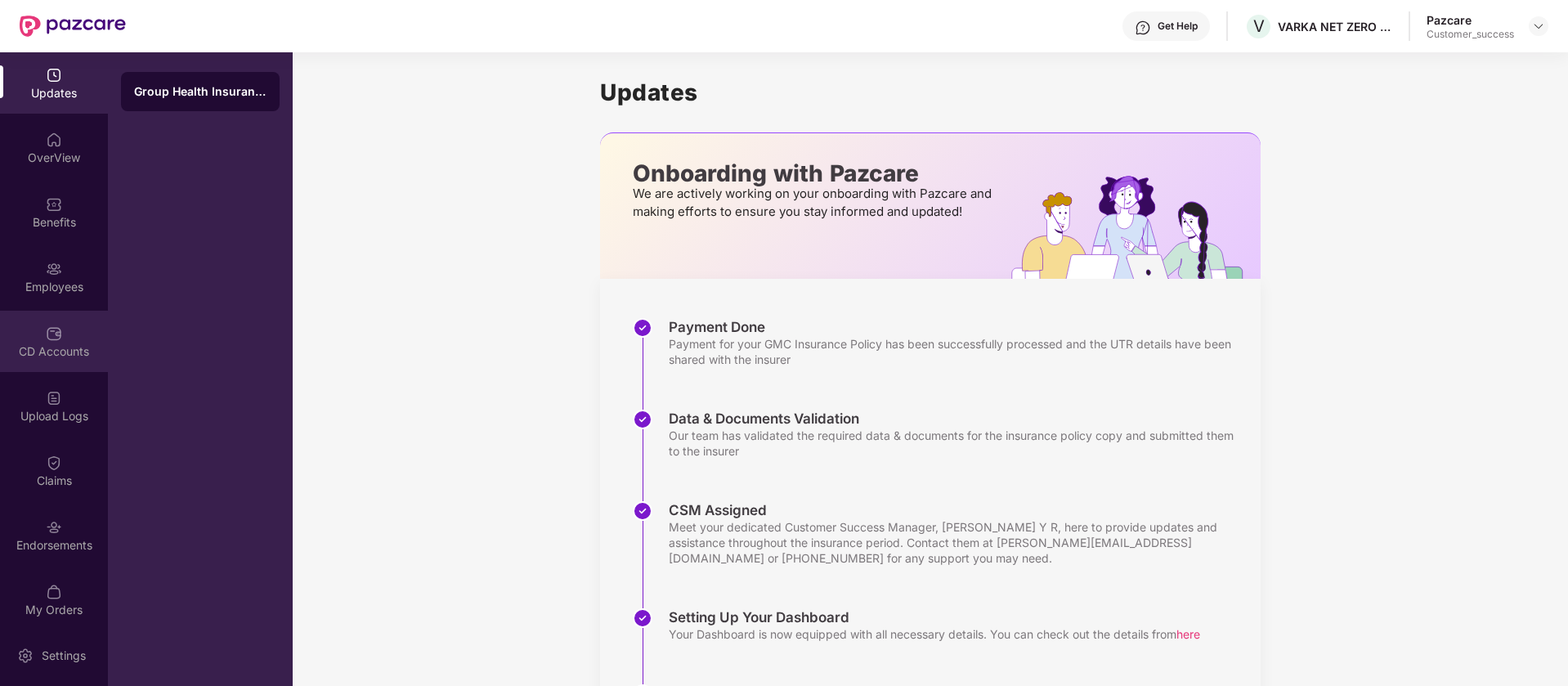
click at [63, 343] on div "CD Accounts" at bounding box center [53, 351] width 108 height 17
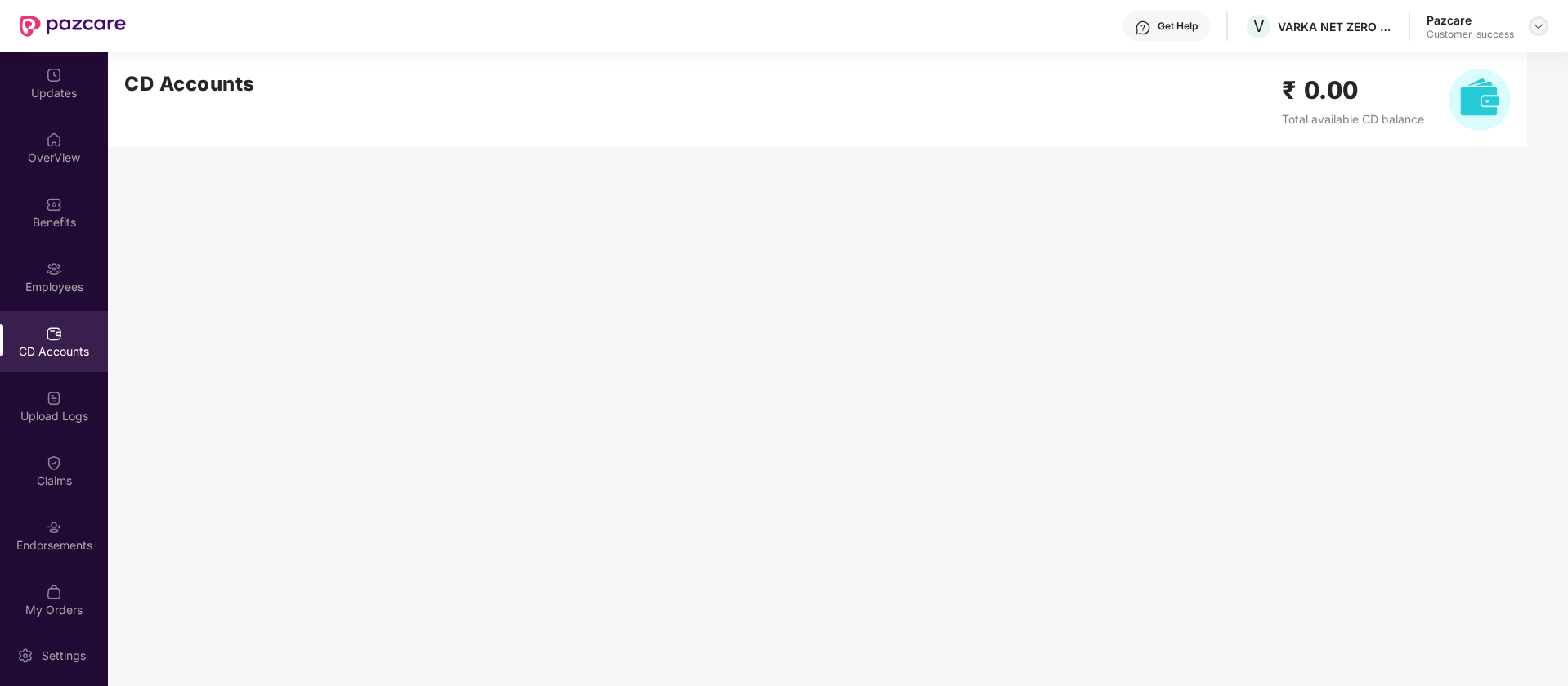
click at [1538, 19] on img at bounding box center [1538, 25] width 13 height 13
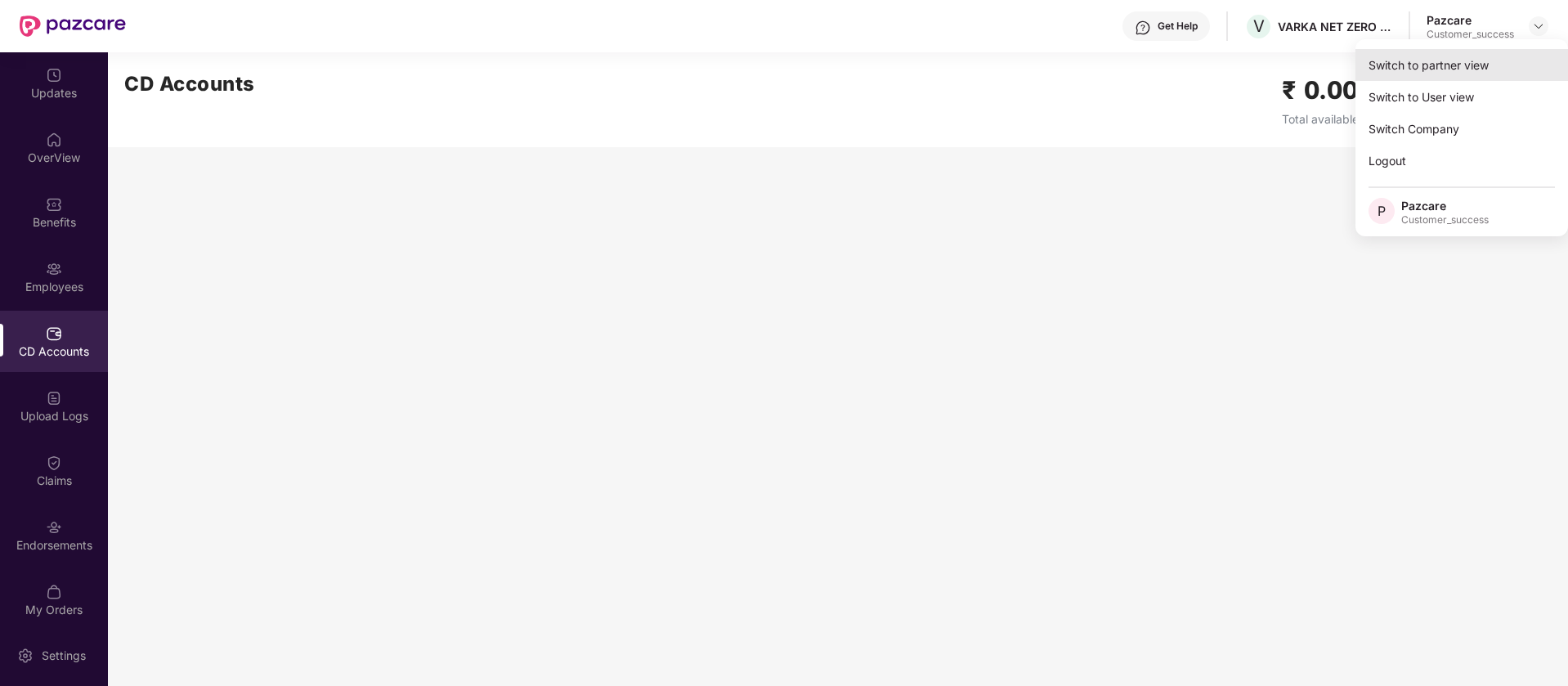
click at [1476, 71] on div "Switch to partner view" at bounding box center [1461, 65] width 212 height 31
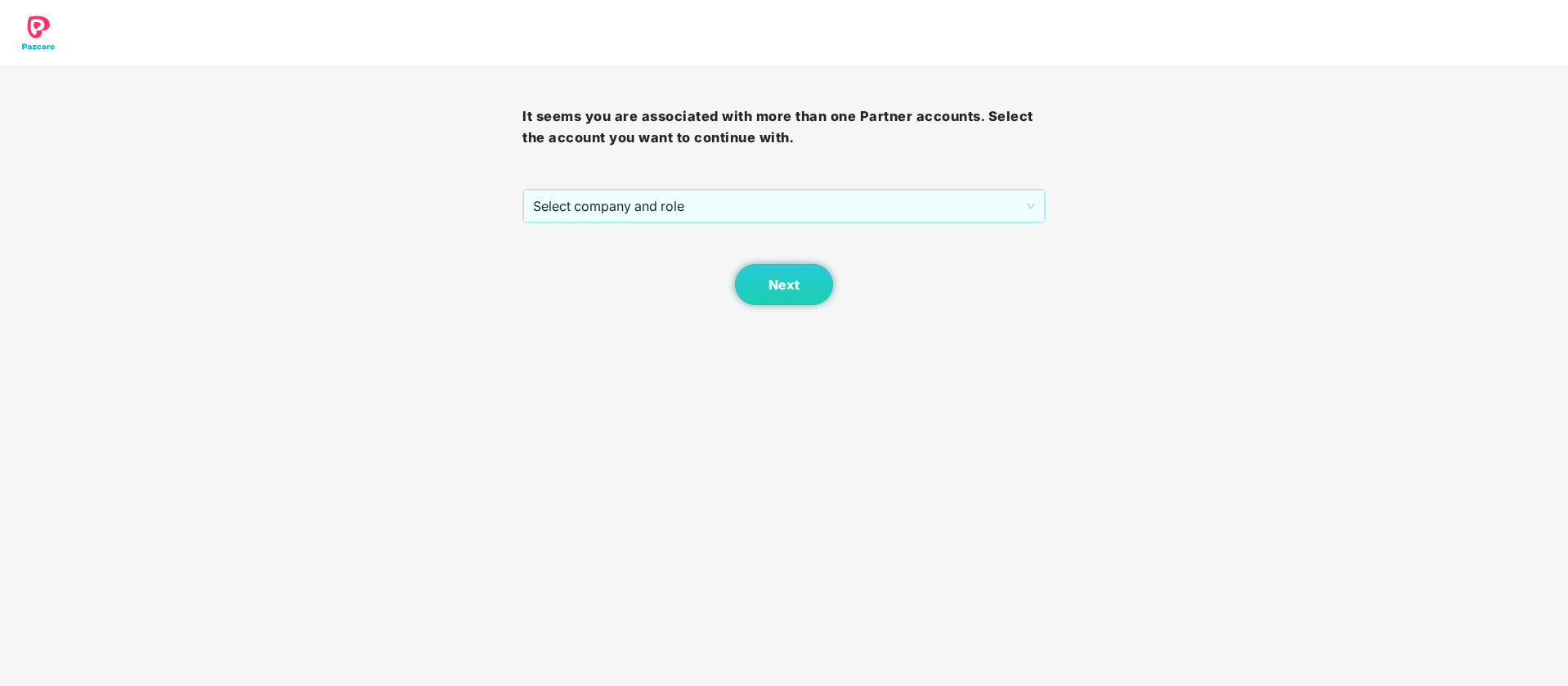
click at [953, 186] on div "It seems you are associated with more than one Partner accounts. Select the acc…" at bounding box center [784, 185] width 523 height 239
click at [791, 203] on span "Select company and role" at bounding box center [783, 206] width 501 height 31
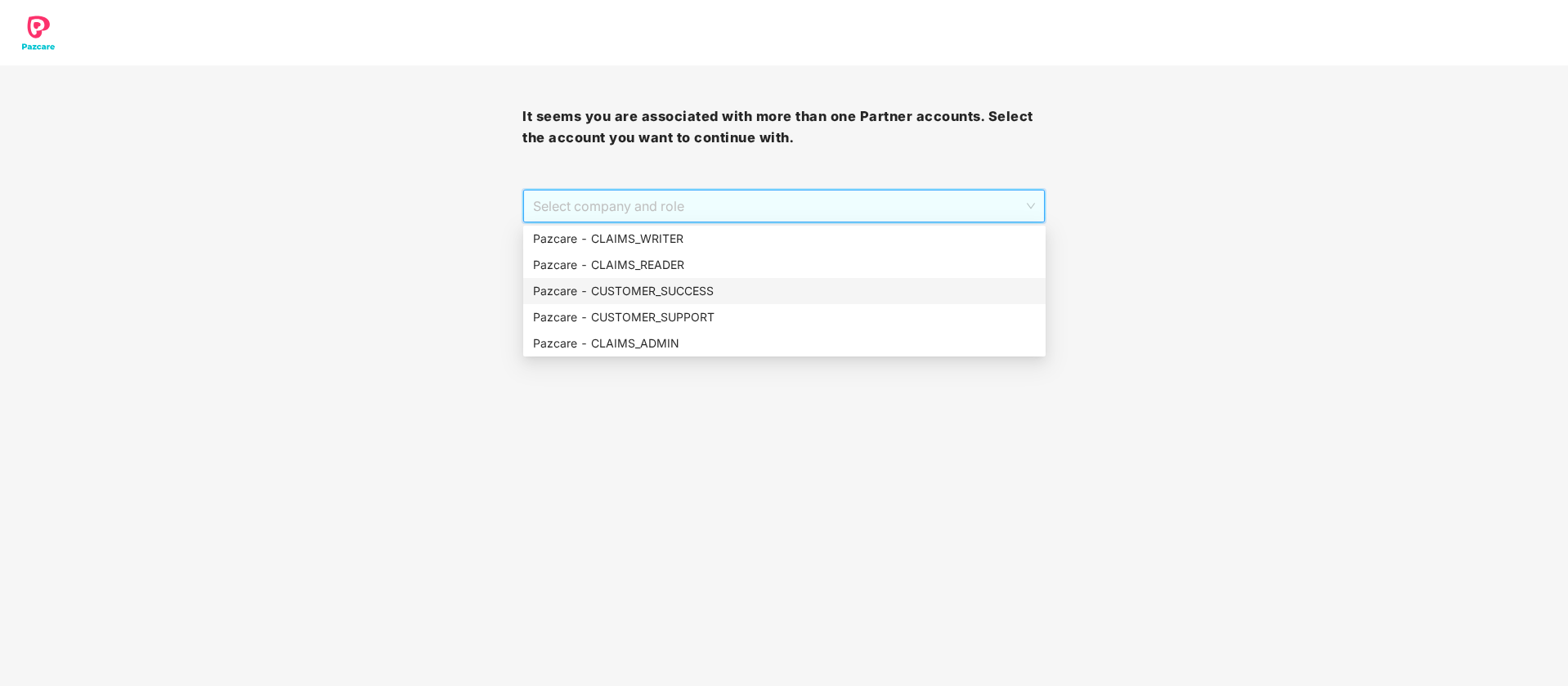
click at [713, 293] on div "Pazcare - CUSTOMER_SUCCESS" at bounding box center [784, 291] width 503 height 18
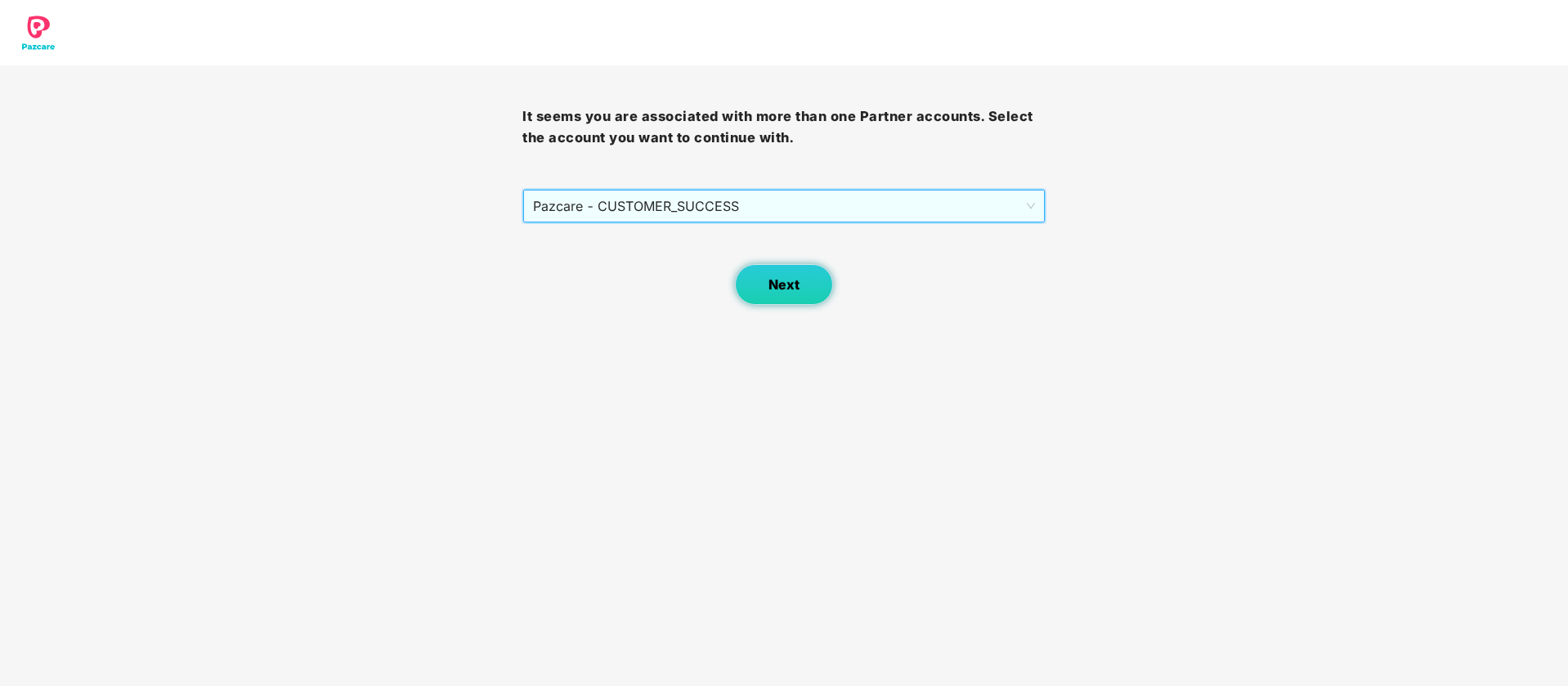
click at [777, 290] on span "Next" at bounding box center [784, 285] width 31 height 16
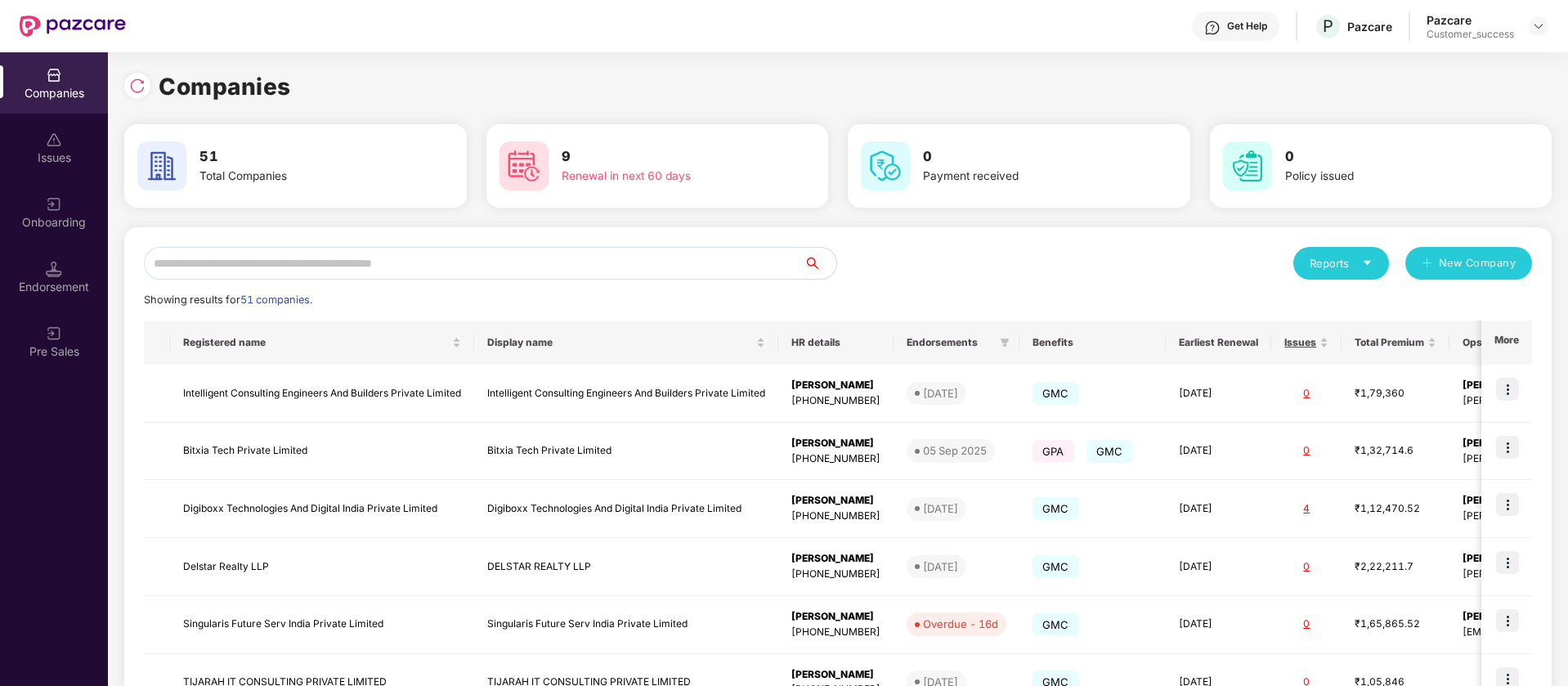
click at [543, 254] on input "text" at bounding box center [474, 262] width 660 height 32
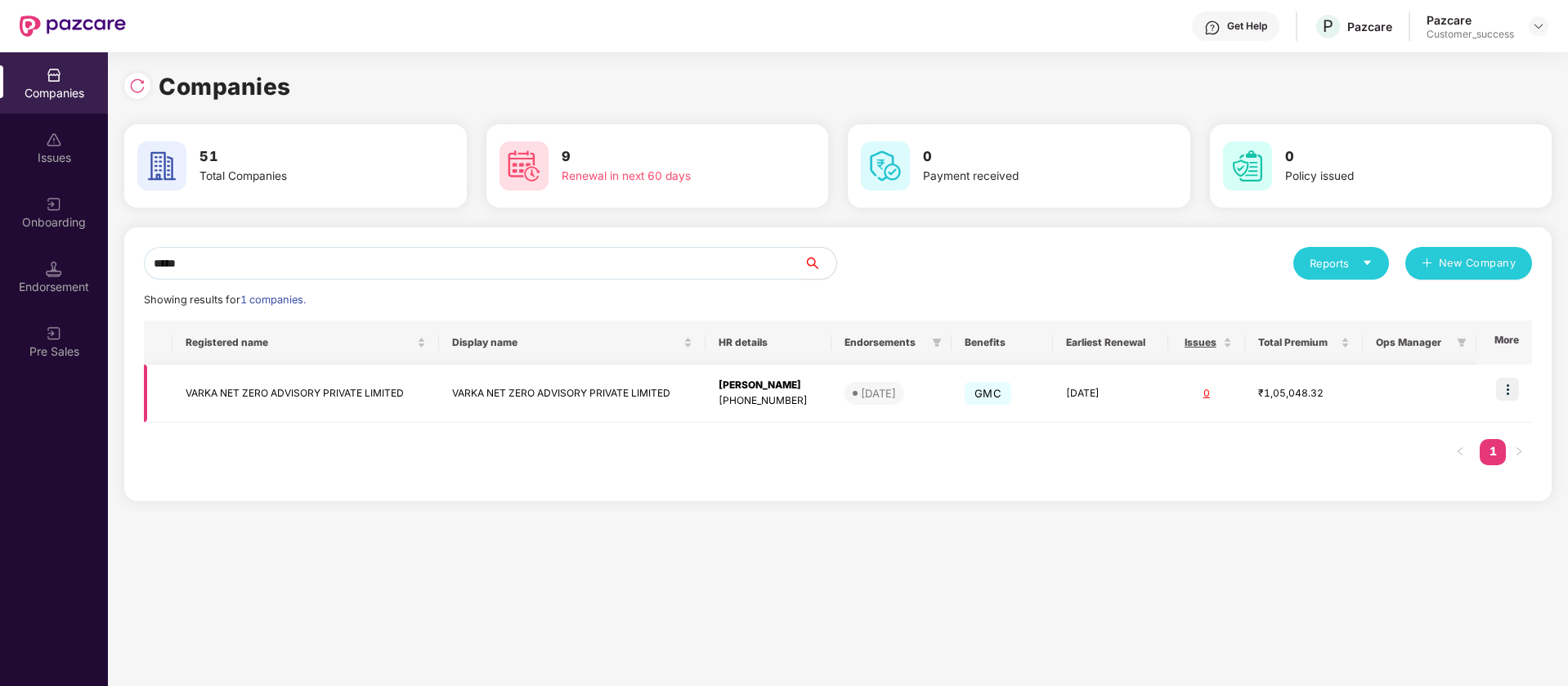
type input "*****"
click at [475, 385] on td "VARKA NET ZERO ADVISORY PRIVATE LIMITED" at bounding box center [572, 393] width 267 height 58
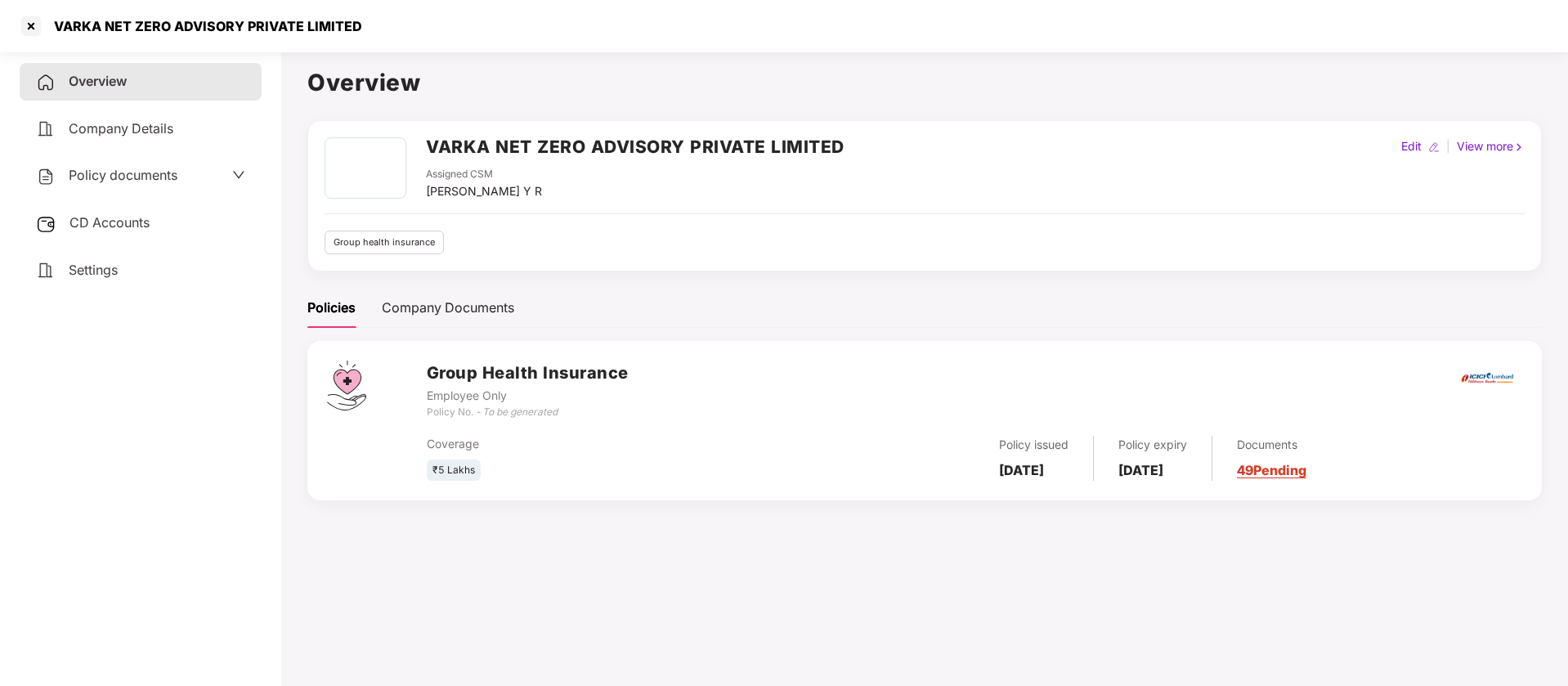
click at [161, 228] on div "CD Accounts" at bounding box center [140, 223] width 242 height 38
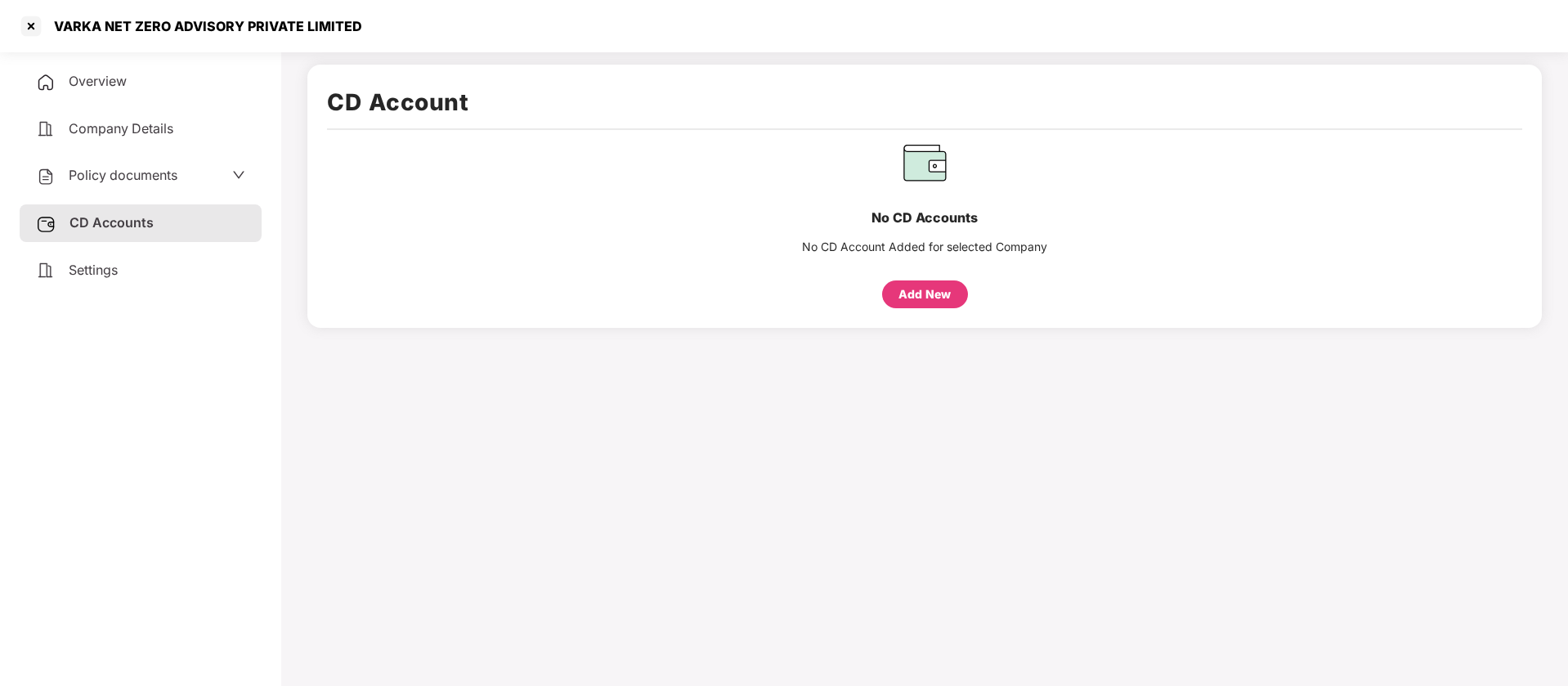
click at [913, 281] on div "Add New" at bounding box center [925, 294] width 86 height 28
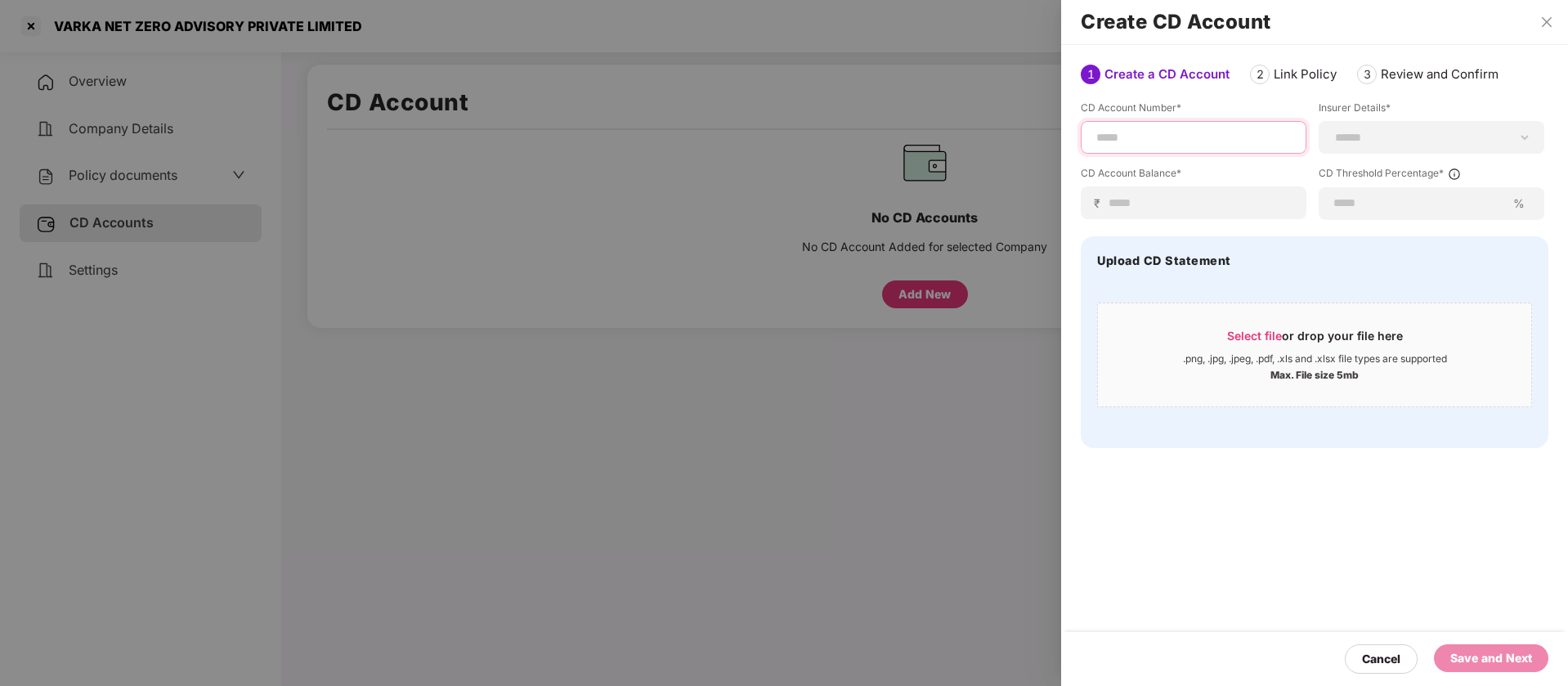
click at [1225, 130] on input at bounding box center [1194, 138] width 198 height 17
paste input "**********"
type input "**********"
click at [1465, 135] on select "**********" at bounding box center [1432, 137] width 198 height 13
select select "*****"
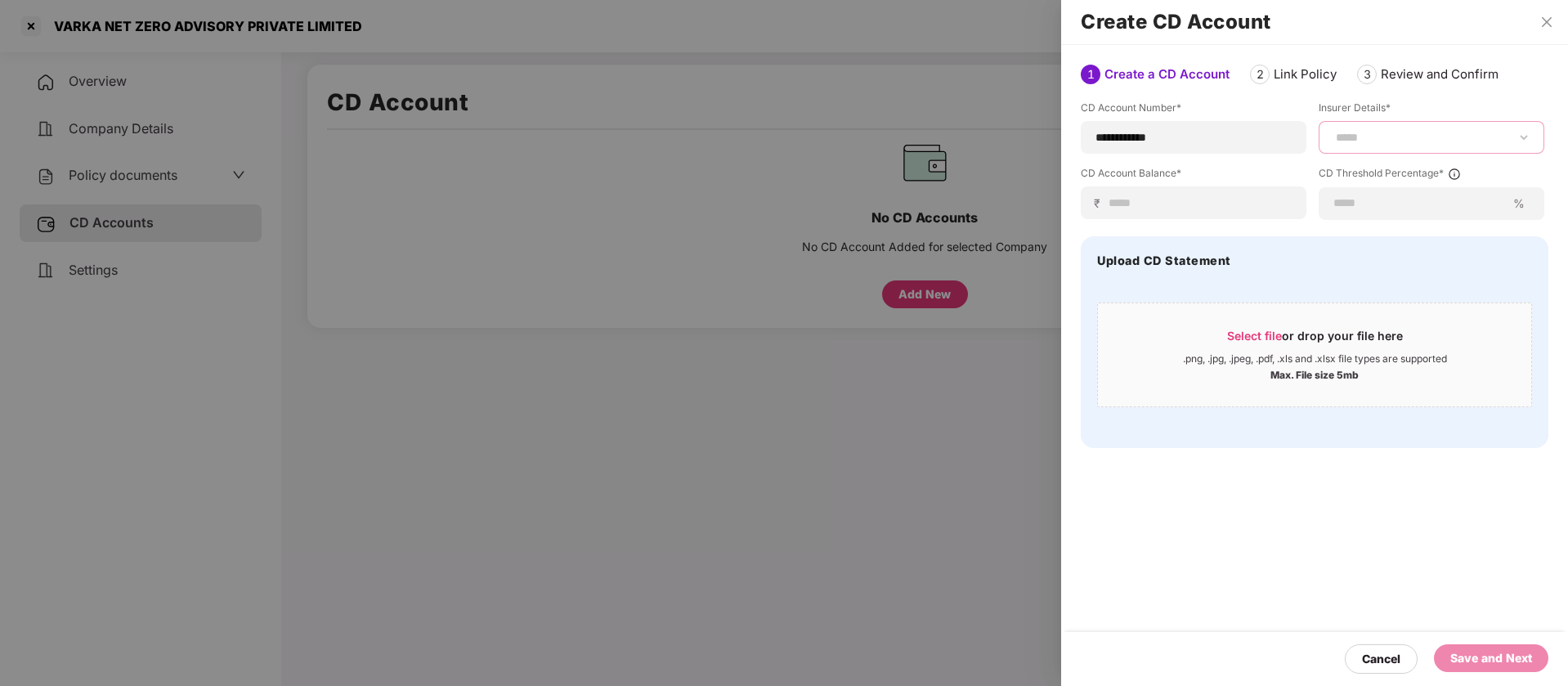
click at [1333, 144] on select "**********" at bounding box center [1432, 137] width 198 height 13
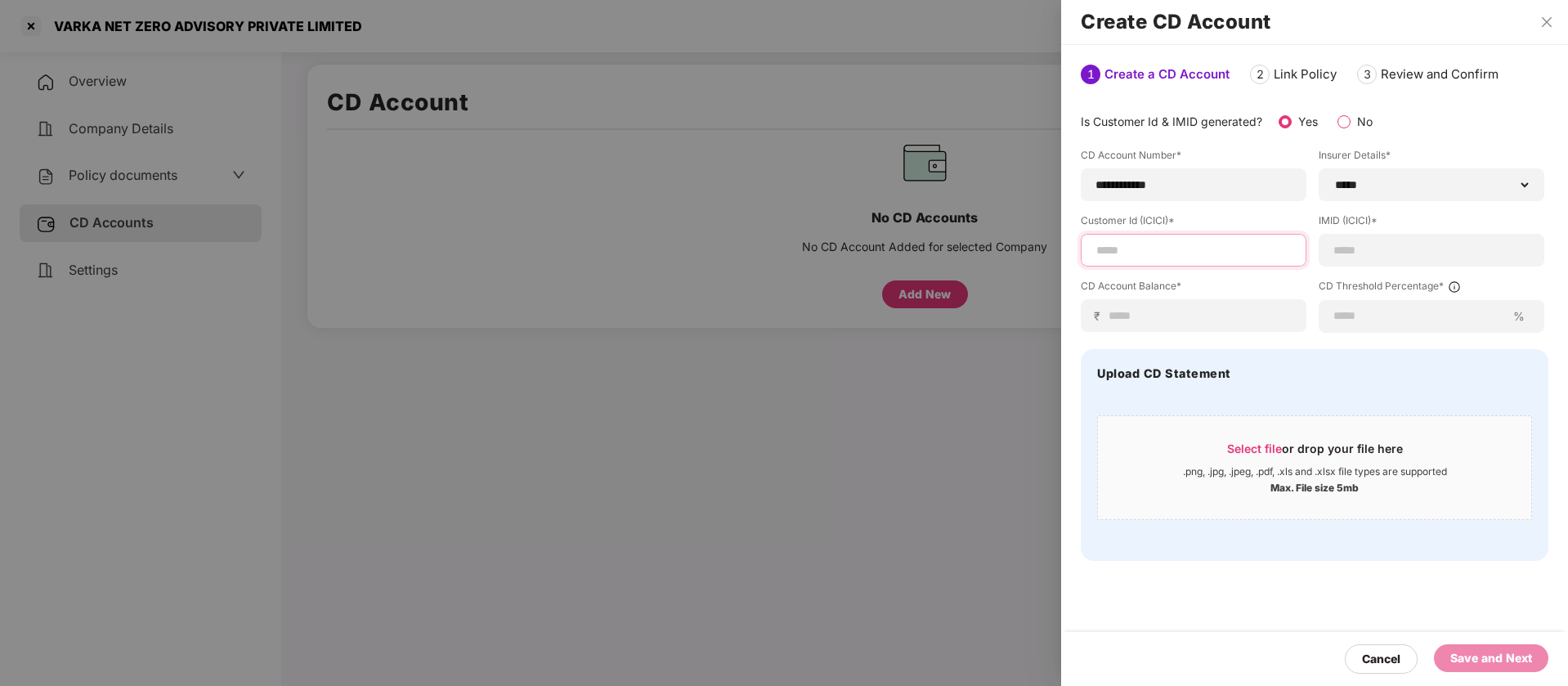
click at [1158, 253] on input at bounding box center [1194, 251] width 198 height 17
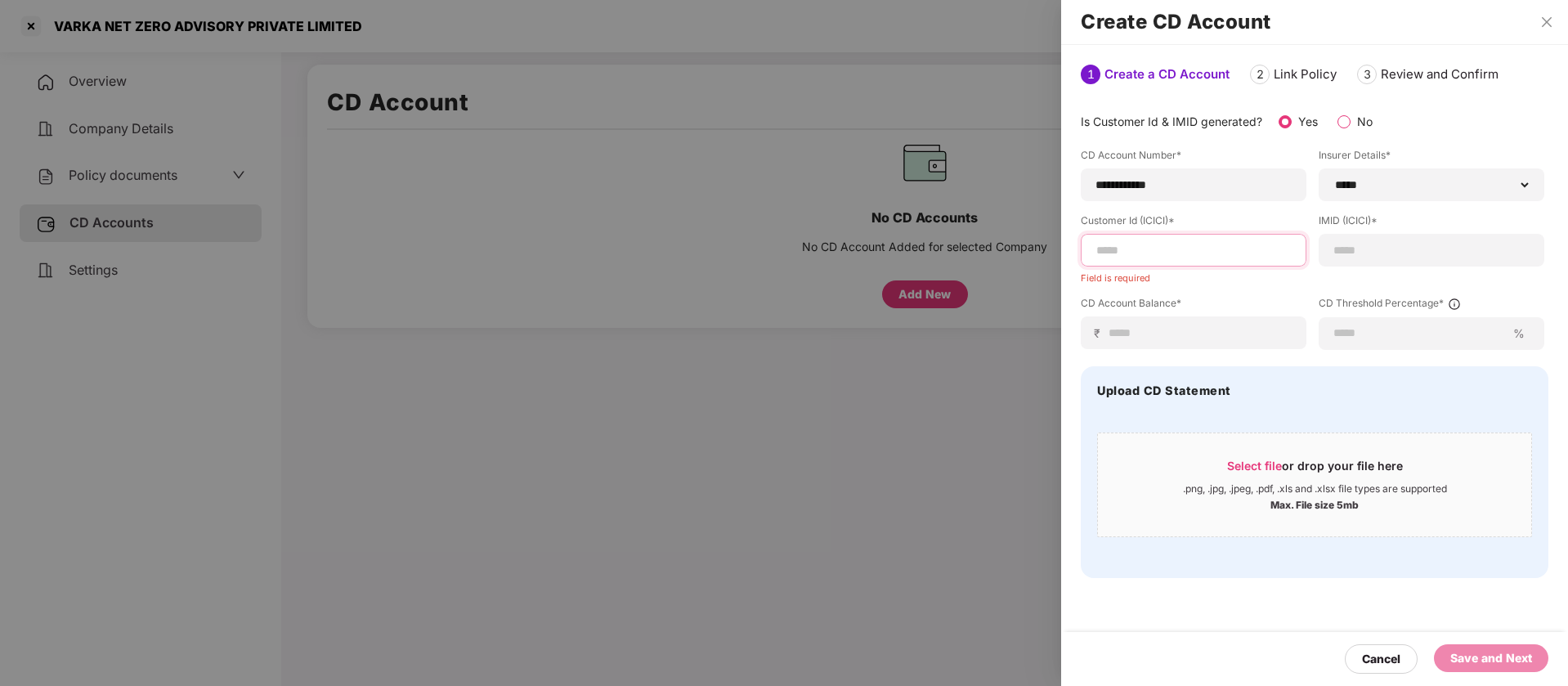
paste input "**********"
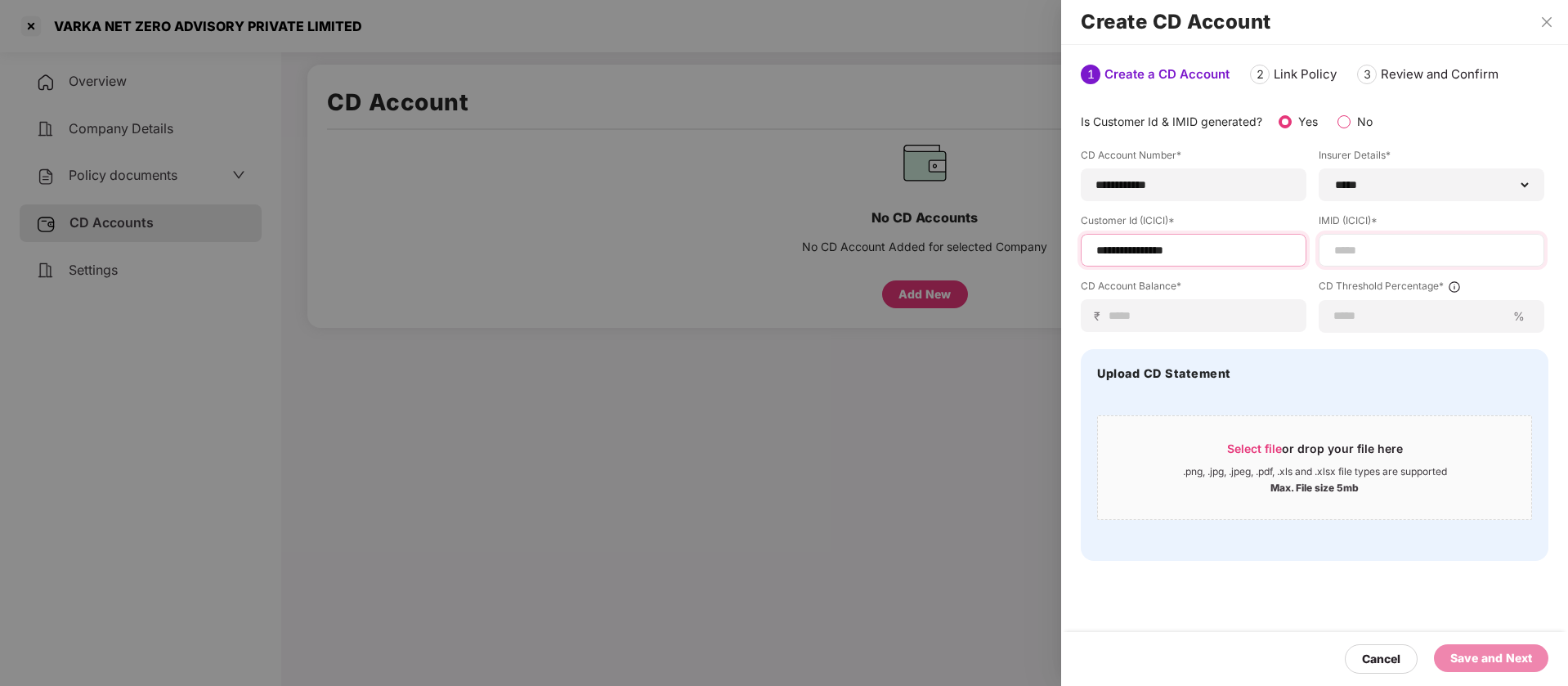
type input "**********"
click at [1409, 259] on div at bounding box center [1432, 250] width 225 height 32
click at [1390, 246] on input at bounding box center [1432, 251] width 198 height 17
paste input "**********"
type input "**********"
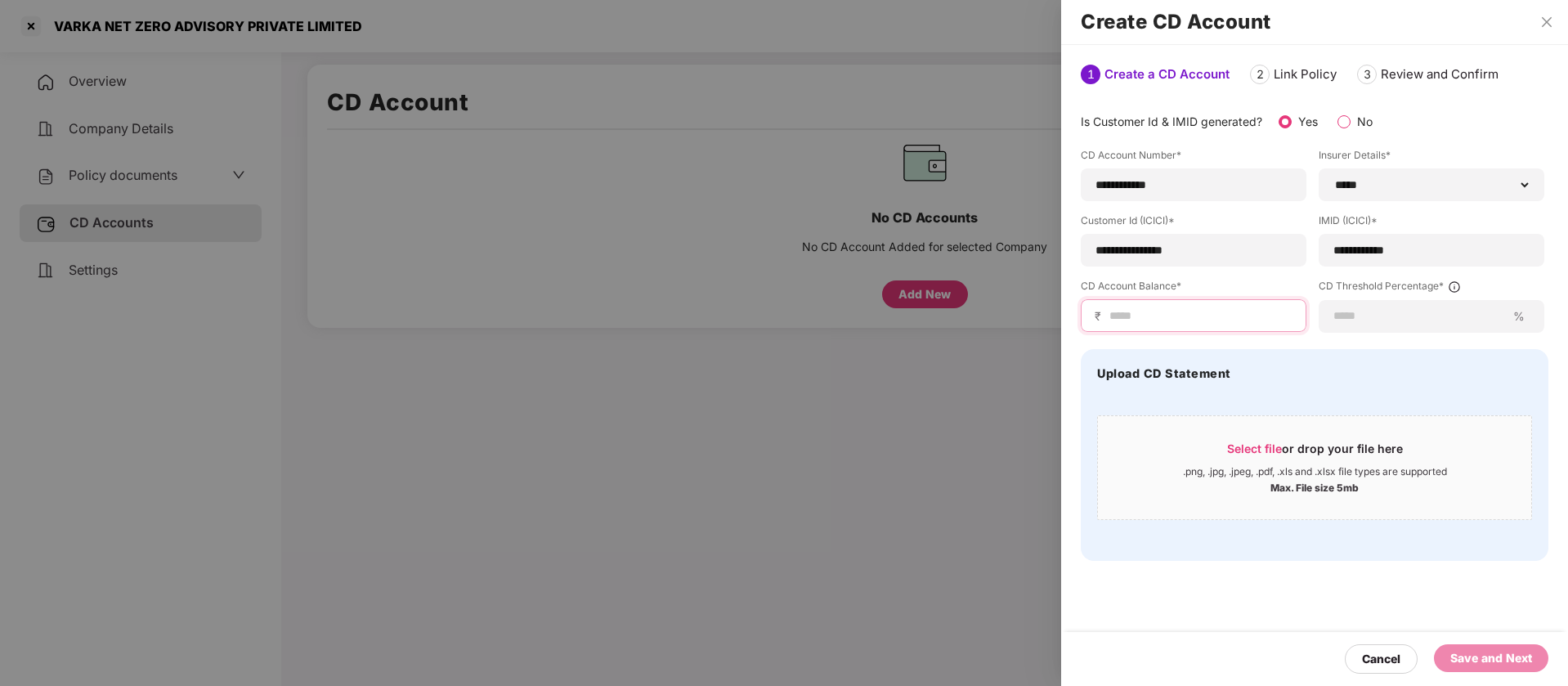
click at [1202, 314] on input at bounding box center [1199, 316] width 184 height 17
type input "*"
click at [1441, 655] on div "Save and Next" at bounding box center [1491, 658] width 114 height 28
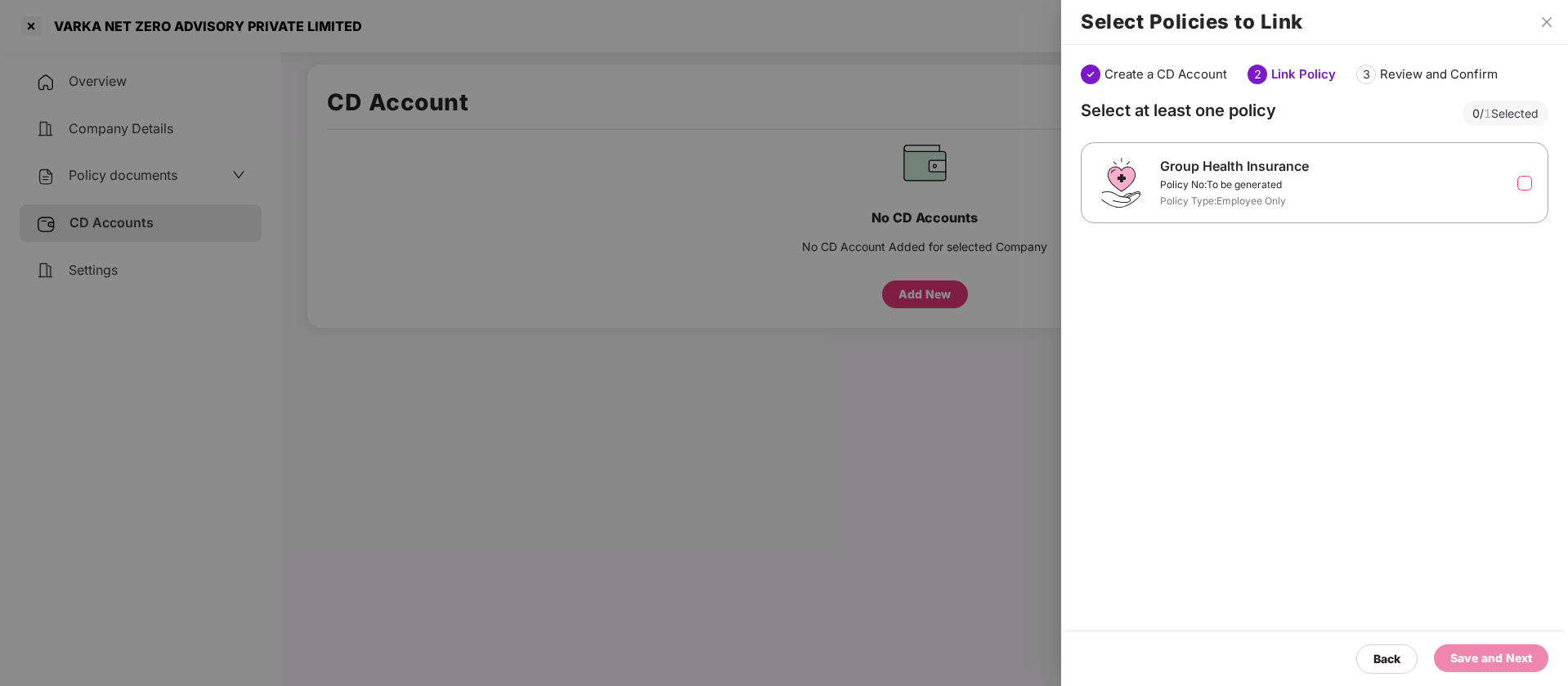
click at [1340, 178] on div "Group Health Insurance Policy No: To be generated Policy Type: Employee Only" at bounding box center [1315, 183] width 427 height 53
click at [1530, 184] on div "Group Health Insurance Policy No: To be generated Policy Type: Employee Only" at bounding box center [1315, 183] width 468 height 81
drag, startPoint x: 1530, startPoint y: 185, endPoint x: 1484, endPoint y: 192, distance: 46.5
click at [1484, 192] on div "Group Health Insurance Policy No: To be generated Policy Type: Employee Only" at bounding box center [1315, 183] width 468 height 81
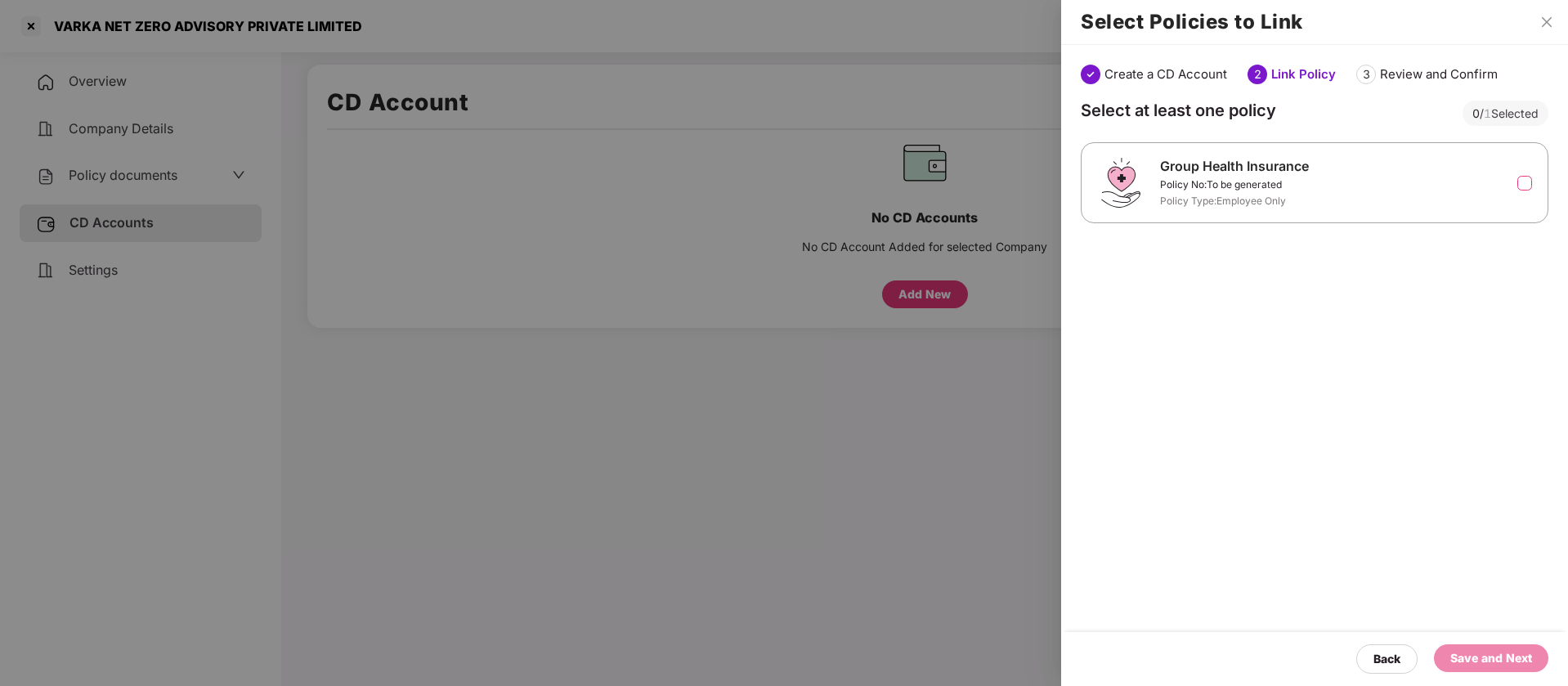
click at [1525, 189] on label at bounding box center [1524, 183] width 15 height 15
click at [1479, 671] on div "Save and Next" at bounding box center [1491, 658] width 114 height 28
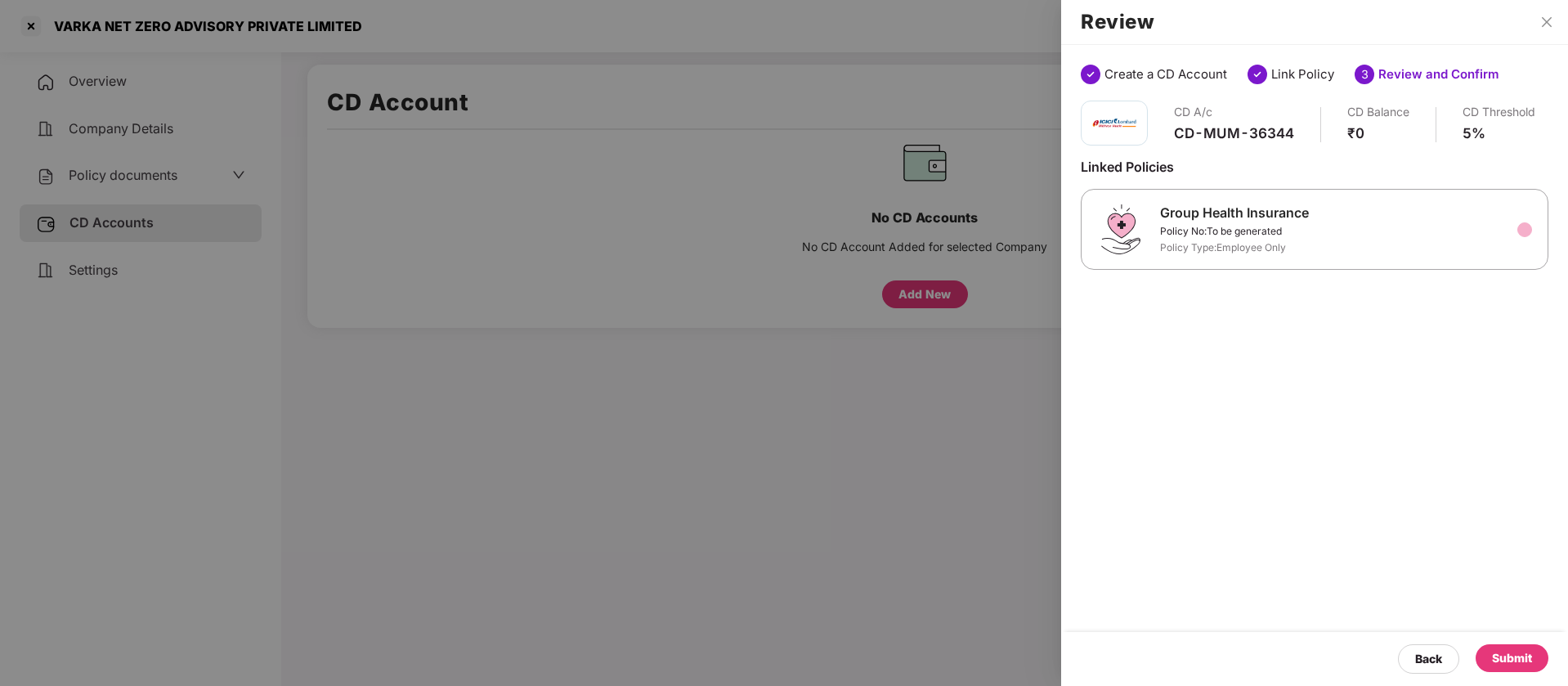
click at [1494, 652] on div "Submit" at bounding box center [1512, 658] width 40 height 18
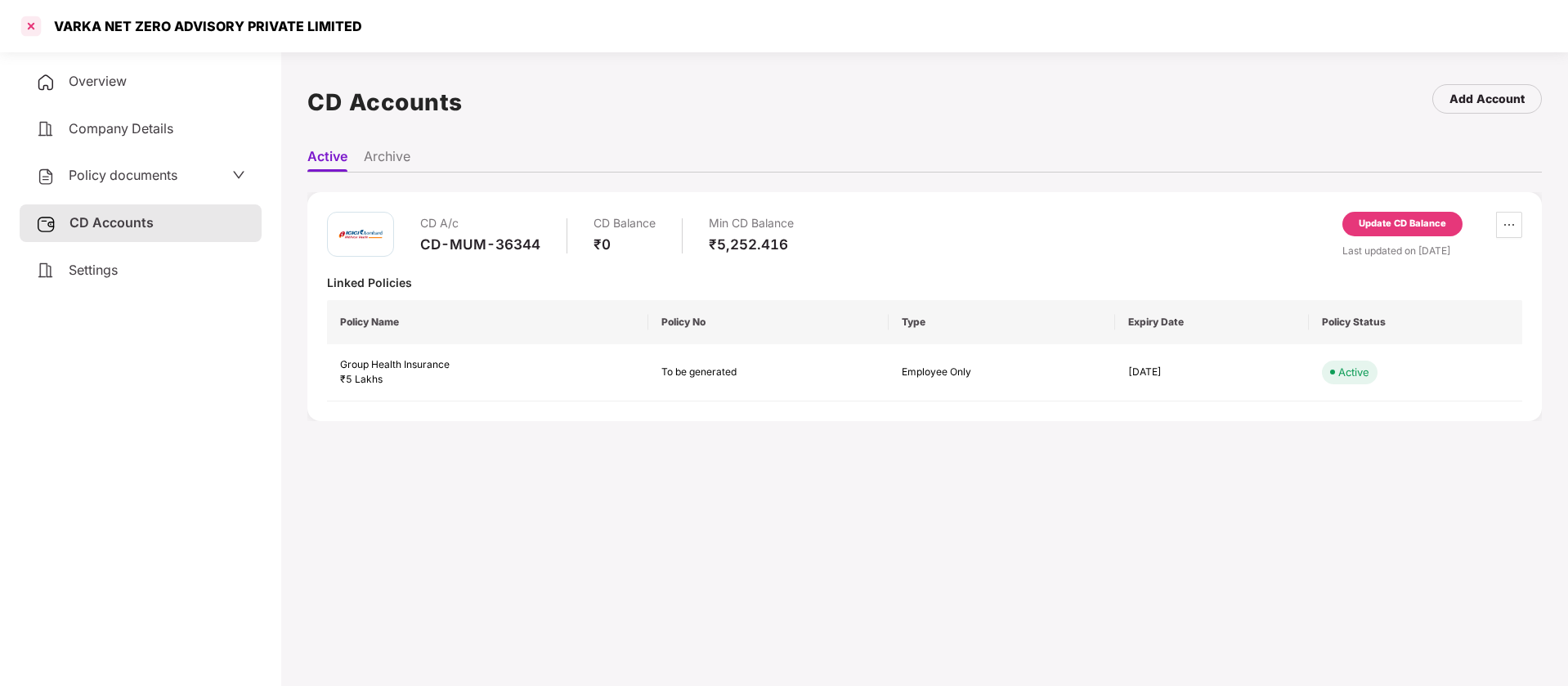
click at [31, 31] on div at bounding box center [31, 26] width 26 height 26
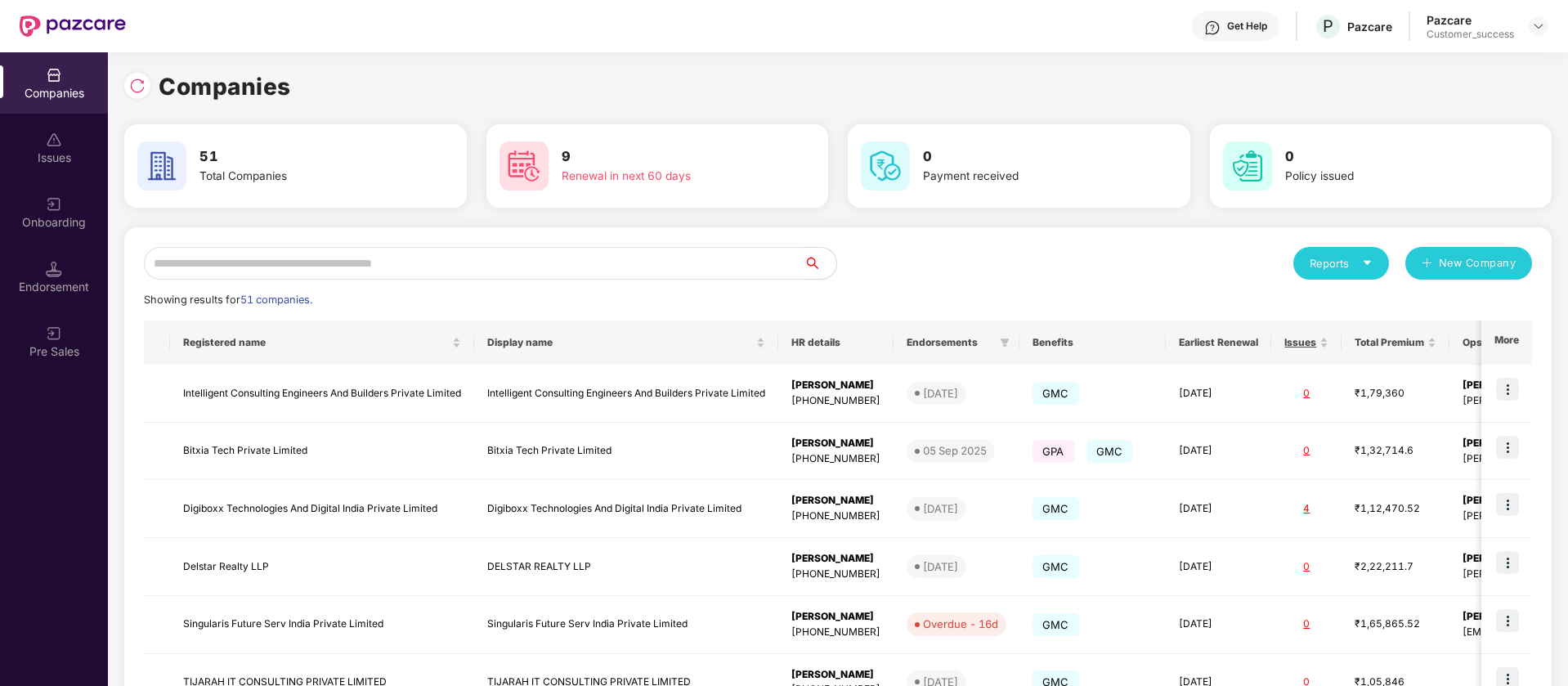
click at [294, 265] on input "text" at bounding box center [474, 262] width 660 height 32
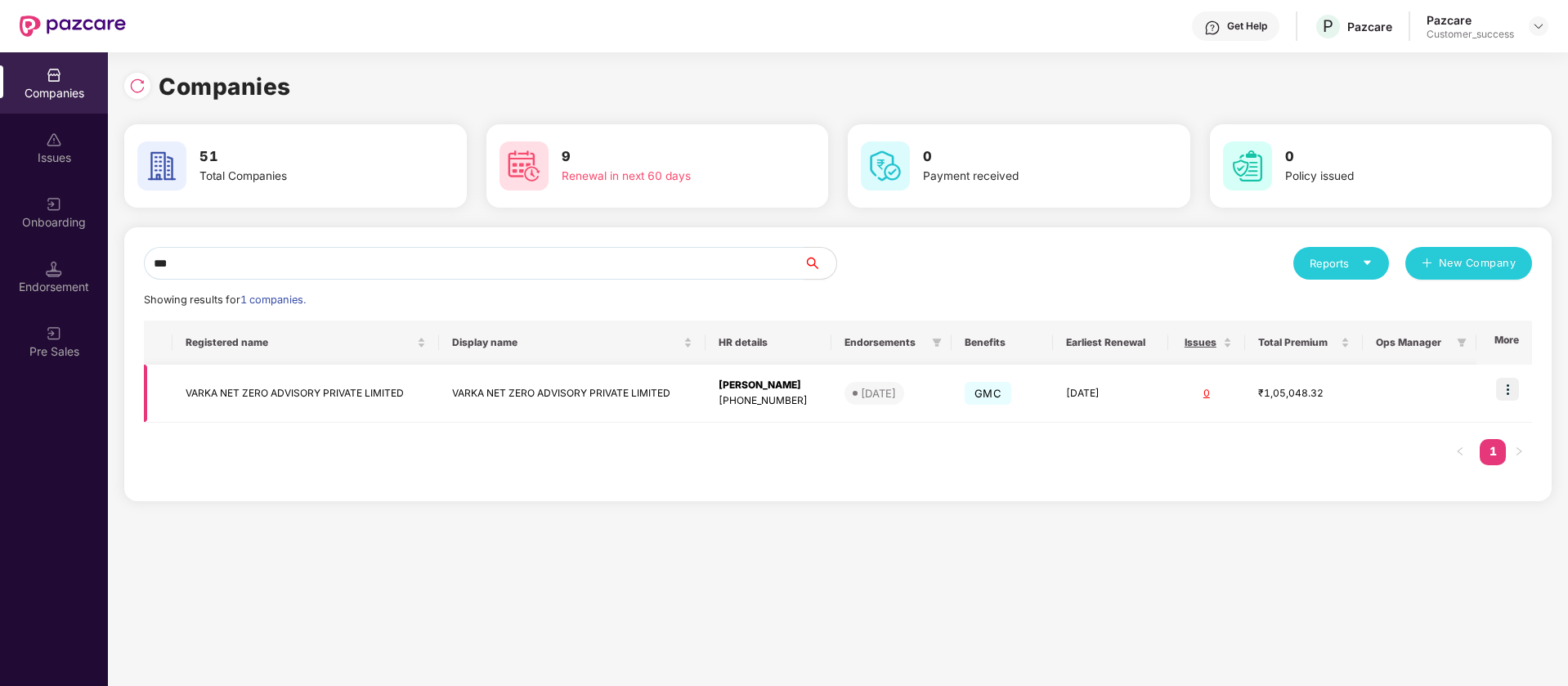
type input "***"
click at [1505, 387] on img at bounding box center [1508, 389] width 23 height 23
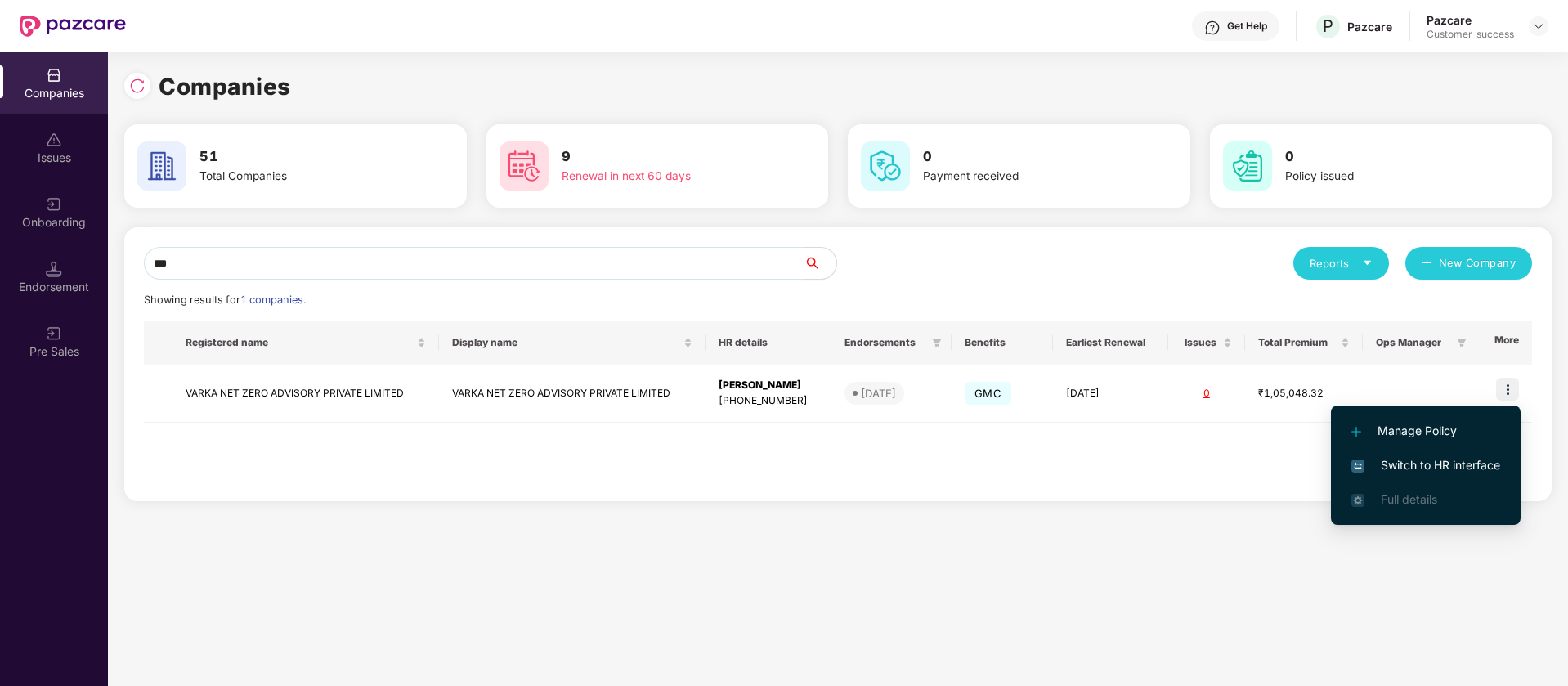
click at [1412, 460] on span "Switch to HR interface" at bounding box center [1426, 465] width 149 height 18
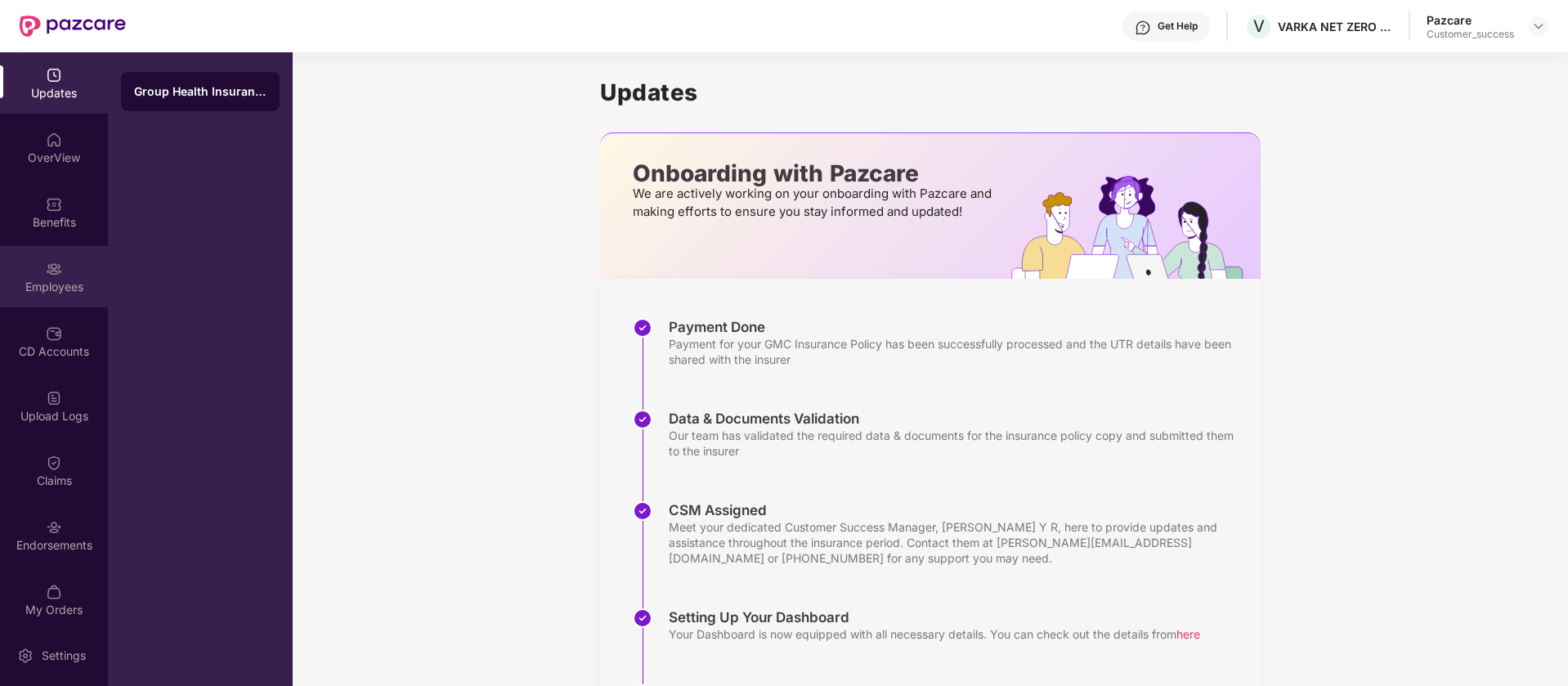
click at [52, 260] on div at bounding box center [53, 267] width 17 height 17
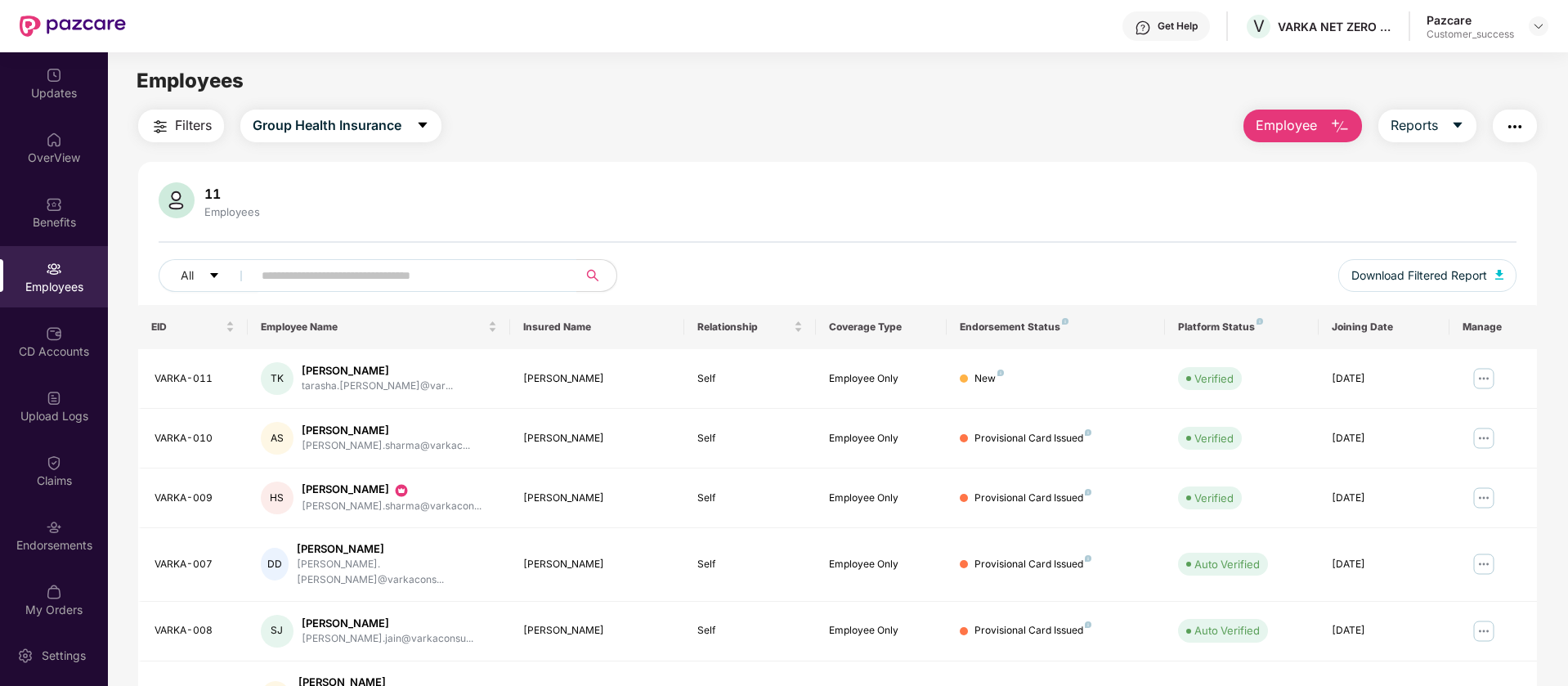
click at [1516, 123] on img "button" at bounding box center [1515, 127] width 19 height 19
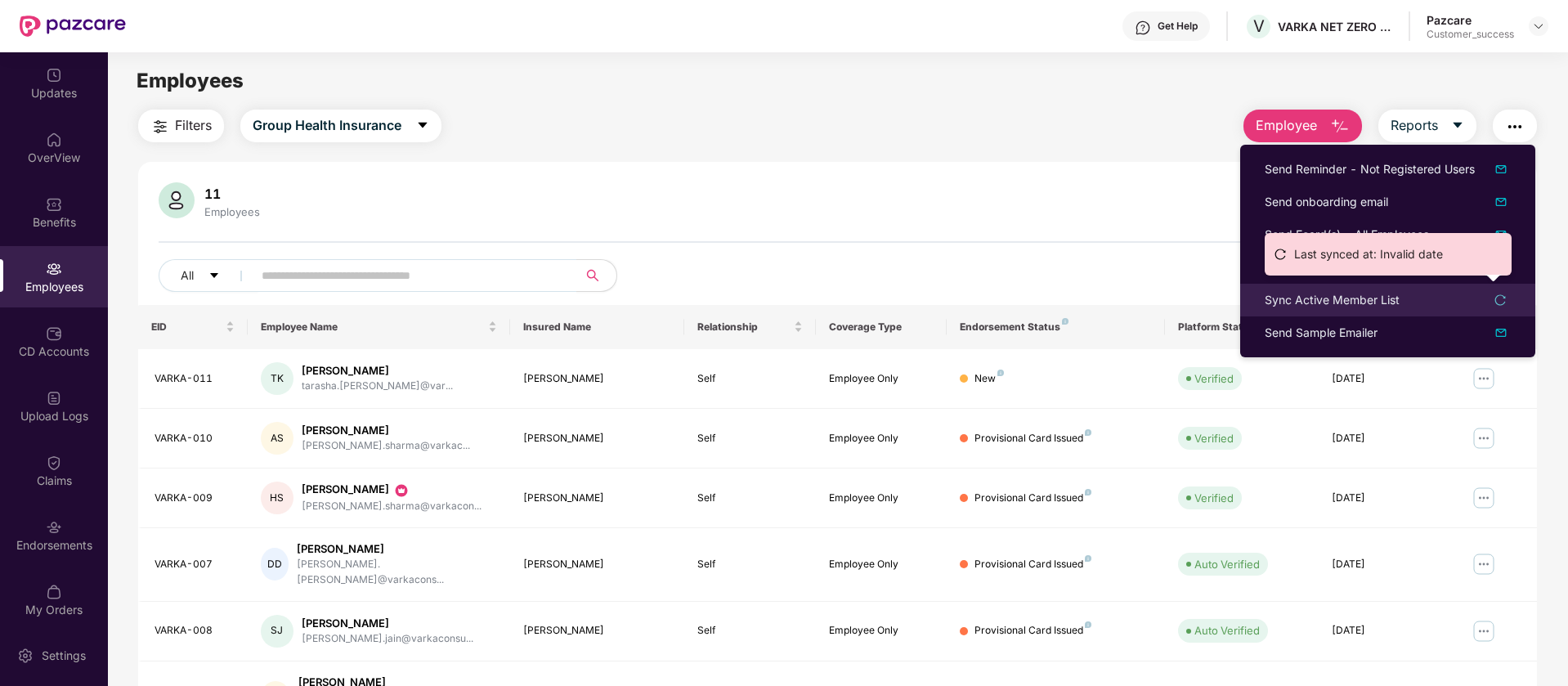
click at [1328, 300] on div "Sync Active Member List" at bounding box center [1332, 300] width 135 height 18
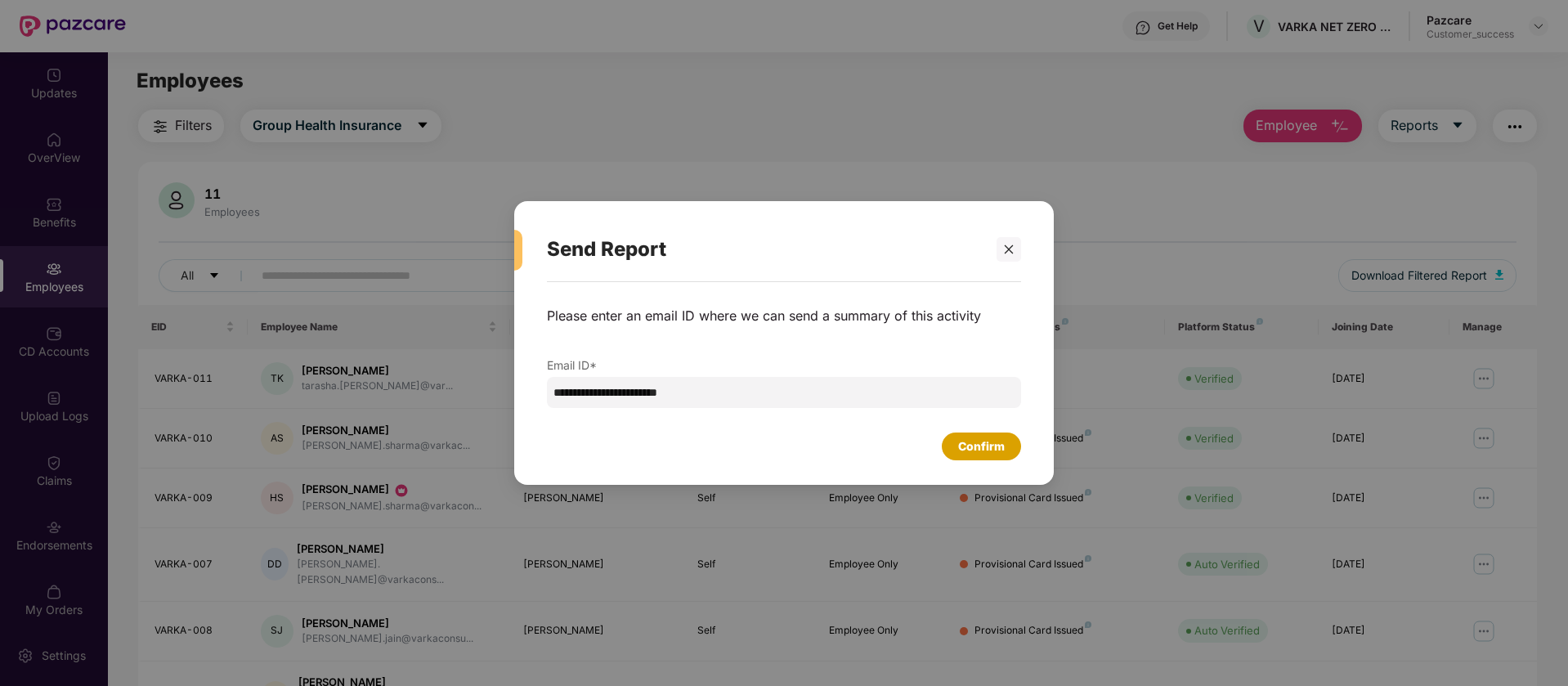
click at [952, 449] on div "Confirm" at bounding box center [982, 447] width 80 height 28
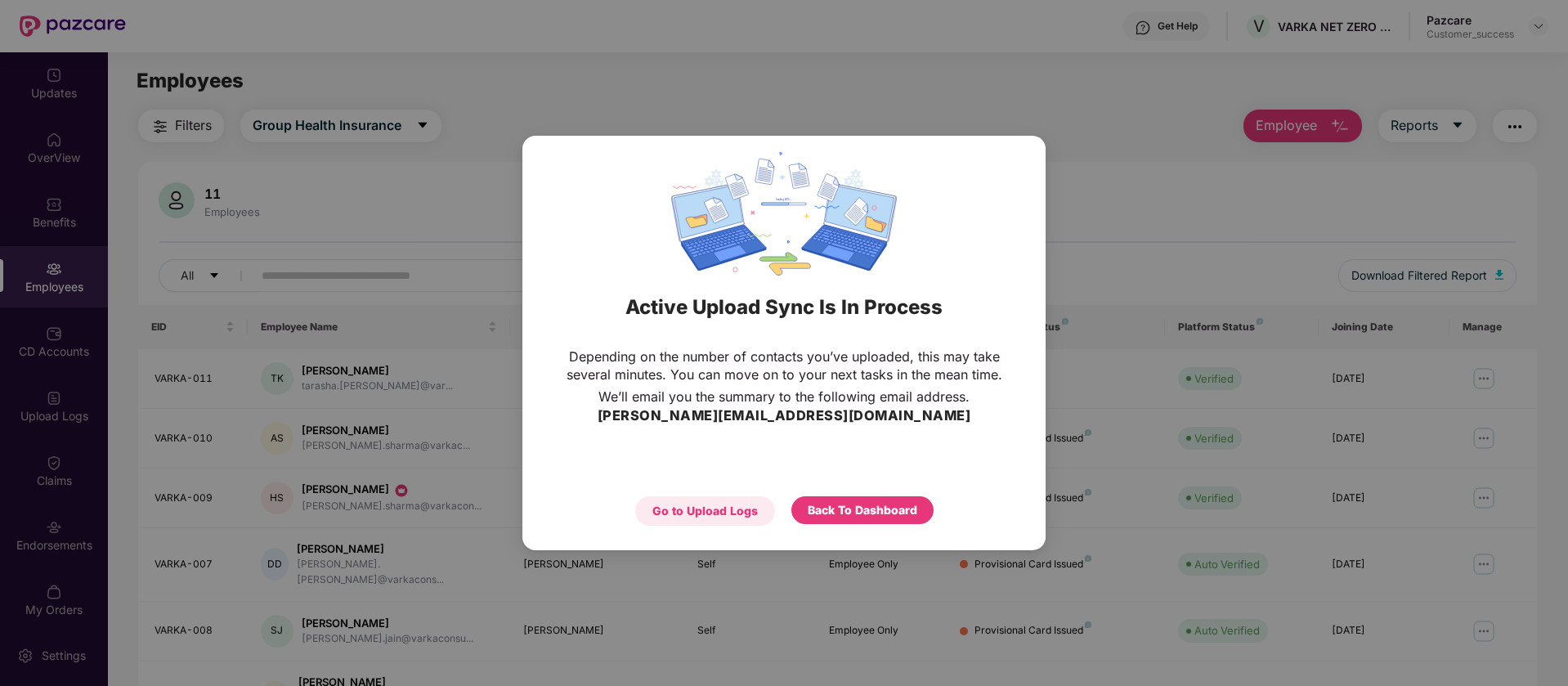
click at [662, 510] on div "Go to Upload Logs" at bounding box center [704, 510] width 106 height 18
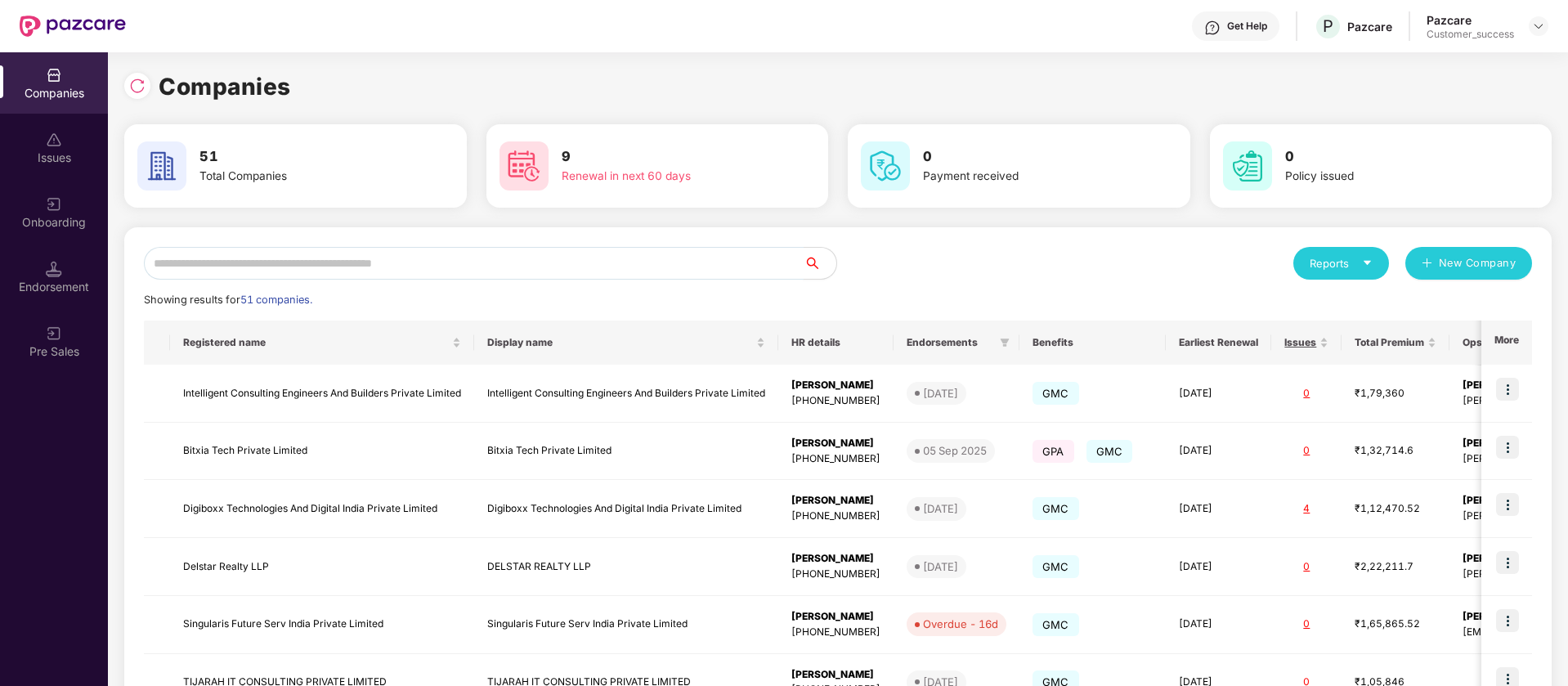
click at [244, 265] on input "text" at bounding box center [474, 262] width 660 height 32
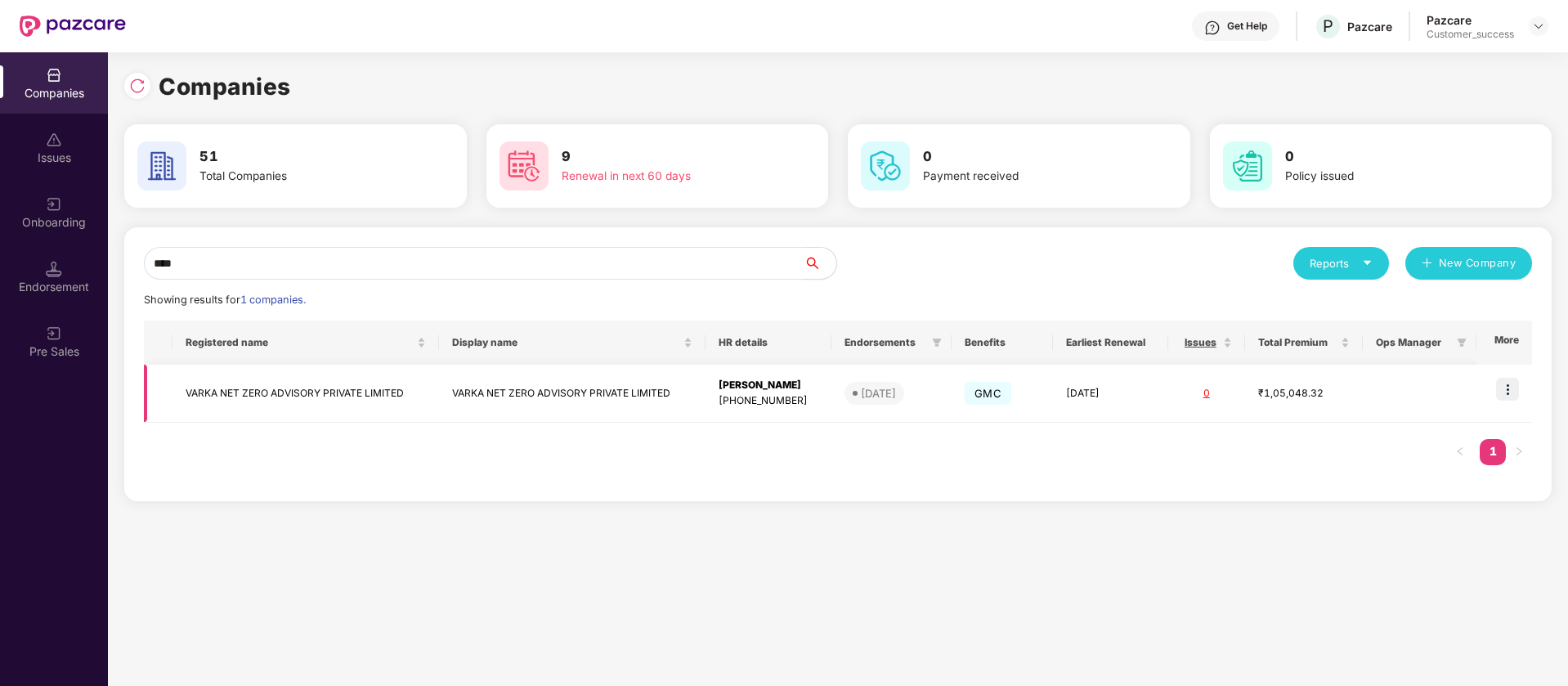
type input "****"
click at [1510, 388] on img at bounding box center [1508, 389] width 23 height 23
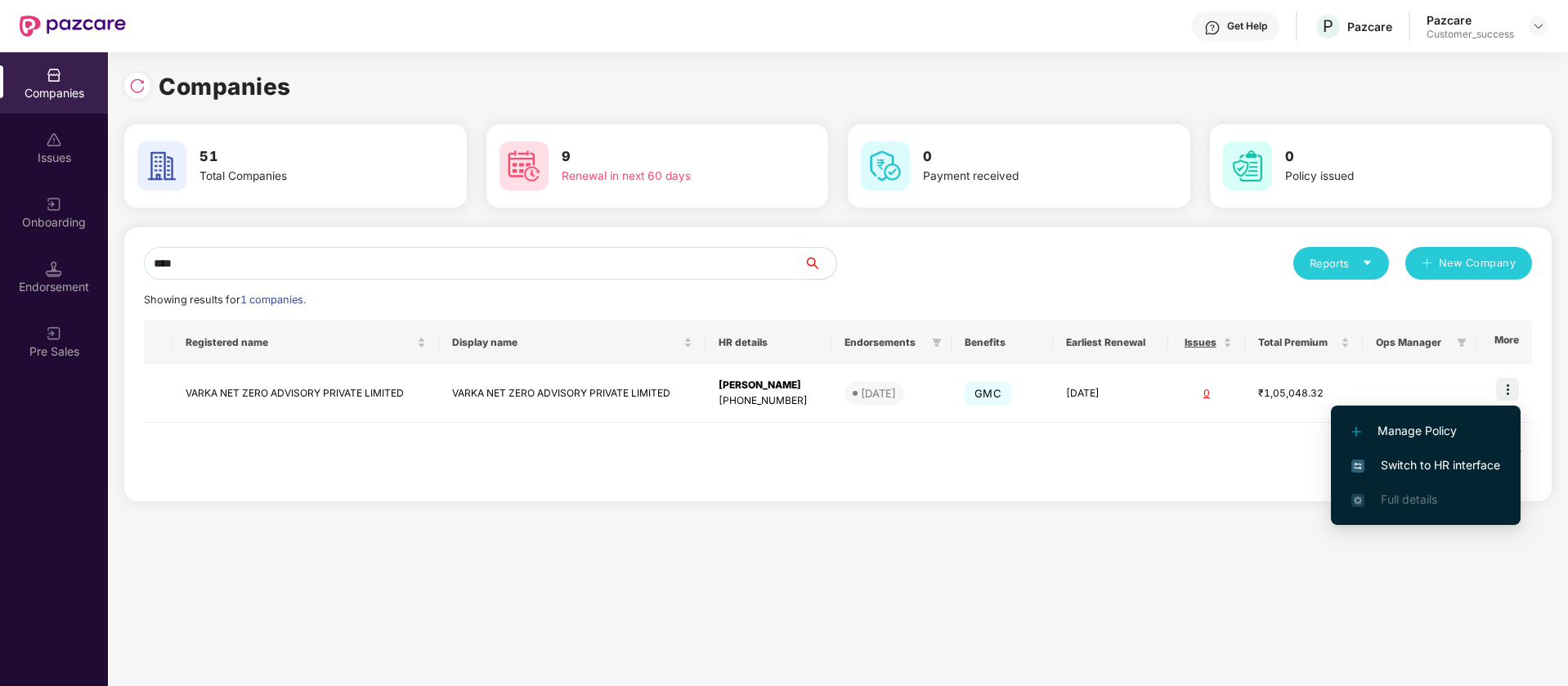
click at [1405, 424] on span "Manage Policy" at bounding box center [1426, 431] width 149 height 18
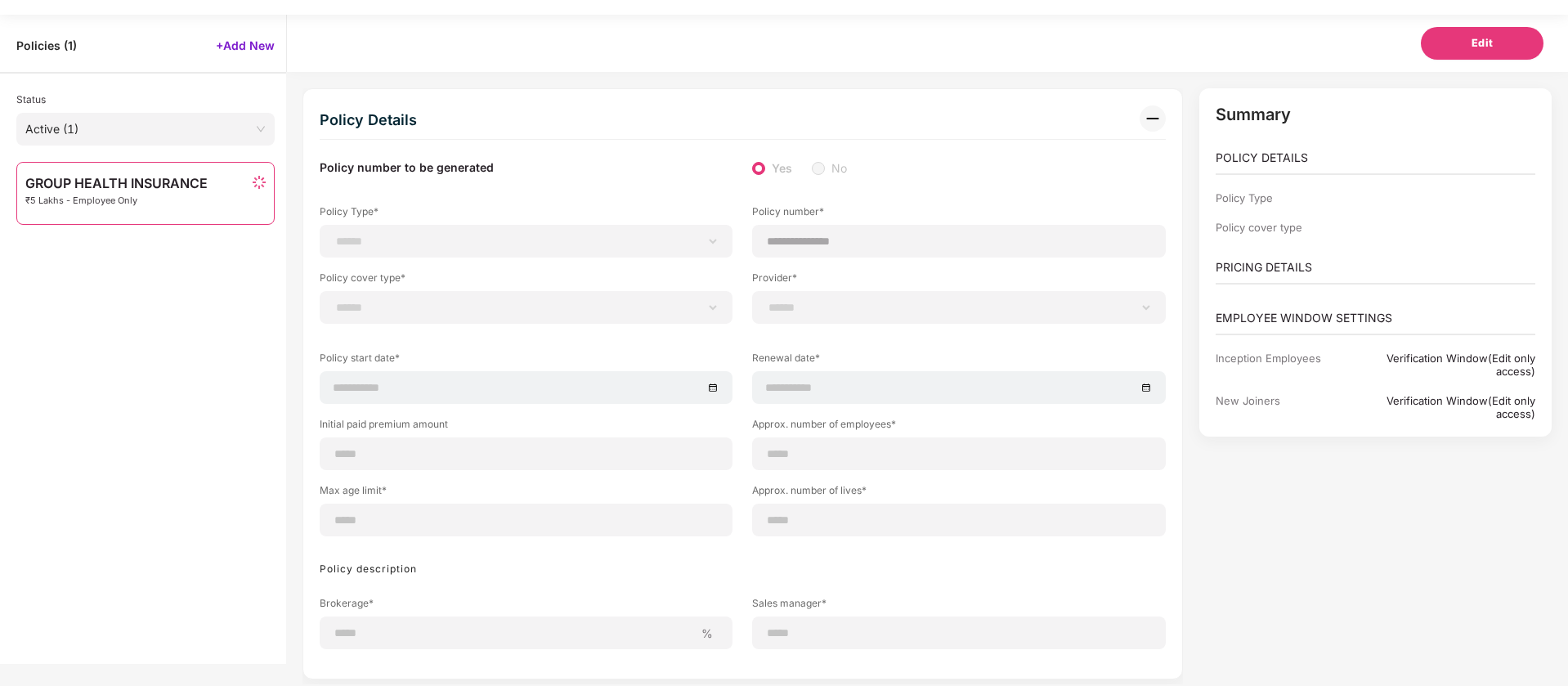
scroll to position [52, 0]
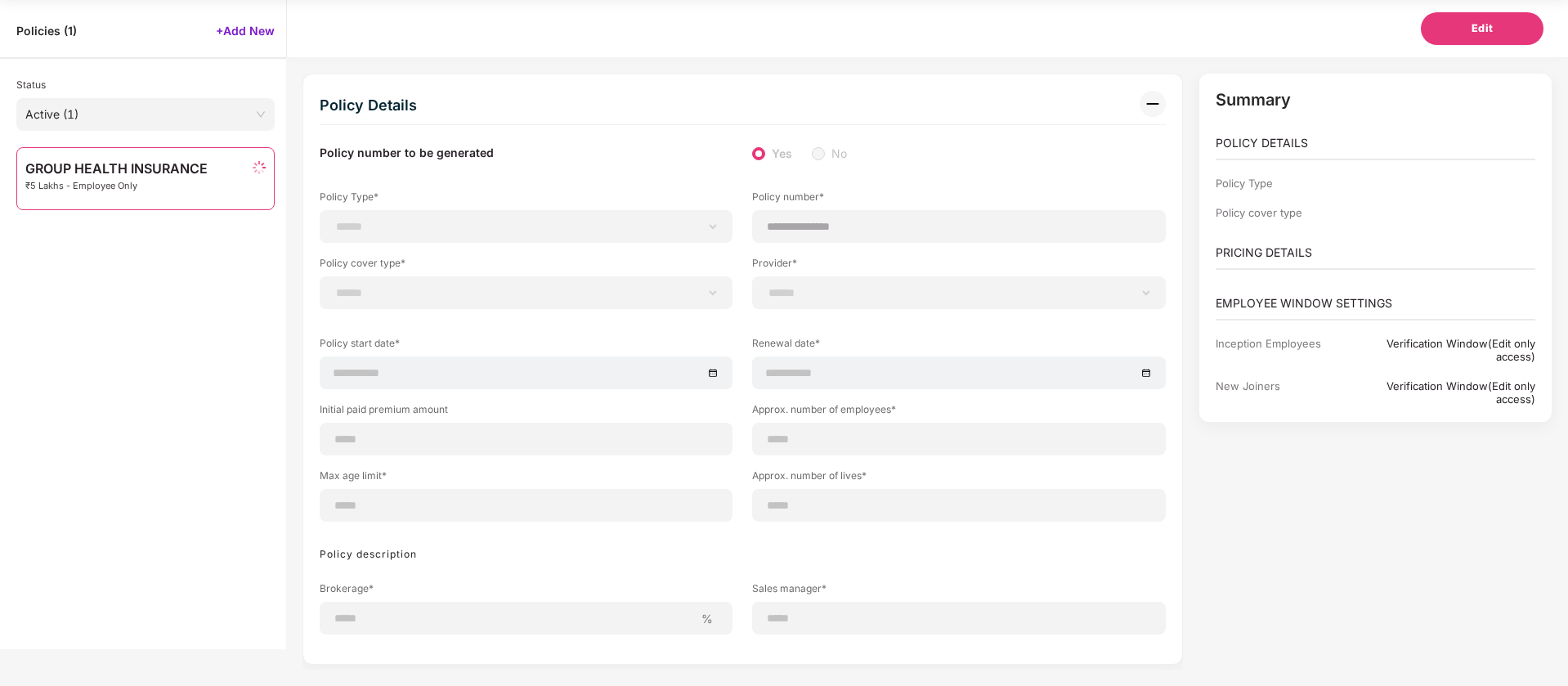
select select "**********"
select select "*"
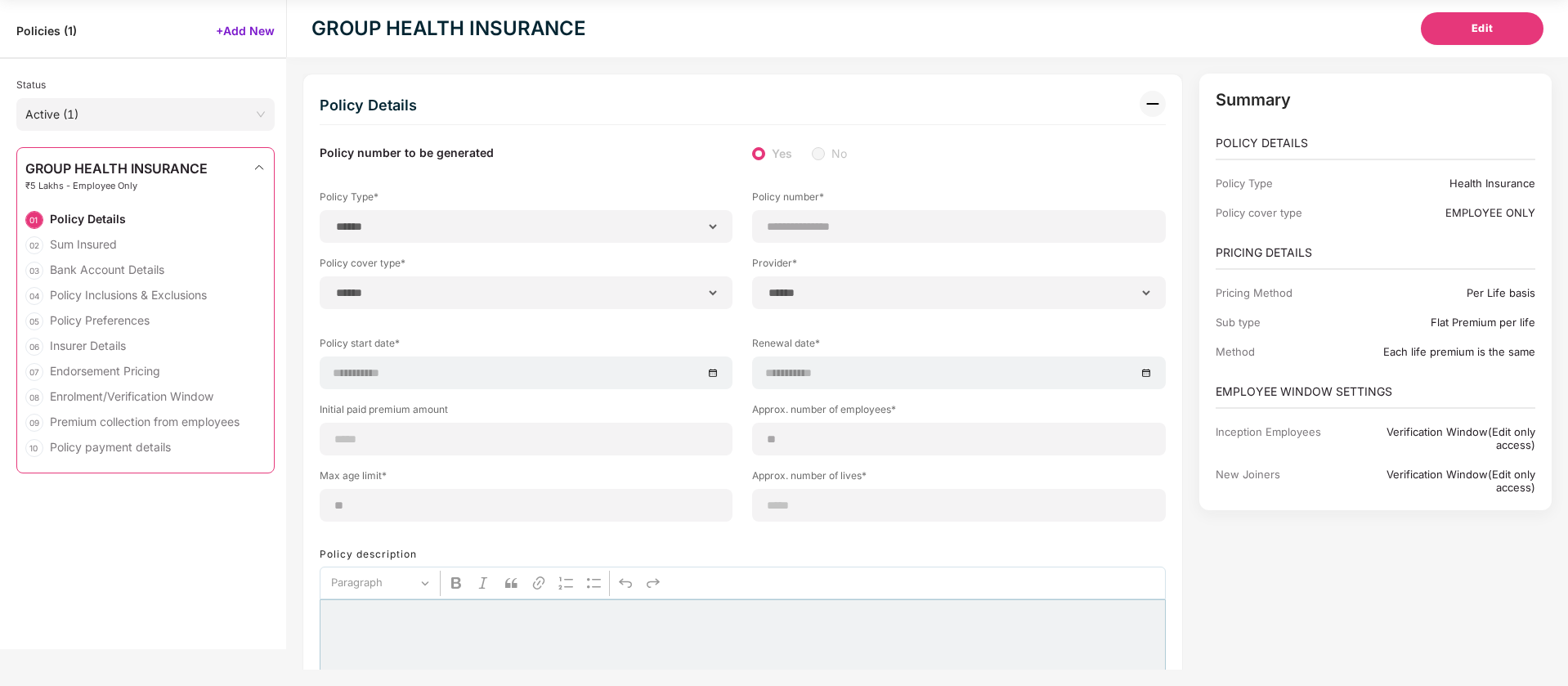
type input "**********"
type input "**"
type input "*"
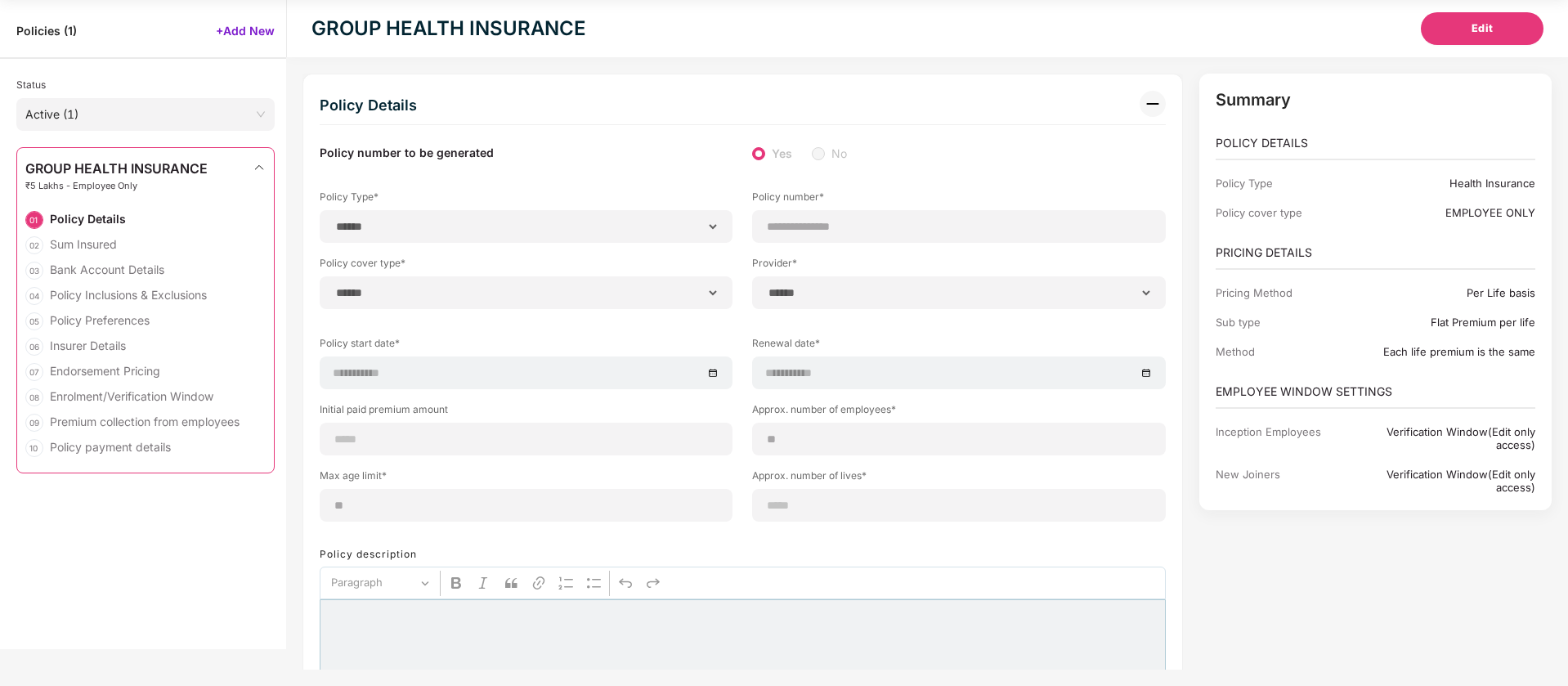
type input "**"
type input "******"
type input "**********"
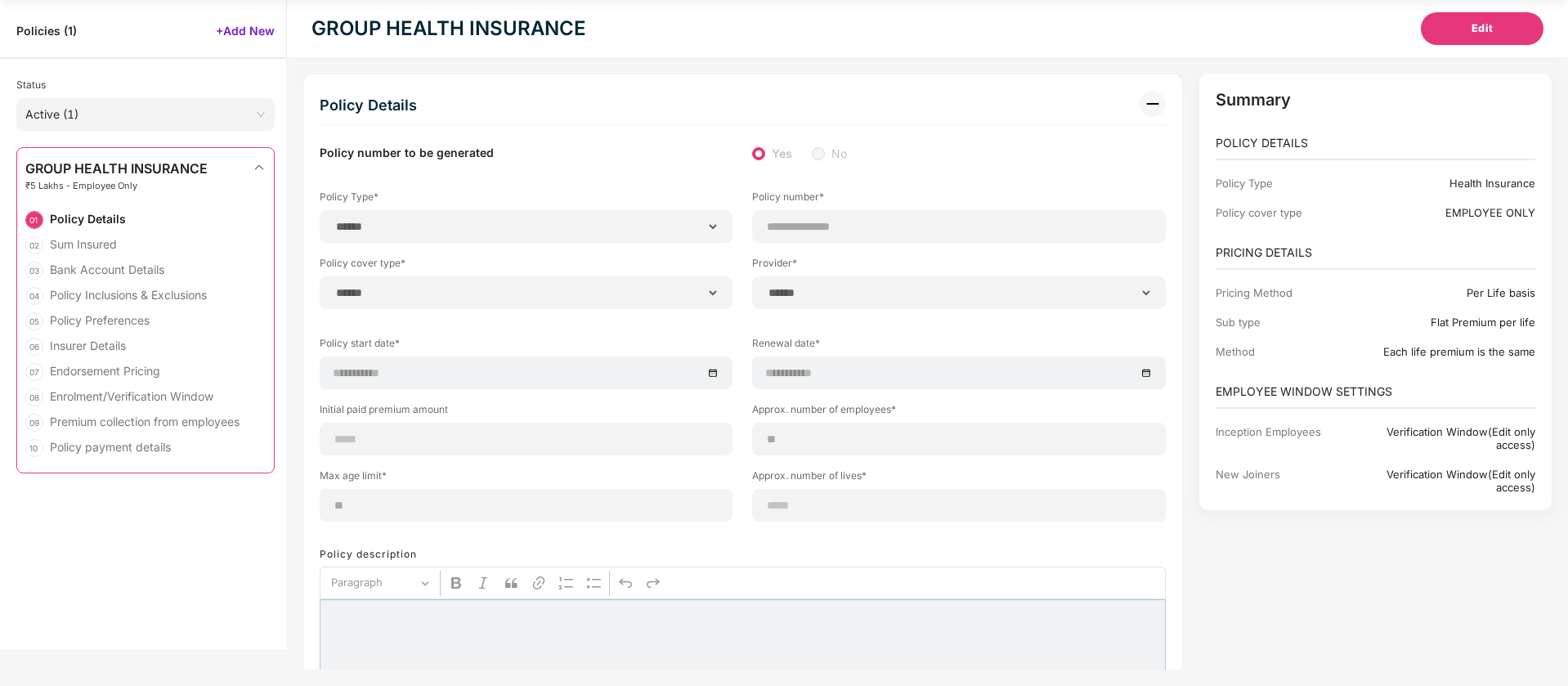
type input "*****"
click at [97, 195] on div "GROUP HEALTH INSURANCE ₹5 Lakhs - Employee Only" at bounding box center [116, 181] width 183 height 40
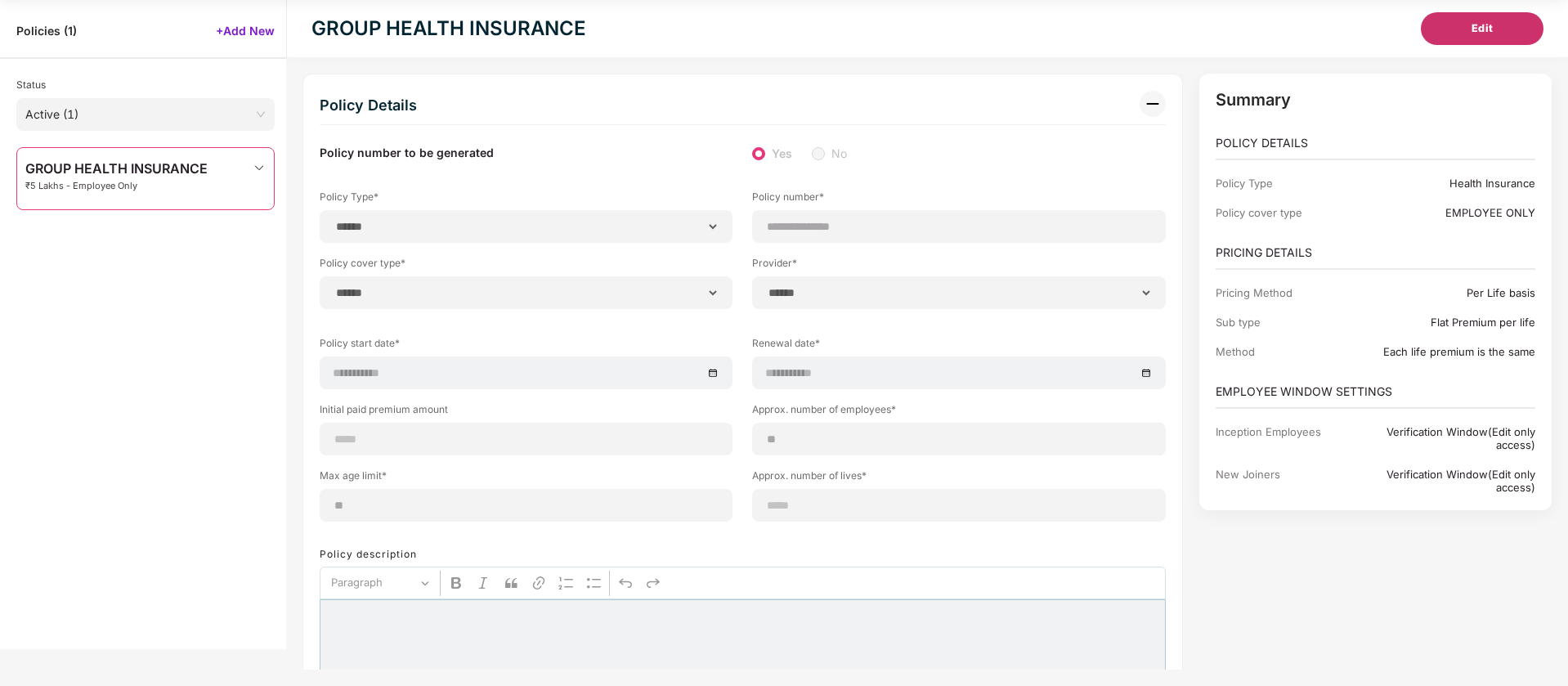
click at [1481, 24] on span "Edit" at bounding box center [1482, 28] width 22 height 17
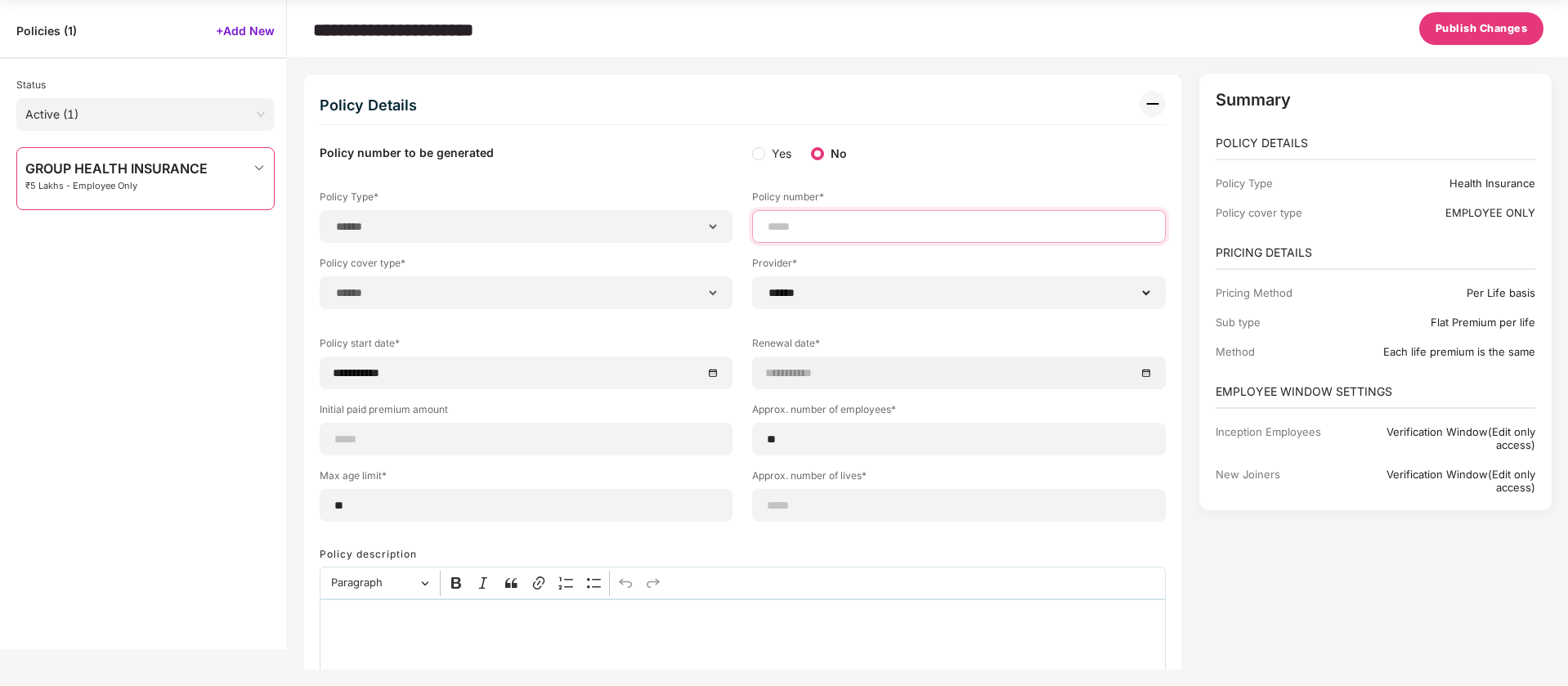
click at [801, 221] on input at bounding box center [958, 227] width 385 height 17
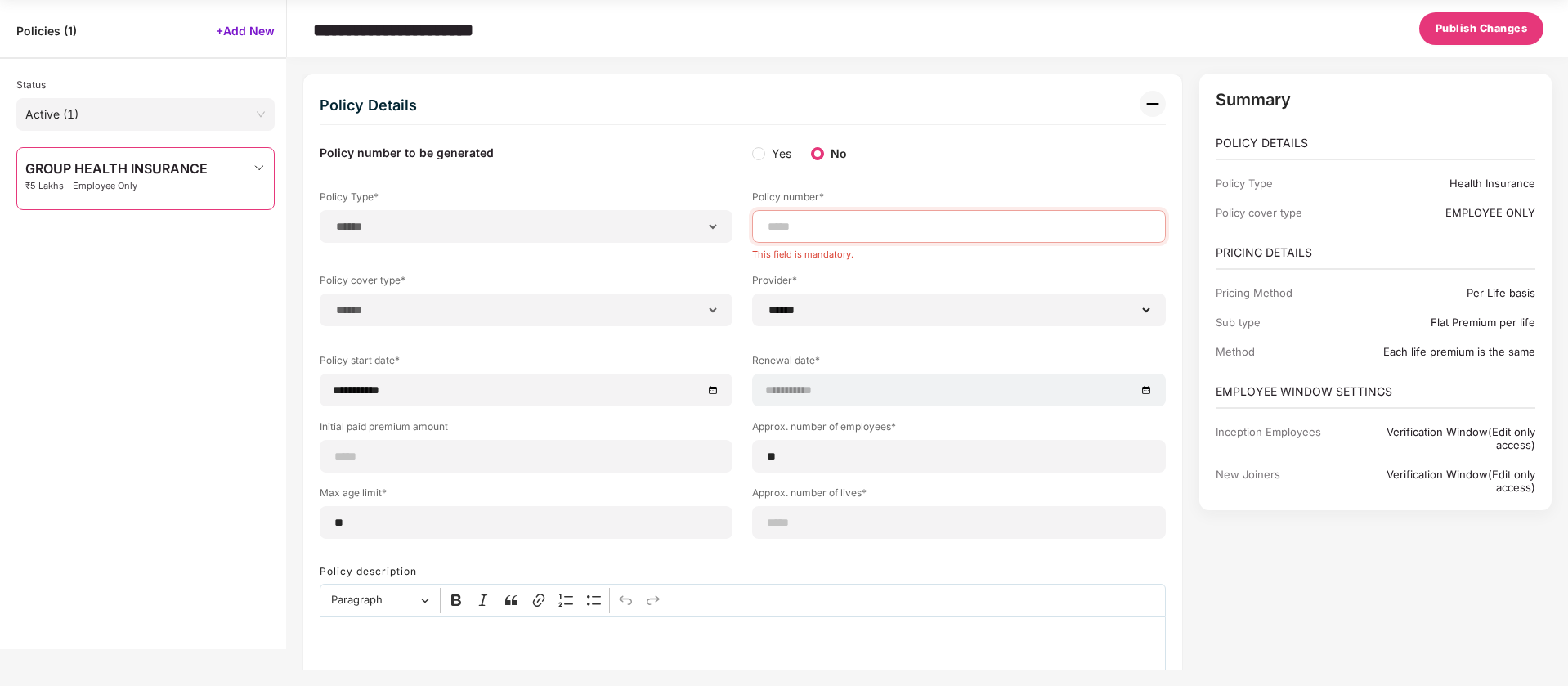
click at [877, 424] on label "Approx. number of employees*" at bounding box center [959, 429] width 413 height 20
click at [787, 233] on input at bounding box center [958, 227] width 385 height 17
paste input "**********"
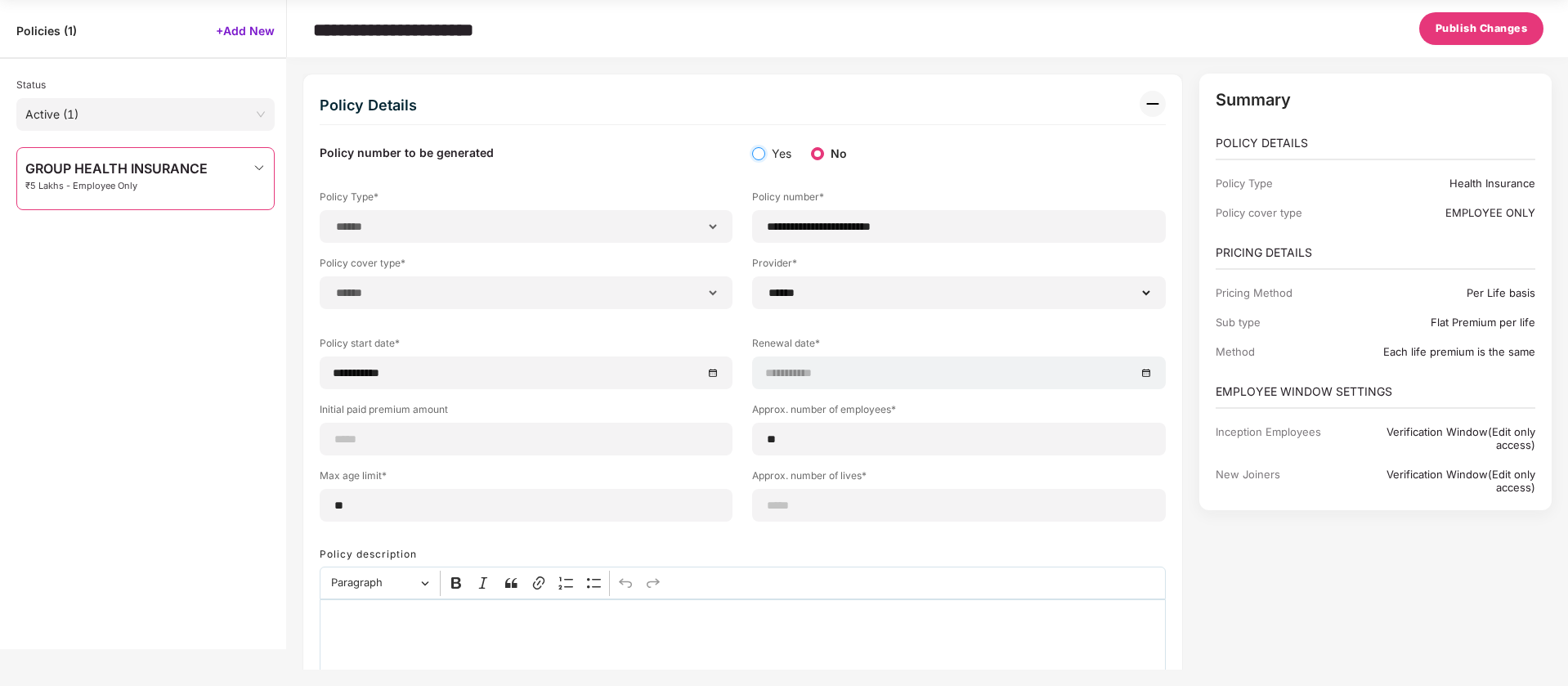
type input "**********"
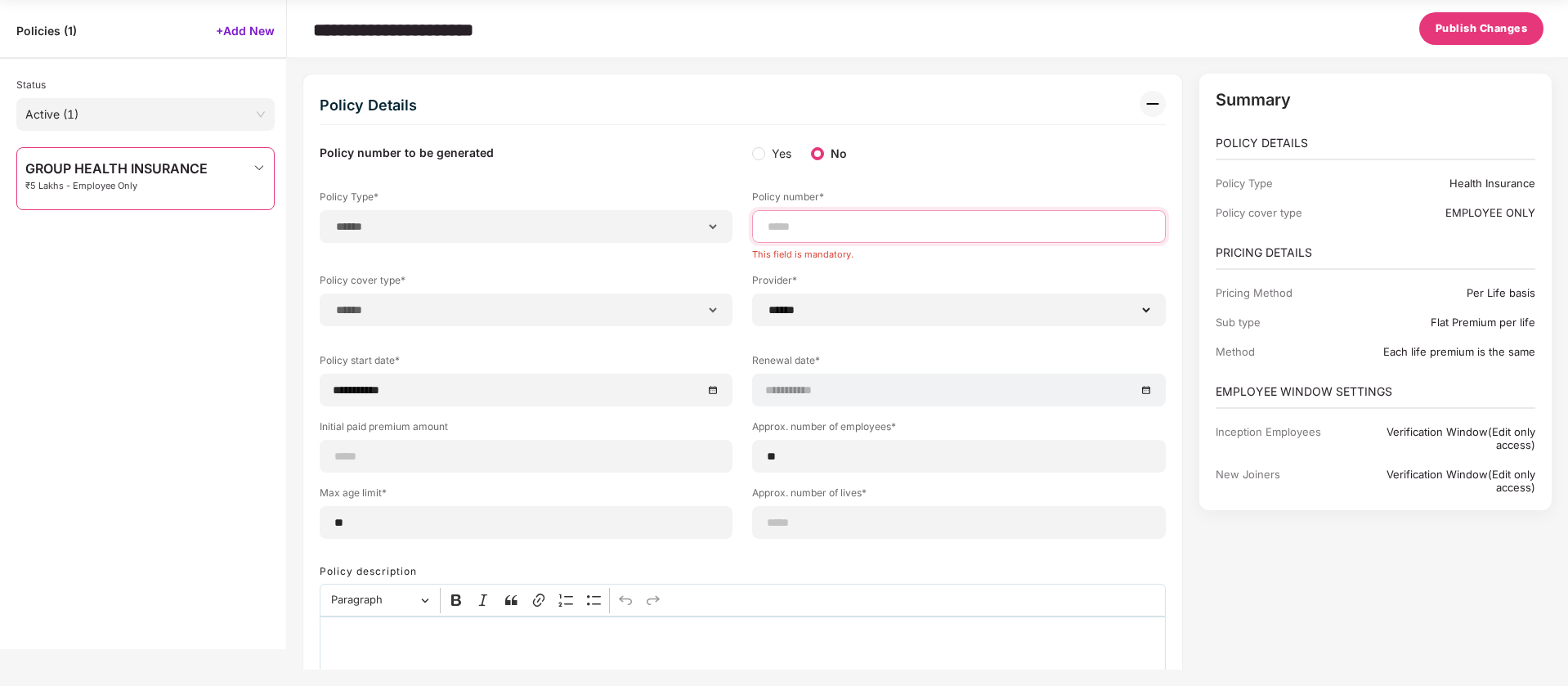
click at [806, 228] on input at bounding box center [958, 227] width 385 height 17
paste input "**********"
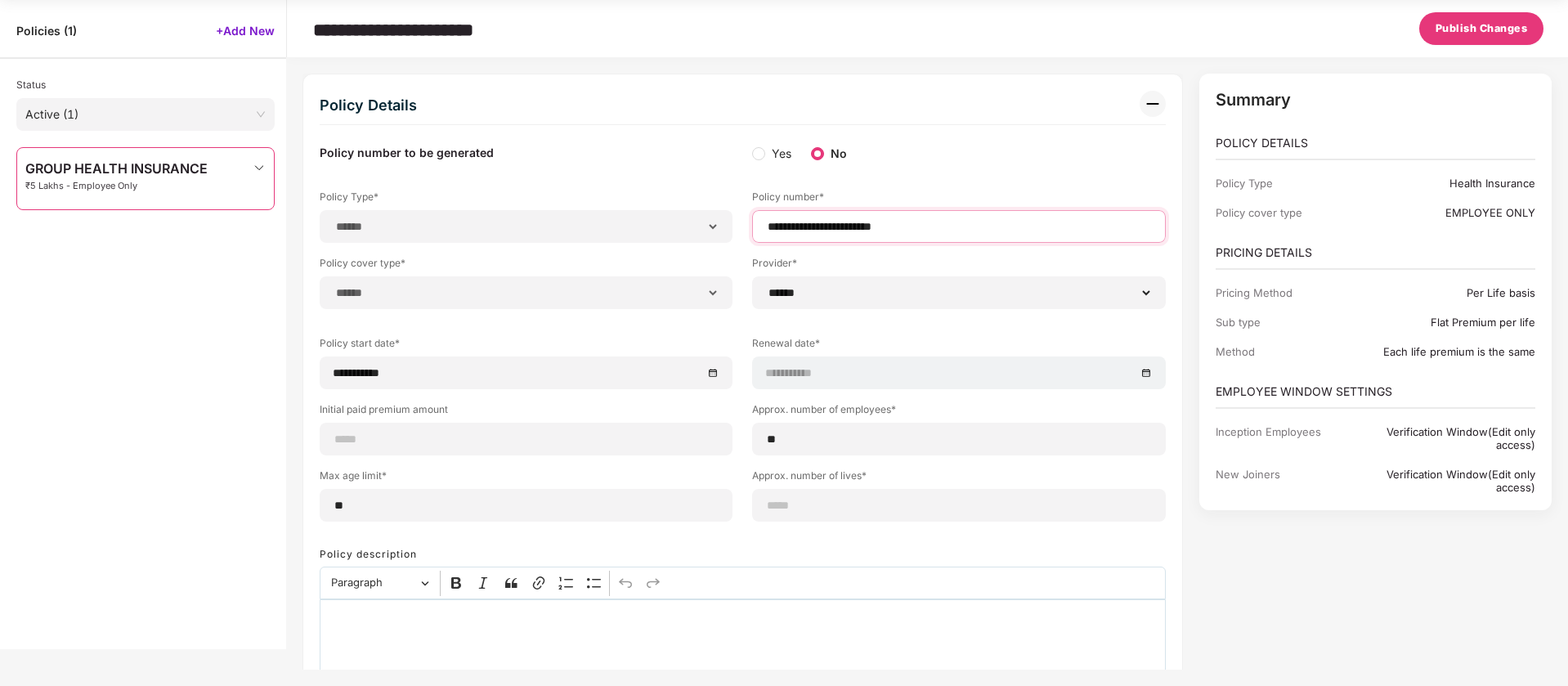
click at [767, 227] on input "**********" at bounding box center [958, 227] width 385 height 17
type input "**********"
click at [1480, 22] on span "Publish Changes" at bounding box center [1482, 28] width 93 height 17
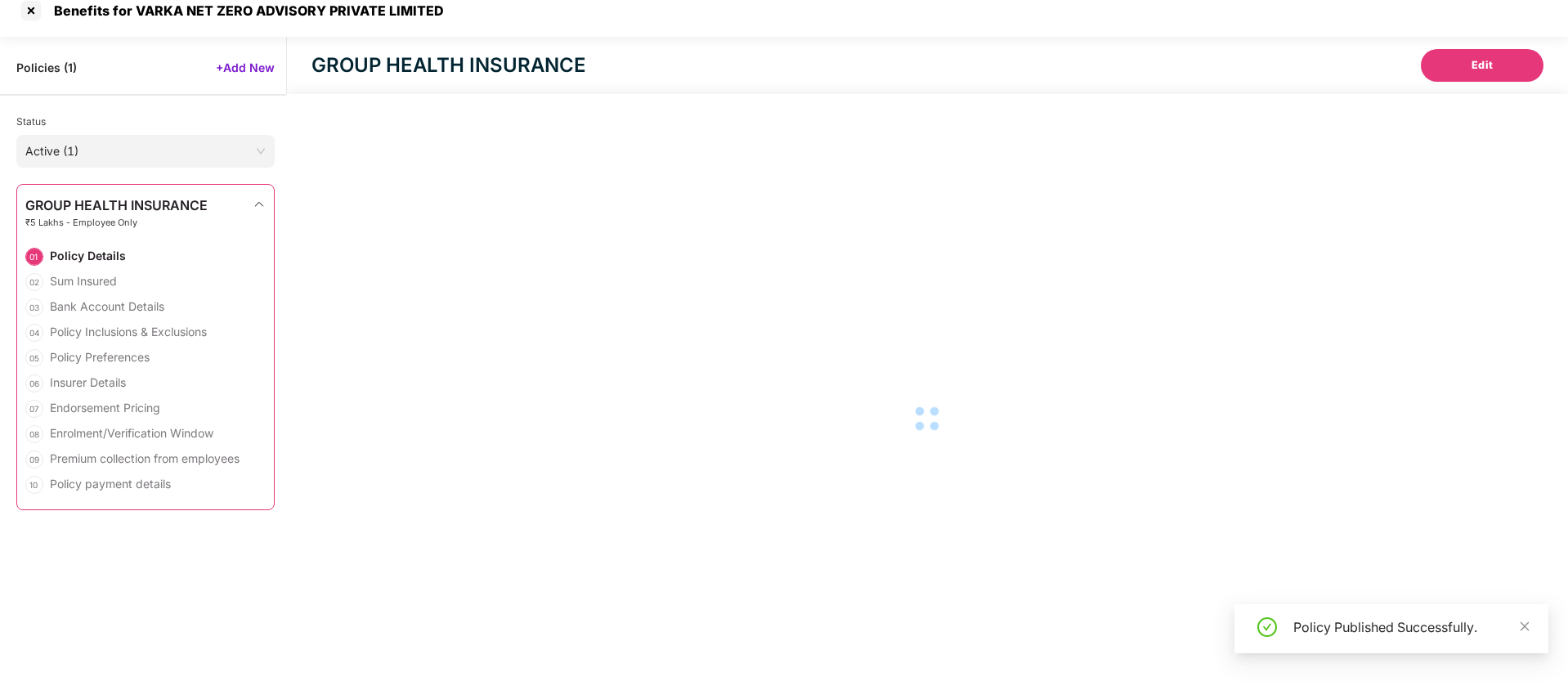
select select "**********"
select select "*****"
select select "******"
select select "**********"
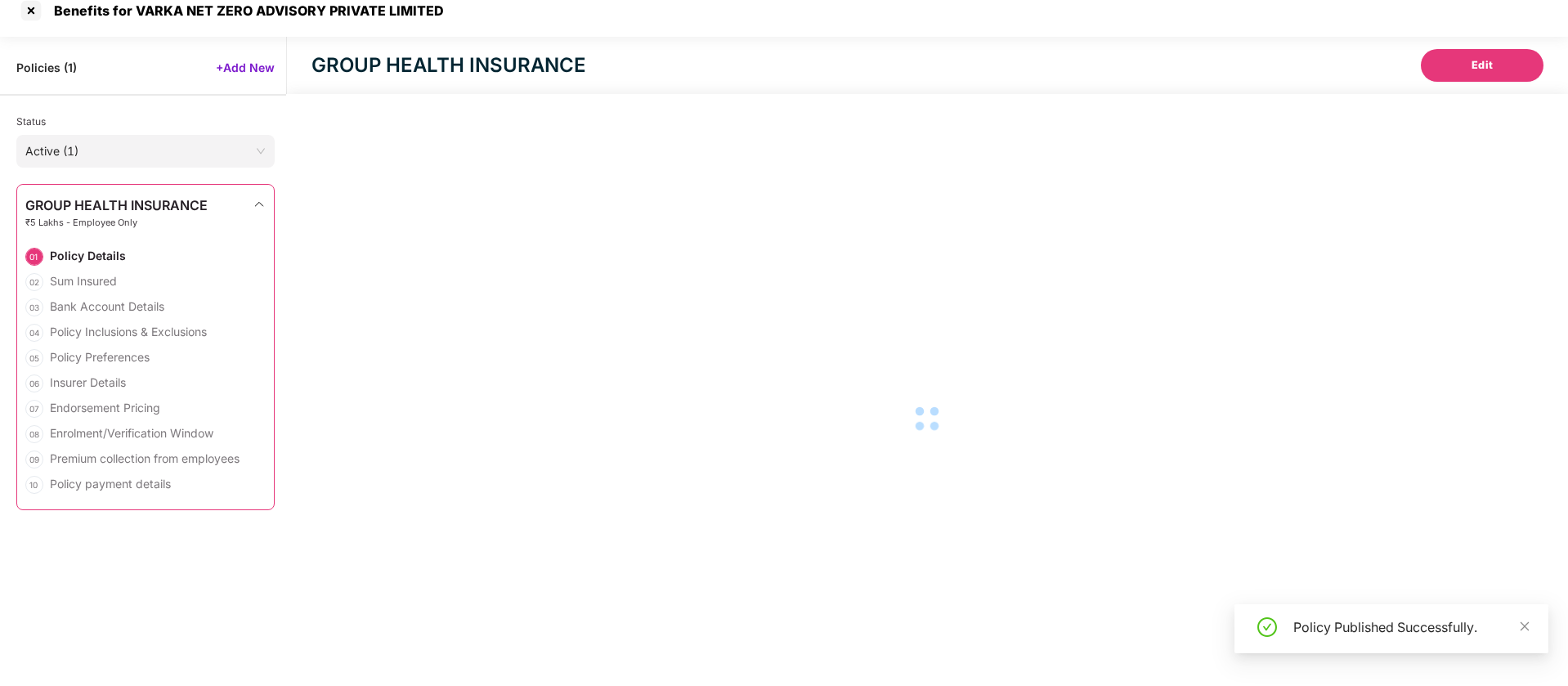
select select "*"
select select "********"
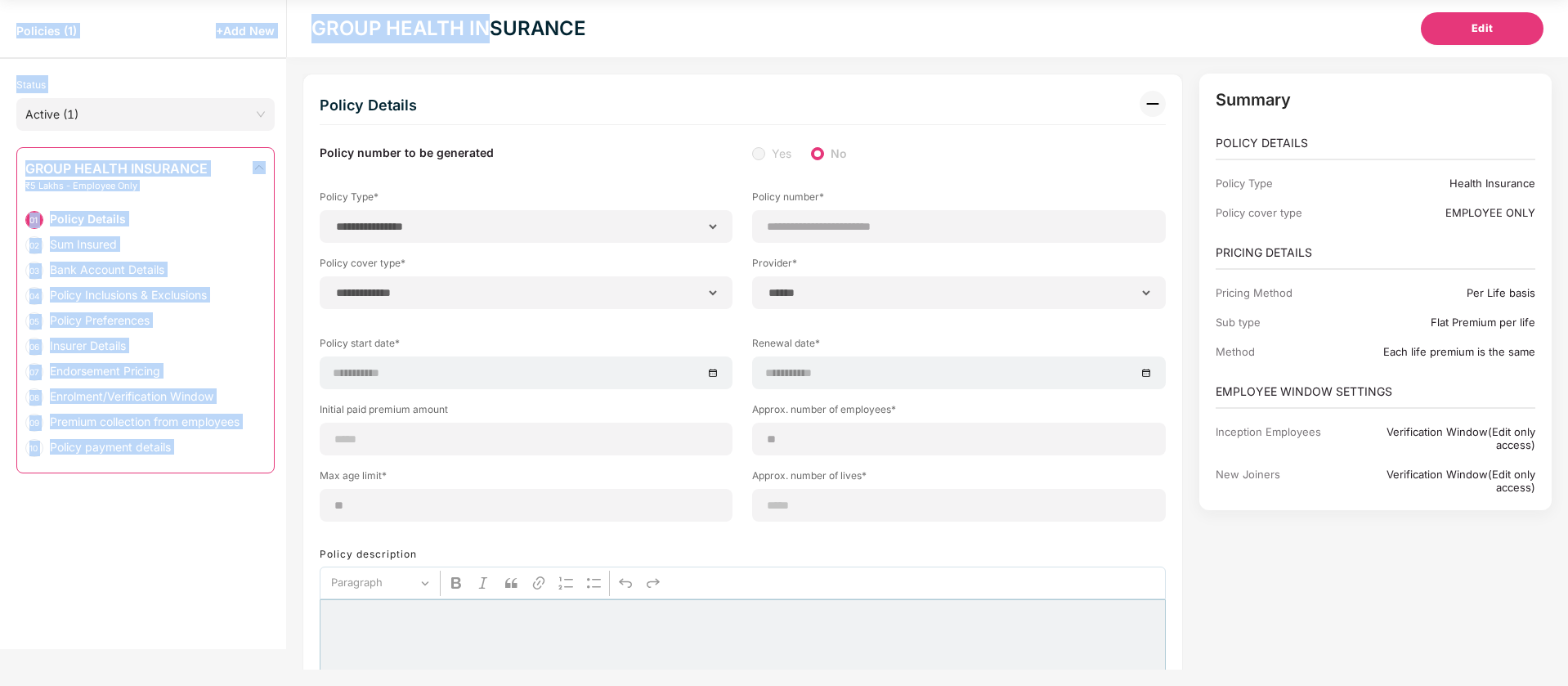
click at [249, 0] on html "**********" at bounding box center [784, 290] width 1568 height 686
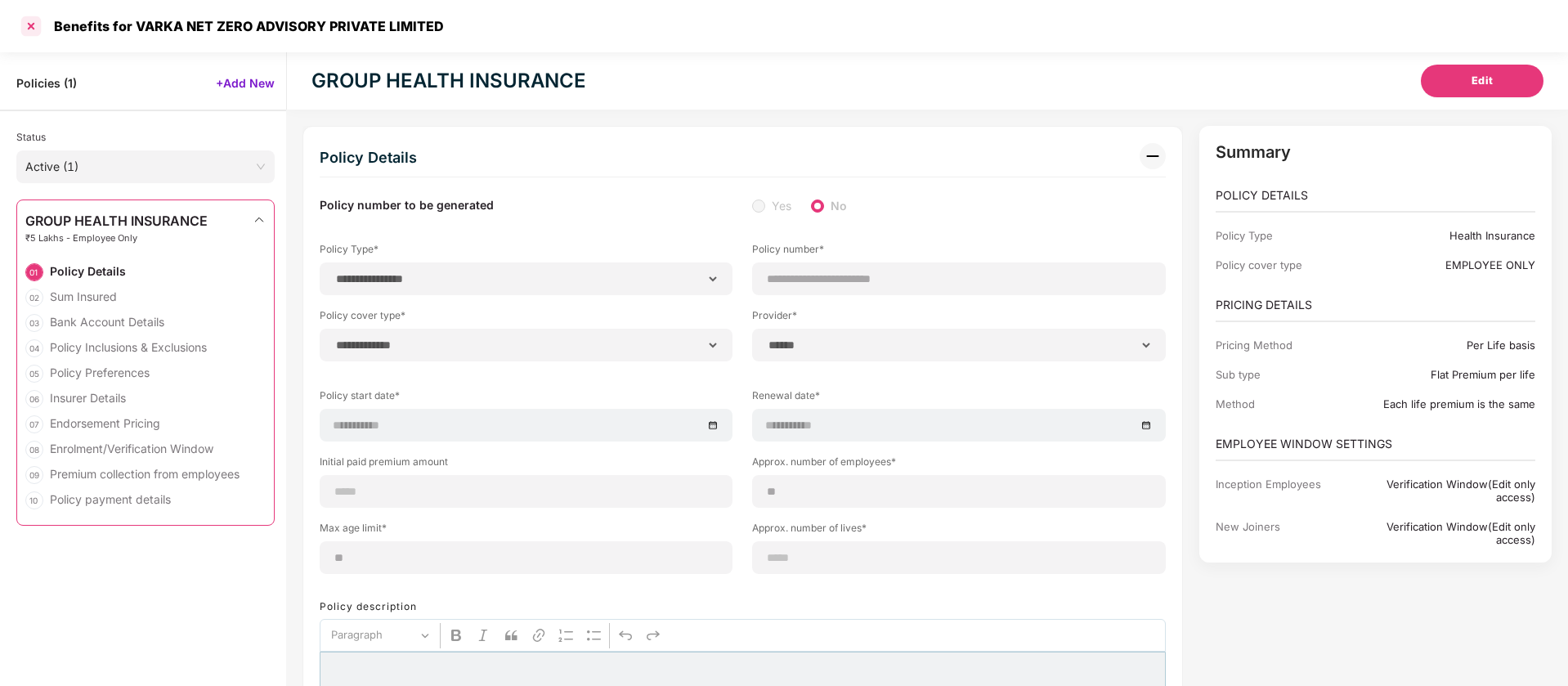
click at [33, 24] on div at bounding box center [31, 26] width 26 height 26
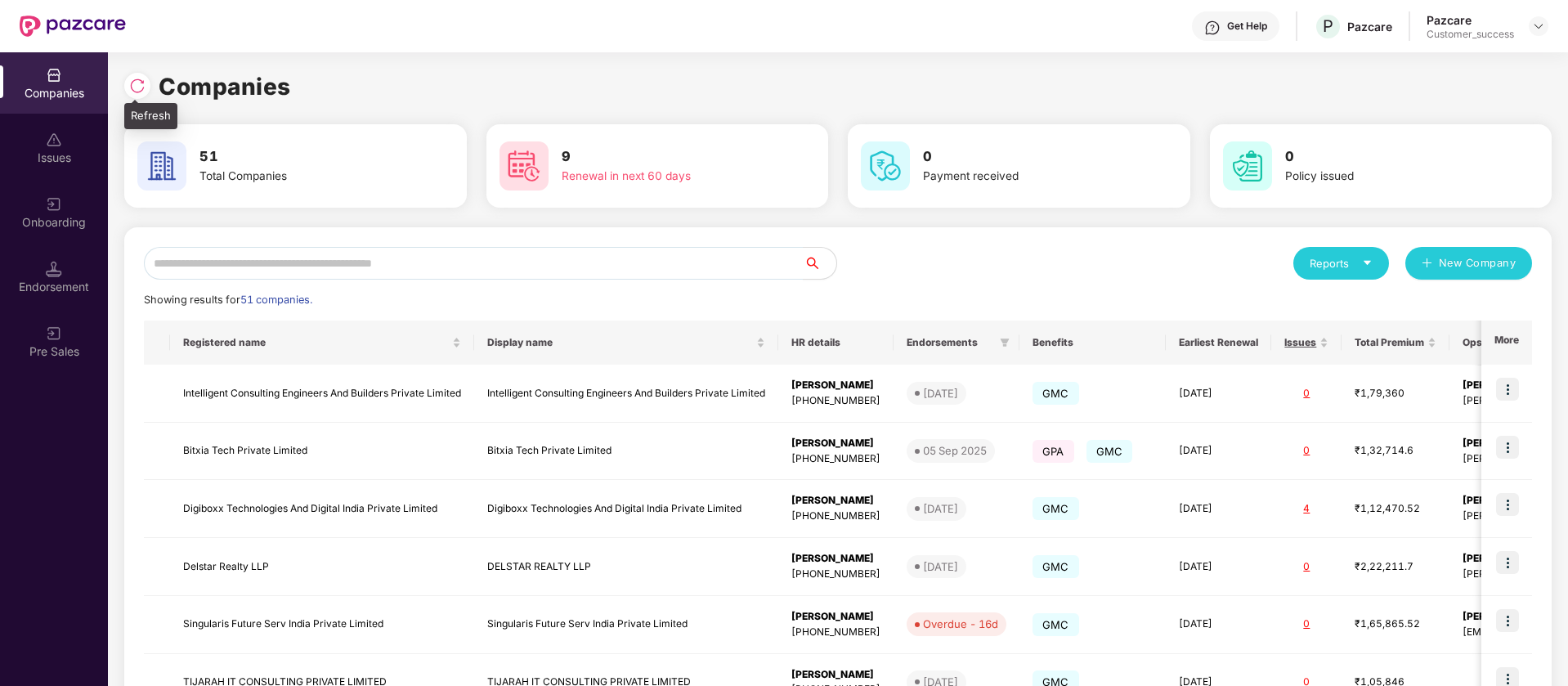
click at [125, 80] on div at bounding box center [137, 86] width 26 height 26
click at [302, 261] on input "text" at bounding box center [474, 262] width 660 height 32
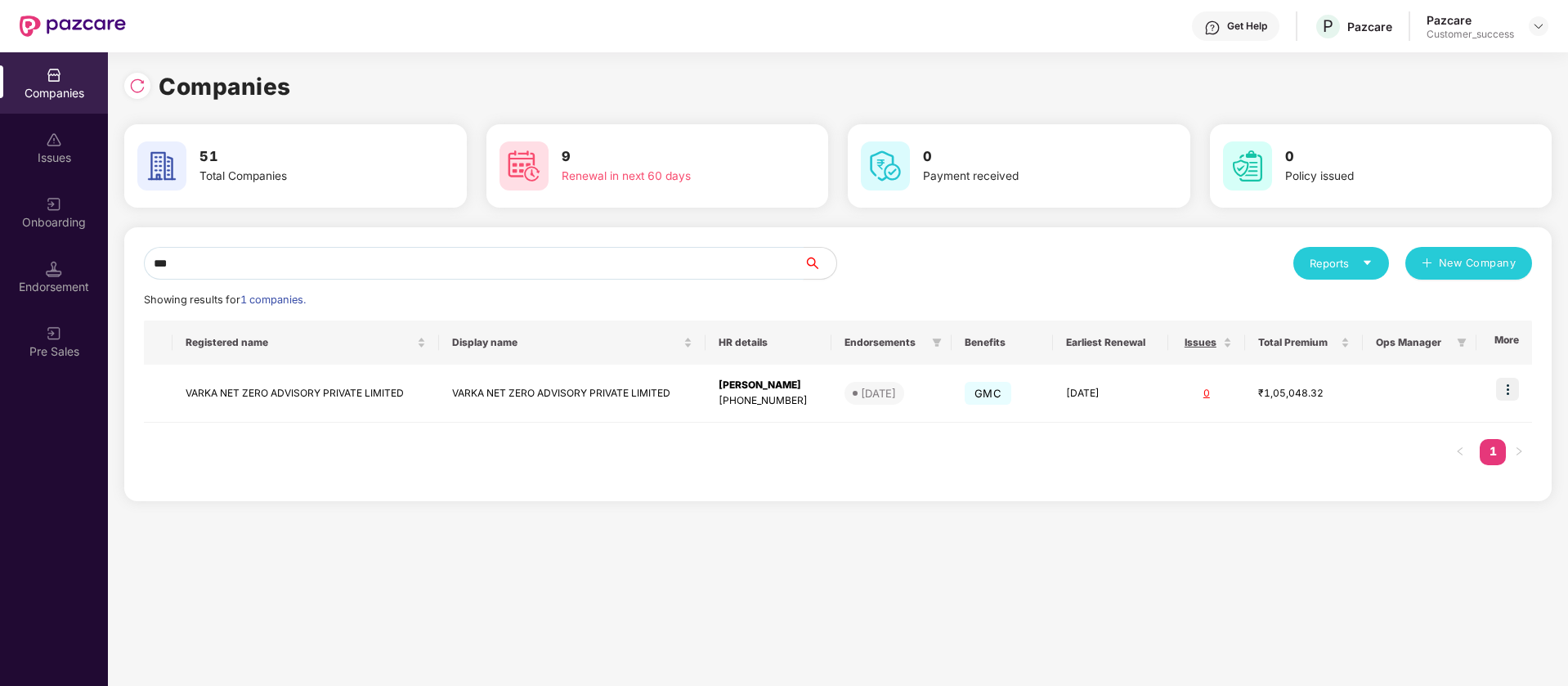
type input "***"
click at [87, 221] on div "Onboarding" at bounding box center [53, 222] width 108 height 17
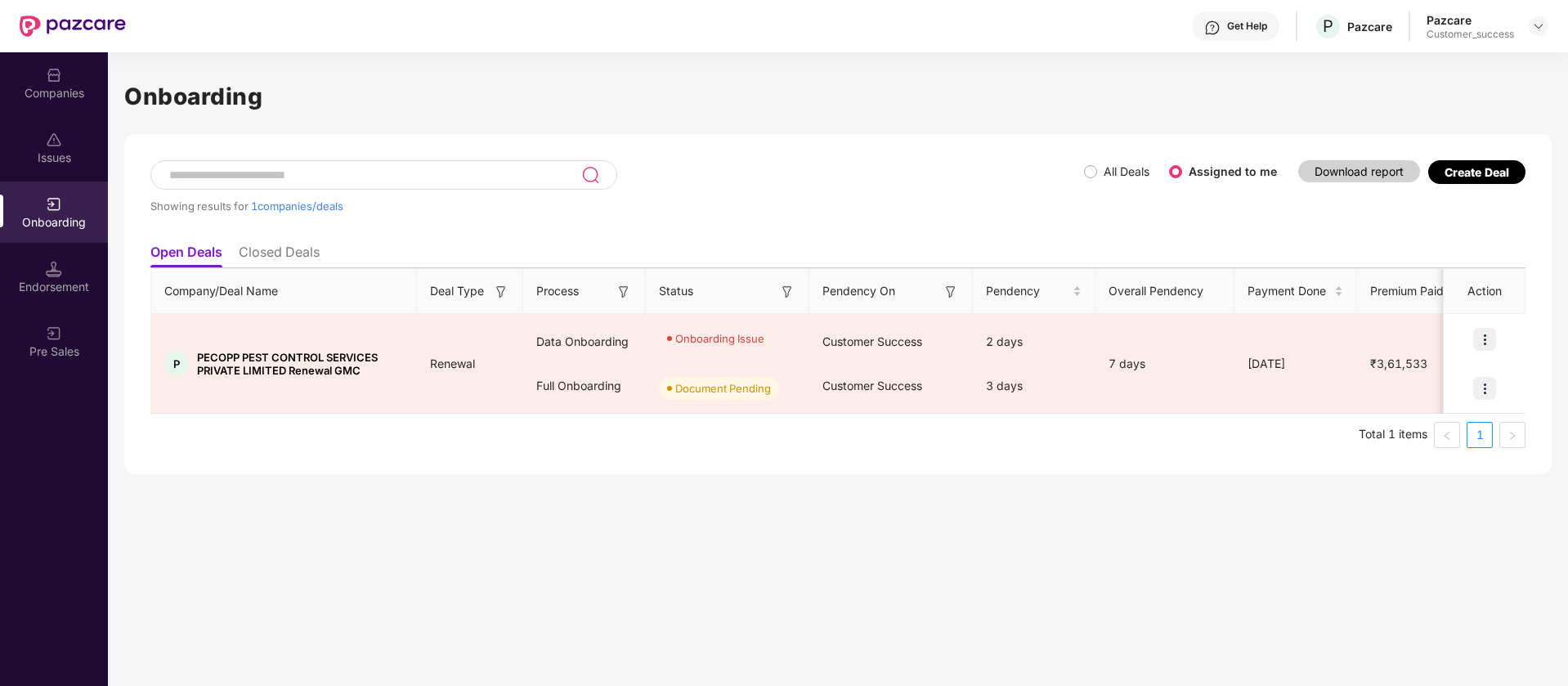
click at [1082, 170] on div "Showing results for 1 companies/deals" at bounding box center [617, 197] width 933 height 75
click at [1094, 181] on div "All Deals Assigned to me" at bounding box center [1187, 171] width 206 height 26
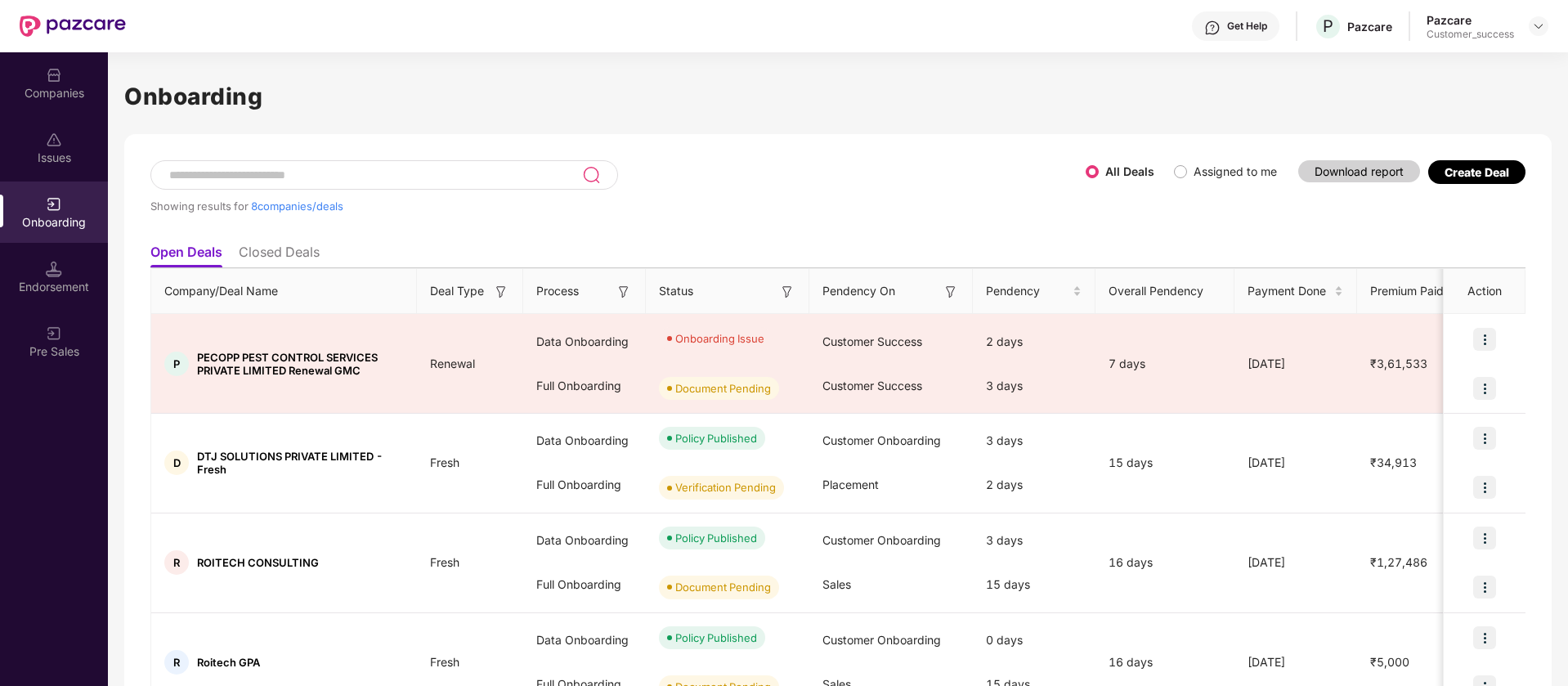
click at [469, 177] on input at bounding box center [375, 176] width 414 height 14
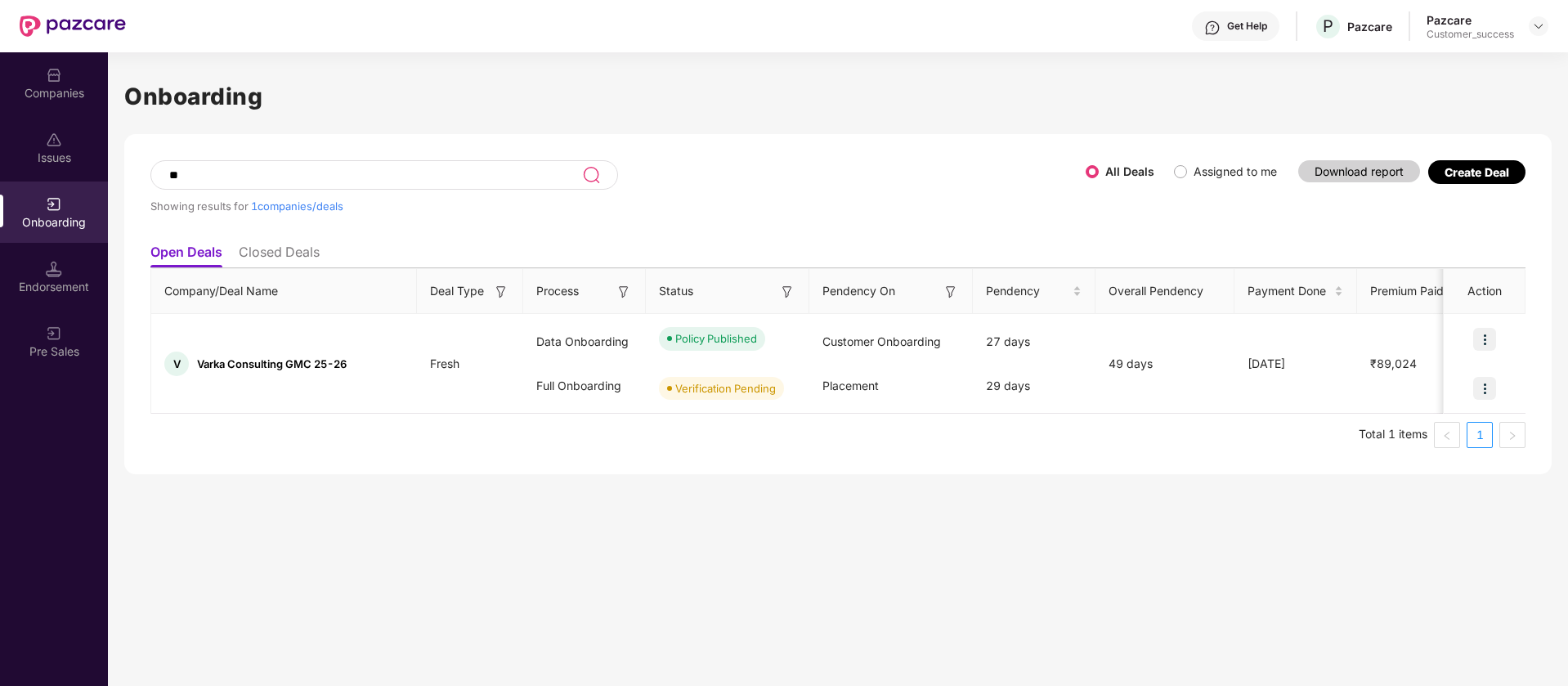
type input "*"
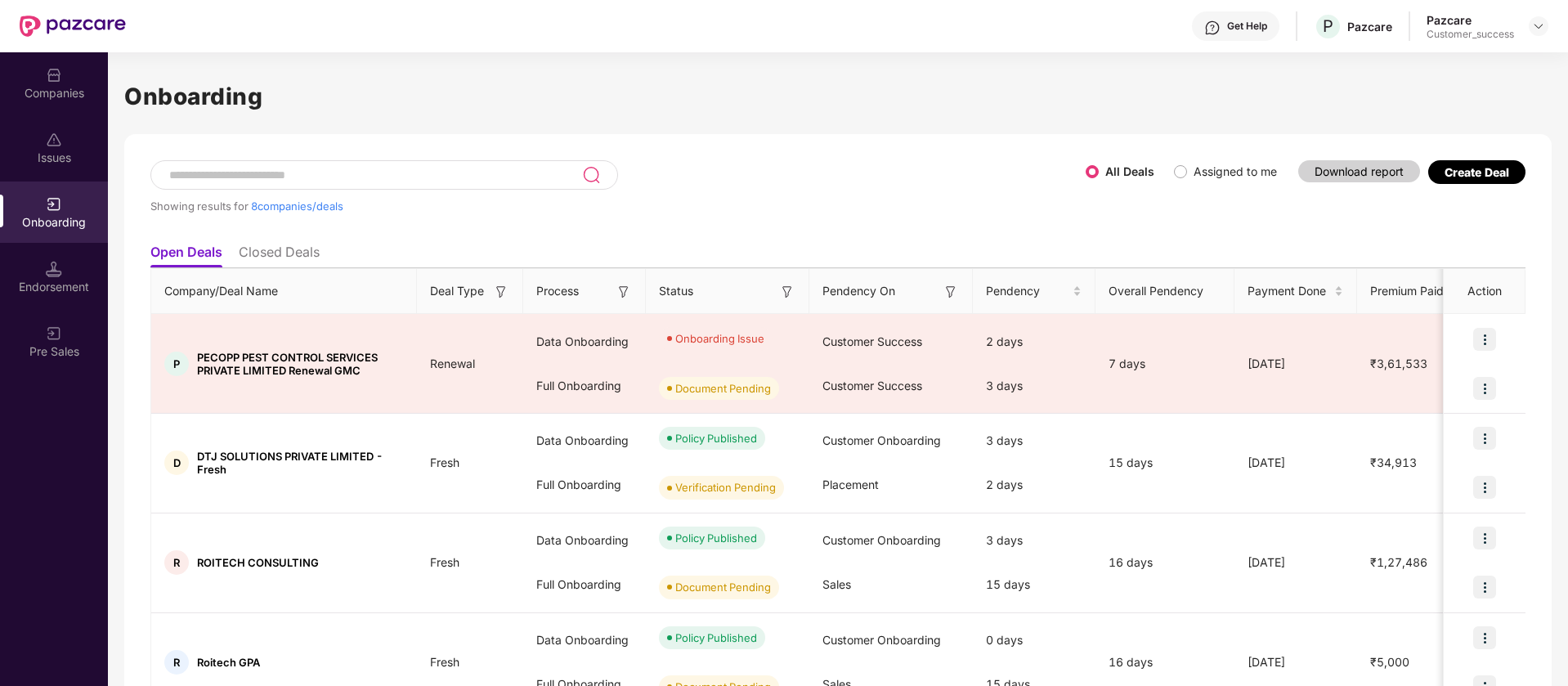
click at [787, 292] on img at bounding box center [787, 292] width 17 height 17
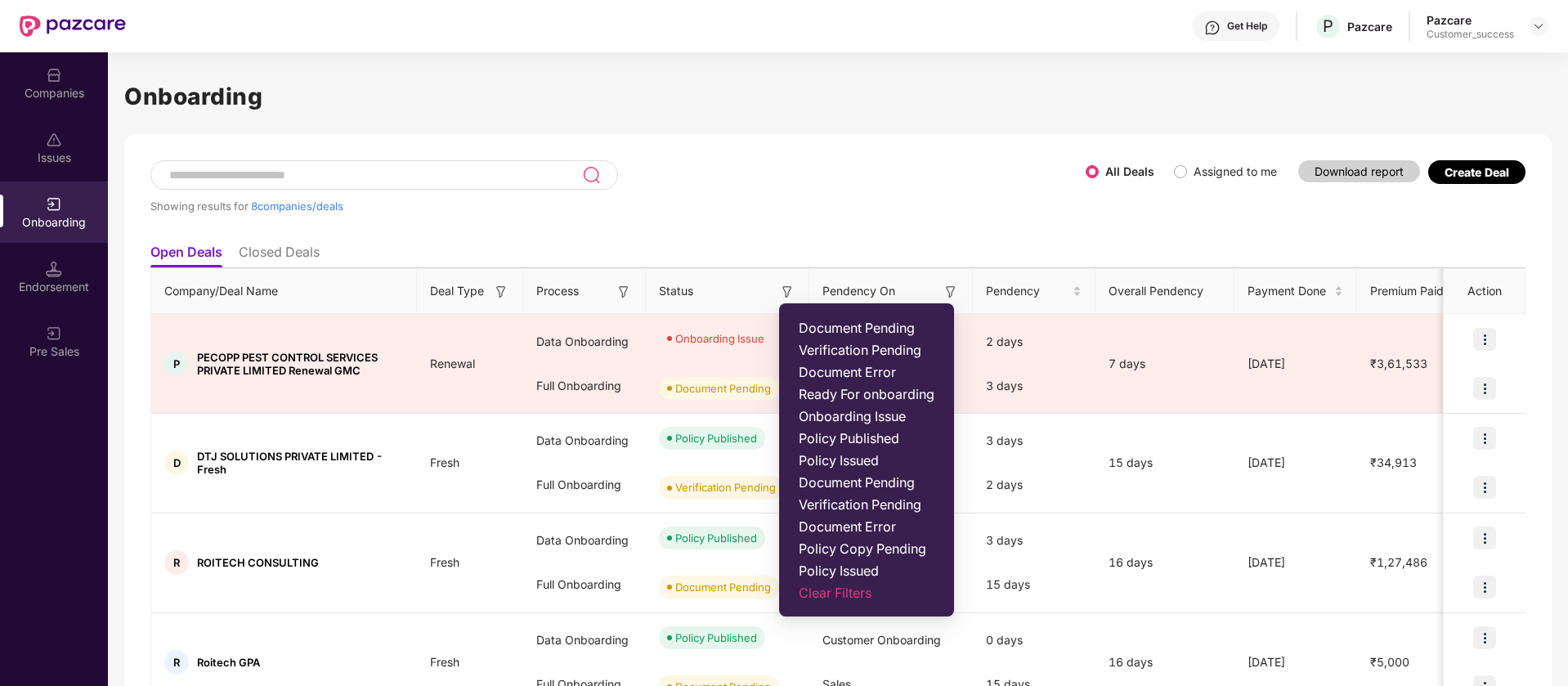
click at [843, 550] on span "Policy Copy Pending" at bounding box center [866, 548] width 135 height 17
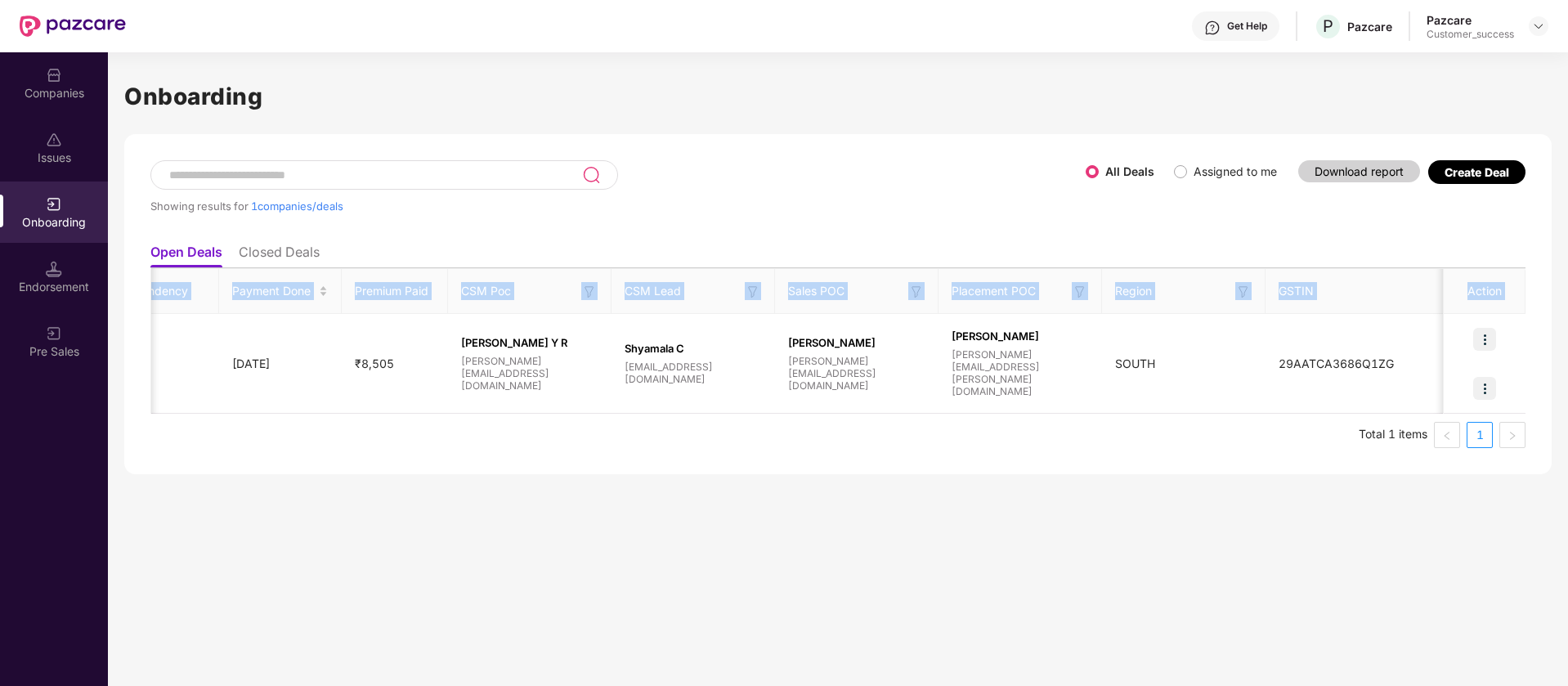
scroll to position [0, 2]
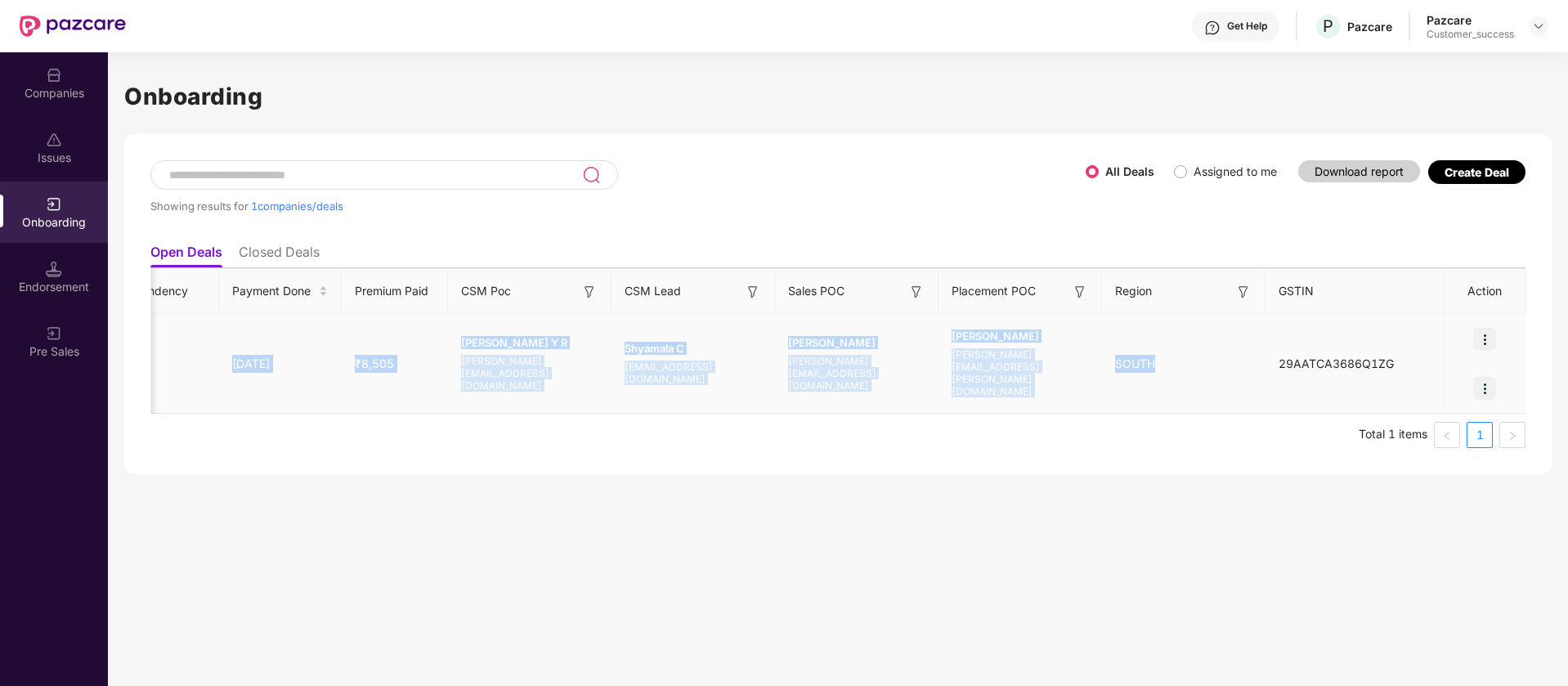
drag, startPoint x: 776, startPoint y: 375, endPoint x: 1234, endPoint y: 399, distance: 458.6
click at [1234, 399] on tr "A AWAK Technologies GPA Fresh Data Onboarding Full Onboarding Policy Published …" at bounding box center [331, 364] width 2391 height 100
click at [878, 403] on td "Ojasvi Sharma ojasvi.sharma@pazcare.com" at bounding box center [857, 364] width 163 height 100
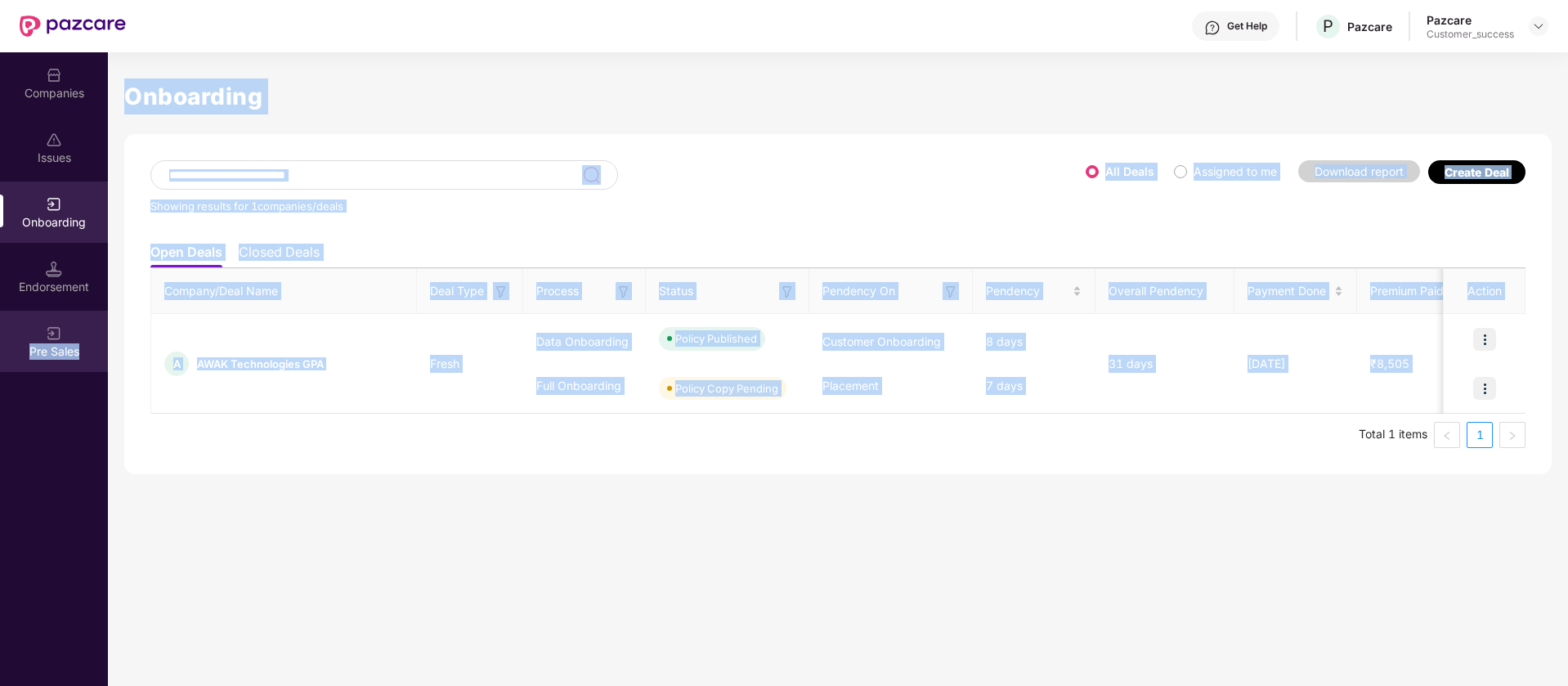
scroll to position [0, 0]
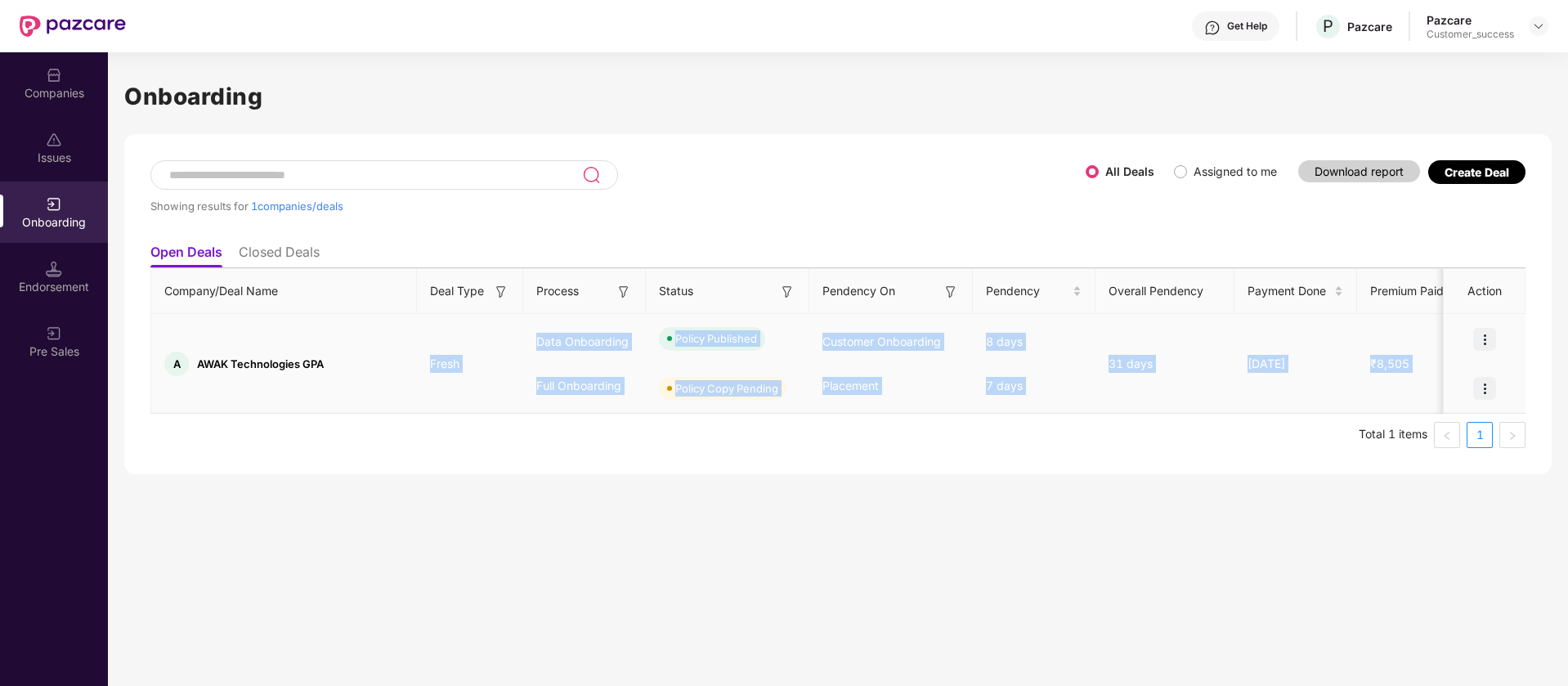
drag, startPoint x: 852, startPoint y: 402, endPoint x: 762, endPoint y: 369, distance: 95.9
click at [578, 357] on tr "A AWAK Technologies GPA Fresh Data Onboarding Full Onboarding Policy Published …" at bounding box center [1347, 364] width 2391 height 100
click at [753, 371] on div "Policy Copy Pending" at bounding box center [727, 388] width 163 height 49
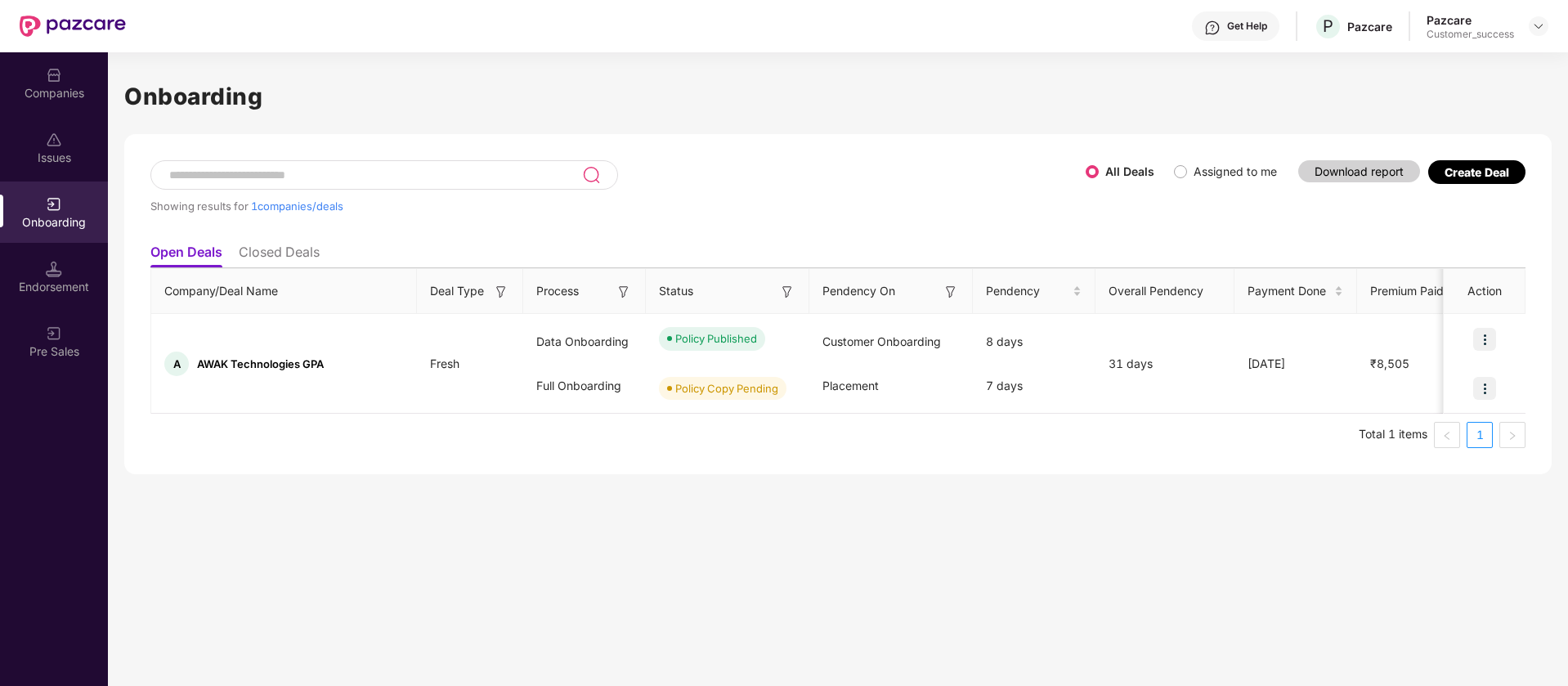
click at [784, 288] on img at bounding box center [787, 292] width 17 height 17
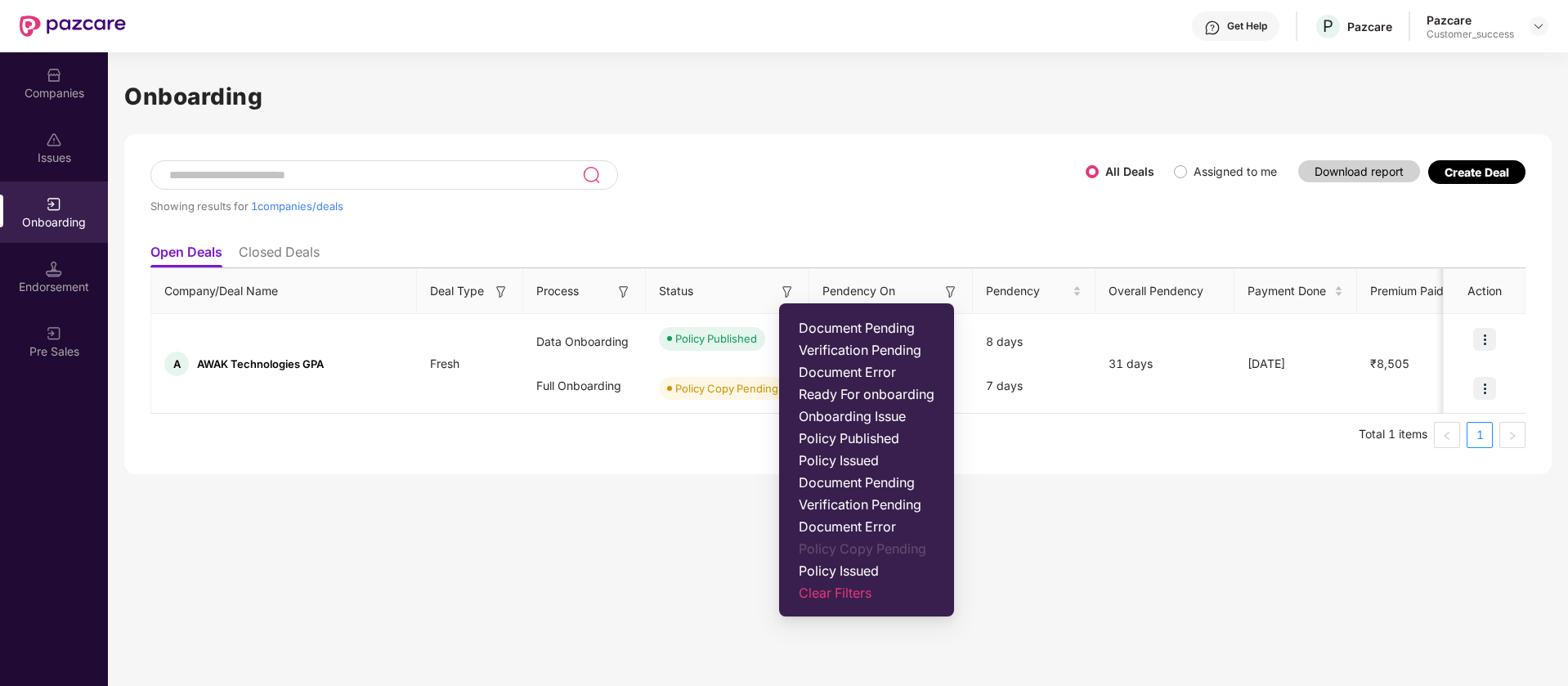
click at [905, 338] on ul "Document Pending Verification Pending Document Error Ready For onboarding Onboa…" at bounding box center [866, 460] width 175 height 313
click at [877, 357] on span "Verification Pending" at bounding box center [866, 350] width 135 height 17
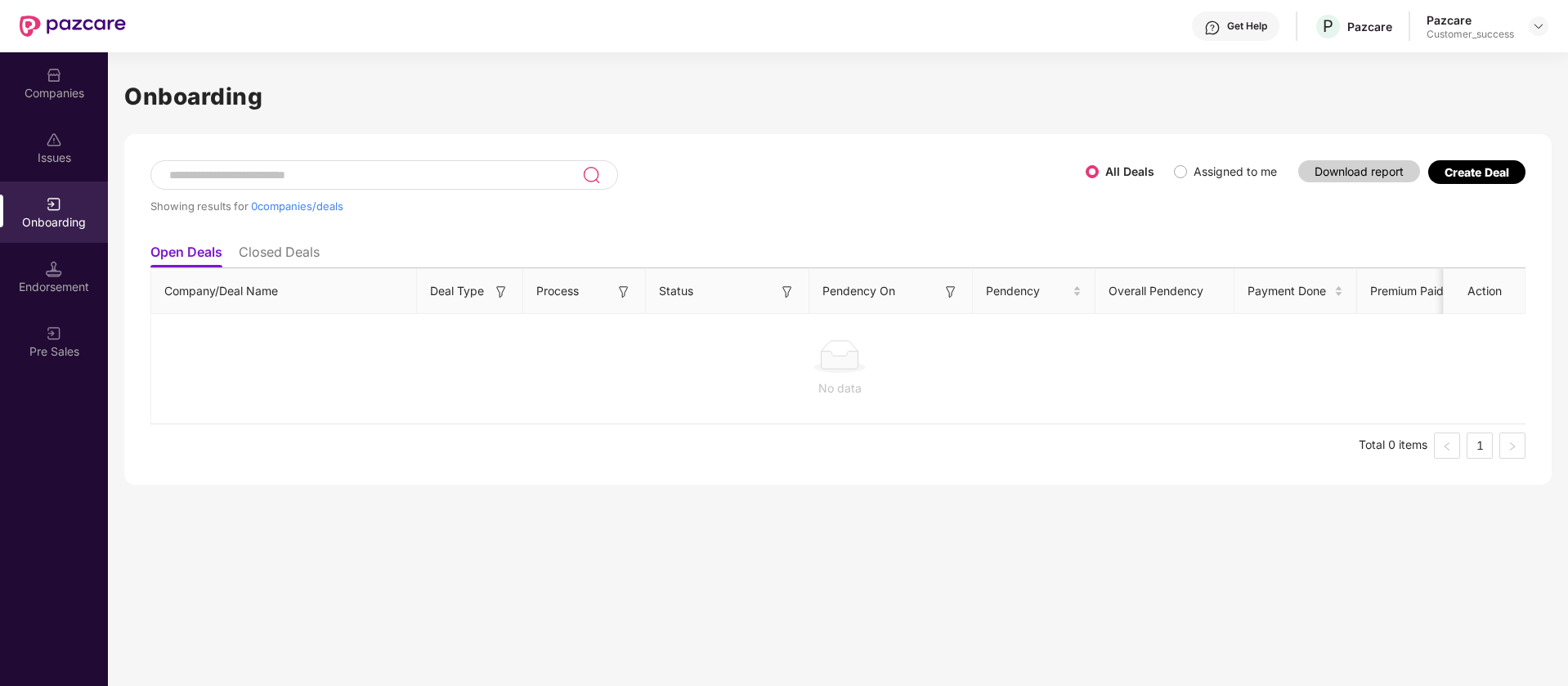
click at [769, 284] on div "Status" at bounding box center [727, 291] width 136 height 18
click at [787, 294] on img at bounding box center [787, 292] width 17 height 17
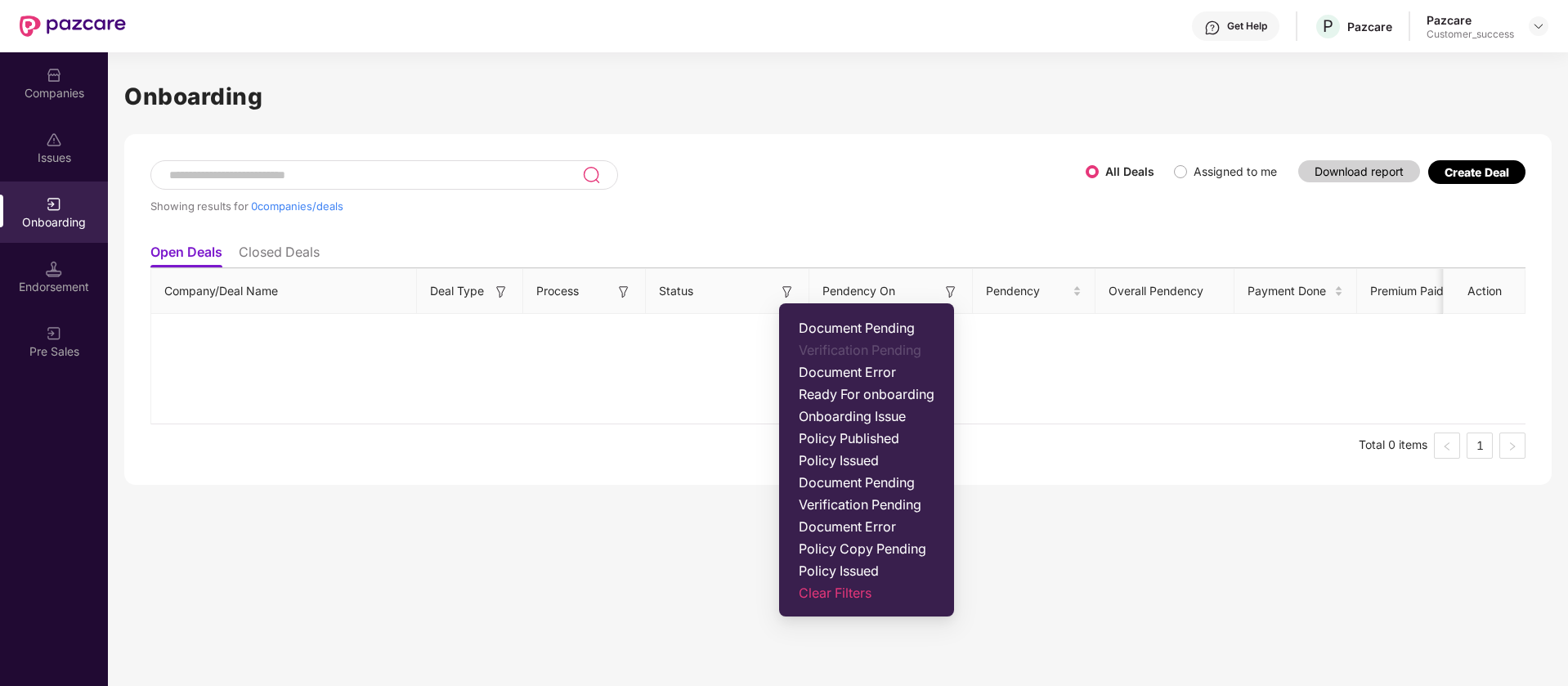
click at [787, 294] on img at bounding box center [787, 292] width 17 height 17
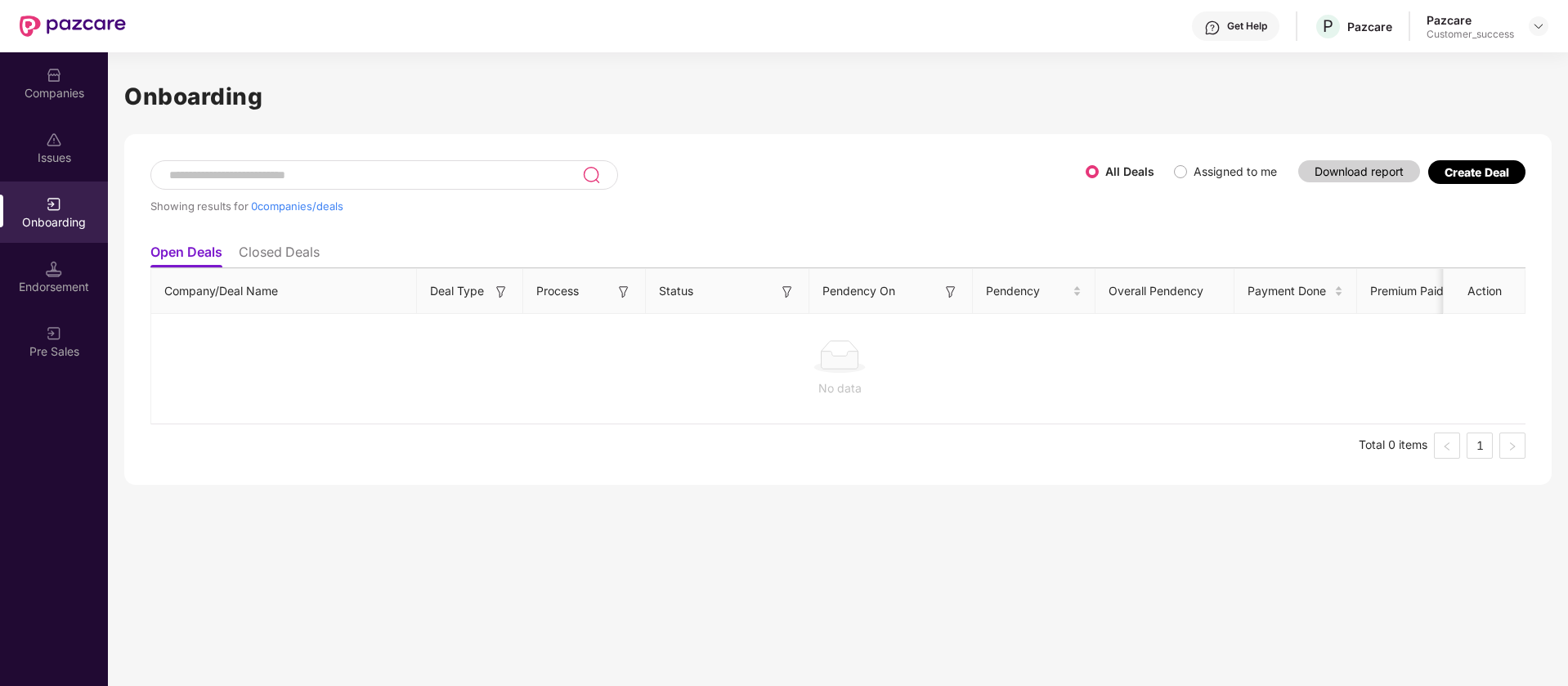
click at [787, 294] on img at bounding box center [787, 292] width 17 height 17
click at [179, 171] on input at bounding box center [375, 176] width 414 height 14
type input "***"
click at [1065, 289] on span "Pendency" at bounding box center [1027, 291] width 83 height 18
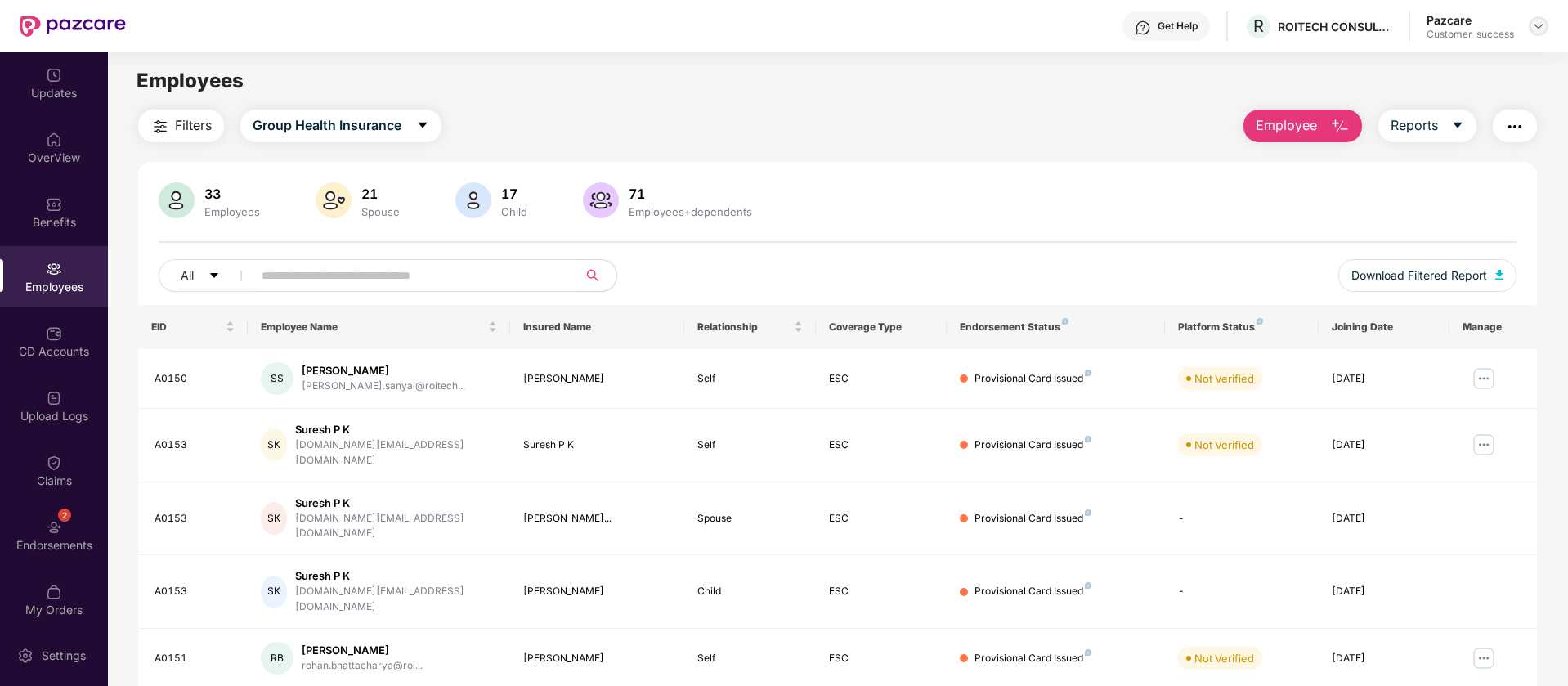
click at [1538, 25] on img at bounding box center [1538, 25] width 13 height 13
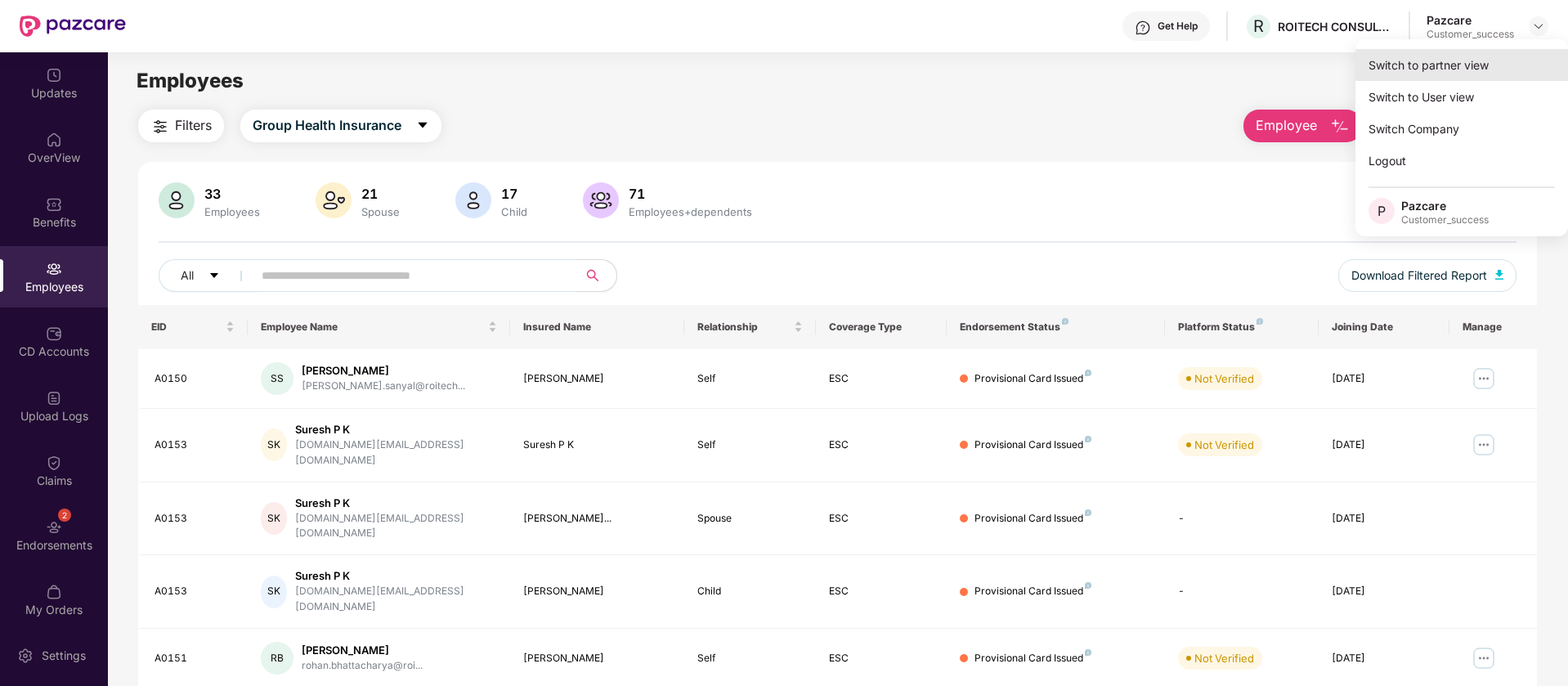
click at [1438, 73] on div "Switch to partner view" at bounding box center [1461, 65] width 212 height 31
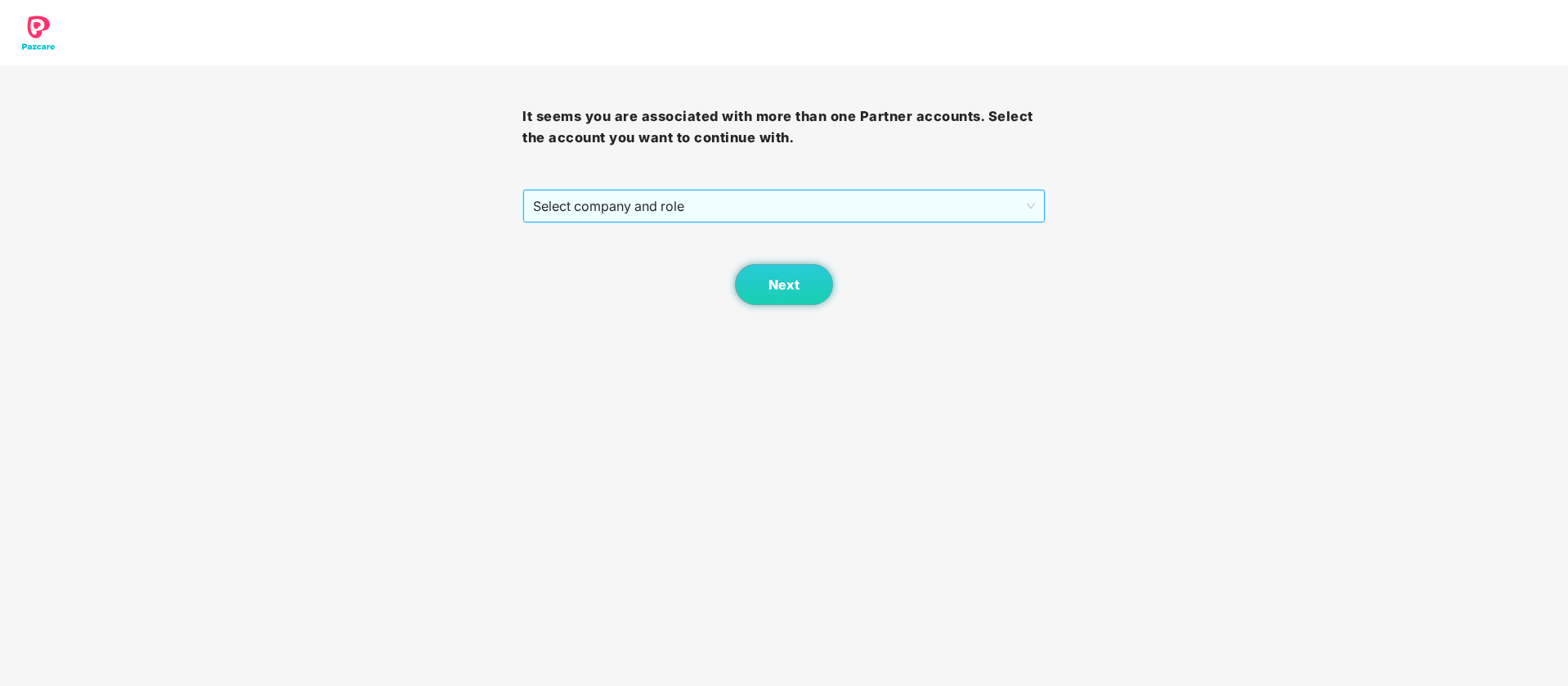
click at [802, 202] on span "Select company and role" at bounding box center [783, 206] width 501 height 31
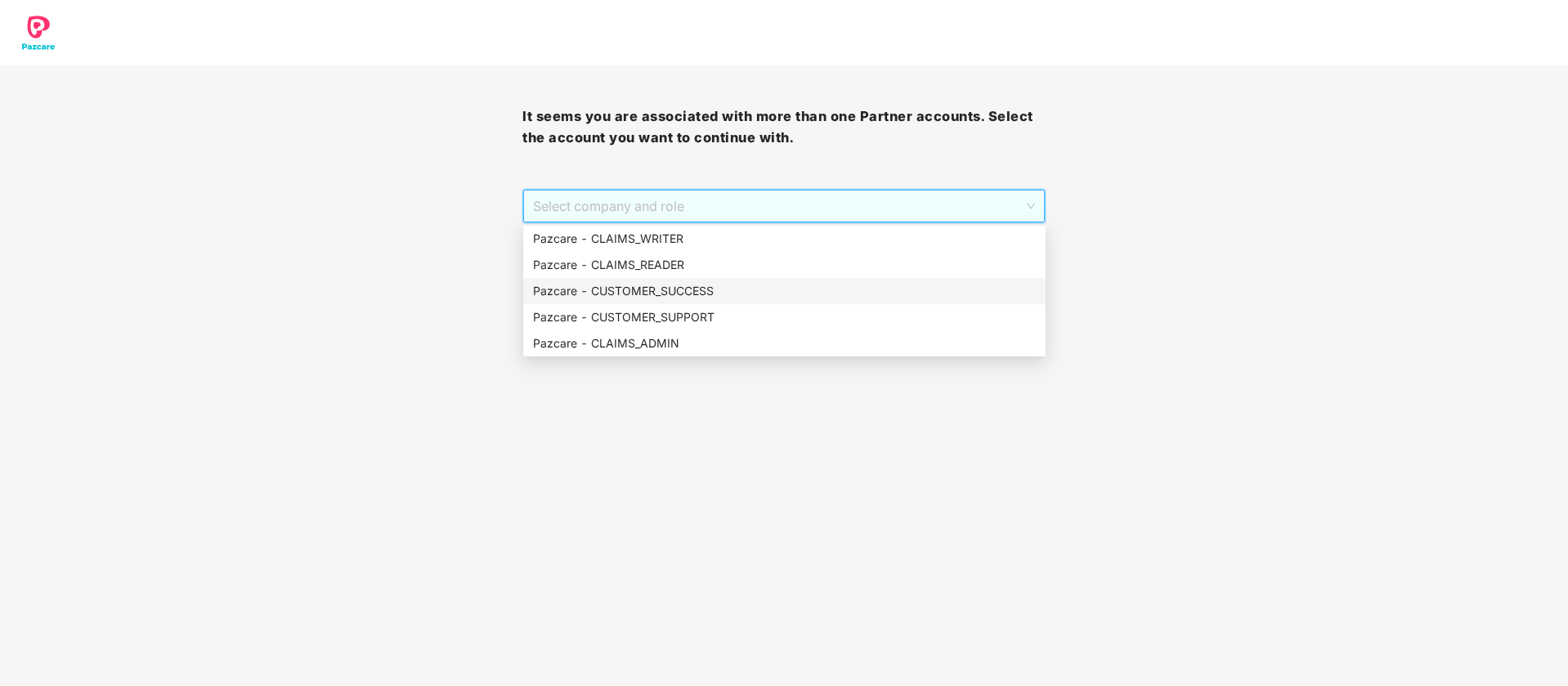
click at [709, 293] on div "Pazcare - CUSTOMER_SUCCESS" at bounding box center [784, 291] width 503 height 18
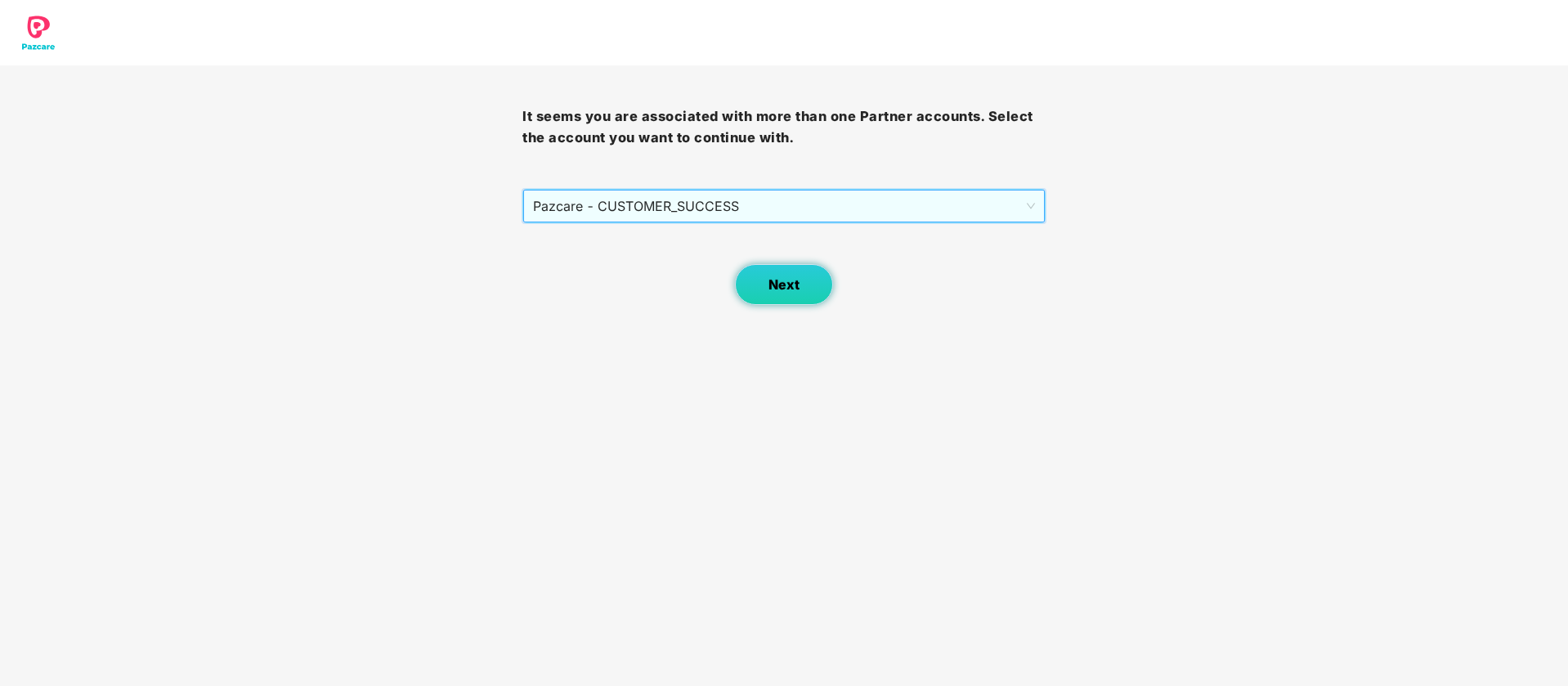
click at [773, 297] on button "Next" at bounding box center [784, 284] width 98 height 41
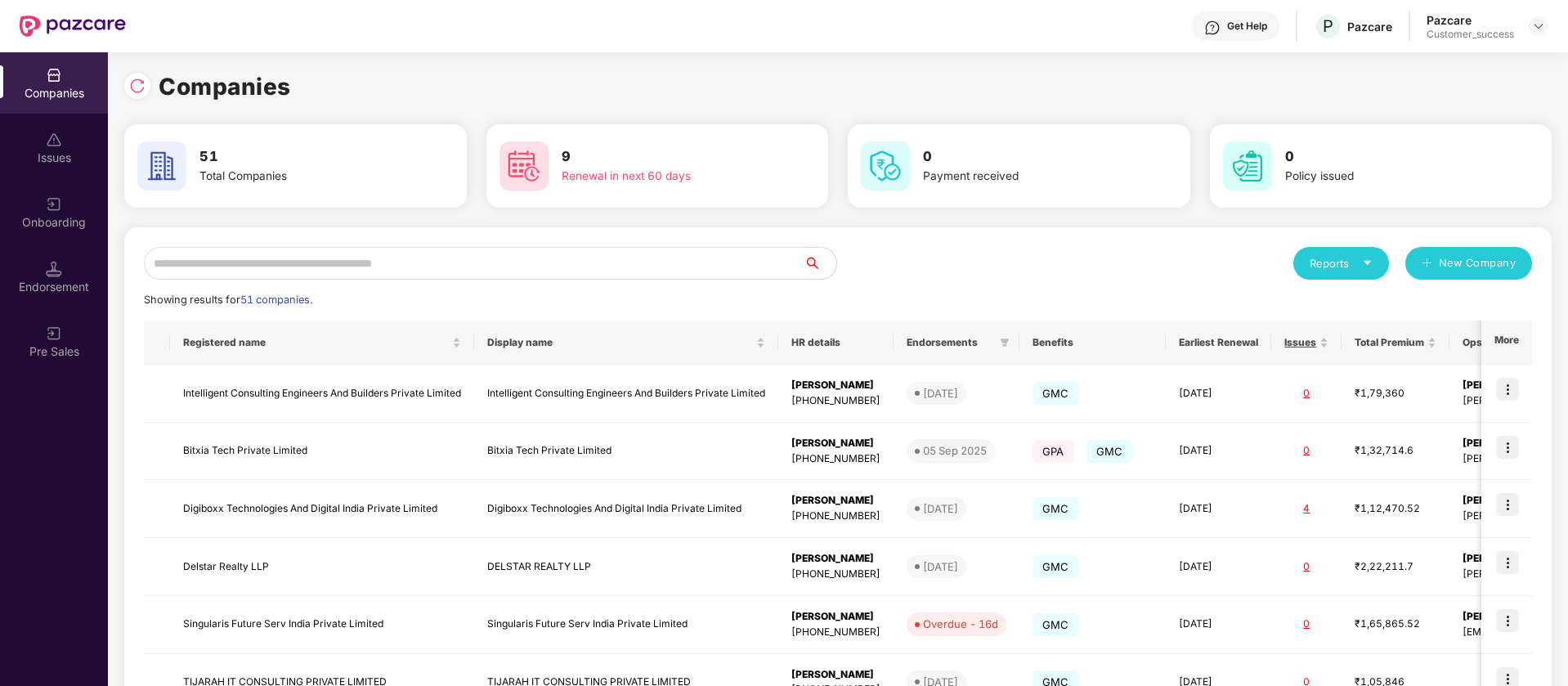
click at [209, 259] on input "text" at bounding box center [474, 262] width 660 height 32
click at [140, 81] on img at bounding box center [137, 86] width 17 height 17
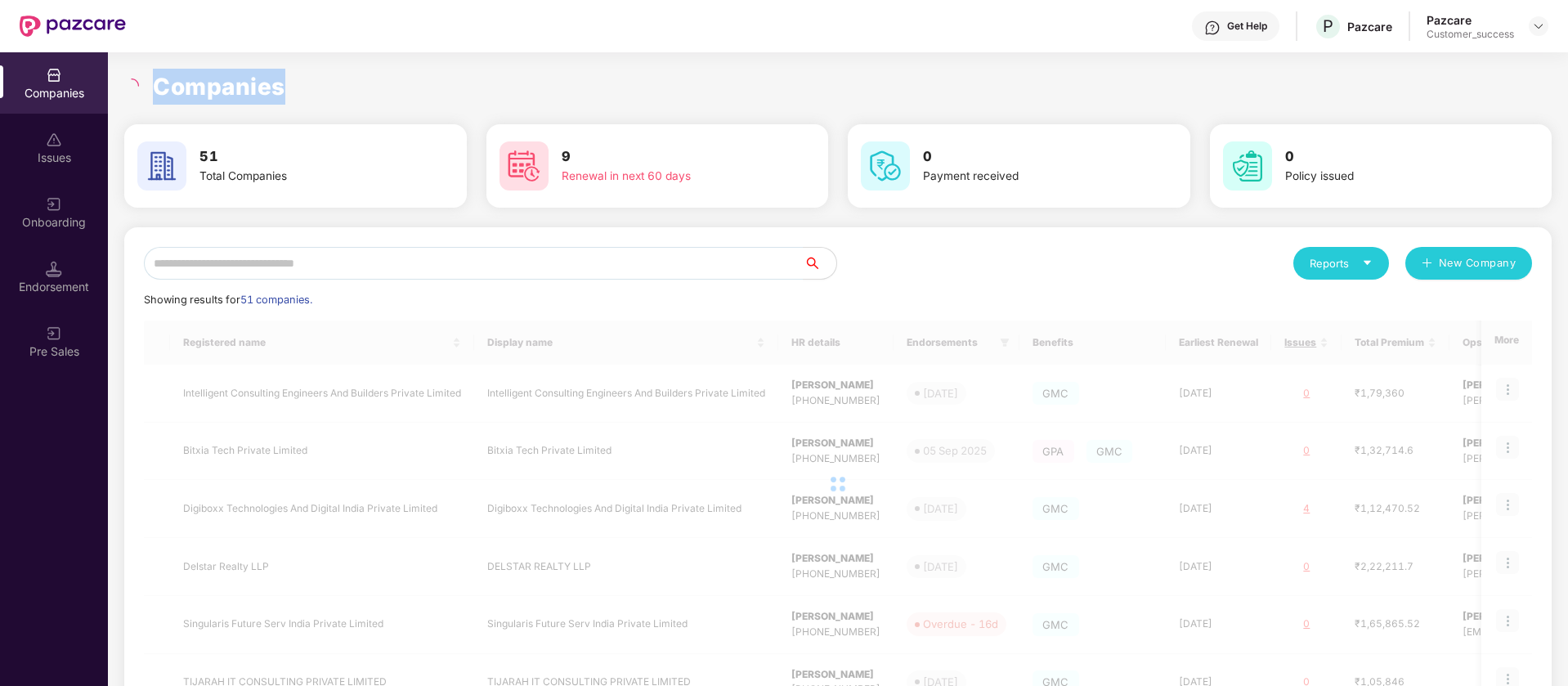
click at [140, 81] on div at bounding box center [134, 86] width 19 height 15
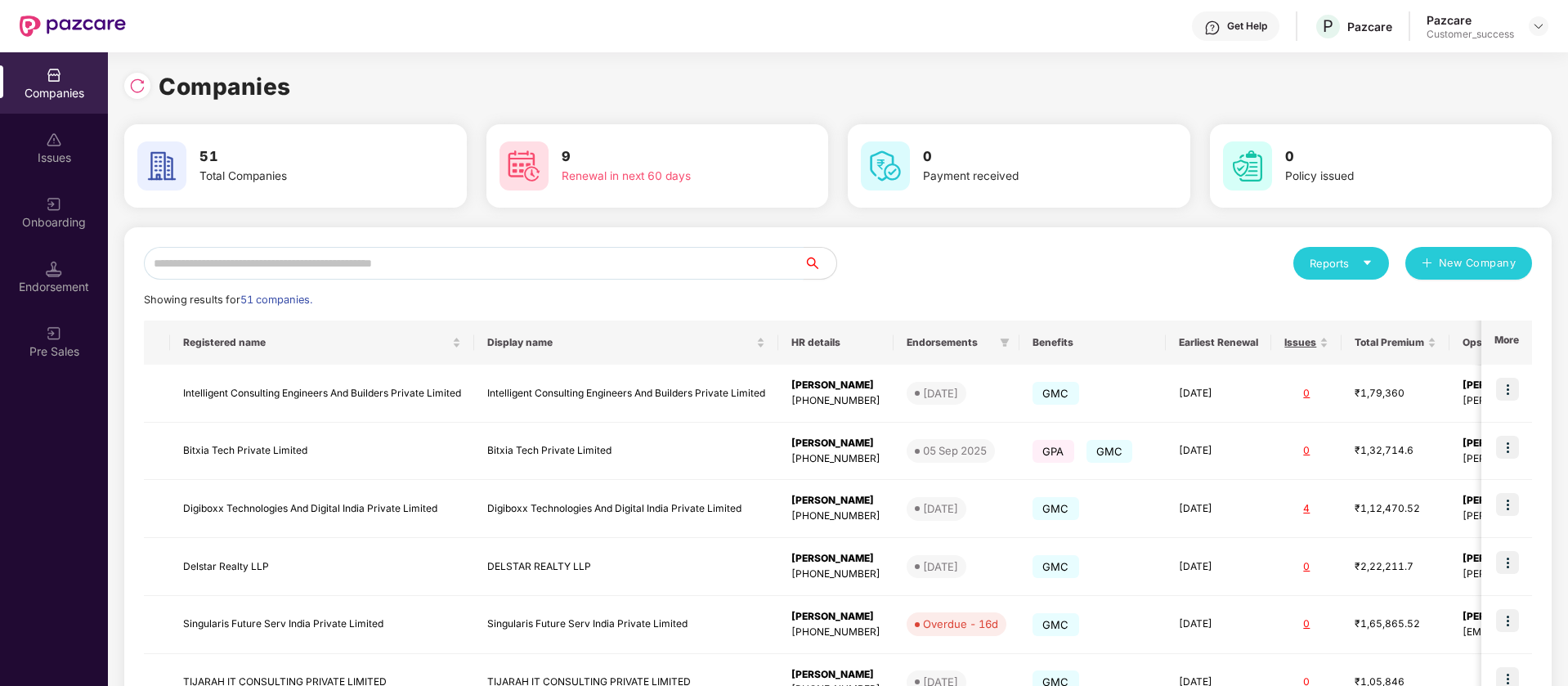
click at [231, 270] on input "text" at bounding box center [474, 262] width 660 height 32
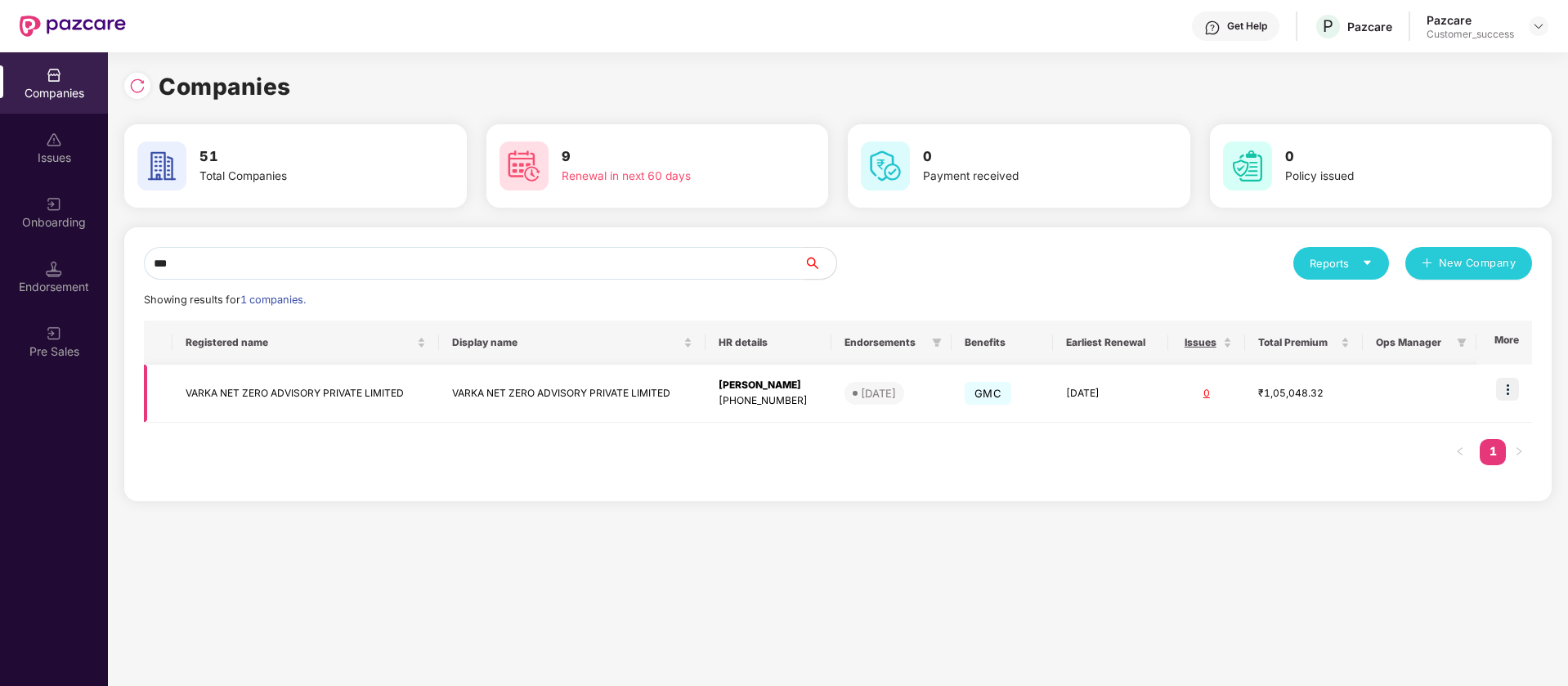
type input "***"
click at [1505, 391] on img at bounding box center [1508, 389] width 23 height 23
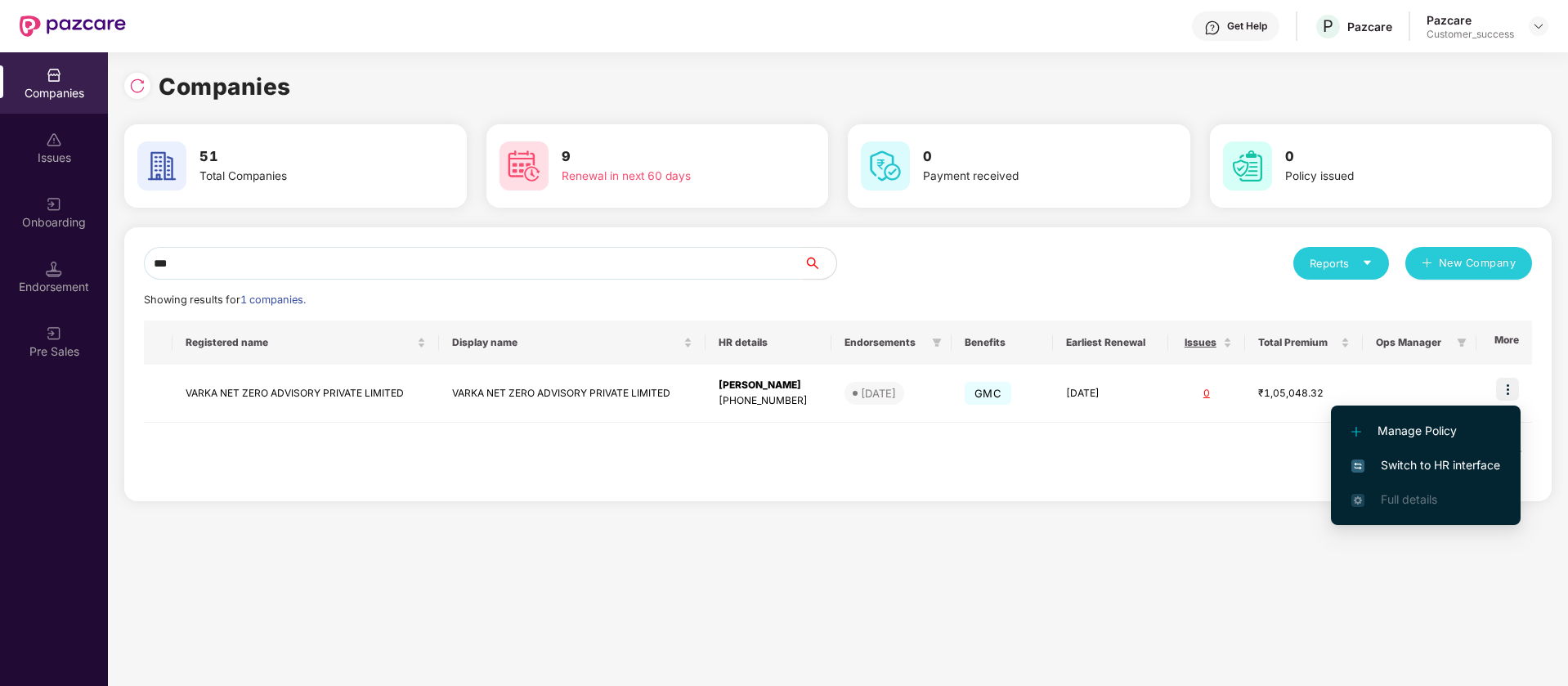
click at [1432, 450] on li "Switch to HR interface" at bounding box center [1426, 465] width 190 height 34
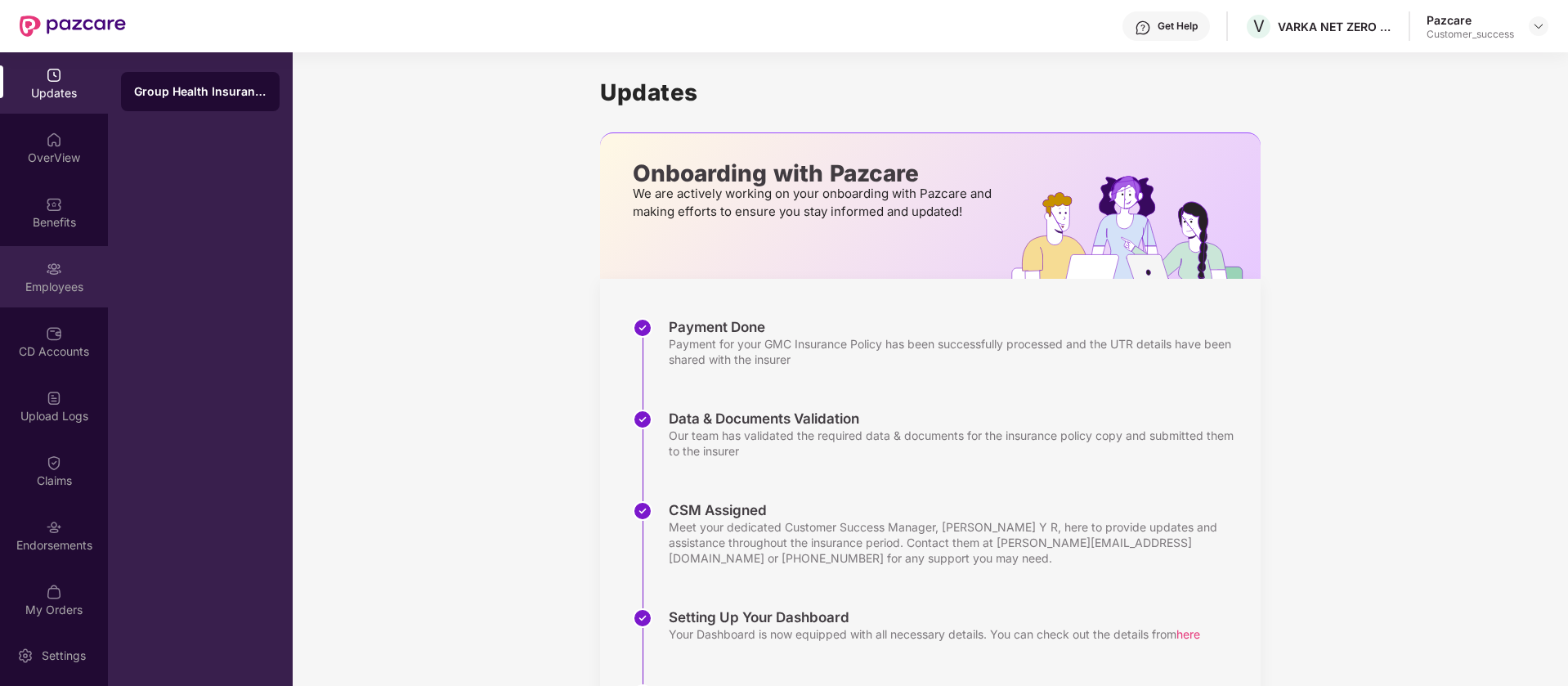
click at [59, 258] on div "Employees" at bounding box center [53, 277] width 108 height 61
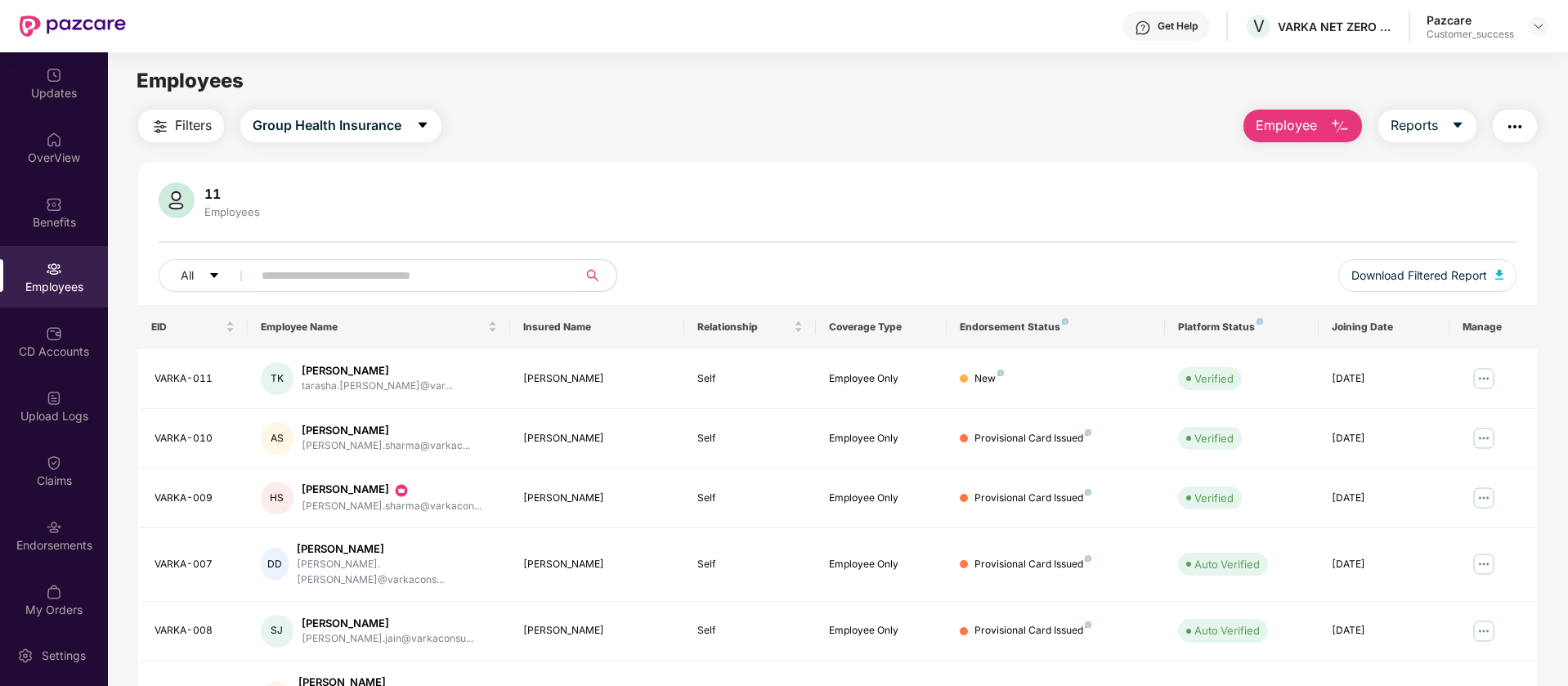
click at [1514, 135] on img "button" at bounding box center [1515, 127] width 19 height 19
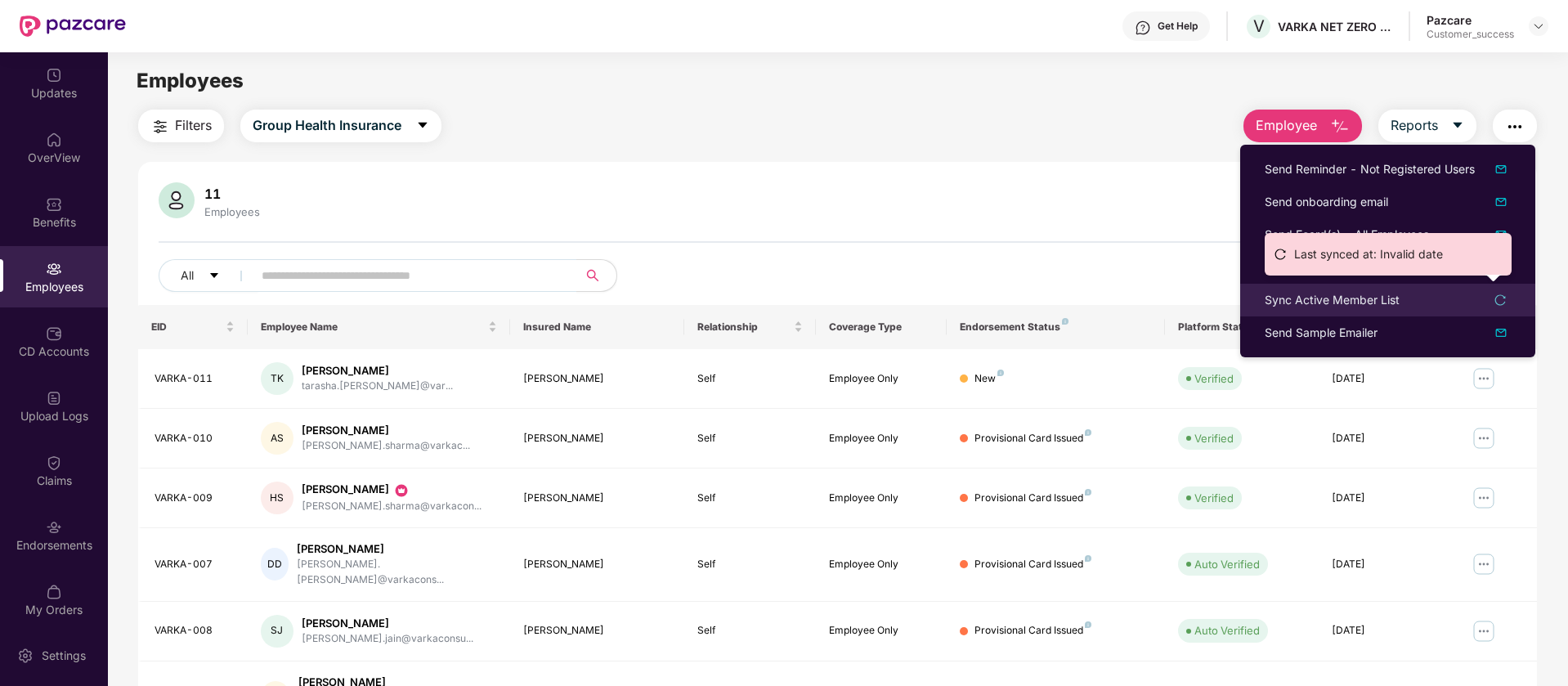
click at [1356, 307] on div "Sync Active Member List" at bounding box center [1332, 300] width 135 height 18
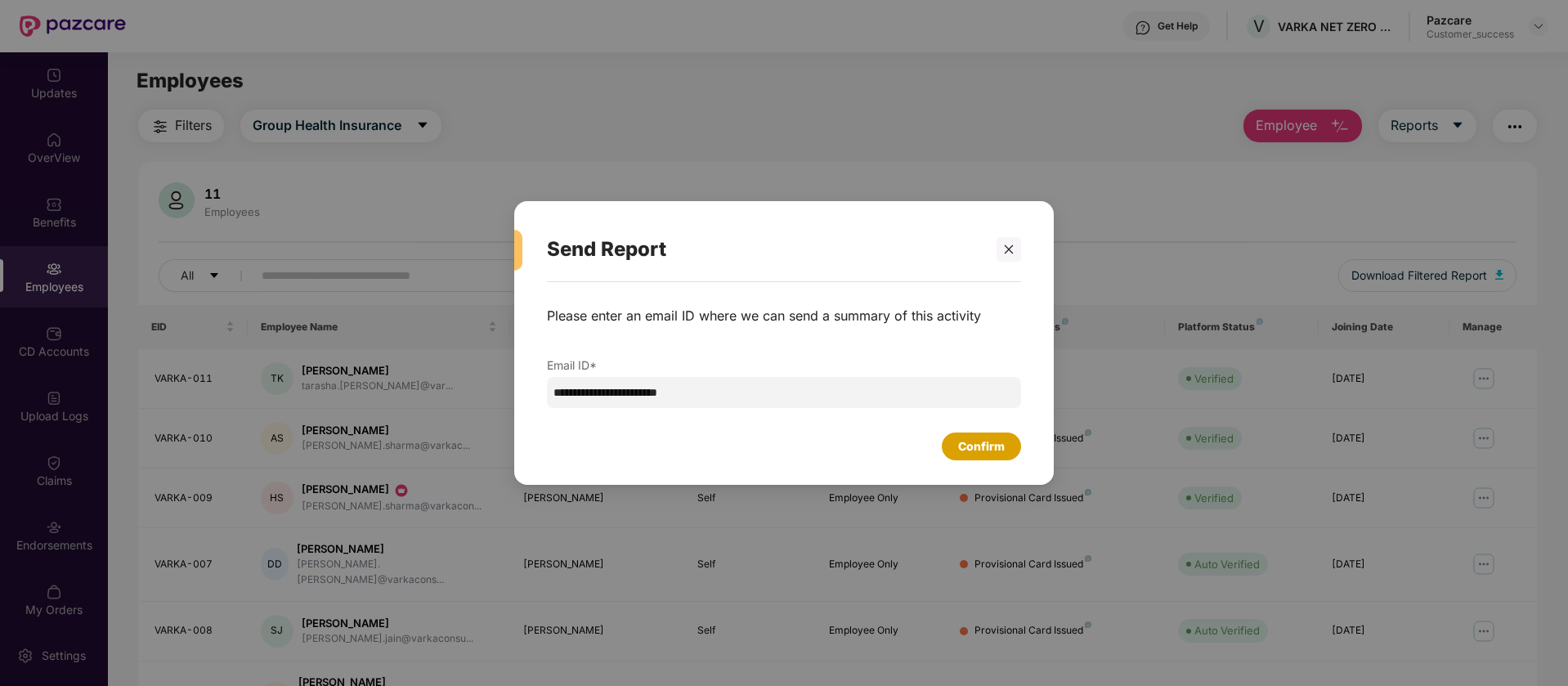
click at [973, 437] on div "Confirm" at bounding box center [981, 446] width 46 height 18
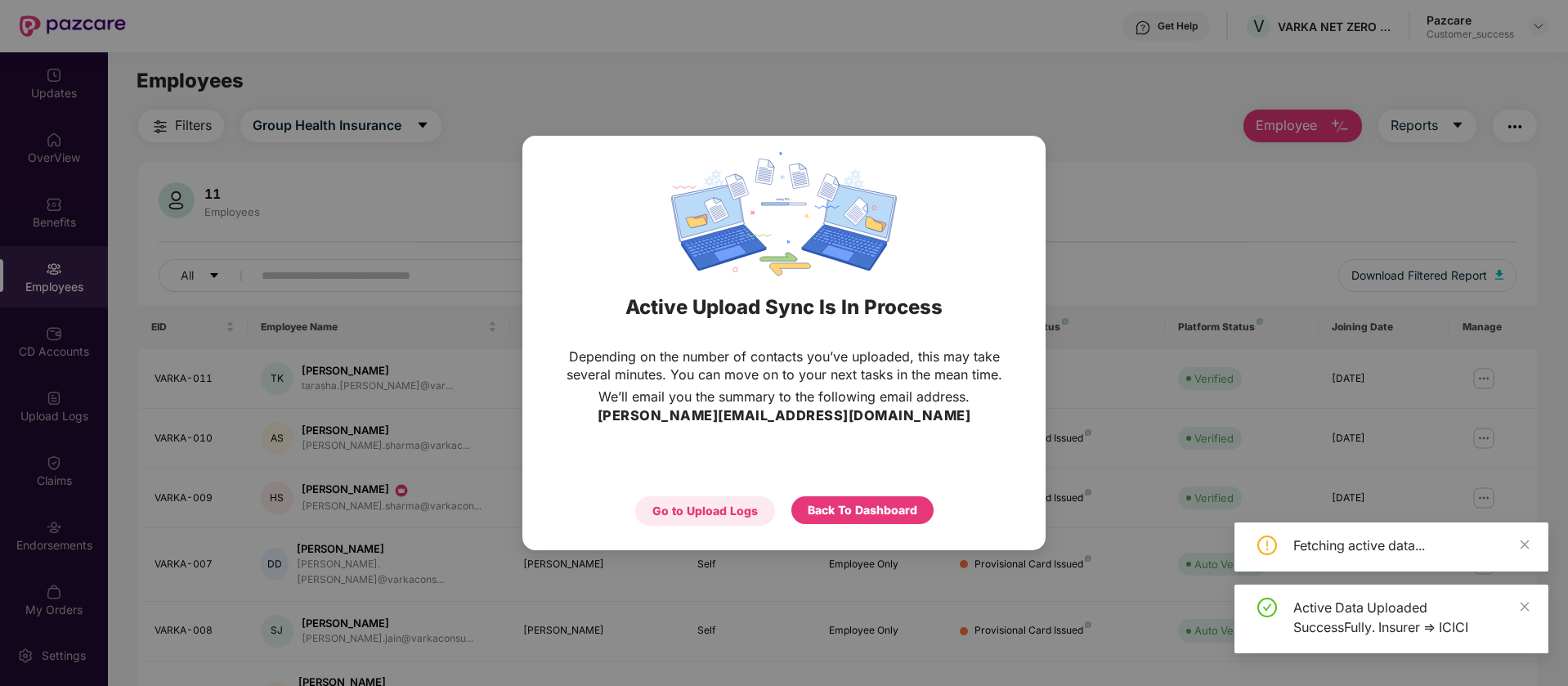
click at [720, 515] on div "Go to Upload Logs" at bounding box center [704, 510] width 106 height 18
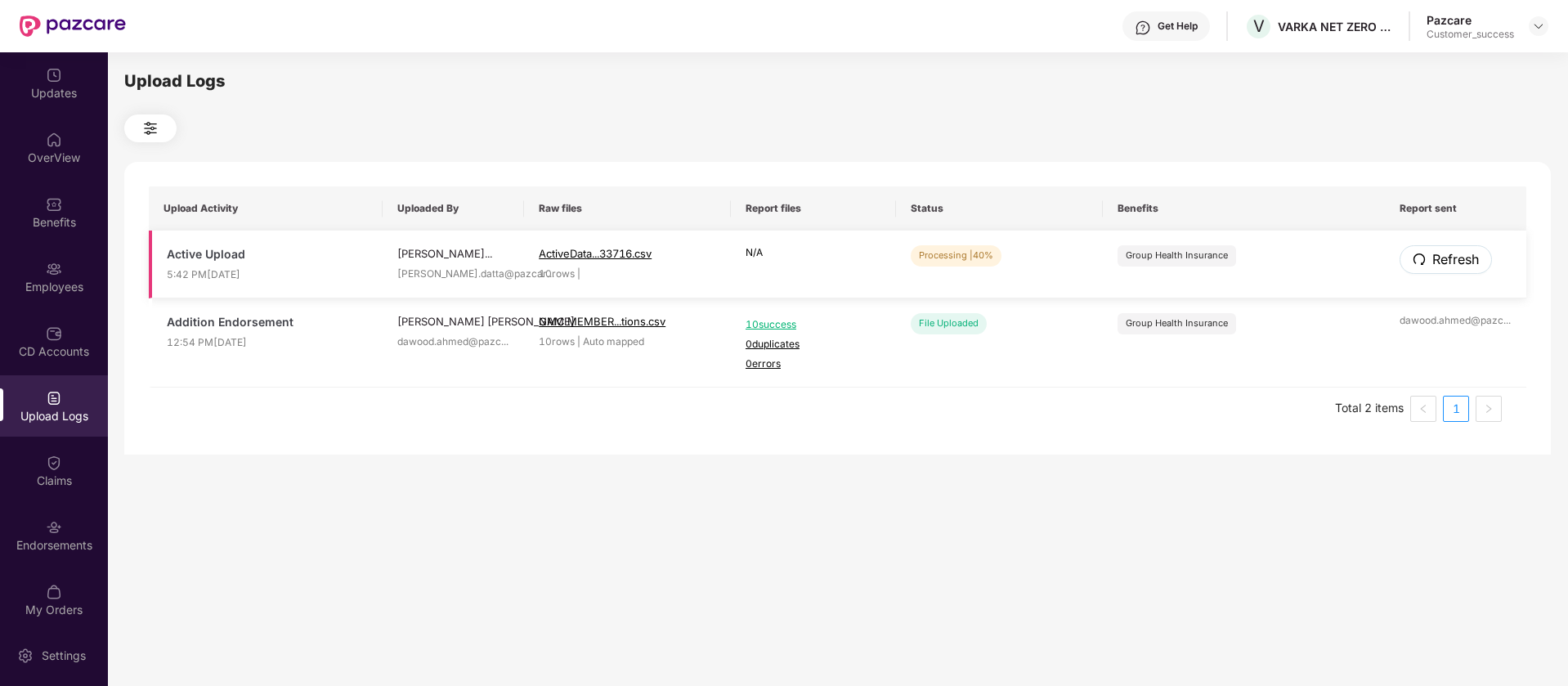
click at [1444, 251] on span "Refresh" at bounding box center [1455, 259] width 46 height 20
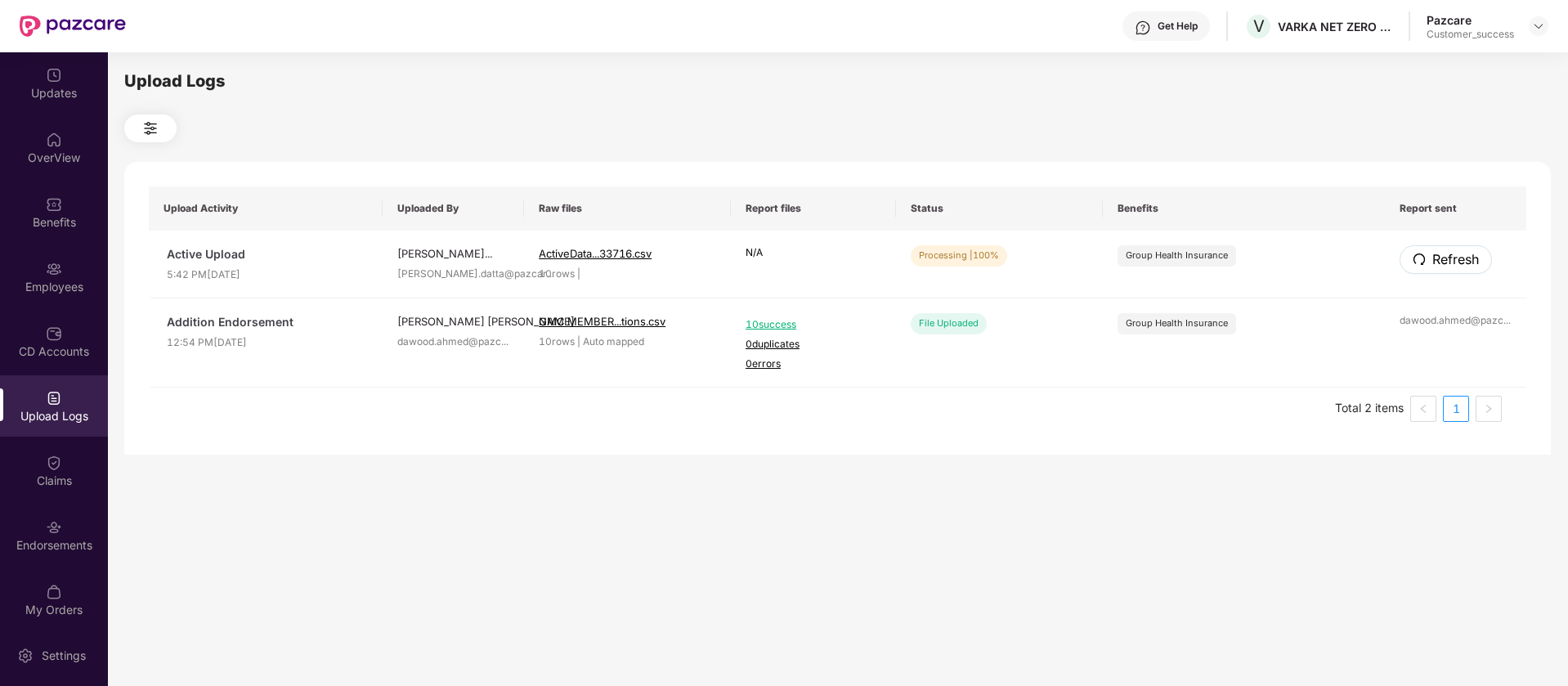
click at [1444, 251] on span "Refresh" at bounding box center [1455, 259] width 46 height 20
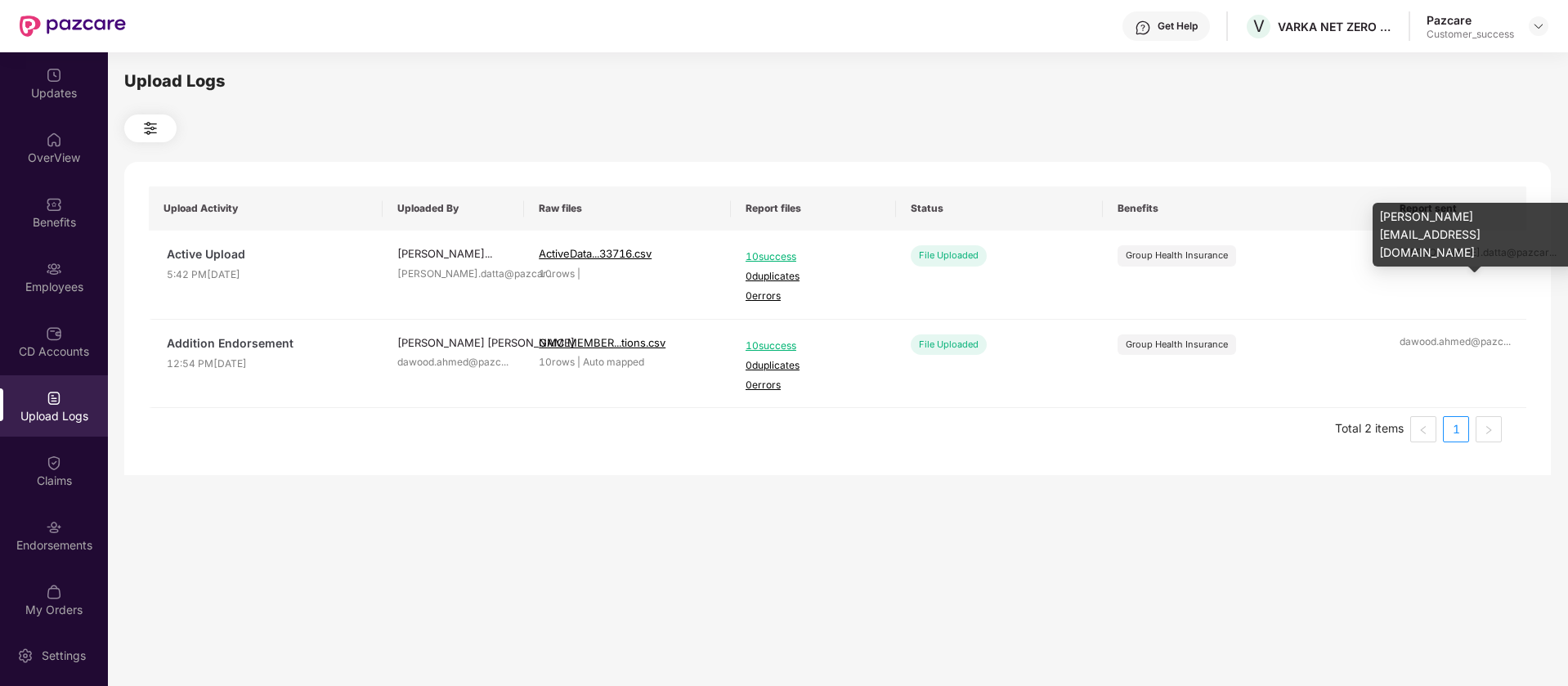
click at [1444, 251] on div "shreyas.datta@pazcar ..." at bounding box center [1455, 253] width 112 height 16
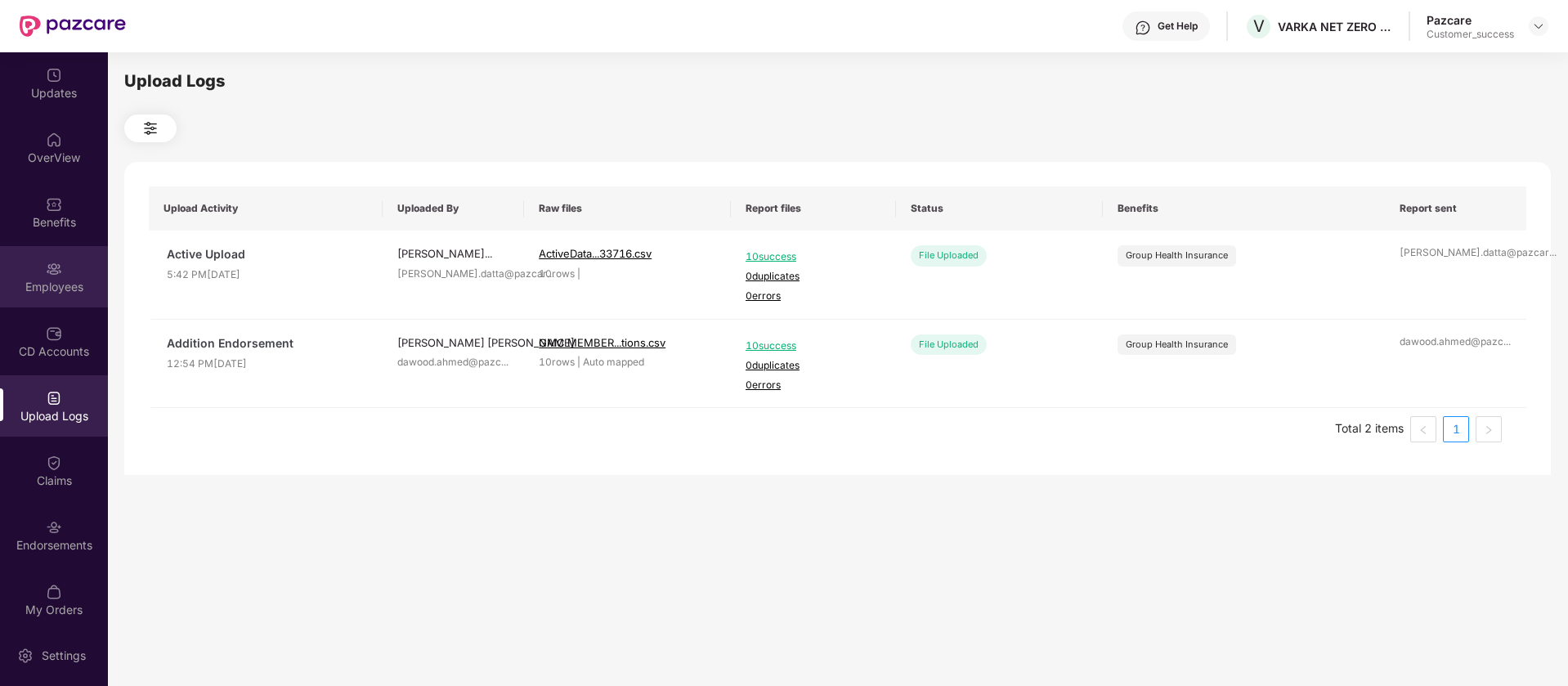
click at [51, 272] on img at bounding box center [53, 268] width 17 height 17
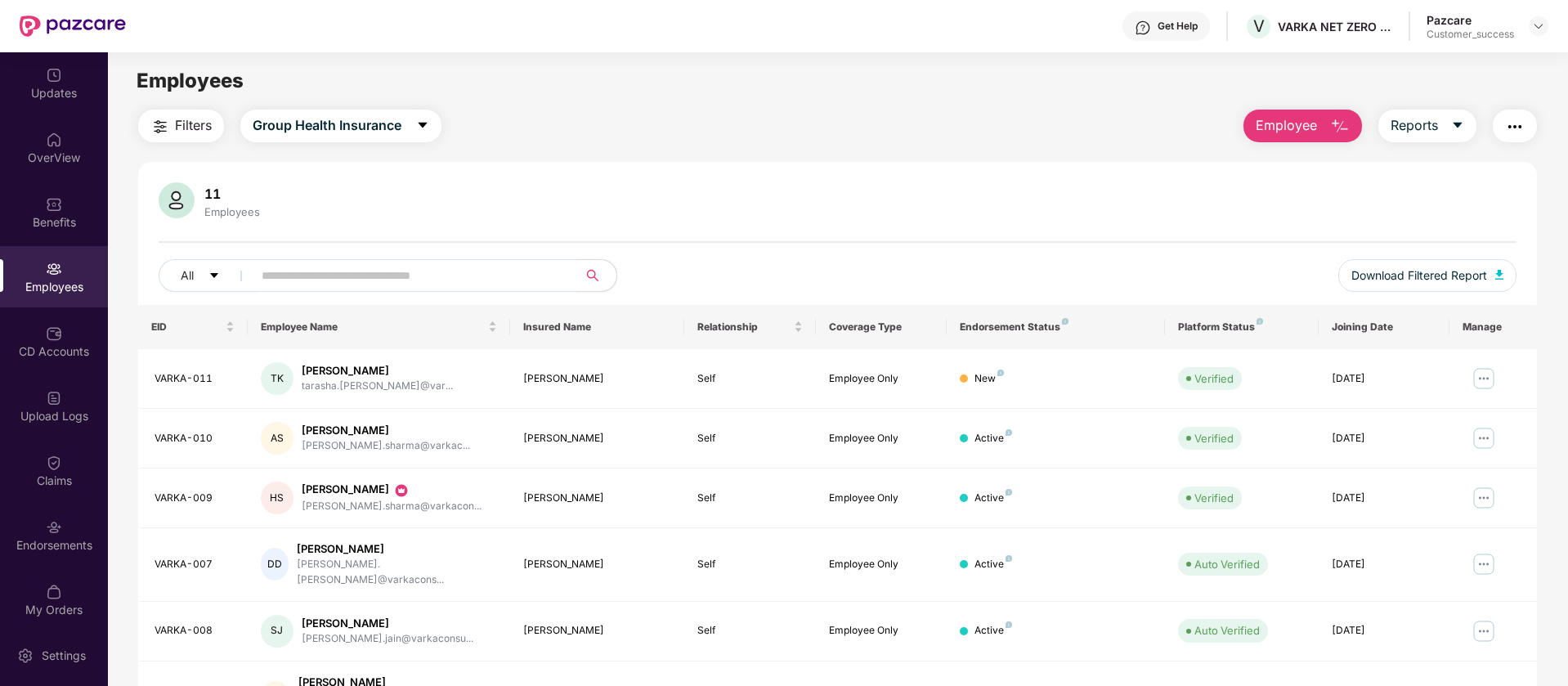
click at [1551, 21] on header "Get Help V VARKA NET ZERO ADVISORY PRIVATE LIMITED Pazcare Customer_success" at bounding box center [784, 26] width 1568 height 52
click at [1540, 24] on img at bounding box center [1538, 25] width 13 height 13
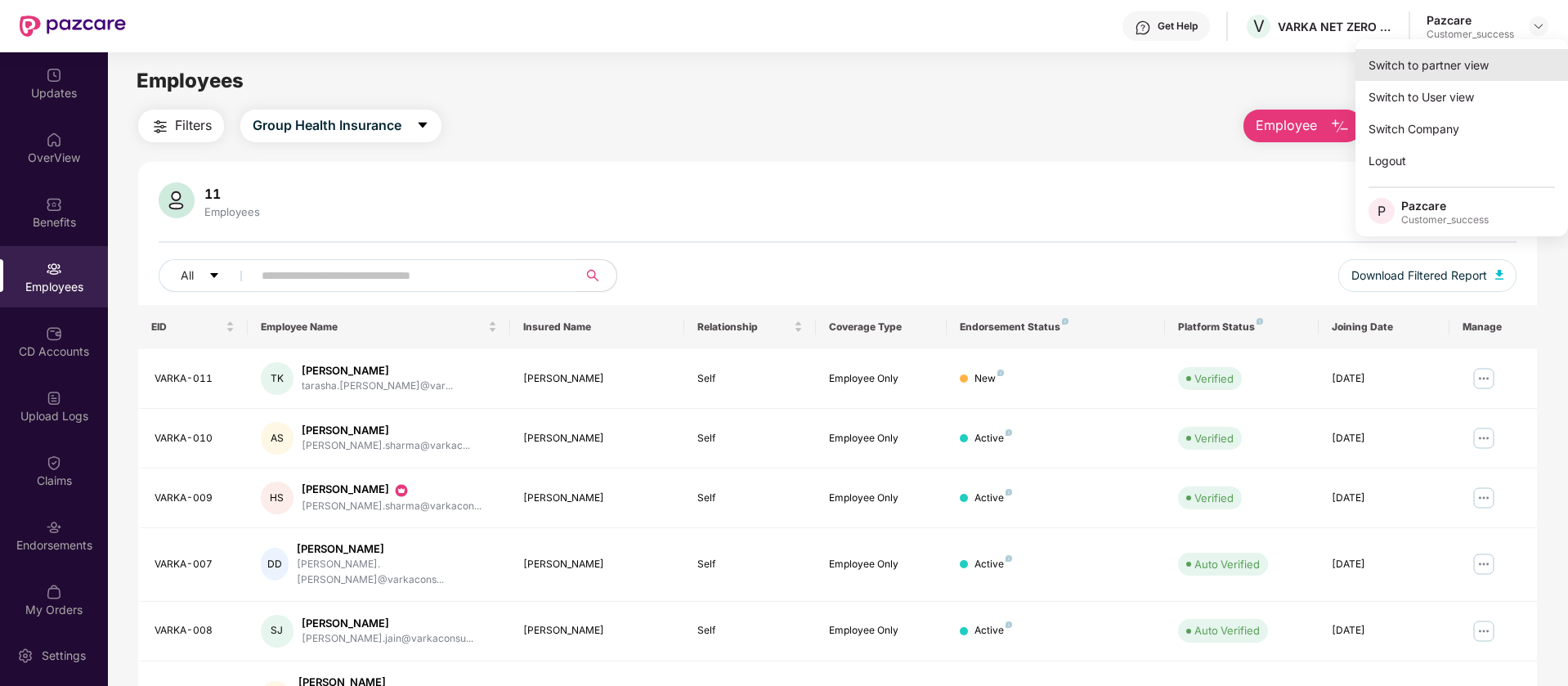
click at [1491, 70] on div "Switch to partner view" at bounding box center [1461, 65] width 212 height 31
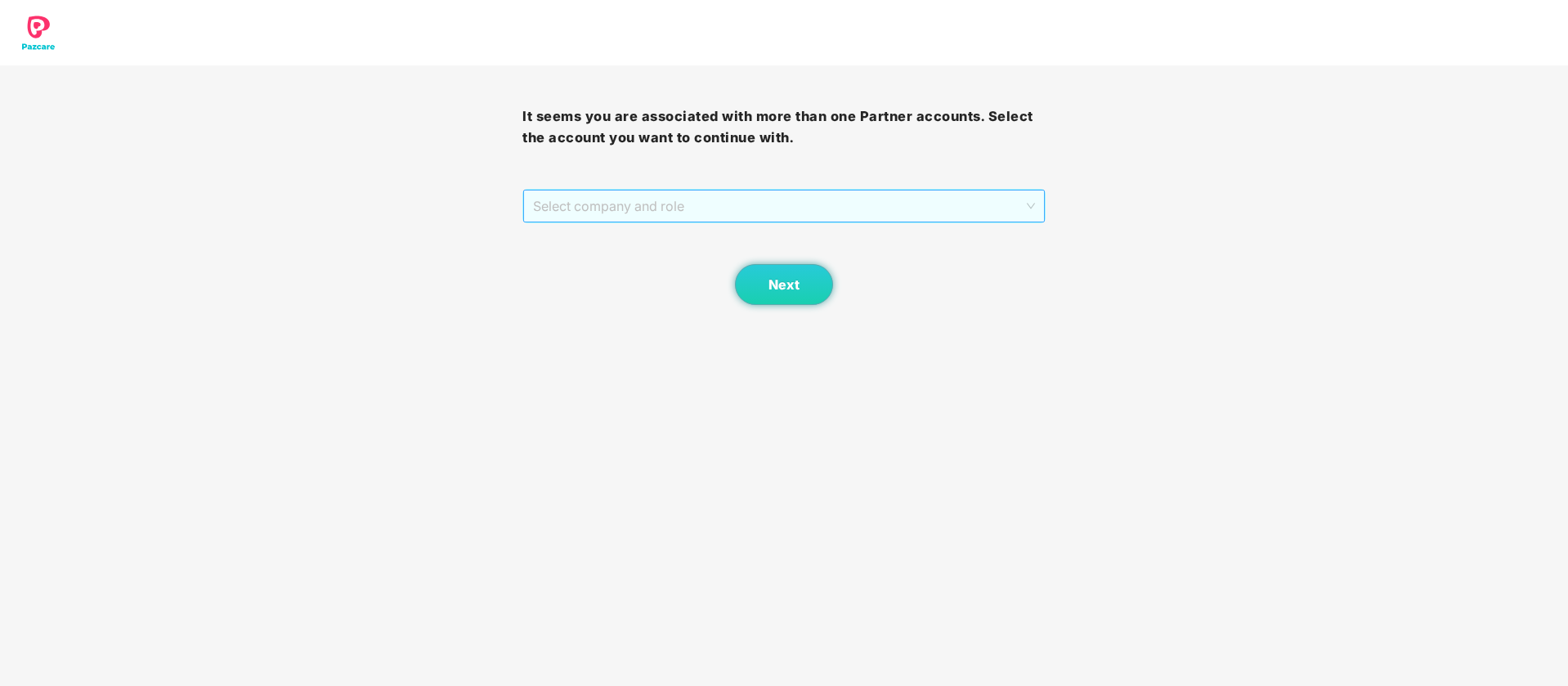
click at [749, 204] on span "Select company and role" at bounding box center [783, 206] width 501 height 31
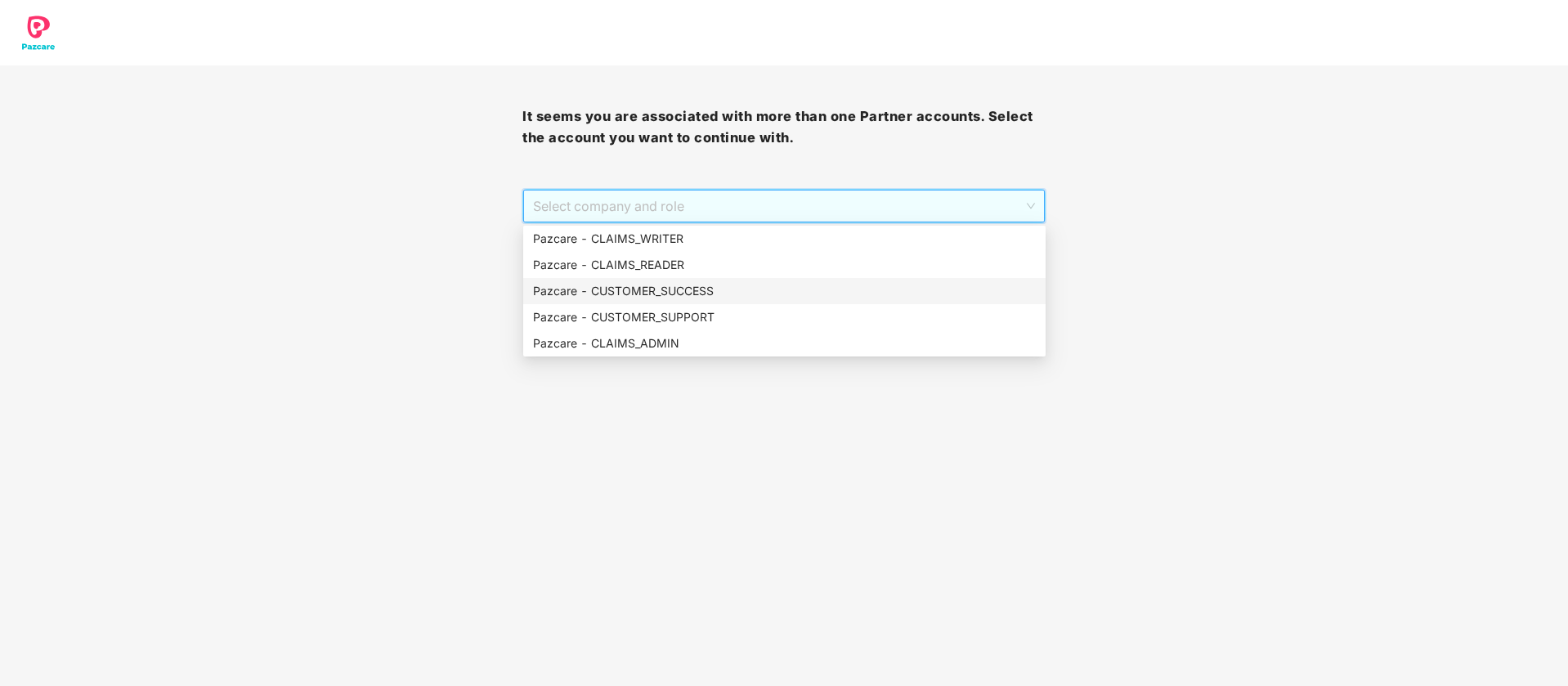
click at [686, 291] on div "Pazcare - CUSTOMER_SUCCESS" at bounding box center [784, 291] width 503 height 18
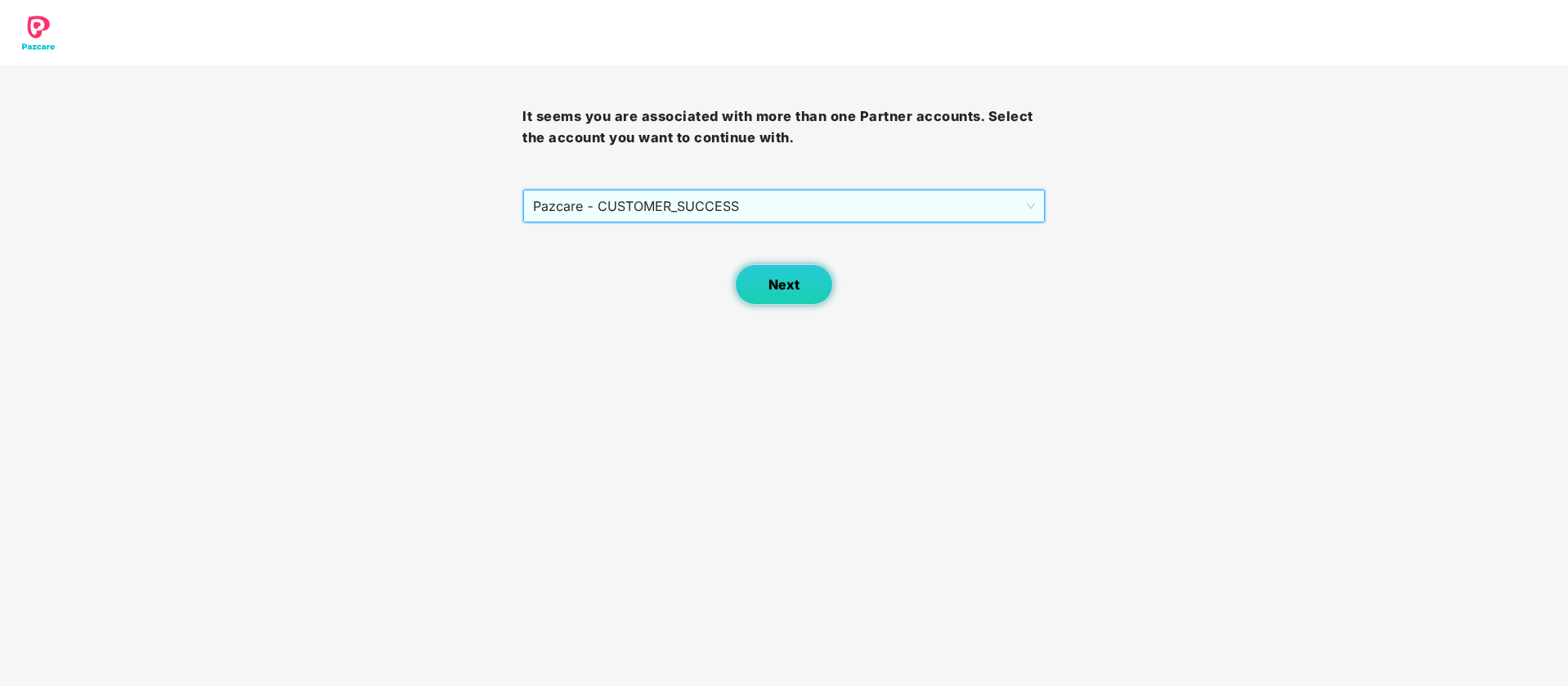
click at [771, 297] on button "Next" at bounding box center [784, 284] width 98 height 41
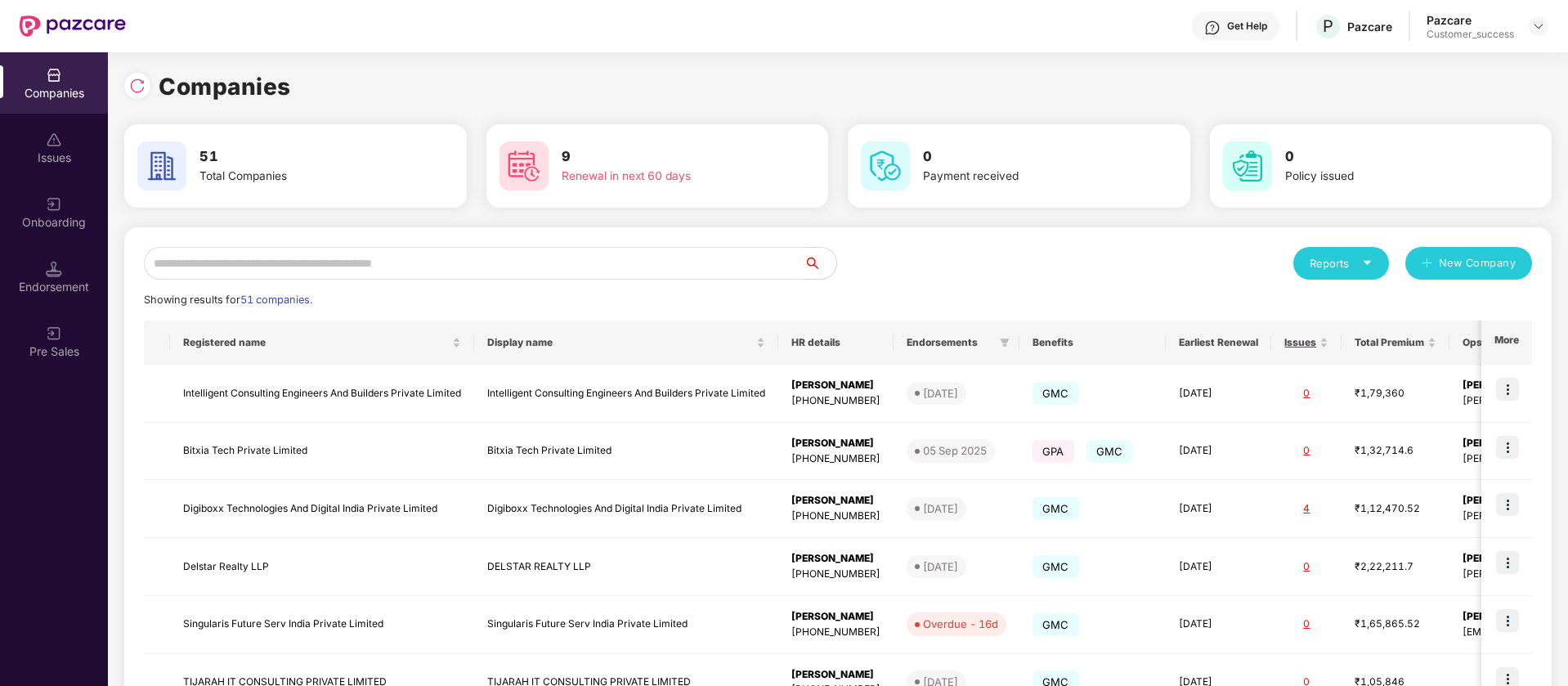
click at [294, 271] on input "text" at bounding box center [474, 262] width 660 height 32
paste input "**********"
type input "**********"
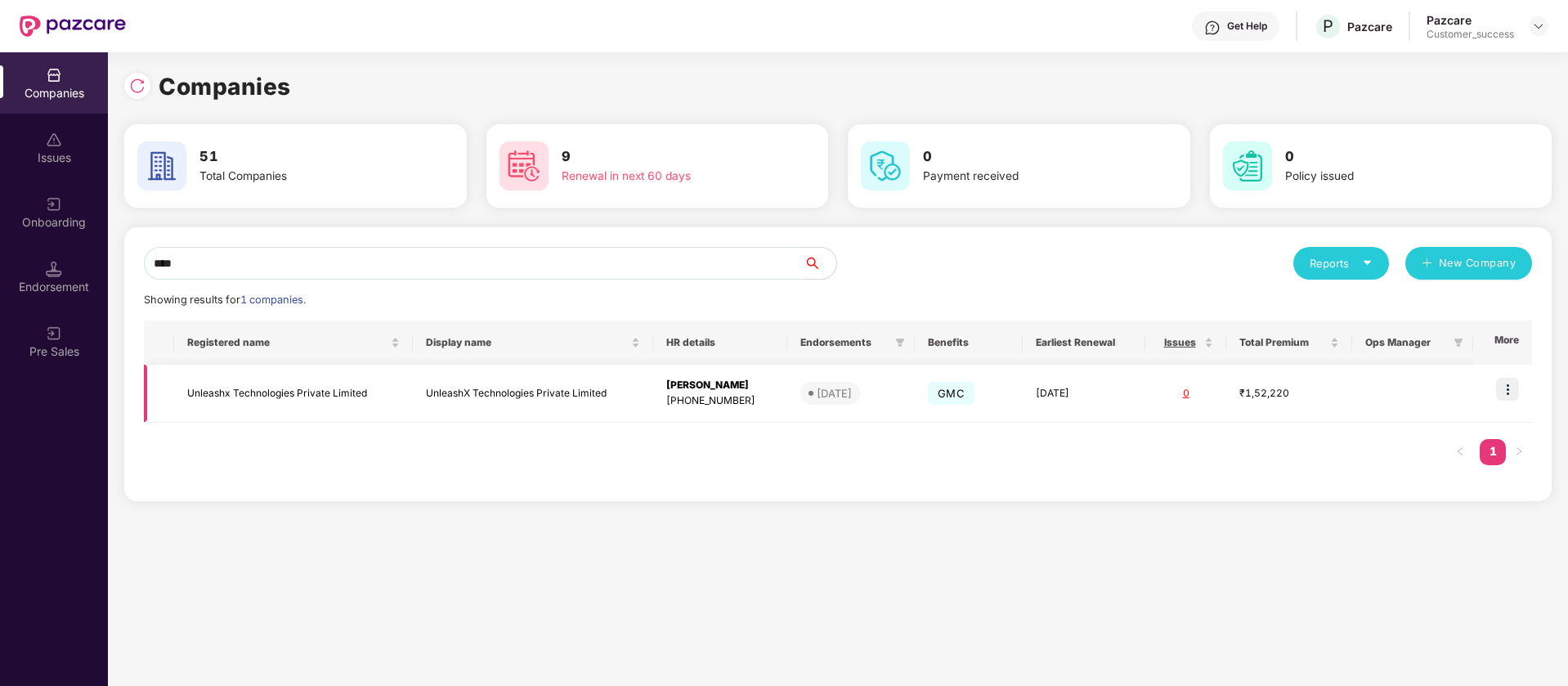
type input "****"
click at [1511, 388] on img at bounding box center [1508, 389] width 23 height 23
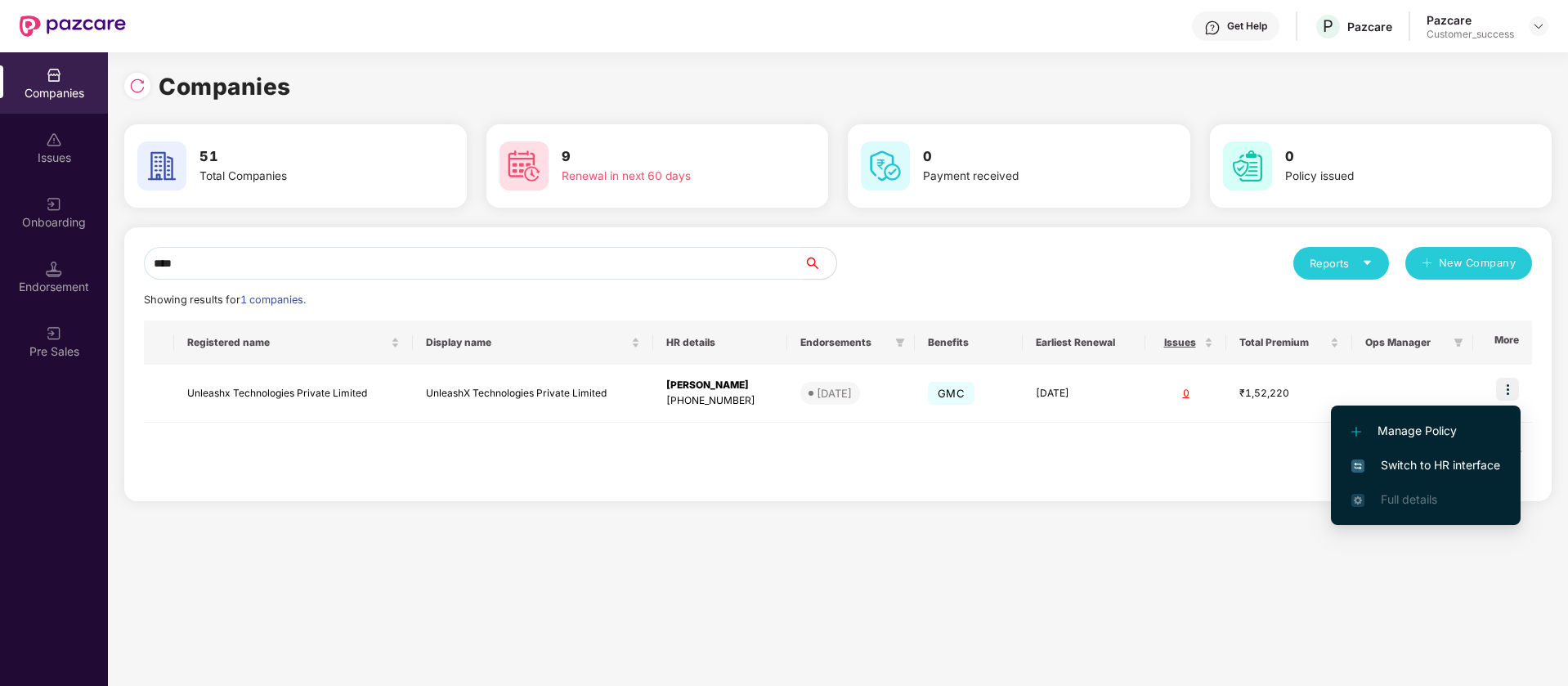
click at [1409, 467] on span "Switch to HR interface" at bounding box center [1426, 465] width 149 height 18
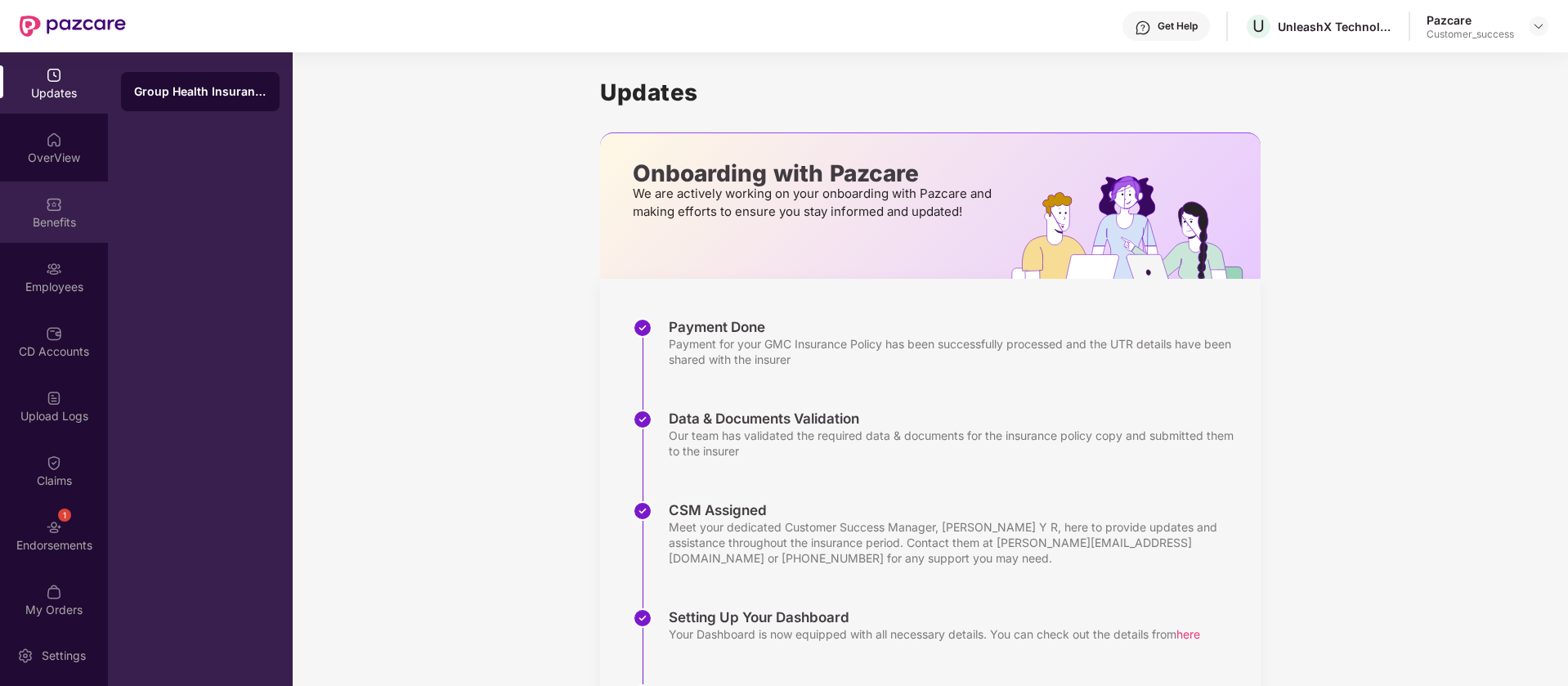
click at [74, 218] on div "Benefits" at bounding box center [53, 222] width 108 height 17
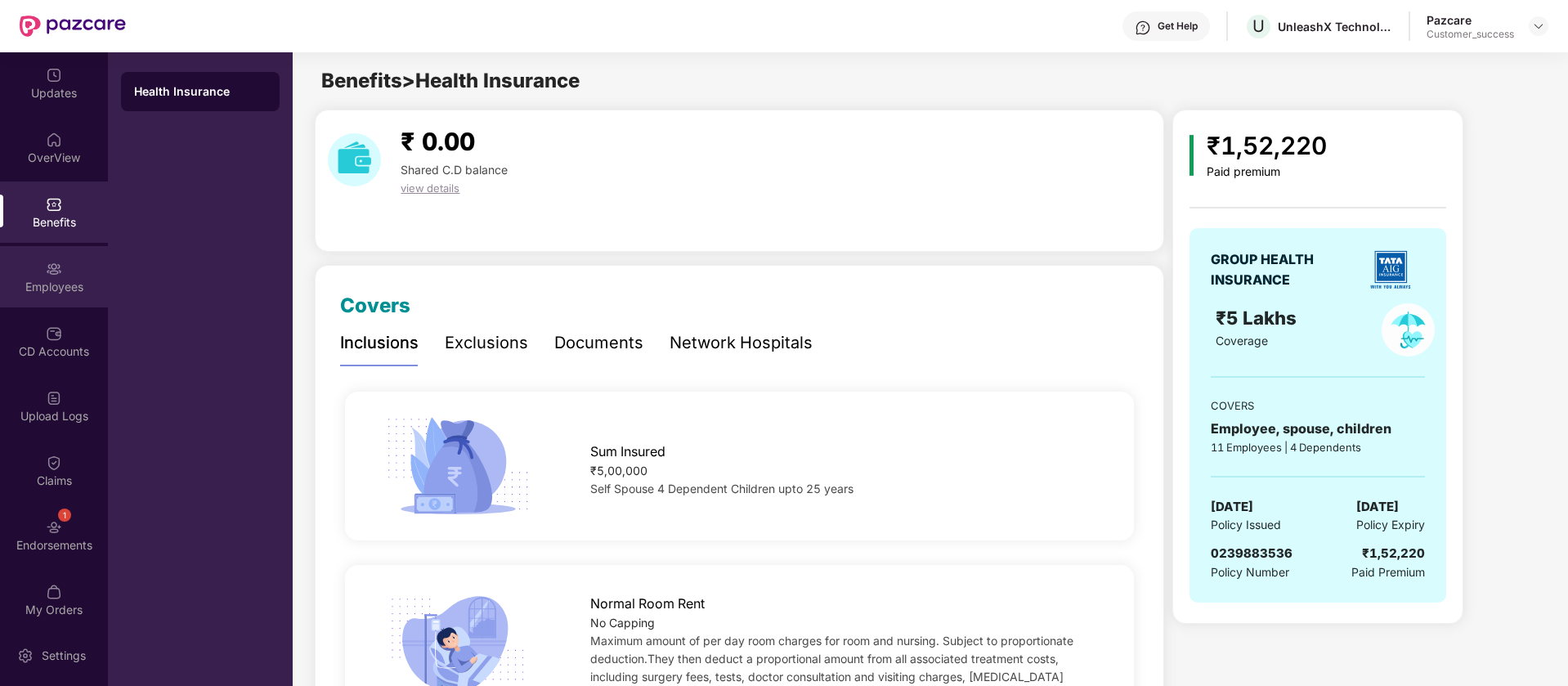
click at [67, 280] on div "Employees" at bounding box center [53, 287] width 108 height 17
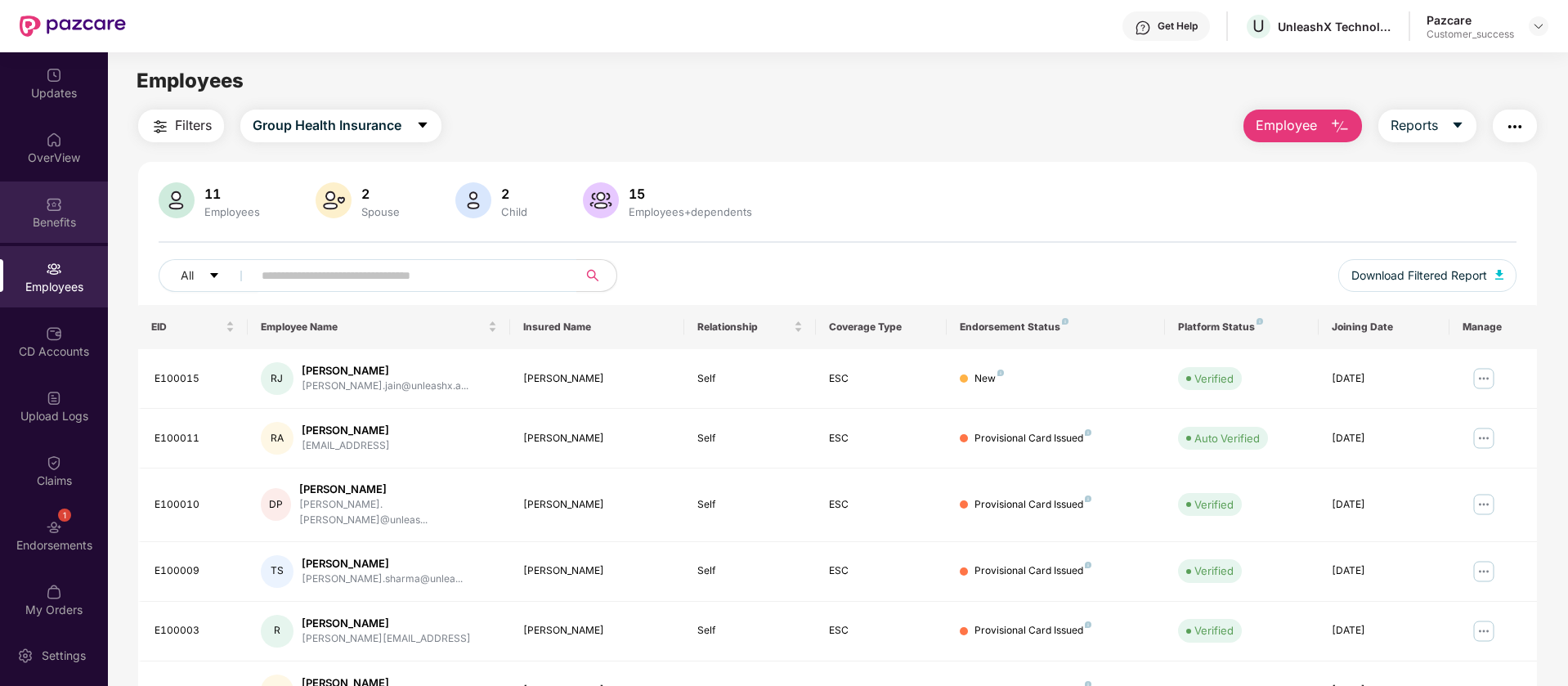
click at [66, 221] on div "Benefits" at bounding box center [53, 222] width 108 height 17
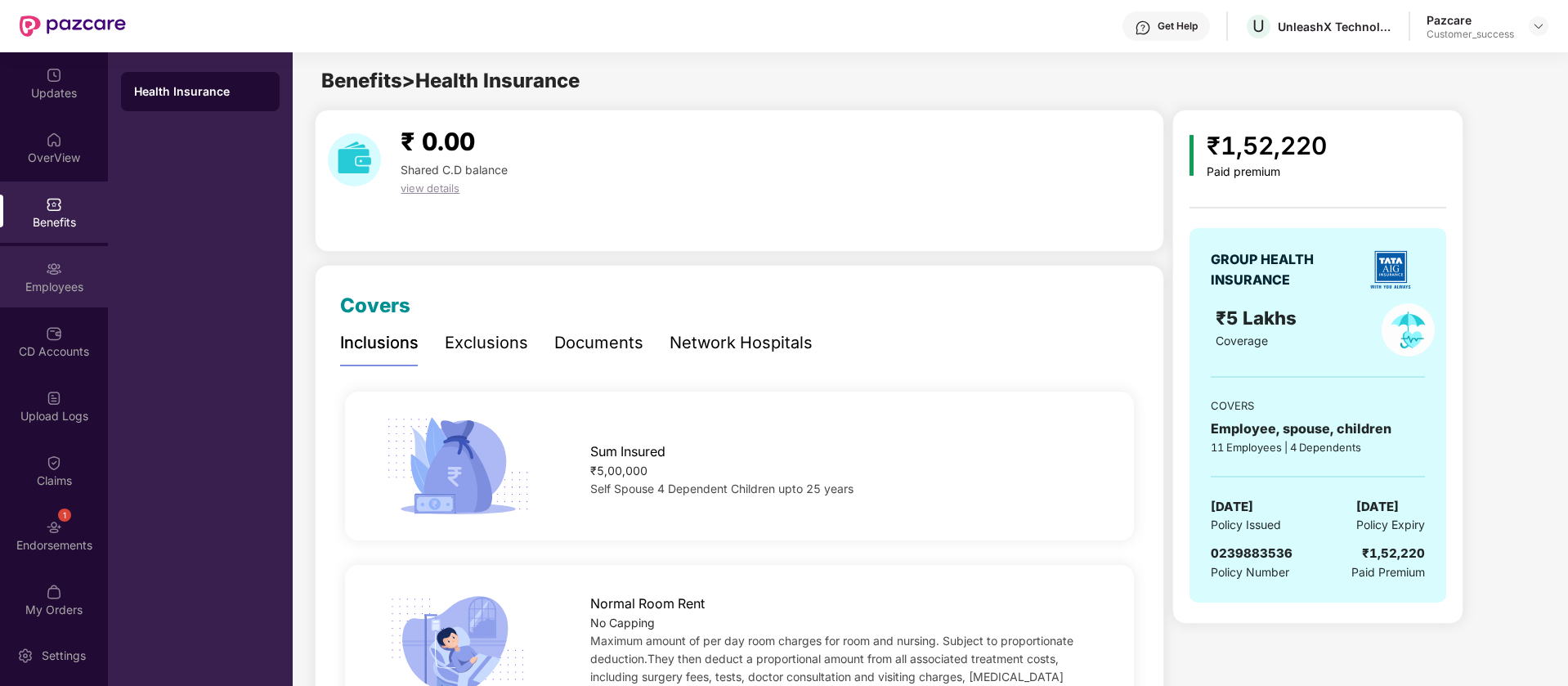
click at [57, 262] on img at bounding box center [53, 268] width 17 height 17
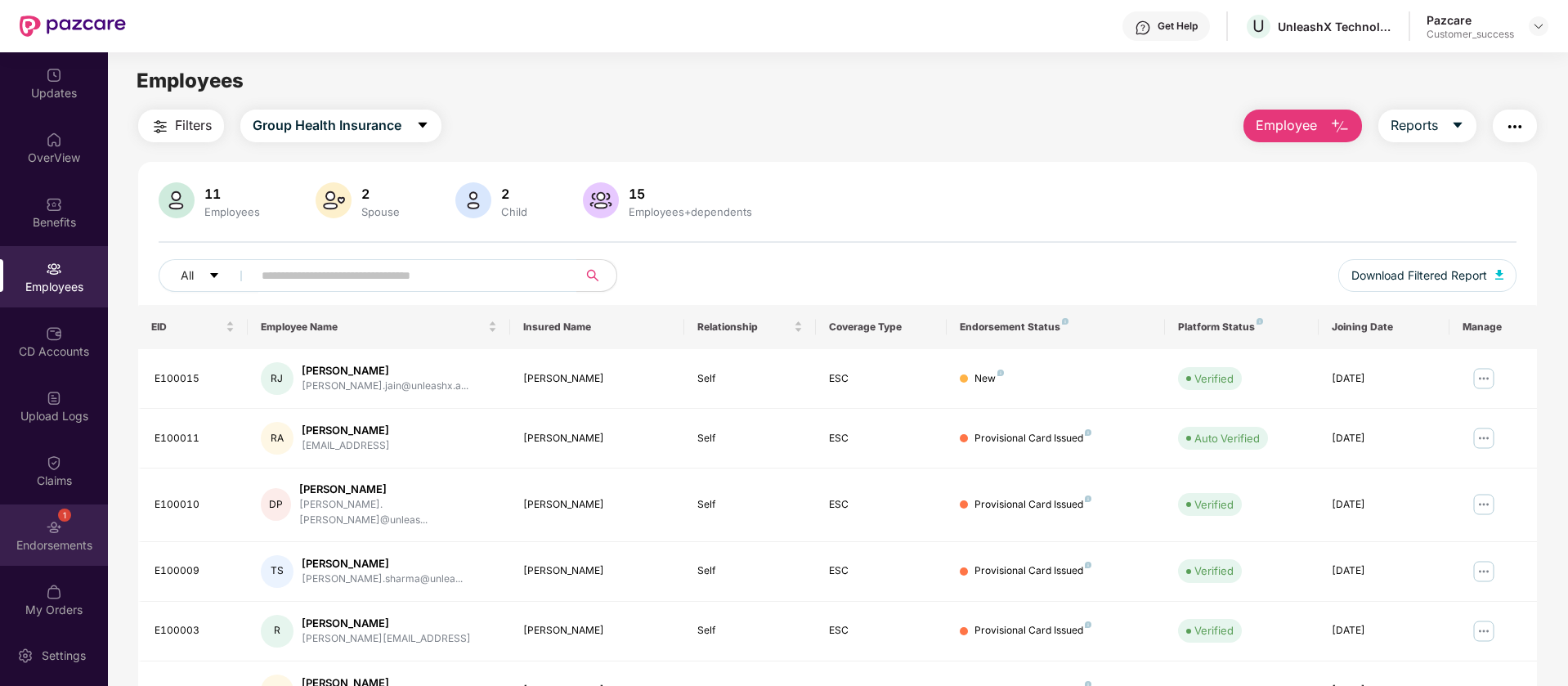
click at [63, 535] on div "1 Endorsements" at bounding box center [53, 535] width 108 height 61
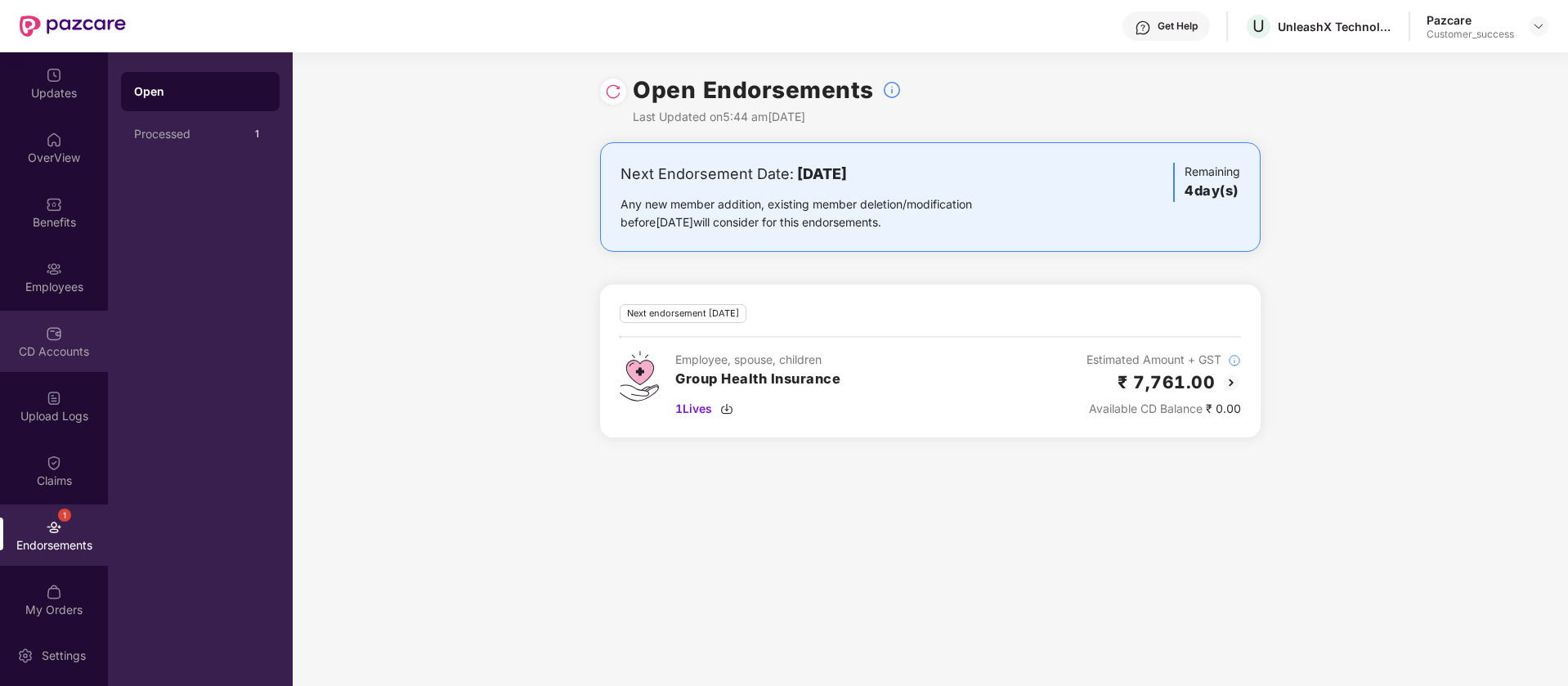
click at [70, 335] on div "CD Accounts" at bounding box center [53, 341] width 108 height 61
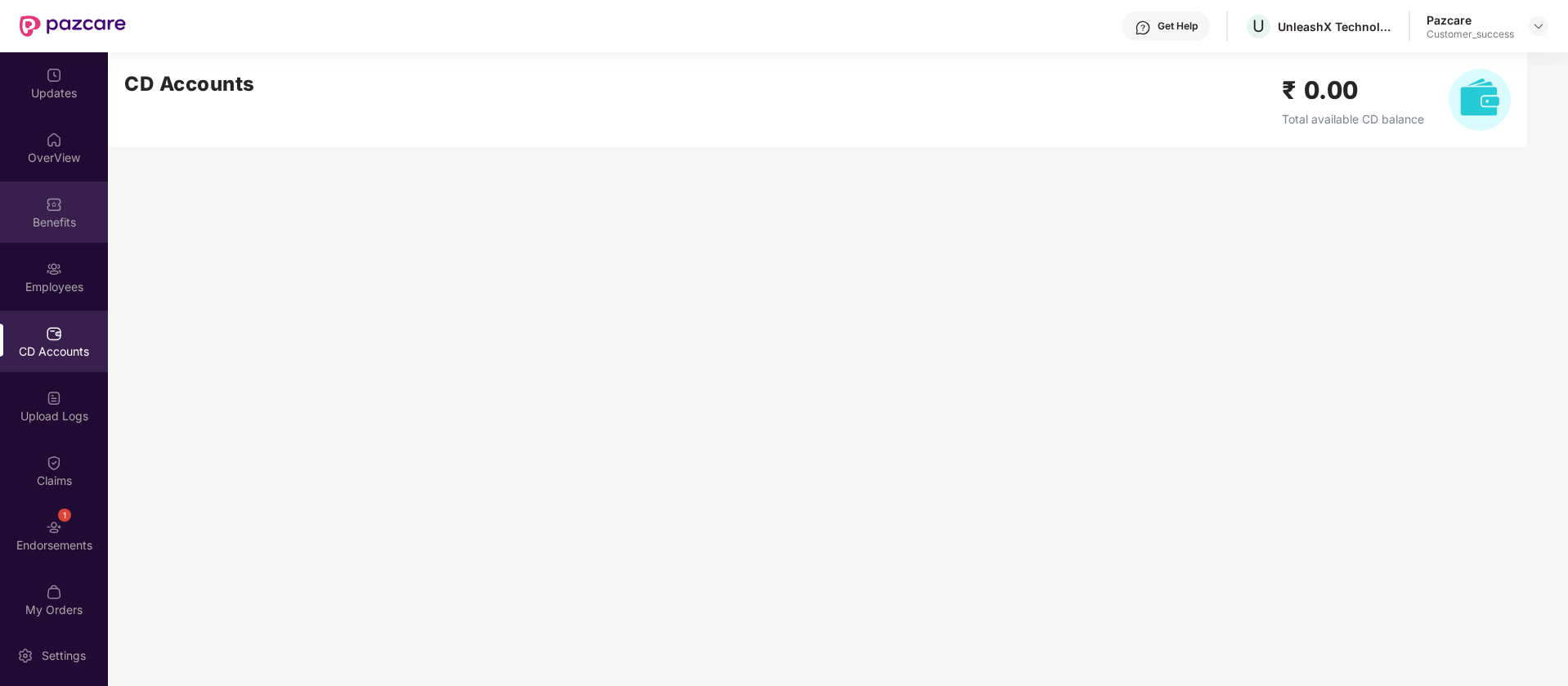
click at [37, 193] on div "Benefits" at bounding box center [53, 212] width 108 height 61
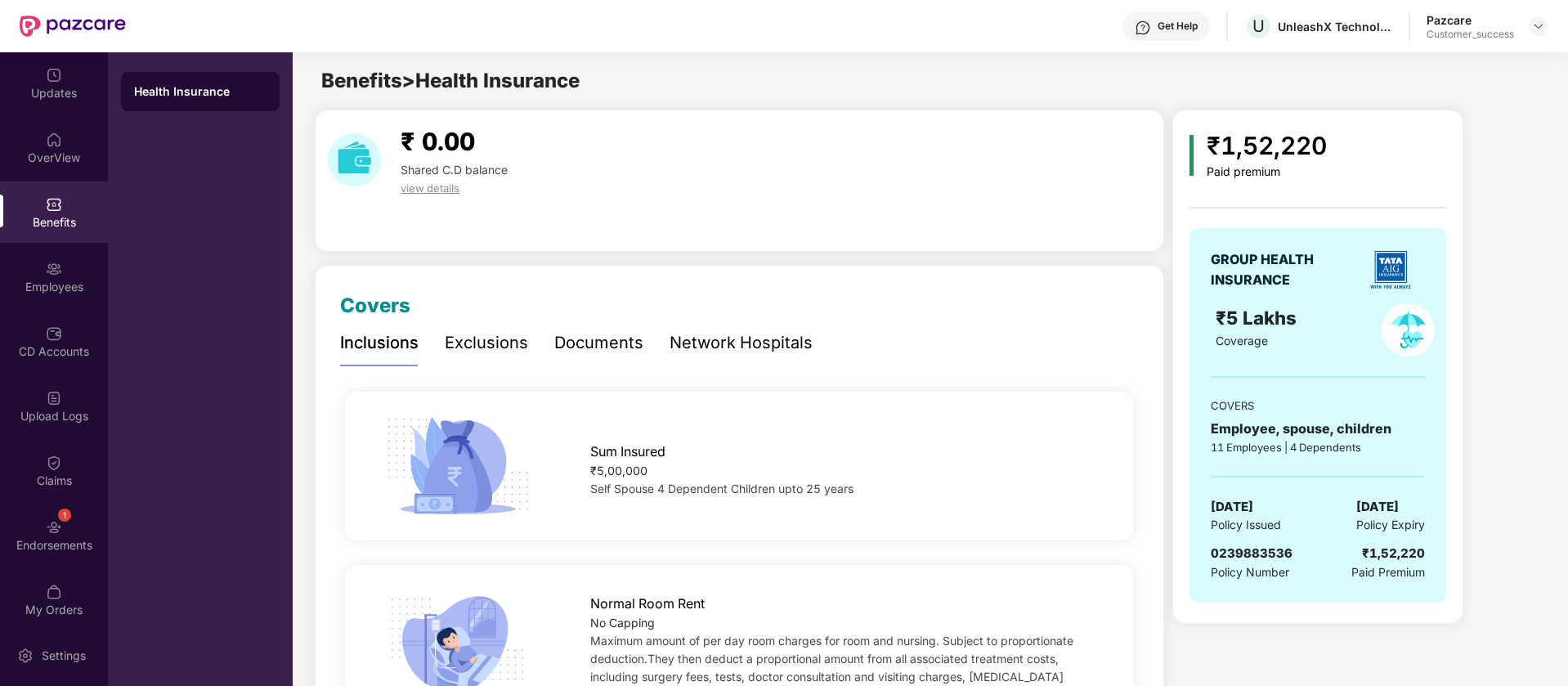
click at [543, 345] on div "Inclusions Exclusions Documents Network Hospitals" at bounding box center [576, 343] width 473 height 45
click at [605, 349] on div "Documents" at bounding box center [599, 343] width 89 height 25
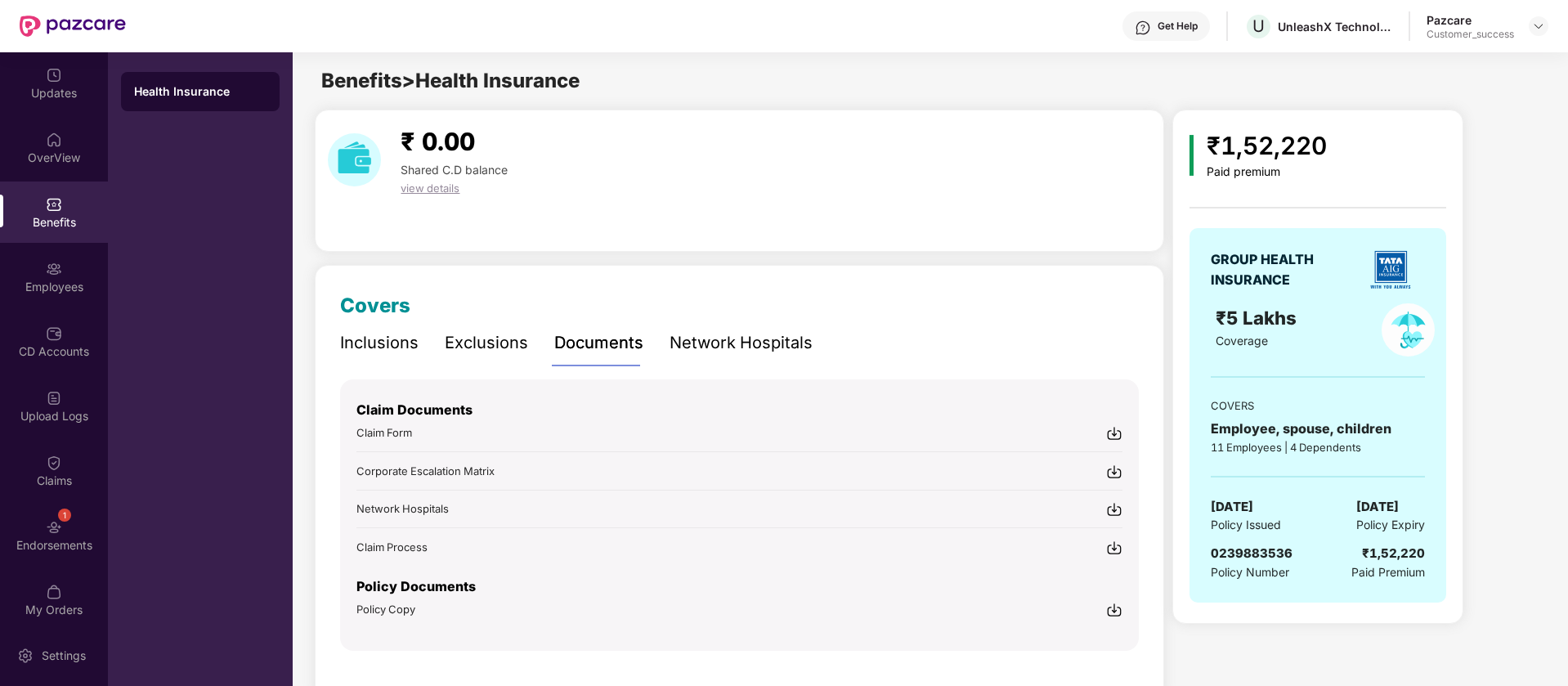
scroll to position [41, 0]
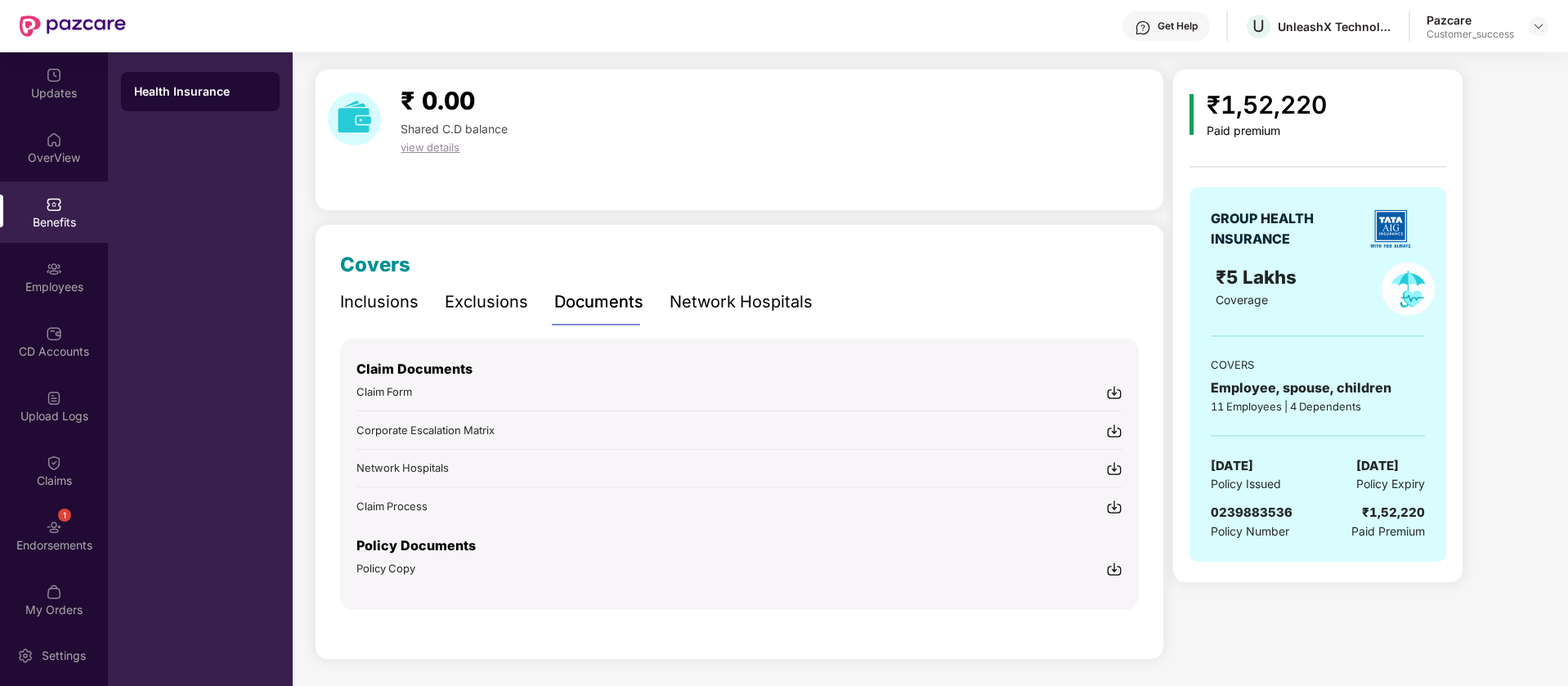
click at [1114, 572] on img at bounding box center [1114, 569] width 17 height 17
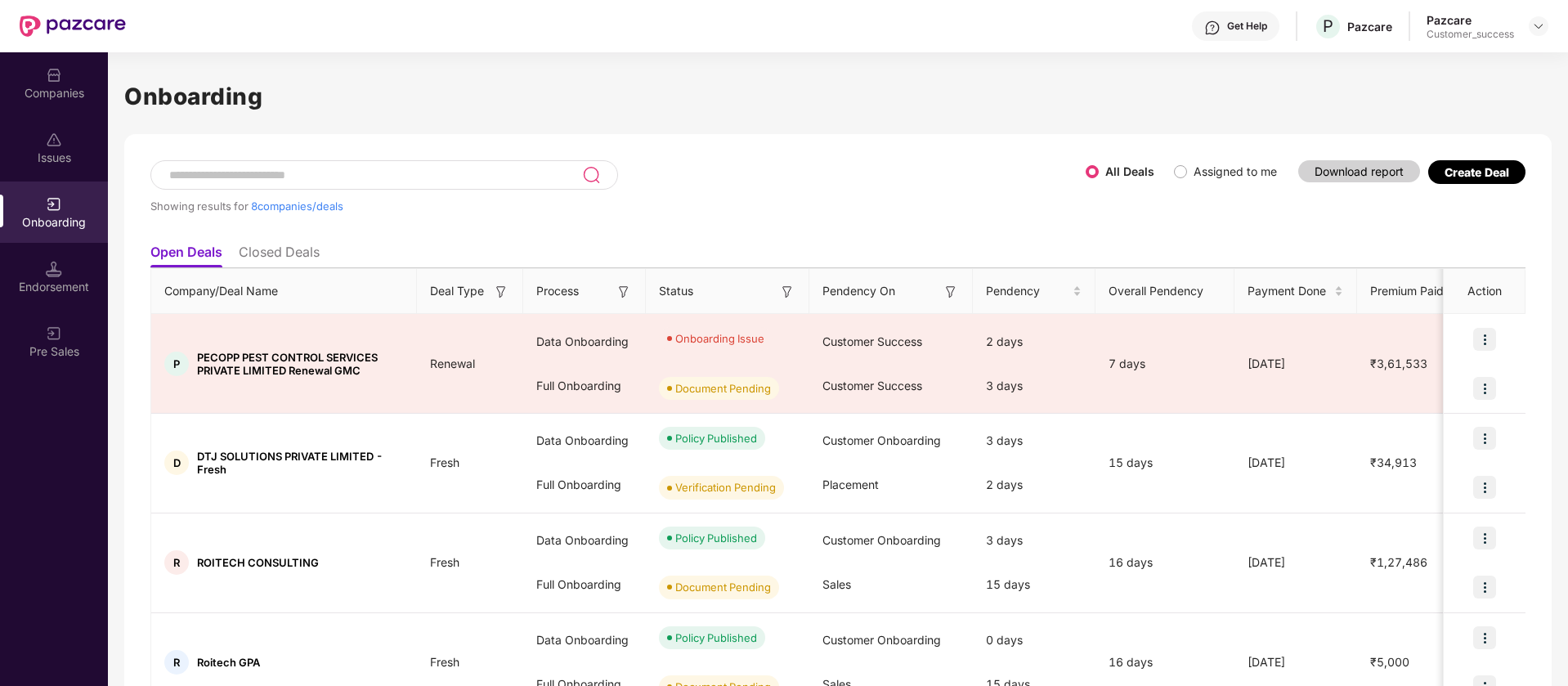
click at [297, 177] on input at bounding box center [375, 176] width 414 height 14
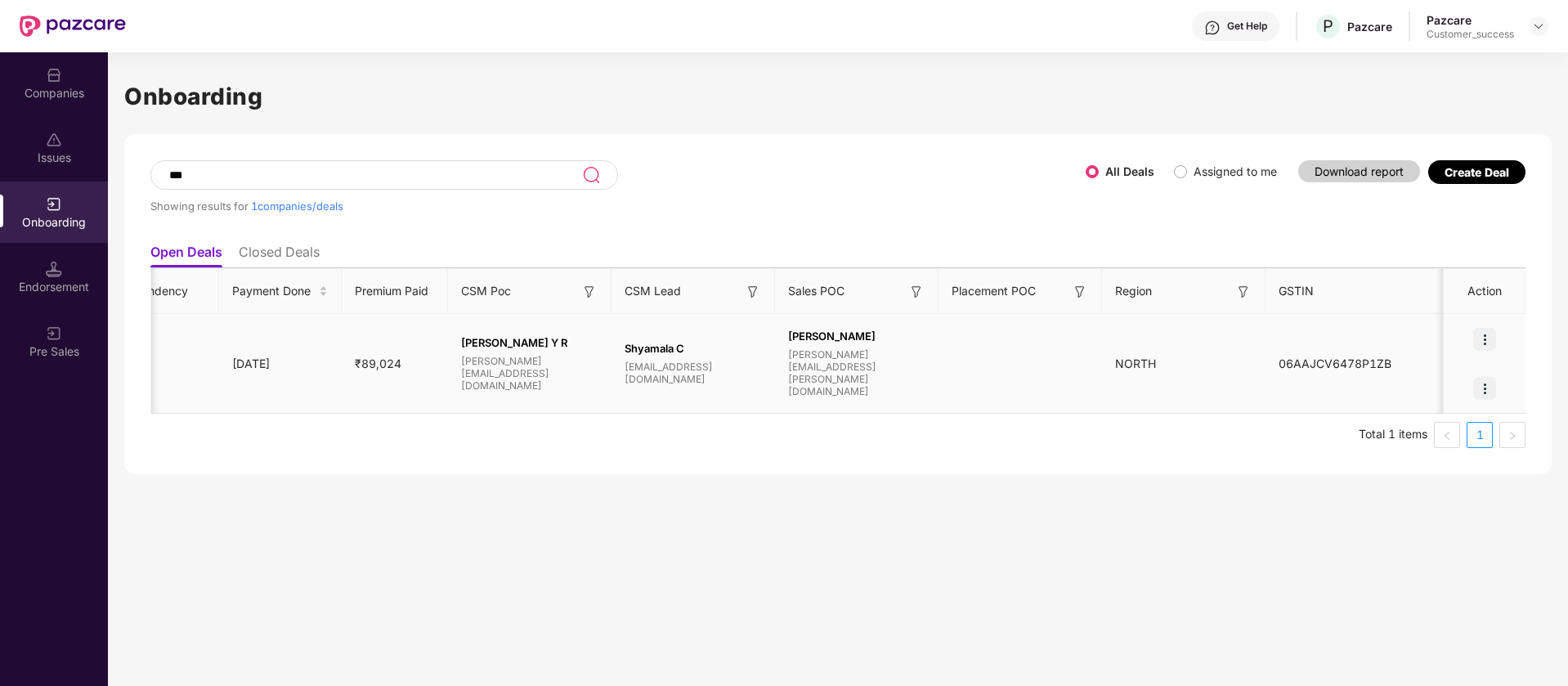
scroll to position [0, 1015]
click at [1488, 377] on img at bounding box center [1485, 388] width 23 height 23
click at [1488, 386] on img at bounding box center [1485, 388] width 23 height 23
click at [1488, 328] on img at bounding box center [1485, 339] width 23 height 23
click at [1196, 406] on td "NORTH" at bounding box center [1184, 364] width 163 height 100
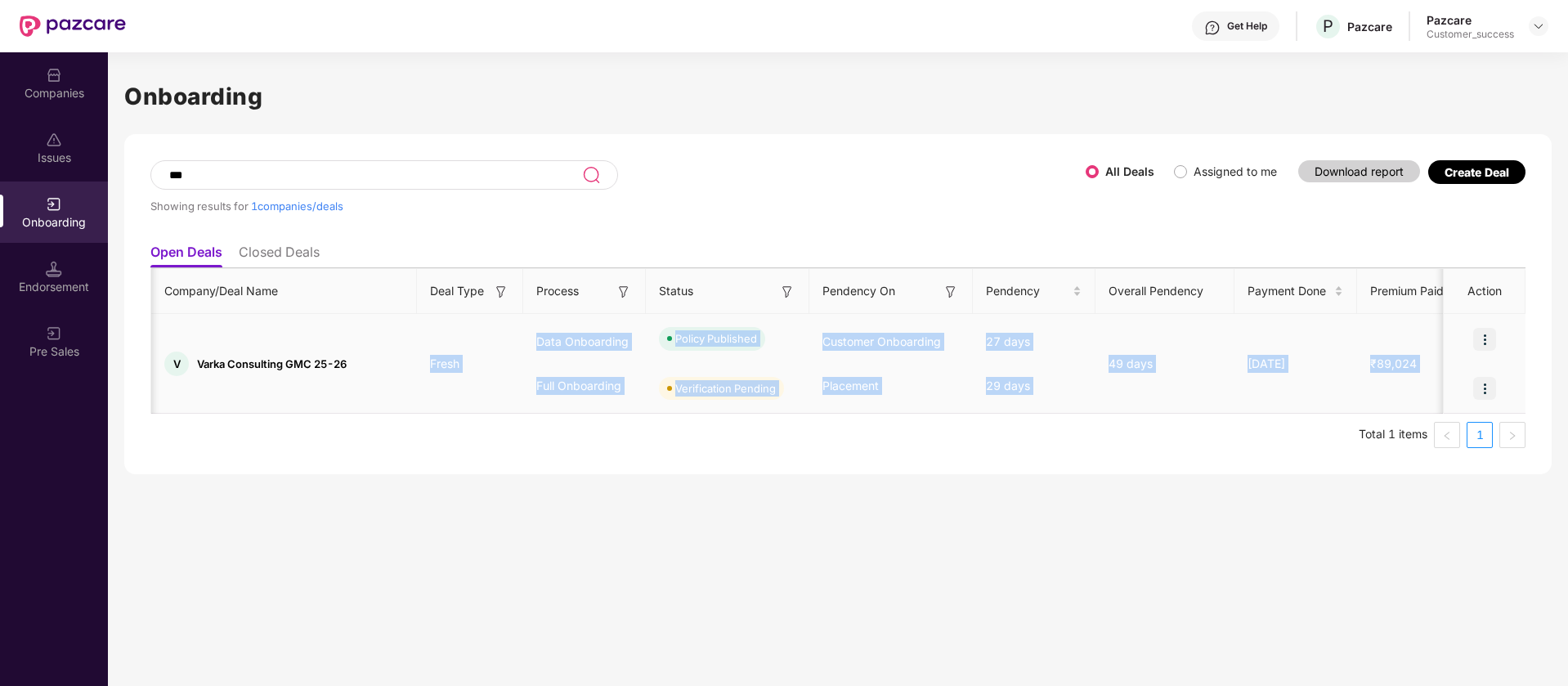
scroll to position [0, 1]
drag, startPoint x: 1170, startPoint y: 366, endPoint x: 786, endPoint y: 411, distance: 386.6
click at [786, 411] on tr "V Varka Consulting GMC 25-26 Fresh Data Onboarding Full Onboarding Policy Publi…" at bounding box center [1346, 364] width 2391 height 100
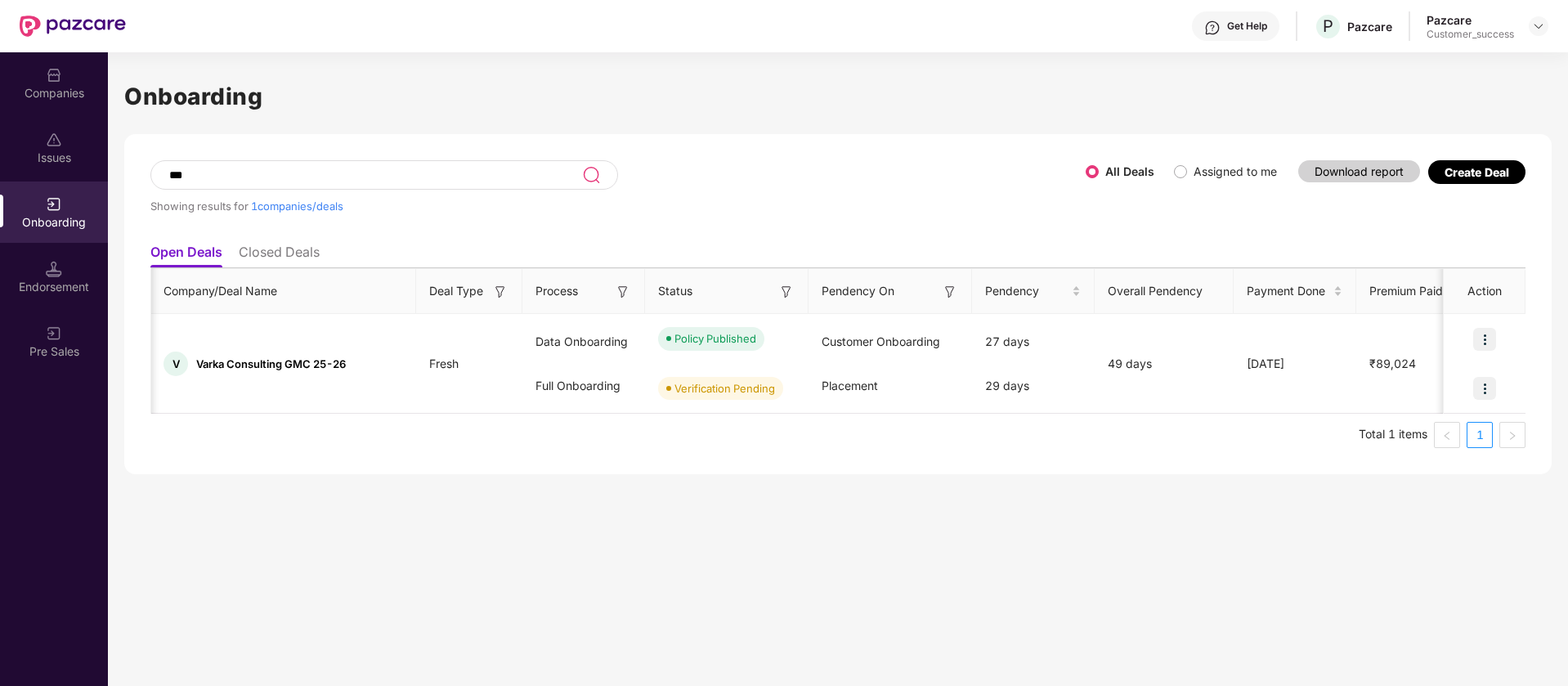
click at [872, 425] on ul "Total 1 items 1" at bounding box center [837, 435] width 1375 height 26
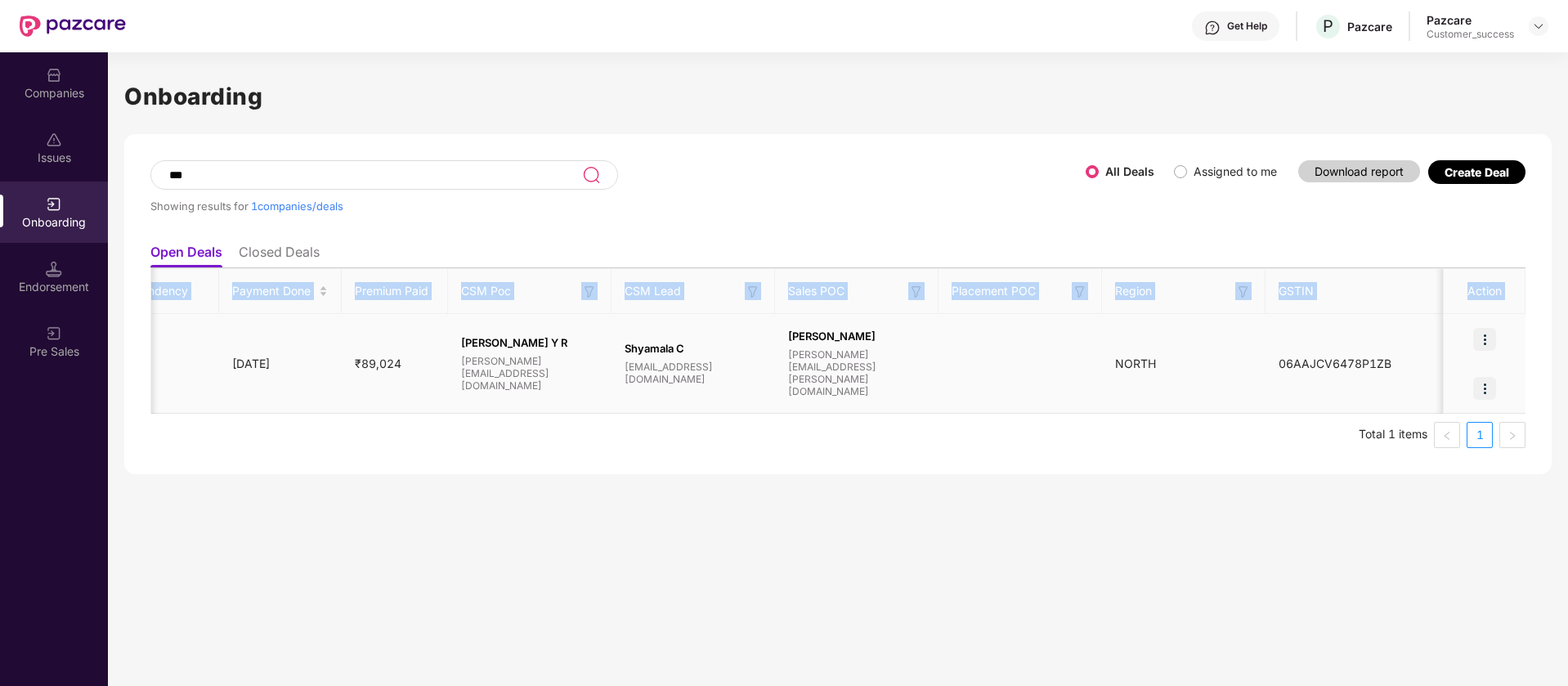
scroll to position [0, 763]
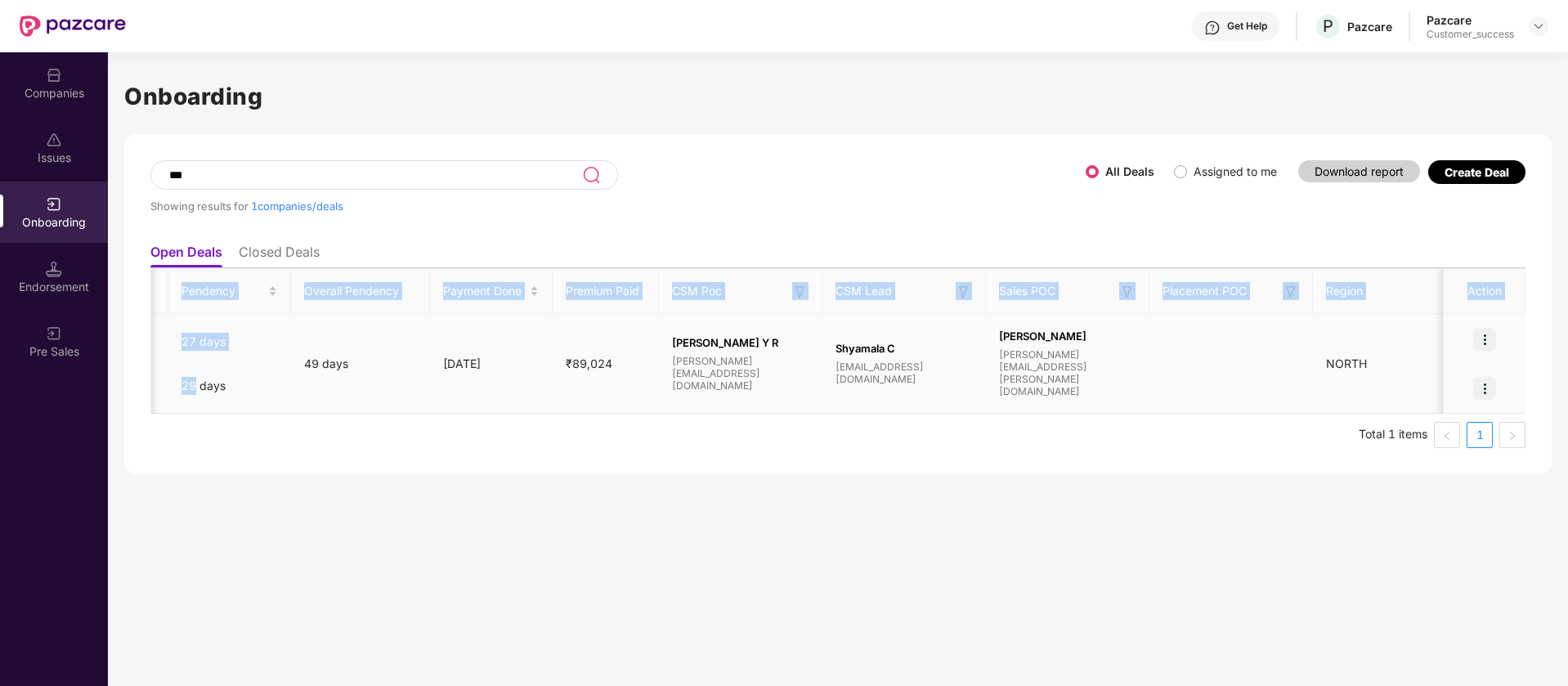
drag, startPoint x: 998, startPoint y: 393, endPoint x: 297, endPoint y: 332, distance: 703.6
click at [136, 299] on div "*** Showing results for 1 companies/deals All Deals Assigned to me Download rep…" at bounding box center [837, 303] width 1427 height 340
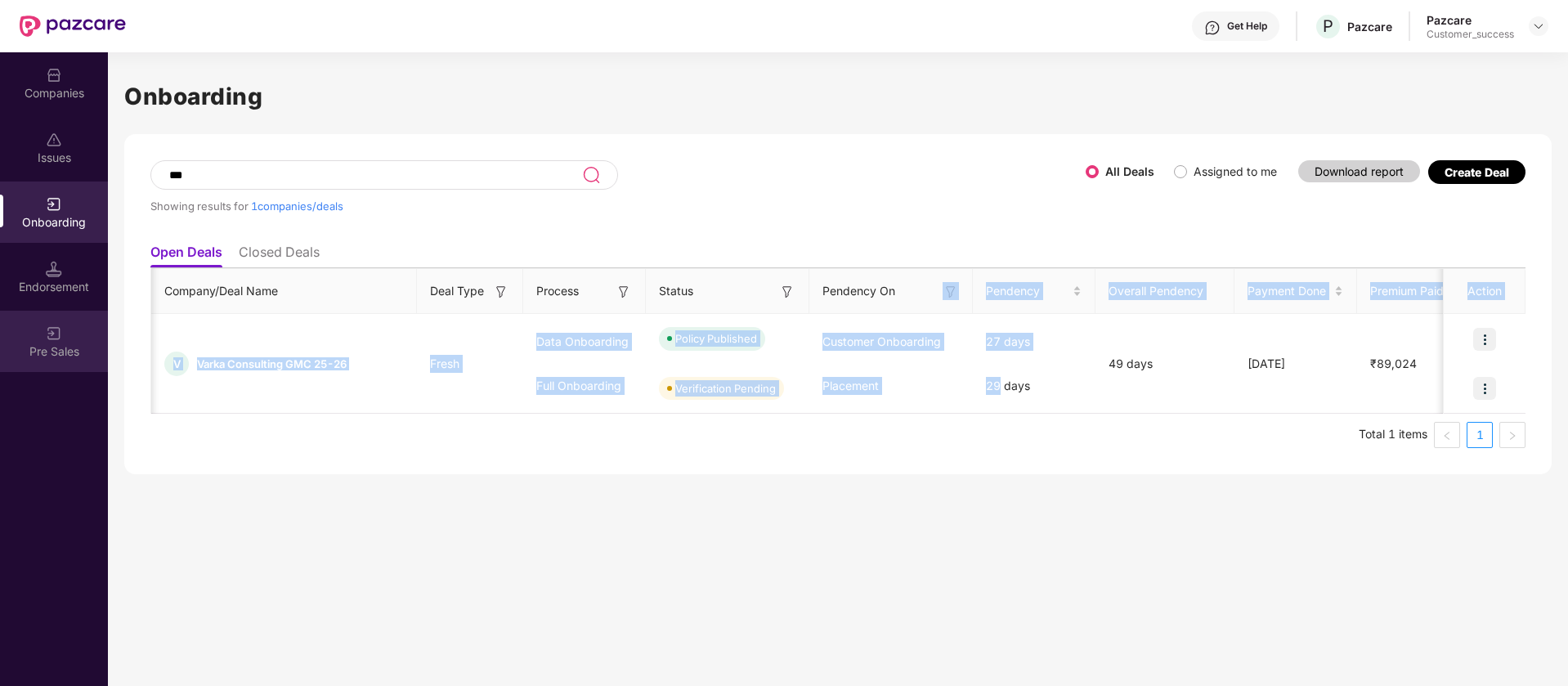
scroll to position [0, 0]
drag, startPoint x: 533, startPoint y: 375, endPoint x: 431, endPoint y: 405, distance: 106.3
click at [1, 329] on div "Companies Issues Onboarding Endorsement Pre Sales Onboarding *** Showing result…" at bounding box center [784, 369] width 1568 height 634
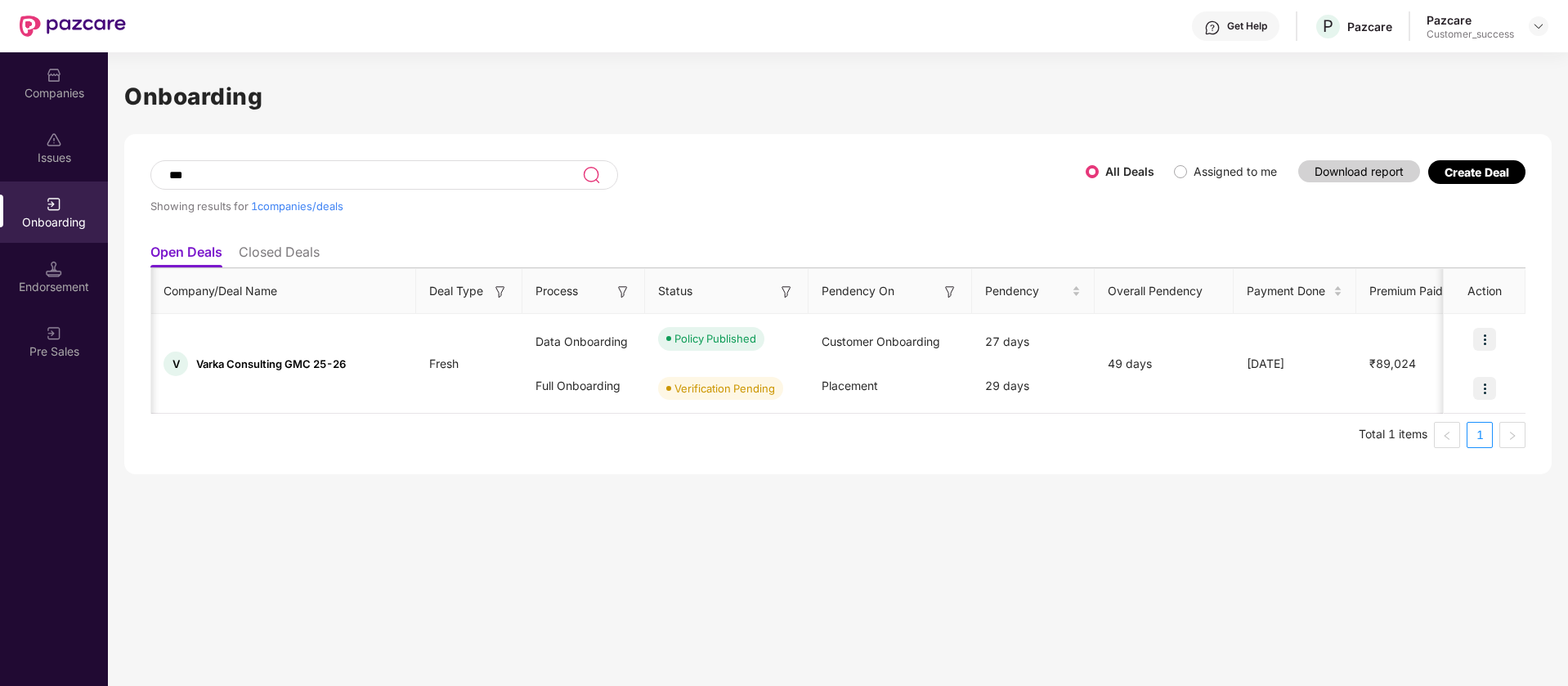
click at [471, 426] on ul "Total 1 items 1" at bounding box center [837, 435] width 1375 height 26
click at [205, 373] on div "V Varka Consulting GMC 25-26" at bounding box center [283, 364] width 266 height 24
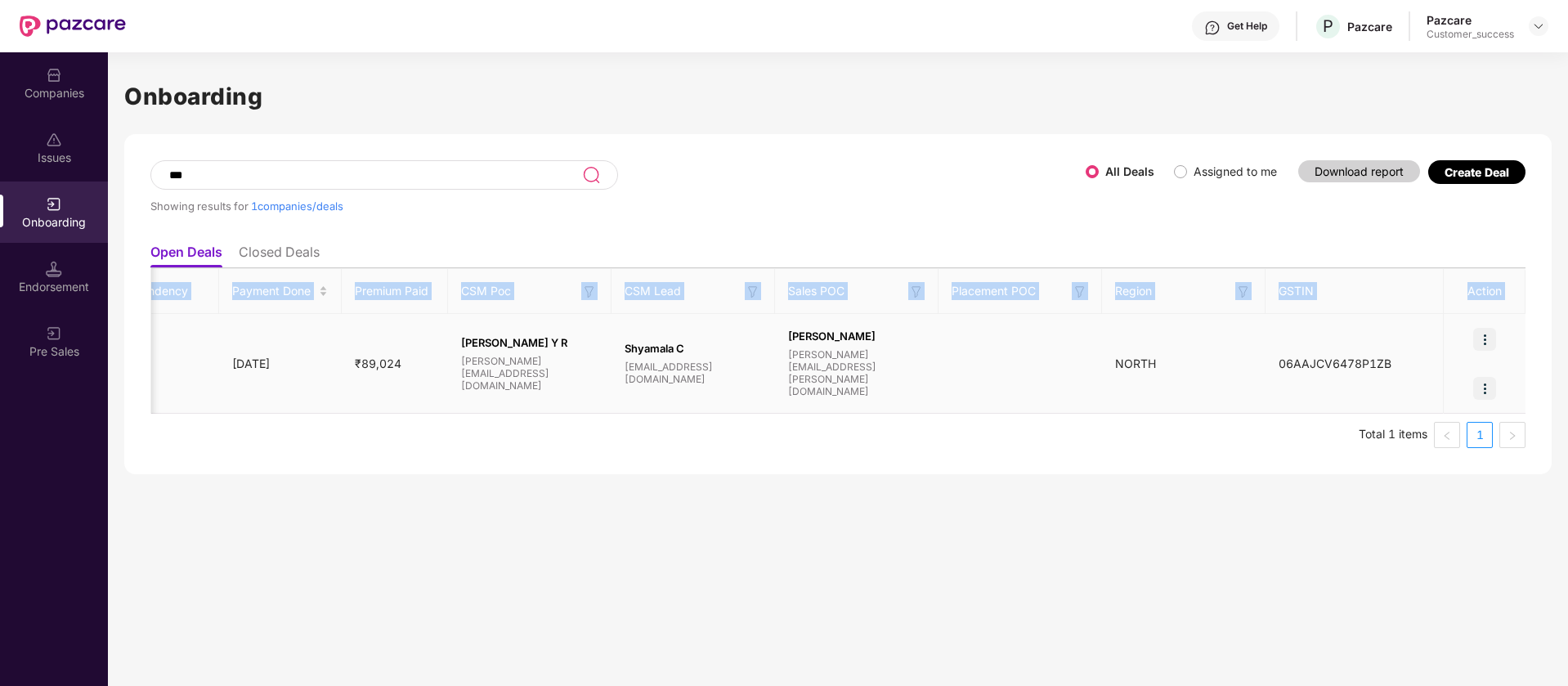
scroll to position [0, 2]
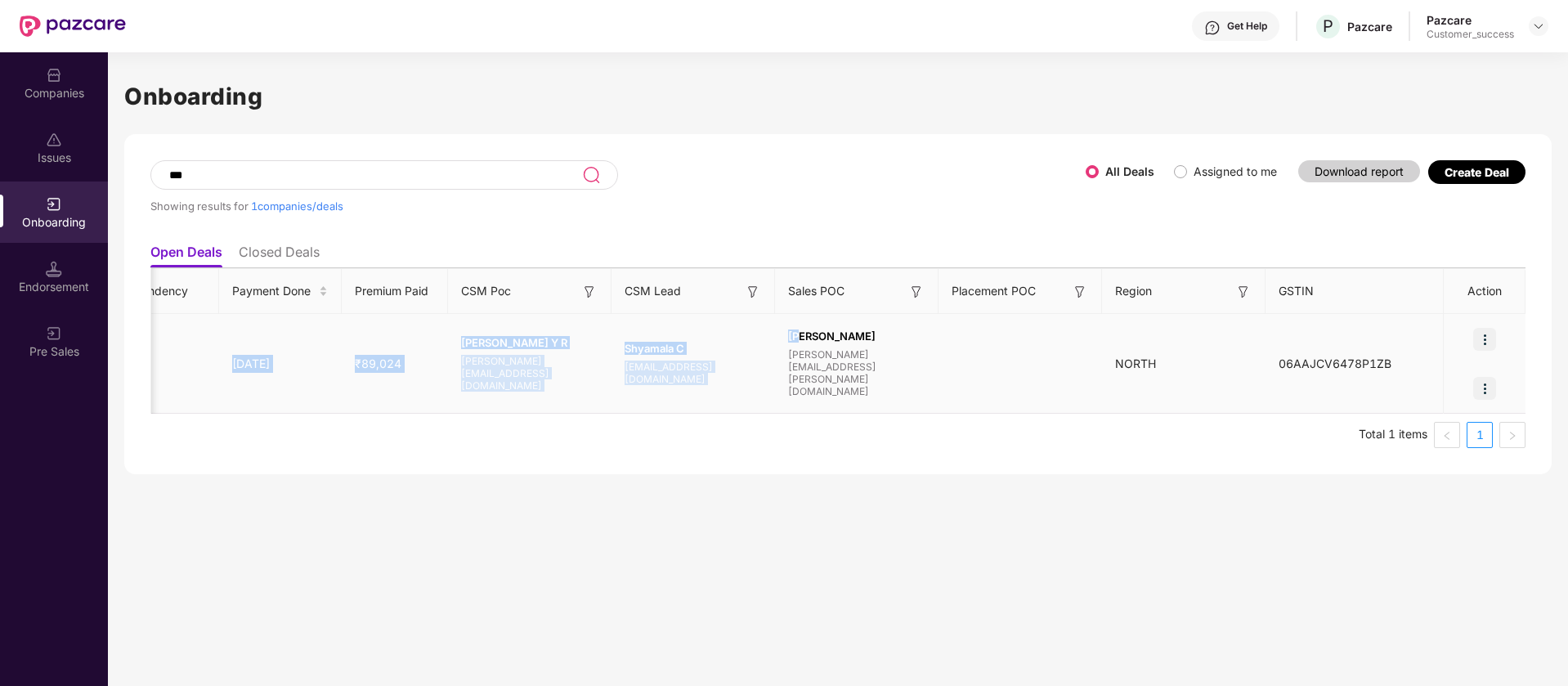
drag, startPoint x: 638, startPoint y: 375, endPoint x: 803, endPoint y: 332, distance: 170.5
click at [803, 332] on tr "V Varka Consulting GMC 25-26 Fresh Data Onboarding Full Onboarding Policy Publi…" at bounding box center [331, 364] width 2391 height 100
click at [803, 332] on td "Mohd Irfan mohammad.irfan@pazcare.com" at bounding box center [857, 364] width 163 height 100
click at [468, 176] on input "***" at bounding box center [375, 176] width 414 height 14
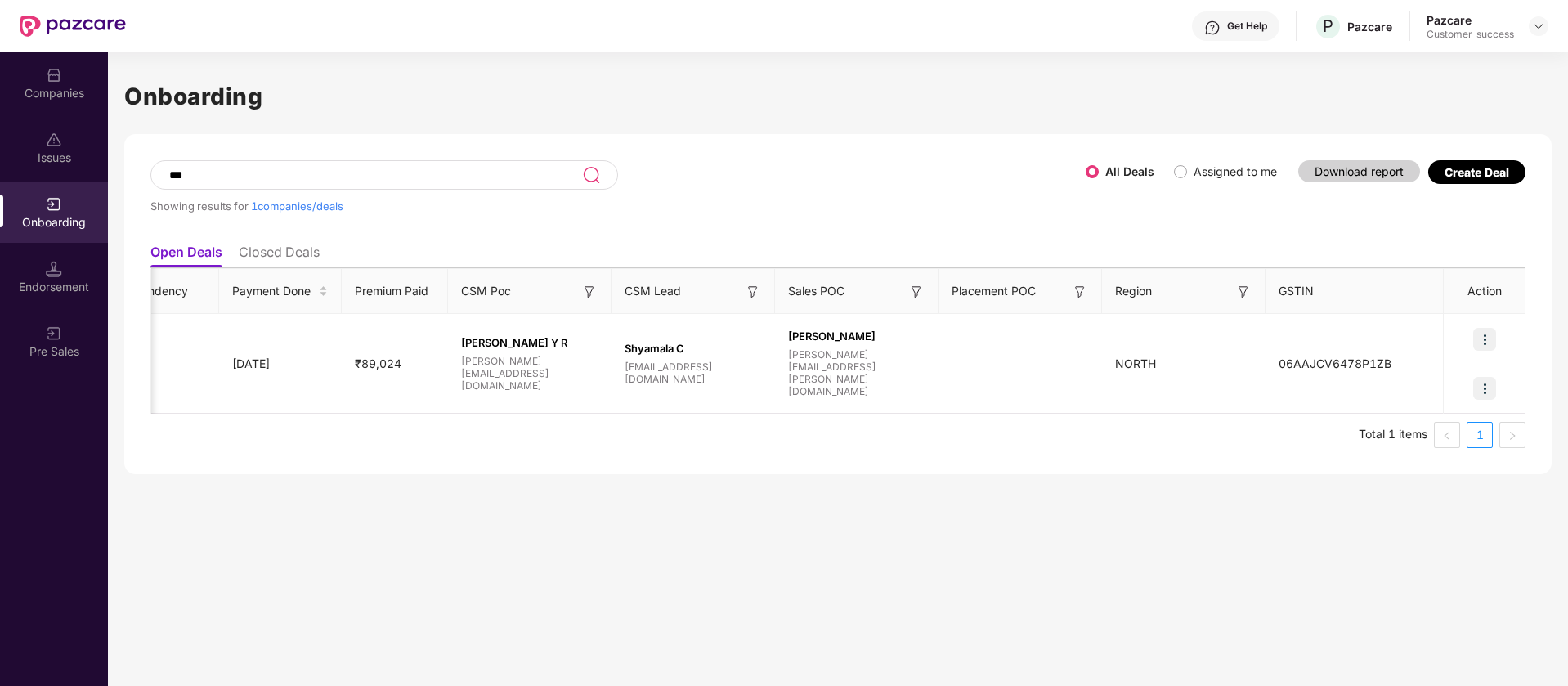
click at [468, 176] on input "***" at bounding box center [375, 176] width 414 height 14
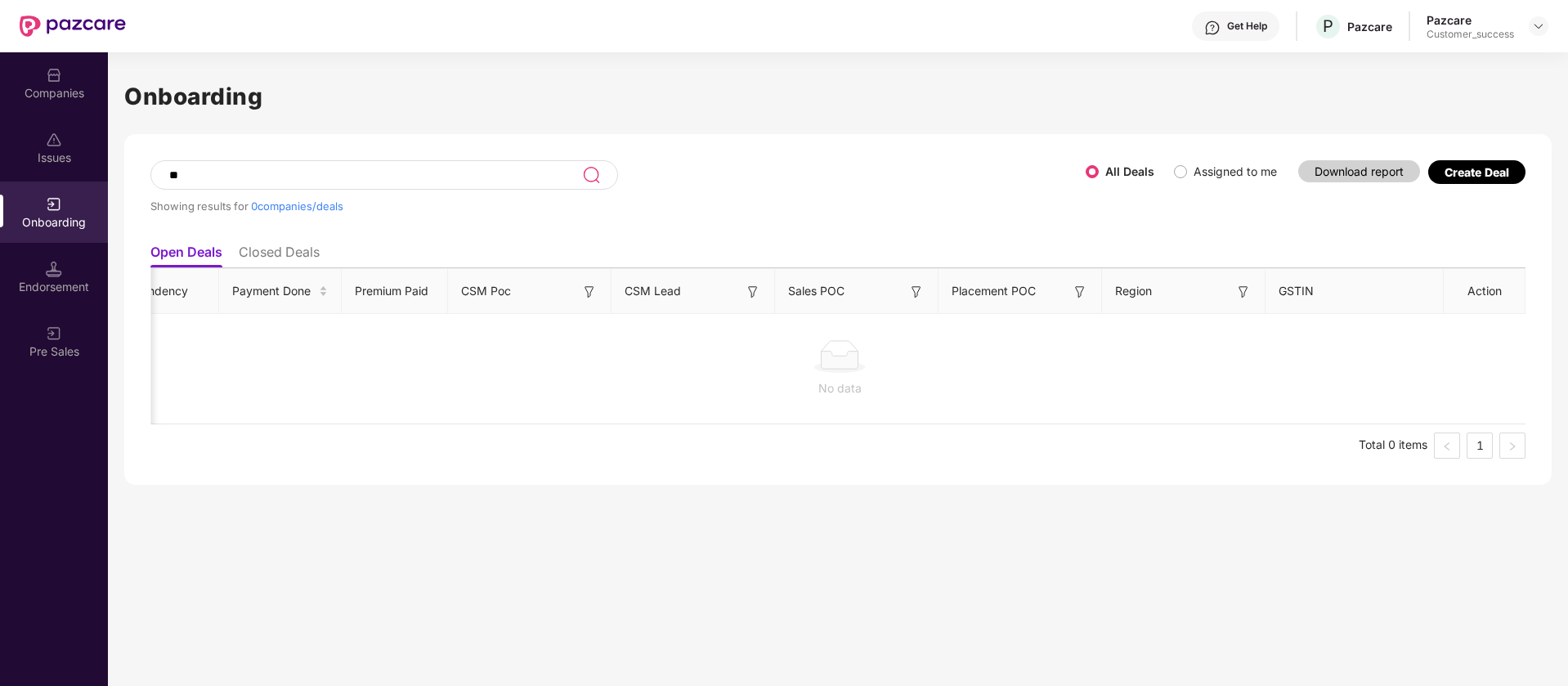
type input "*"
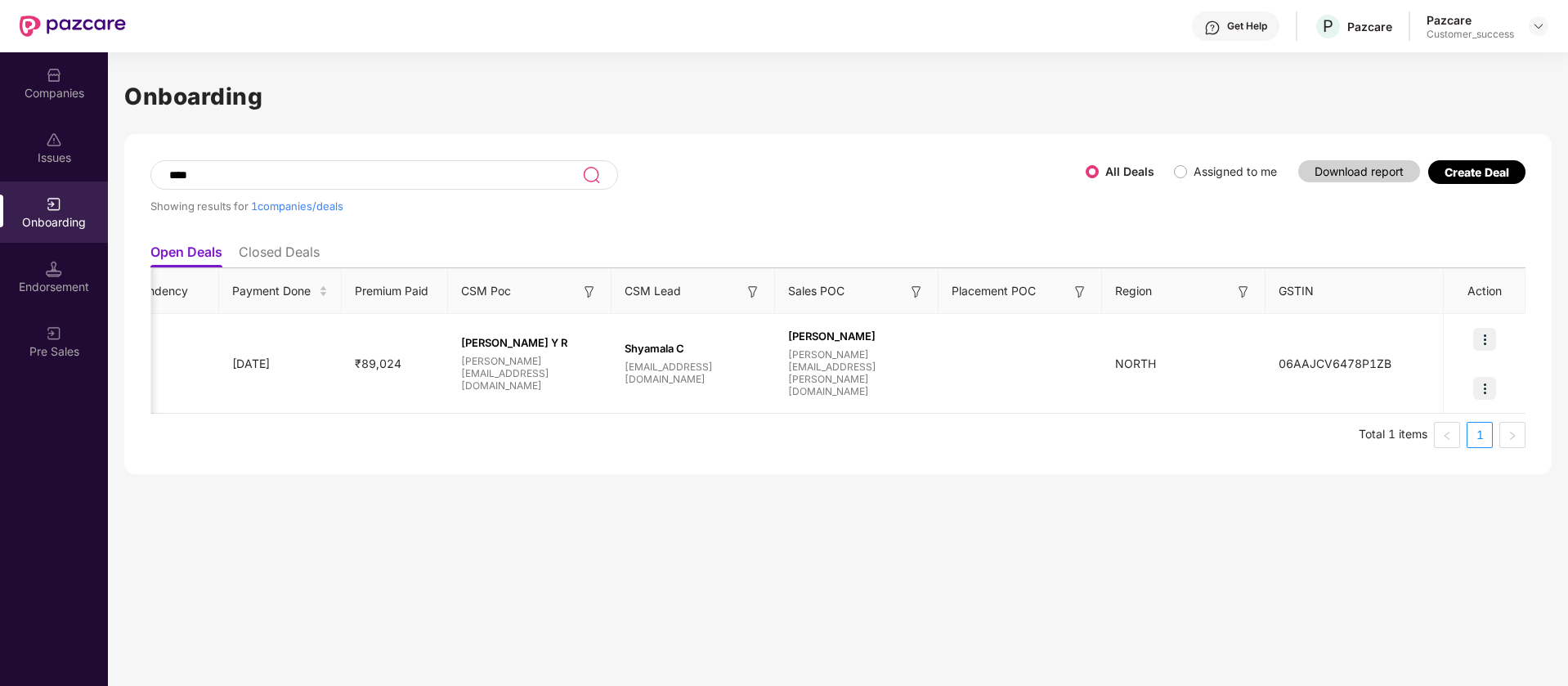
scroll to position [0, 0]
drag, startPoint x: 324, startPoint y: 171, endPoint x: 0, endPoint y: 204, distance: 325.7
click at [0, 204] on div "Companies Issues Onboarding Endorsement Pre Sales Onboarding **** Showing resul…" at bounding box center [784, 369] width 1568 height 634
paste input "**********"
type input "**********"
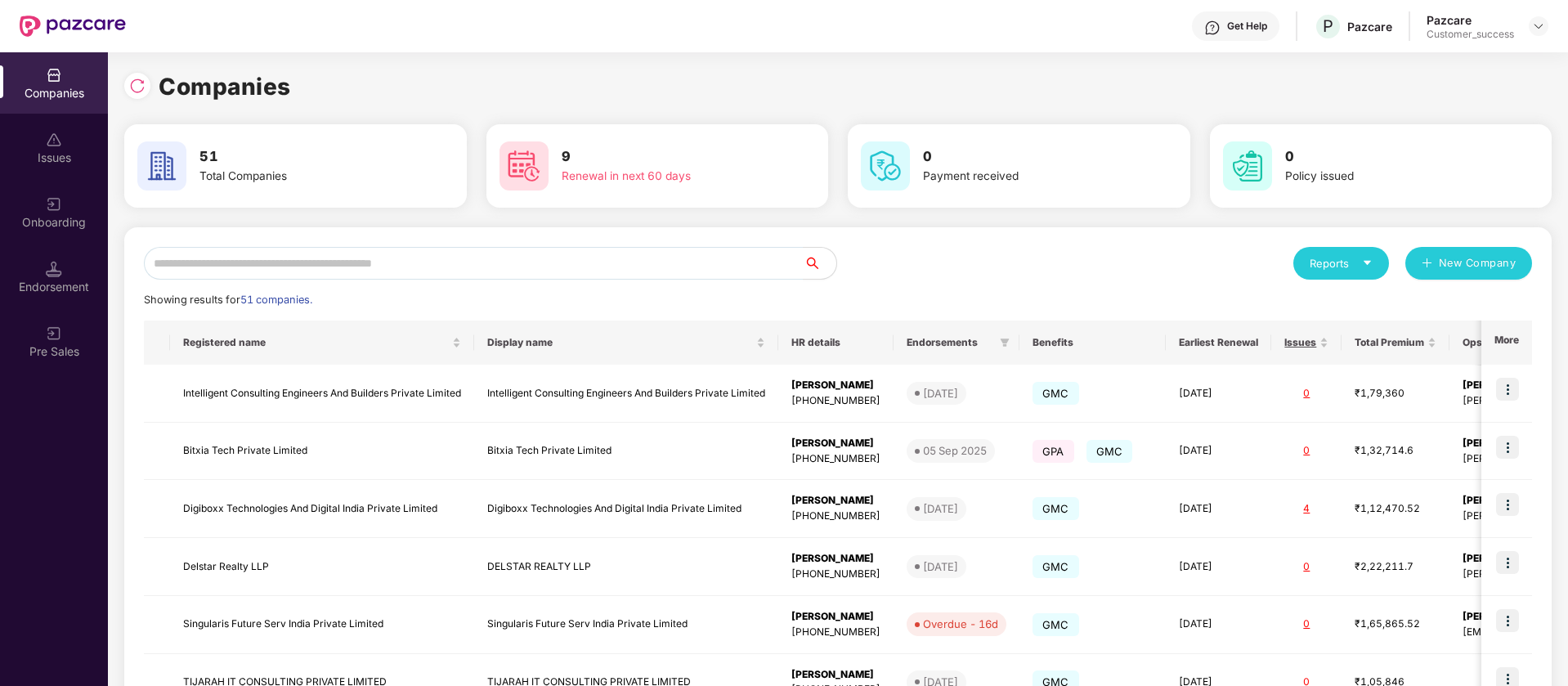
click at [219, 280] on div "Reports New Company Showing results for 51 companies. Registered name Display n…" at bounding box center [838, 623] width 1388 height 754
click at [223, 254] on input "text" at bounding box center [474, 262] width 660 height 32
paste input "**********"
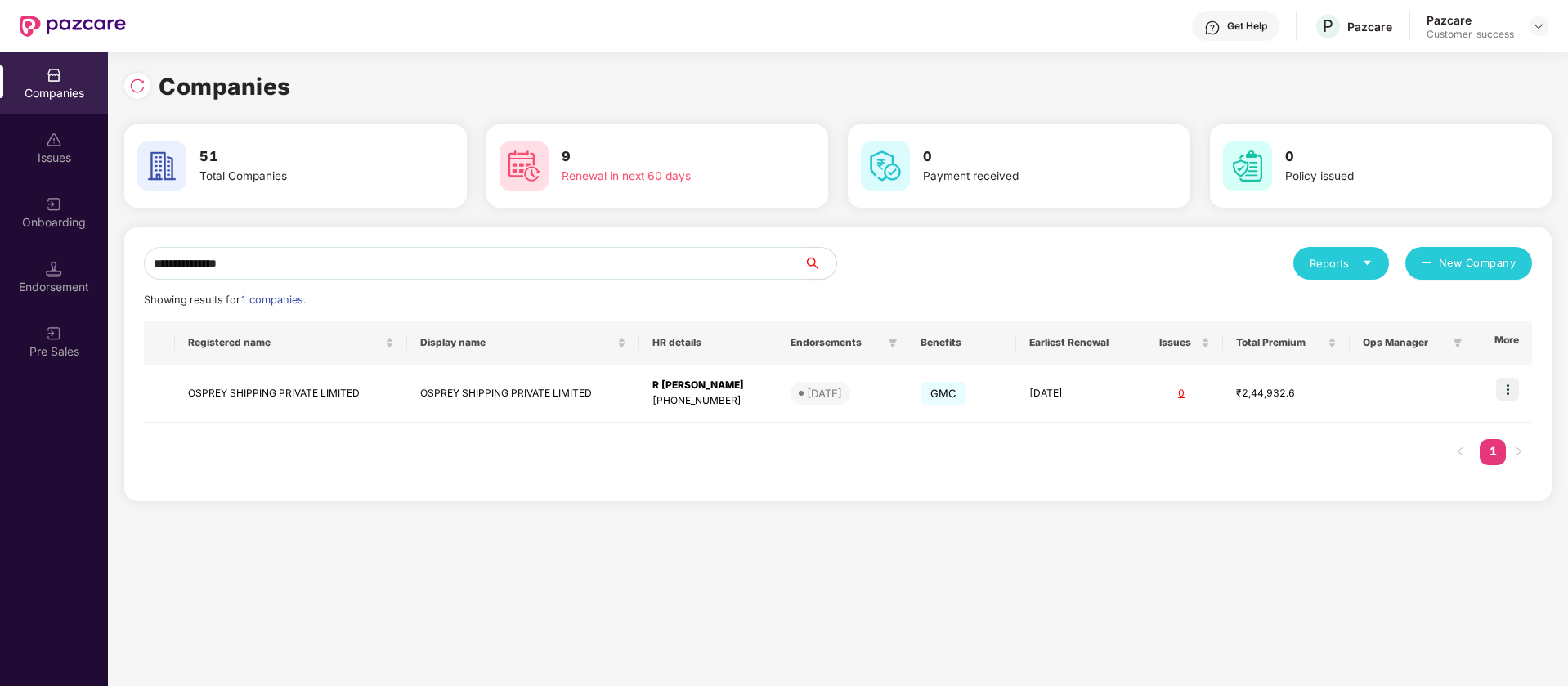
type input "**********"
click at [1512, 390] on img at bounding box center [1508, 389] width 23 height 23
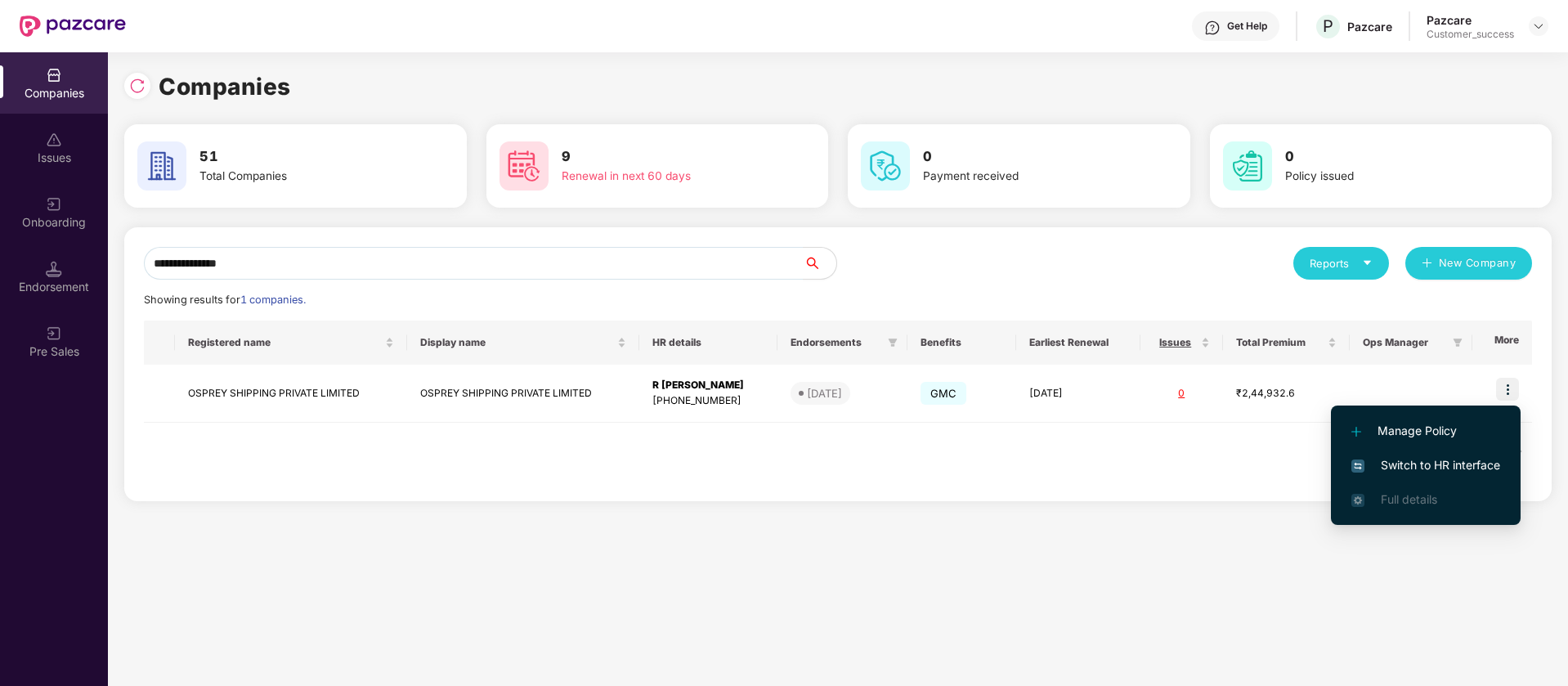
click at [1439, 462] on span "Switch to HR interface" at bounding box center [1426, 465] width 149 height 18
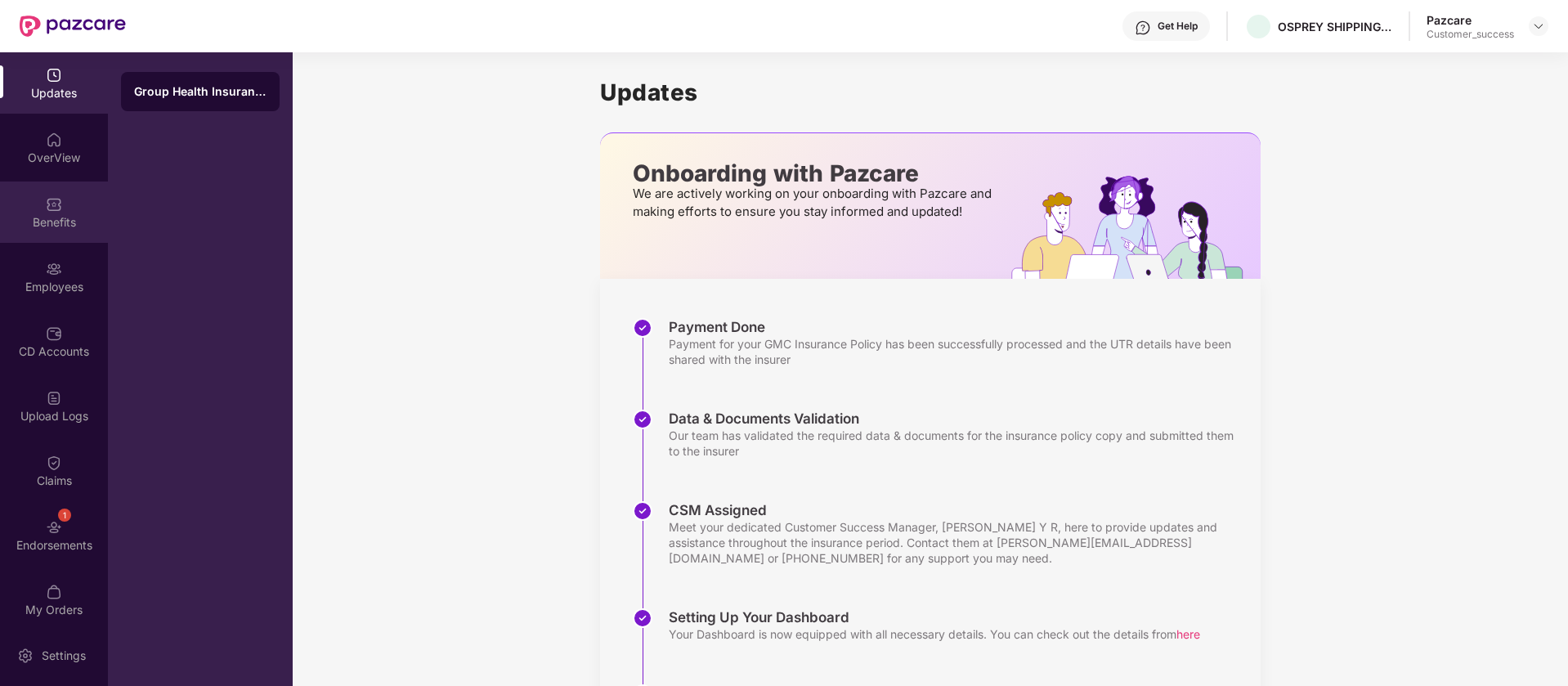
click at [84, 221] on div "Benefits" at bounding box center [53, 222] width 108 height 17
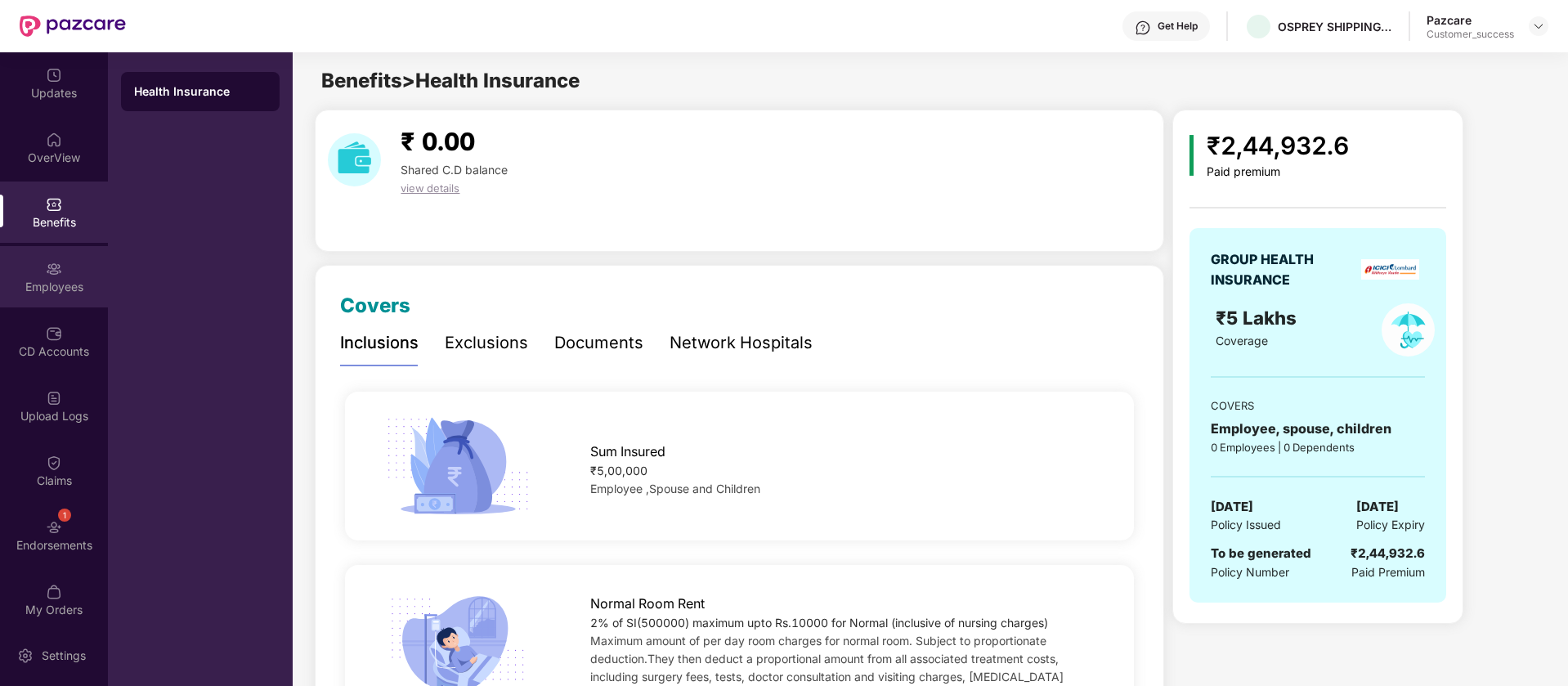
click at [43, 292] on div "Employees" at bounding box center [53, 287] width 108 height 17
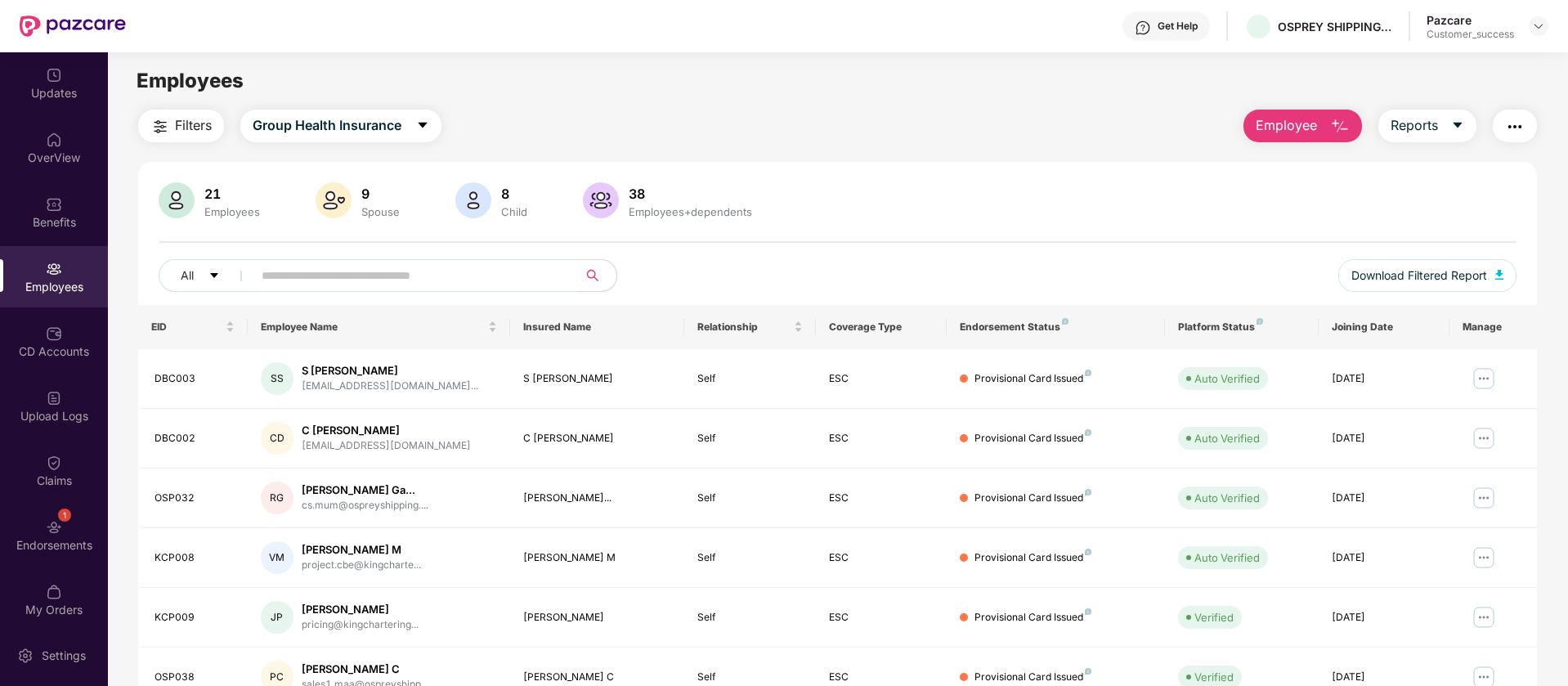
click at [477, 267] on input "text" at bounding box center [408, 275] width 294 height 24
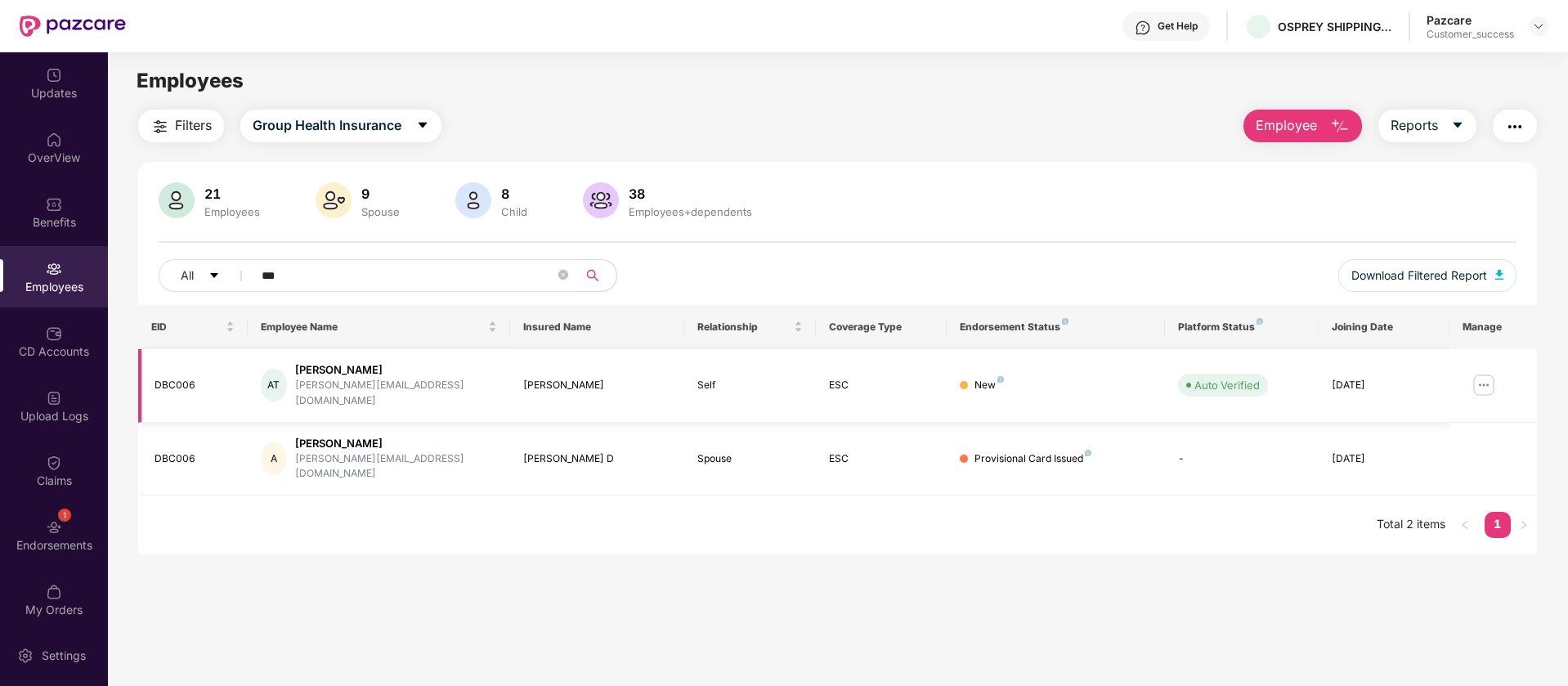
type input "***"
click at [1477, 378] on img at bounding box center [1484, 385] width 26 height 26
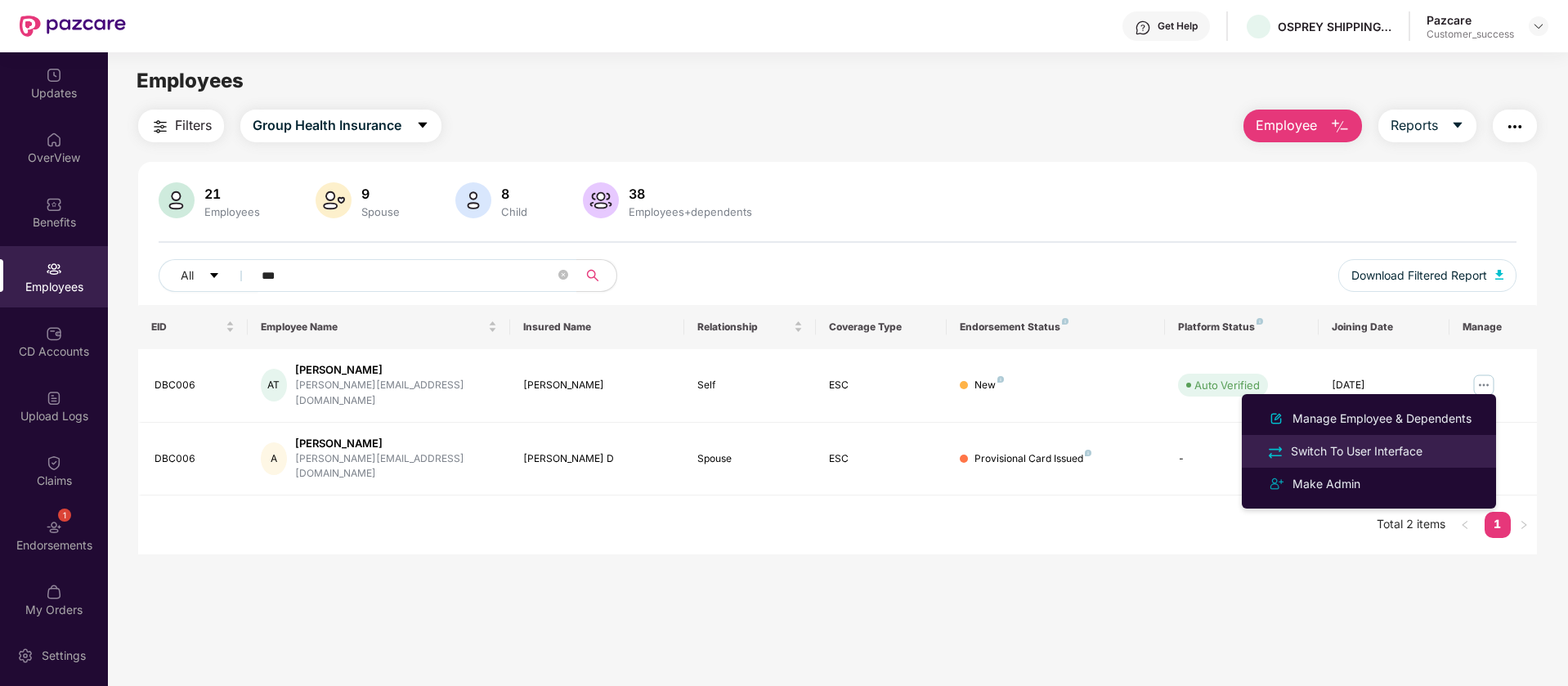
click at [1419, 446] on div "Switch To User Interface" at bounding box center [1356, 451] width 138 height 18
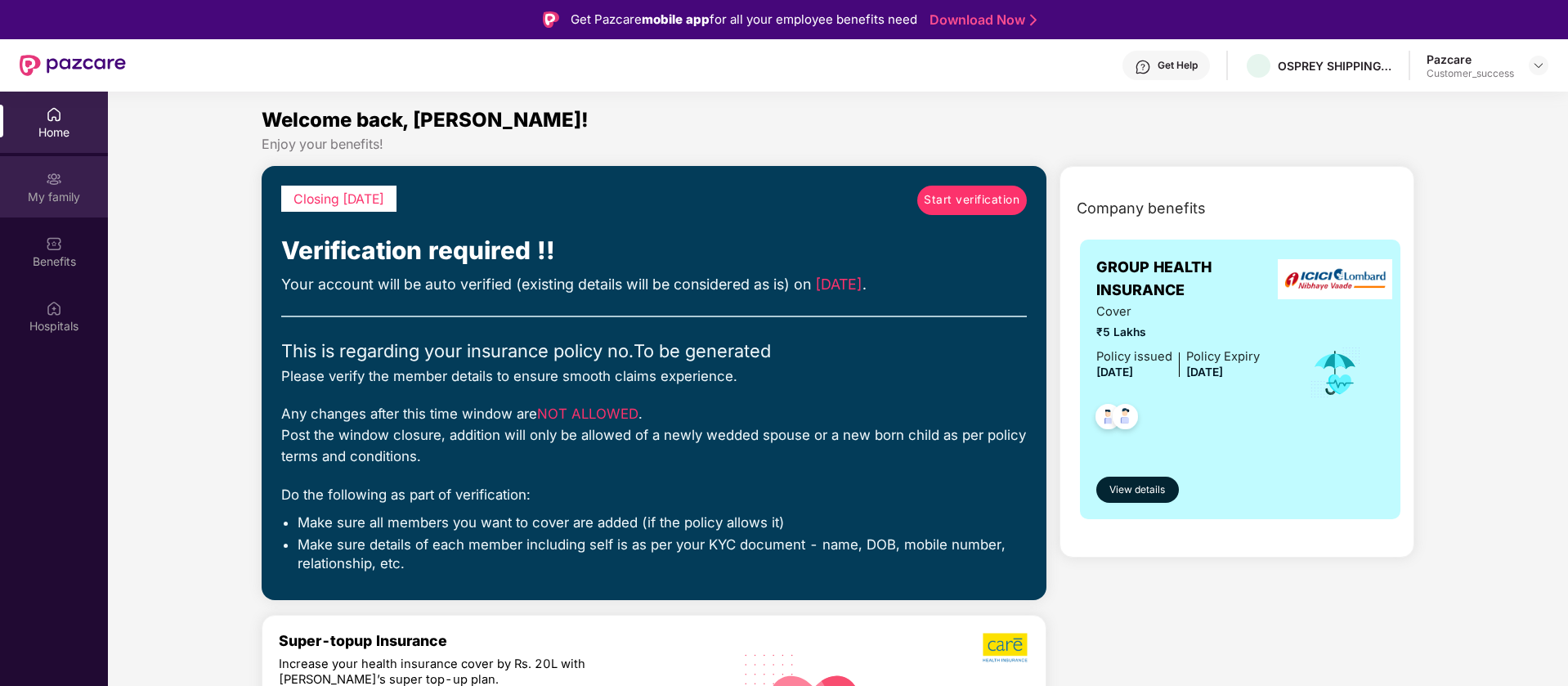
click at [69, 193] on div "My family" at bounding box center [53, 197] width 108 height 17
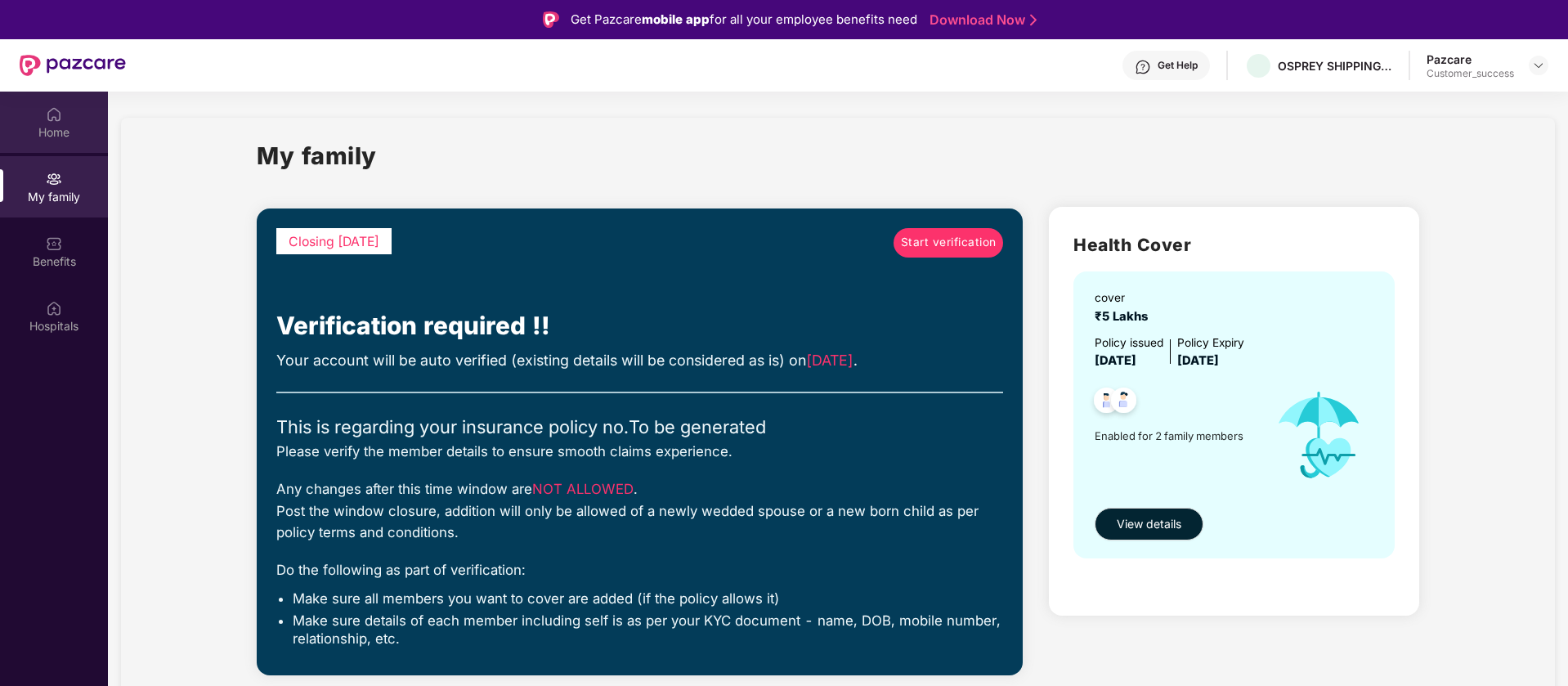
click at [64, 138] on div "Home" at bounding box center [53, 132] width 108 height 17
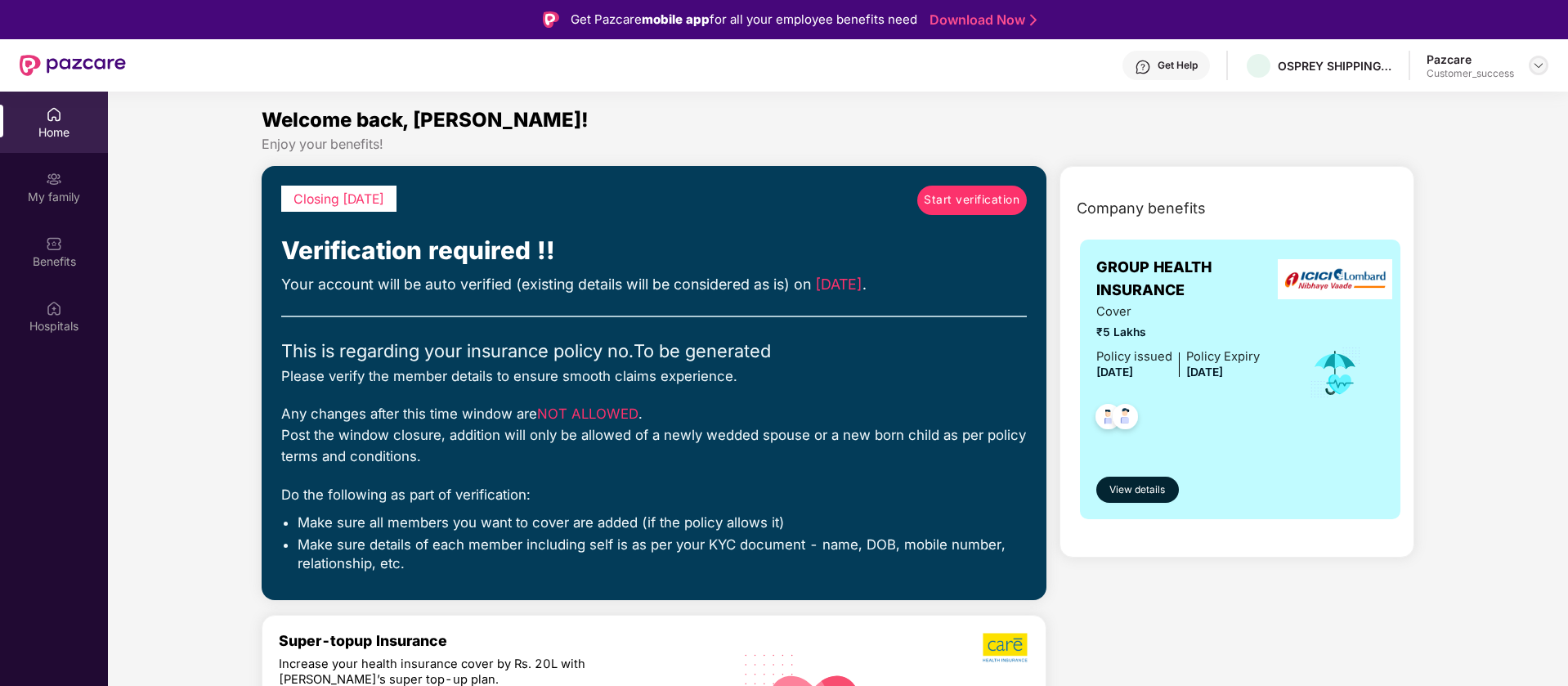
click at [1538, 70] on img at bounding box center [1538, 65] width 13 height 13
click at [1487, 109] on div "Switch to partner view" at bounding box center [1461, 104] width 212 height 31
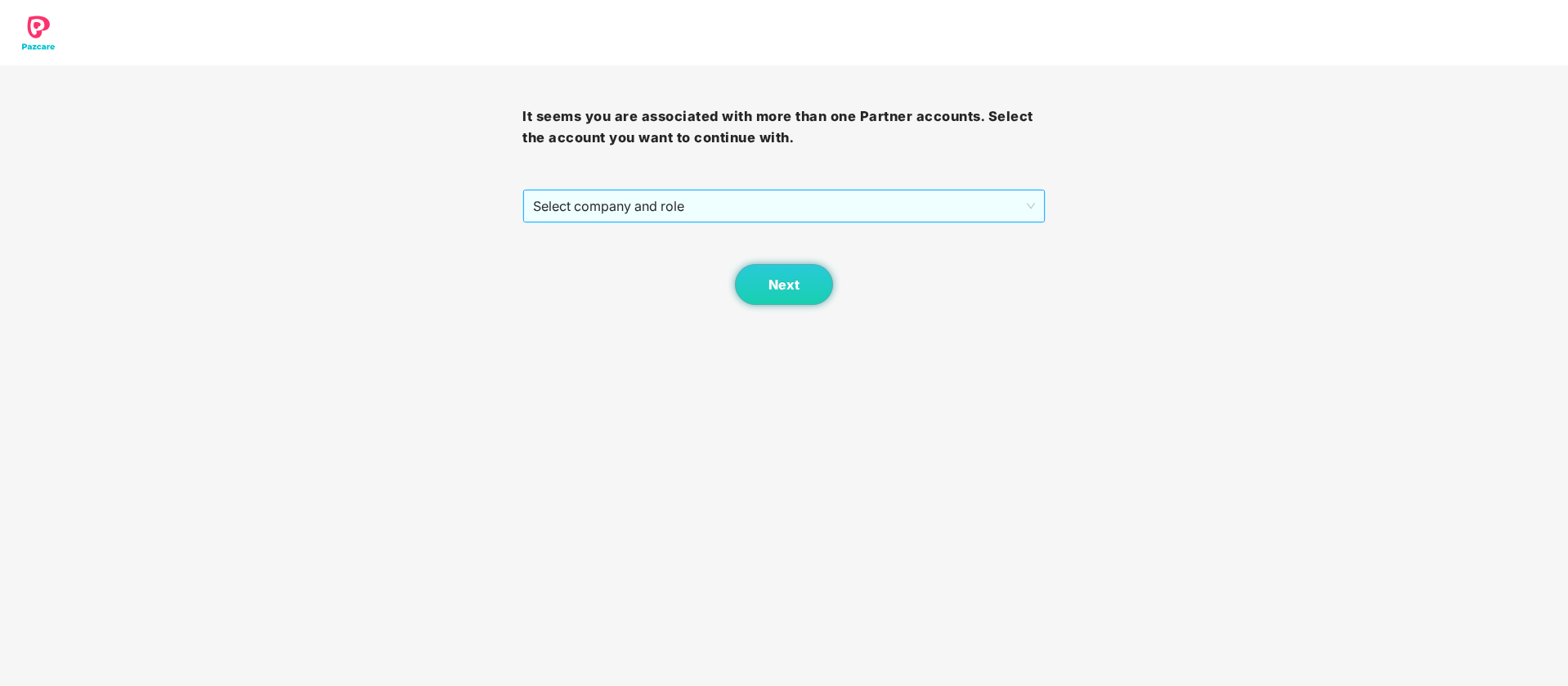
click at [973, 197] on span "Select company and role" at bounding box center [783, 206] width 501 height 31
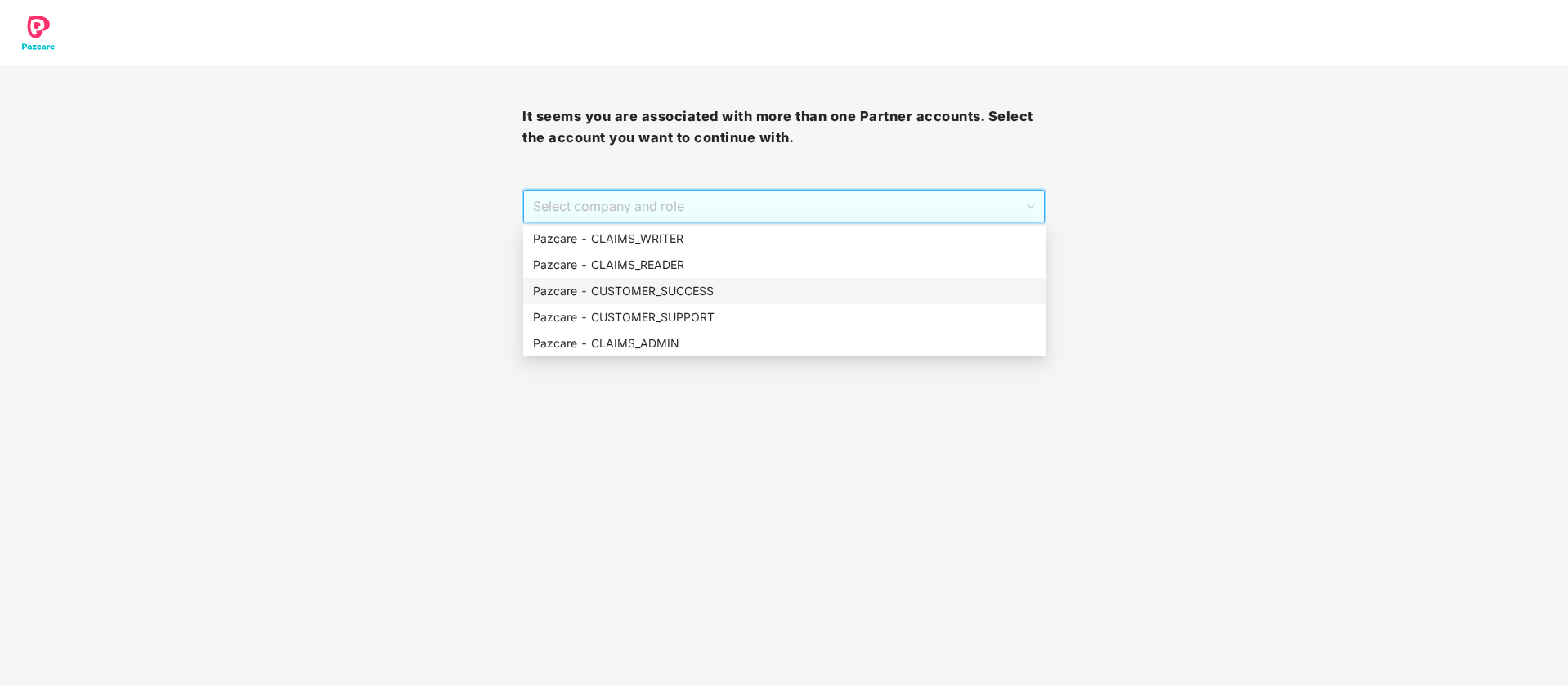
click at [814, 294] on div "Pazcare - CUSTOMER_SUCCESS" at bounding box center [784, 291] width 503 height 18
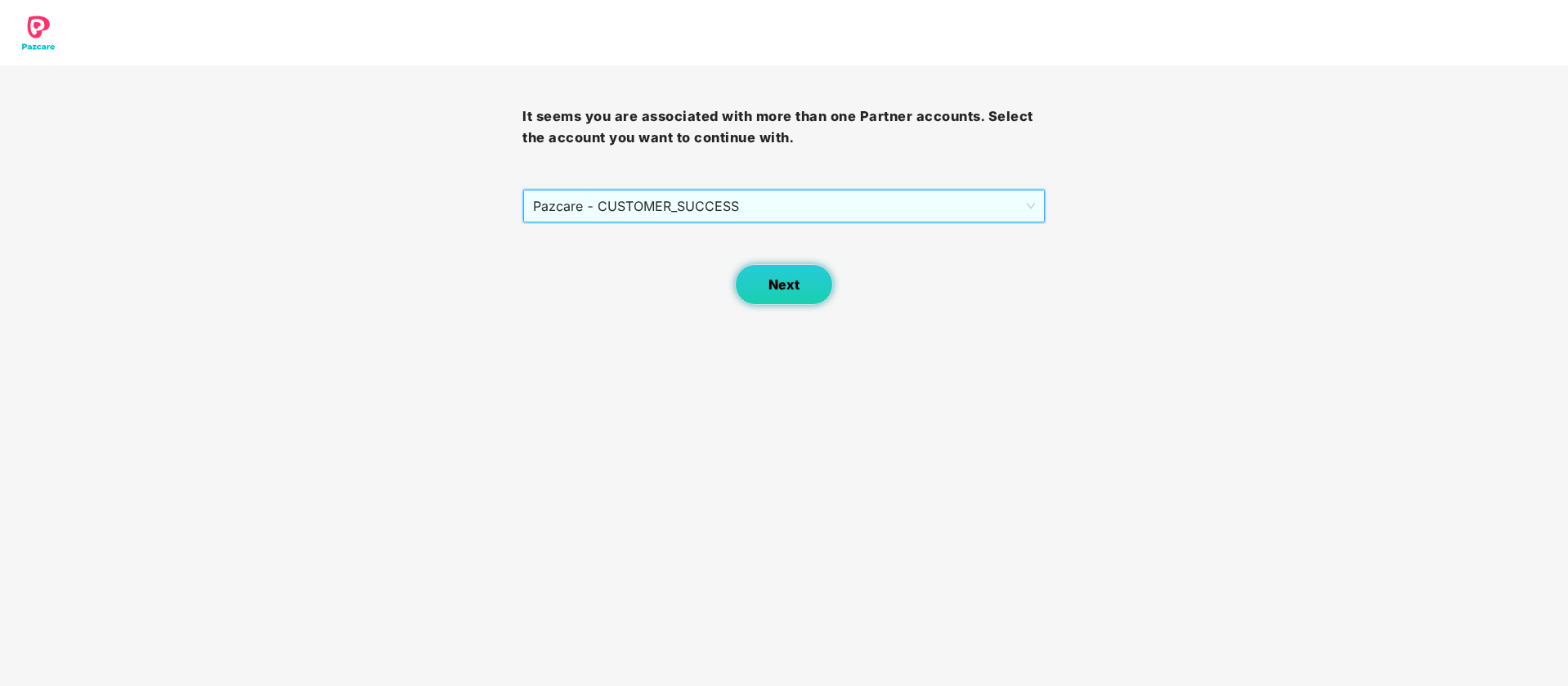
click at [812, 297] on button "Next" at bounding box center [784, 284] width 98 height 41
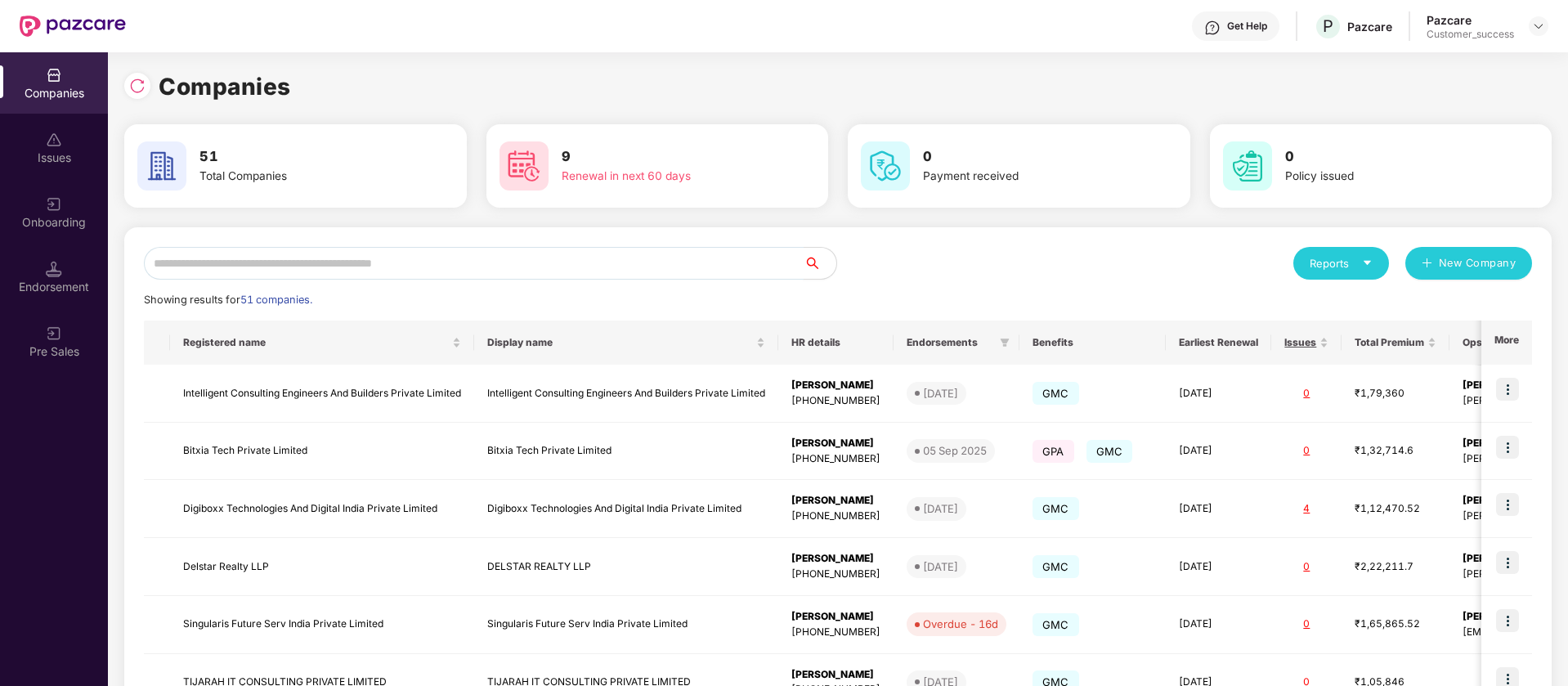
click at [417, 274] on input "text" at bounding box center [474, 262] width 660 height 32
type input "*"
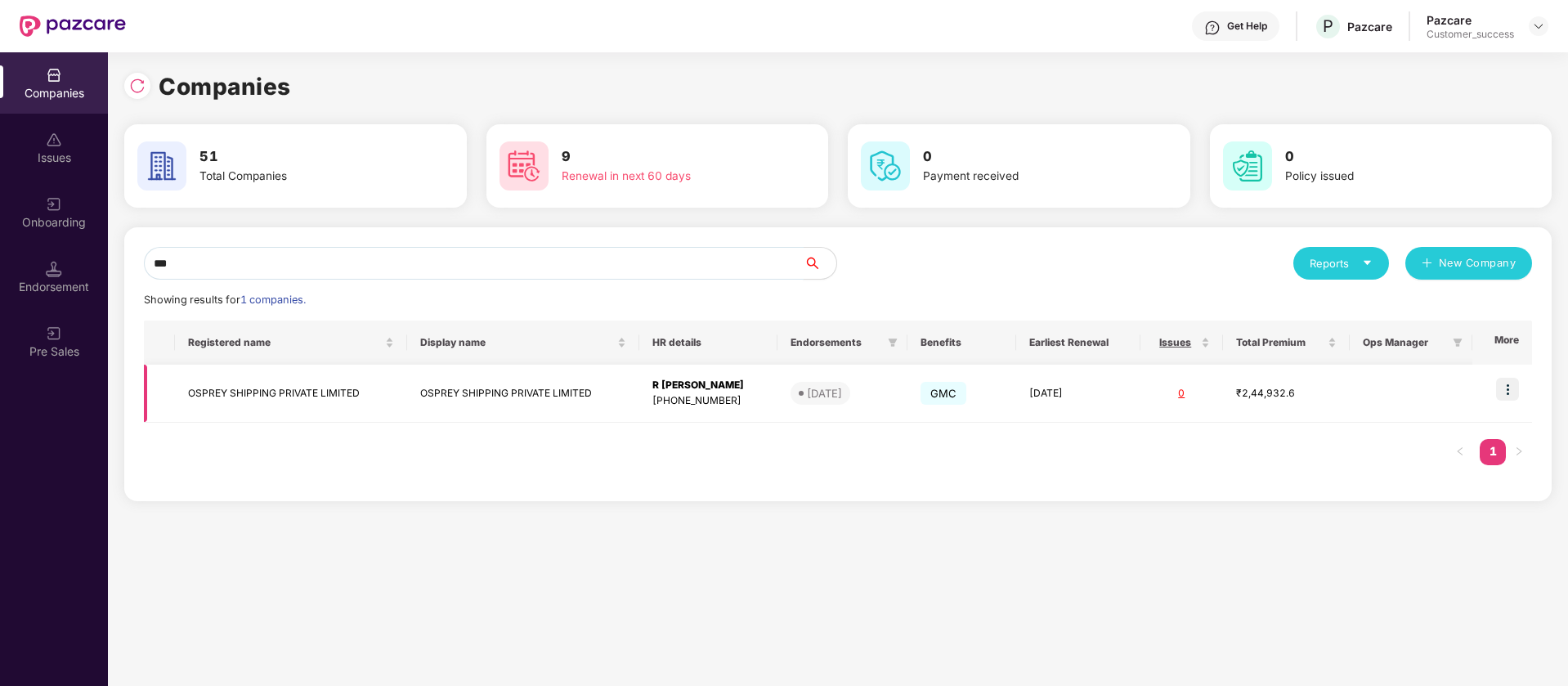
type input "***"
click at [1514, 388] on img at bounding box center [1508, 389] width 23 height 23
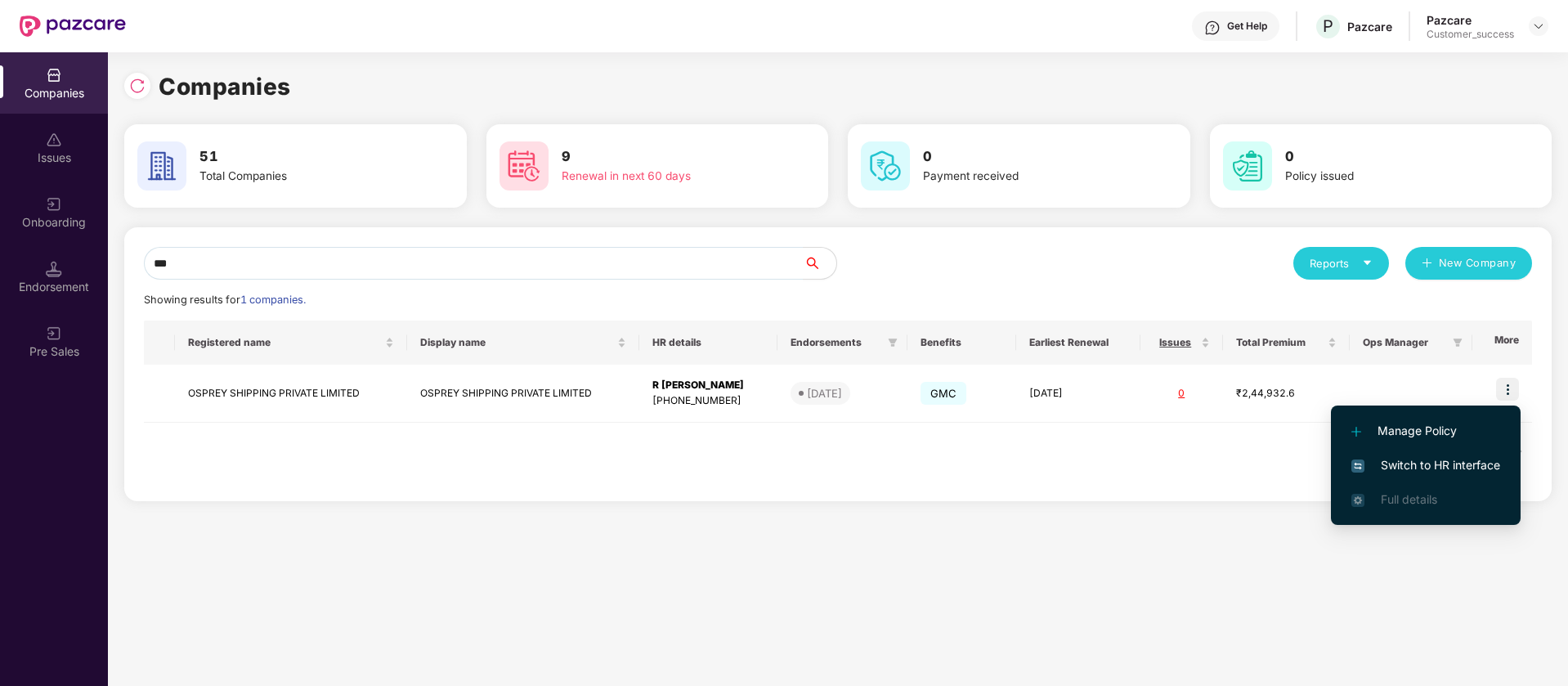
click at [1485, 461] on span "Switch to HR interface" at bounding box center [1426, 465] width 149 height 18
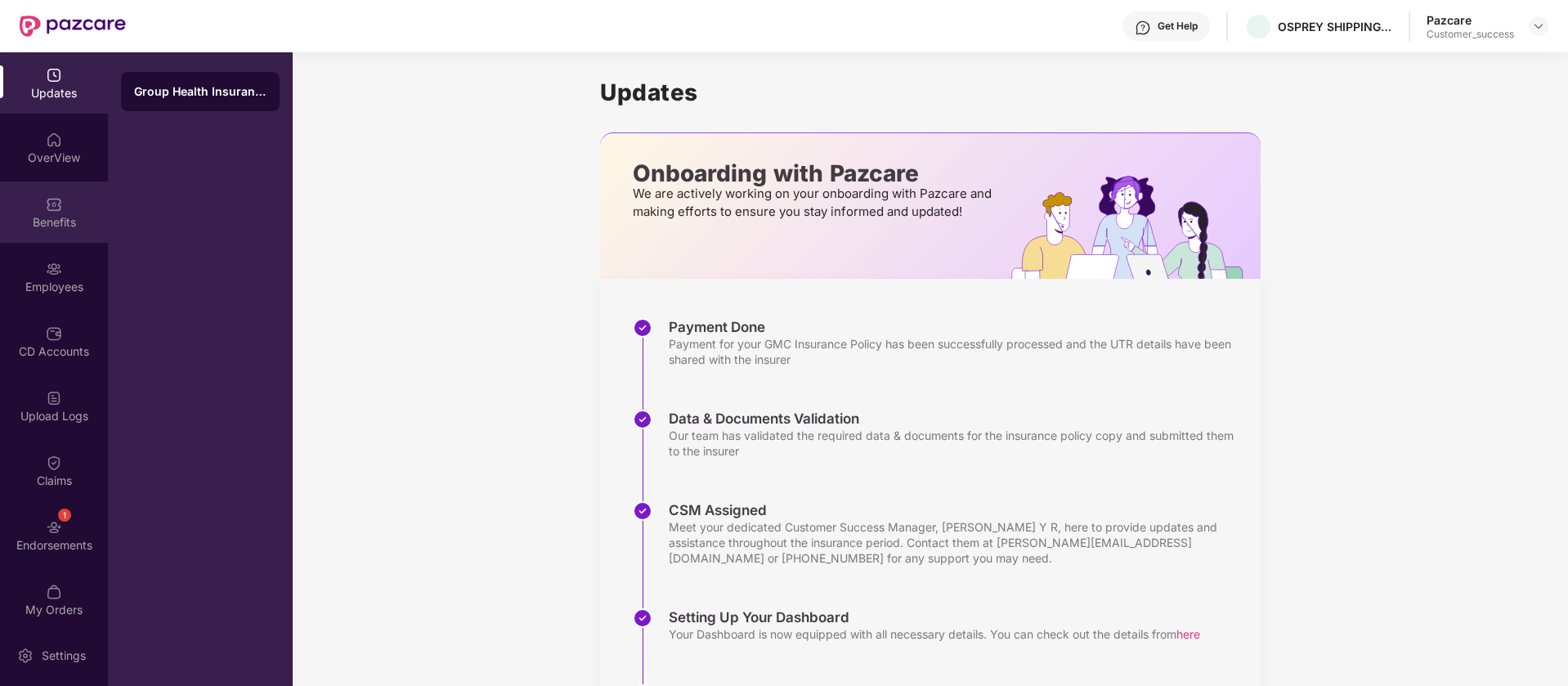
click at [43, 225] on div "Benefits" at bounding box center [53, 222] width 108 height 17
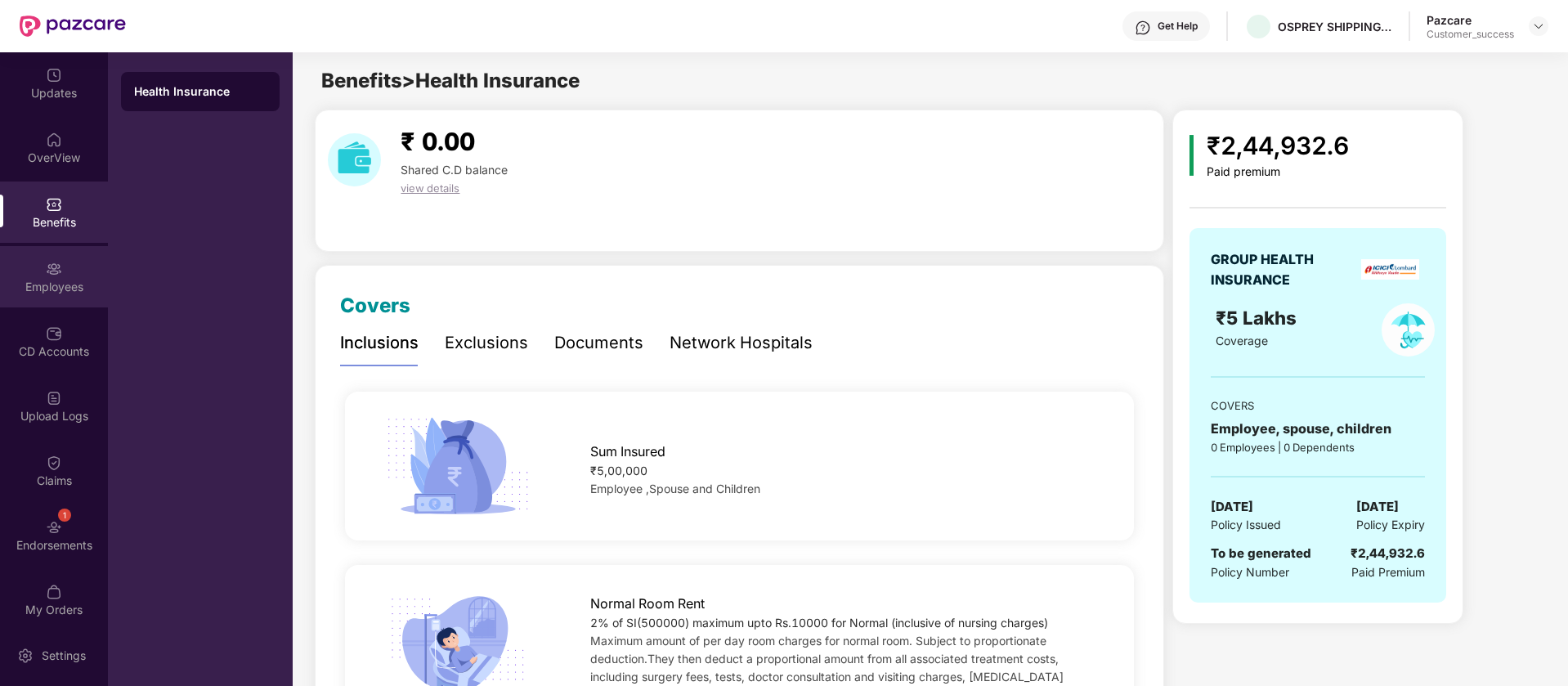
click at [45, 274] on img at bounding box center [53, 268] width 17 height 17
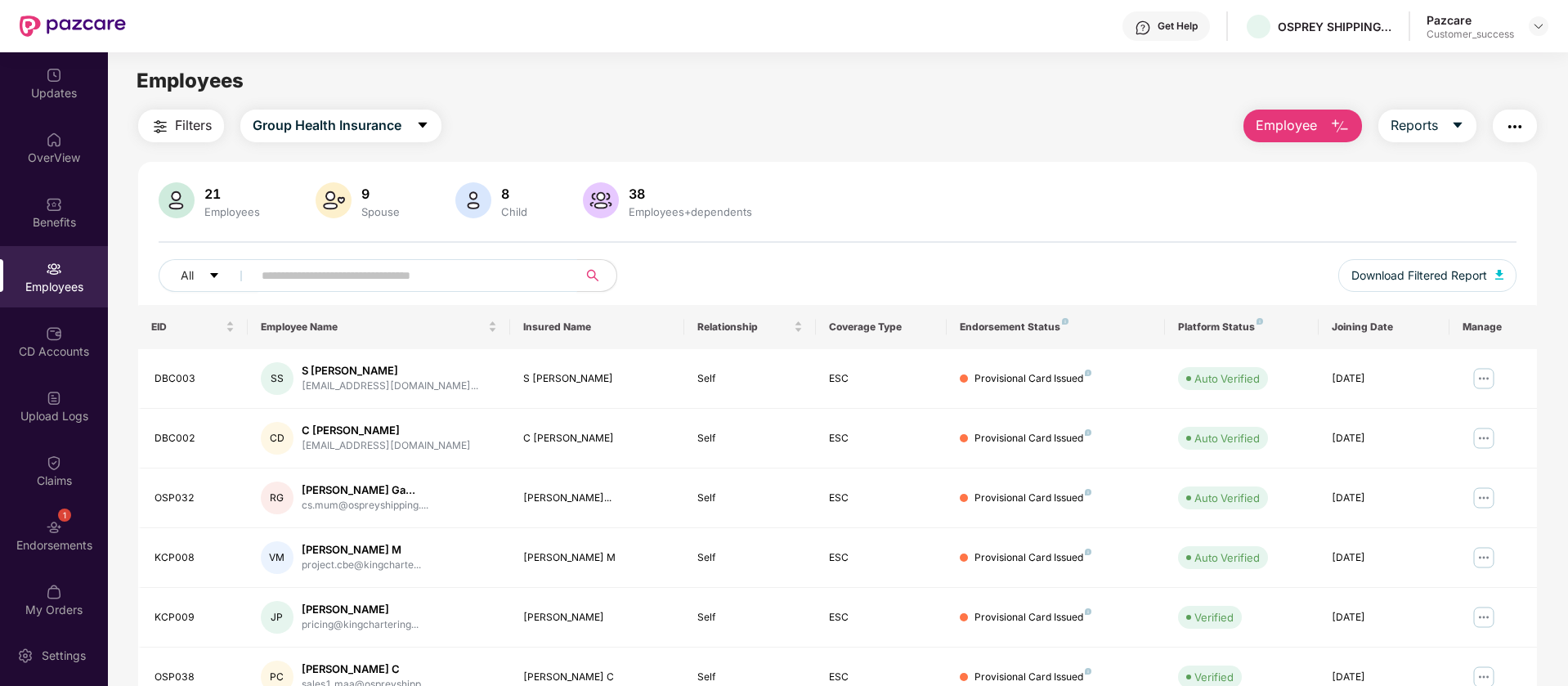
click at [454, 278] on input "text" at bounding box center [408, 275] width 294 height 24
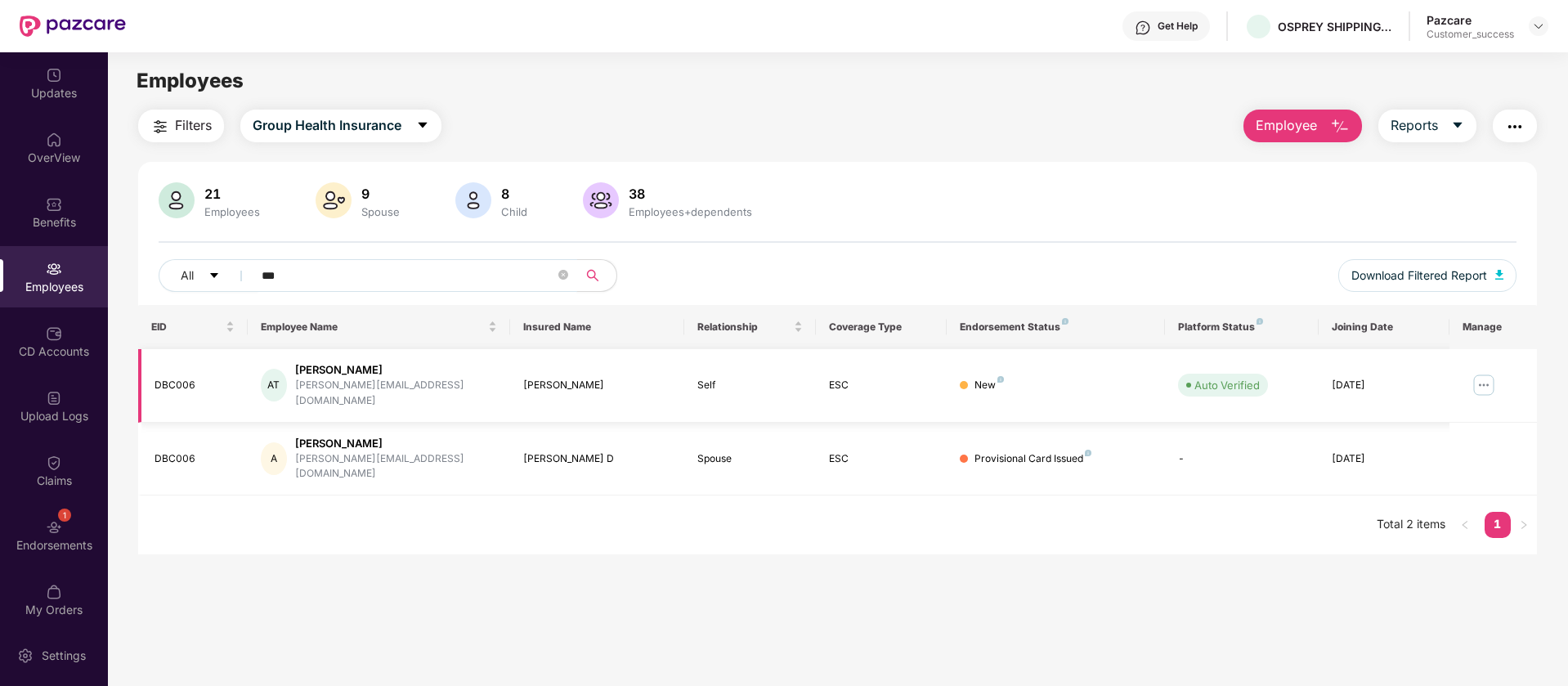
type input "***"
click at [1484, 377] on img at bounding box center [1484, 385] width 26 height 26
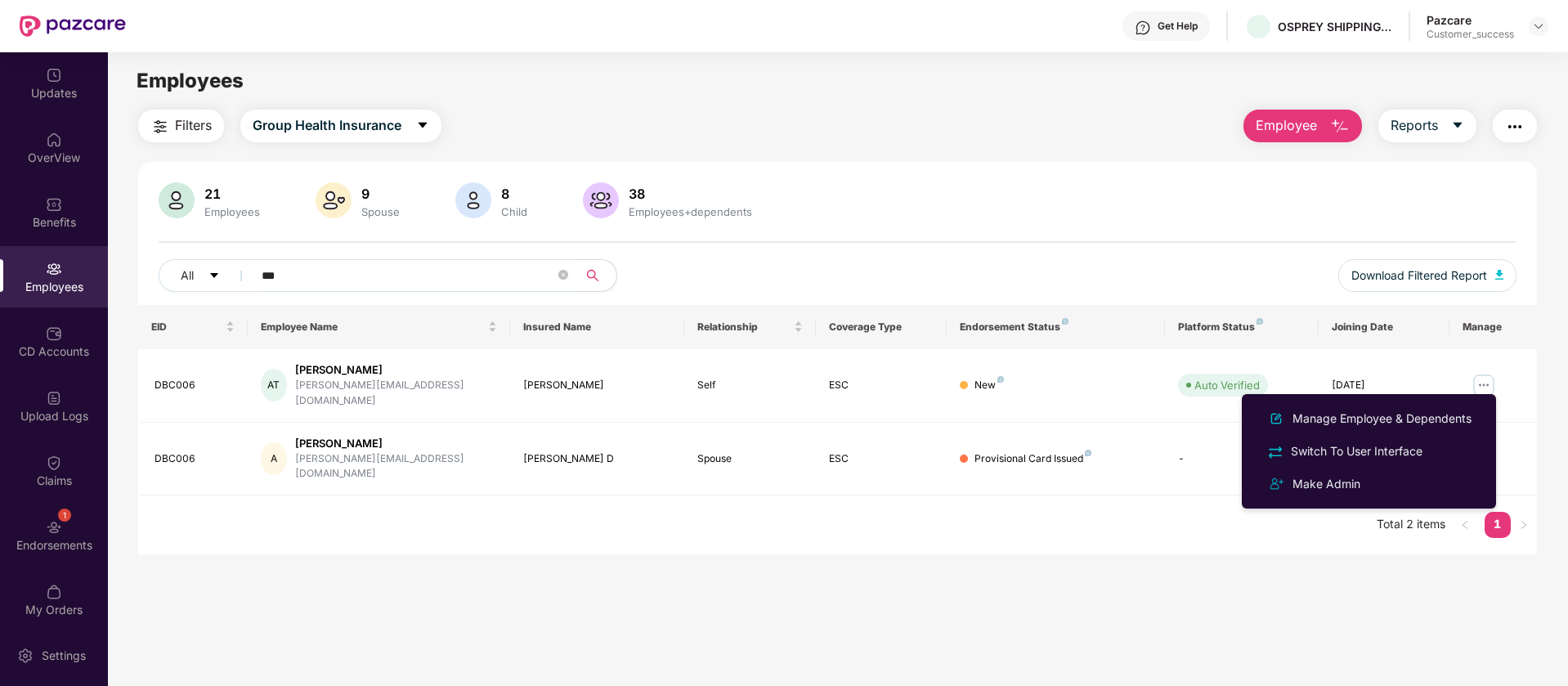
click at [1504, 143] on div "Filters Group Health Insurance Employee Reports 21 Employees 9 Spouse 8 Child 3…" at bounding box center [837, 332] width 1398 height 446
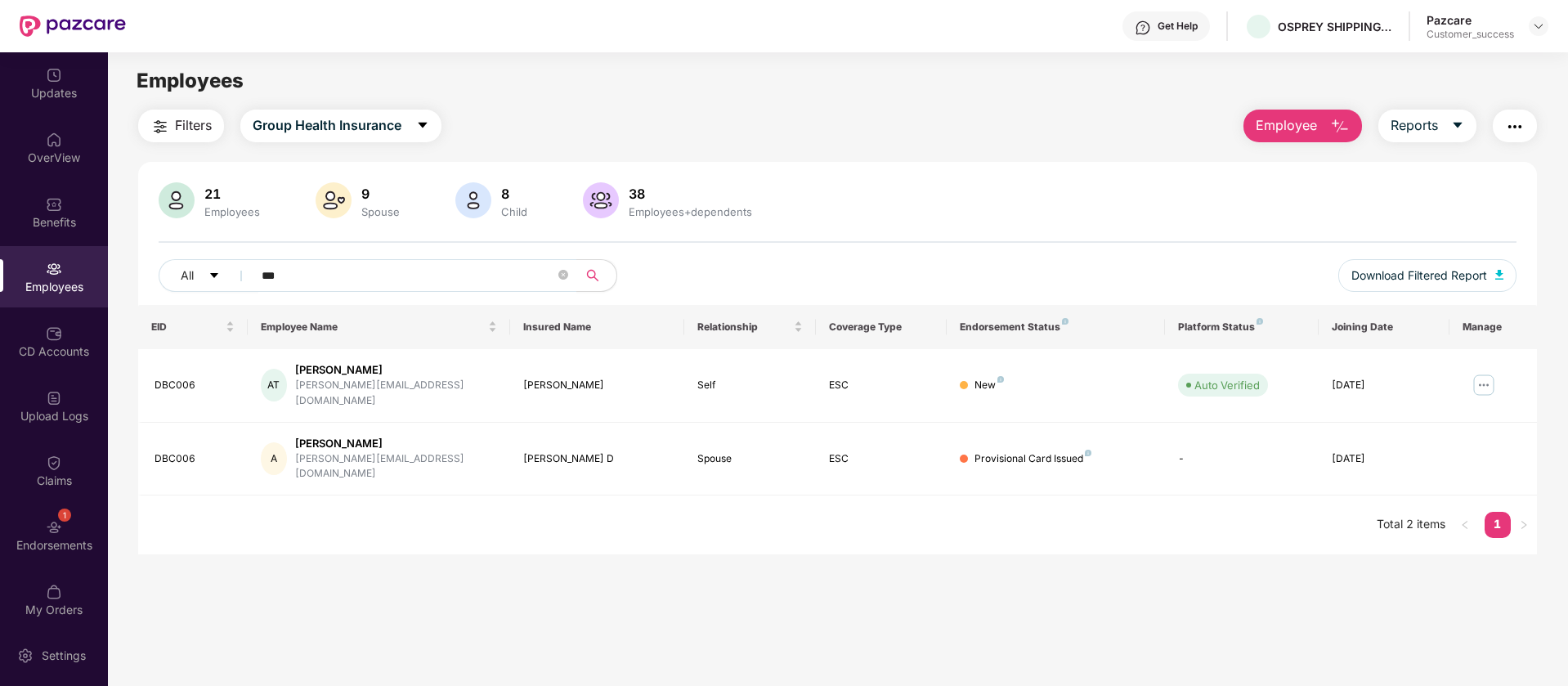
click at [1509, 117] on img "button" at bounding box center [1515, 127] width 19 height 19
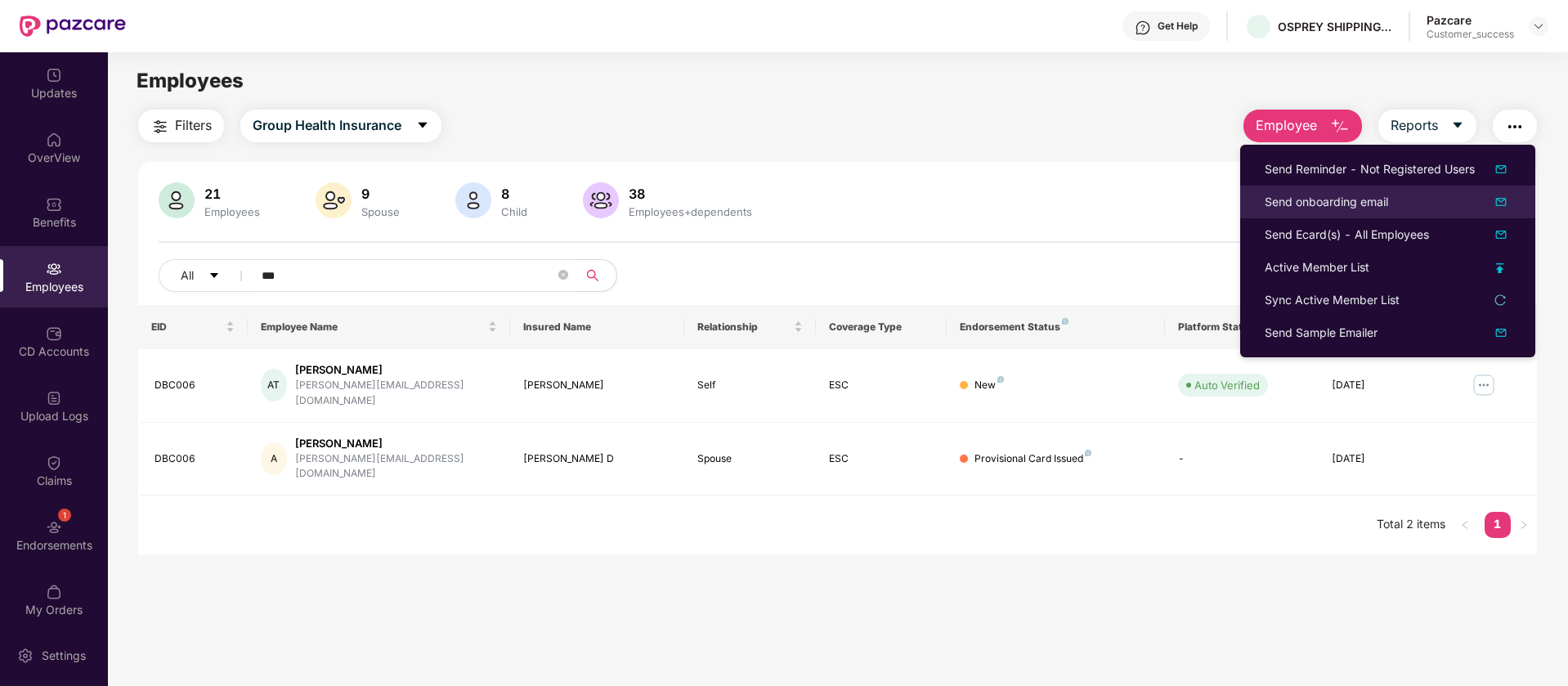
click at [1504, 197] on img at bounding box center [1501, 202] width 19 height 19
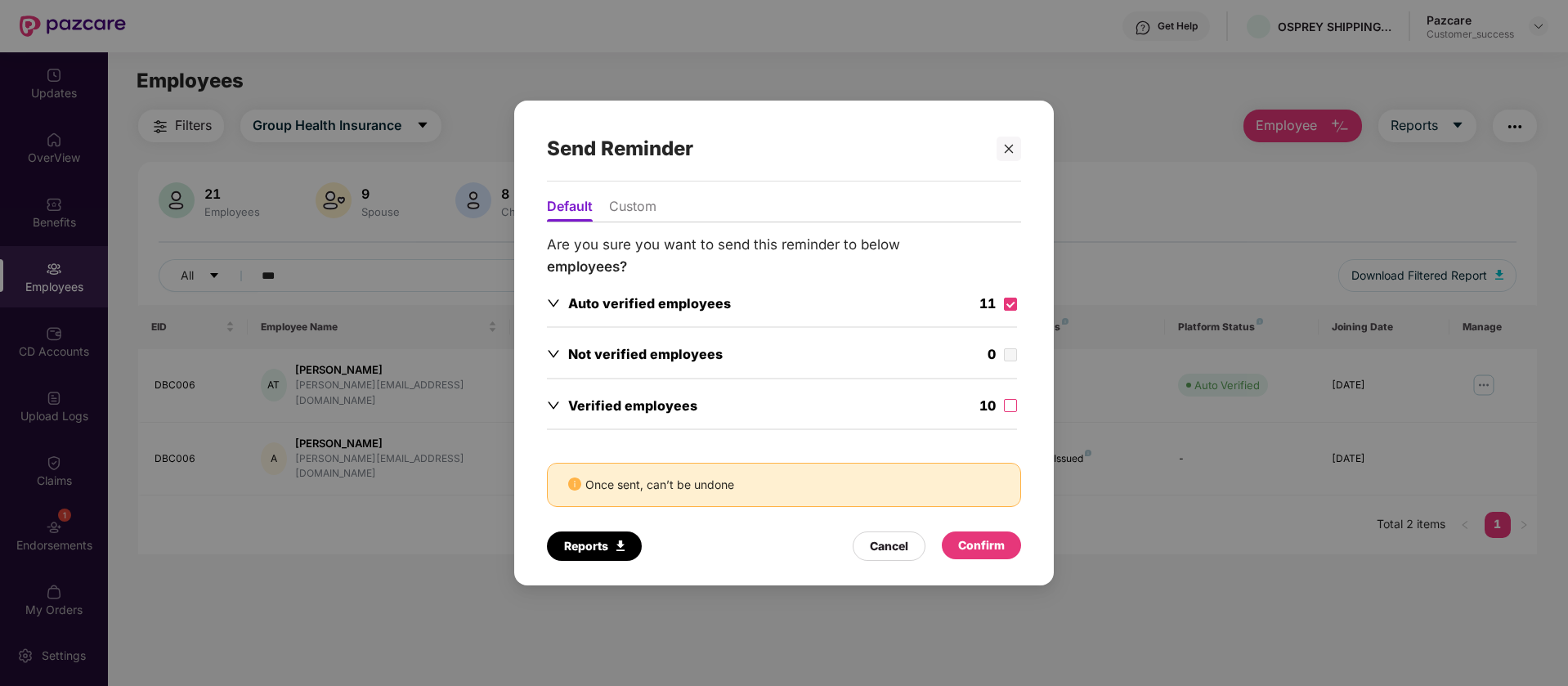
click at [977, 544] on div "Confirm" at bounding box center [981, 545] width 46 height 18
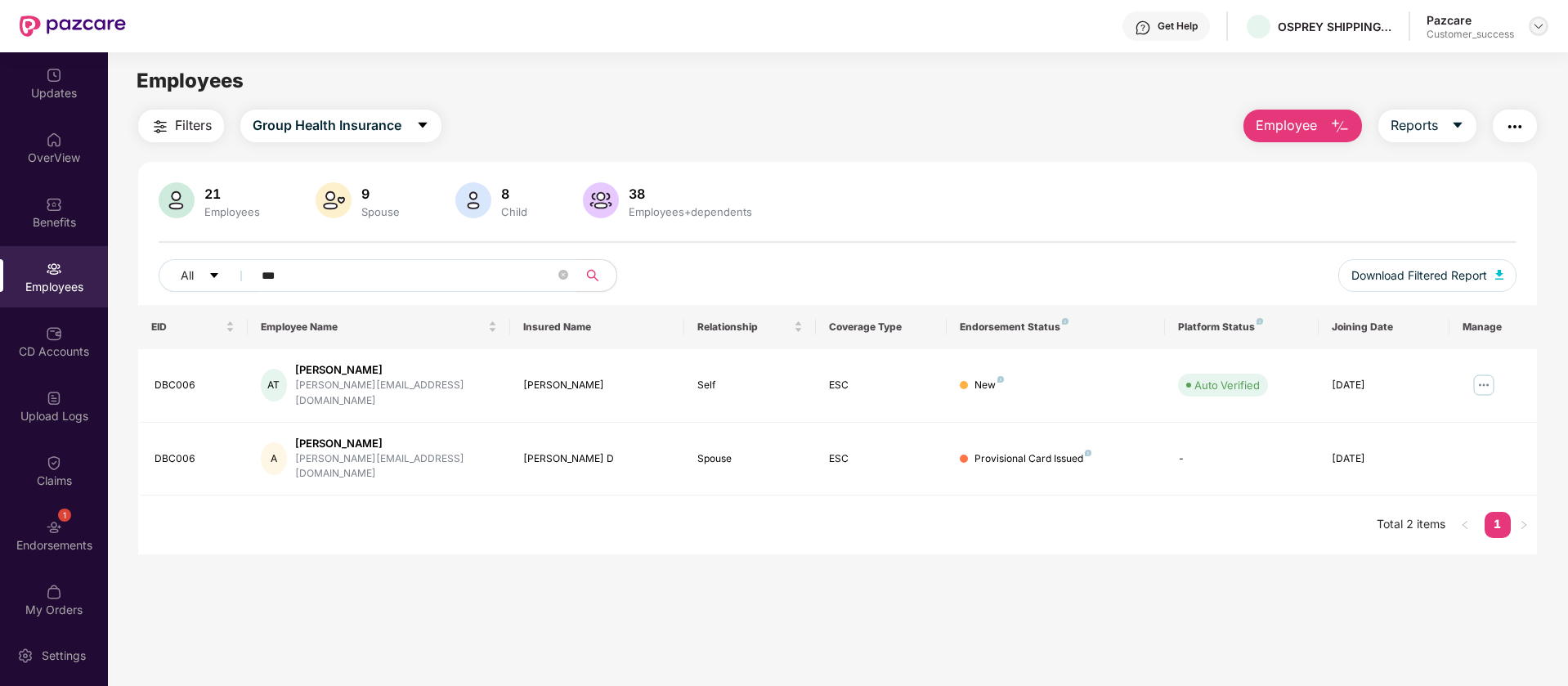
click at [1544, 20] on img at bounding box center [1538, 25] width 13 height 13
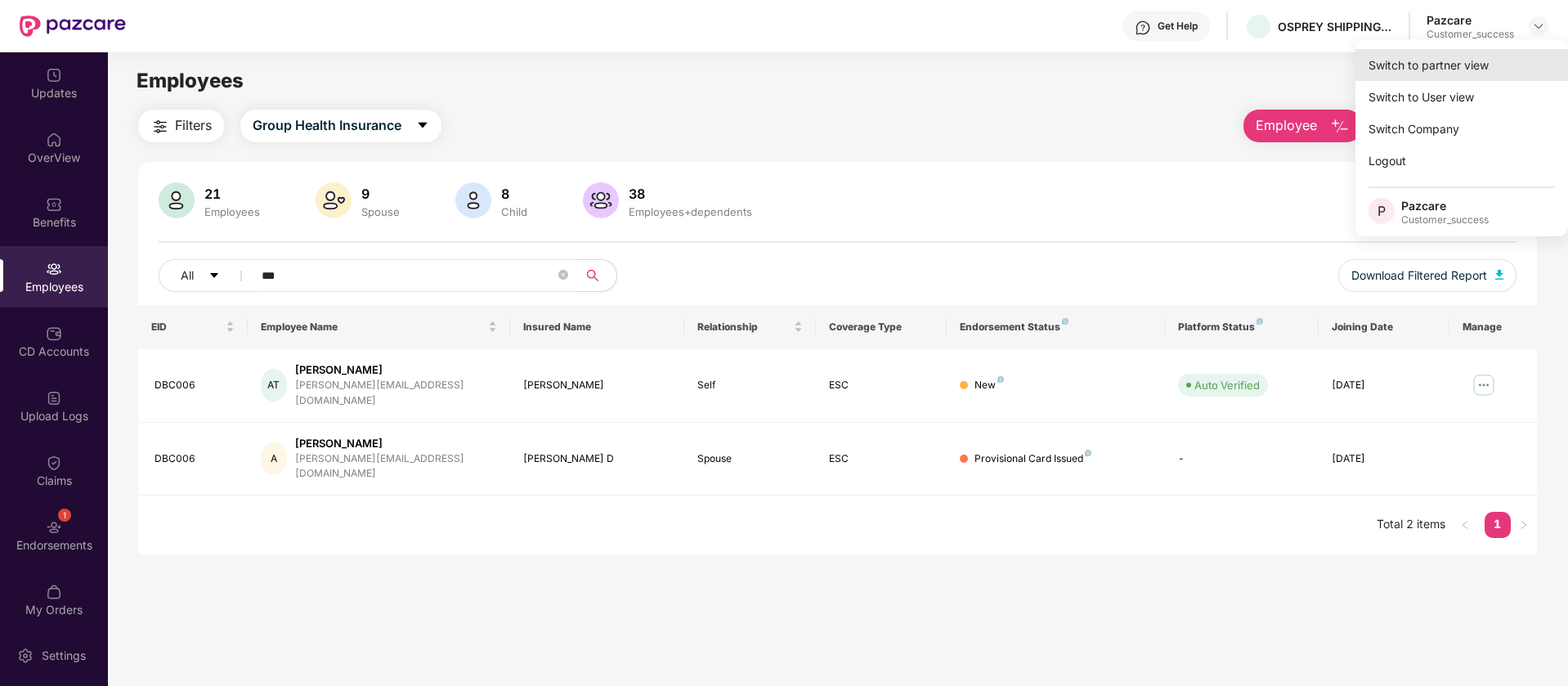
click at [1476, 69] on div "Switch to partner view" at bounding box center [1461, 65] width 212 height 31
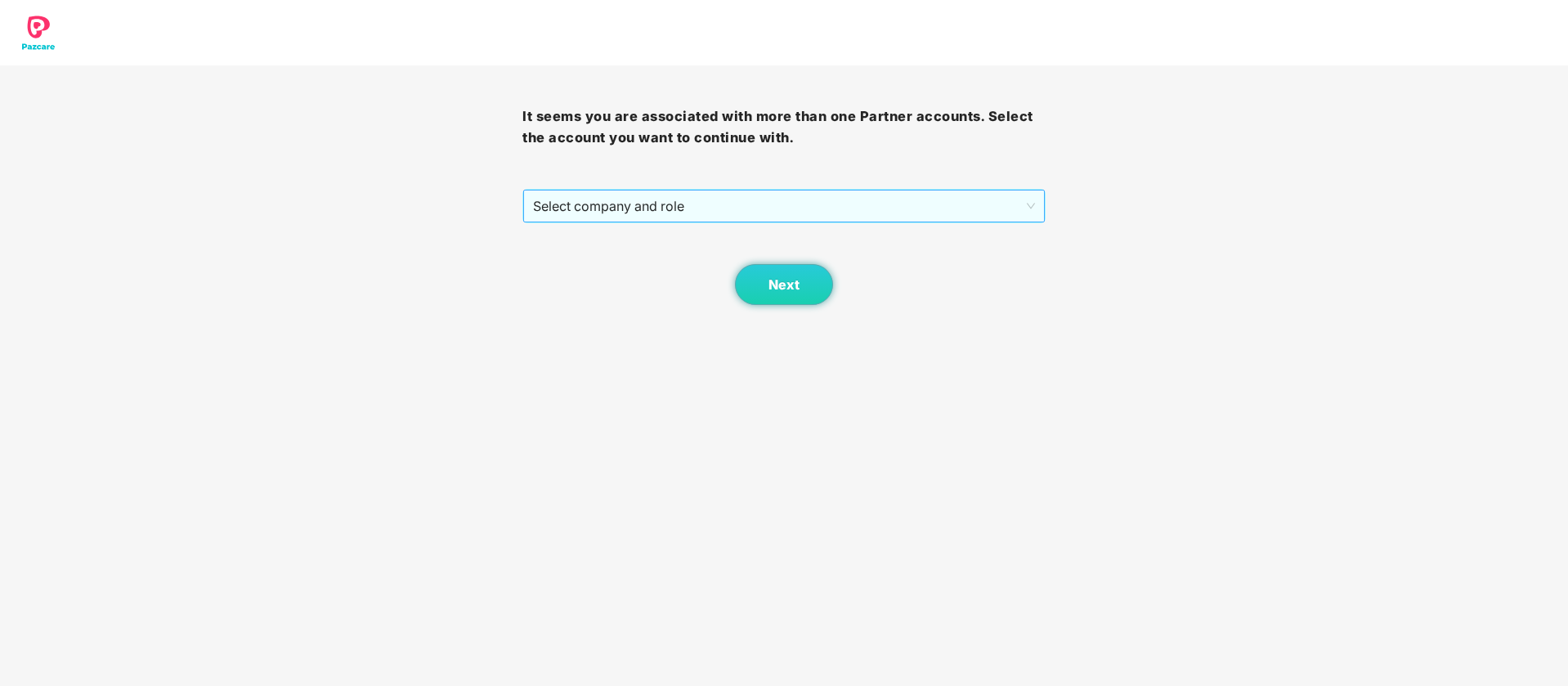
click at [615, 208] on span "Select company and role" at bounding box center [783, 206] width 501 height 31
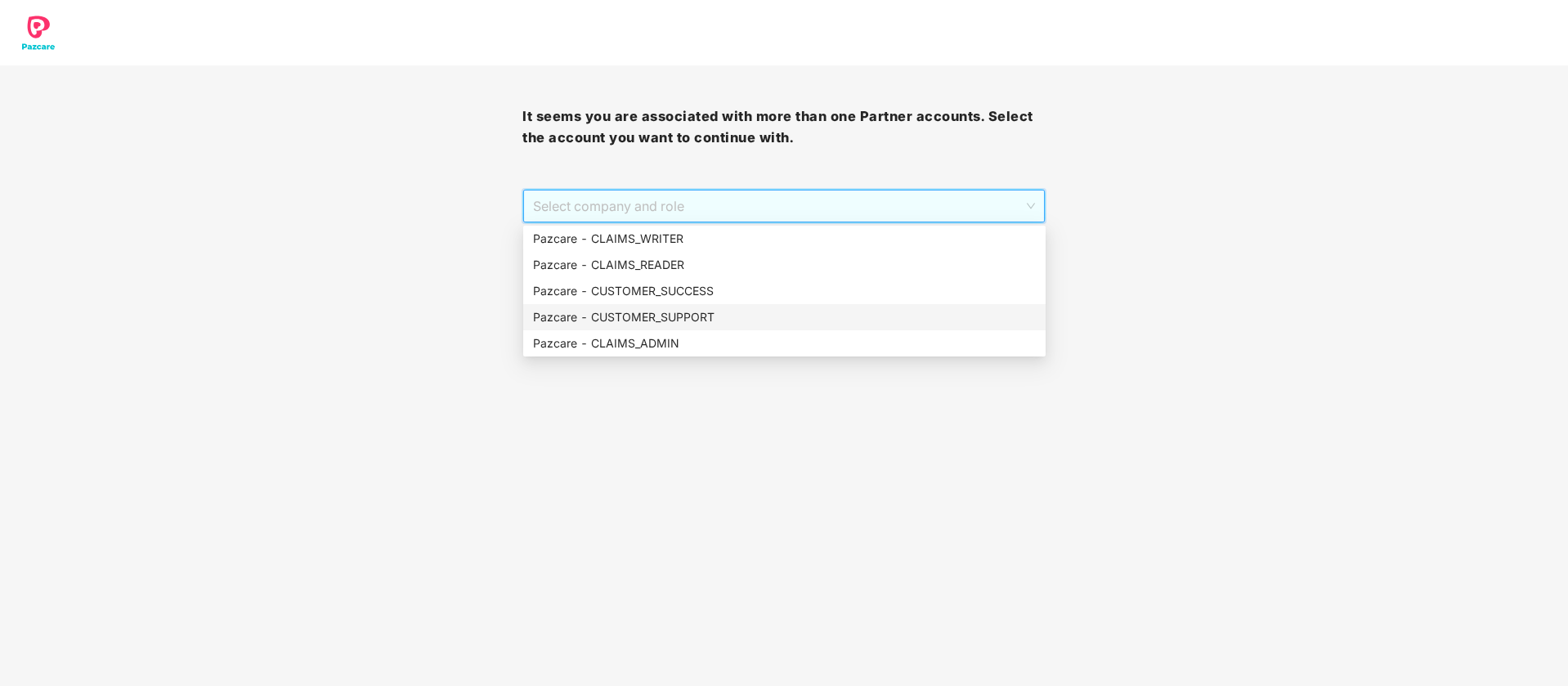
click at [711, 307] on div "Pazcare - CUSTOMER_SUPPORT" at bounding box center [785, 317] width 523 height 26
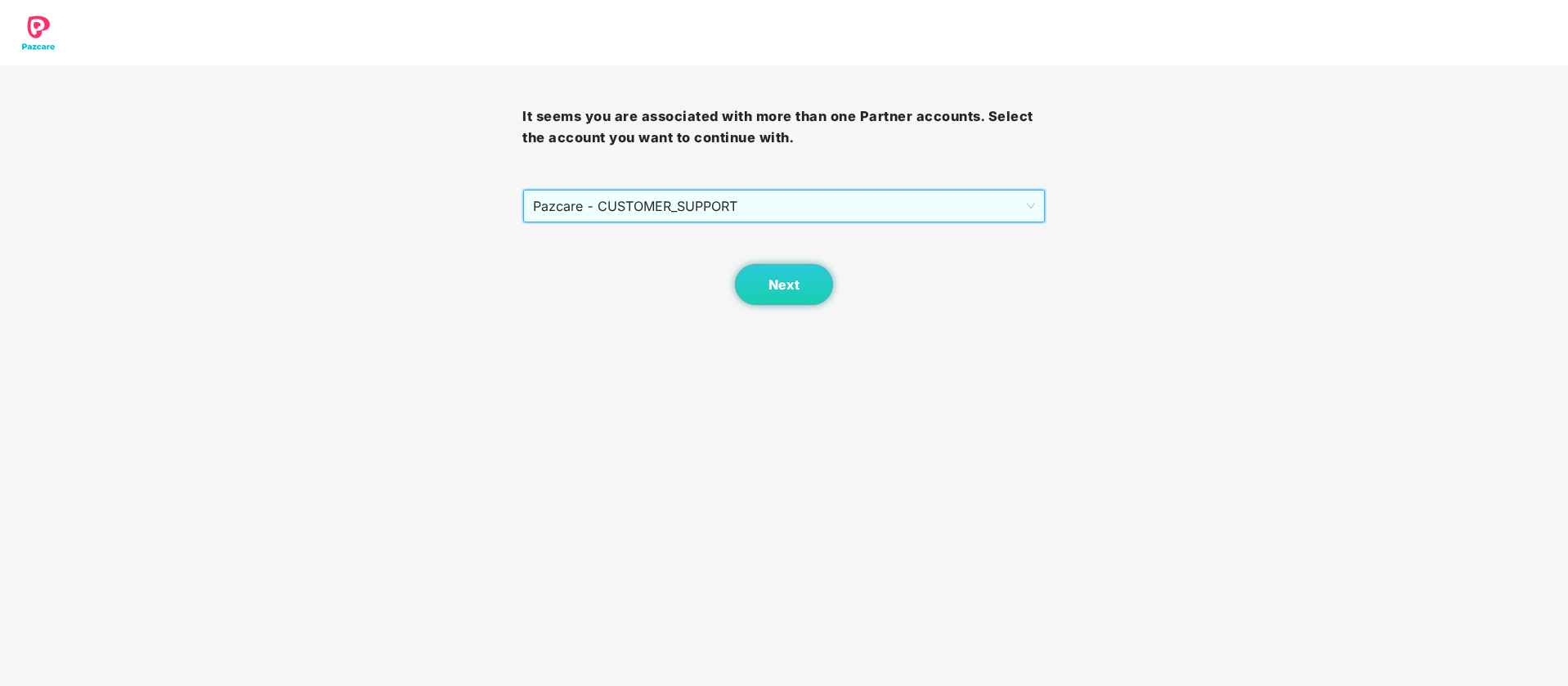
click at [767, 216] on span "Pazcare - CUSTOMER_SUPPORT" at bounding box center [783, 206] width 501 height 31
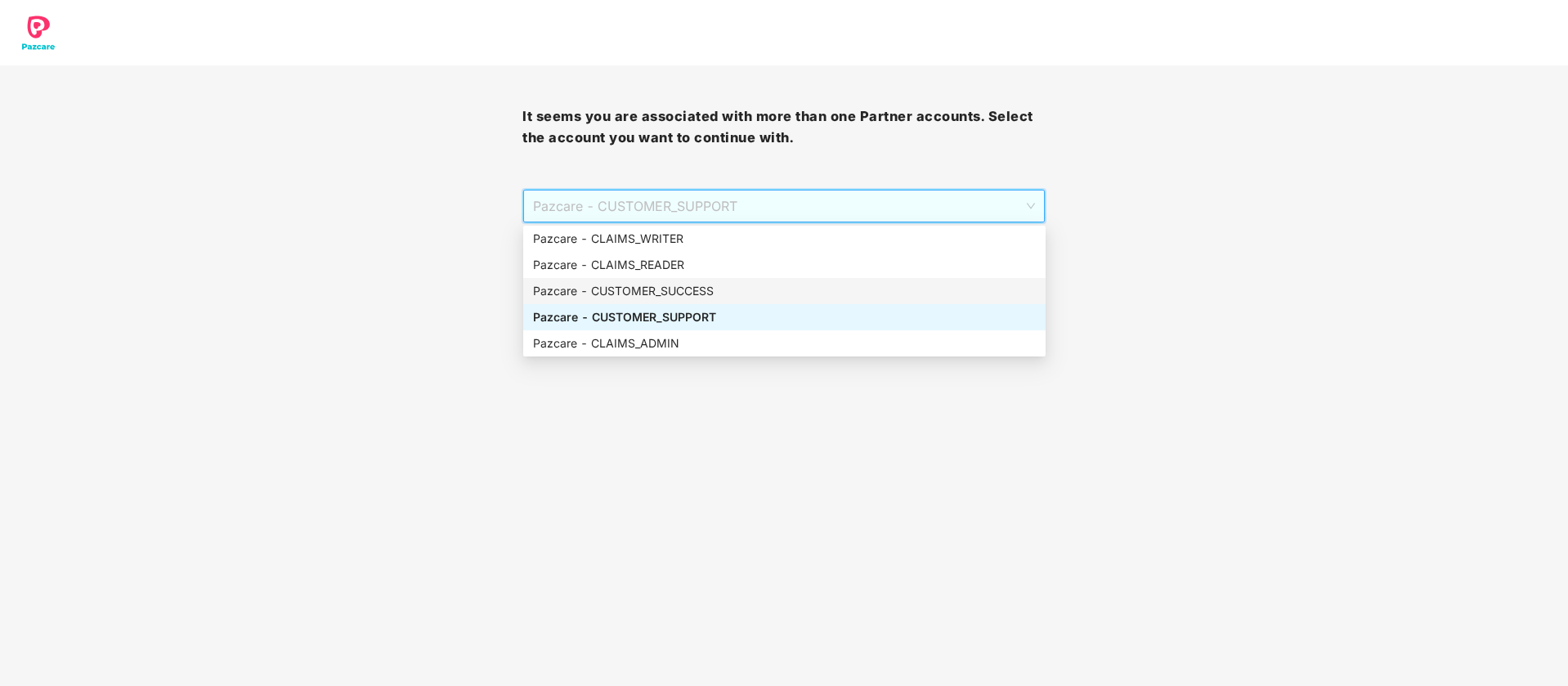
click at [759, 282] on div "Pazcare - CUSTOMER_SUCCESS" at bounding box center [784, 291] width 503 height 18
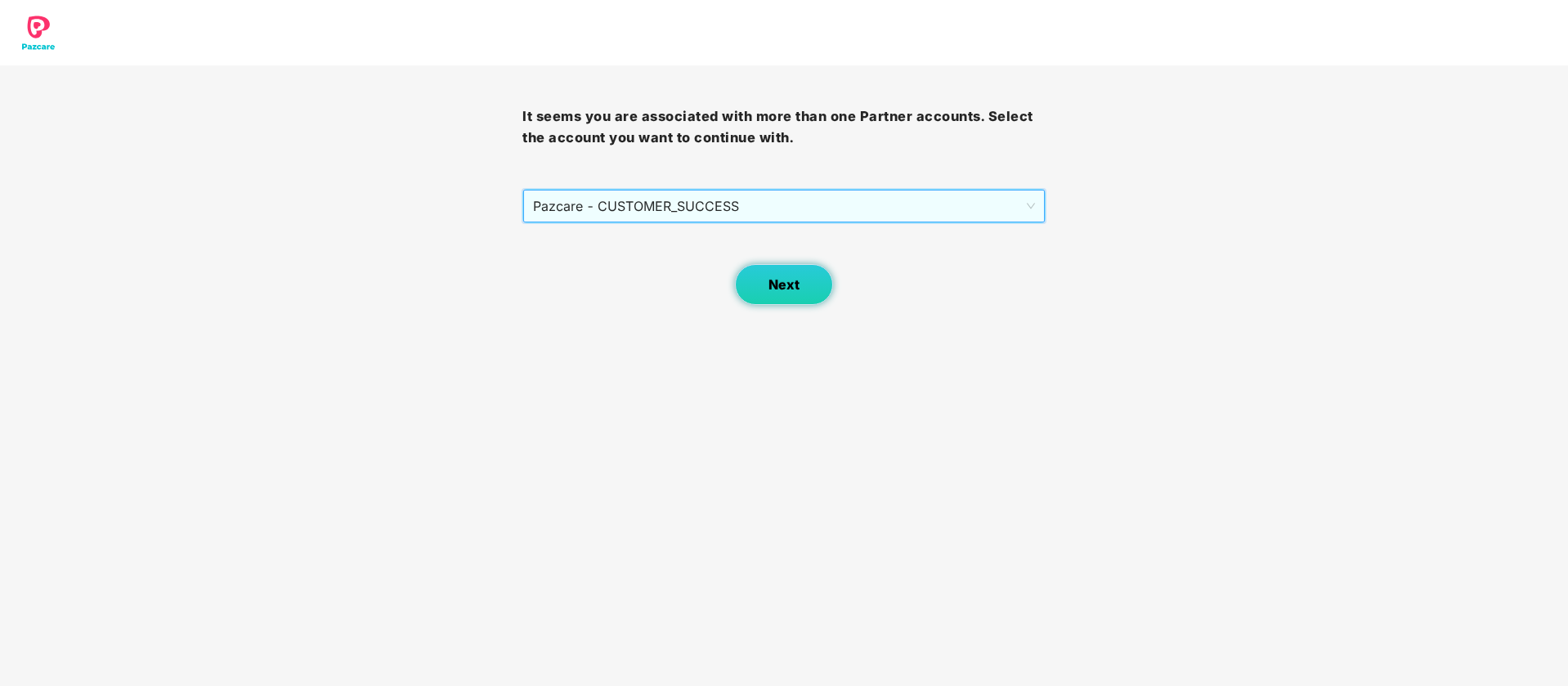
click at [800, 273] on button "Next" at bounding box center [784, 284] width 98 height 41
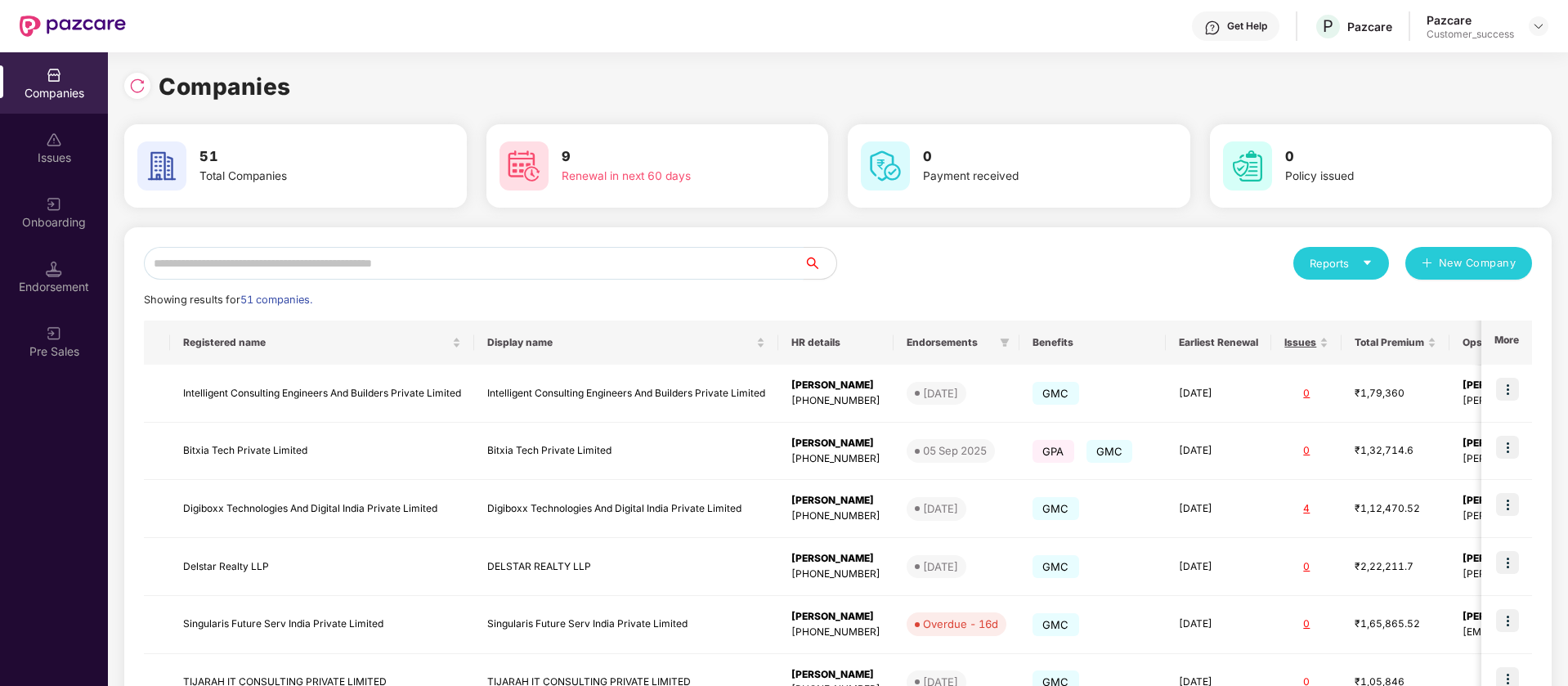
click at [364, 253] on input "text" at bounding box center [474, 262] width 660 height 32
paste input "*****"
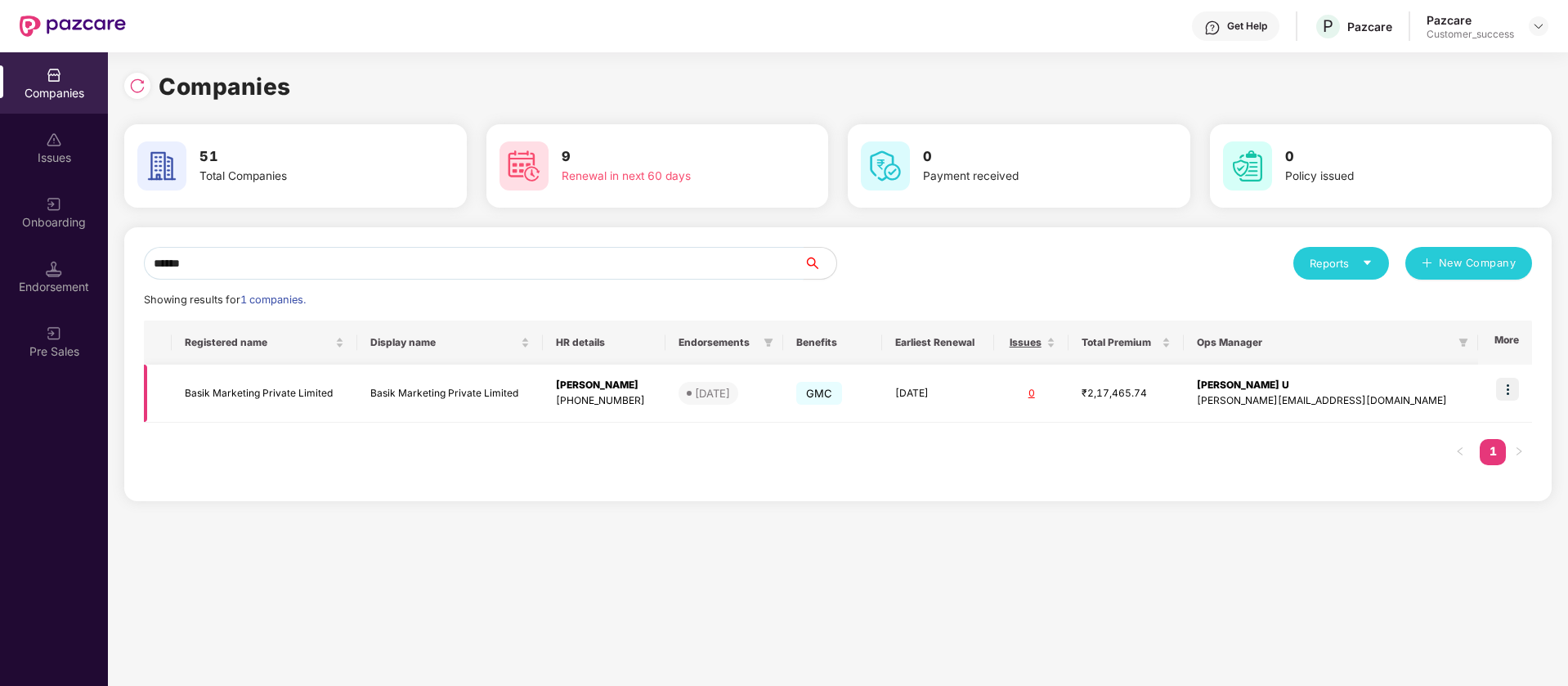
type input "*****"
click at [1509, 382] on img at bounding box center [1508, 389] width 23 height 23
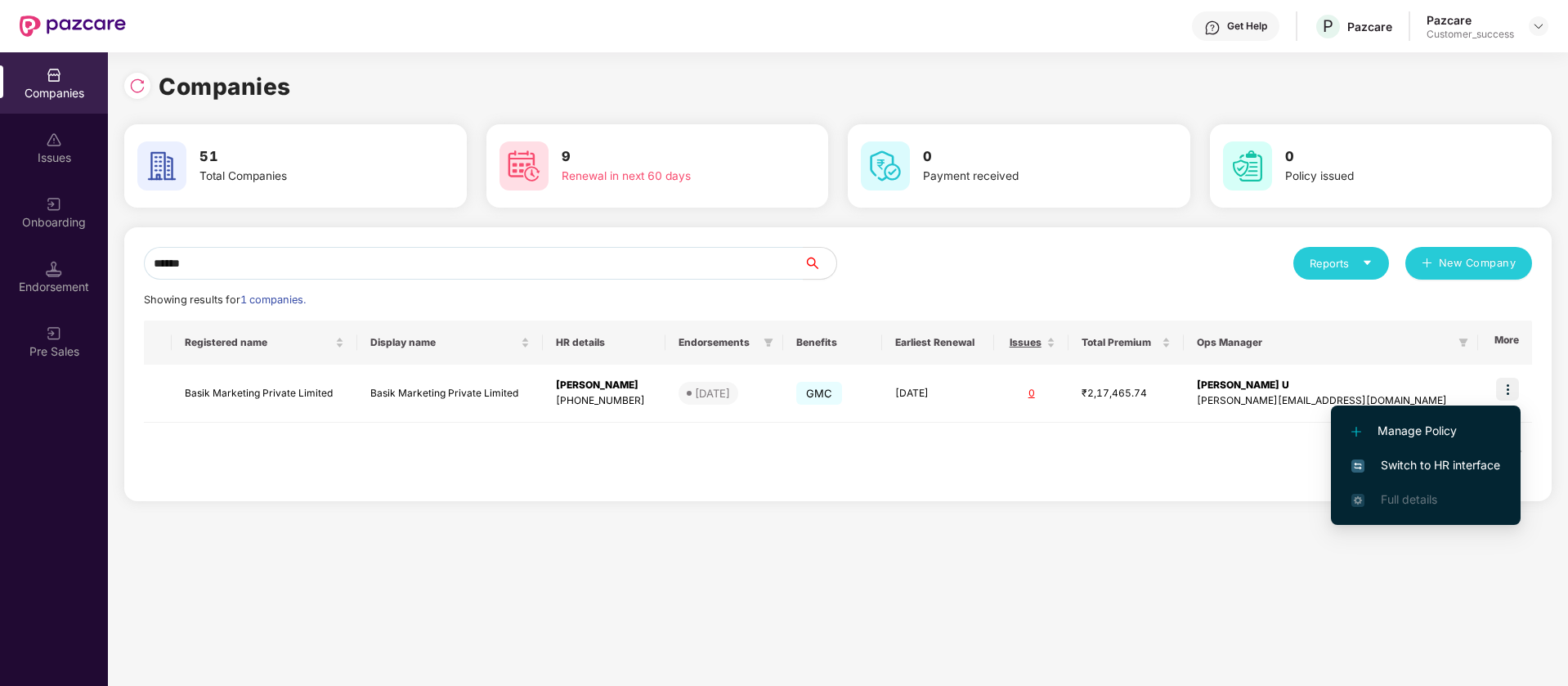
click at [1427, 463] on span "Switch to HR interface" at bounding box center [1426, 465] width 149 height 18
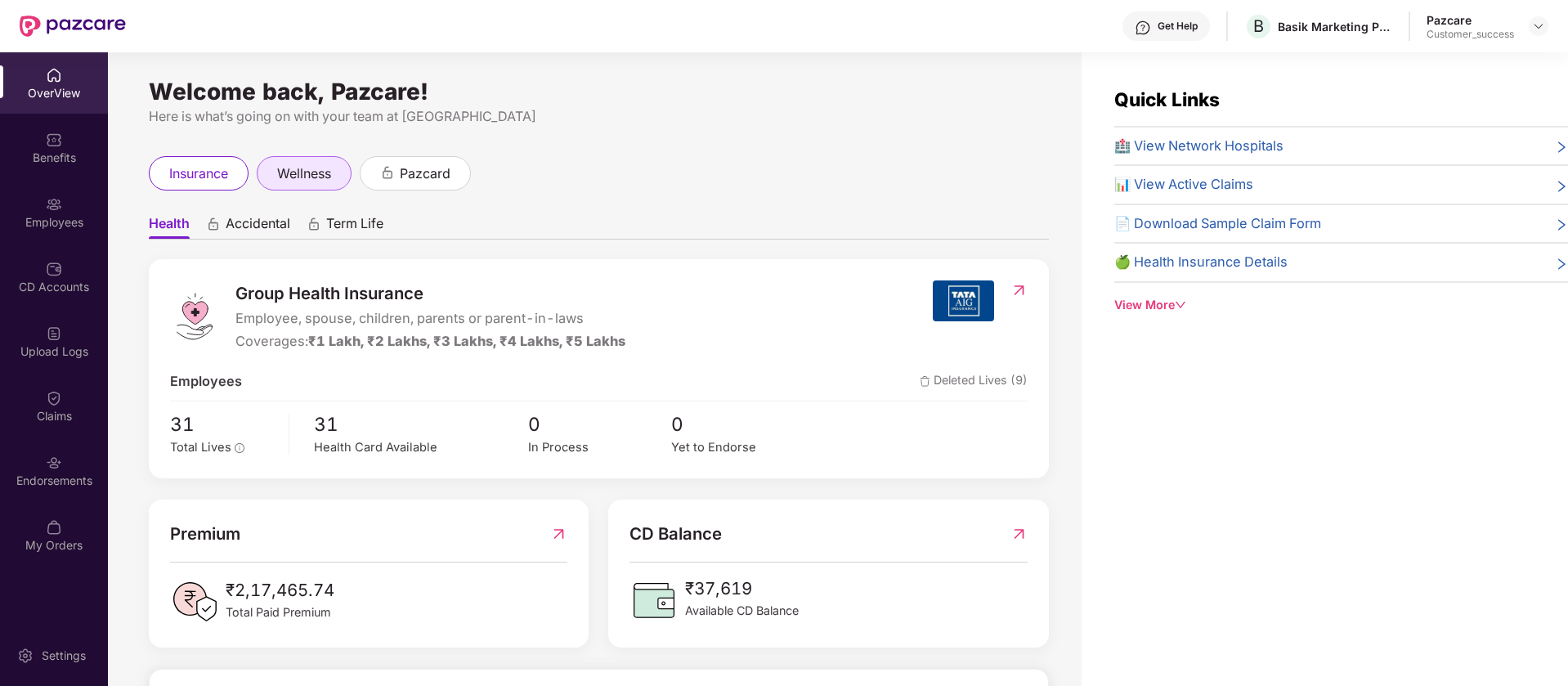
click at [294, 176] on span "wellness" at bounding box center [304, 173] width 54 height 20
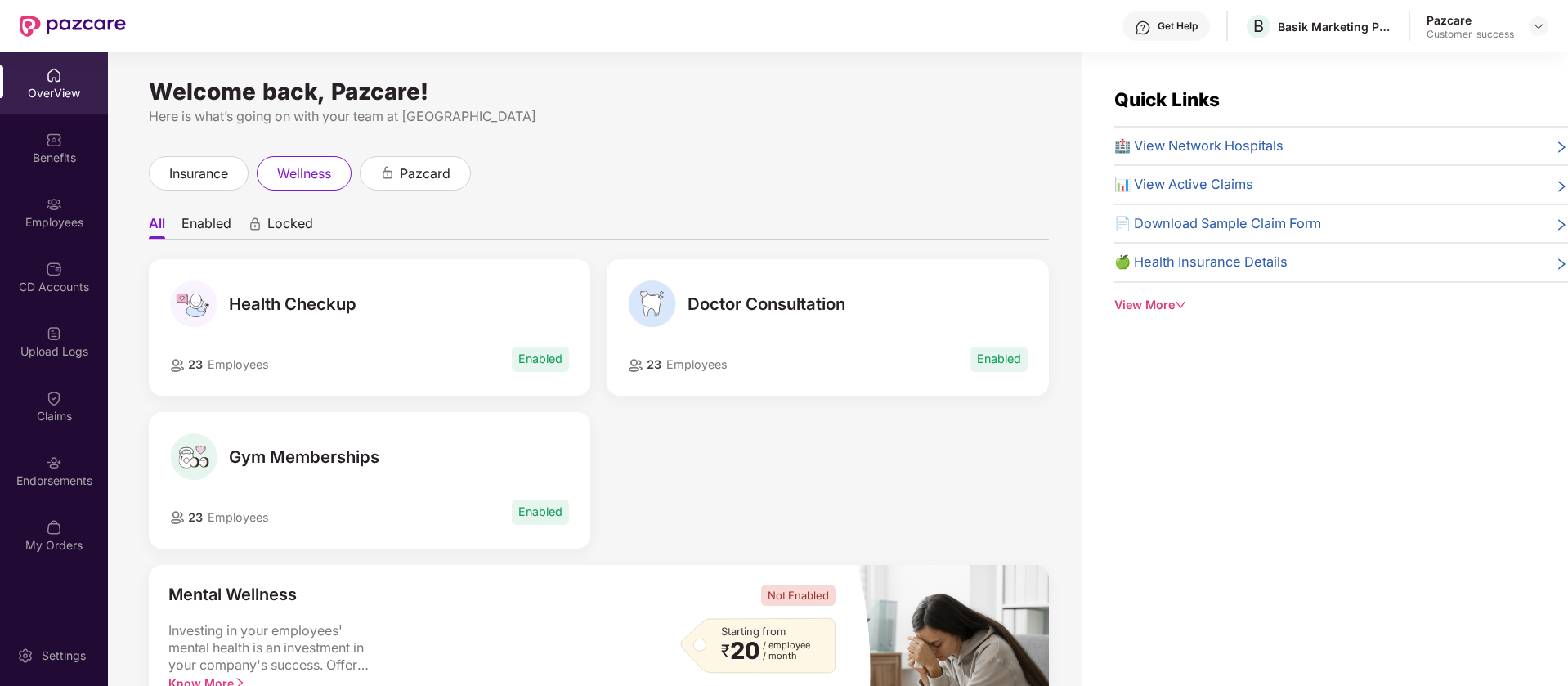
click at [357, 353] on div "23 Employees Enabled" at bounding box center [370, 359] width 399 height 30
click at [470, 356] on div "23 Employees Enabled" at bounding box center [370, 359] width 399 height 30
click at [33, 215] on div "Employees" at bounding box center [53, 222] width 108 height 17
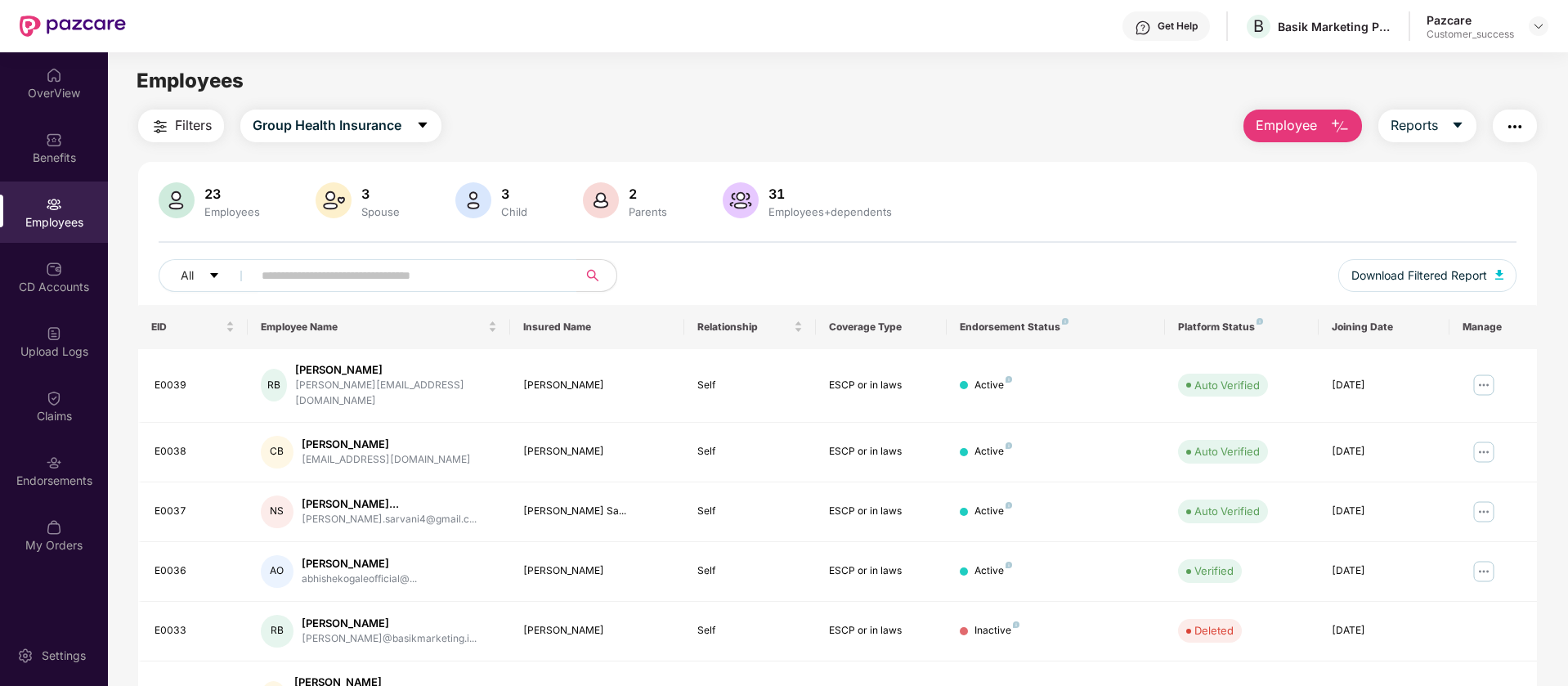
click at [46, 501] on div "OverView Benefits Employees CD Accounts Upload Logs Claims Endorsements My Orde…" at bounding box center [53, 310] width 108 height 516
click at [61, 462] on img at bounding box center [53, 462] width 17 height 17
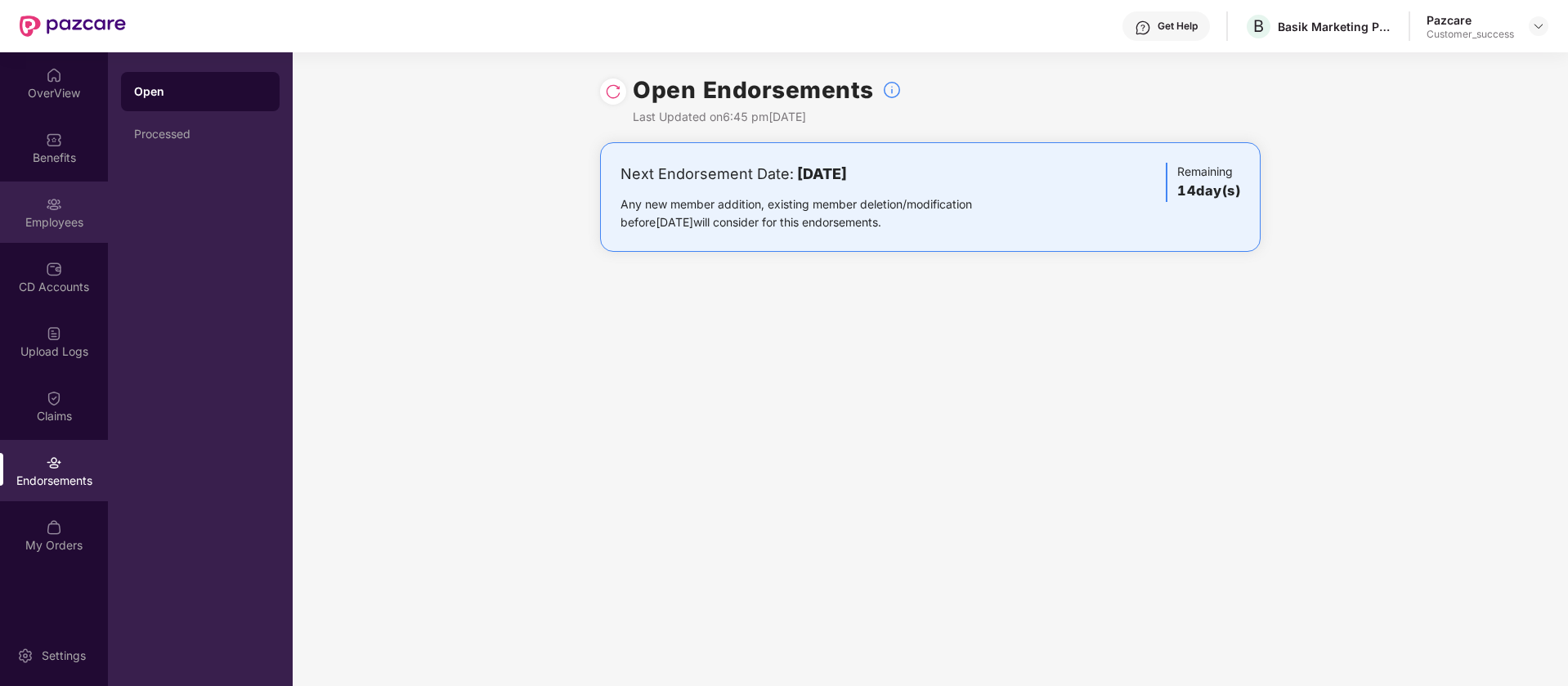
click at [59, 211] on img at bounding box center [53, 204] width 17 height 17
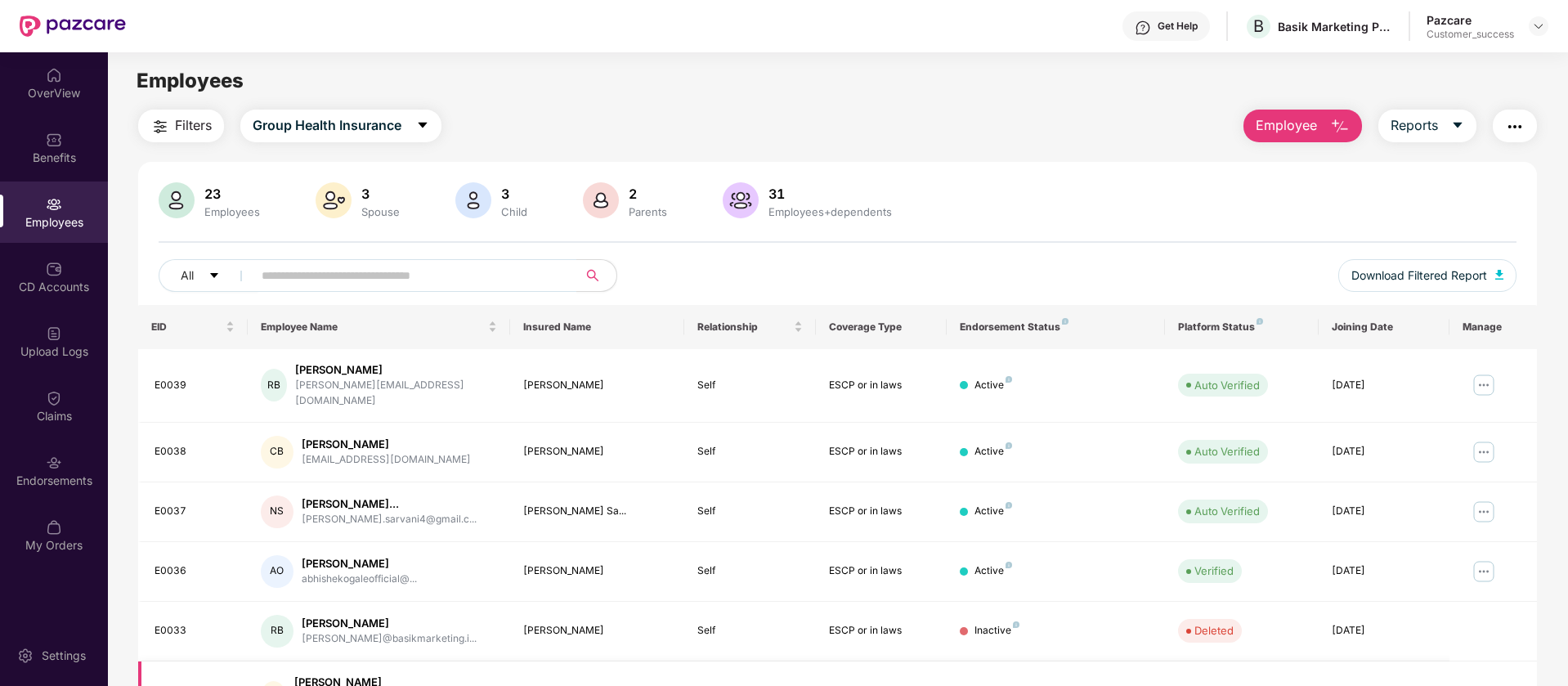
scroll to position [319, 0]
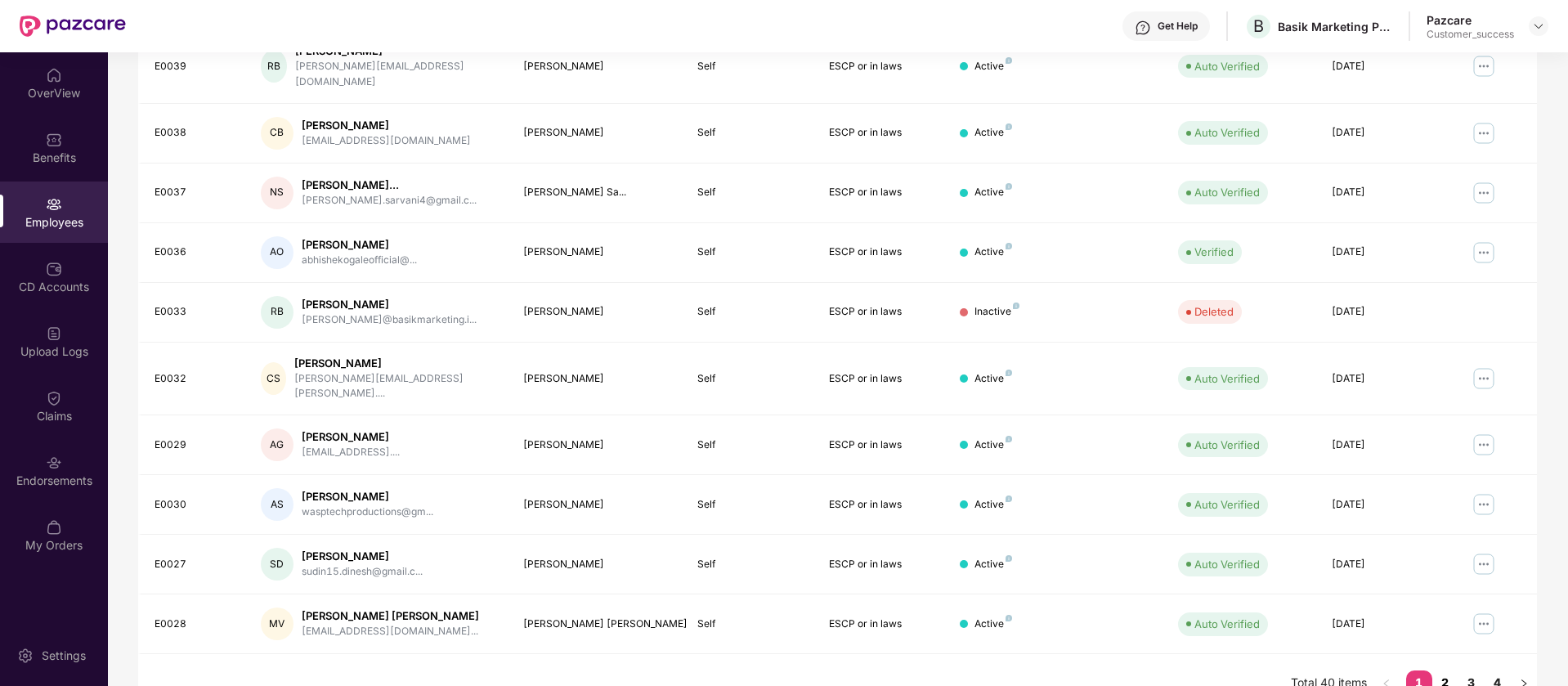
click at [1444, 670] on link "2" at bounding box center [1446, 683] width 26 height 24
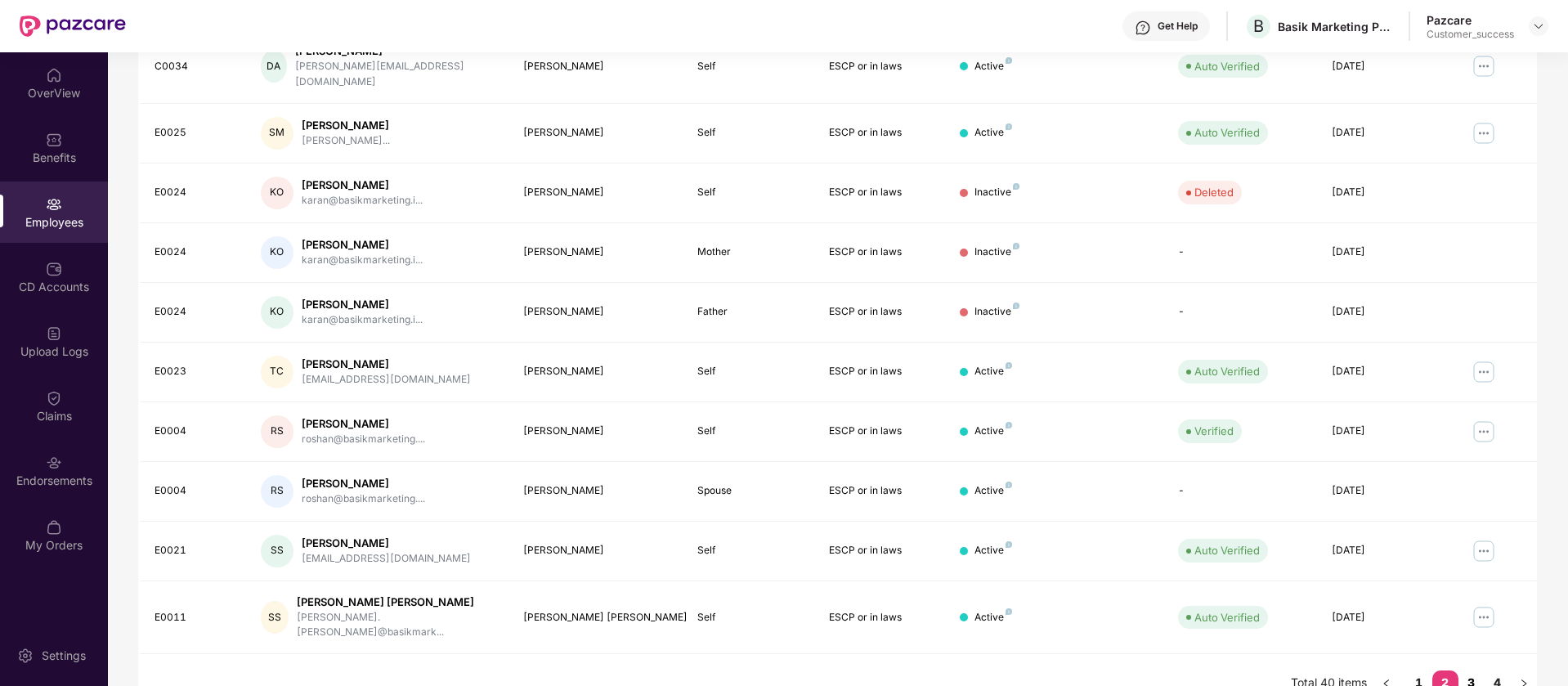
click at [1467, 670] on link "3" at bounding box center [1472, 683] width 26 height 24
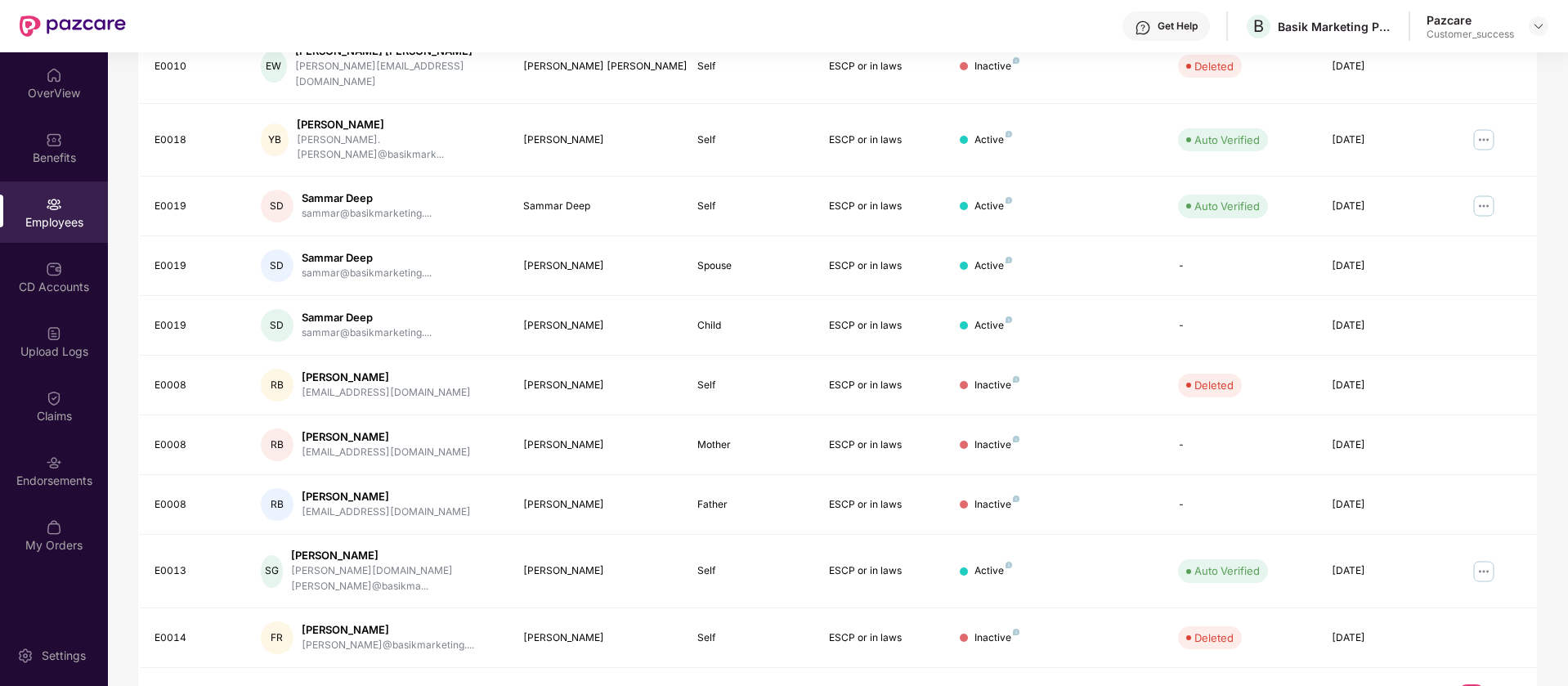
click at [1493, 684] on link "4" at bounding box center [1498, 696] width 26 height 24
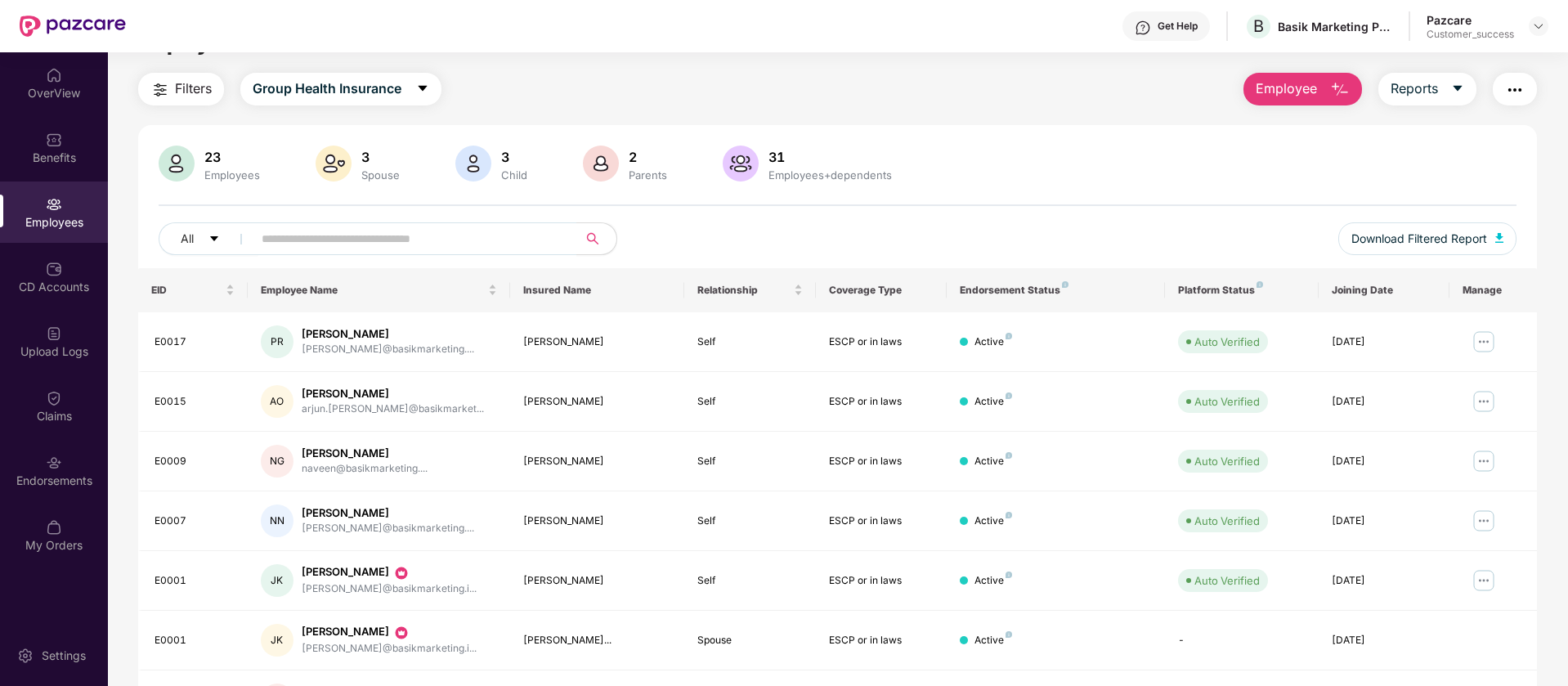
scroll to position [0, 0]
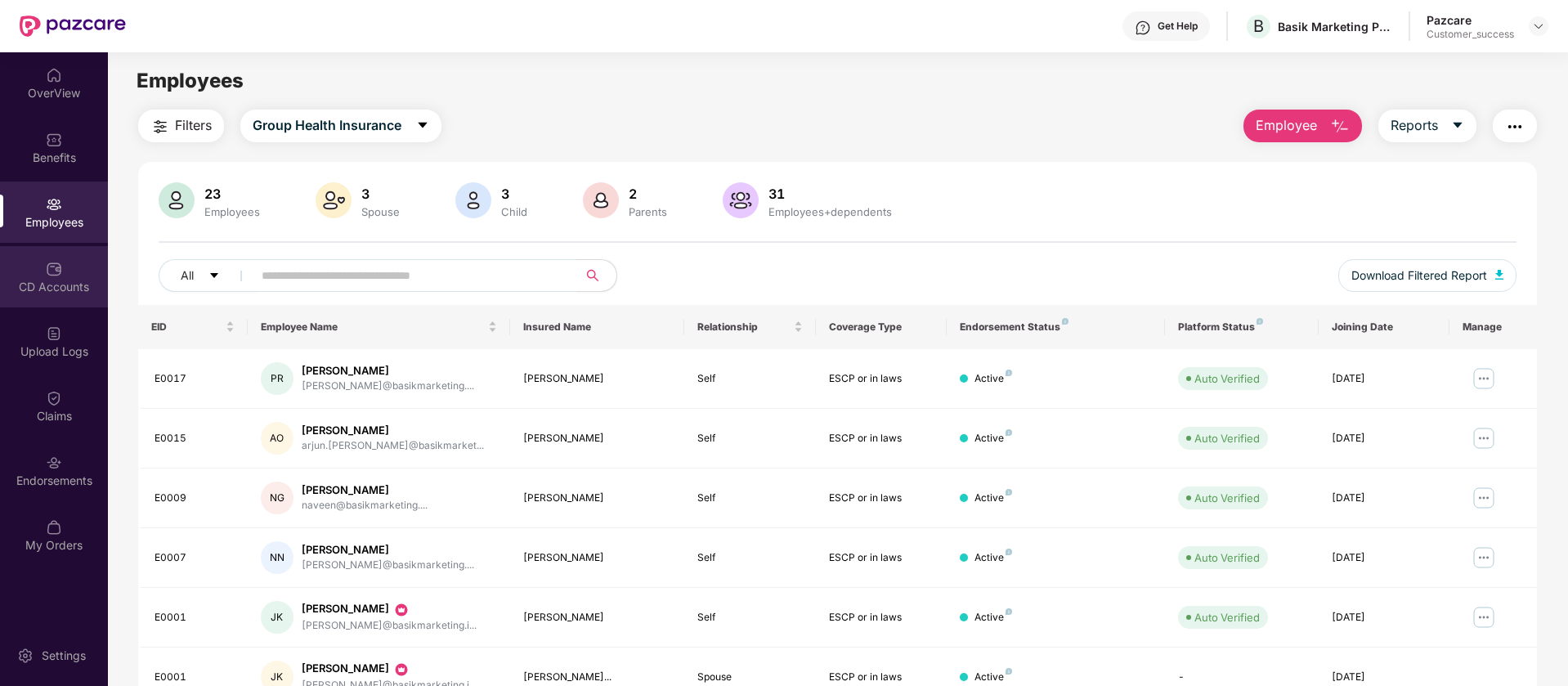
click at [79, 285] on div "CD Accounts" at bounding box center [53, 287] width 108 height 17
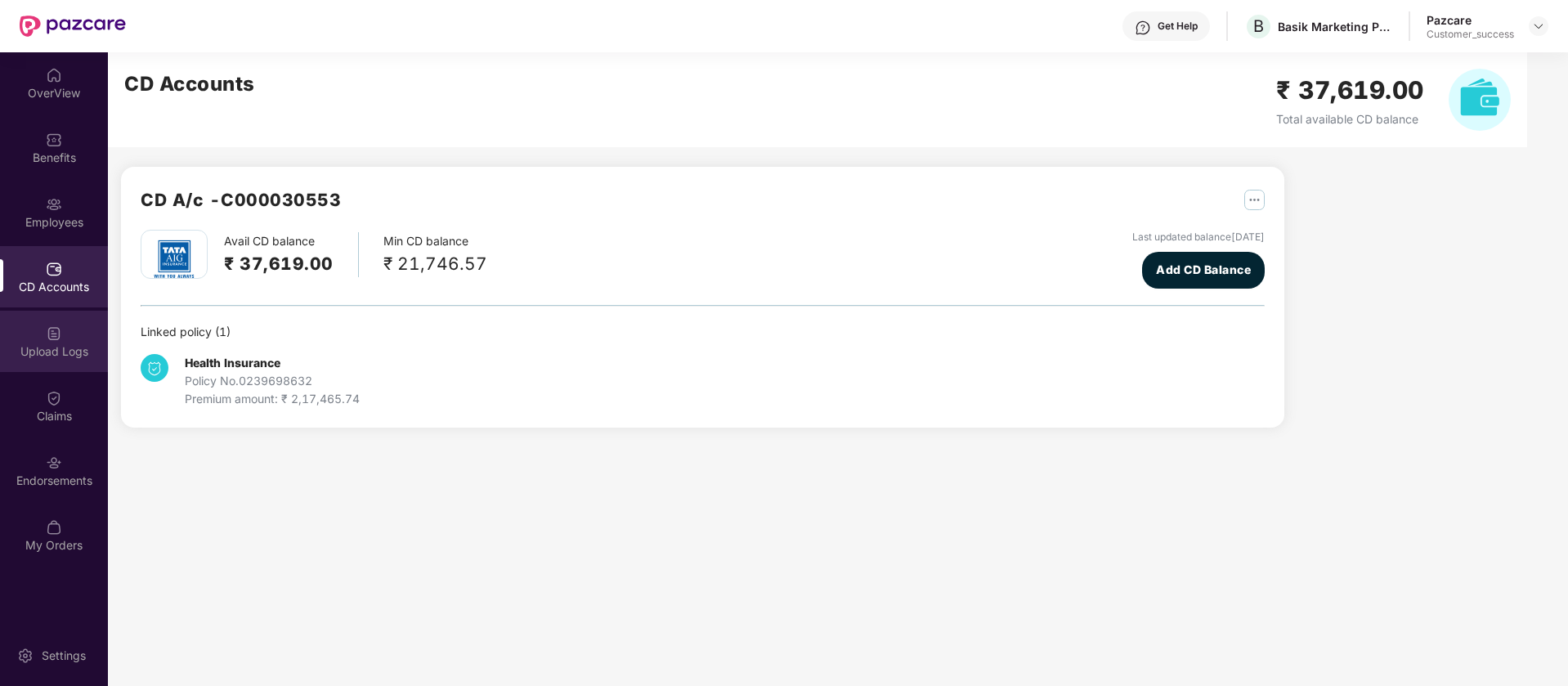
click at [55, 335] on img at bounding box center [53, 333] width 17 height 17
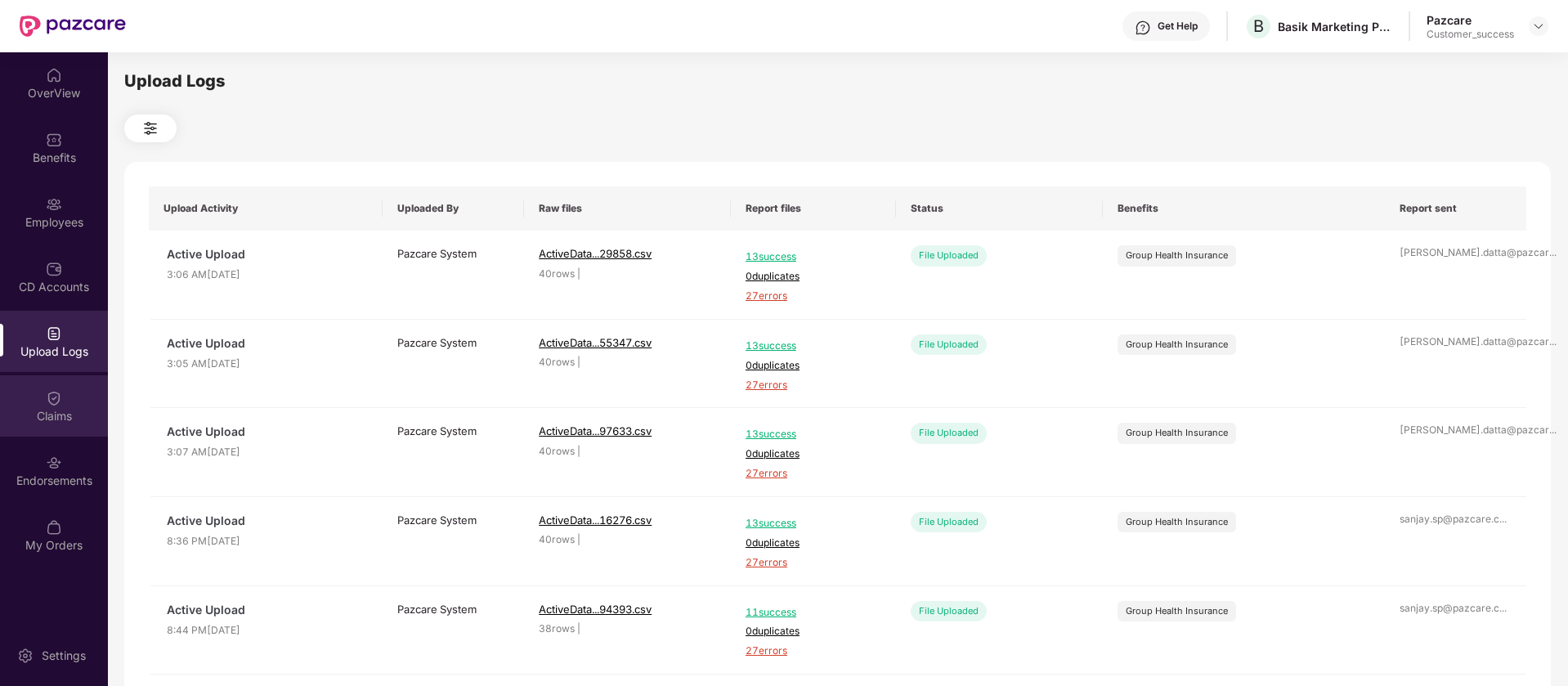
click at [69, 412] on div "Claims" at bounding box center [53, 416] width 108 height 17
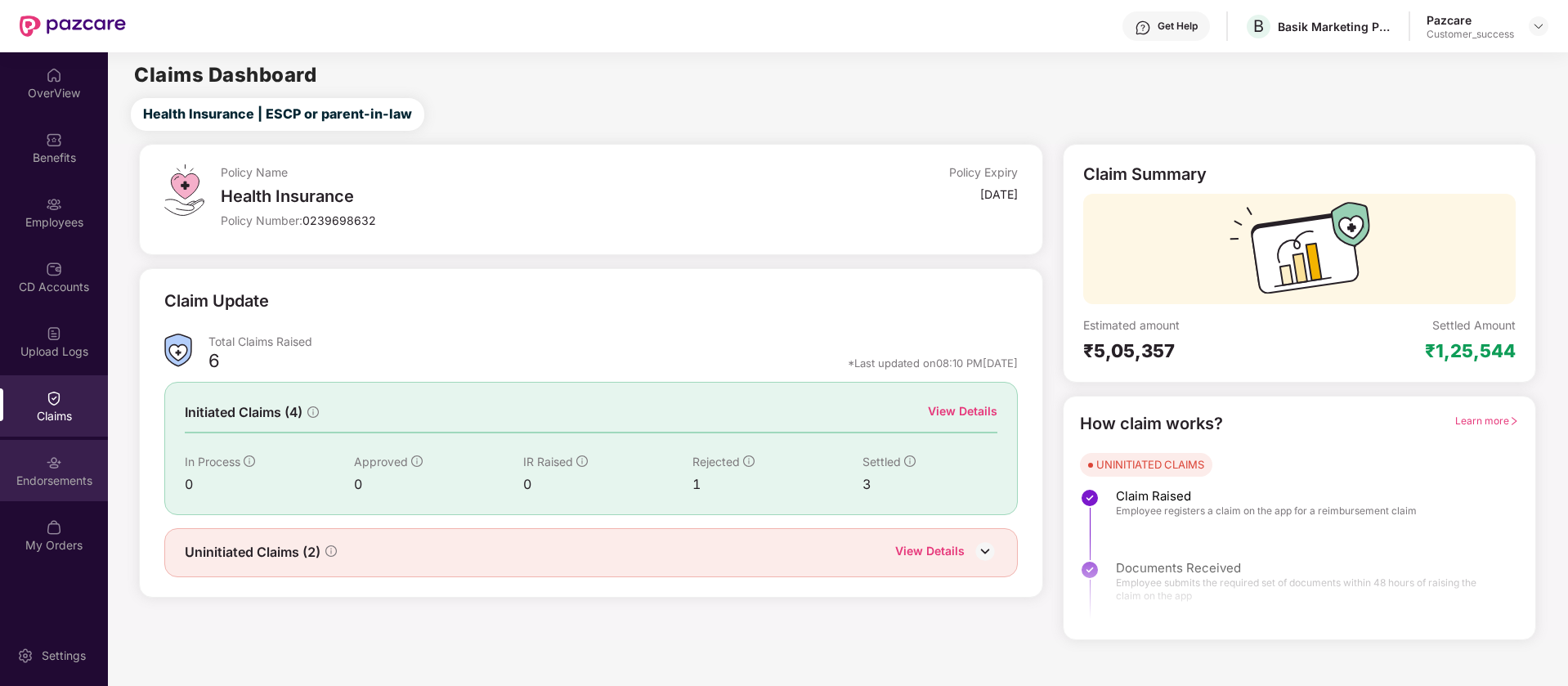
click at [54, 449] on div "Endorsements" at bounding box center [53, 470] width 108 height 61
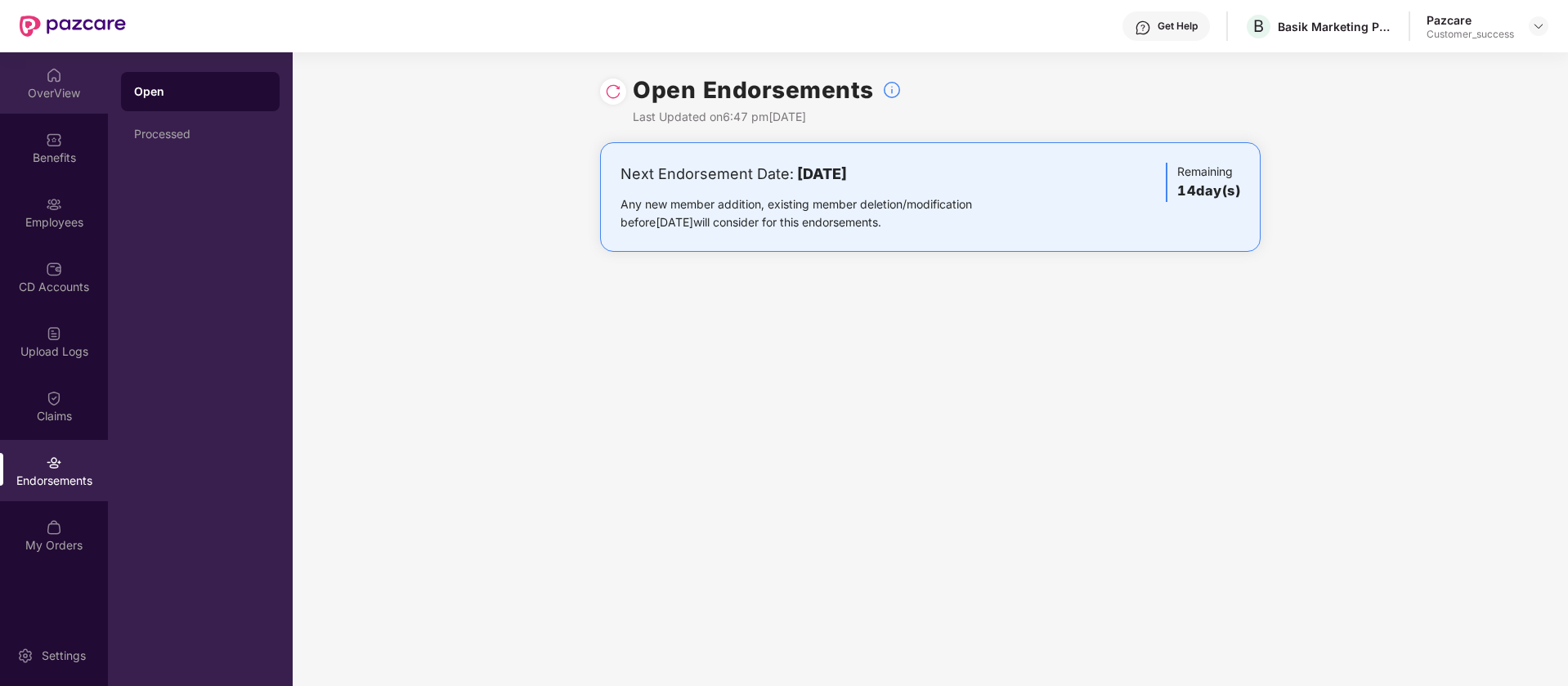
click at [72, 86] on div "OverView" at bounding box center [53, 93] width 108 height 17
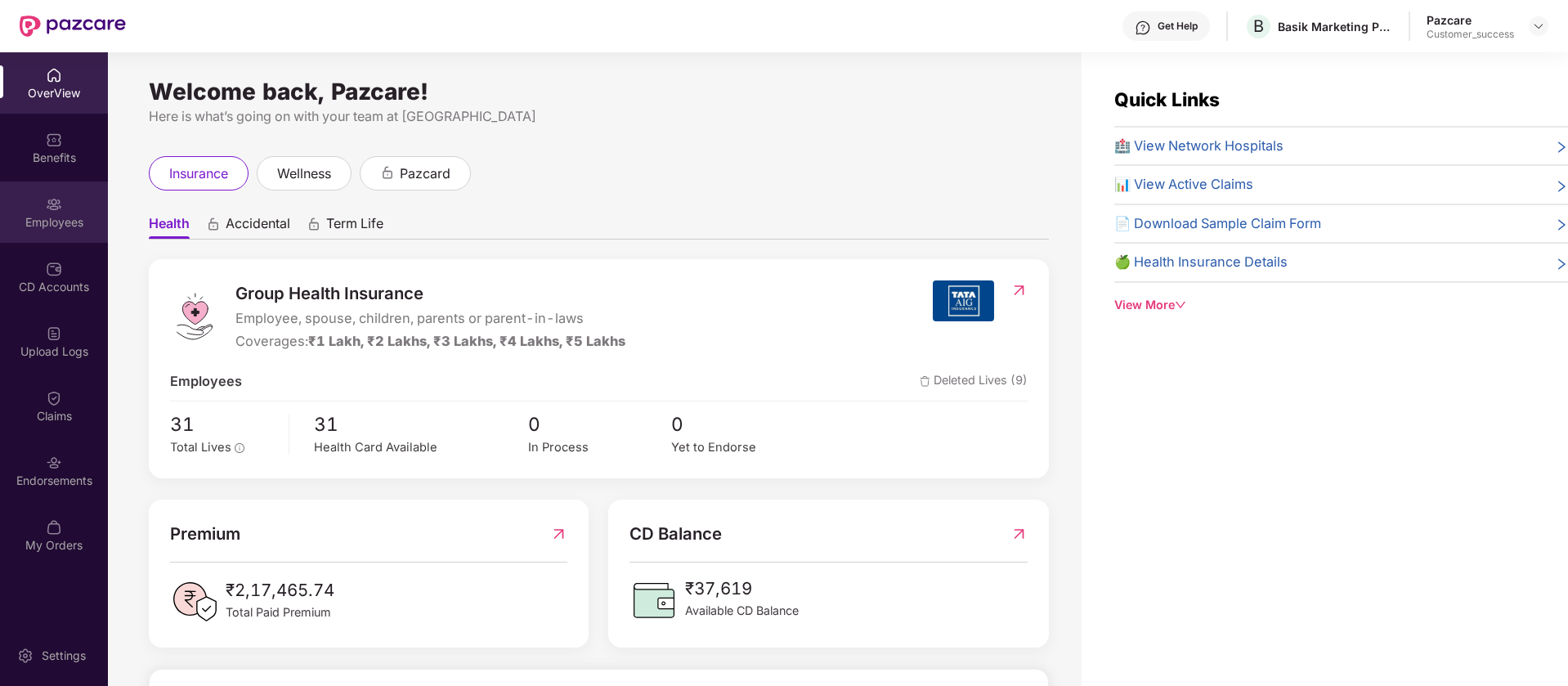
click at [64, 197] on div "Employees" at bounding box center [53, 212] width 108 height 61
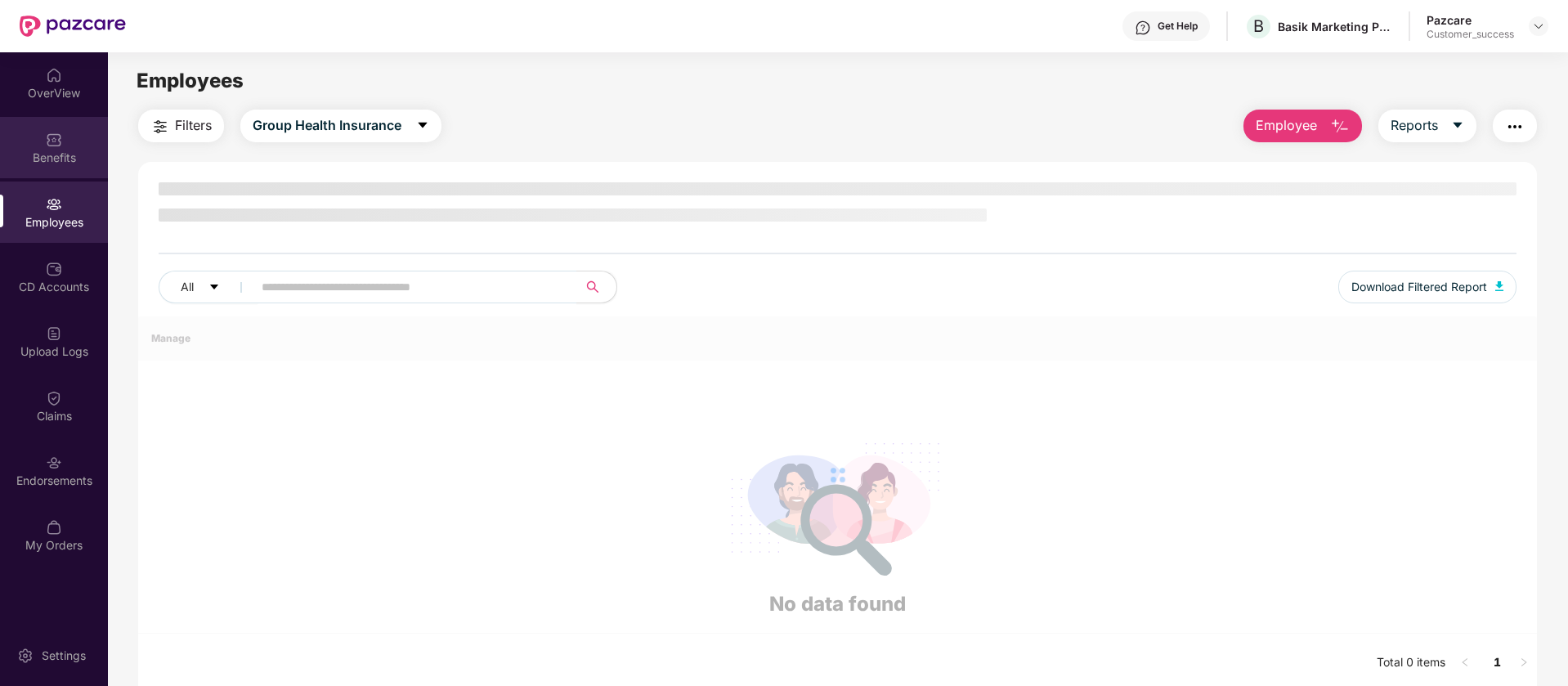
click at [44, 158] on div "Benefits" at bounding box center [53, 157] width 108 height 17
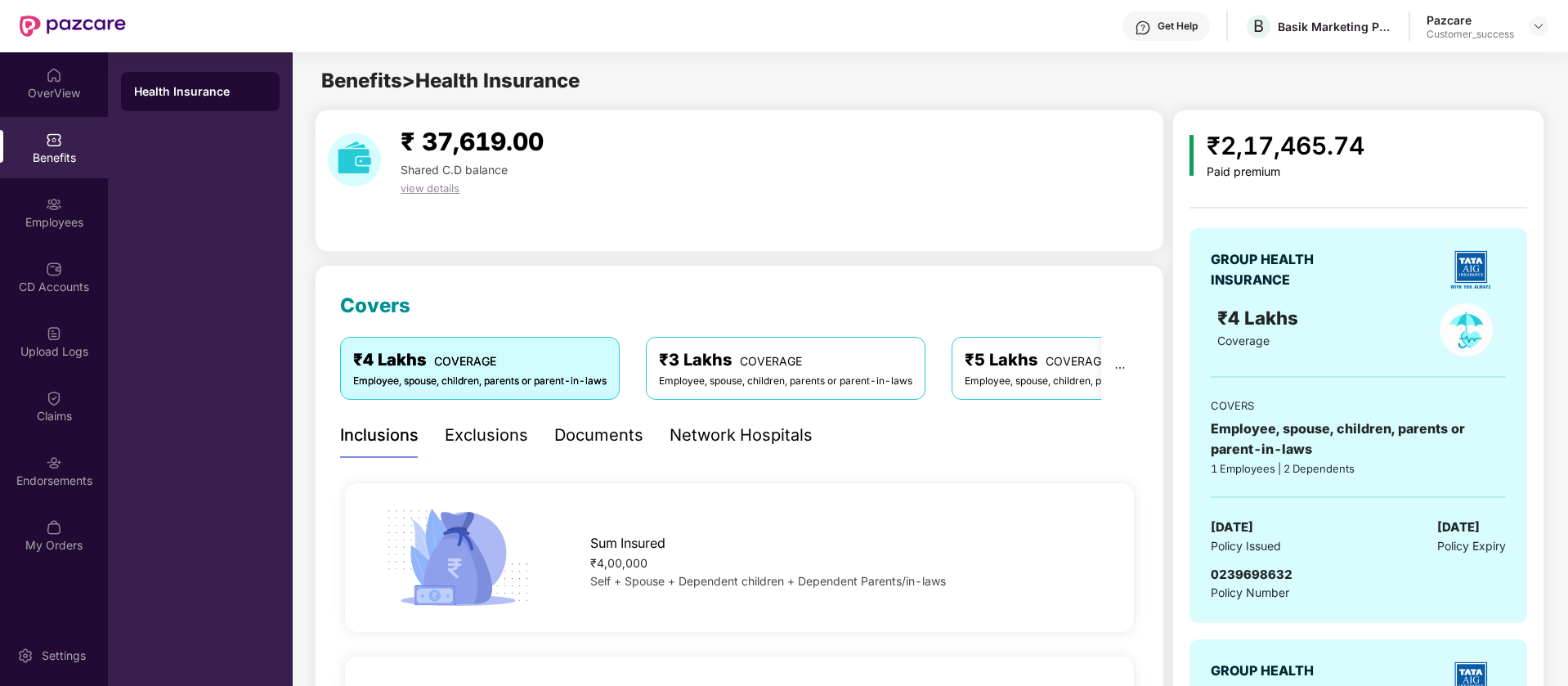
click at [557, 424] on div "Documents" at bounding box center [599, 435] width 89 height 25
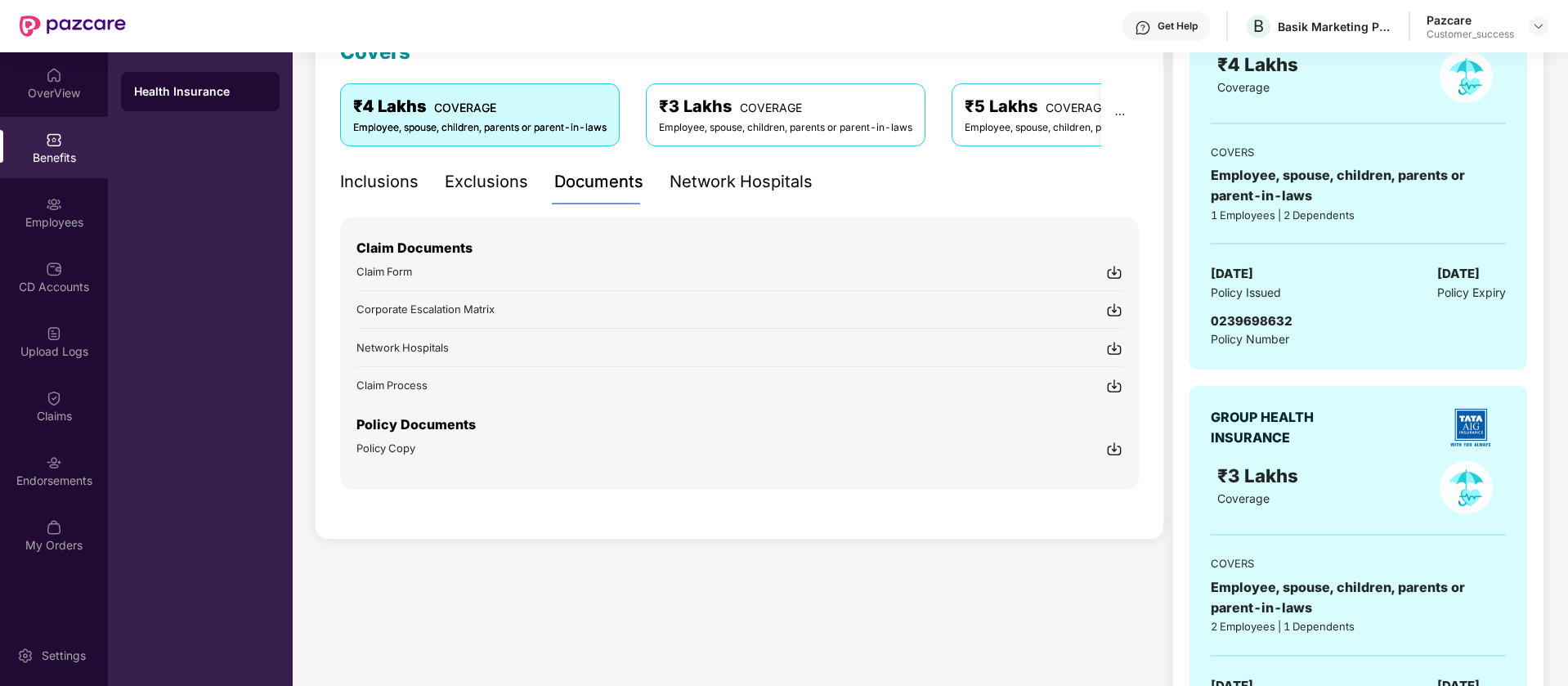
scroll to position [409, 0]
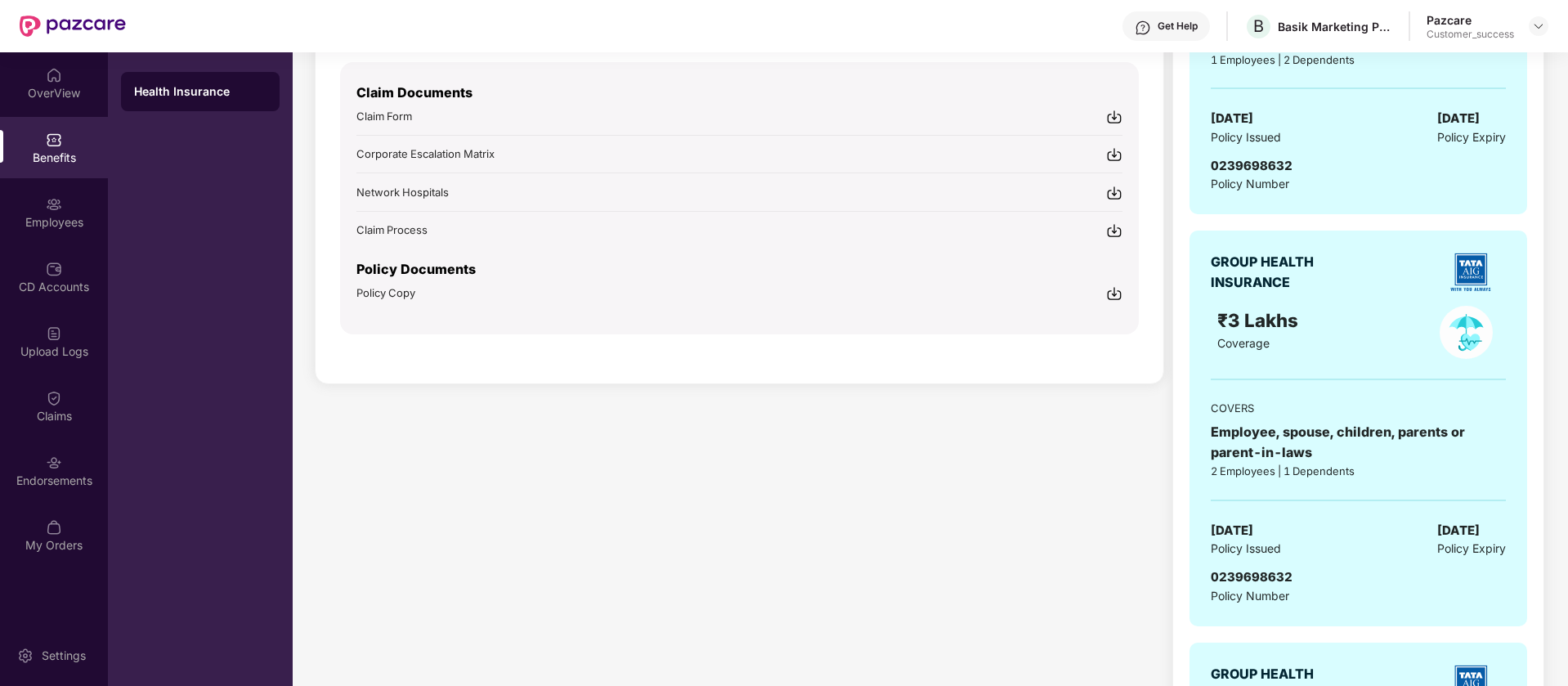
click at [1115, 291] on img at bounding box center [1114, 293] width 17 height 17
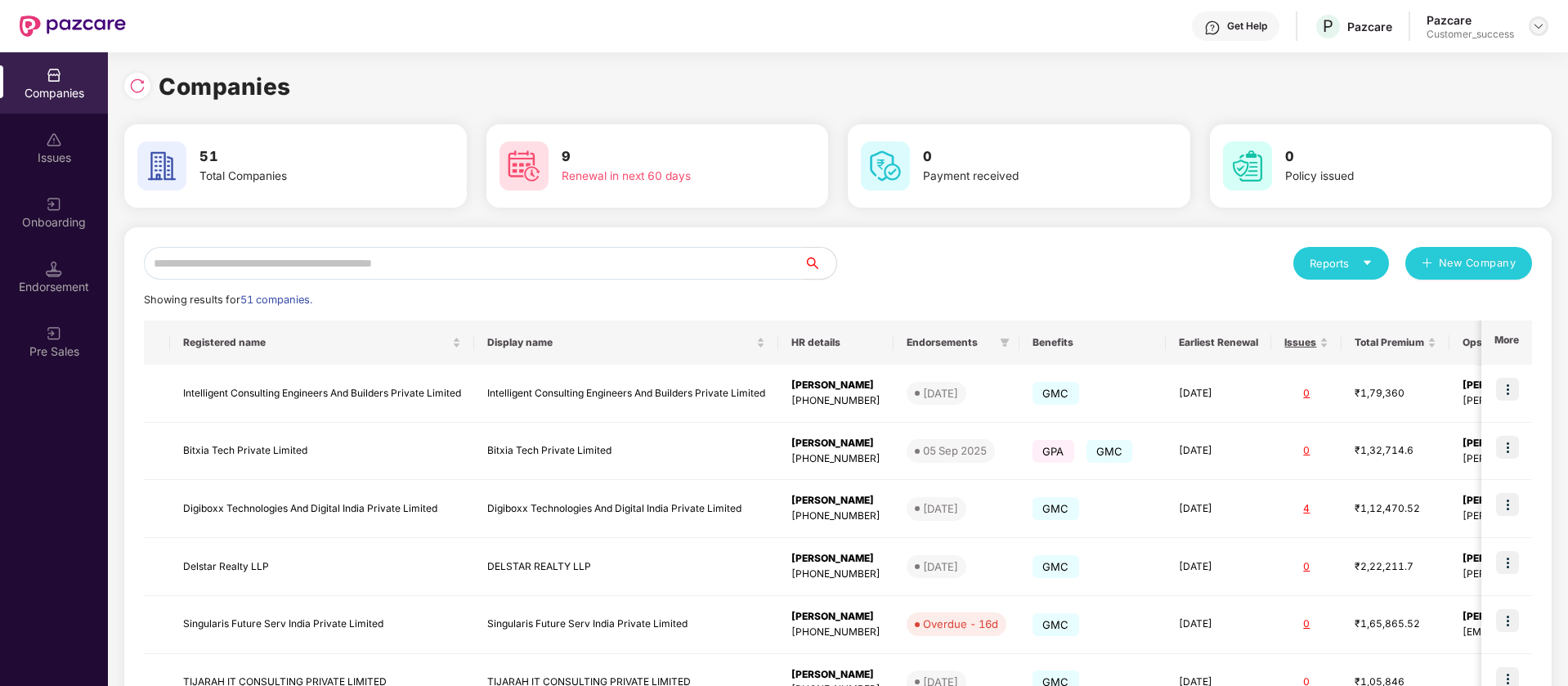
click at [1538, 25] on img at bounding box center [1538, 25] width 13 height 13
click at [1493, 92] on div "Switch Partner" at bounding box center [1463, 97] width 212 height 31
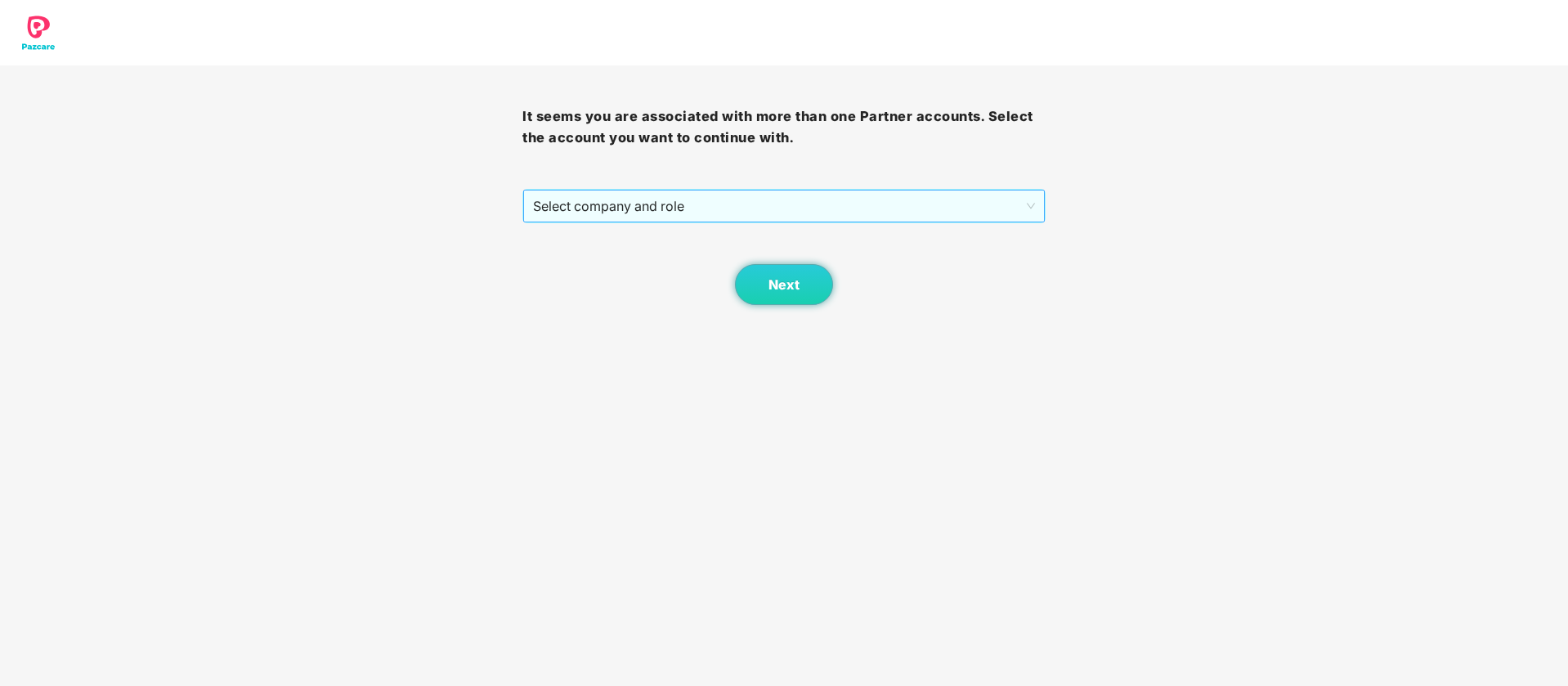
click at [732, 204] on span "Select company and role" at bounding box center [783, 206] width 501 height 31
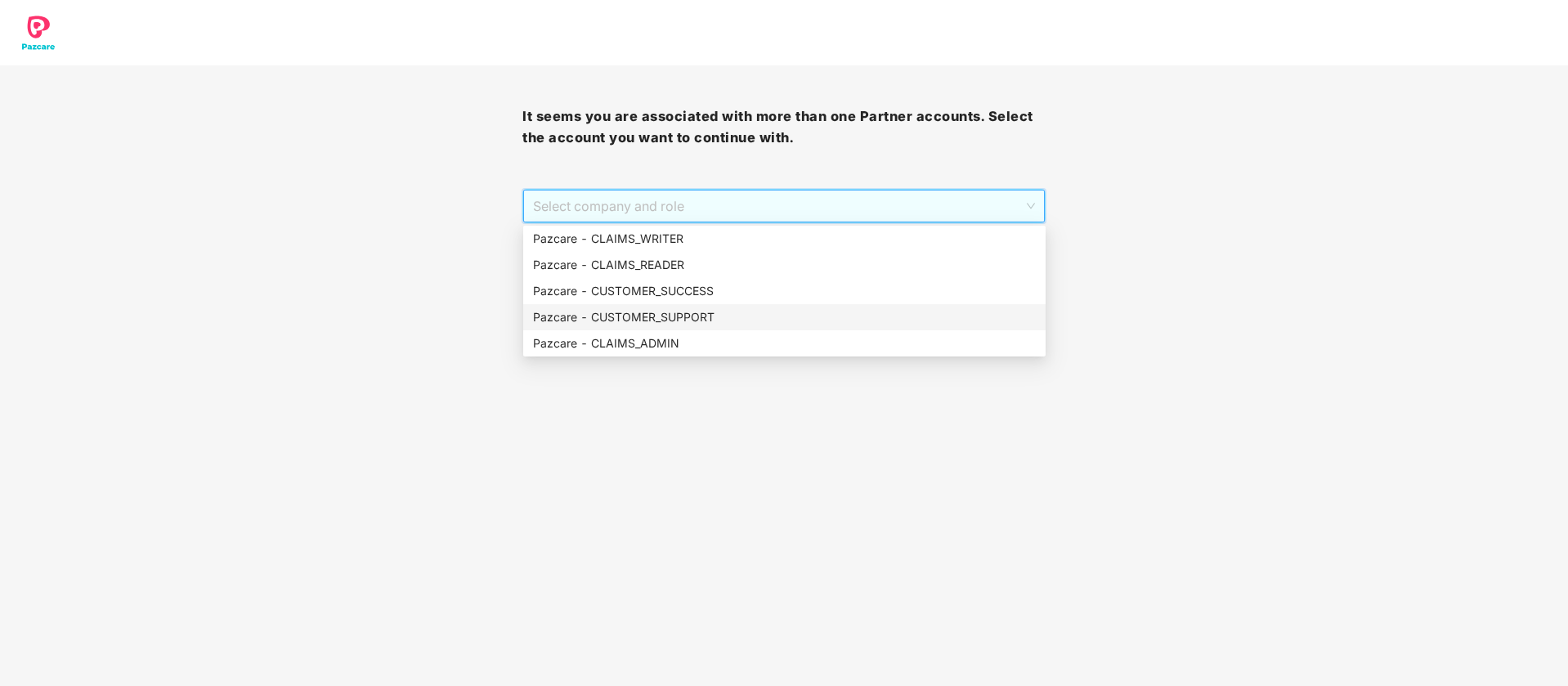
click at [740, 314] on div "Pazcare - CUSTOMER_SUPPORT" at bounding box center [784, 317] width 503 height 18
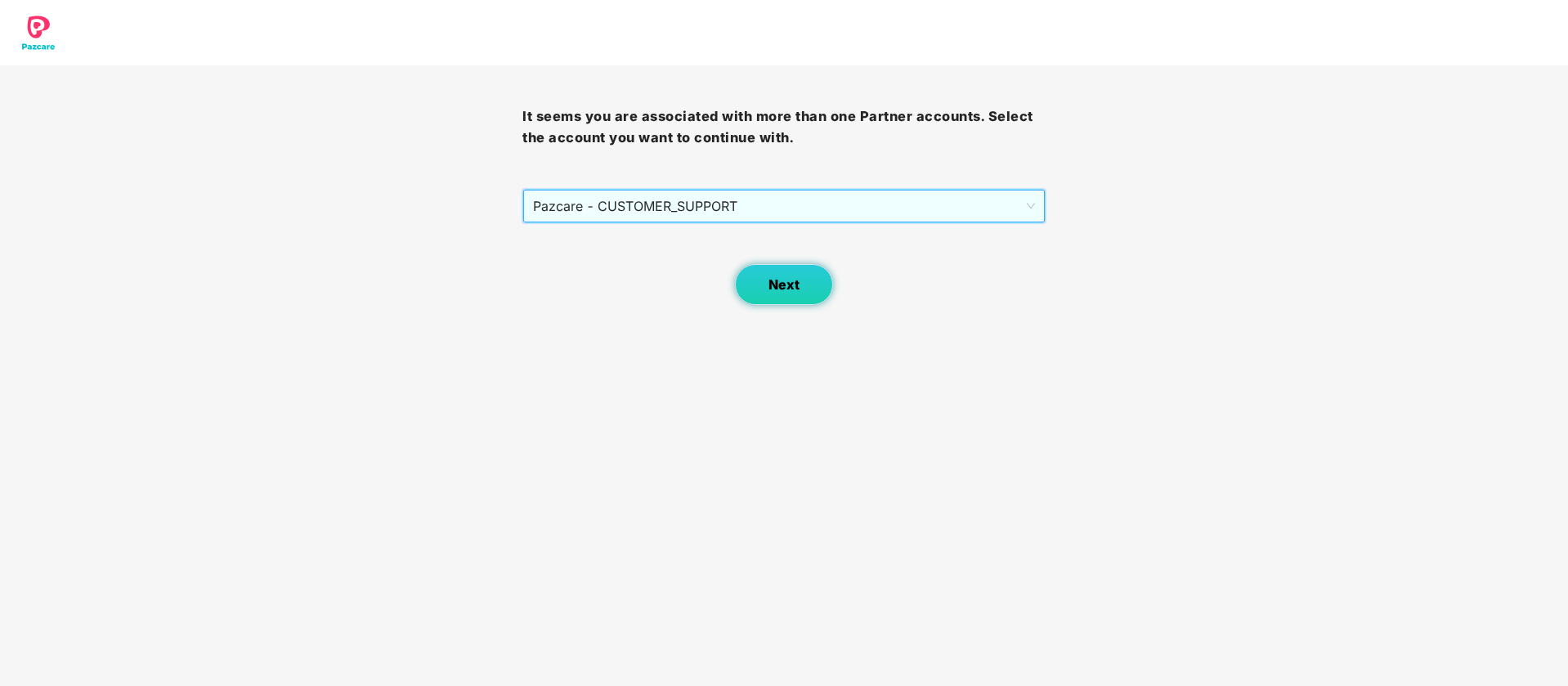
click at [778, 287] on span "Next" at bounding box center [784, 285] width 31 height 16
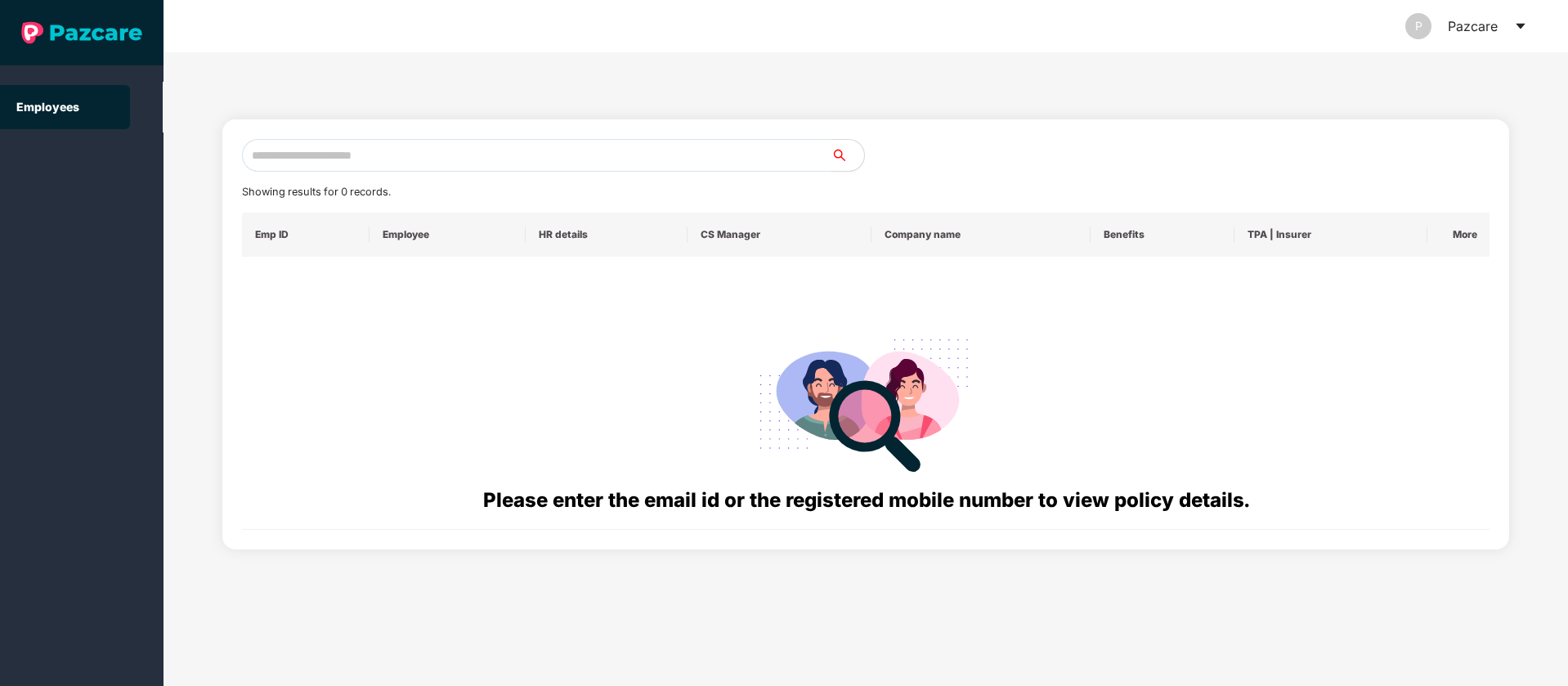
click at [503, 152] on input "text" at bounding box center [537, 155] width 589 height 32
type input "**********"
